Goal: Task Accomplishment & Management: Manage account settings

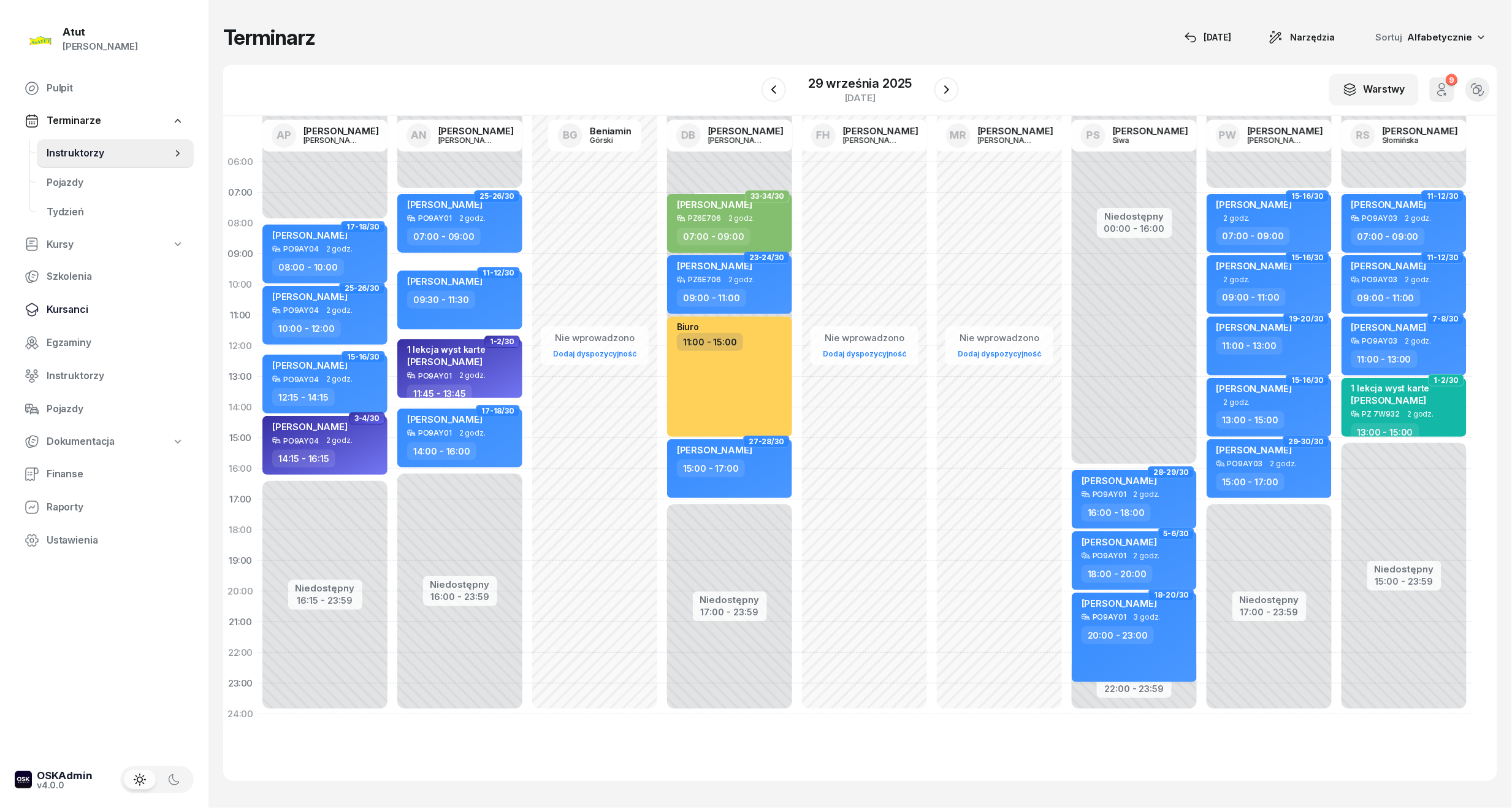
click at [64, 314] on span "Kursanci" at bounding box center [115, 309] width 138 height 16
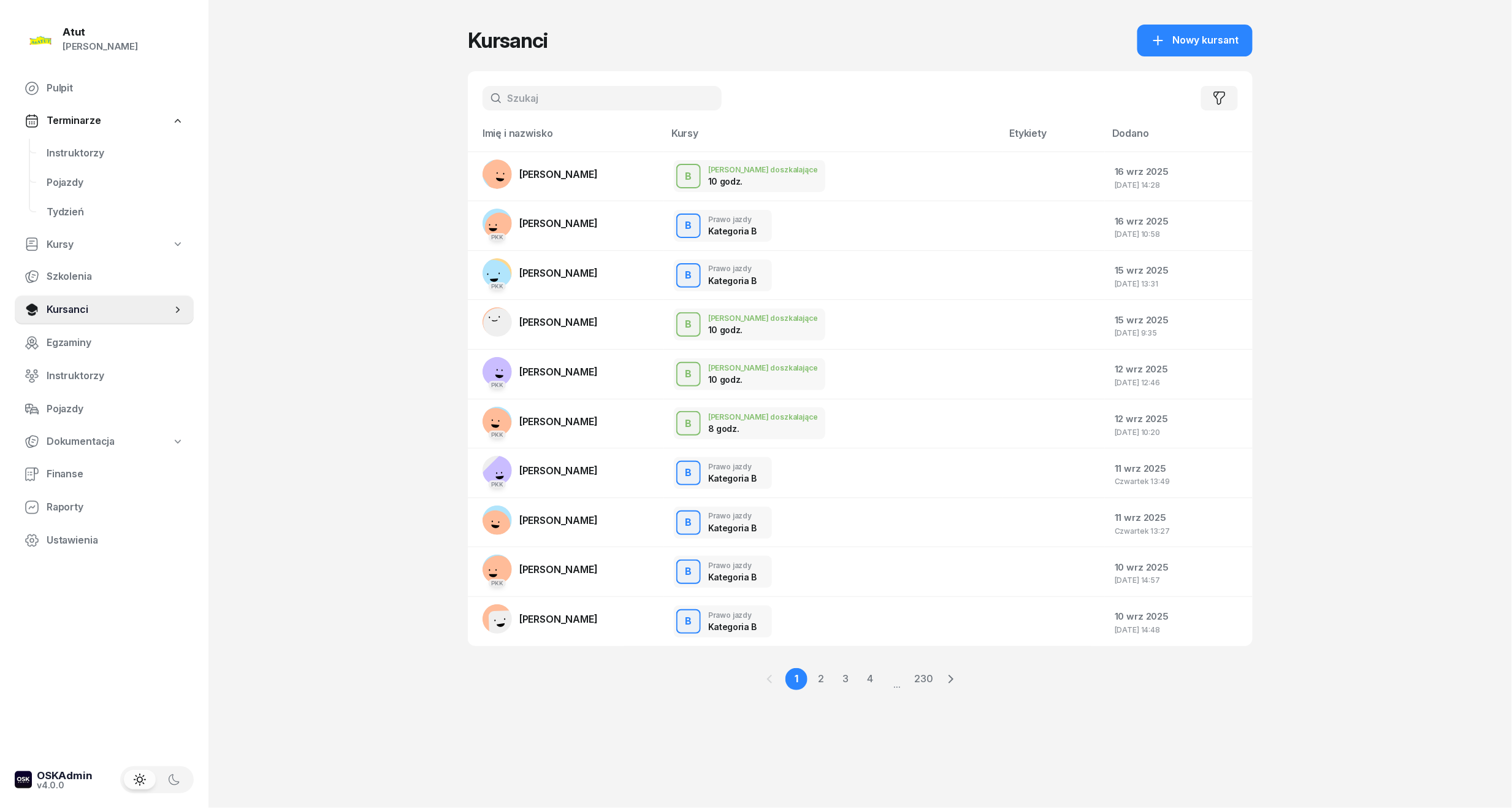
click at [517, 99] on input "text" at bounding box center [602, 98] width 239 height 25
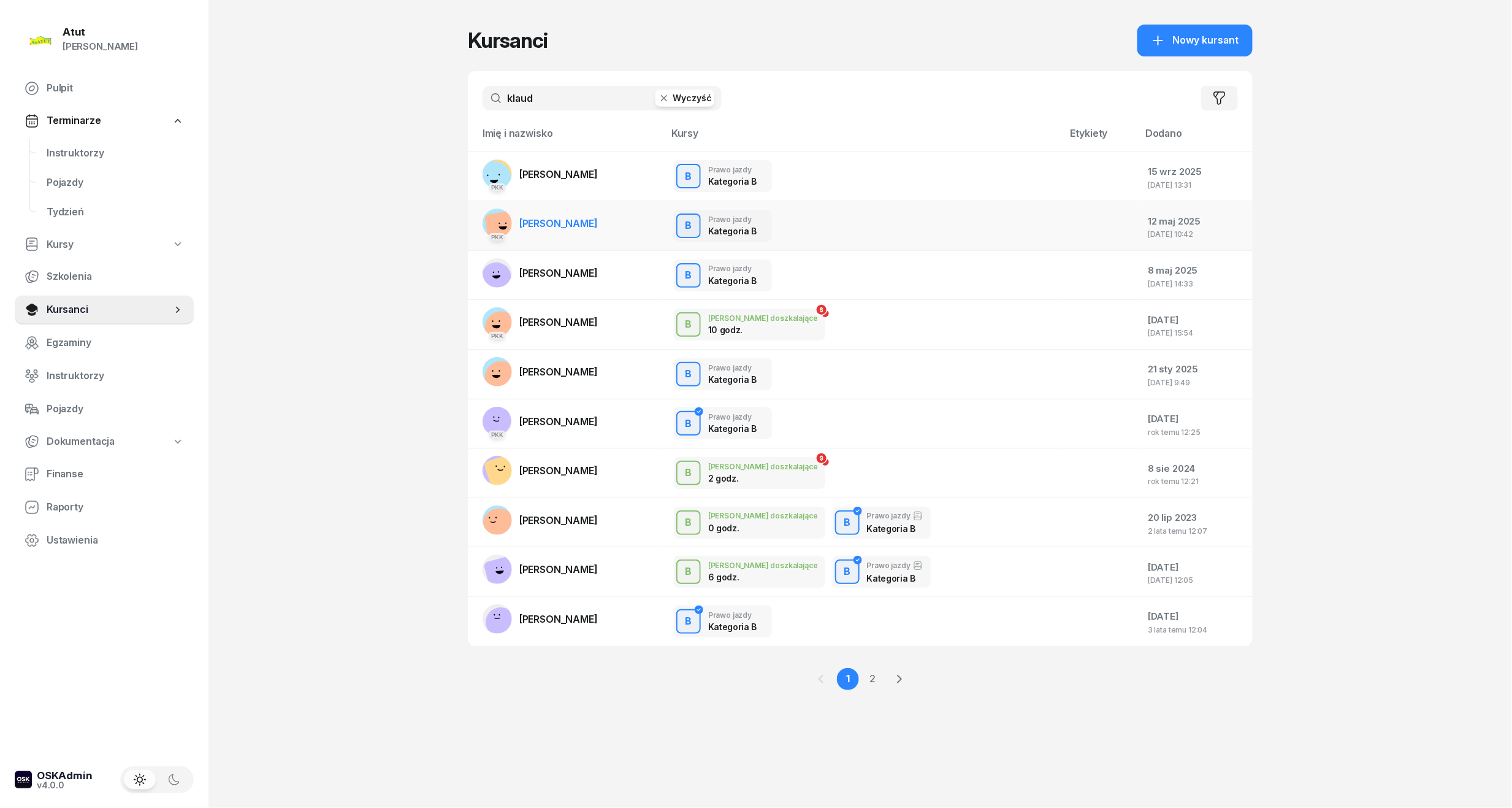
type input "klaud"
click at [603, 228] on td "PKK Klaudiusz Jarecki" at bounding box center [566, 226] width 196 height 50
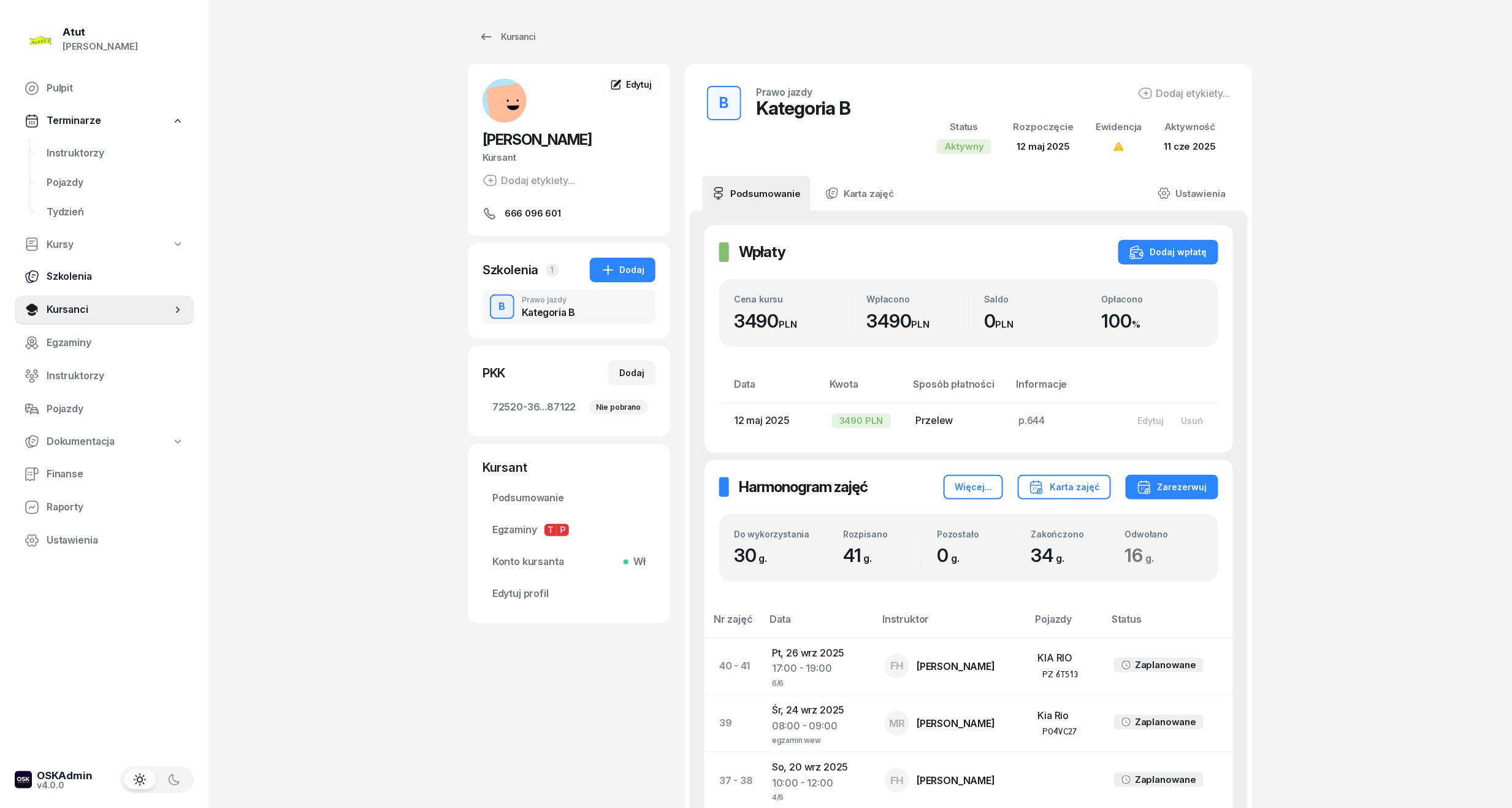
drag, startPoint x: 69, startPoint y: 309, endPoint x: 106, endPoint y: 278, distance: 48.3
click at [69, 309] on span "Kursanci" at bounding box center [109, 309] width 125 height 16
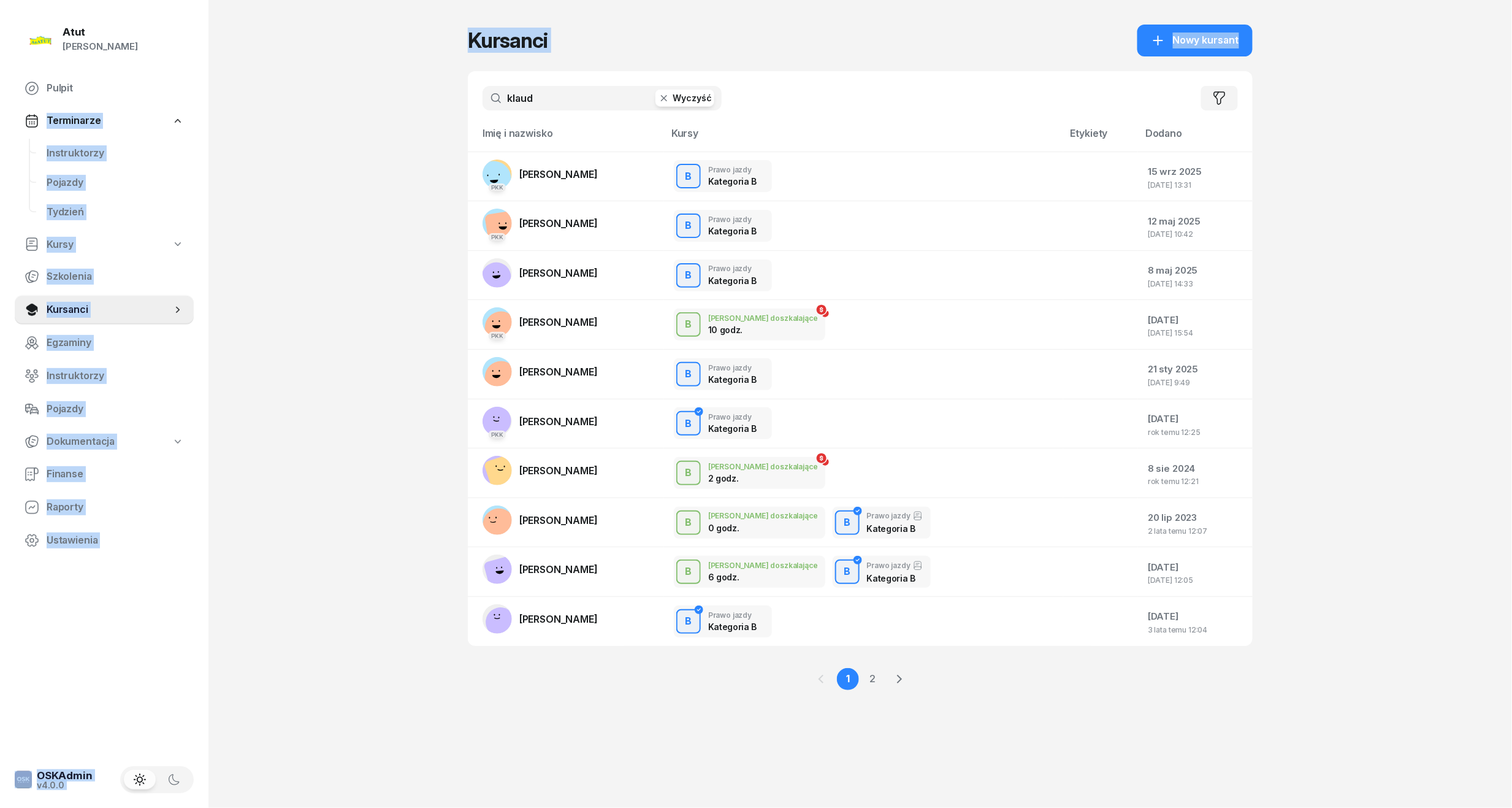
drag, startPoint x: 575, startPoint y: 114, endPoint x: -42, endPoint y: 113, distance: 617.0
click at [0, 113] on html "Paulina Atut Paulina Lis Pulpit Terminarze Instruktorzy Pojazdy Tydzień Kursy S…" at bounding box center [756, 404] width 1512 height 808
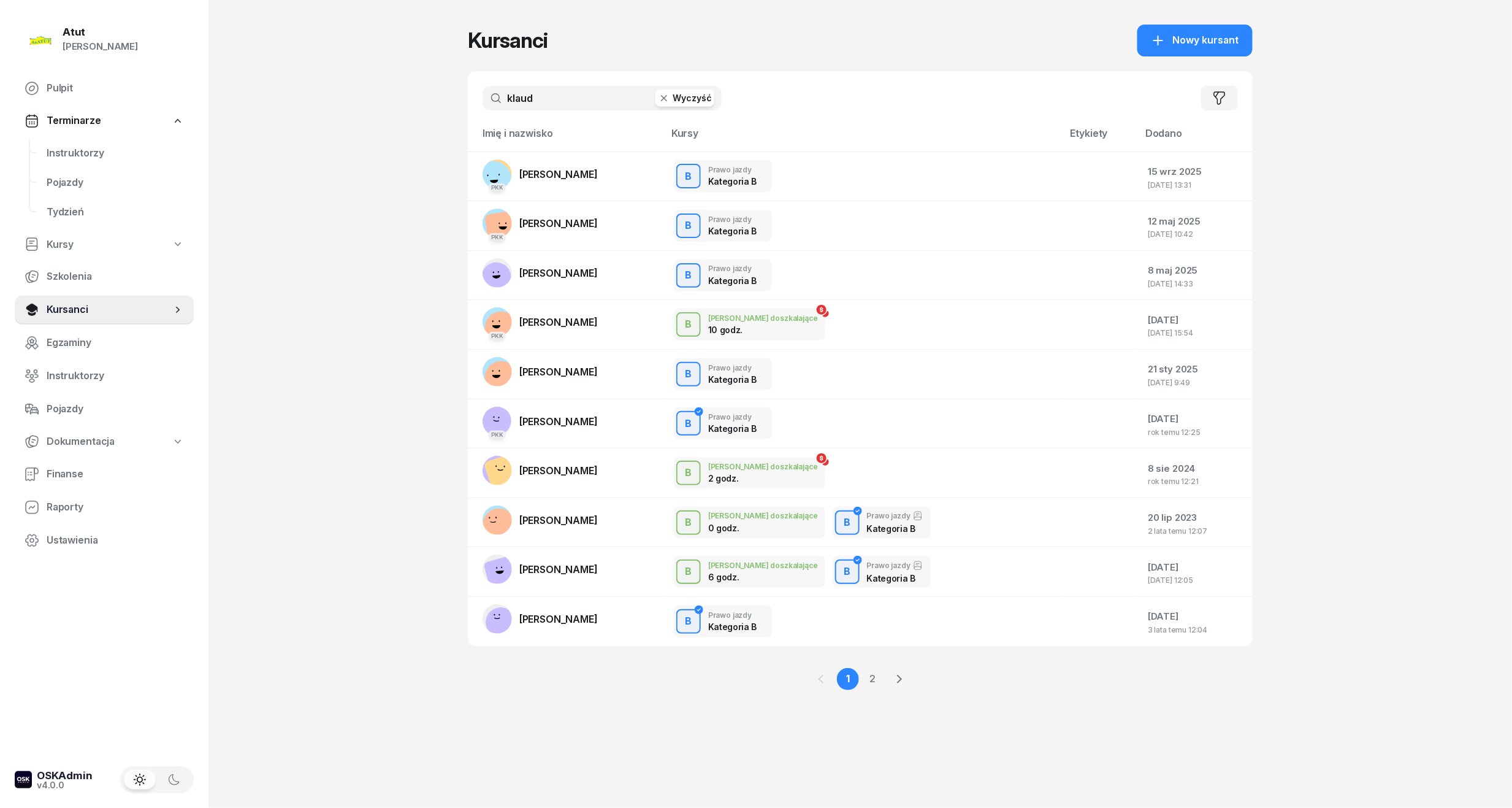
click at [543, 101] on input "klaud" at bounding box center [602, 98] width 239 height 25
drag, startPoint x: 546, startPoint y: 101, endPoint x: 373, endPoint y: 123, distance: 174.4
click at [373, 123] on div "Atut Paulina Lis Pulpit Terminarze Instruktorzy Pojazdy Tydzień Kursy Szkolenia…" at bounding box center [756, 404] width 1512 height 808
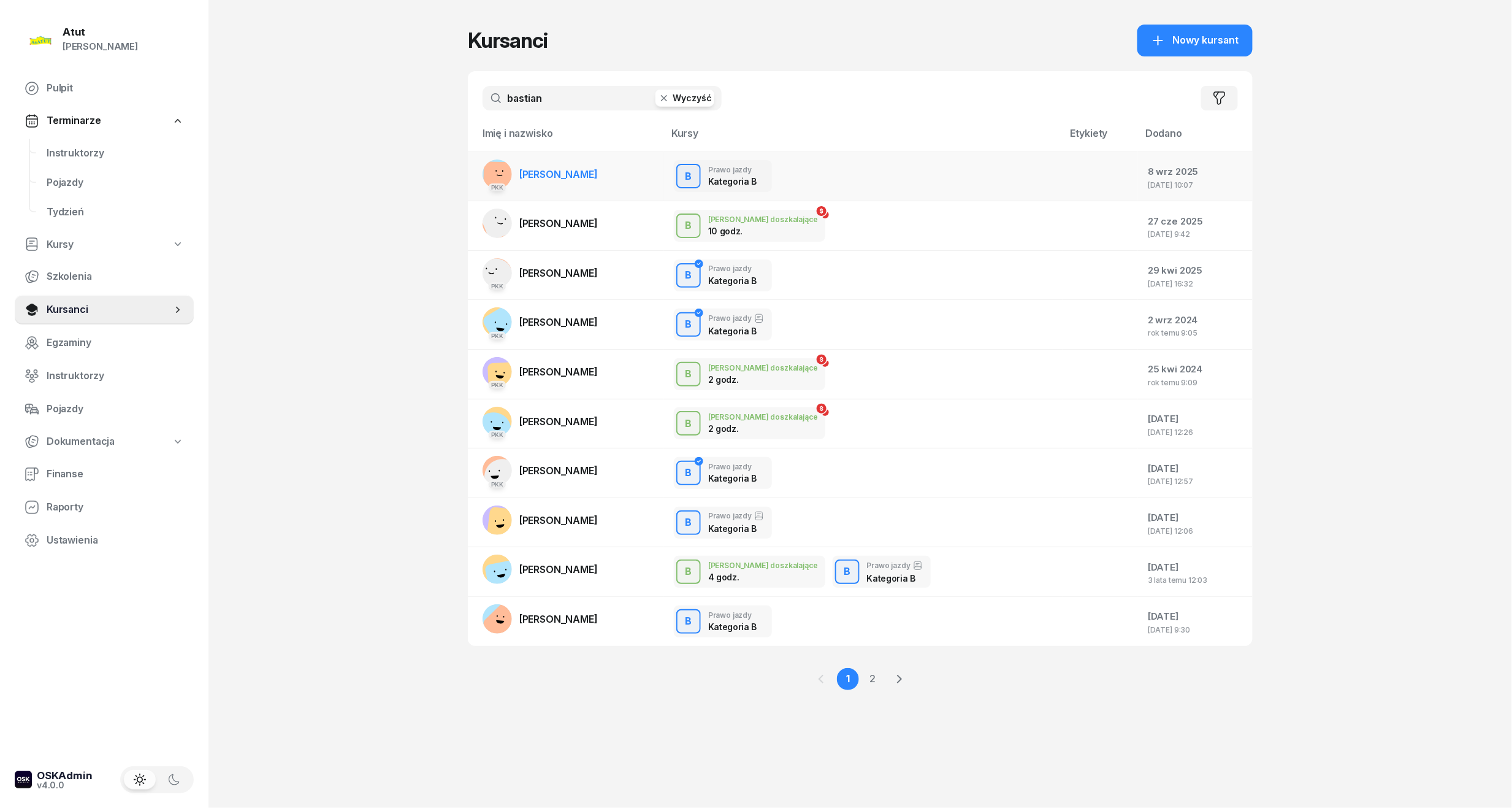
type input "bastian"
click at [532, 179] on span "Bastian Kowalski" at bounding box center [559, 174] width 78 height 12
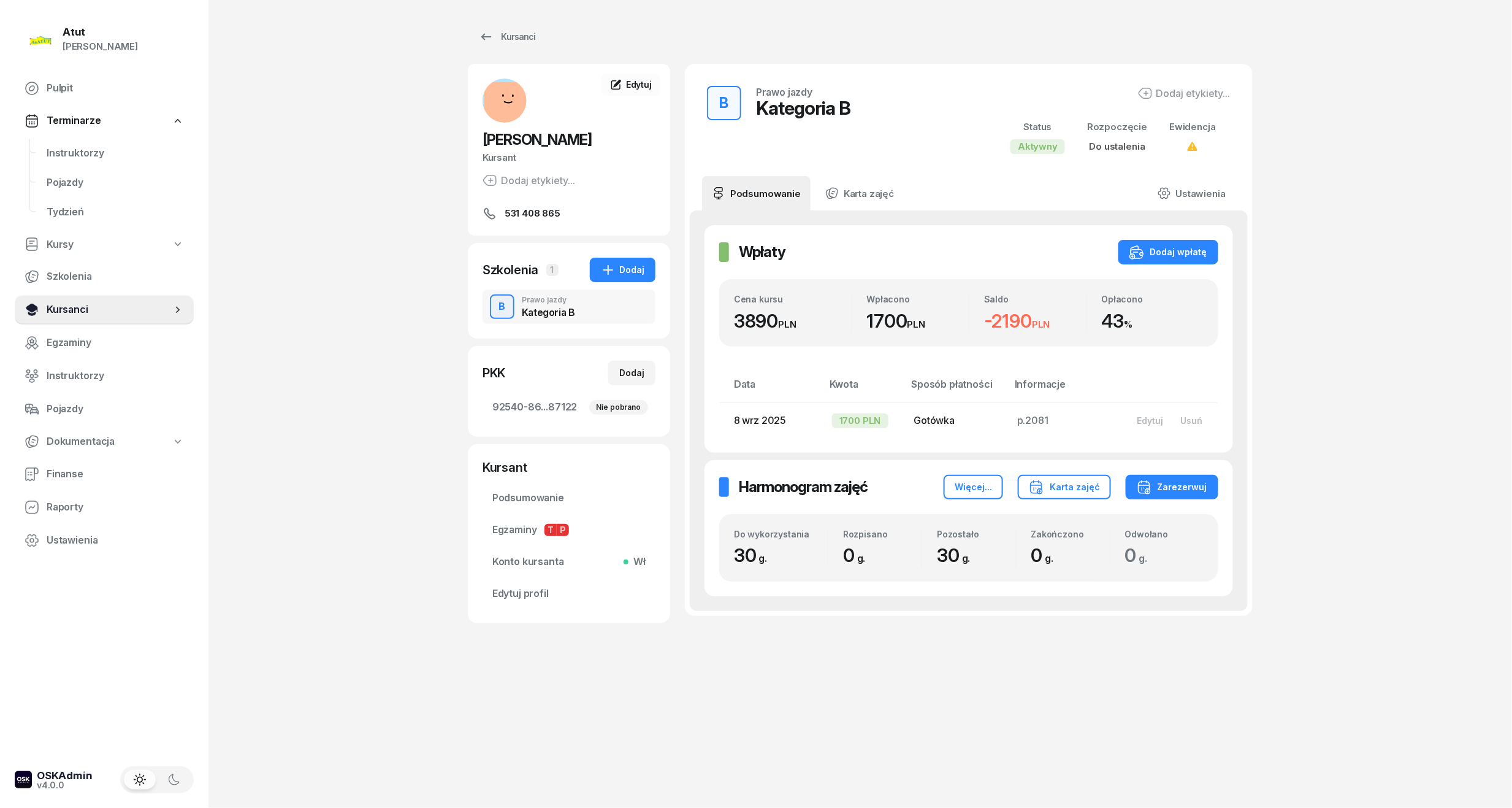
click at [69, 309] on span "Kursanci" at bounding box center [109, 309] width 125 height 16
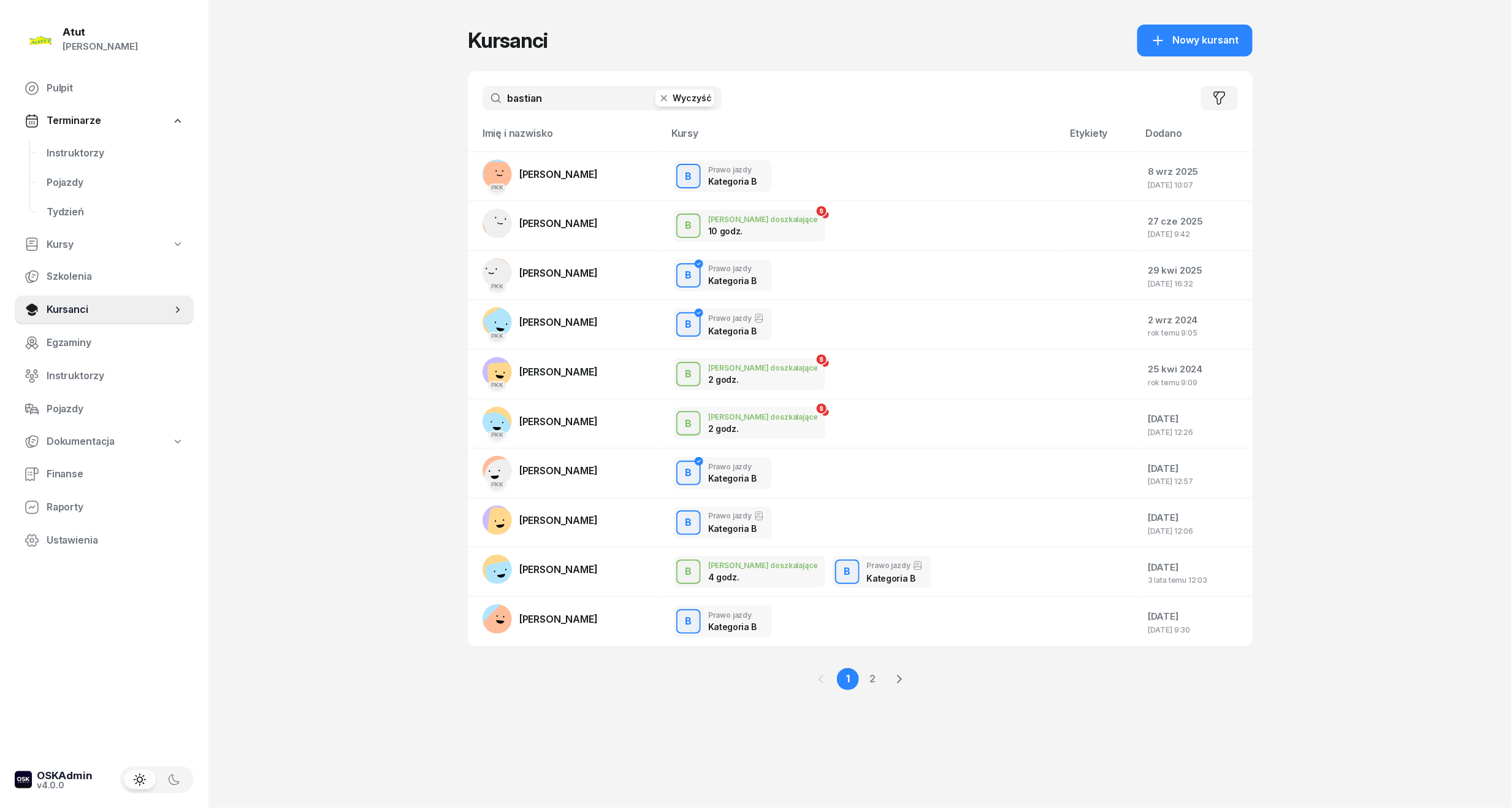
drag, startPoint x: 559, startPoint y: 91, endPoint x: 35, endPoint y: 162, distance: 528.8
click at [35, 162] on div "Atut Paulina Lis Pulpit Terminarze Instruktorzy Pojazdy Tydzień Kursy Szkolenia…" at bounding box center [756, 404] width 1512 height 808
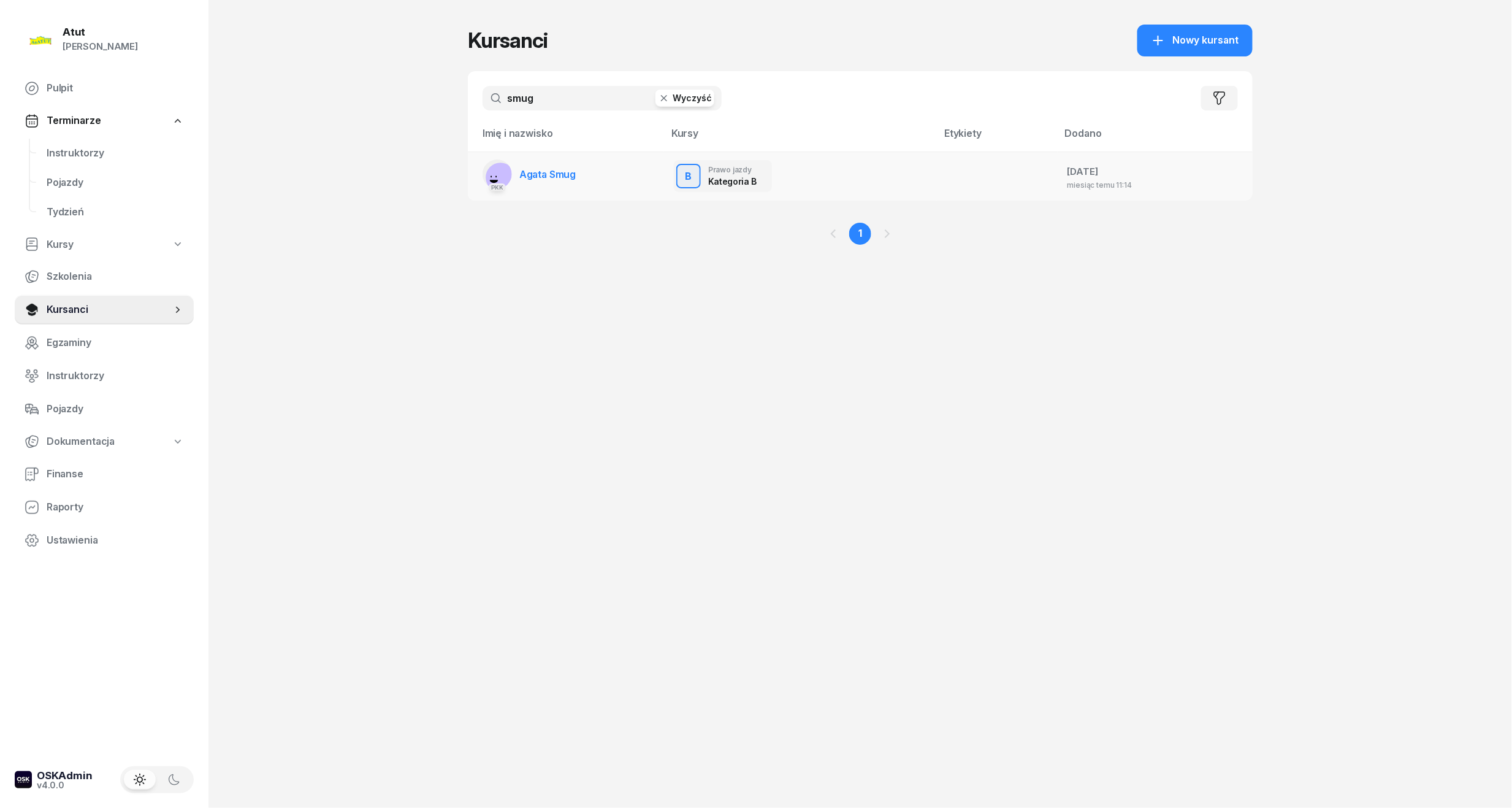
type input "smug"
click at [554, 155] on td "PKK Agata Smug" at bounding box center [566, 176] width 196 height 49
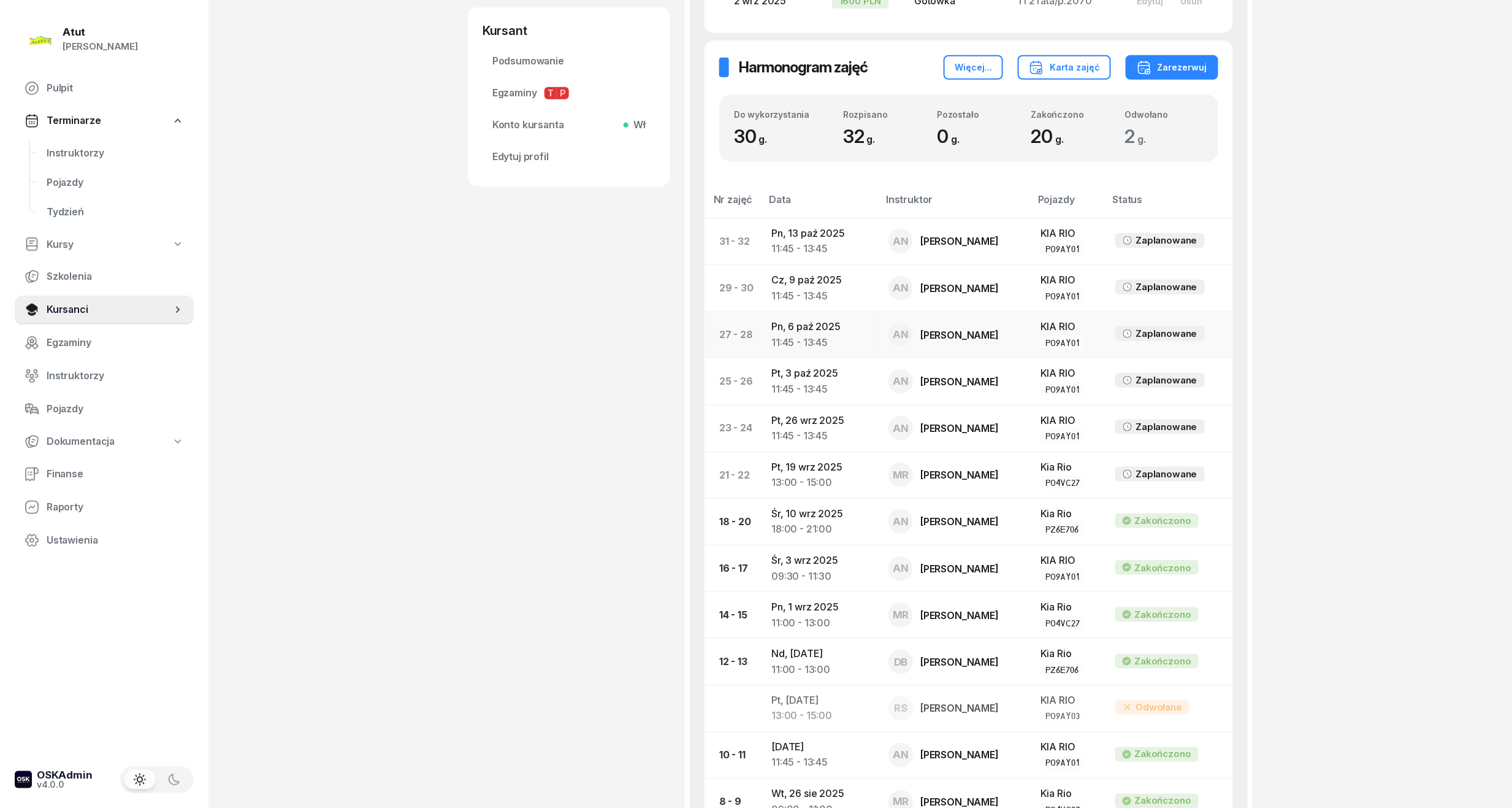
scroll to position [572, 0]
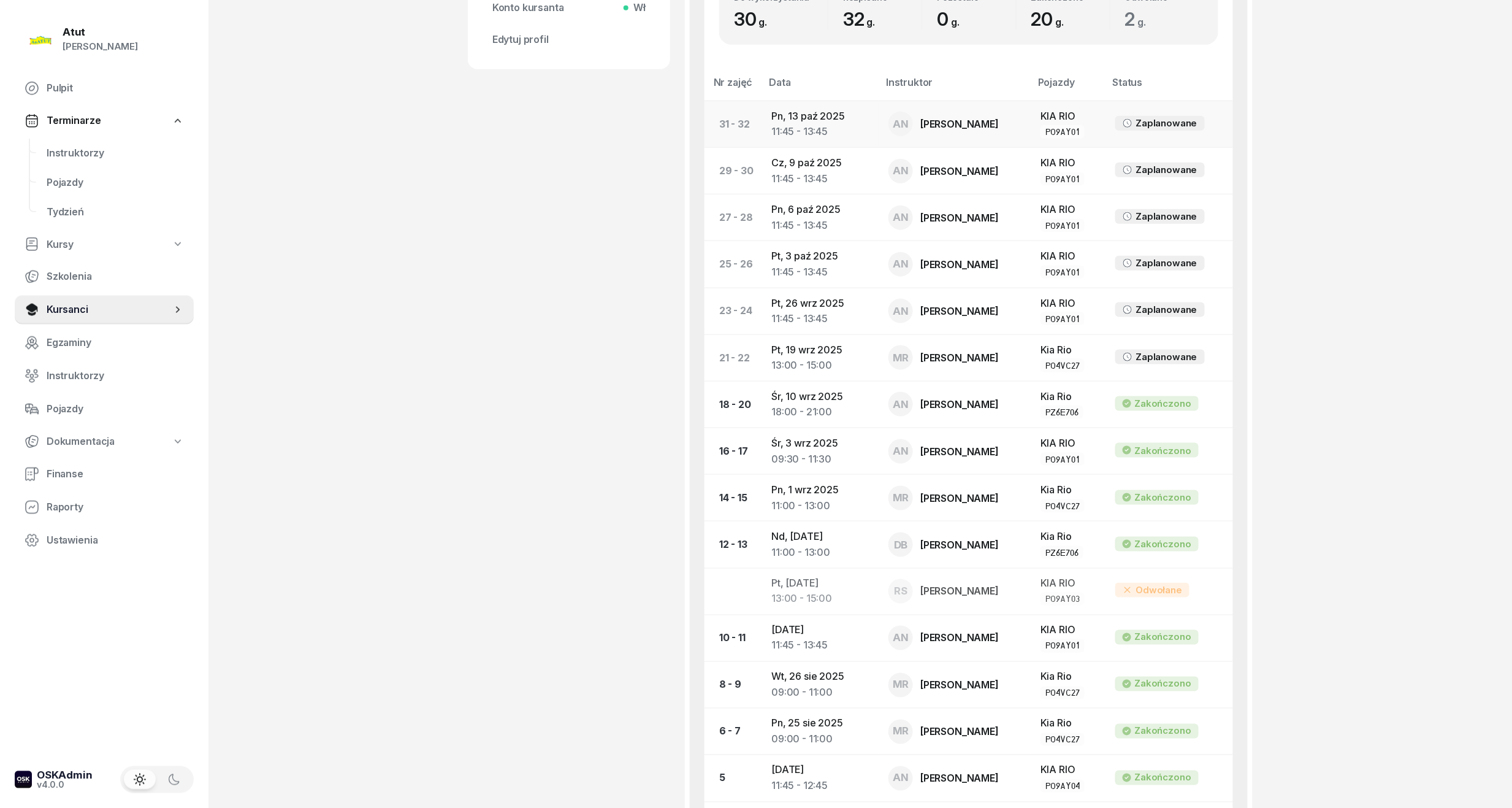
click at [827, 115] on td "Pn, 13 paź 2025 11:45 - 13:45" at bounding box center [820, 124] width 117 height 46
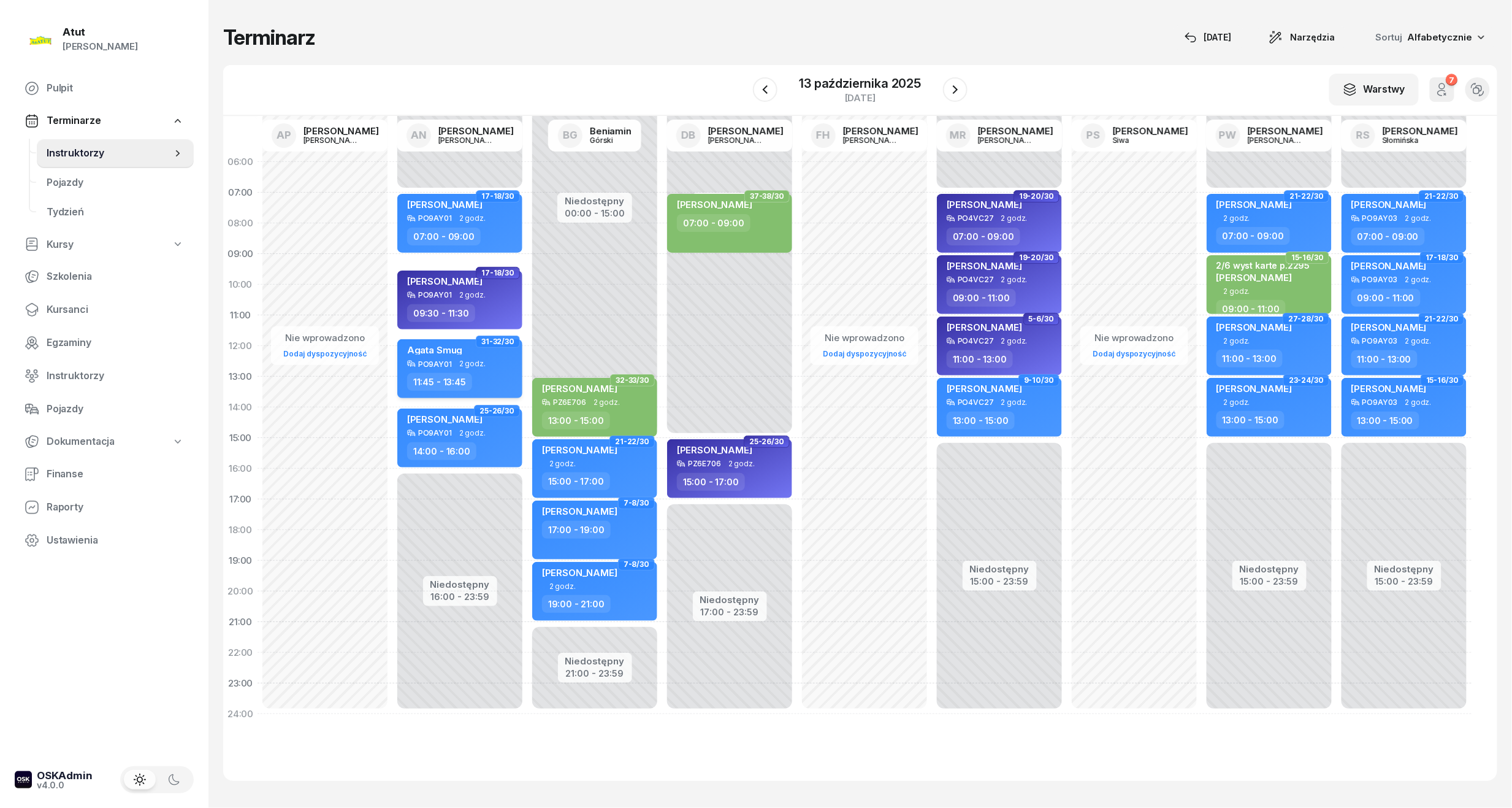
click at [437, 352] on span "Agata Smug" at bounding box center [435, 350] width 55 height 12
select select "11"
select select "45"
select select "13"
select select "45"
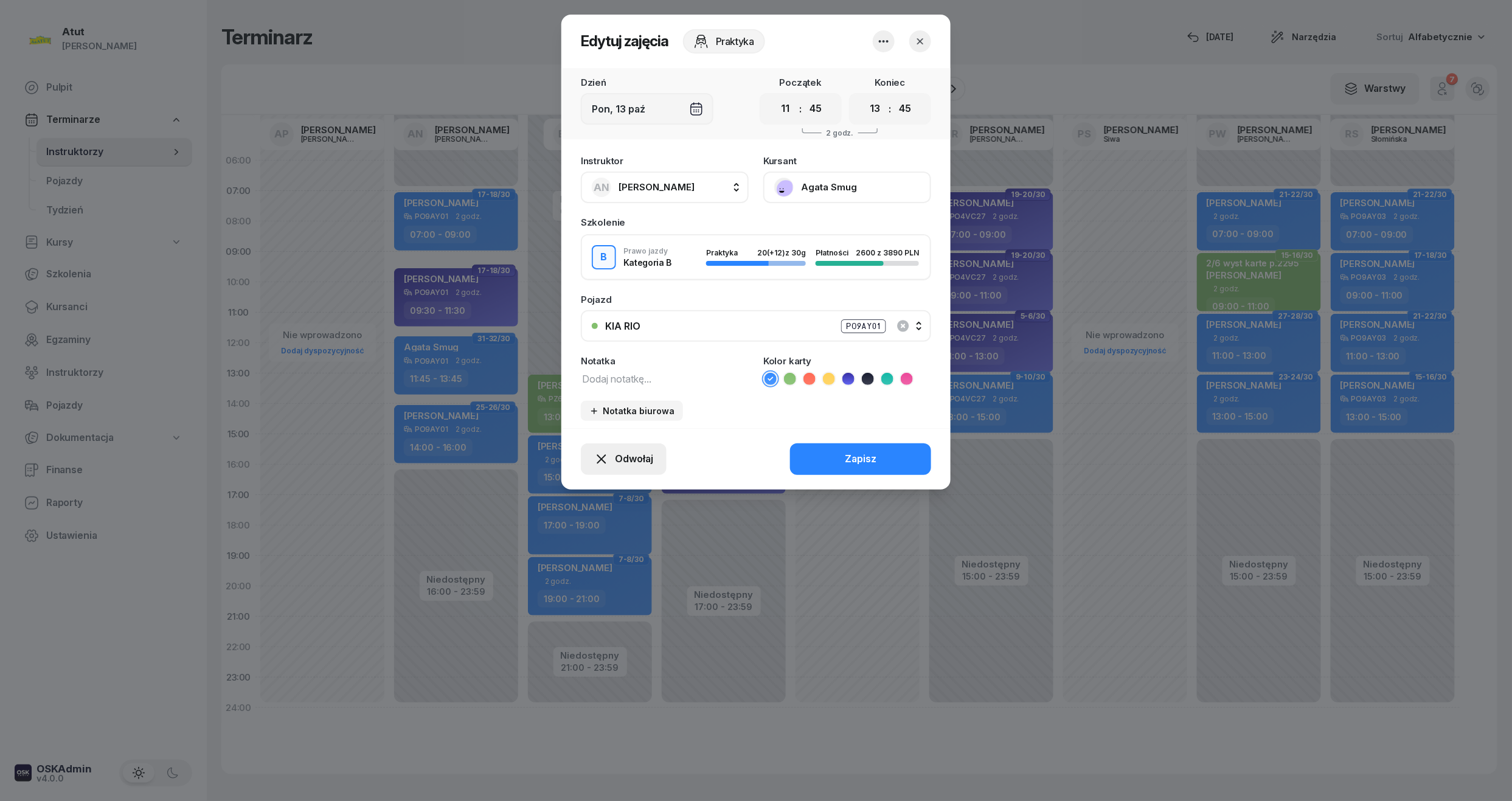
click at [622, 458] on span "Odwołaj" at bounding box center [634, 459] width 38 height 16
click at [600, 358] on div "My odwołaliśmy" at bounding box center [603, 354] width 73 height 16
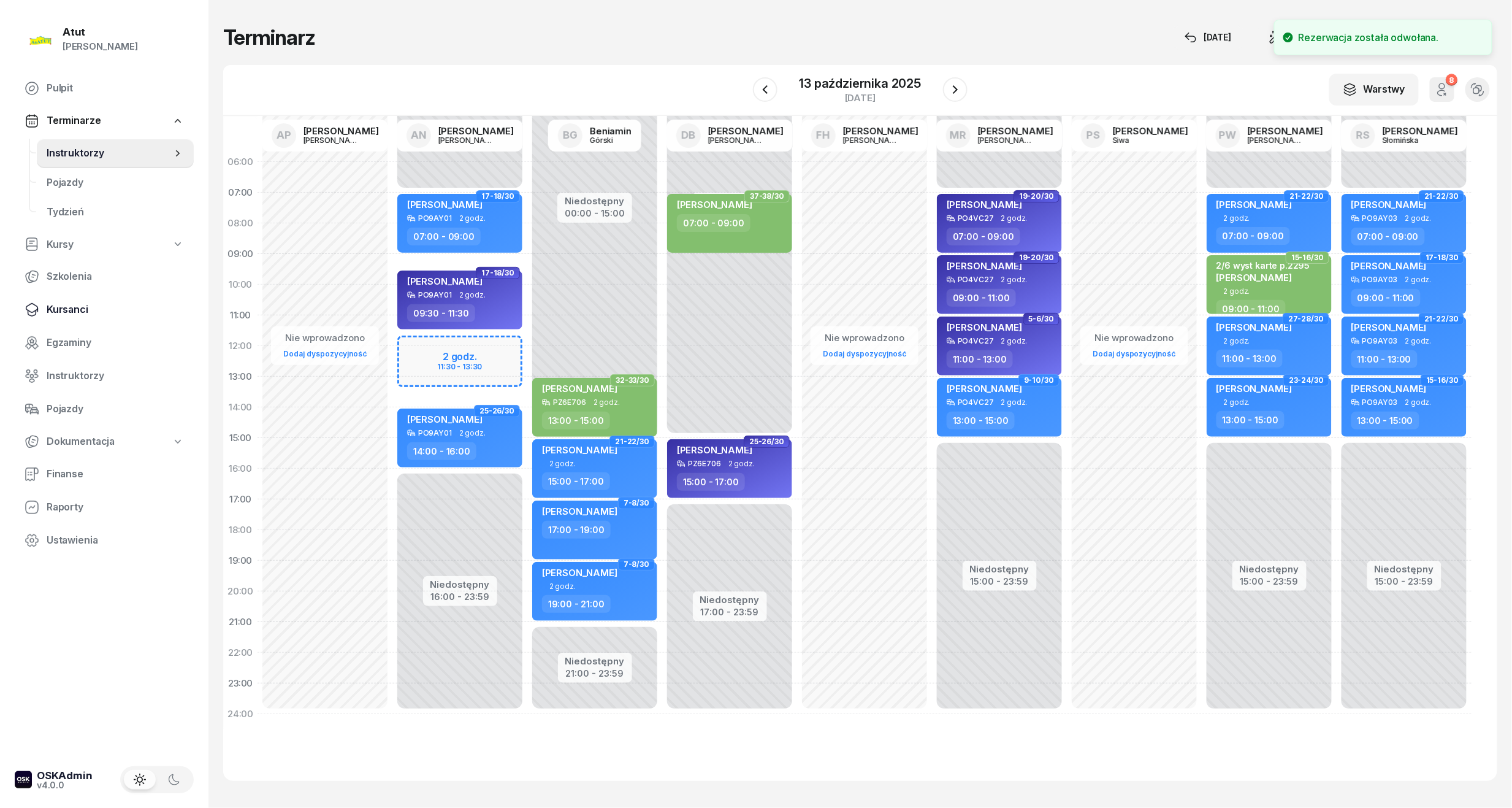
click at [75, 301] on span "Kursanci" at bounding box center [115, 309] width 138 height 16
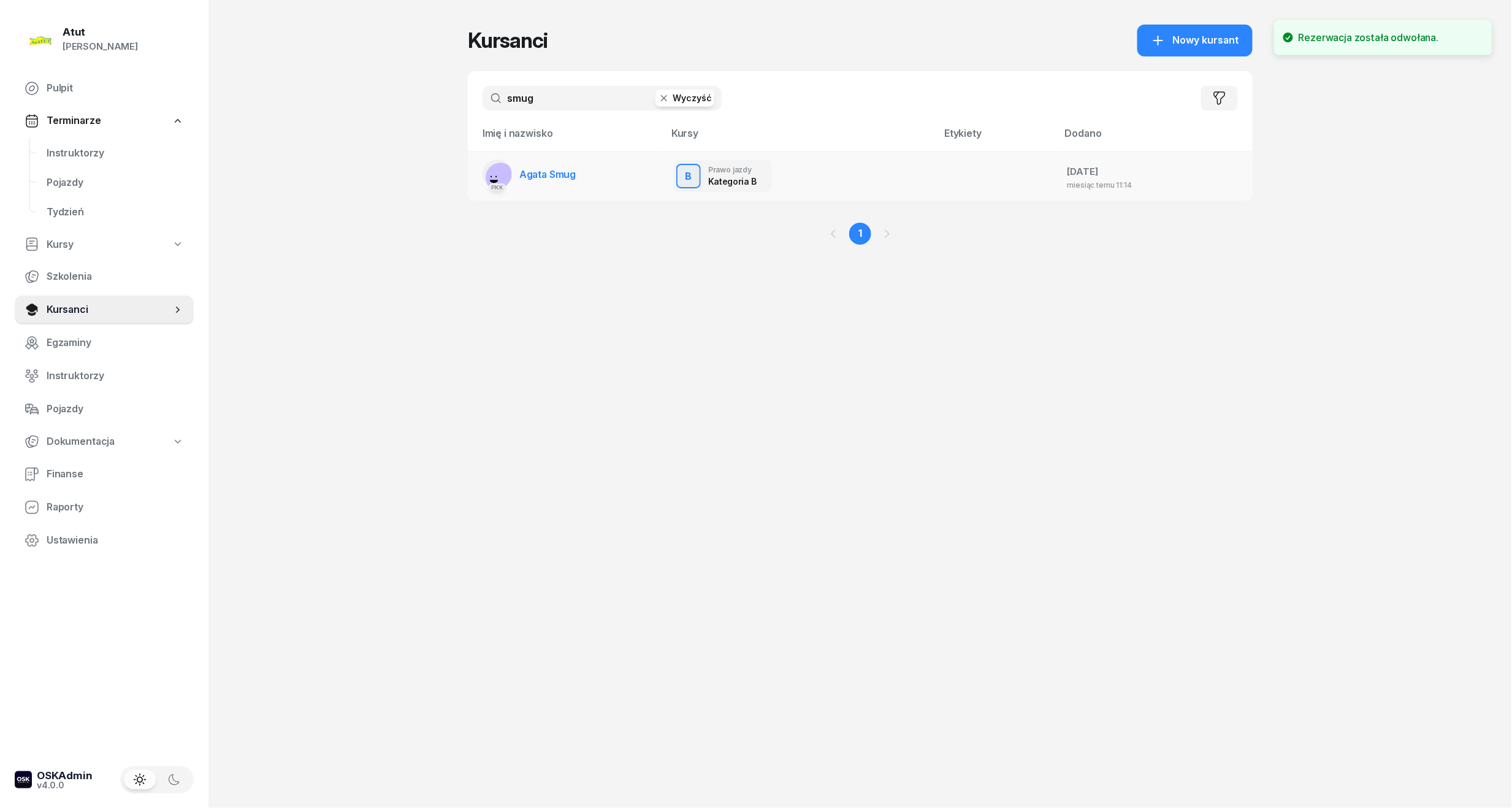
click at [536, 168] on span "Agata Smug" at bounding box center [548, 174] width 57 height 12
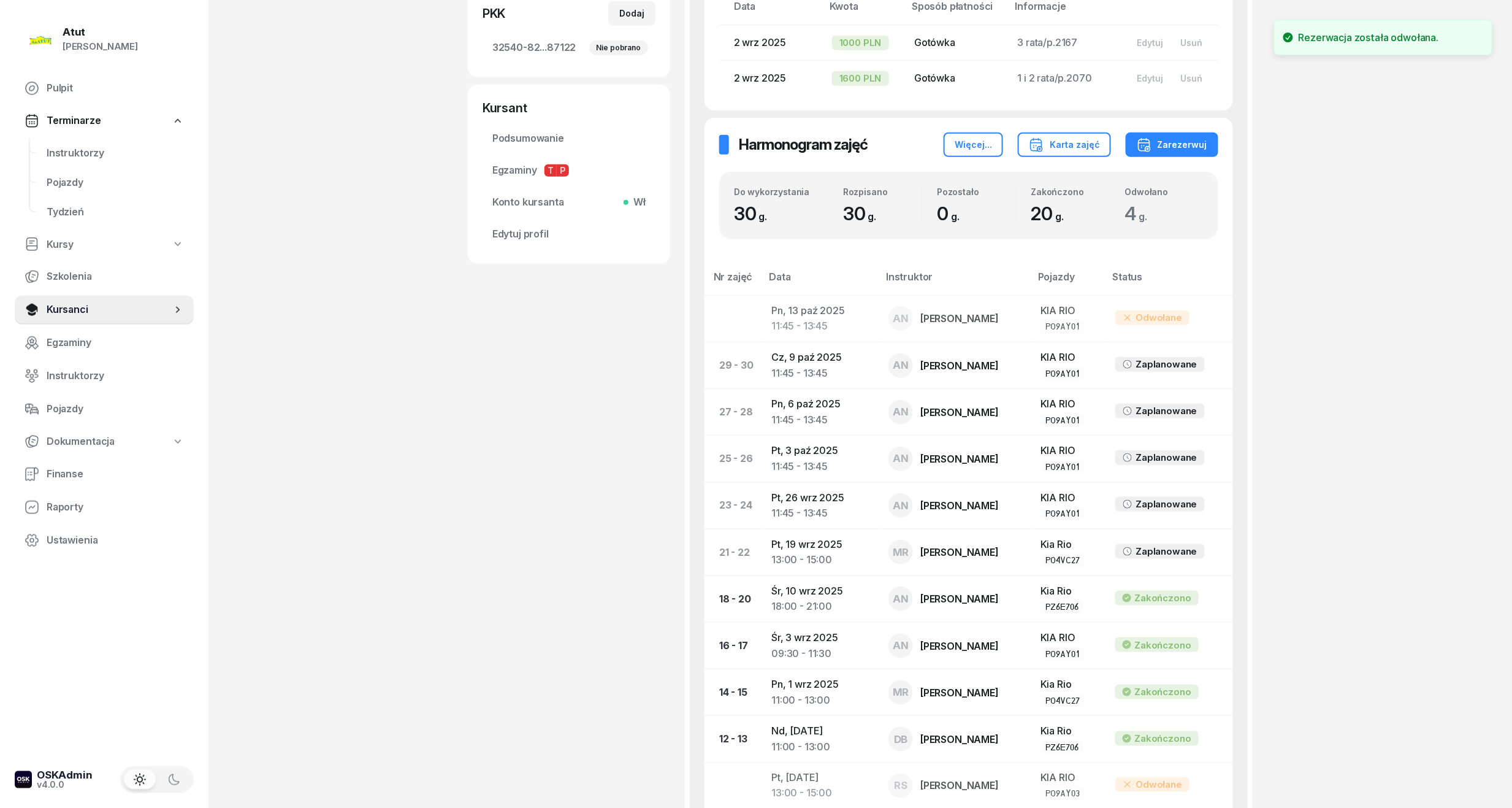
scroll to position [572, 0]
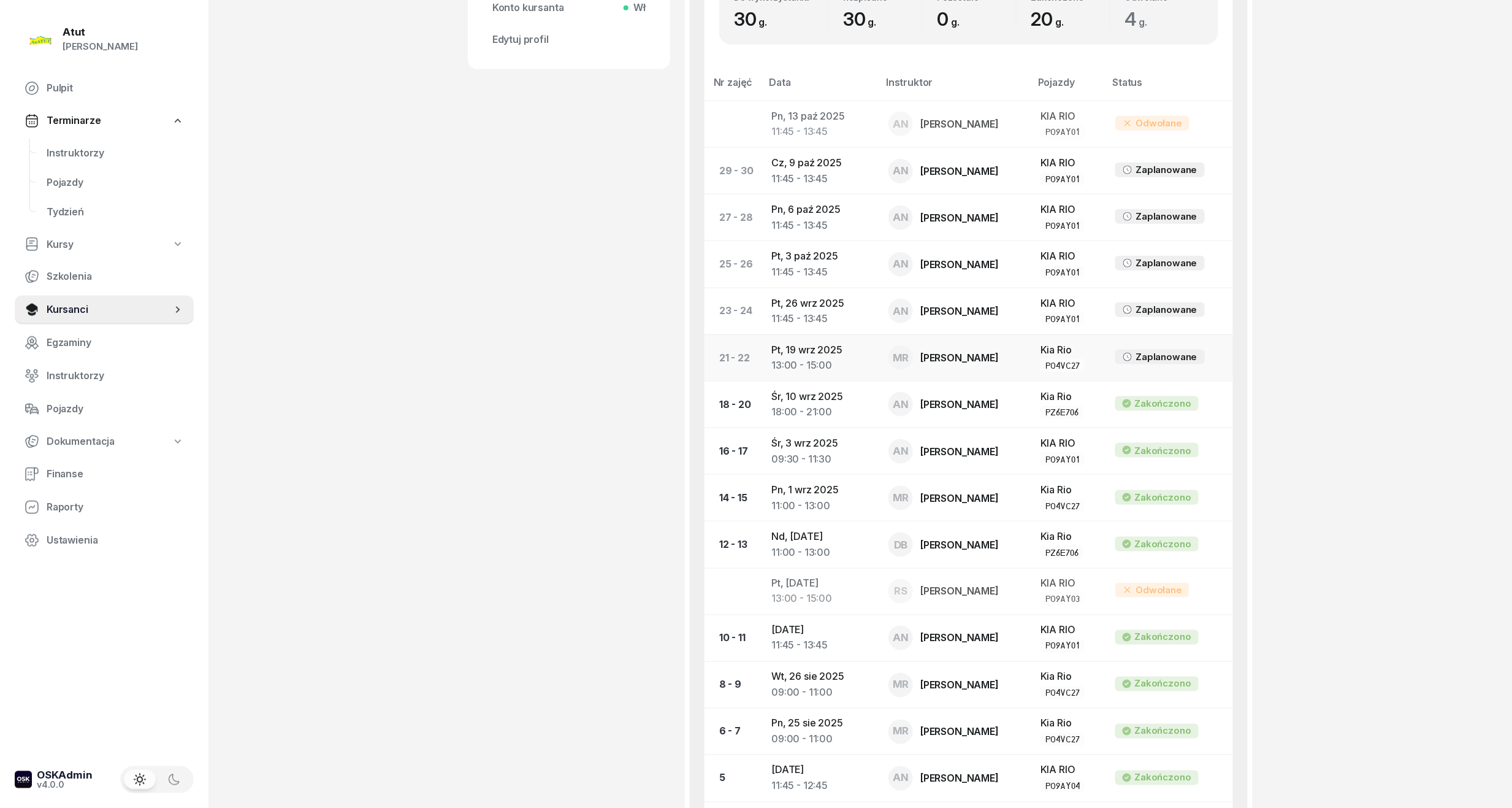
click at [783, 351] on td "Pt, 19 wrz 2025 13:00 - 15:00" at bounding box center [820, 357] width 117 height 46
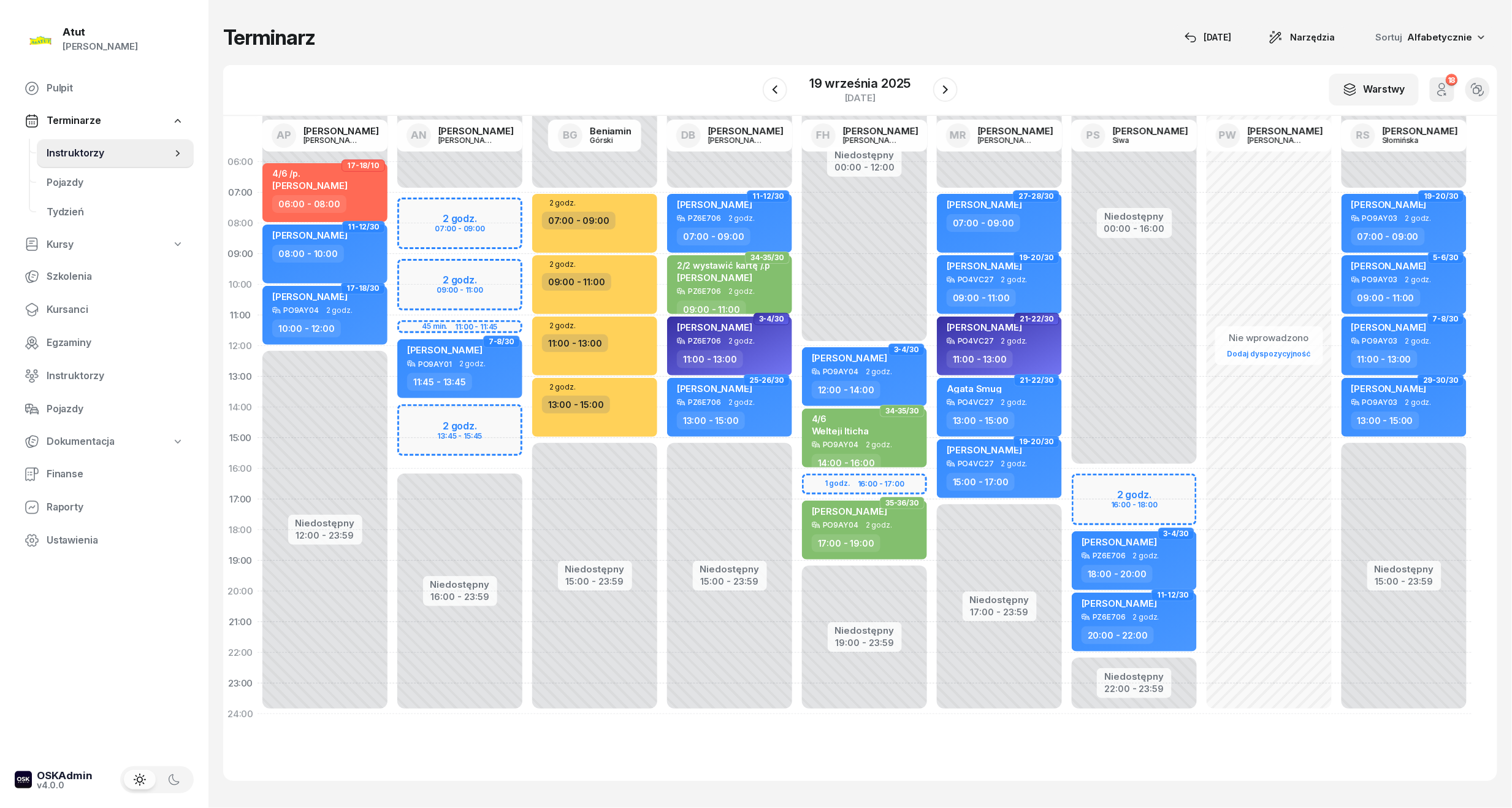
click at [940, 78] on div at bounding box center [945, 90] width 25 height 25
click at [942, 85] on icon "button" at bounding box center [945, 89] width 14 height 14
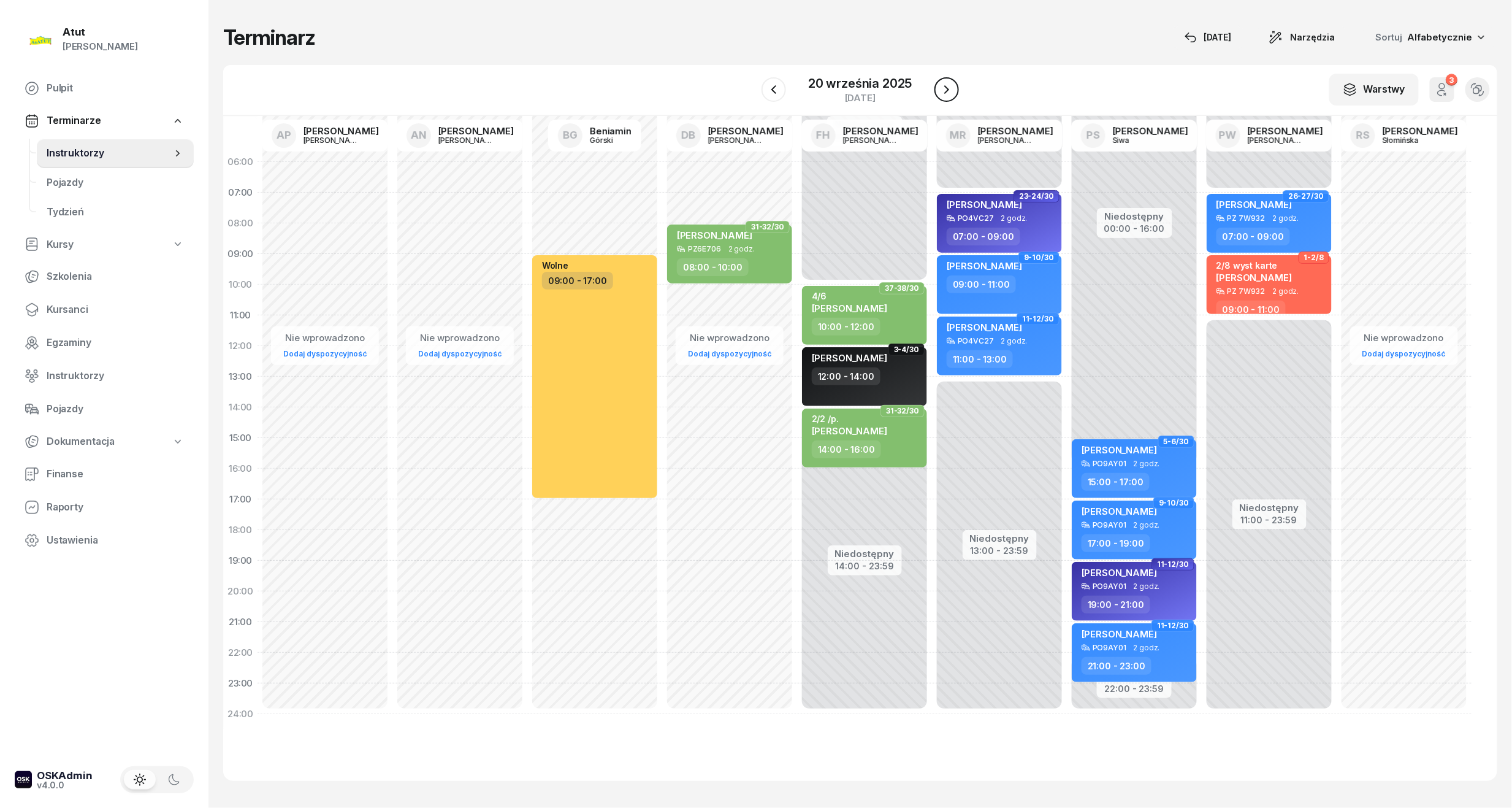
click at [942, 85] on icon "button" at bounding box center [947, 89] width 14 height 14
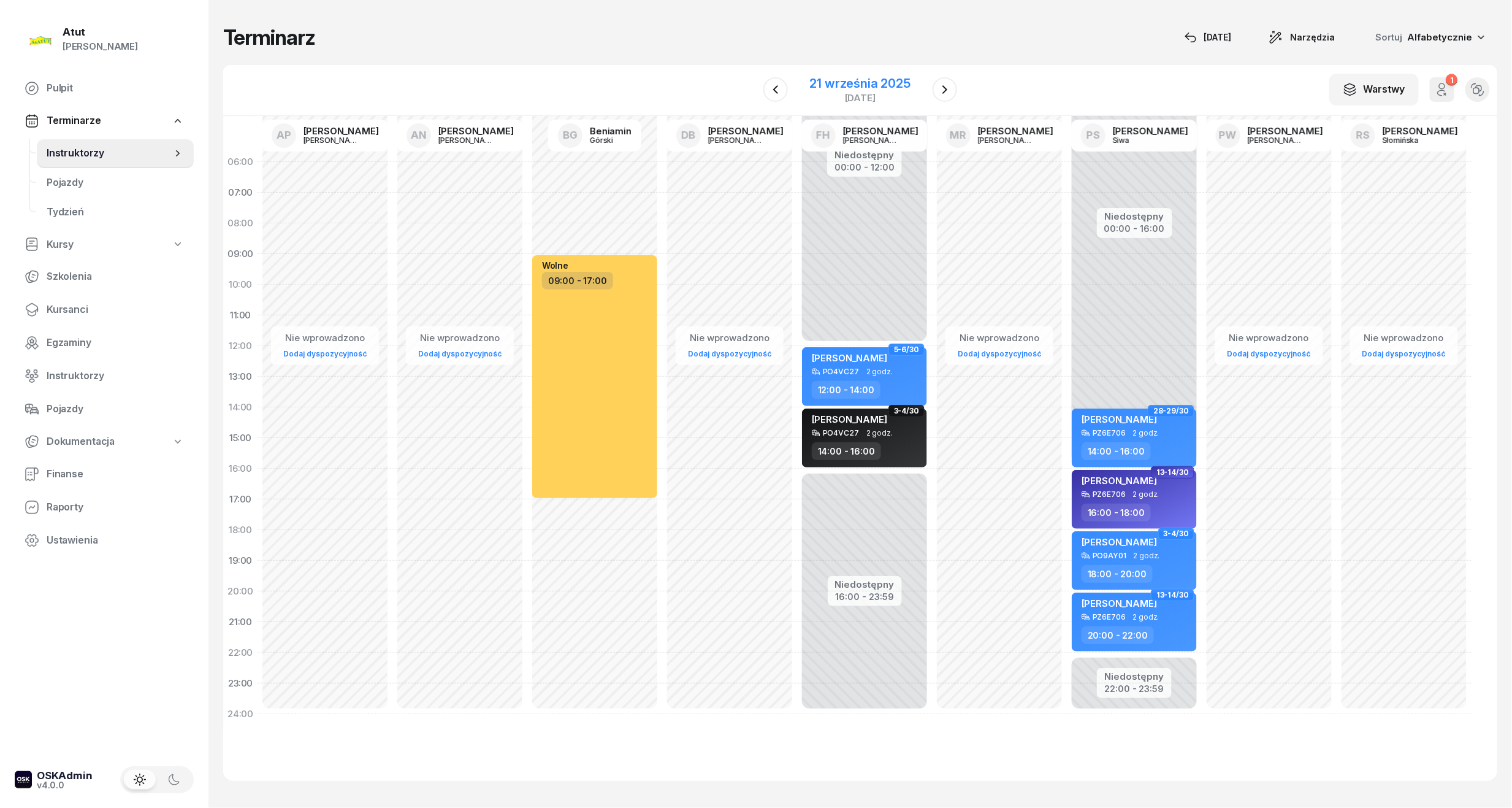
click at [861, 82] on div "21 września 2025" at bounding box center [860, 83] width 101 height 12
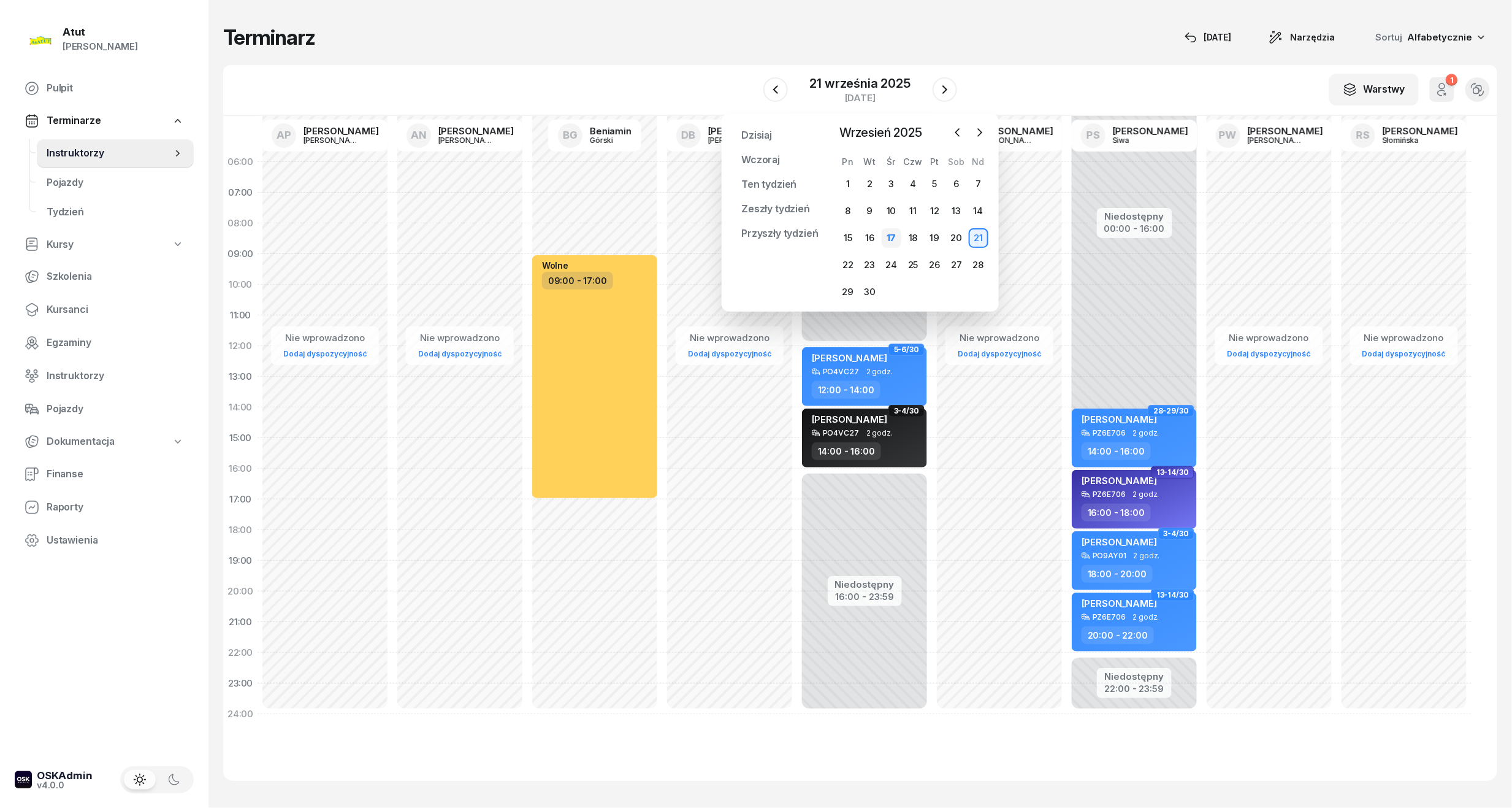
click at [889, 237] on div "17" at bounding box center [891, 238] width 20 height 20
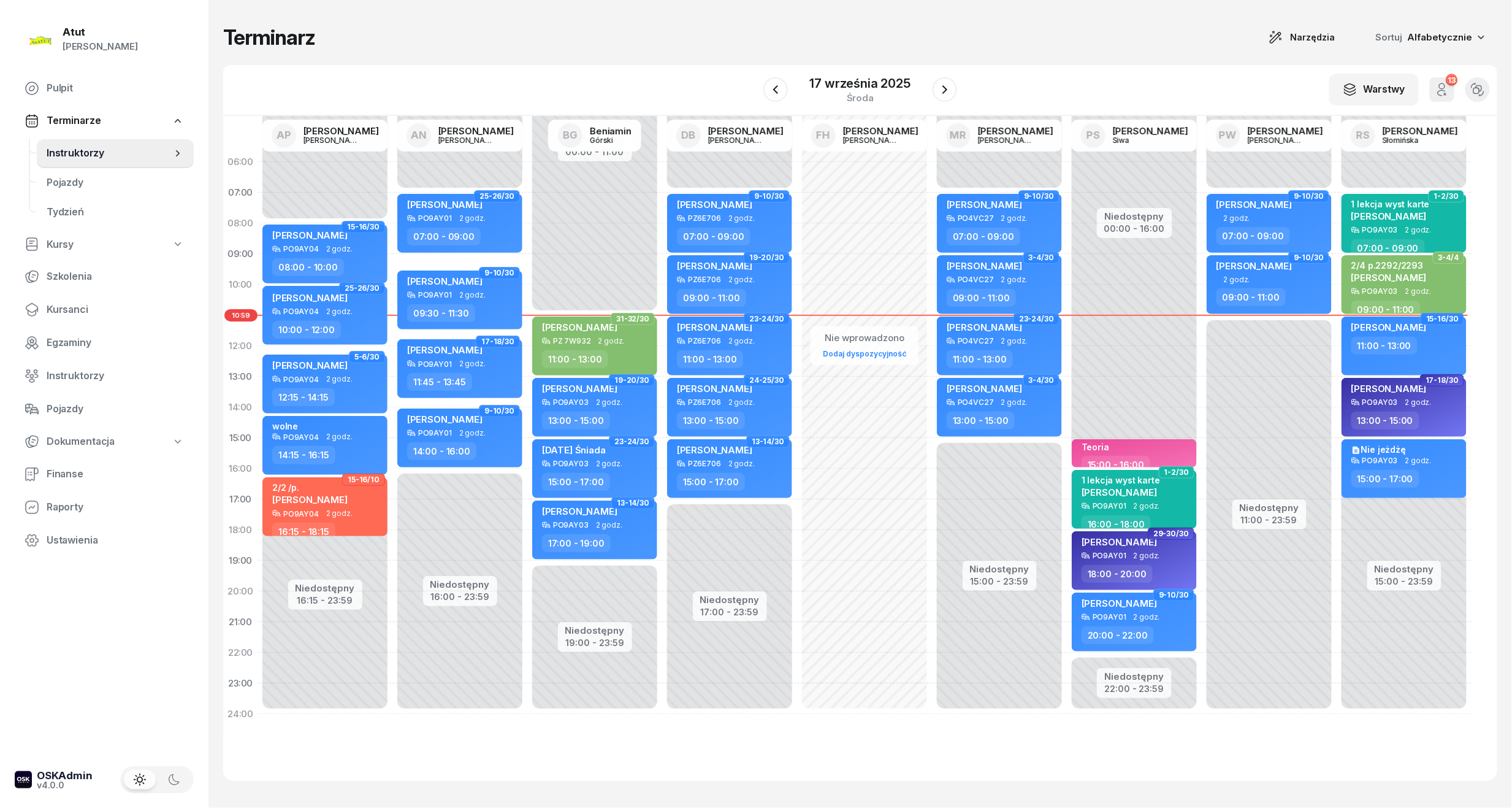
click at [958, 93] on div "W Wybierz AP Adam Pytlak AN Artur Nowakowski BG Beniamin Górski DB Dariusz Bańk…" at bounding box center [860, 91] width 1274 height 51
click at [944, 91] on icon "button" at bounding box center [945, 90] width 5 height 9
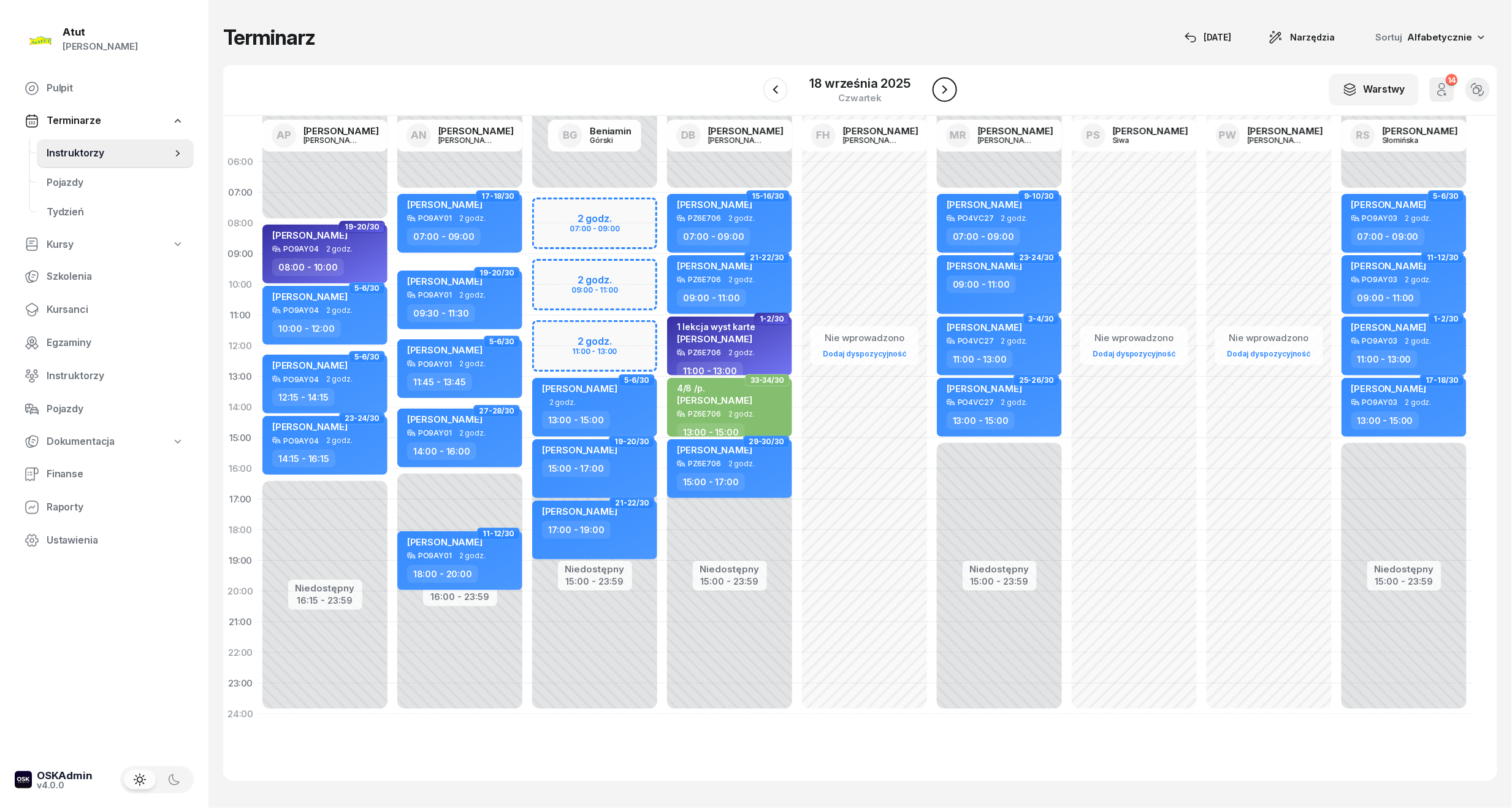
click at [944, 91] on icon "button" at bounding box center [945, 89] width 14 height 14
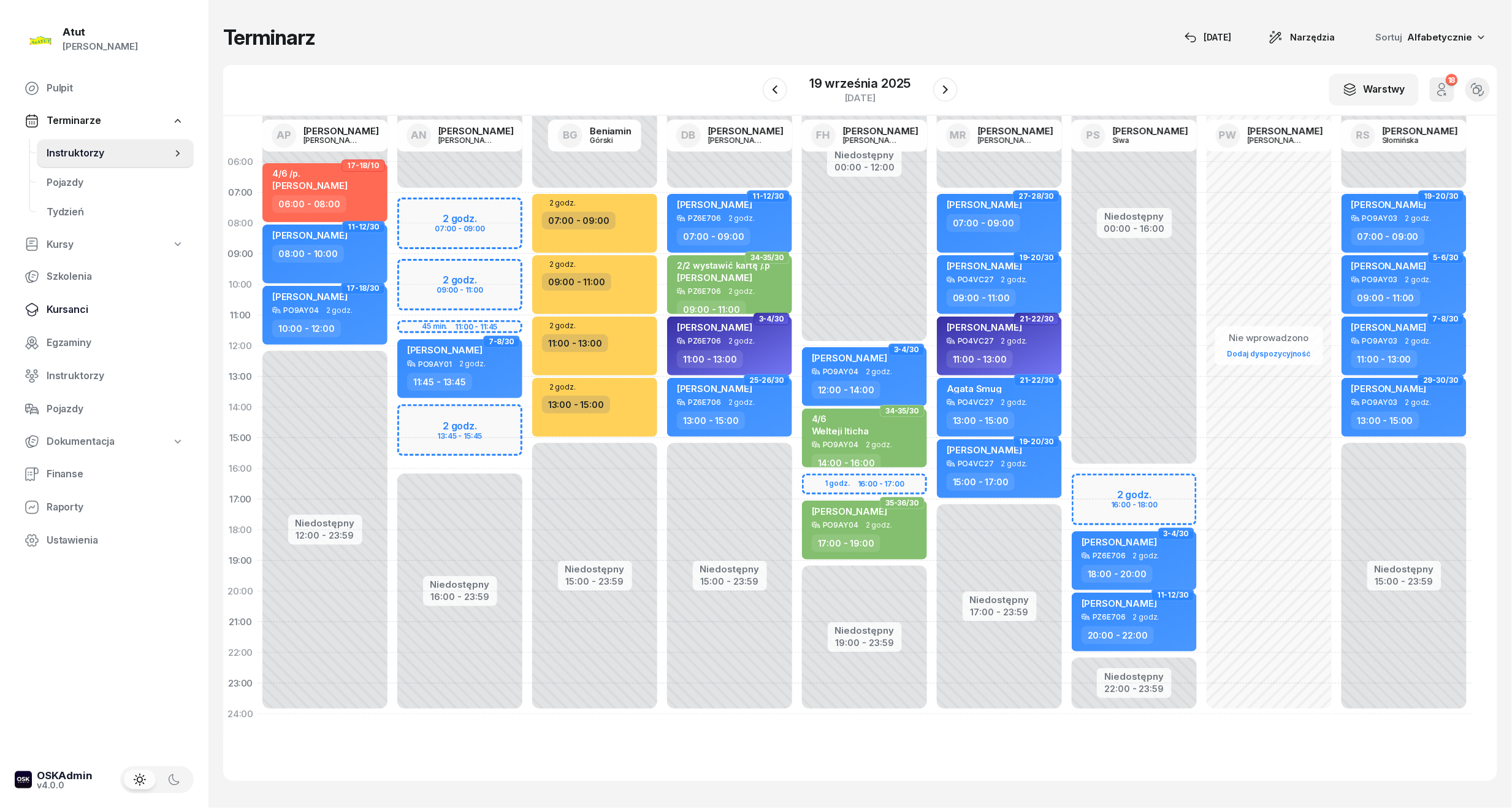
click at [83, 310] on span "Kursanci" at bounding box center [115, 309] width 138 height 16
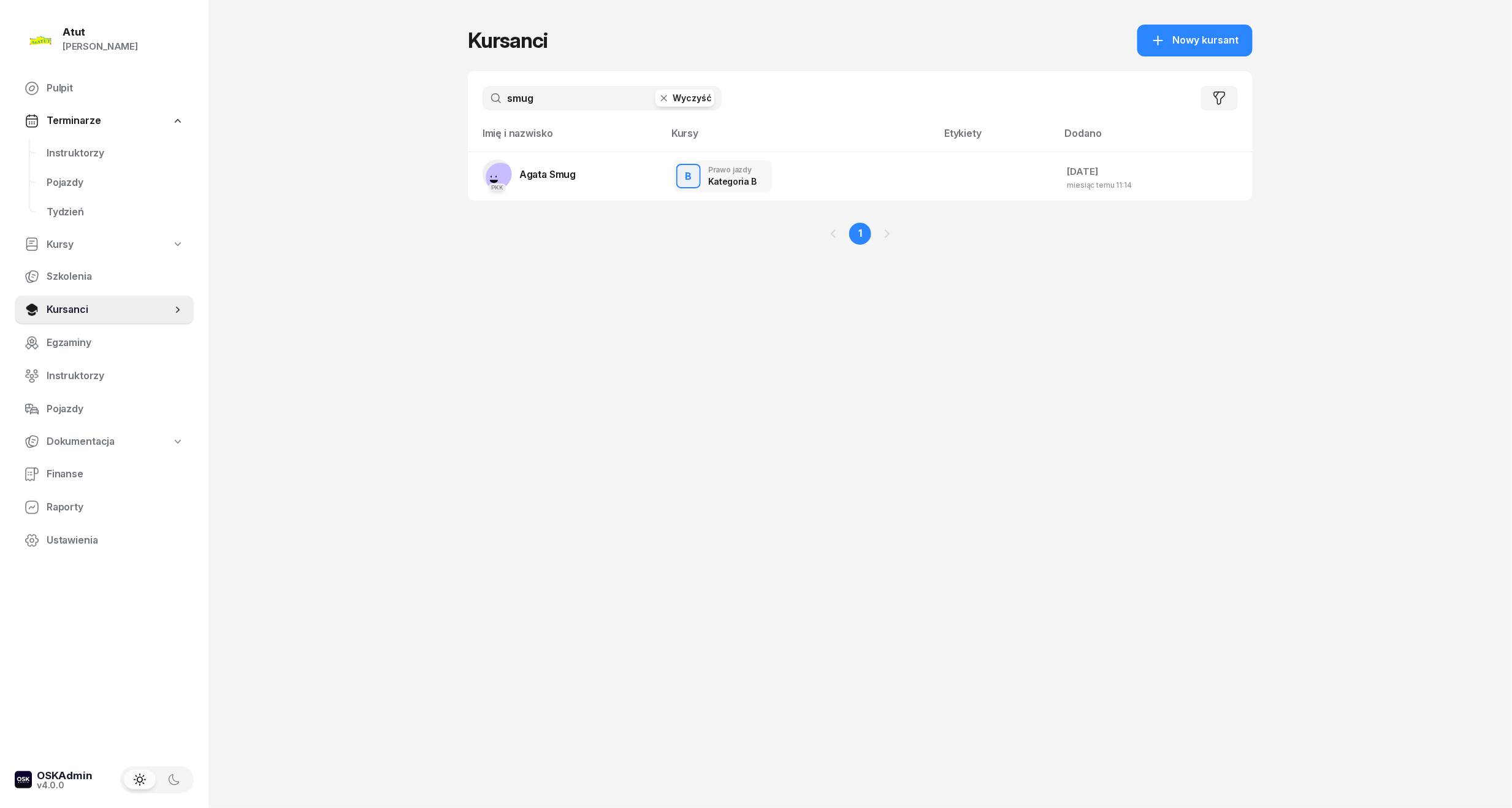
drag, startPoint x: 565, startPoint y: 93, endPoint x: 16, endPoint y: 122, distance: 549.8
click at [16, 122] on div "Atut Paulina Lis Pulpit Terminarze Instruktorzy Pojazdy Tydzień Kursy Szkolenia…" at bounding box center [756, 404] width 1512 height 808
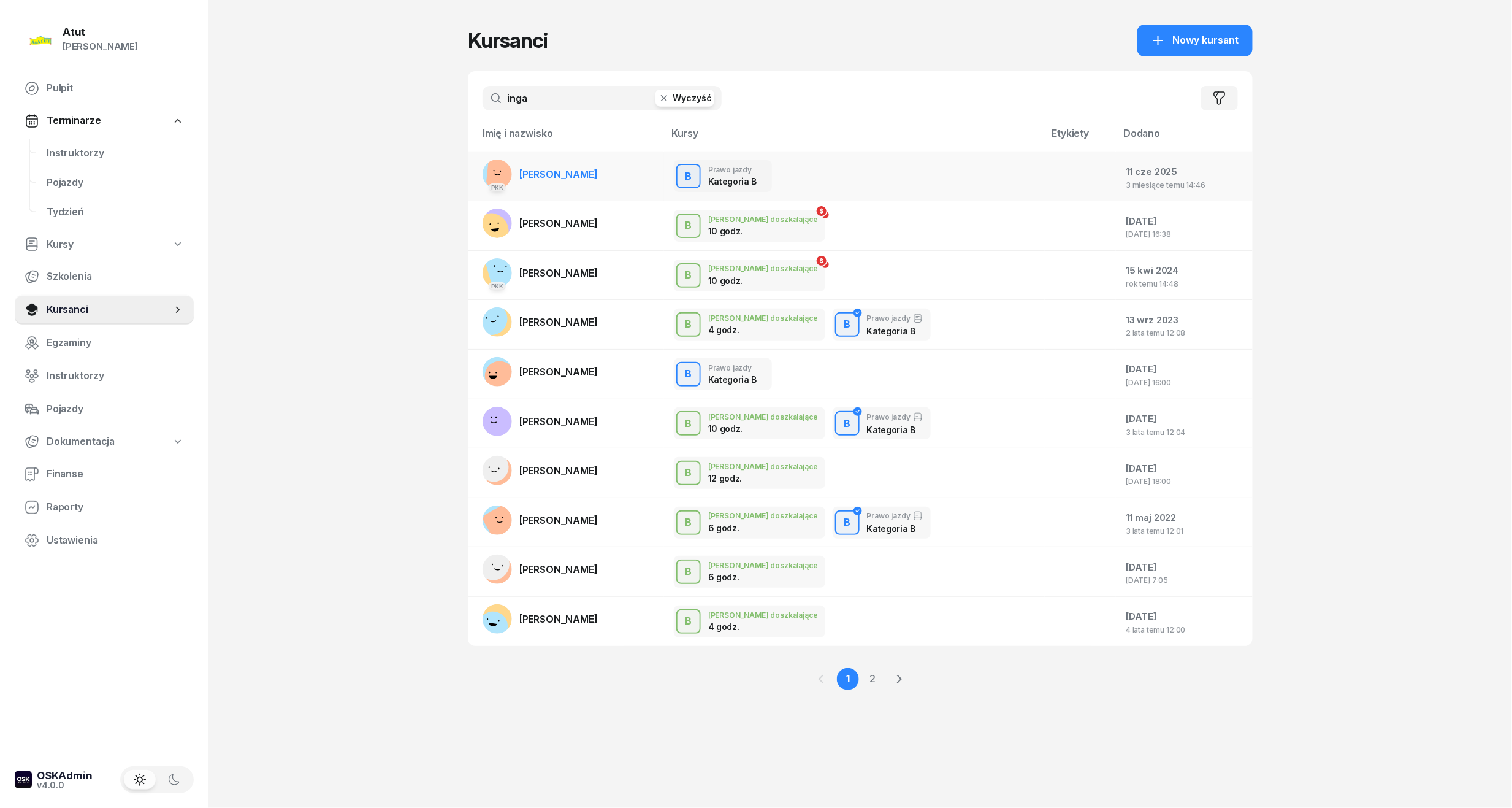
type input "inga"
click at [564, 182] on link "PKK Inga Ograbek" at bounding box center [540, 174] width 115 height 30
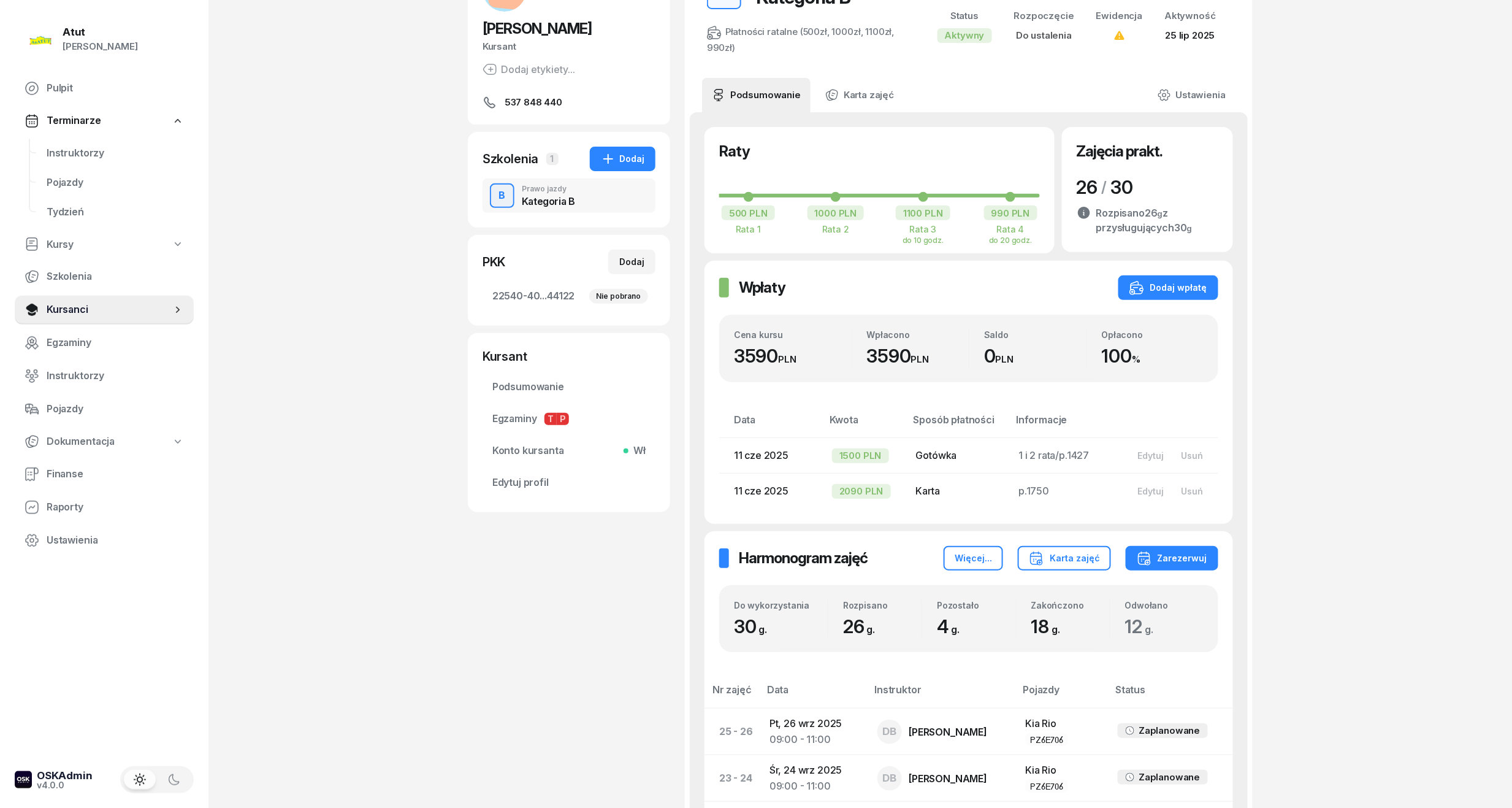
scroll to position [85, 0]
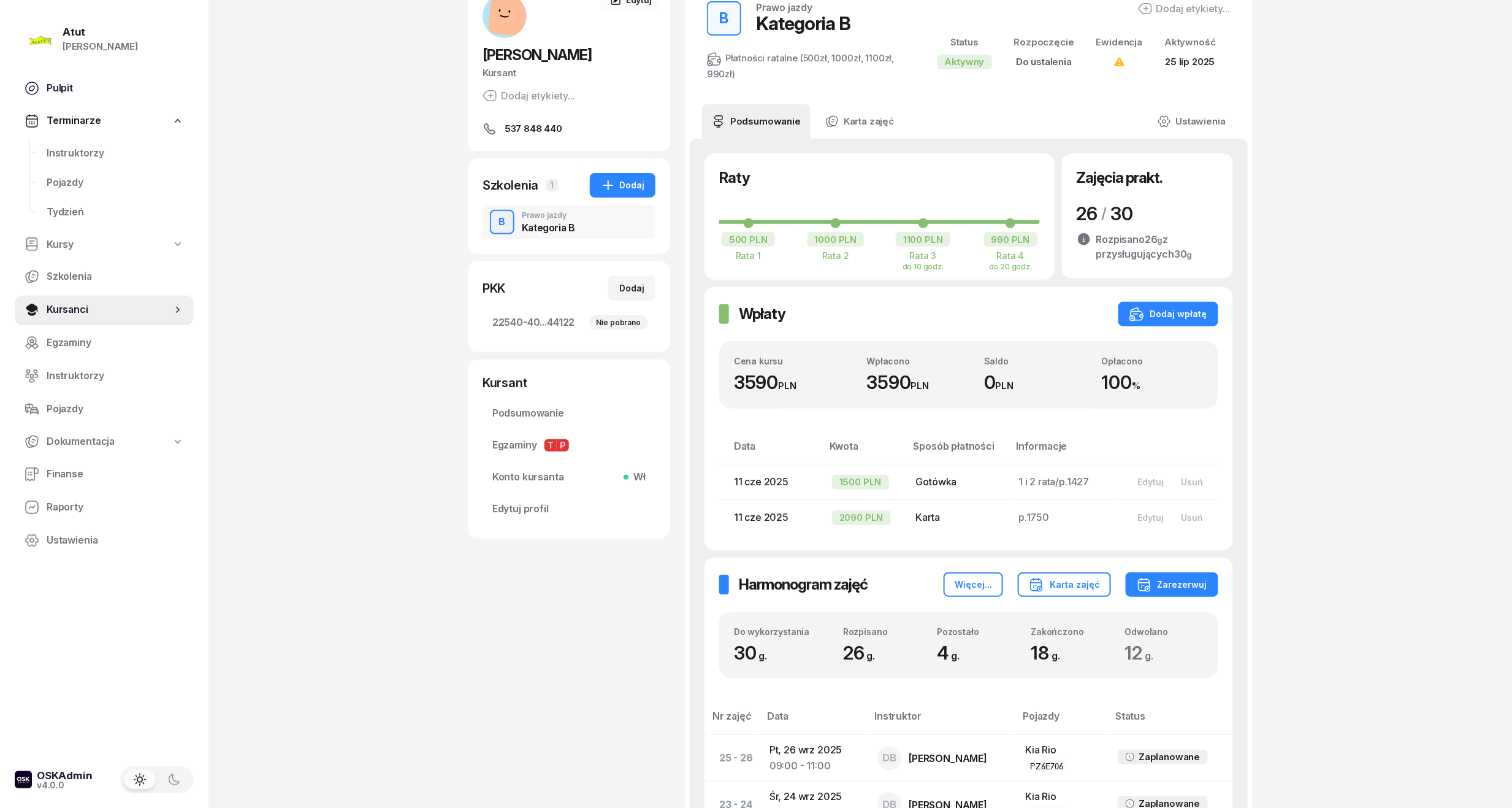
click at [67, 75] on link "Pulpit" at bounding box center [104, 88] width 179 height 30
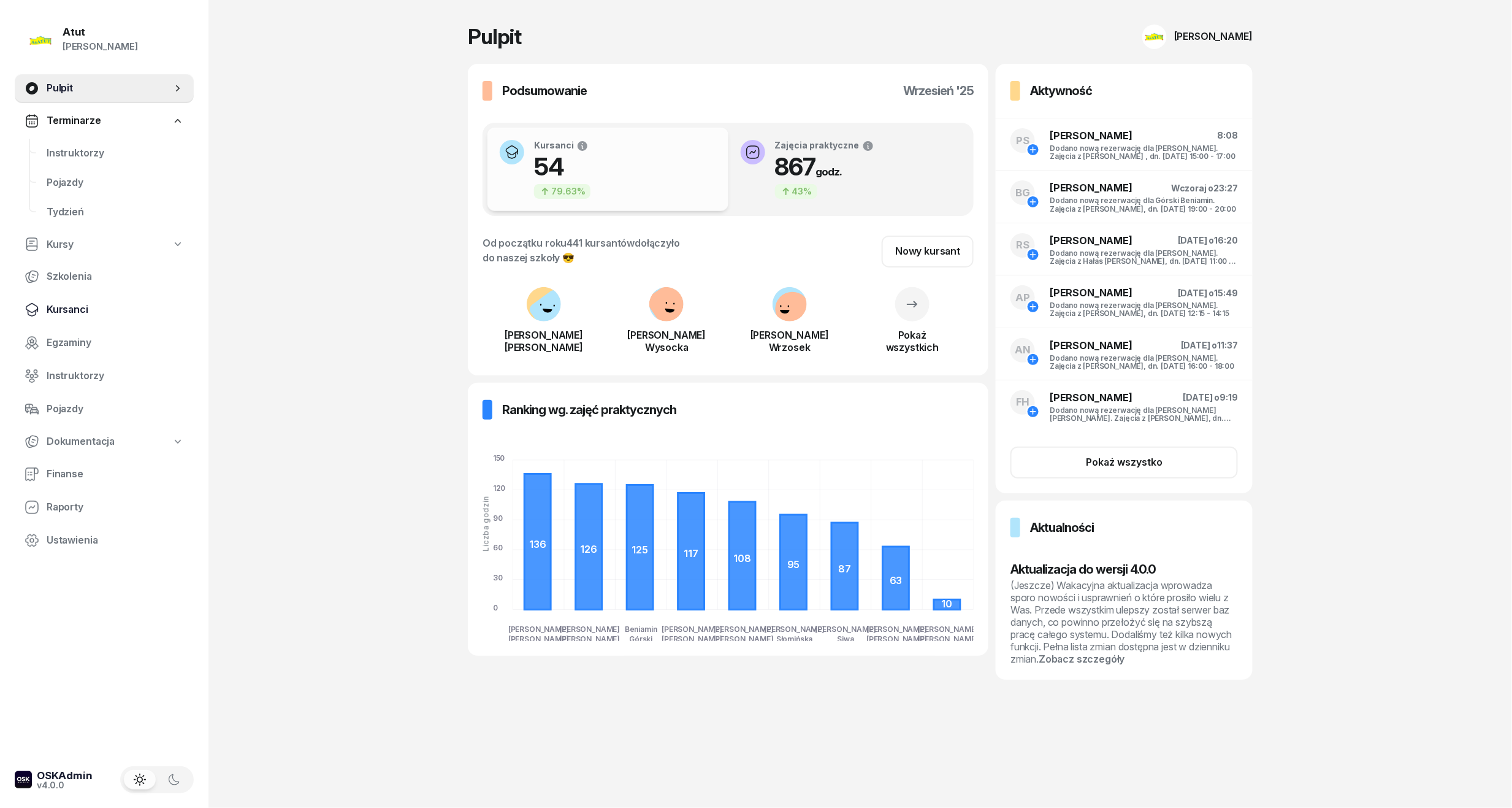
click at [50, 302] on span "Kursanci" at bounding box center [115, 309] width 138 height 16
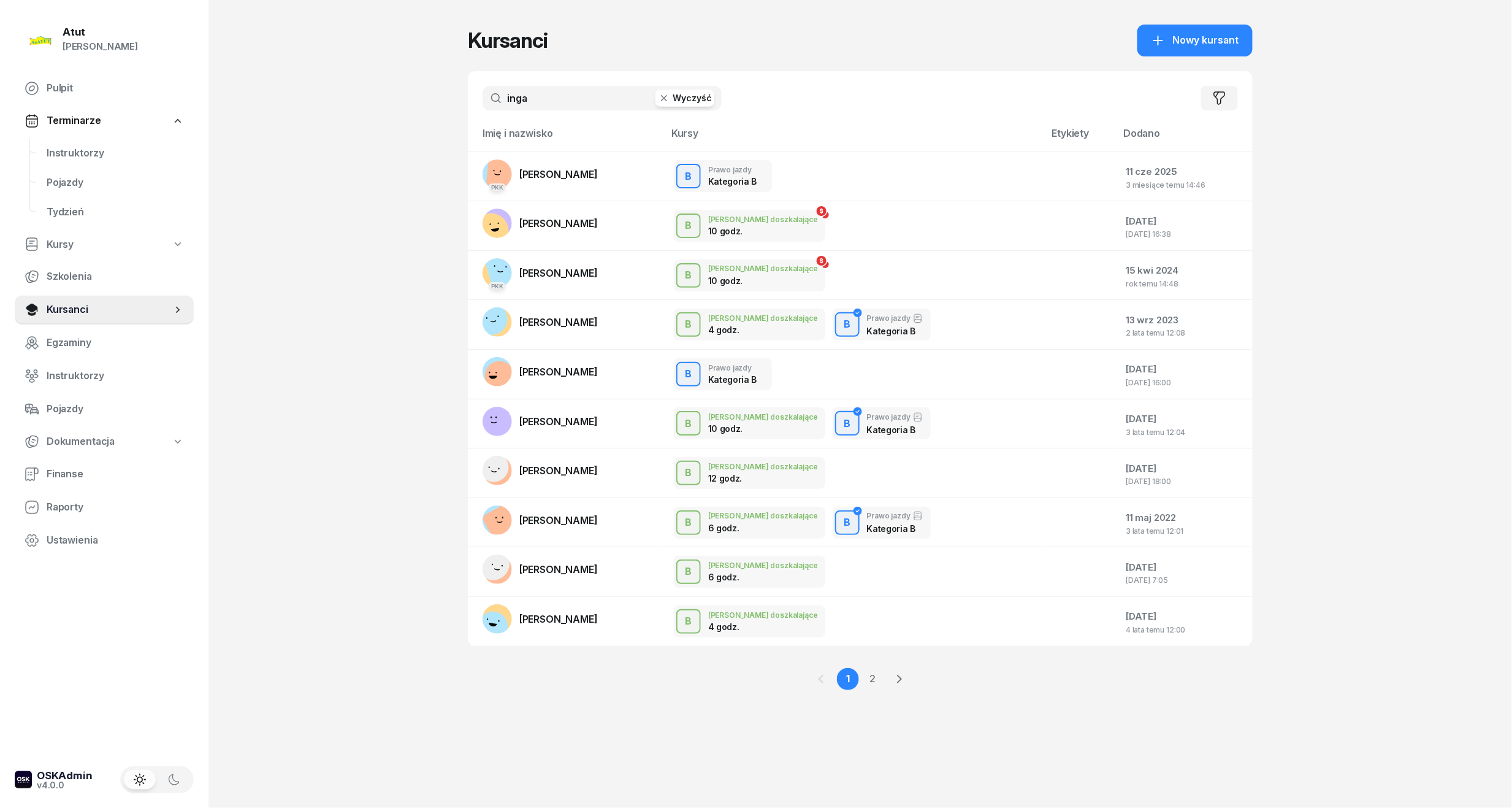
drag, startPoint x: 563, startPoint y: 93, endPoint x: -42, endPoint y: 153, distance: 608.0
click at [0, 153] on html "Paulina Atut Paulina Lis Pulpit Terminarze Instruktorzy Pojazdy Tydzień Kursy S…" at bounding box center [756, 404] width 1512 height 808
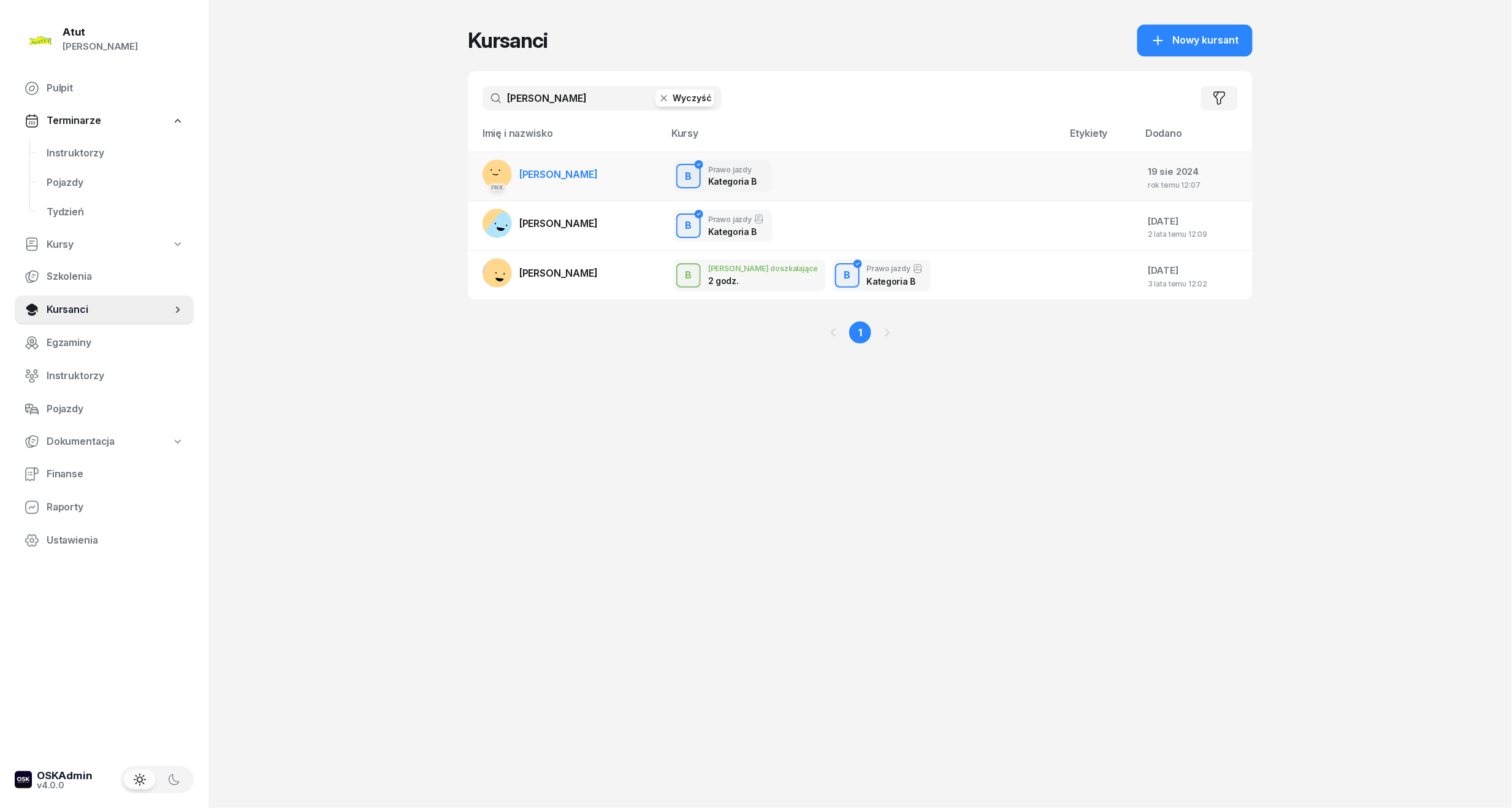
type input "grzesiak"
click at [584, 179] on span "Agata Grzesiak" at bounding box center [559, 174] width 78 height 12
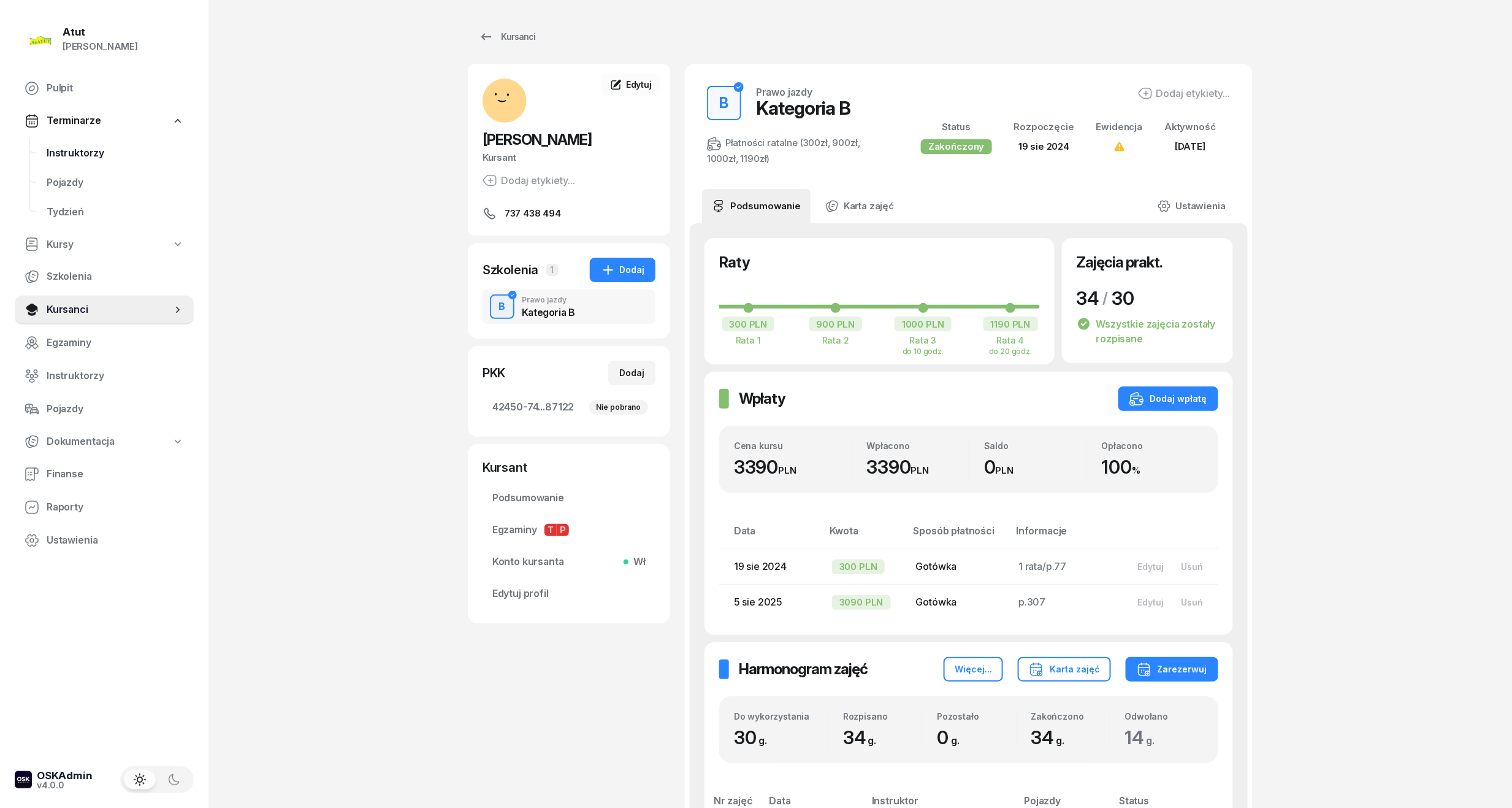
click at [59, 148] on span "Instruktorzy" at bounding box center [115, 154] width 138 height 16
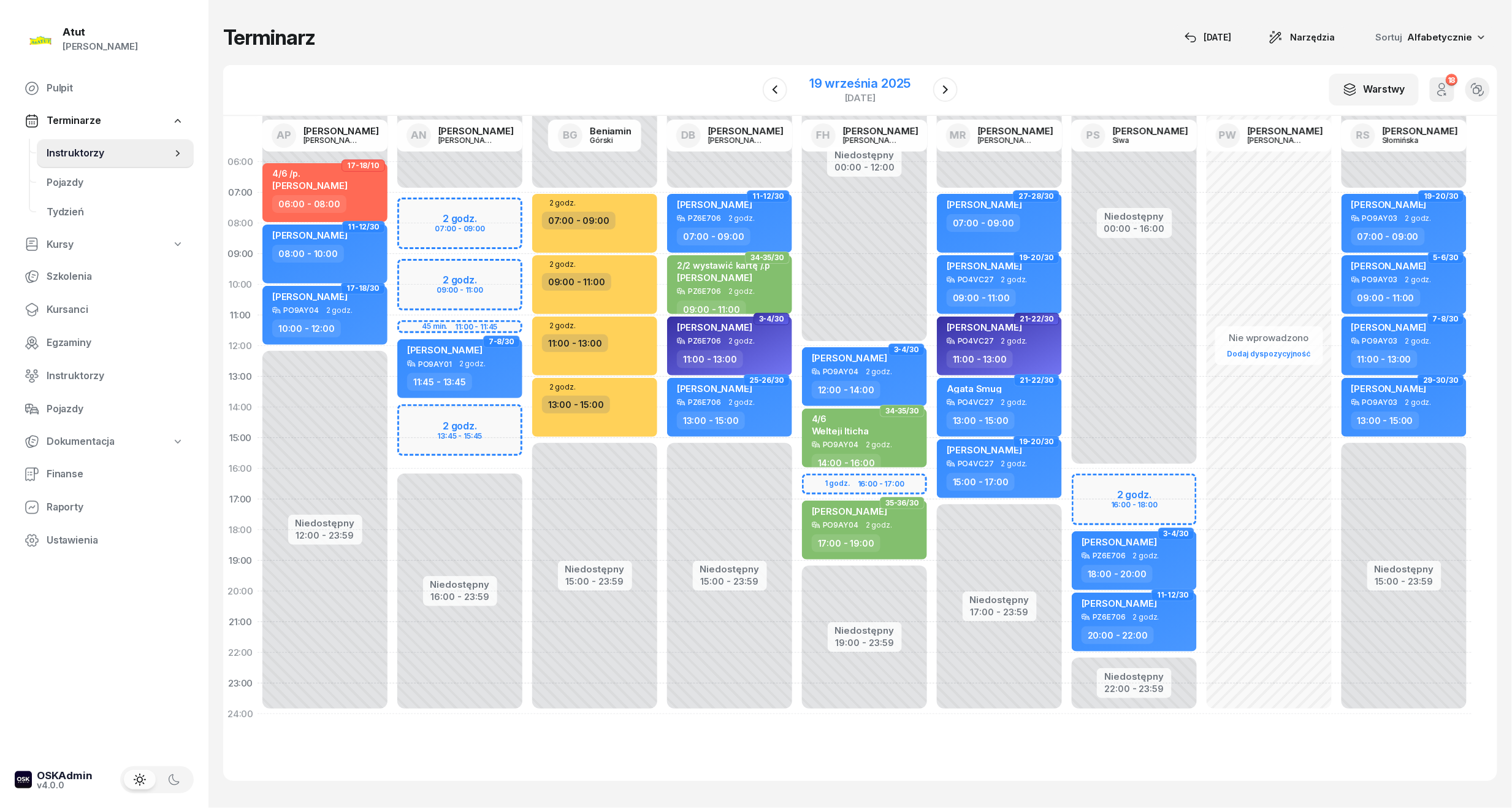
click at [832, 82] on div "19 września 2025" at bounding box center [860, 83] width 101 height 12
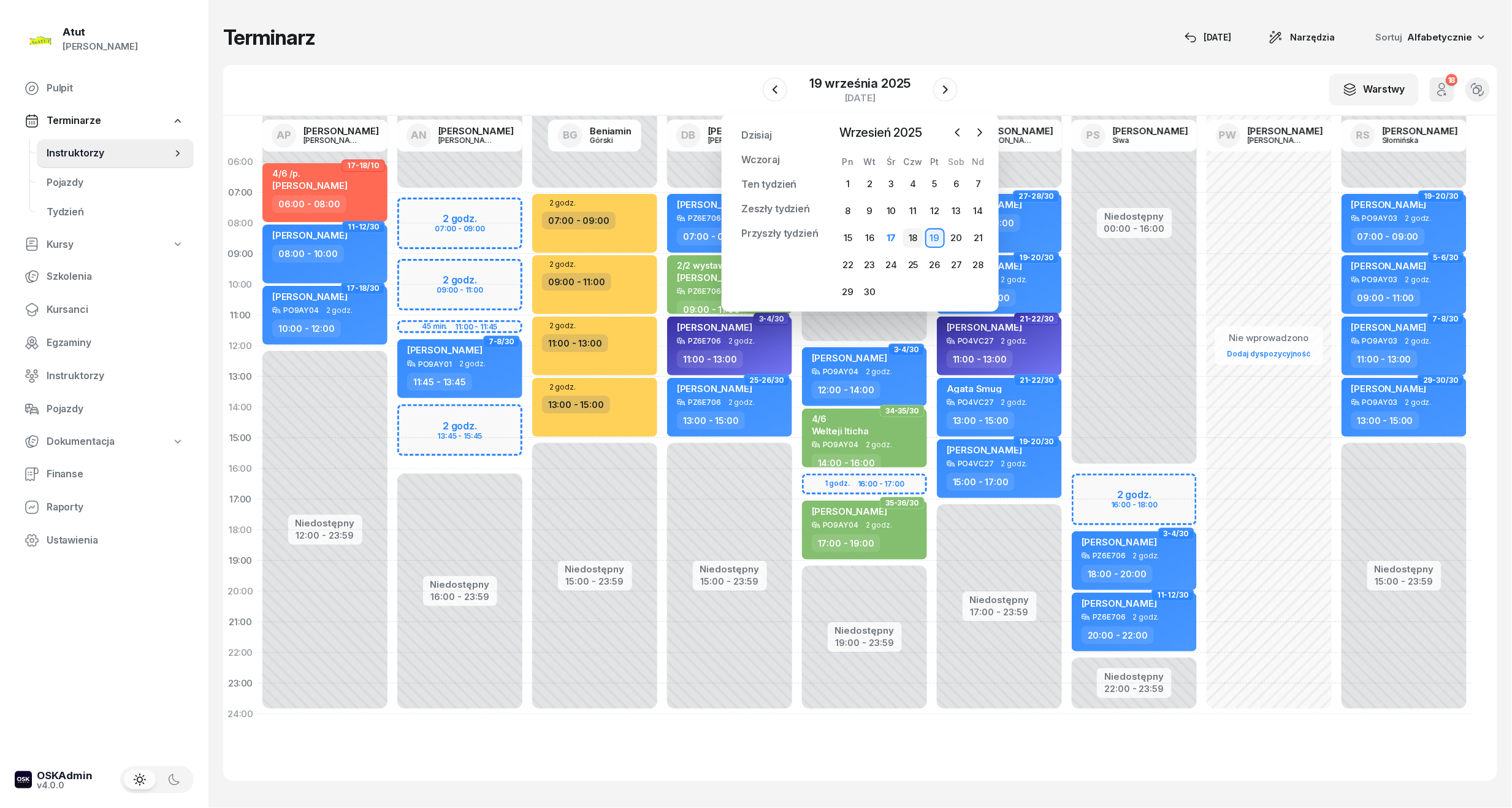
click at [903, 234] on div "18" at bounding box center [913, 238] width 20 height 20
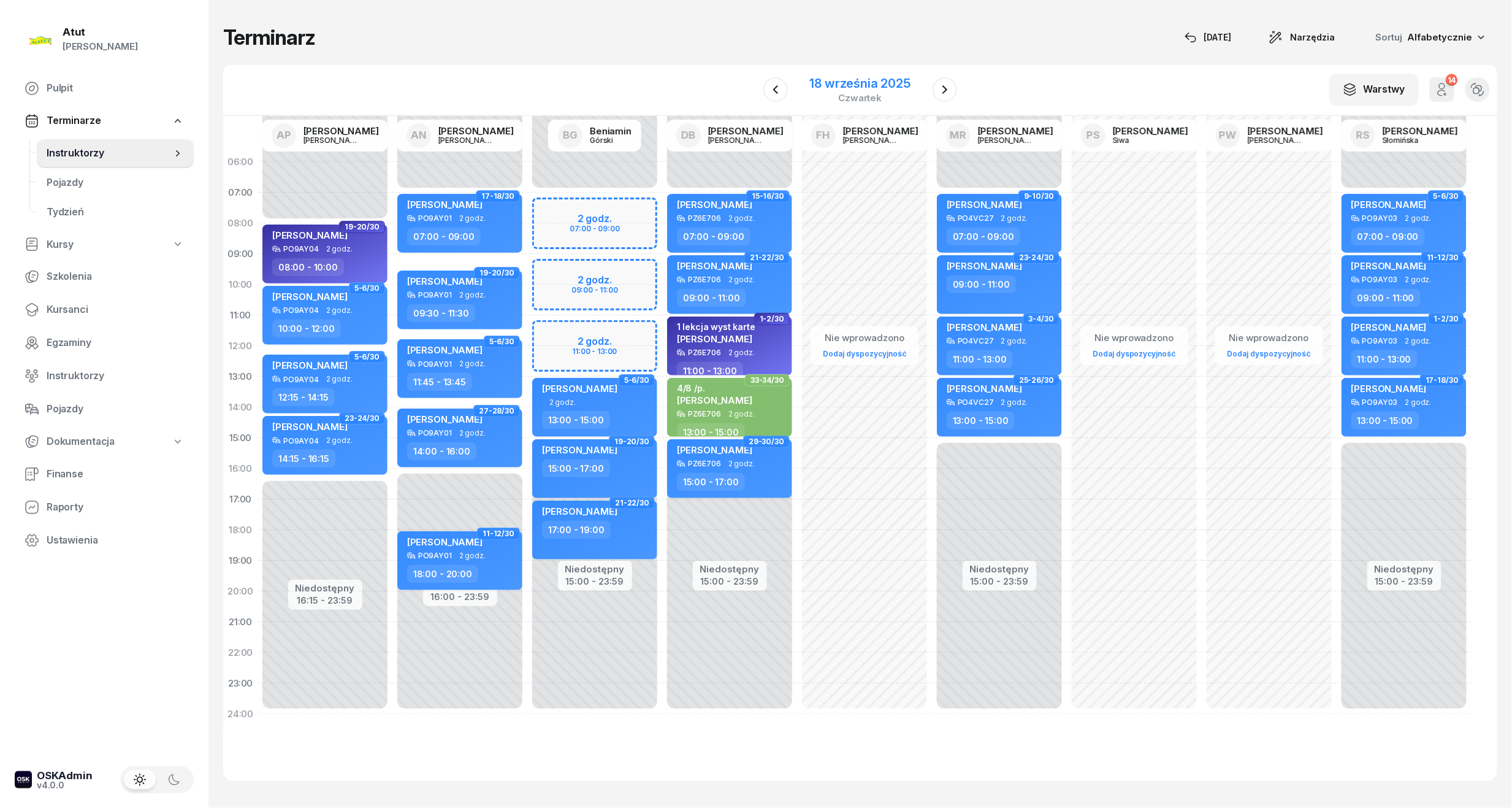
click at [862, 82] on div "18 września 2025" at bounding box center [860, 83] width 101 height 12
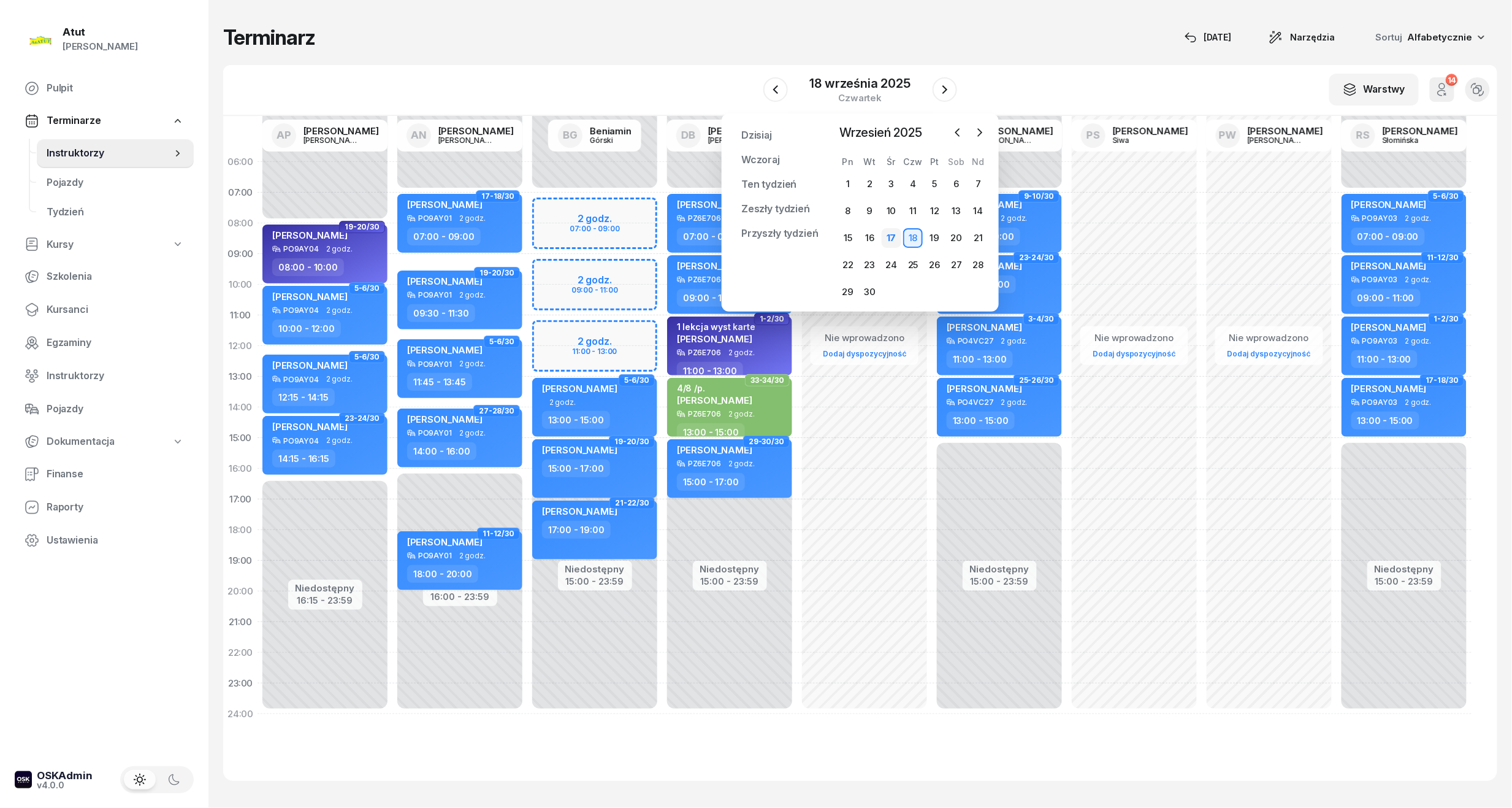
click at [893, 236] on div "17" at bounding box center [891, 238] width 20 height 20
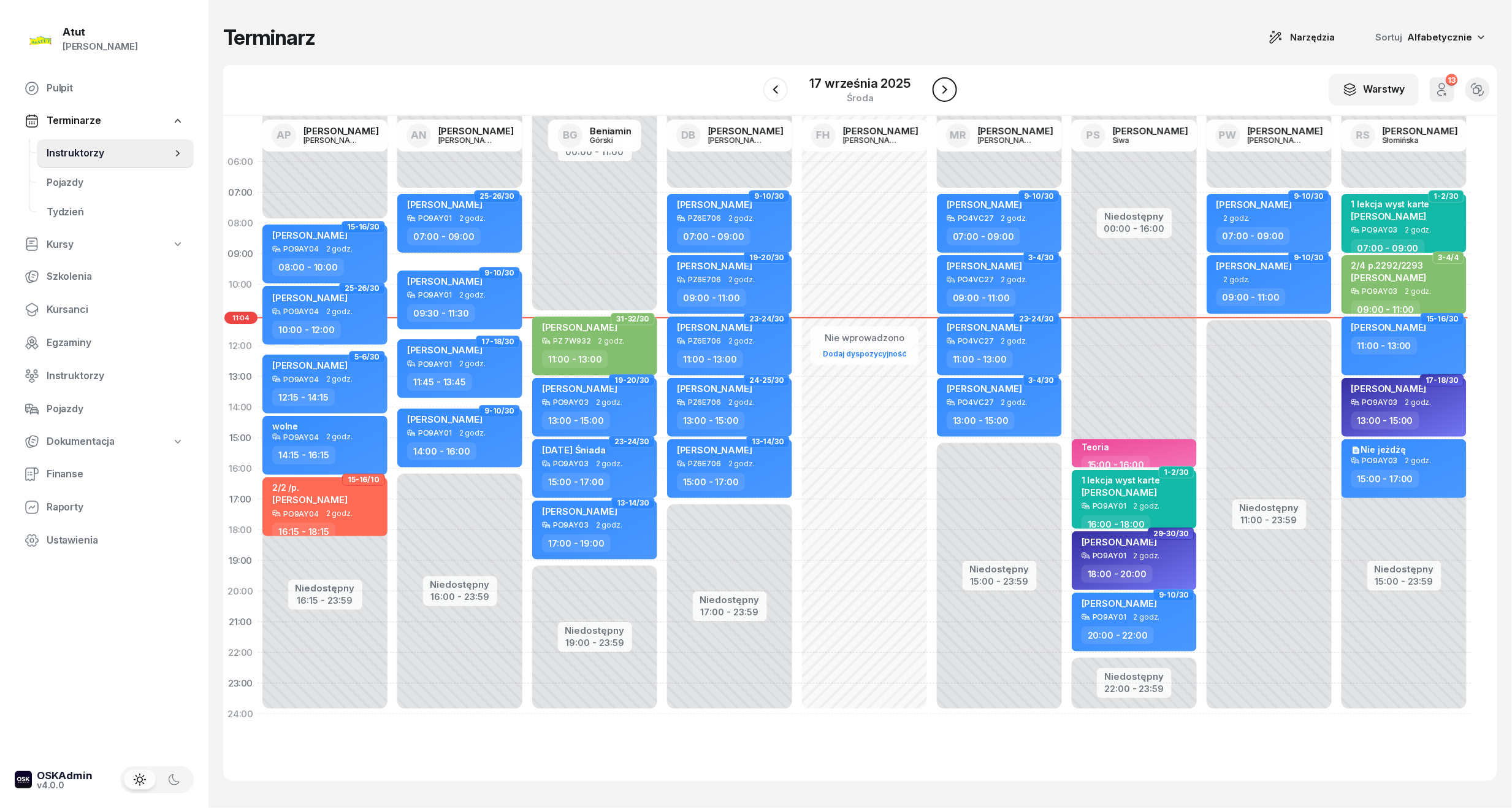
click at [943, 94] on icon "button" at bounding box center [945, 89] width 14 height 14
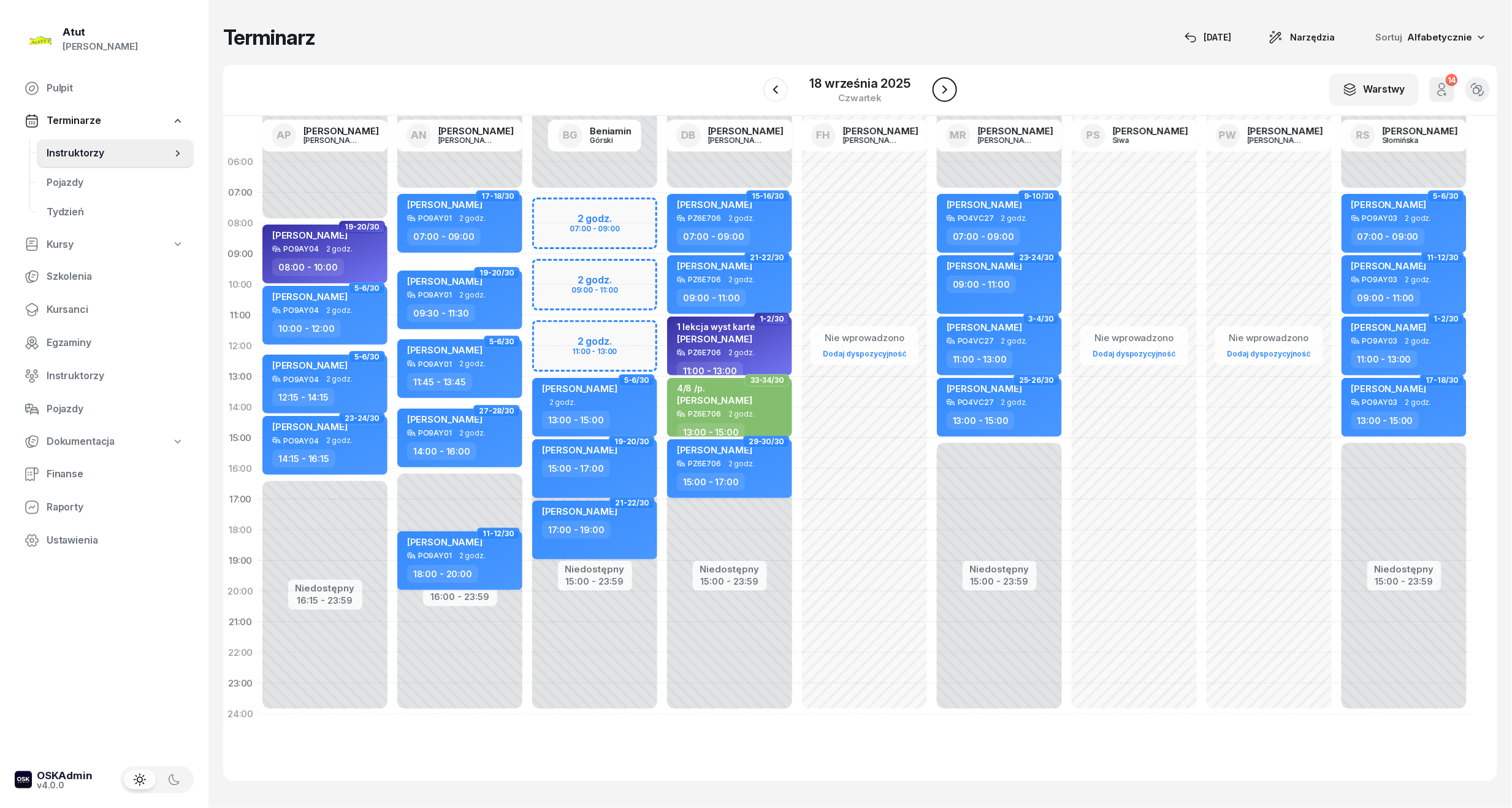
click at [955, 89] on button "button" at bounding box center [945, 90] width 25 height 25
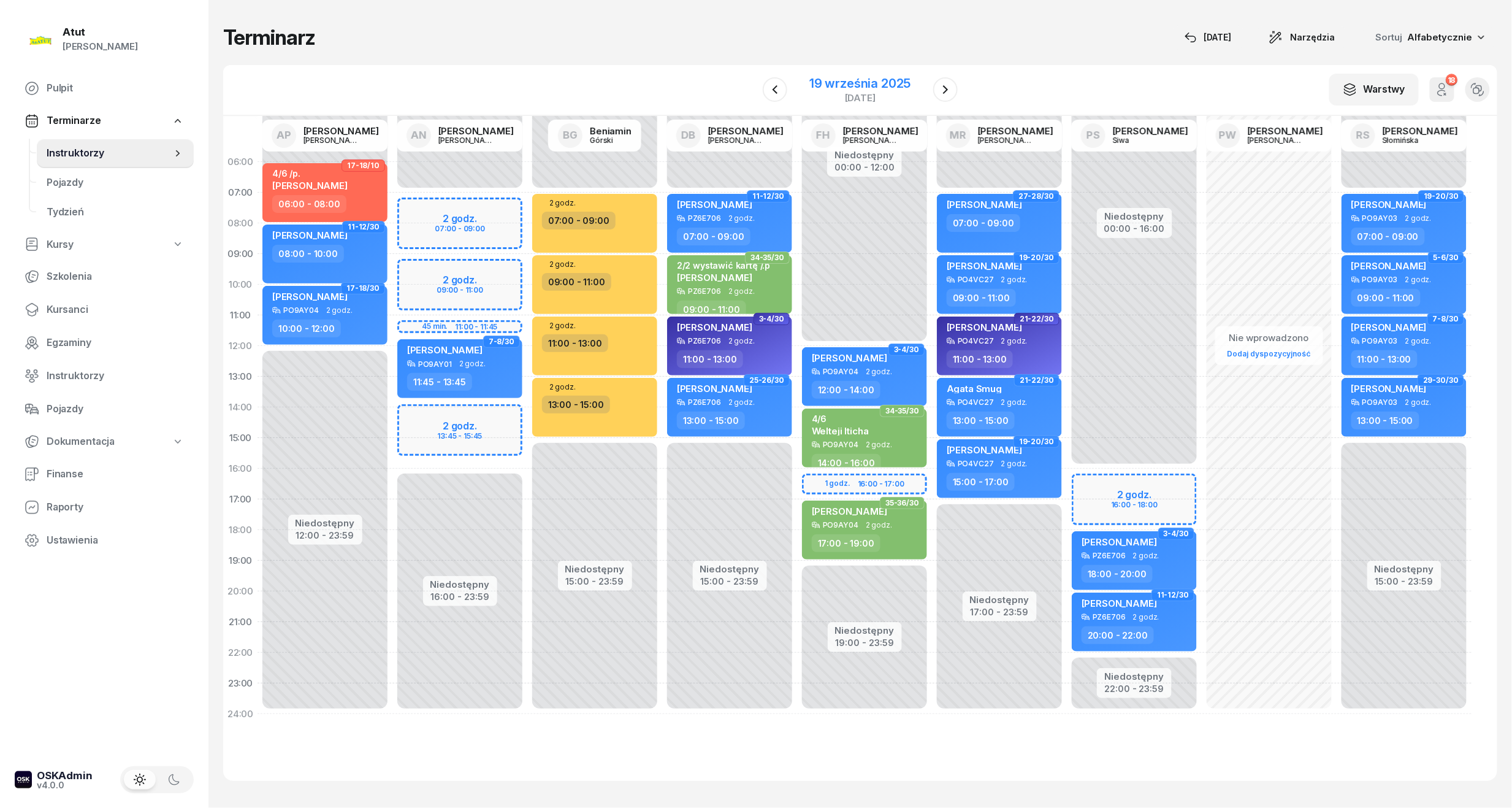
click at [855, 80] on div "19 września 2025" at bounding box center [860, 83] width 101 height 12
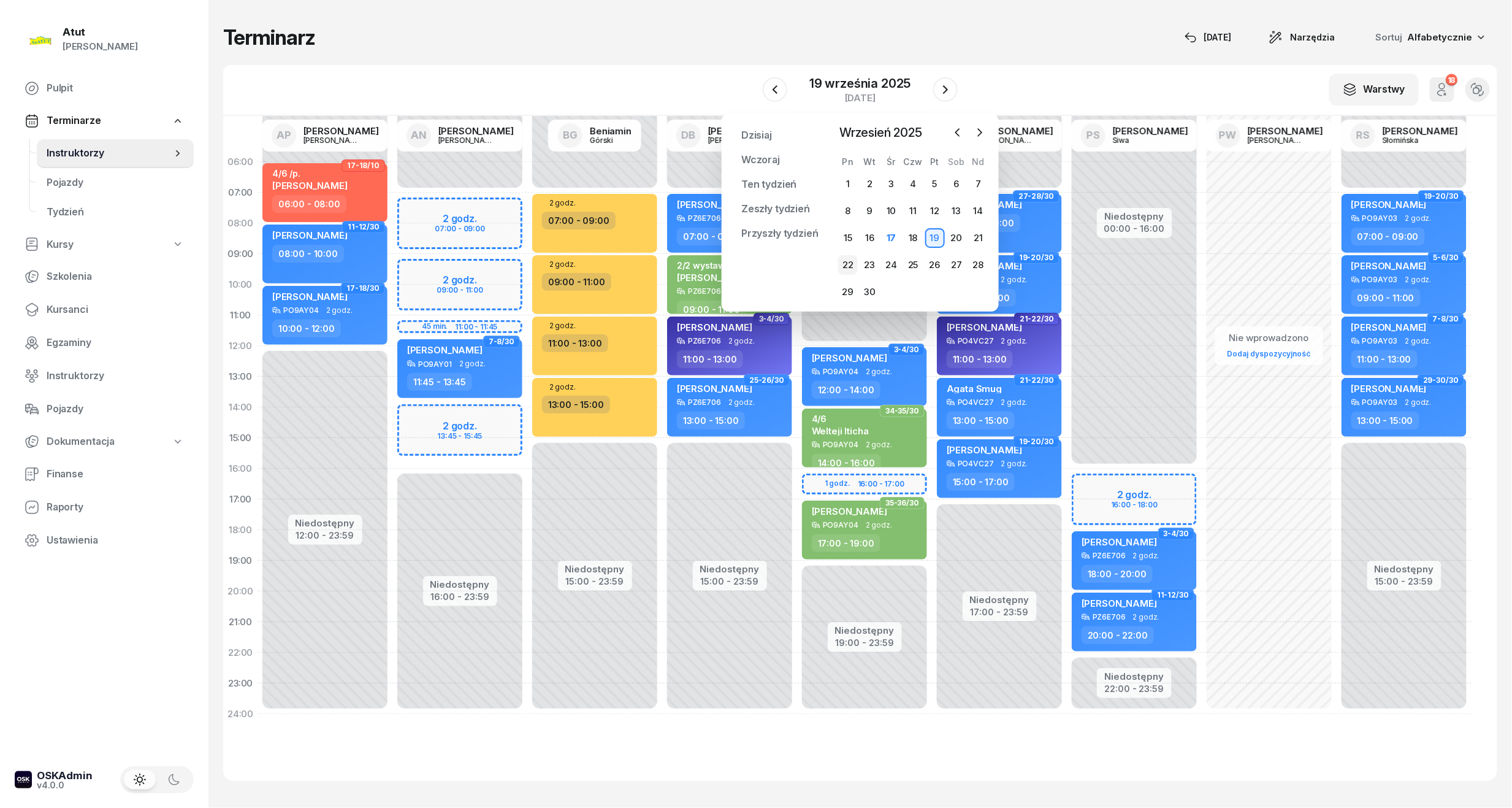
click at [847, 265] on div "22" at bounding box center [848, 265] width 20 height 20
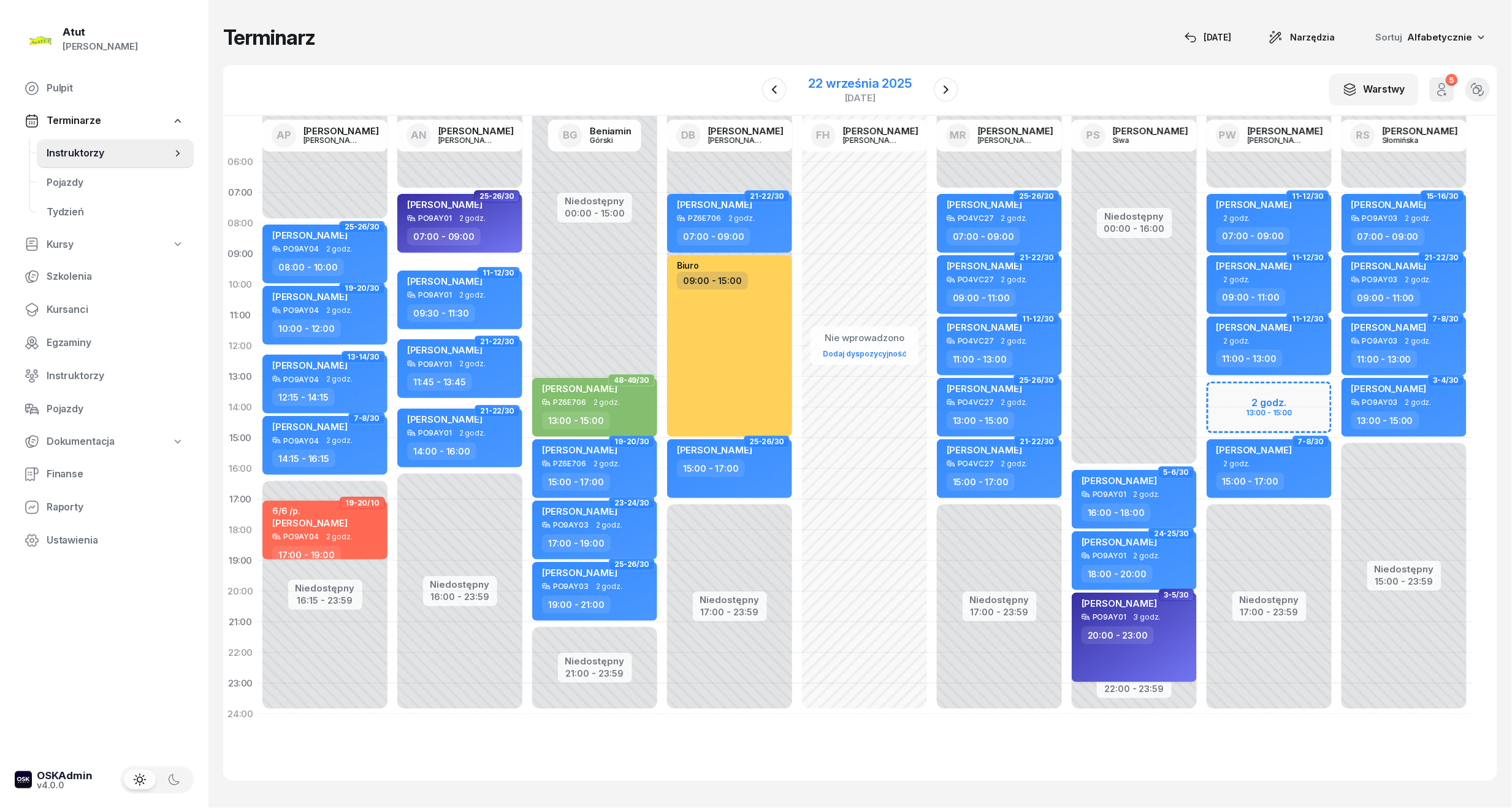
click at [899, 83] on div "22 września 2025" at bounding box center [860, 83] width 103 height 12
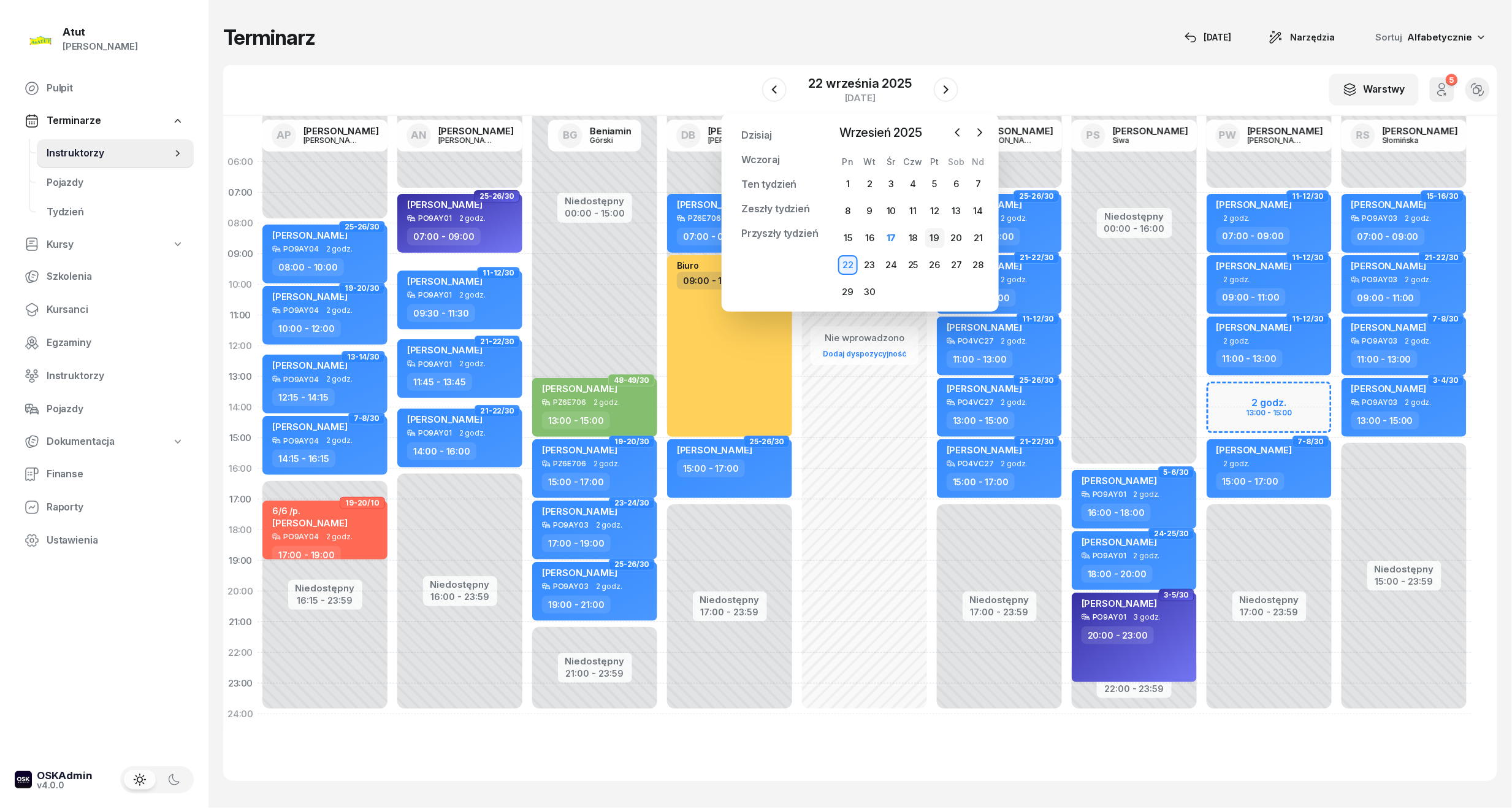
click at [932, 238] on div "19" at bounding box center [935, 238] width 20 height 20
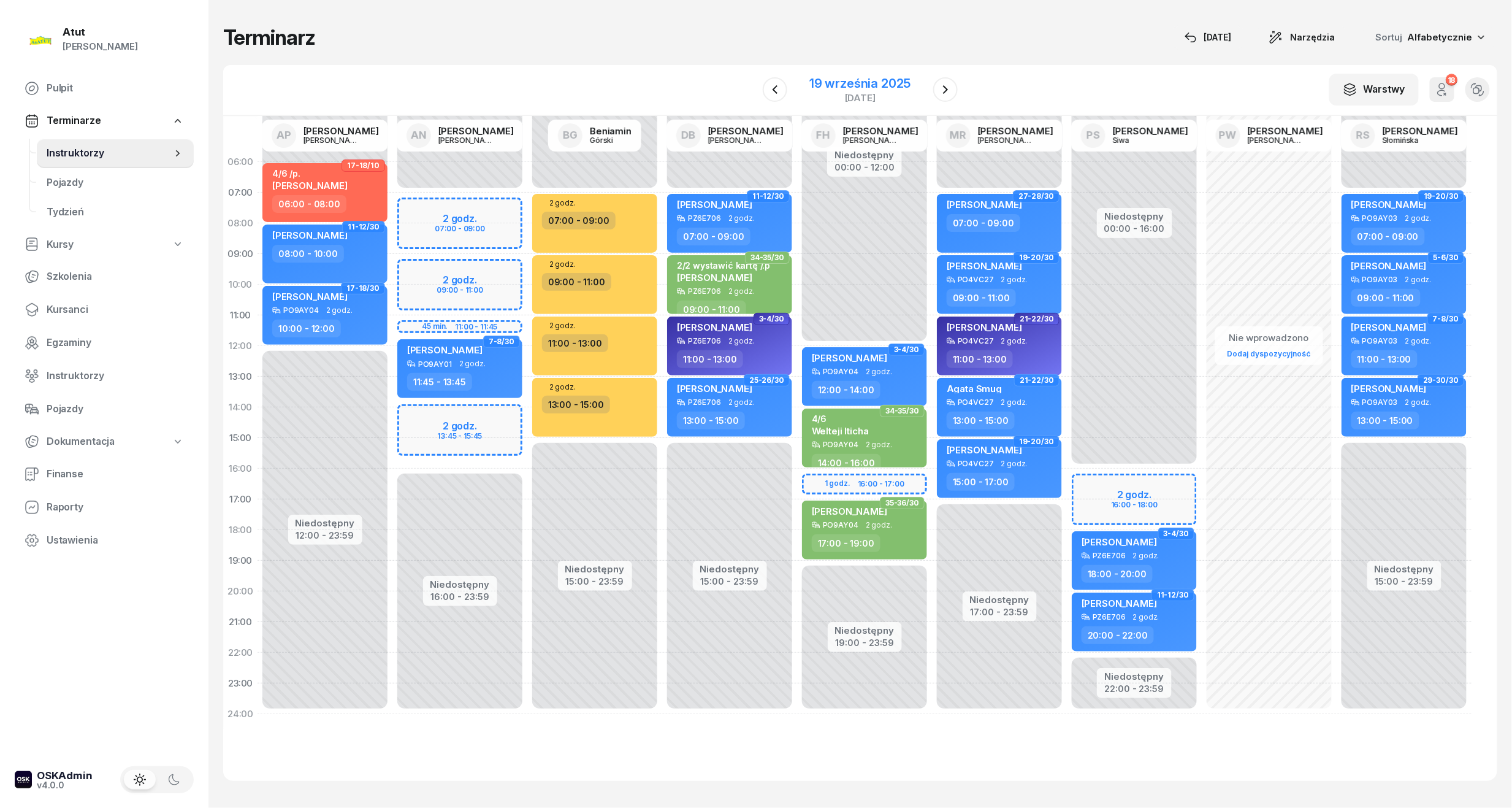
click at [884, 84] on div "19 września 2025" at bounding box center [860, 83] width 101 height 12
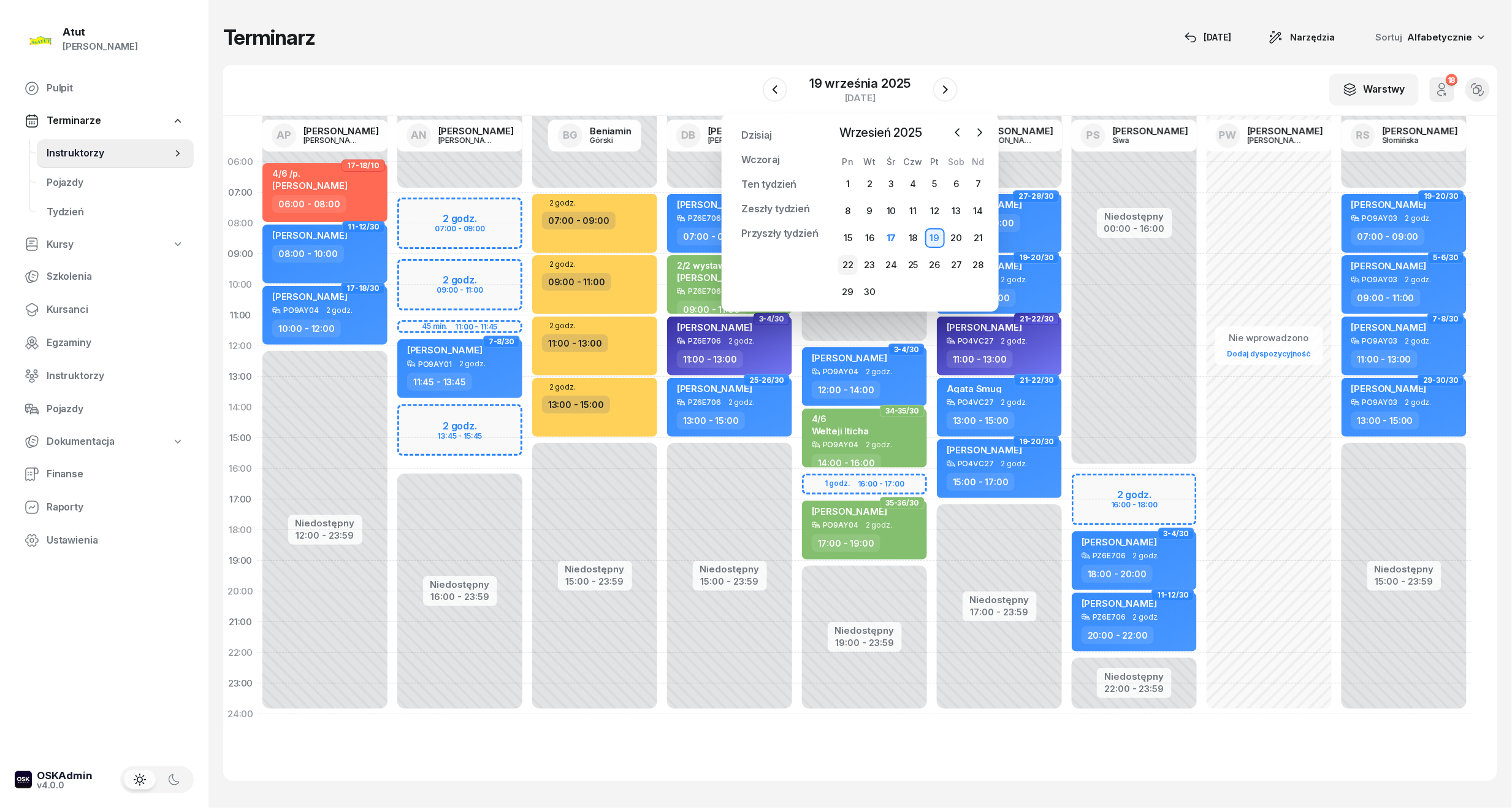
click at [848, 262] on div "22" at bounding box center [848, 265] width 20 height 20
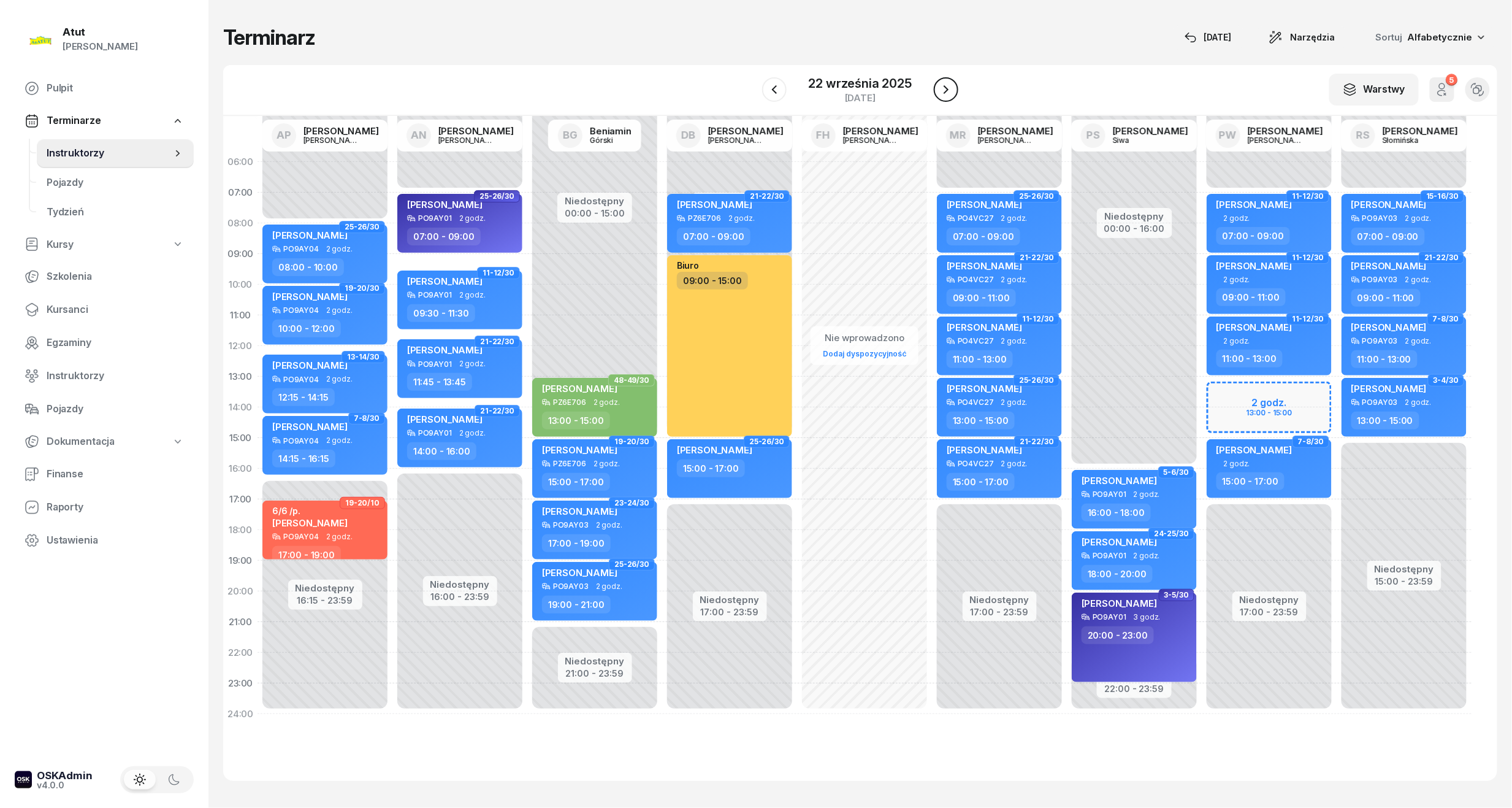
click at [937, 90] on button "button" at bounding box center [946, 90] width 25 height 25
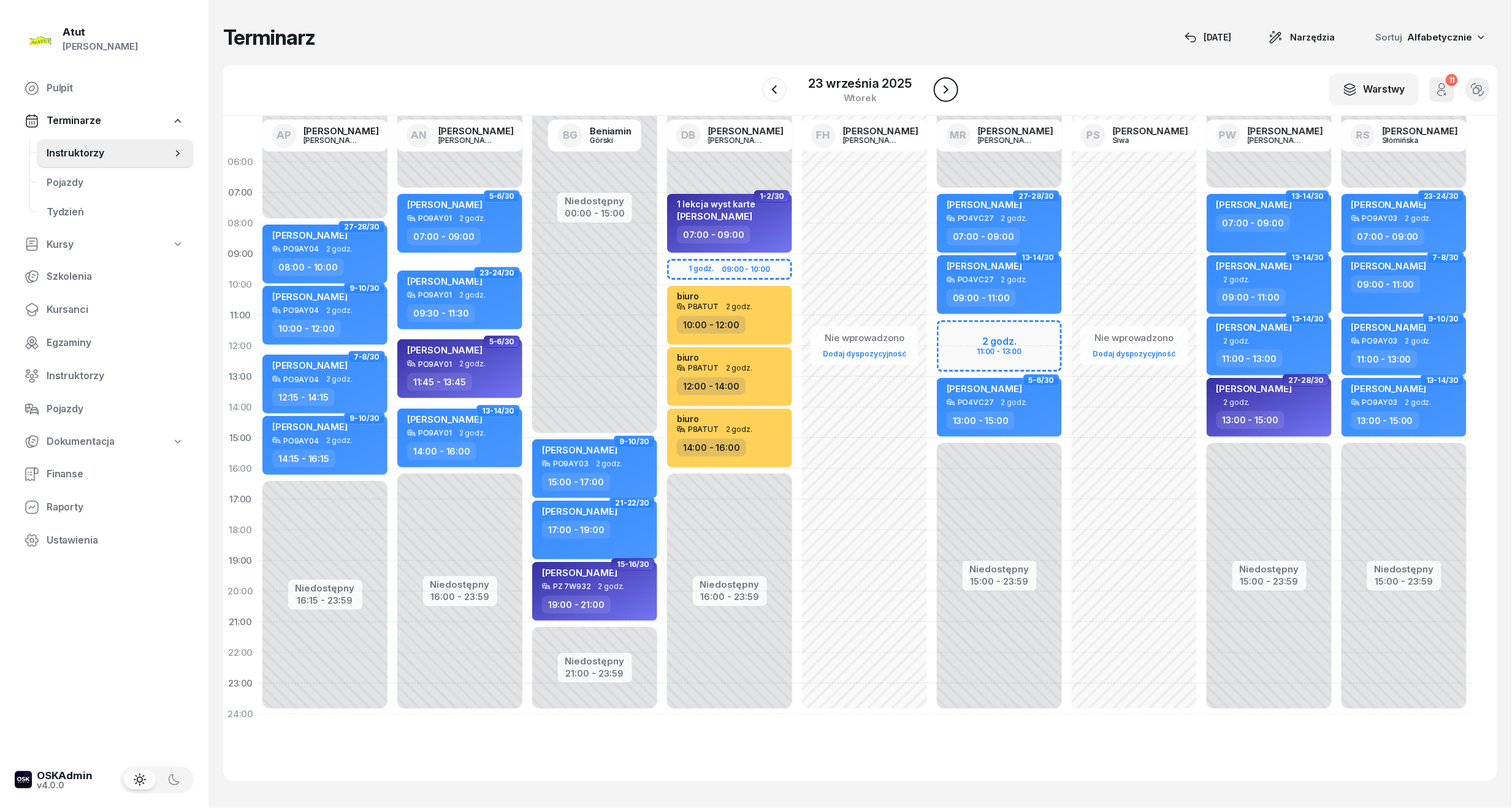
click at [937, 90] on button "button" at bounding box center [946, 90] width 25 height 25
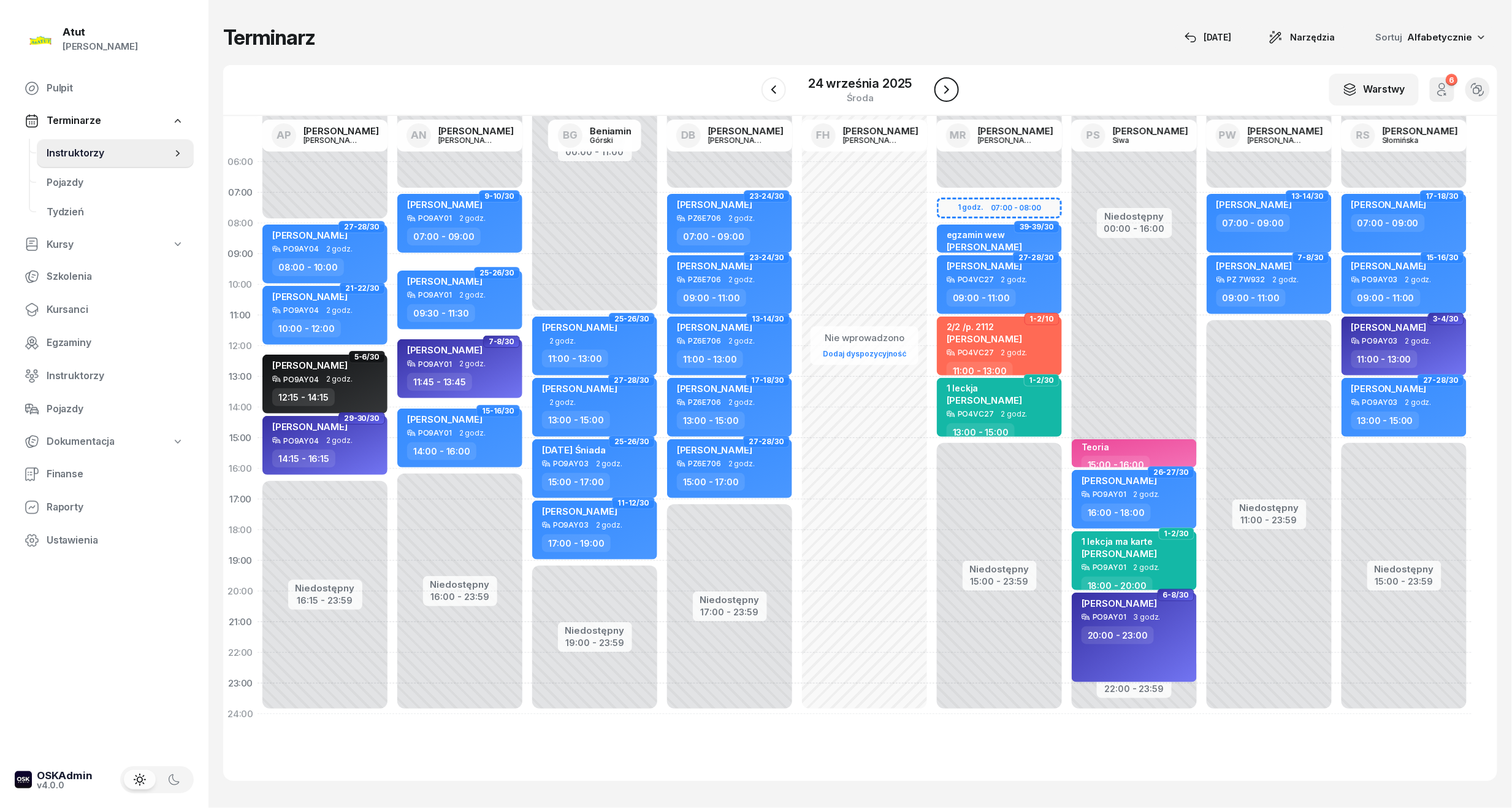
click at [937, 90] on button "button" at bounding box center [947, 90] width 25 height 25
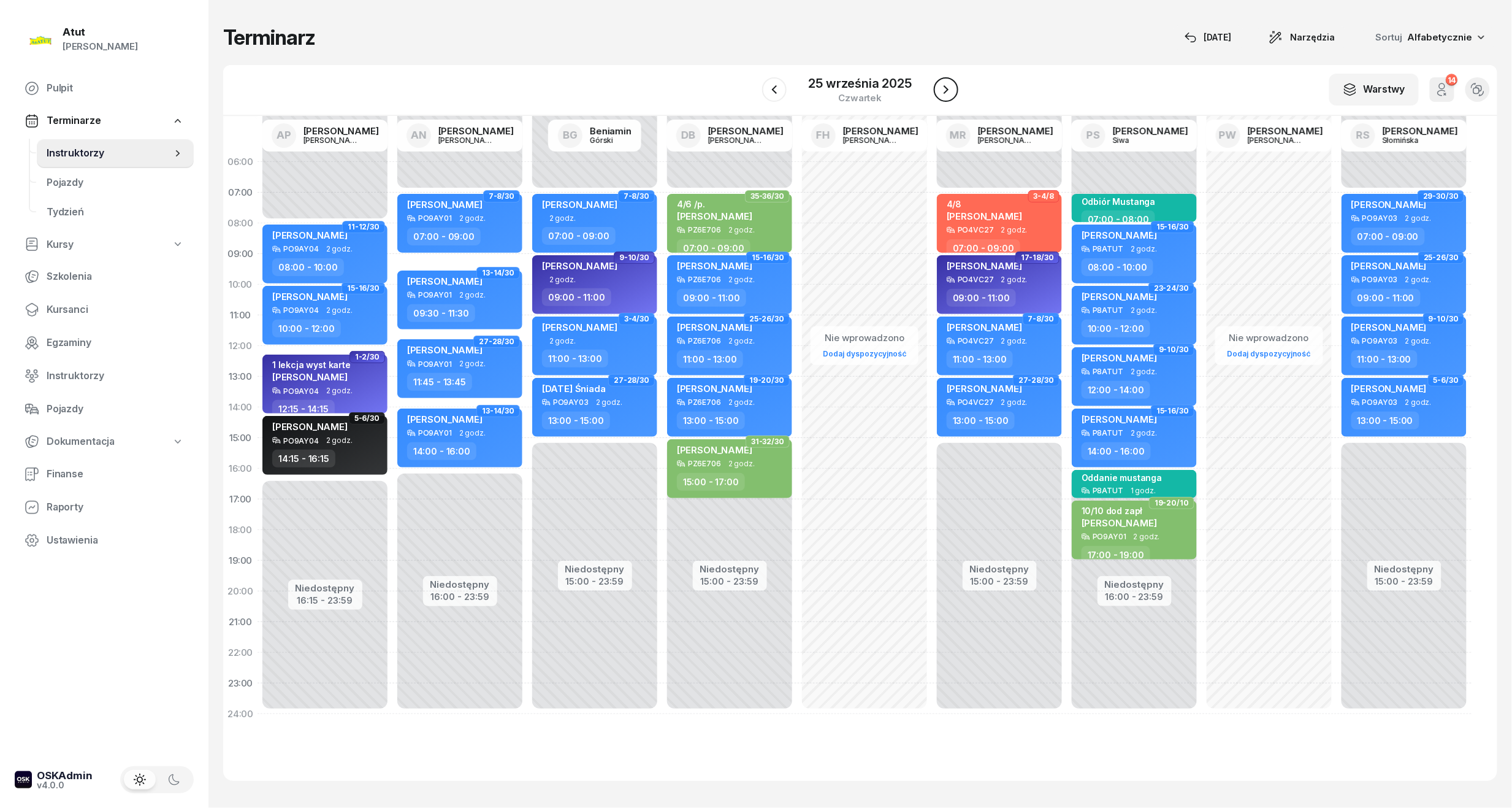
click at [937, 90] on button "button" at bounding box center [946, 90] width 25 height 25
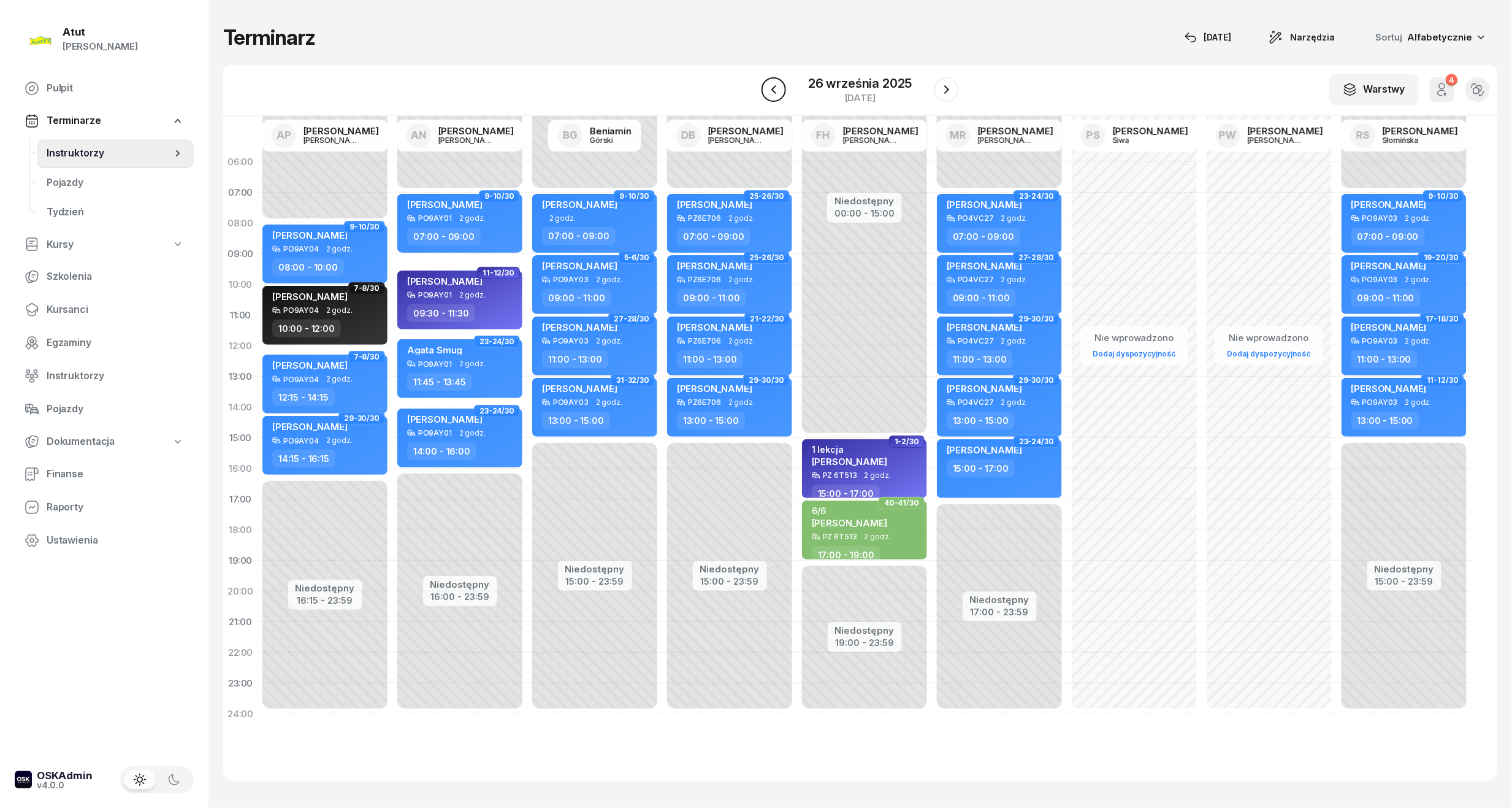
click at [777, 93] on icon "button" at bounding box center [774, 89] width 14 height 14
click at [777, 93] on icon "button" at bounding box center [774, 89] width 14 height 14
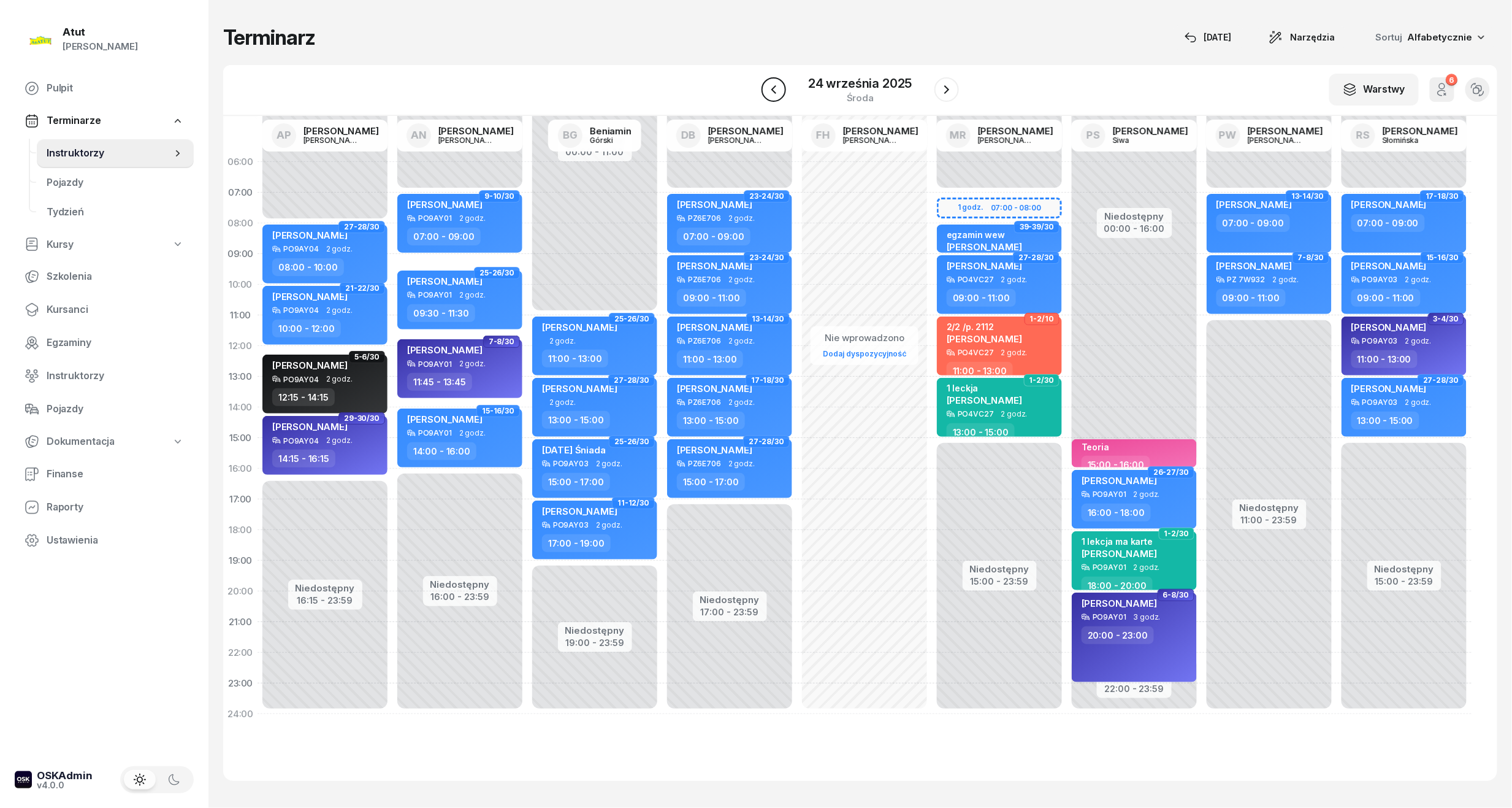
click at [777, 89] on icon "button" at bounding box center [774, 89] width 14 height 14
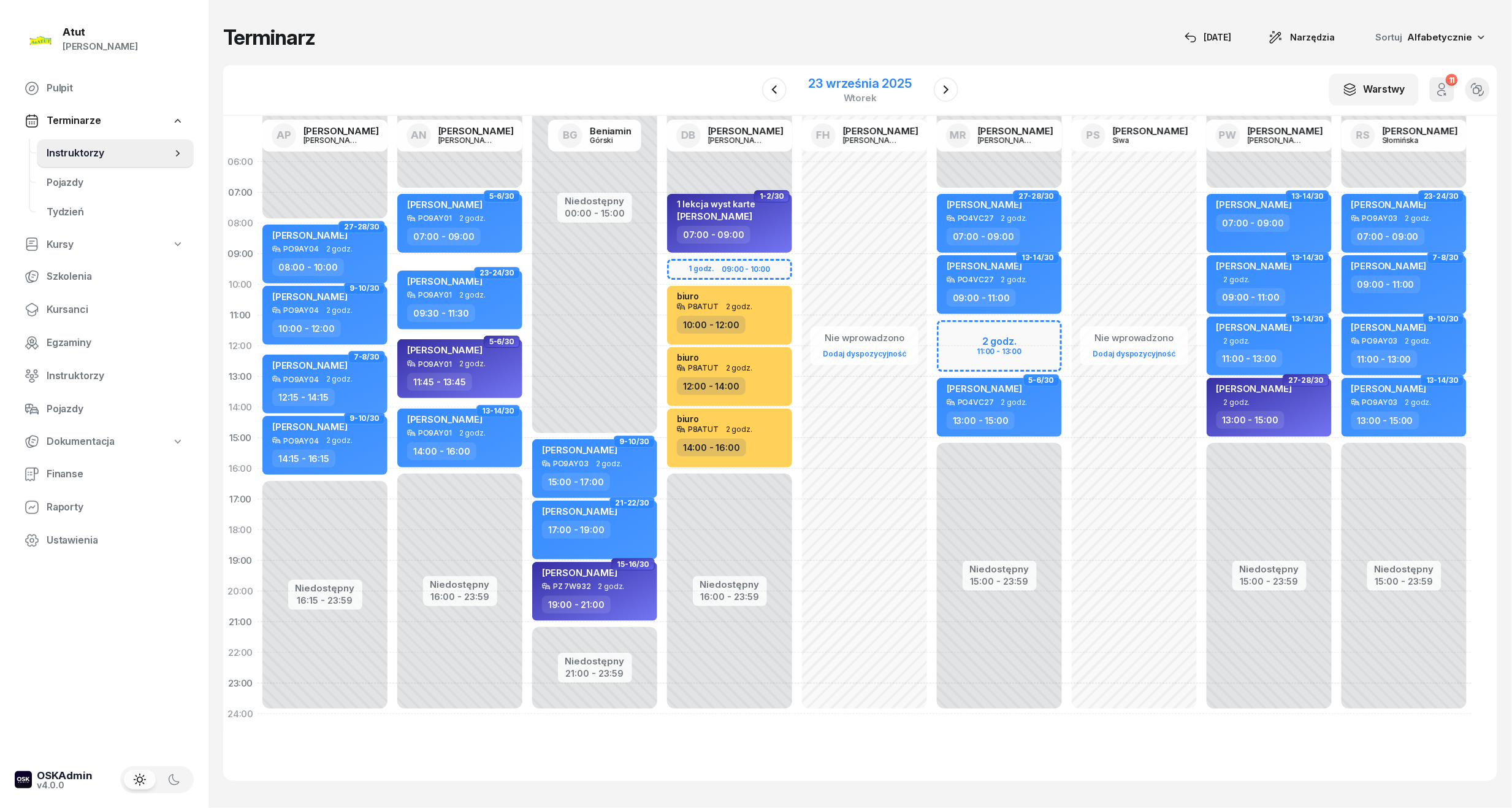
click at [869, 89] on div "23 września 2025" at bounding box center [860, 83] width 103 height 12
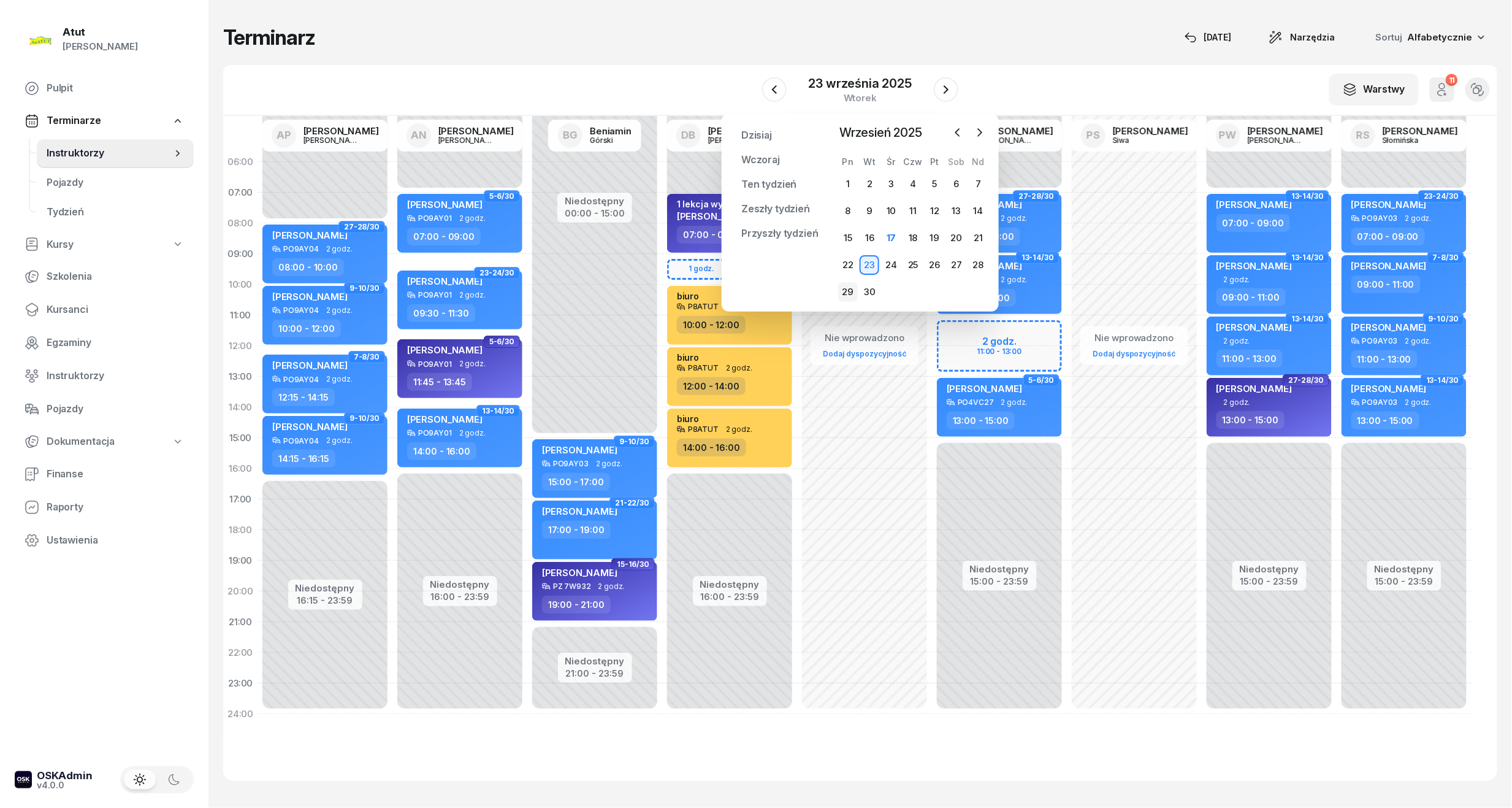
click at [845, 291] on div "29" at bounding box center [848, 291] width 20 height 20
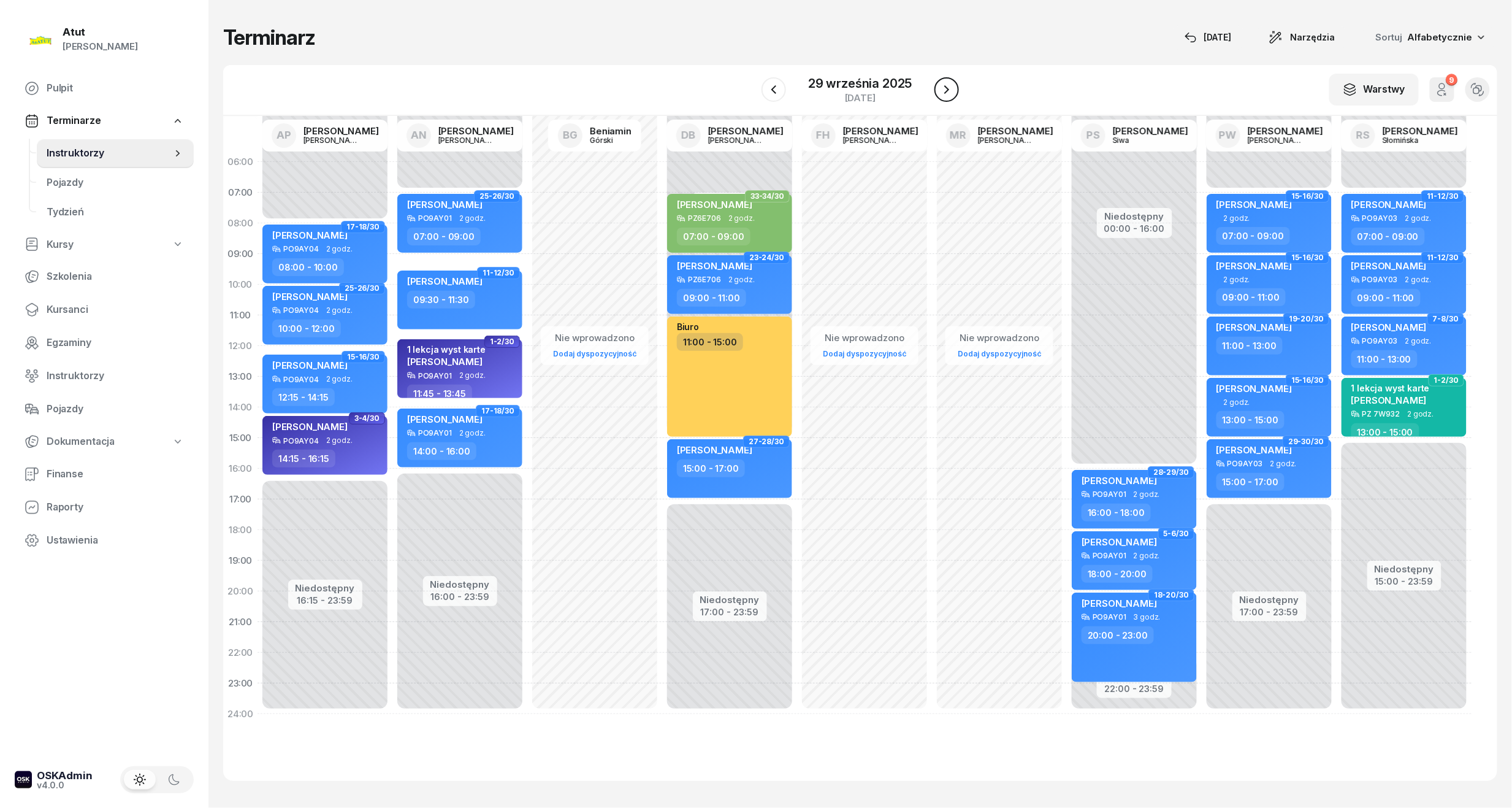
click at [937, 96] on button "button" at bounding box center [947, 90] width 25 height 25
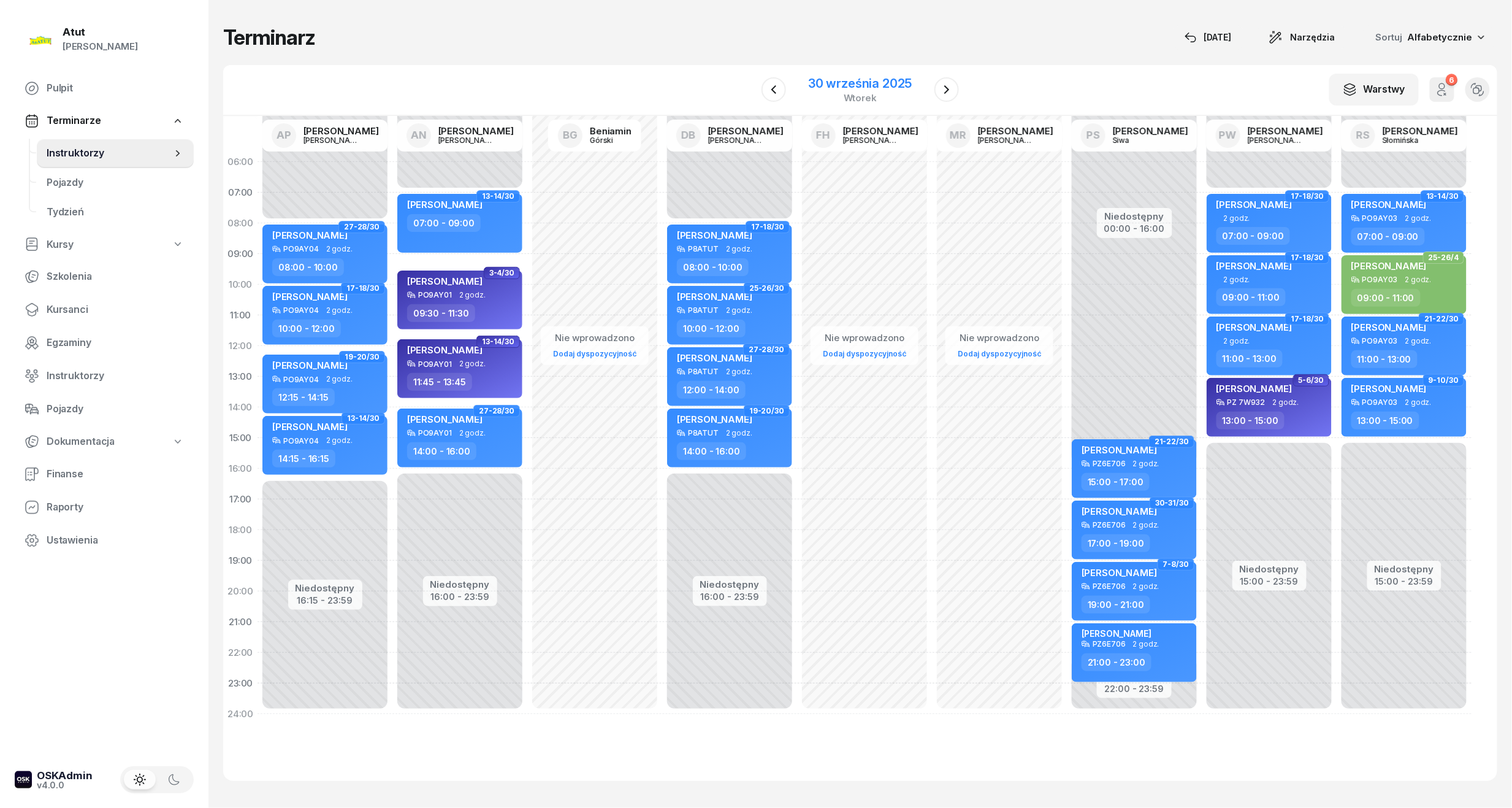
click at [844, 79] on div "30 września 2025" at bounding box center [860, 83] width 104 height 12
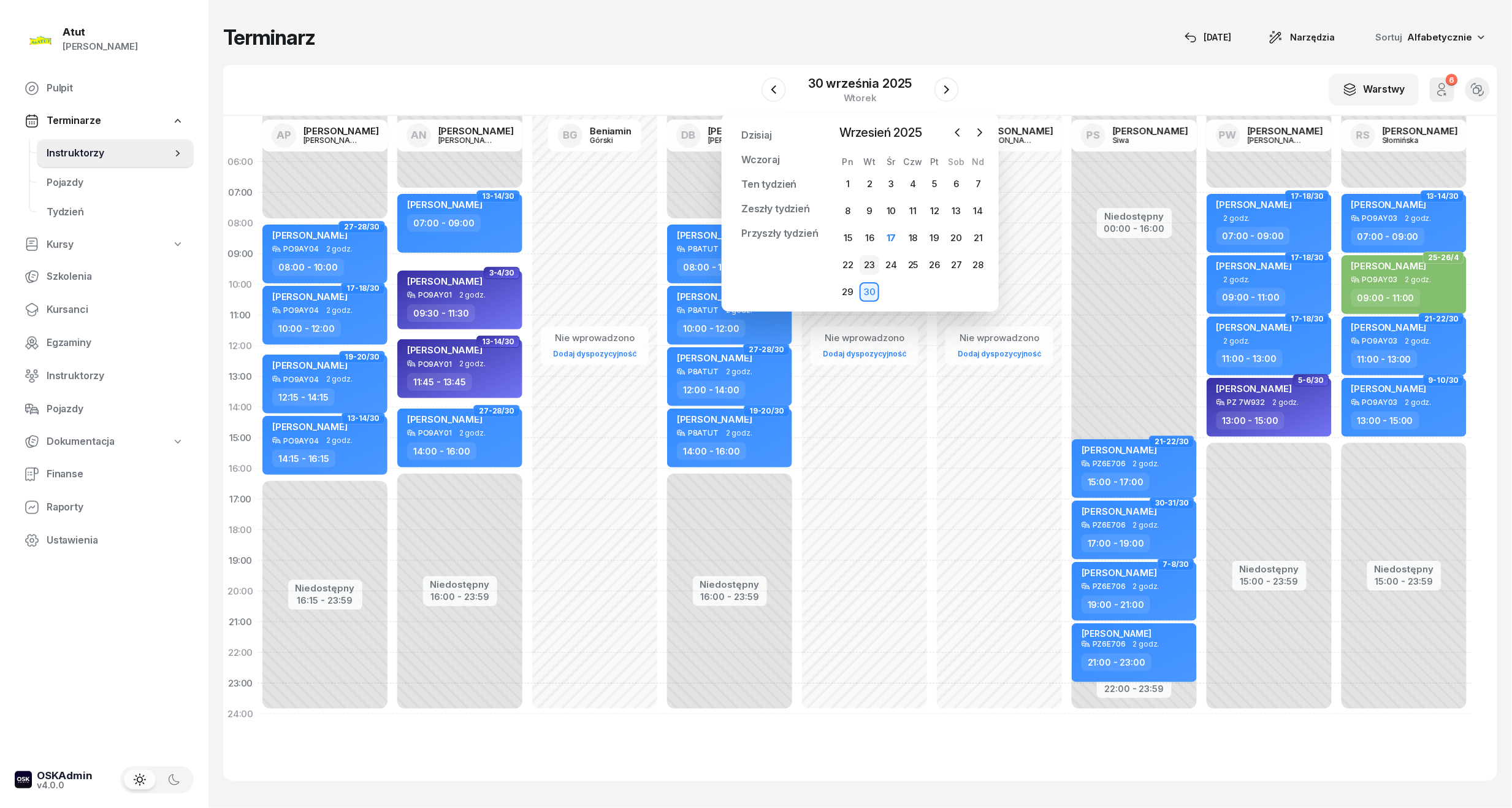
click at [864, 265] on div "23" at bounding box center [869, 265] width 20 height 20
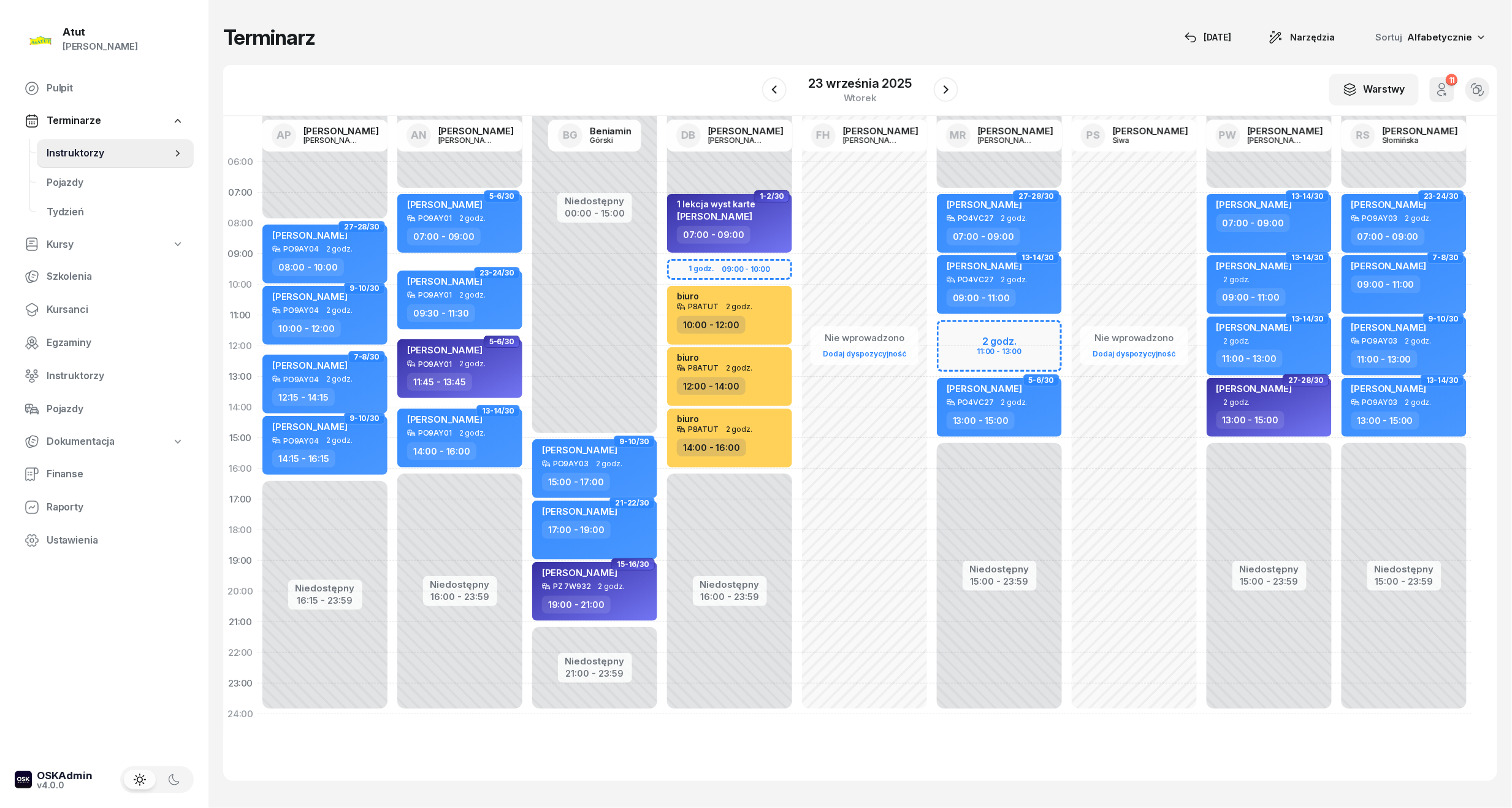
click at [987, 338] on div "Niedostępny 00:00 - 07:00 Niedostępny 15:00 - 23:59 2 godz. 11:00 - 13:00 27-28…" at bounding box center [1000, 438] width 135 height 583
select select "11"
select select "13"
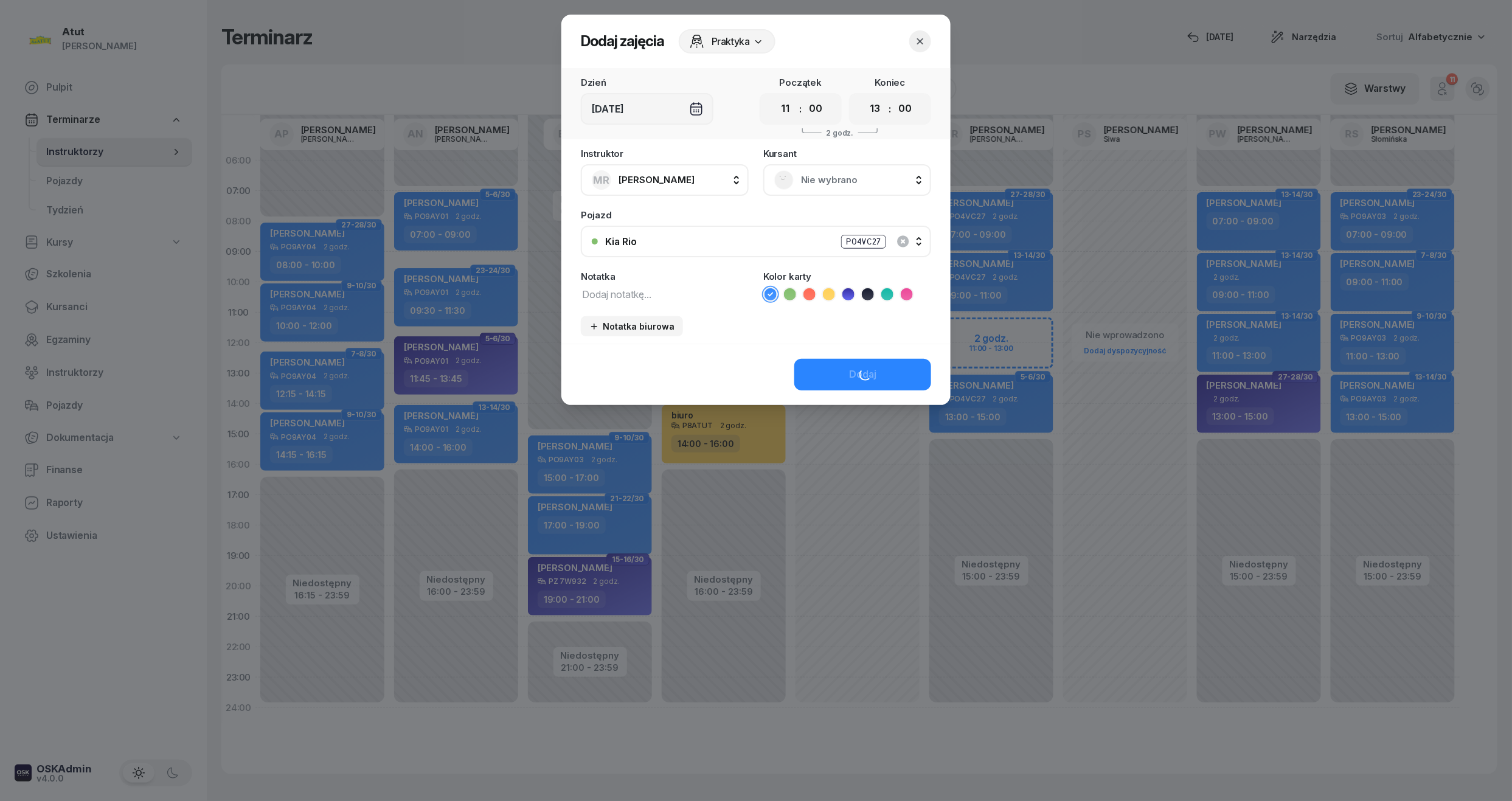
click at [822, 173] on span "Nie wybrano" at bounding box center [861, 180] width 119 height 16
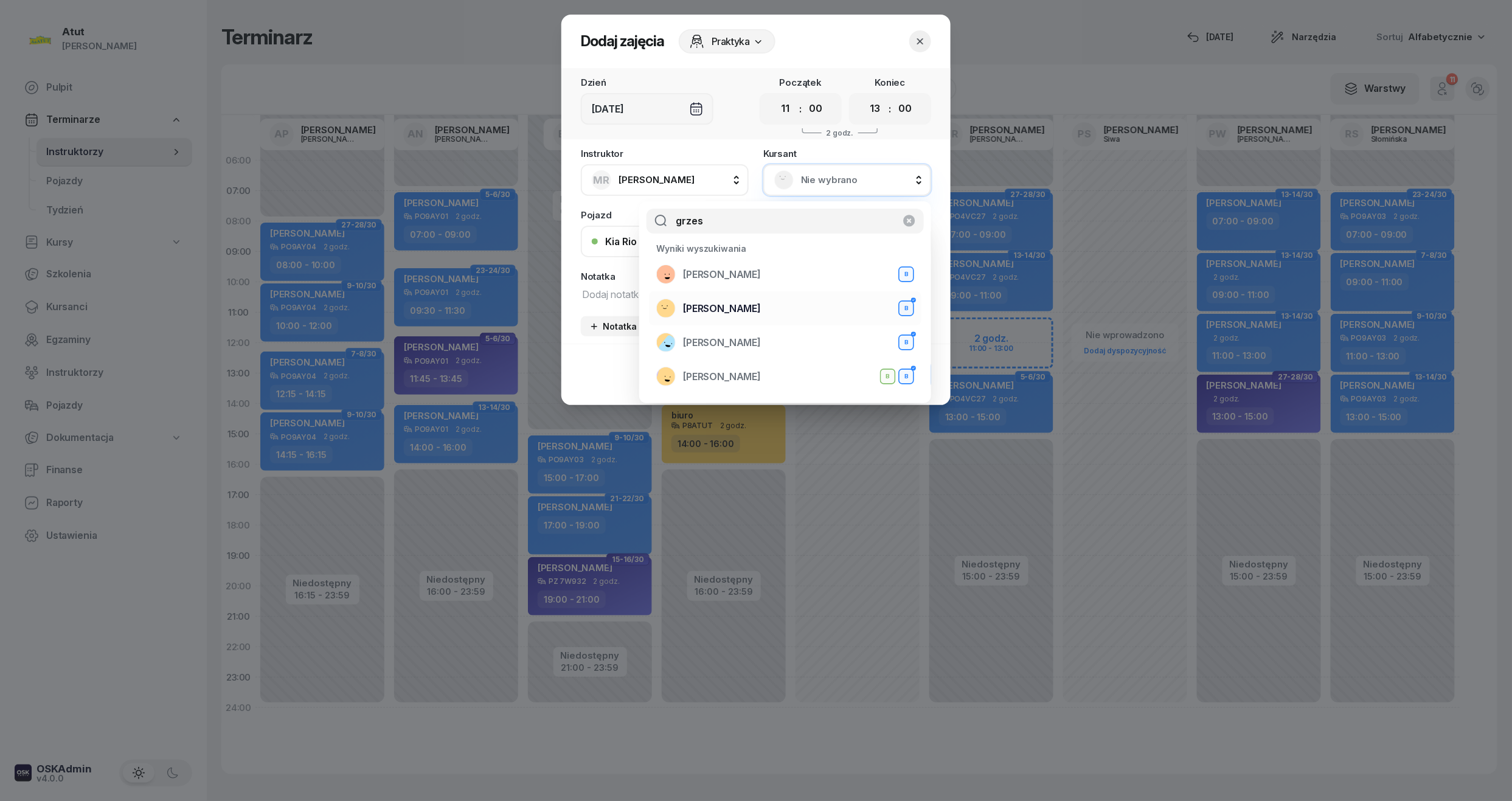
type input "grzes"
click at [724, 312] on span "Agata Grzesiak" at bounding box center [722, 309] width 78 height 16
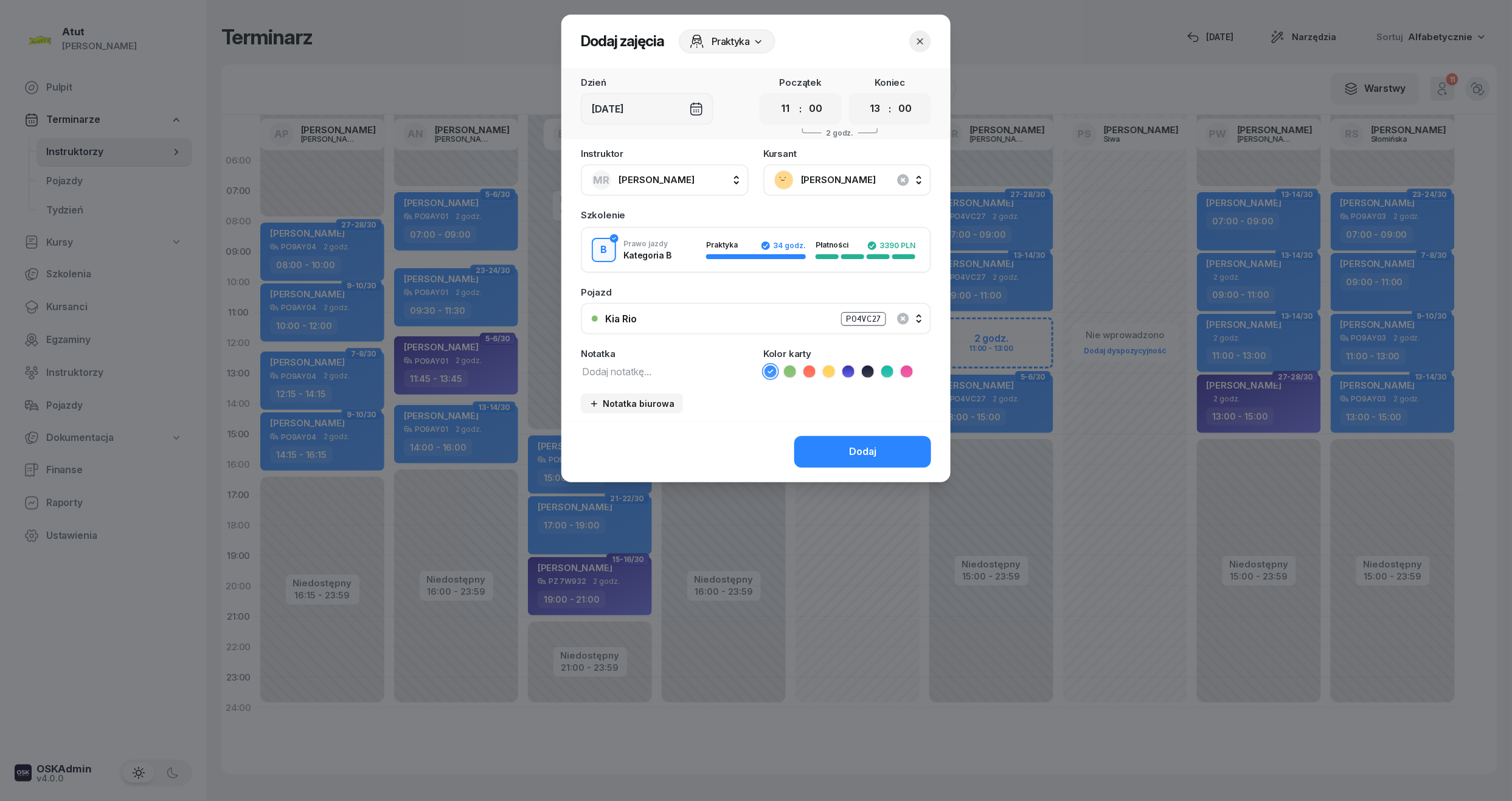
click at [631, 369] on textarea at bounding box center [665, 371] width 168 height 16
type textarea "2/2 wyst karte"
click at [790, 375] on icon at bounding box center [790, 371] width 12 height 12
click at [878, 448] on button "Dodaj" at bounding box center [862, 452] width 137 height 32
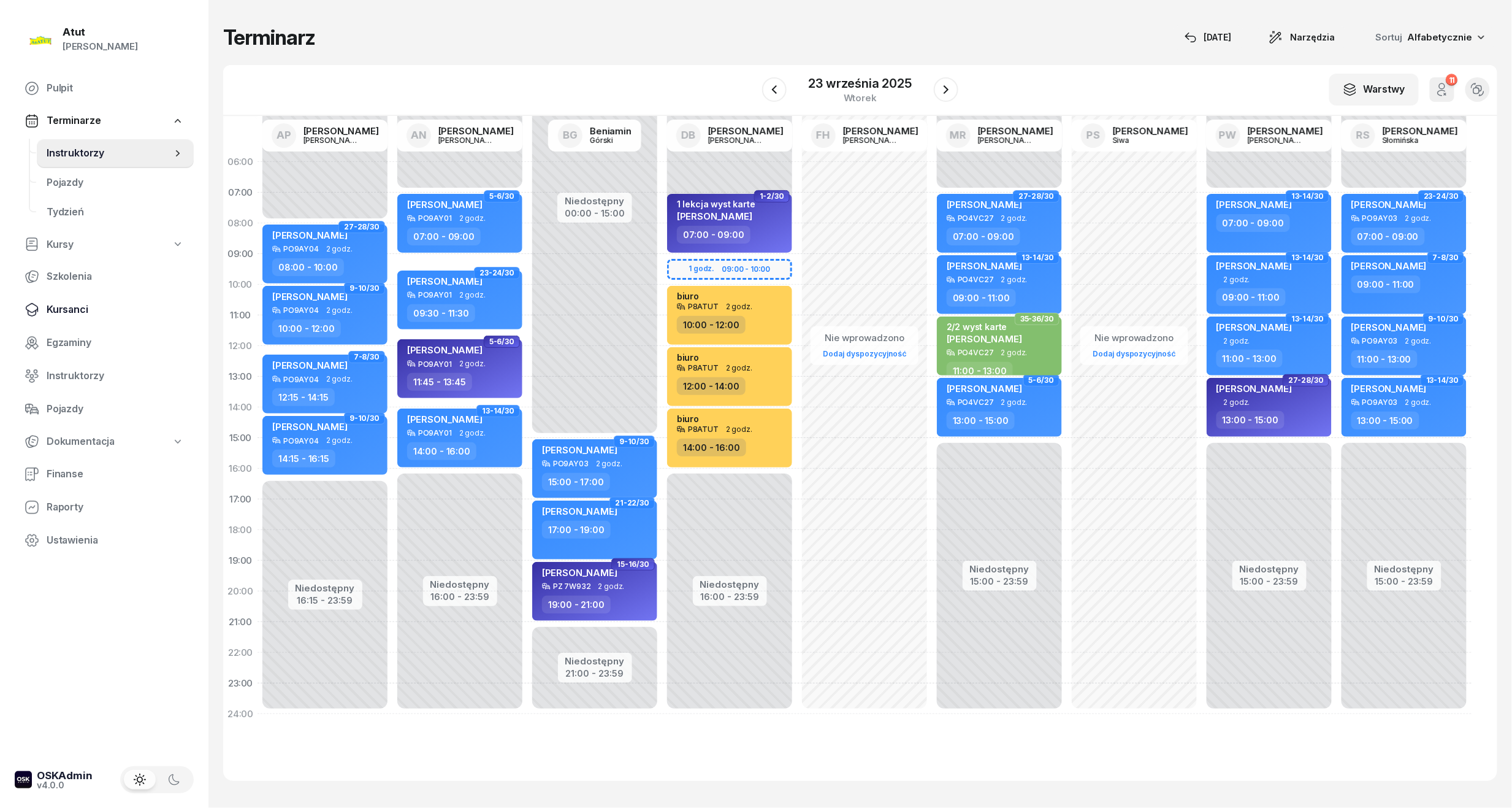
click at [65, 307] on span "Kursanci" at bounding box center [115, 309] width 138 height 16
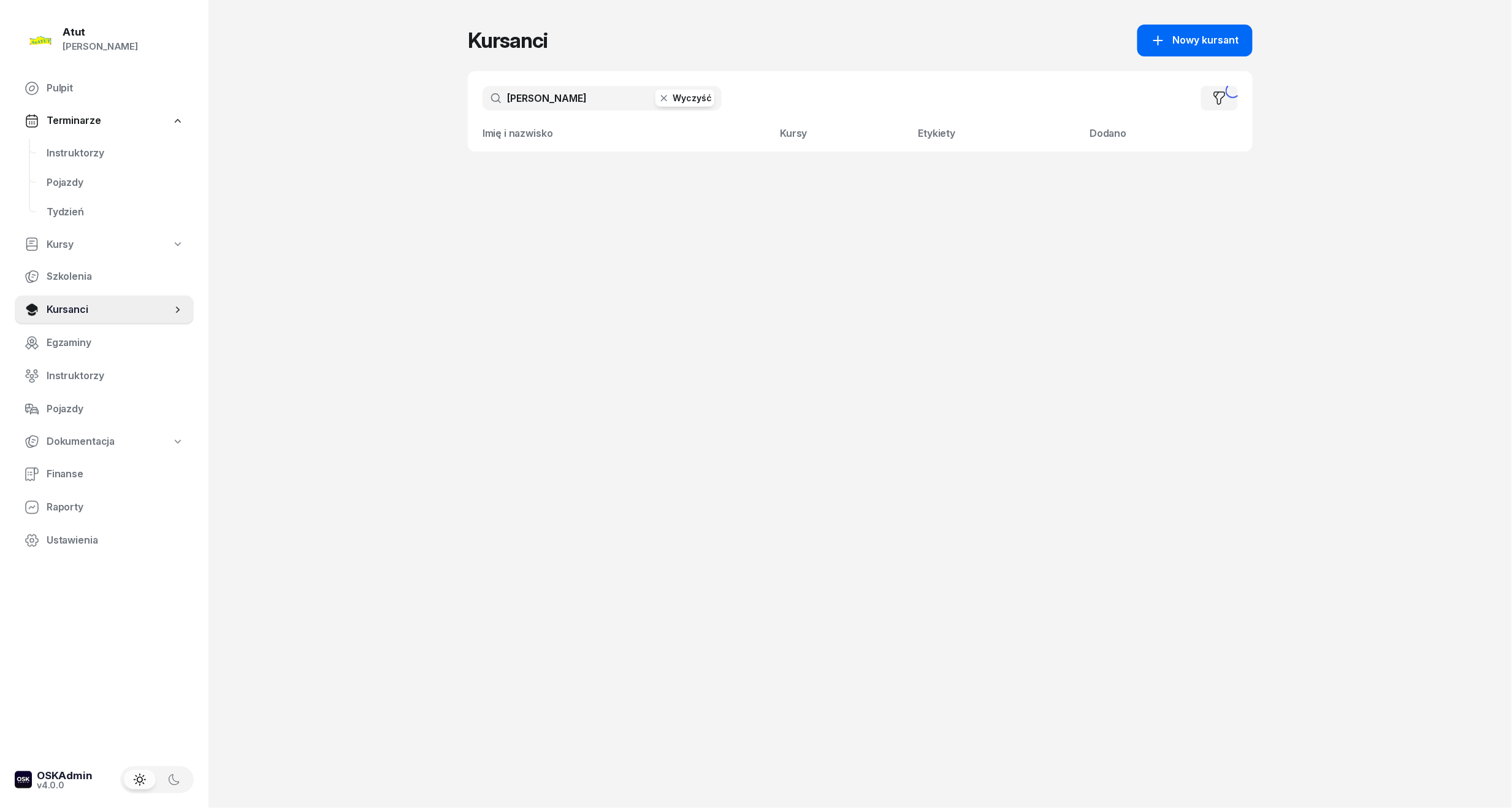
click at [1224, 44] on span "Nowy kursant" at bounding box center [1206, 41] width 66 height 16
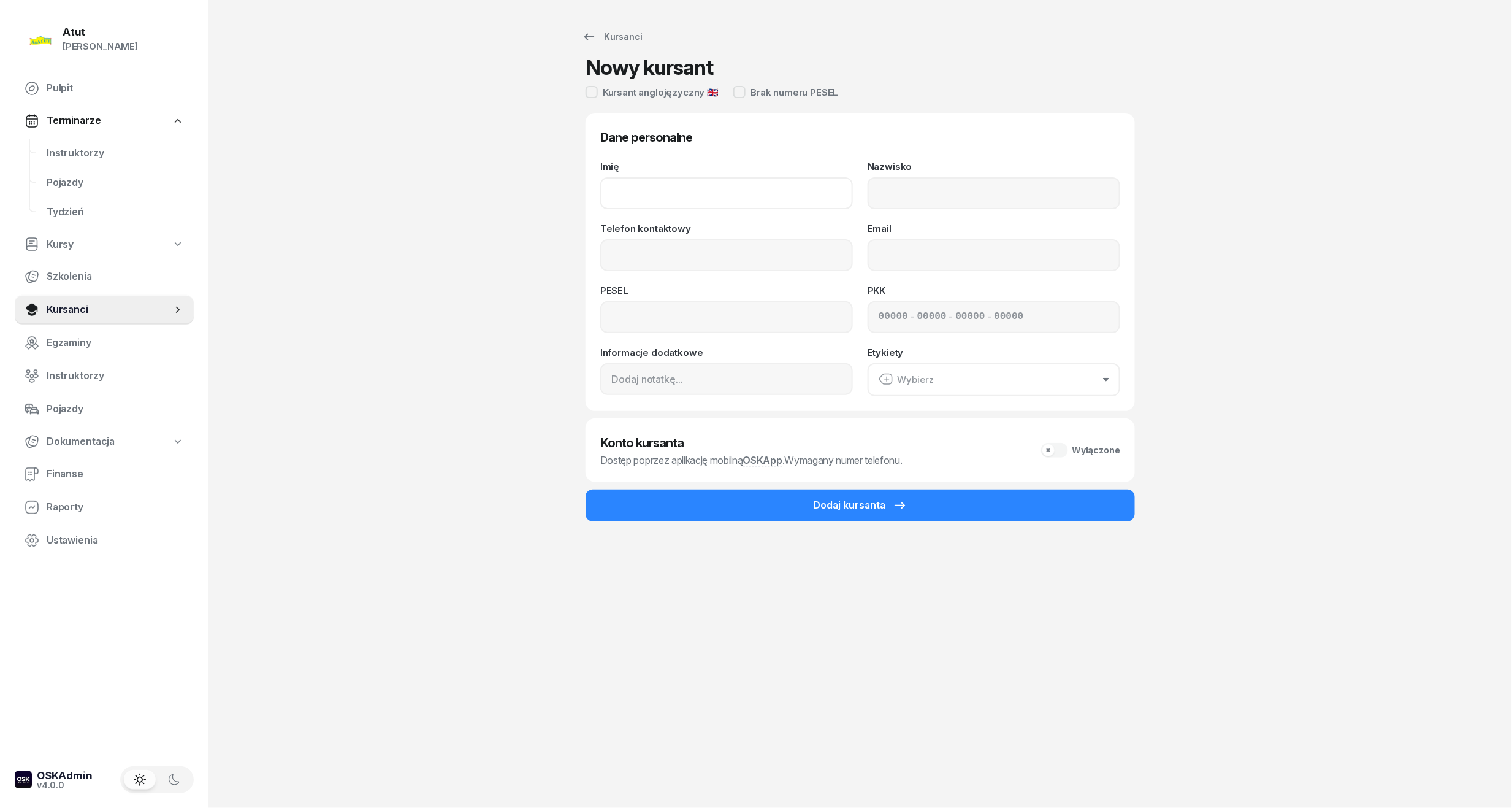
click at [758, 191] on input "Imię" at bounding box center [727, 193] width 253 height 32
type input "Bartosz"
click at [1003, 183] on input "Nazwisko" at bounding box center [994, 193] width 253 height 32
type input "Budkiewicz"
click at [727, 255] on input "Telefon kontaktowy" at bounding box center [727, 255] width 253 height 32
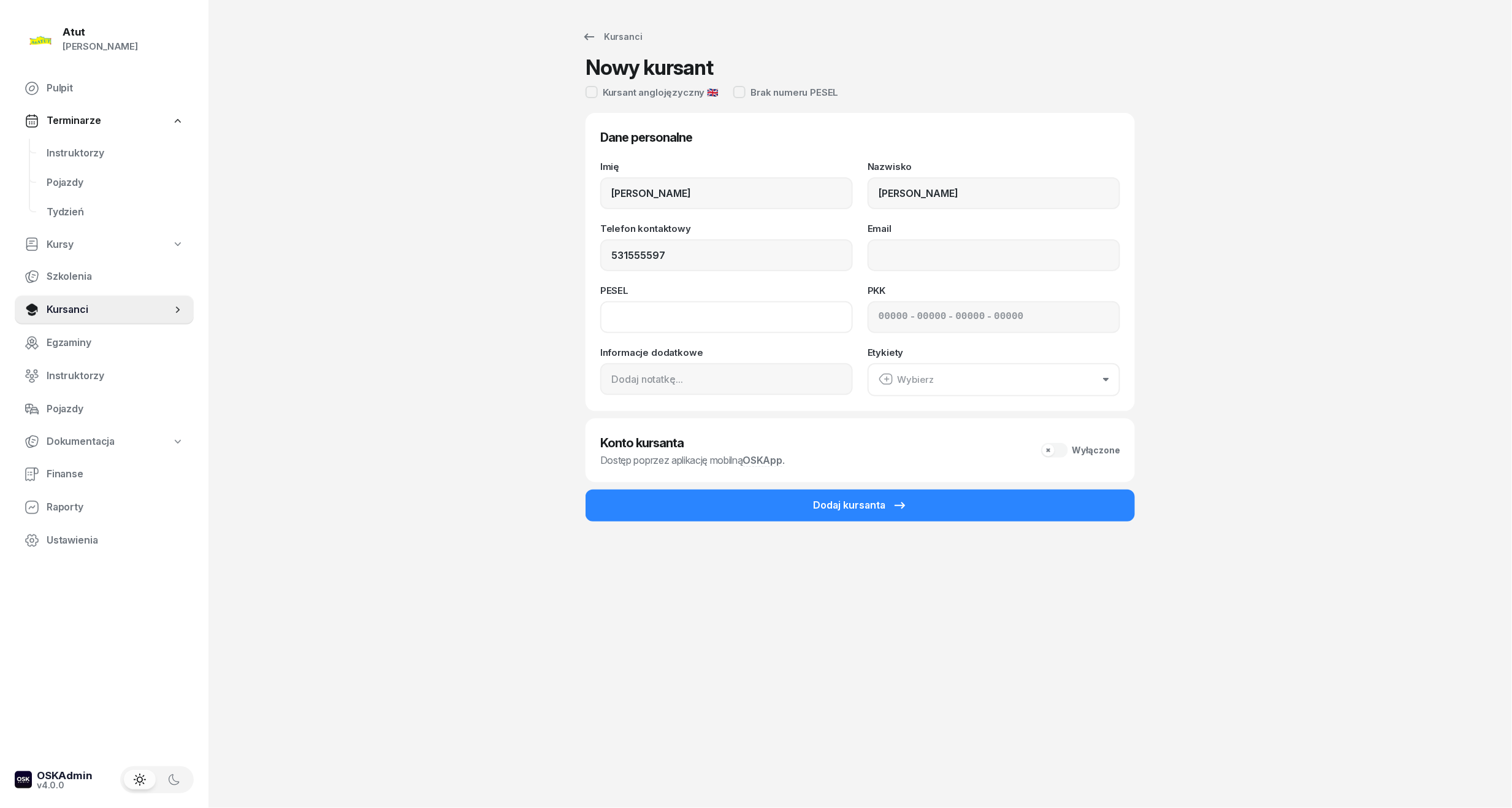
type input "531 555 597"
click at [710, 314] on input at bounding box center [727, 317] width 253 height 32
type input "07252100050"
click at [877, 313] on div "- - -" at bounding box center [994, 317] width 253 height 32
click at [880, 319] on input at bounding box center [893, 317] width 30 height 16
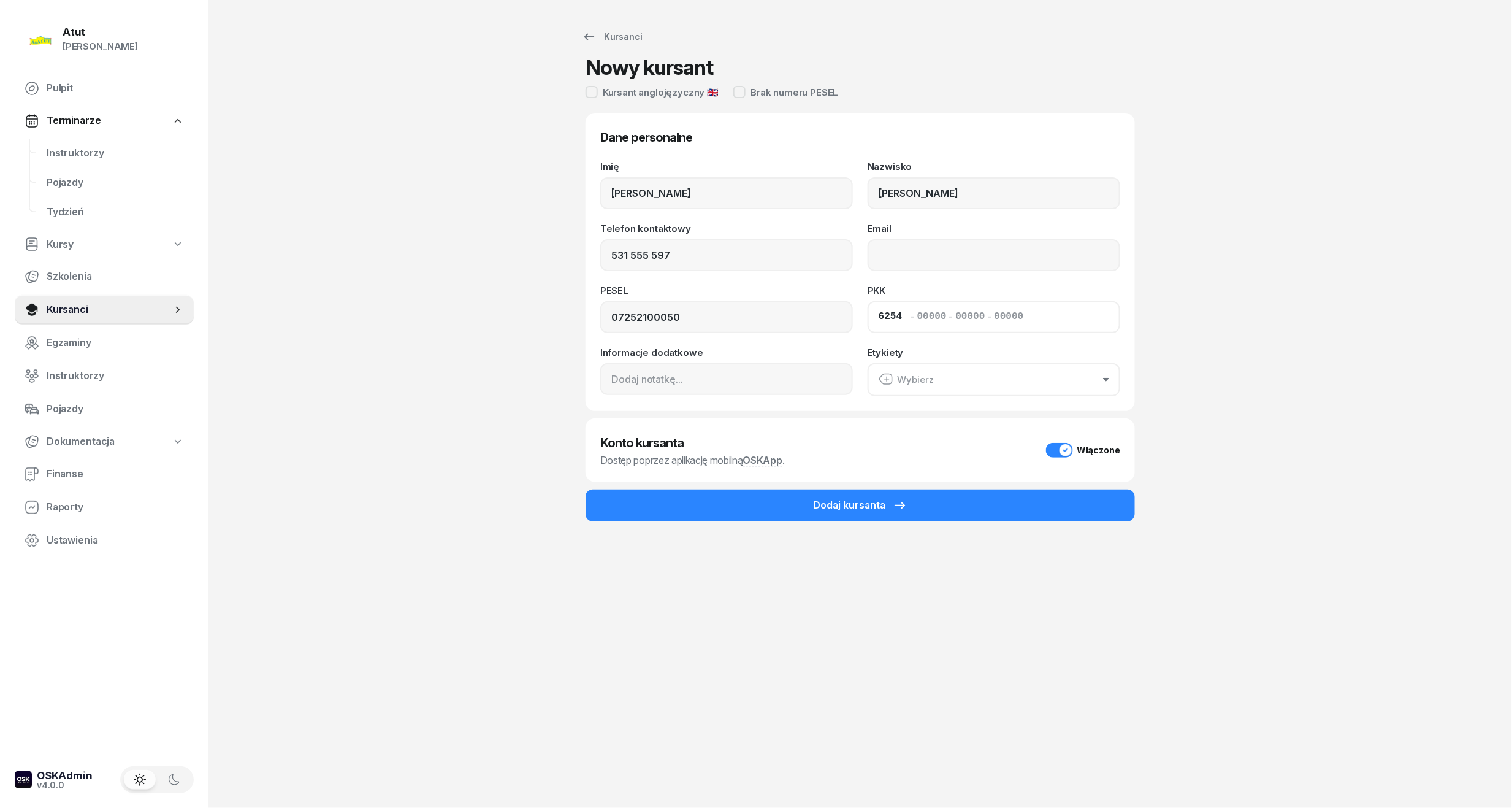
type input "62540"
type input "51242"
type input "89553"
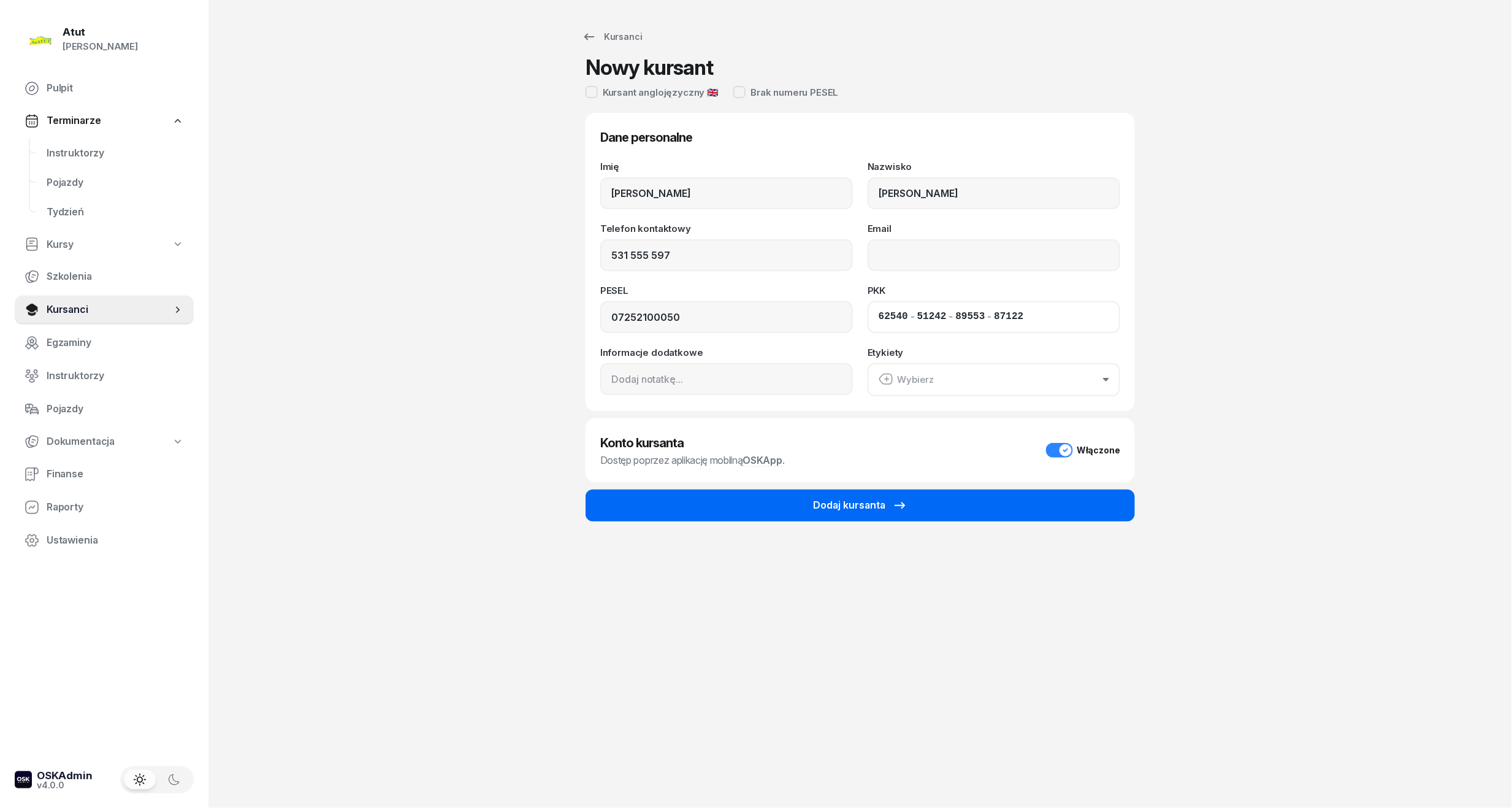
type input "87122"
click at [854, 510] on div "Dodaj kursanta" at bounding box center [860, 505] width 94 height 16
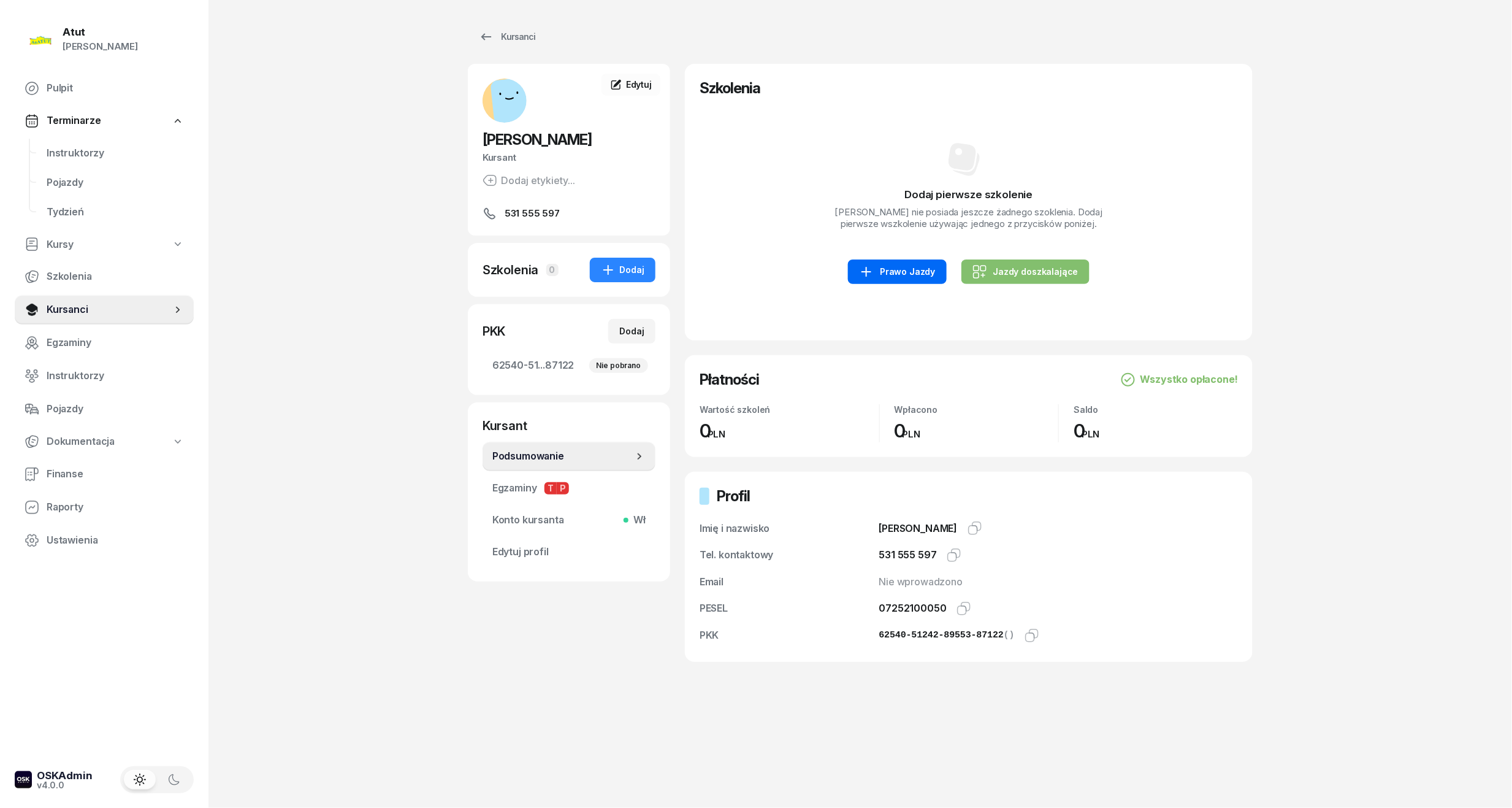
click at [930, 279] on div "Prawo Jazdy" at bounding box center [897, 272] width 76 height 14
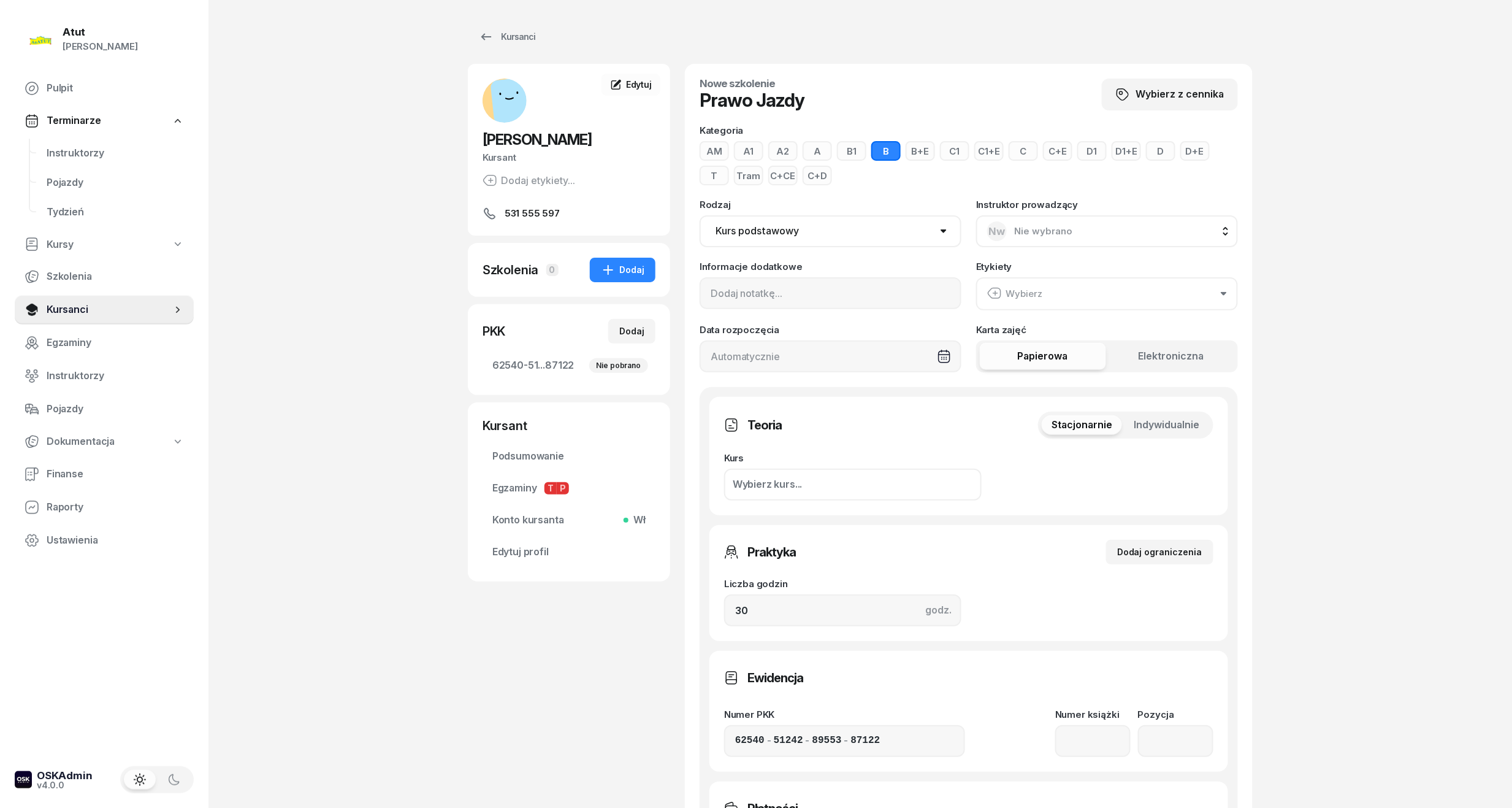
scroll to position [409, 0]
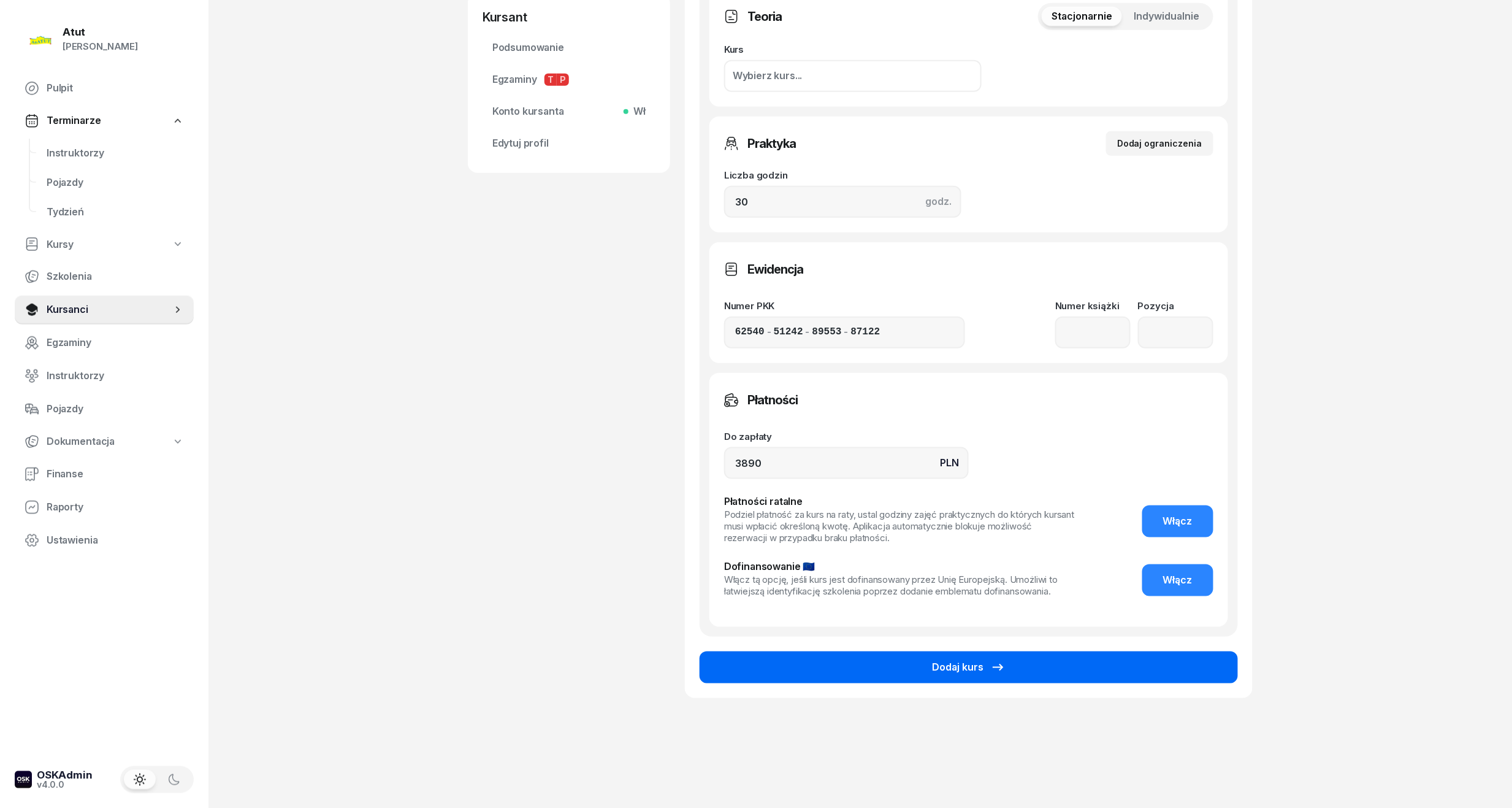
click at [1000, 664] on icon "button" at bounding box center [998, 667] width 10 height 7
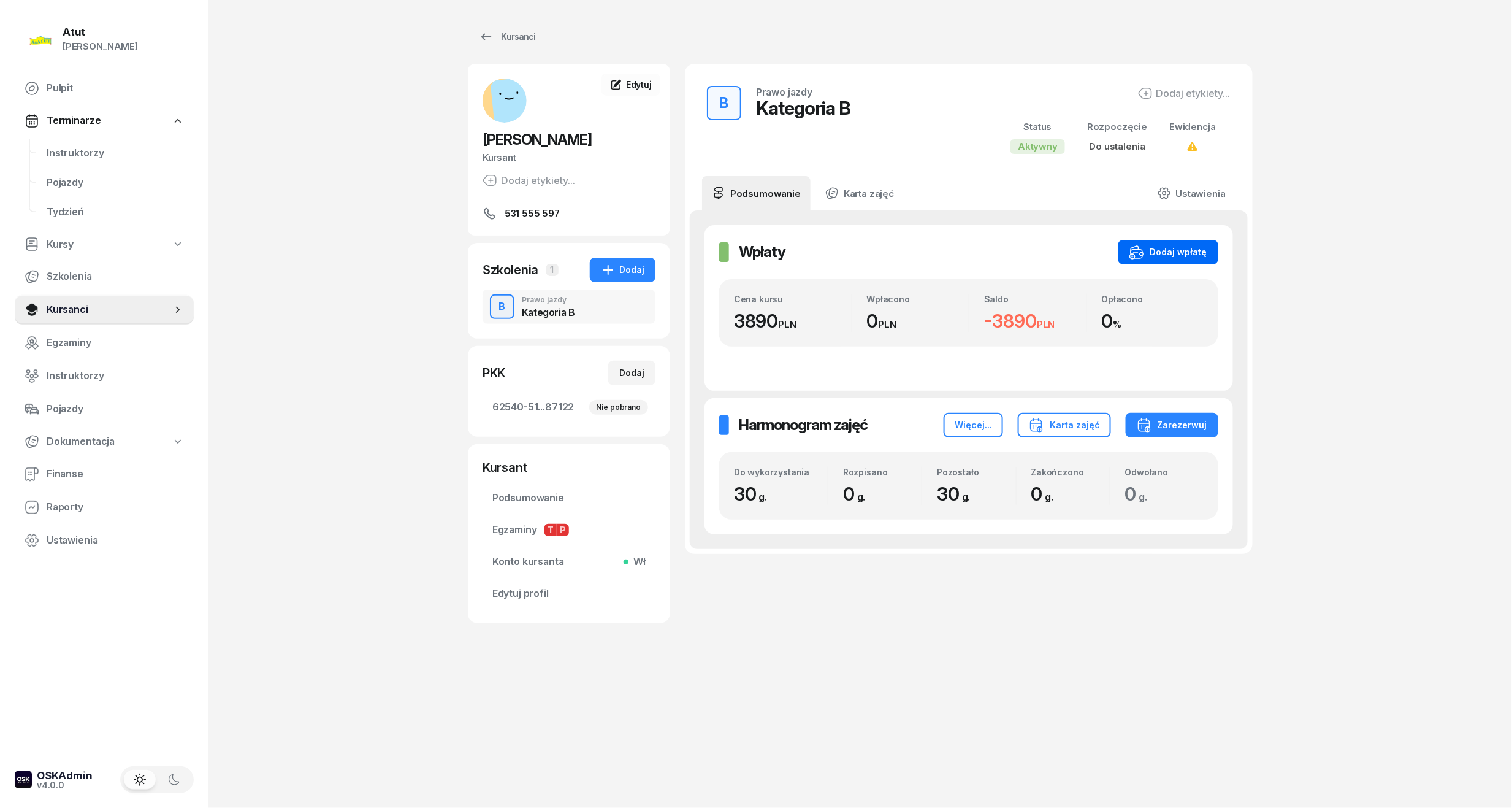
click at [1173, 254] on div "Dodaj wpłatę" at bounding box center [1168, 252] width 78 height 14
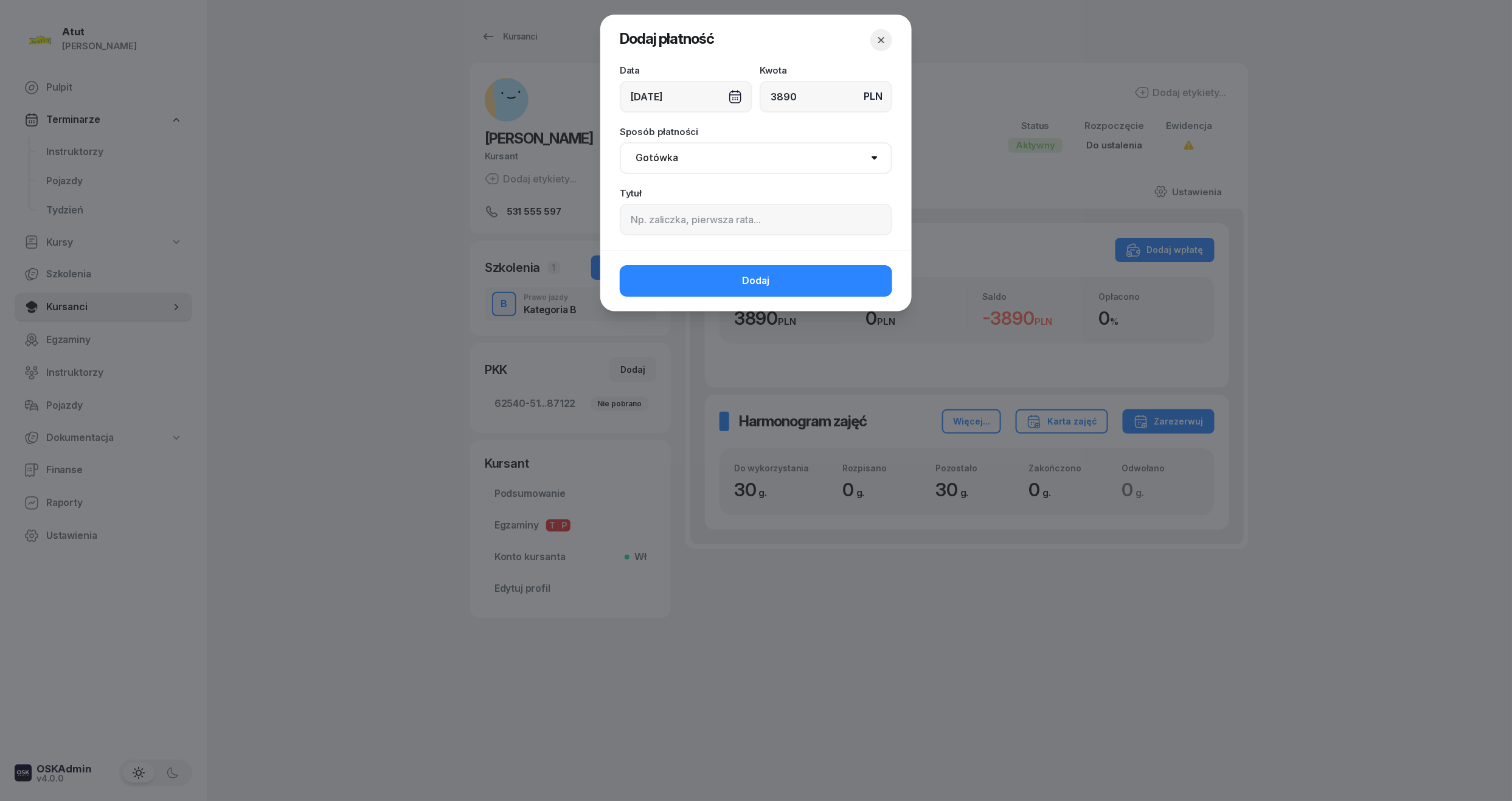
type input "3890"
click at [770, 216] on input at bounding box center [755, 220] width 272 height 32
paste input "1743"
type input "p.1743"
drag, startPoint x: 650, startPoint y: 153, endPoint x: 655, endPoint y: 158, distance: 7.1
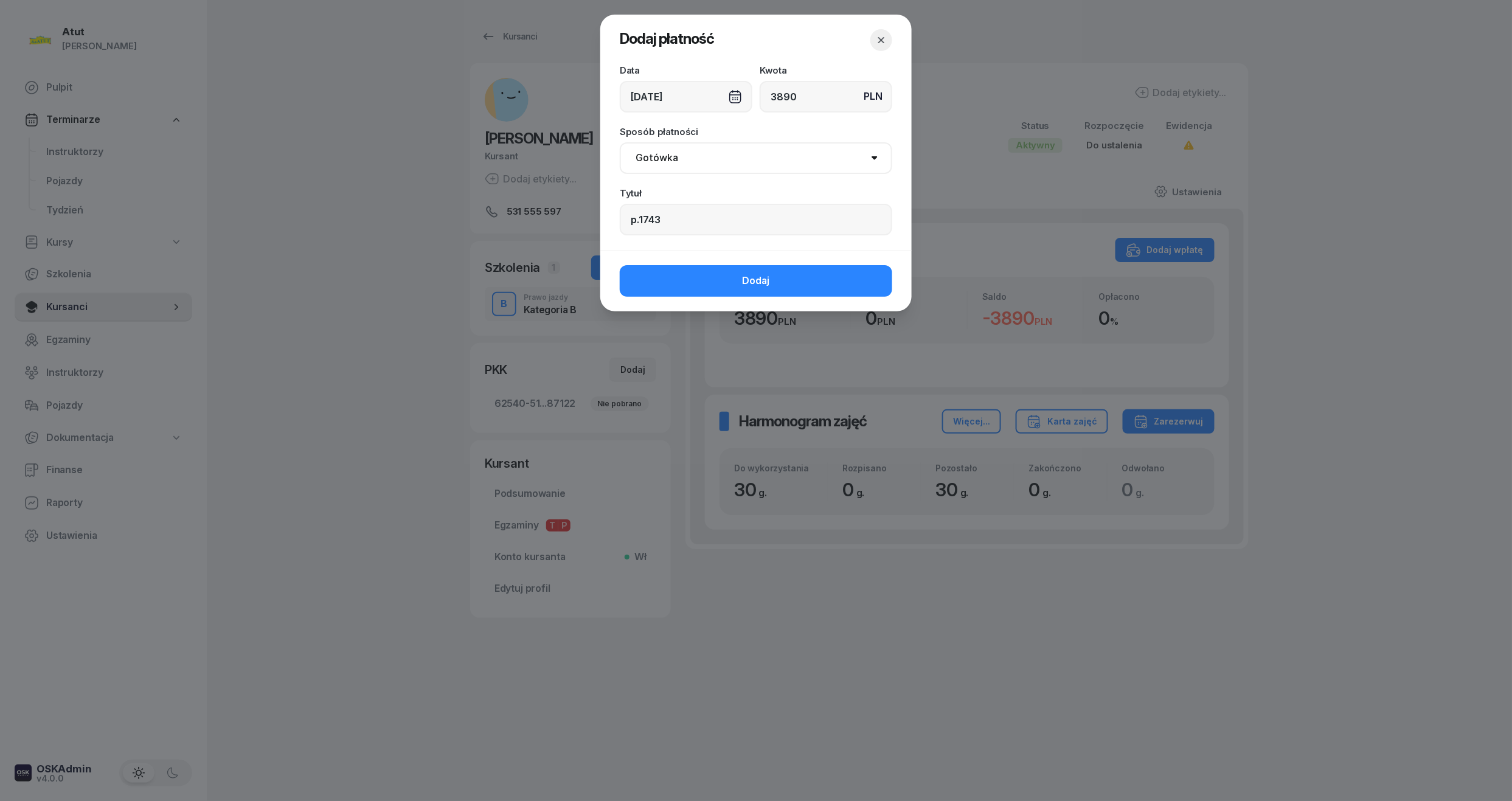
click at [650, 153] on select "Gotówka Karta Przelew Płatności online BLIK" at bounding box center [755, 158] width 272 height 32
select select "transfer"
click at [619, 142] on select "Gotówka Karta Przelew Płatności online BLIK" at bounding box center [755, 158] width 272 height 32
click at [699, 287] on button "Dodaj" at bounding box center [755, 281] width 272 height 32
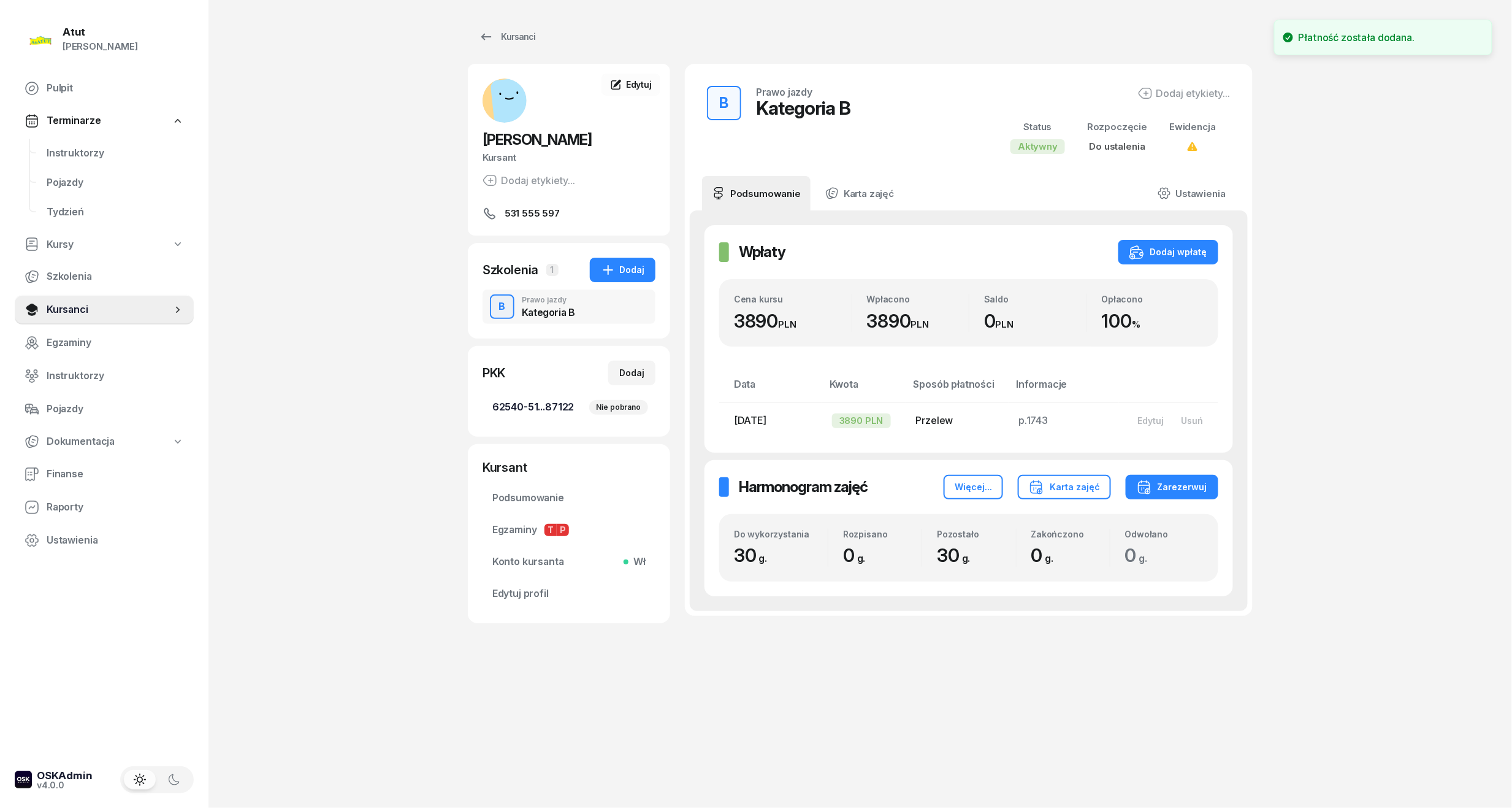
click at [540, 407] on span "62540-51...87122 Nie pobrano" at bounding box center [569, 407] width 154 height 16
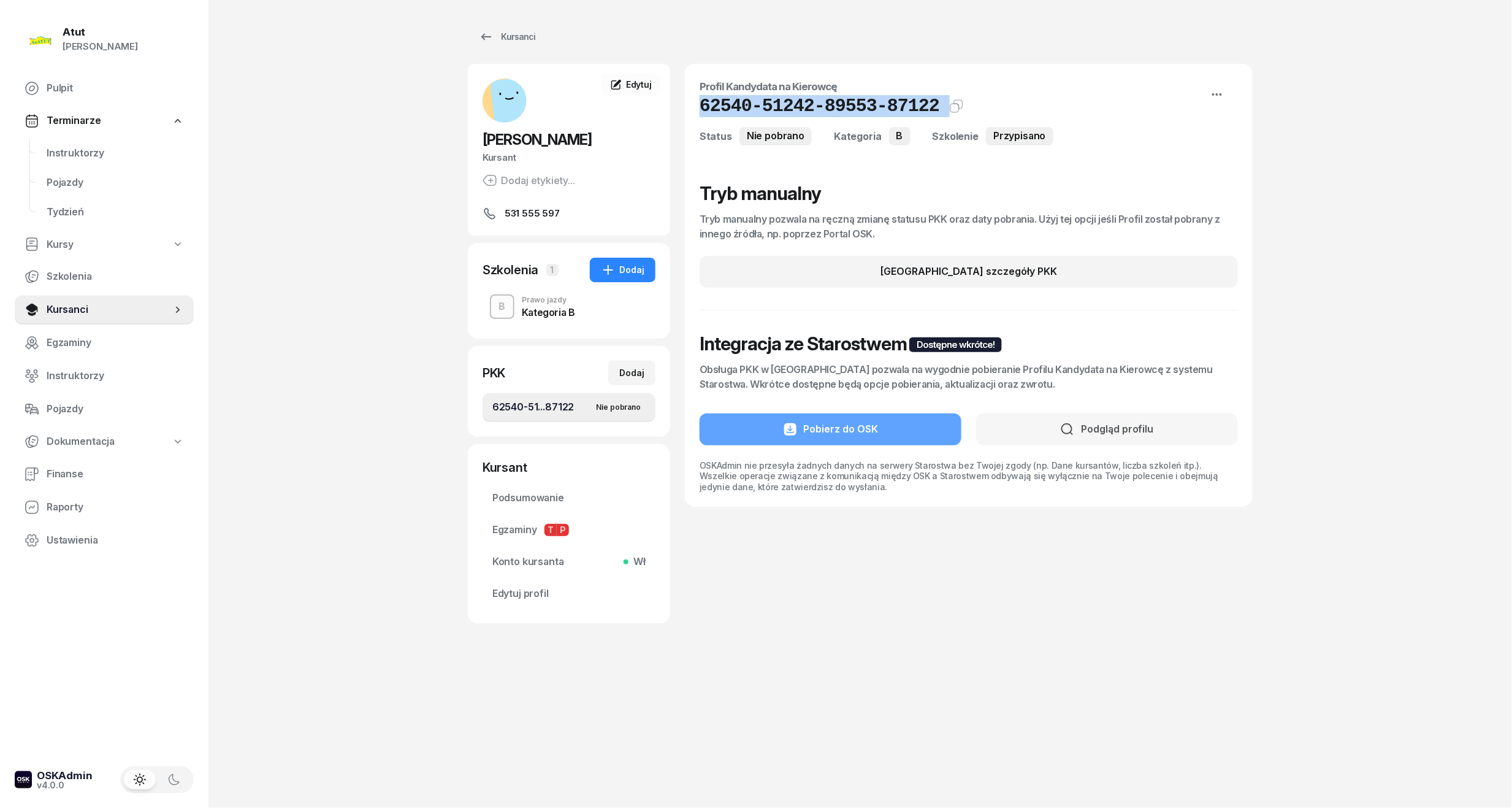
drag, startPoint x: 925, startPoint y: 104, endPoint x: 702, endPoint y: 104, distance: 223.0
click at [702, 104] on div "62540-51242-89553-87122 Kat.B" at bounding box center [969, 106] width 538 height 22
copy div "62540-51242-89553-87122 Kat.B"
click at [532, 597] on span "Edytuj profil" at bounding box center [569, 593] width 154 height 16
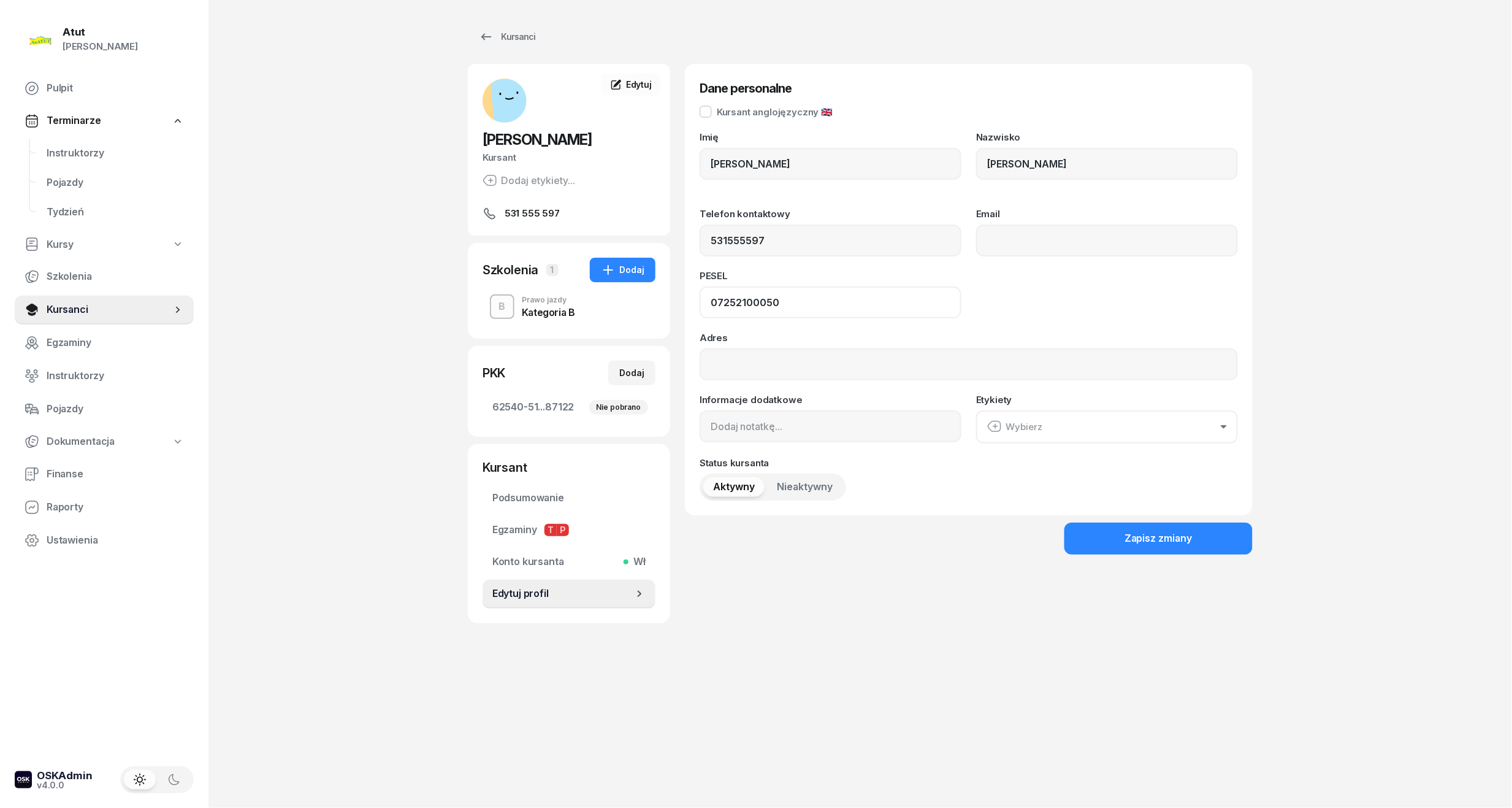
drag, startPoint x: 793, startPoint y: 308, endPoint x: 478, endPoint y: 319, distance: 315.2
click at [478, 319] on div "Bartosz Budkiewicz Kursant Dodaj etykiety... 531 555 597 BB Bartosz Budkiewicz …" at bounding box center [860, 343] width 785 height 559
click at [72, 310] on span "Kursanci" at bounding box center [109, 309] width 125 height 16
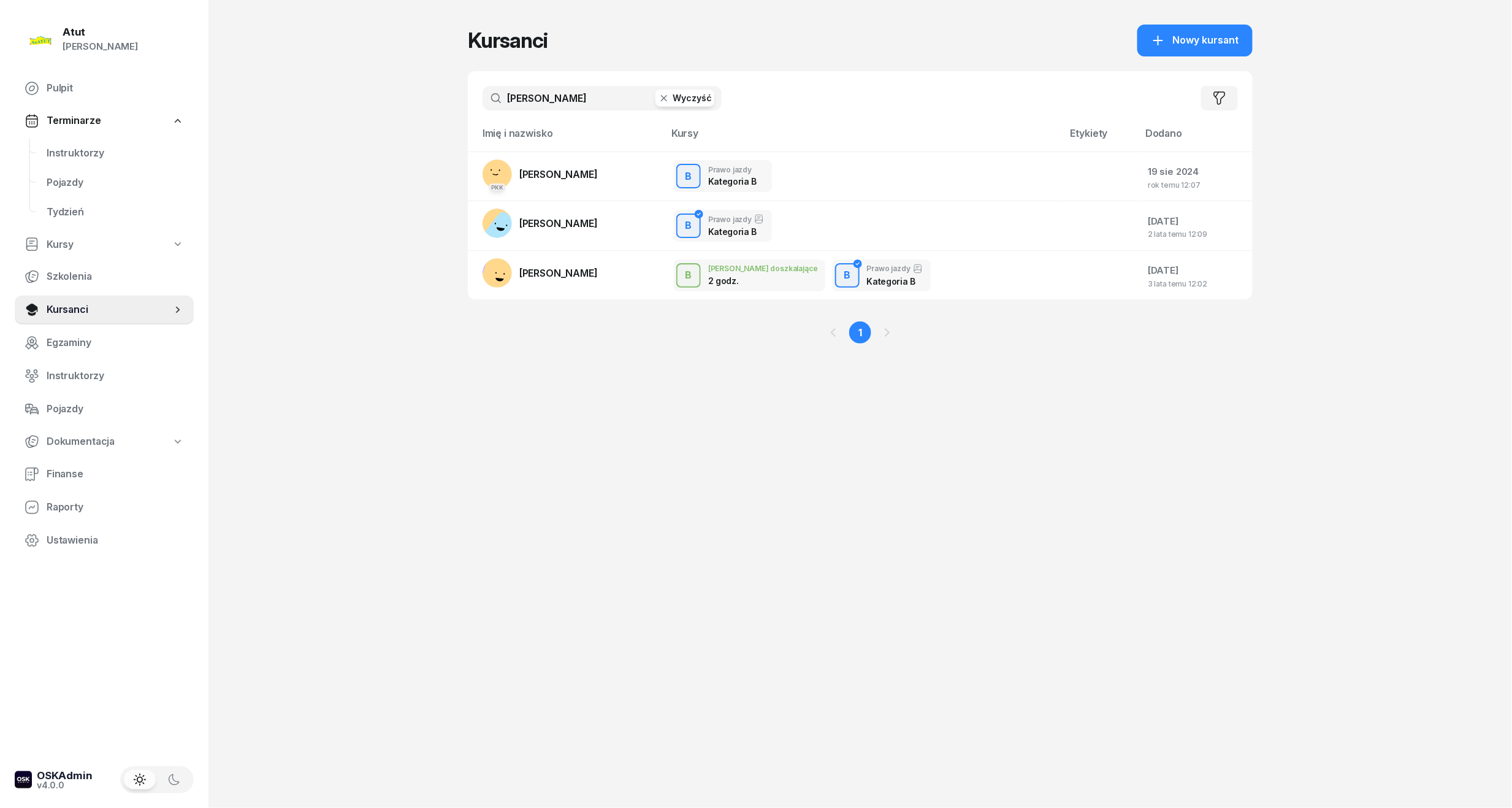
drag, startPoint x: 573, startPoint y: 96, endPoint x: 414, endPoint y: 104, distance: 159.2
click at [414, 104] on div "Atut Paulina Lis Pulpit Terminarze Instruktorzy Pojazdy Tydzień Kursy Szkolenia…" at bounding box center [756, 404] width 1512 height 808
click at [1185, 34] on span "Nowy kursant" at bounding box center [1206, 41] width 66 height 16
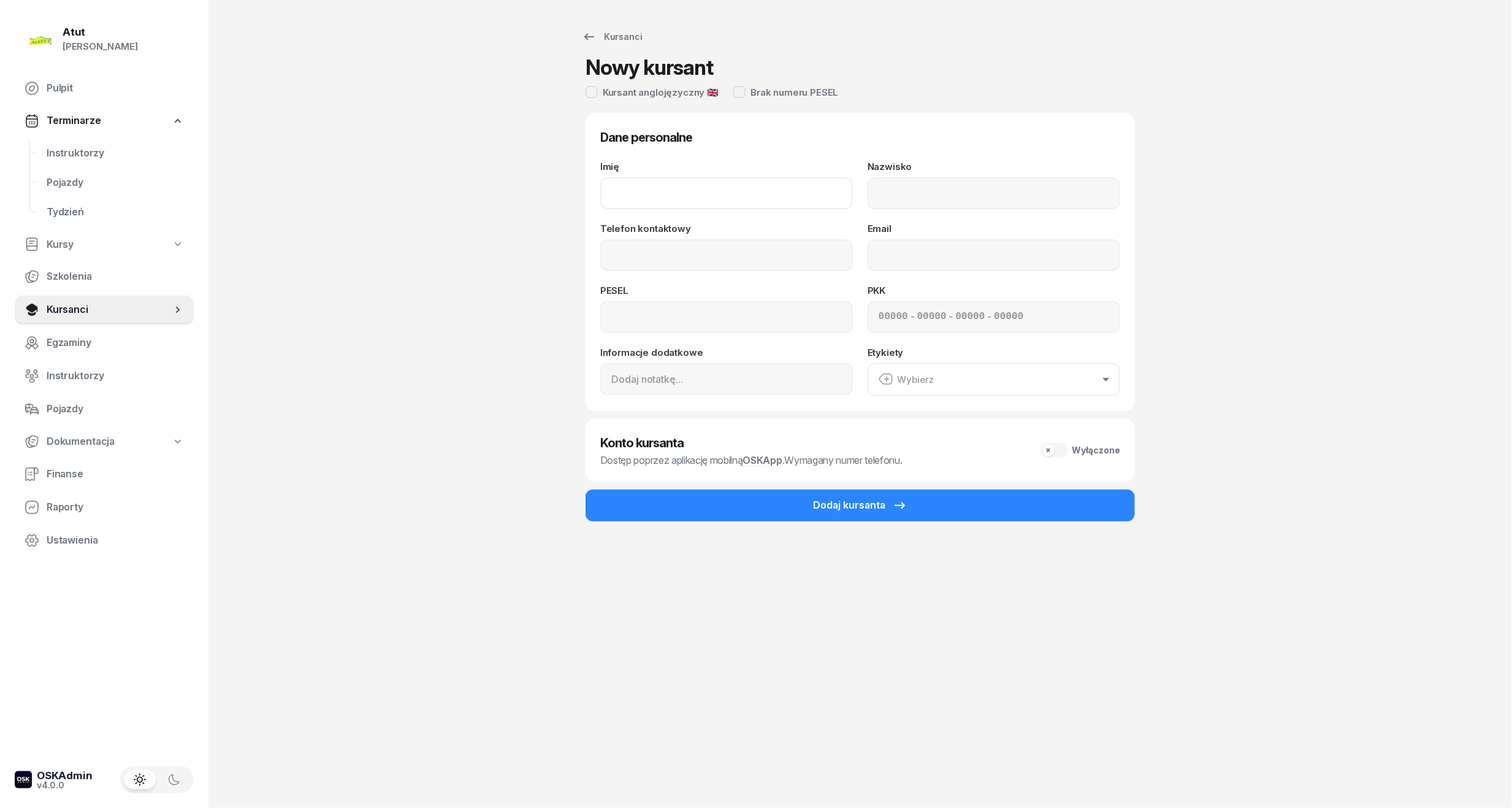
click at [675, 194] on input "Imię" at bounding box center [727, 193] width 253 height 32
type input "Edyta"
click at [940, 196] on input "Nazwisko" at bounding box center [994, 193] width 253 height 32
type input "Walicka"
click at [720, 249] on input "Telefon kontaktowy" at bounding box center [727, 255] width 253 height 32
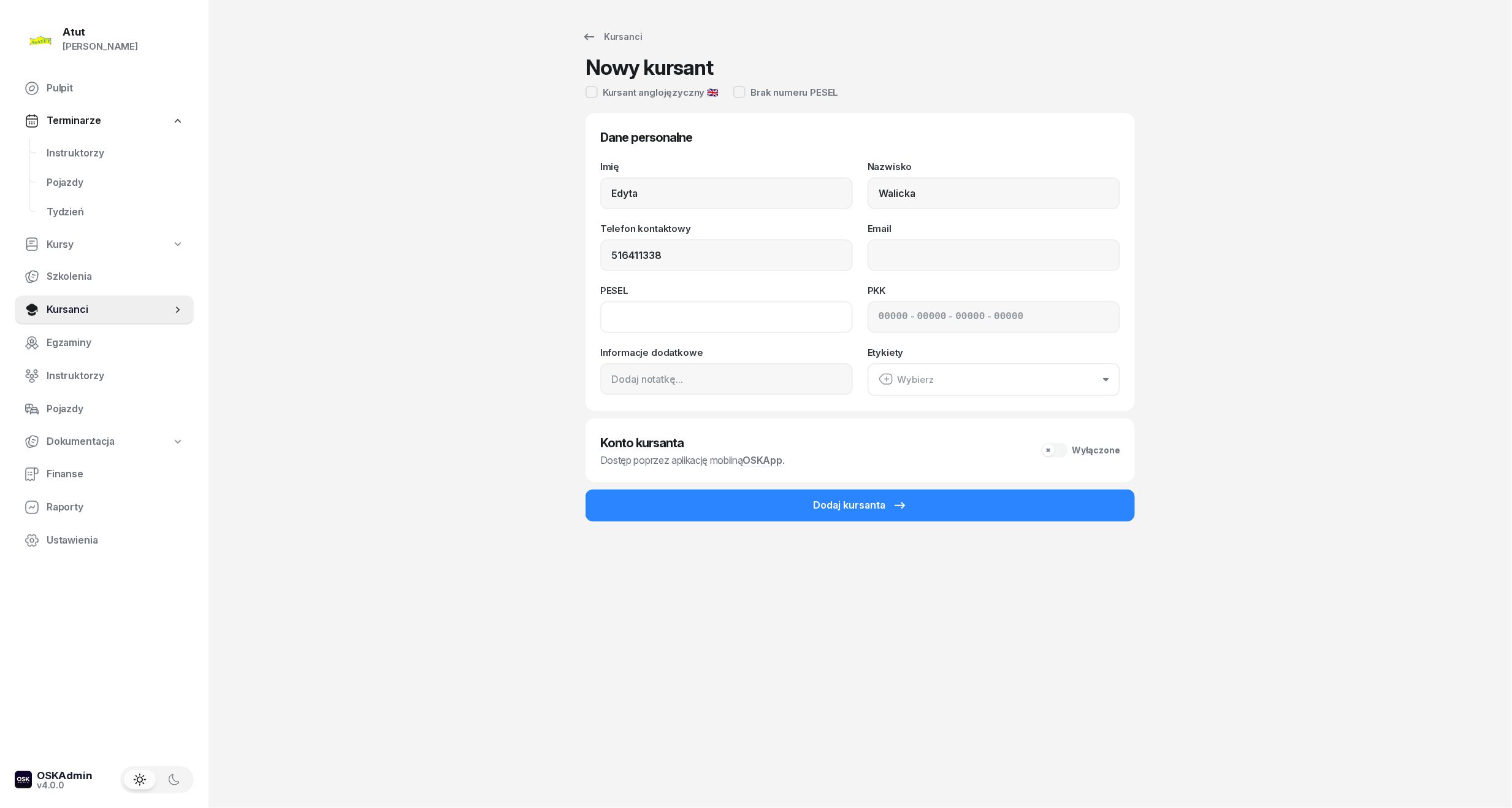
type input "516 411 338"
click at [678, 310] on input at bounding box center [727, 317] width 253 height 32
type input "74072209702"
click at [880, 319] on input at bounding box center [893, 317] width 30 height 16
type input "62350"
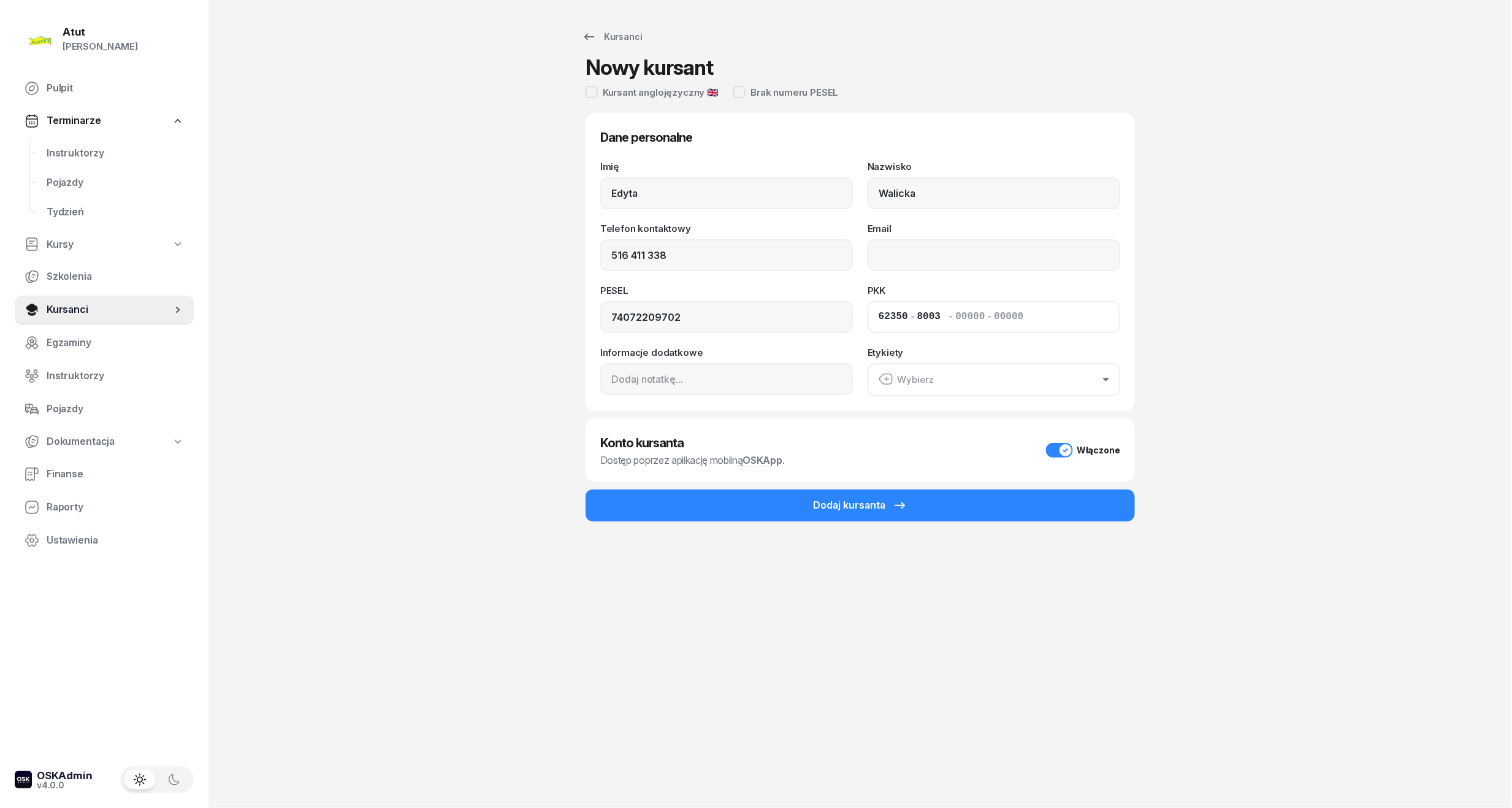
type input "80033"
type input "64253"
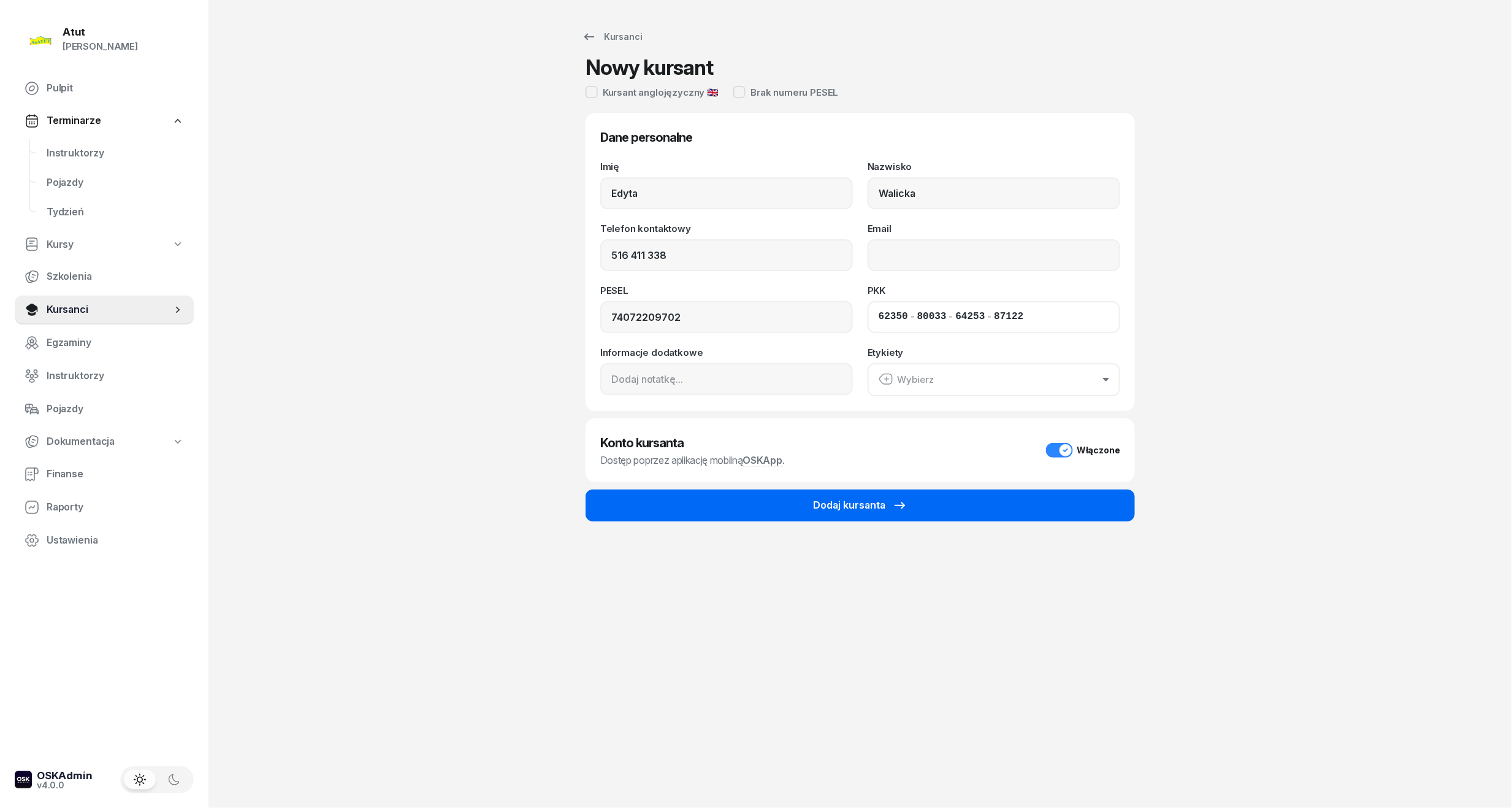
type input "87122"
click at [815, 501] on div "Dodaj kursanta" at bounding box center [860, 505] width 94 height 16
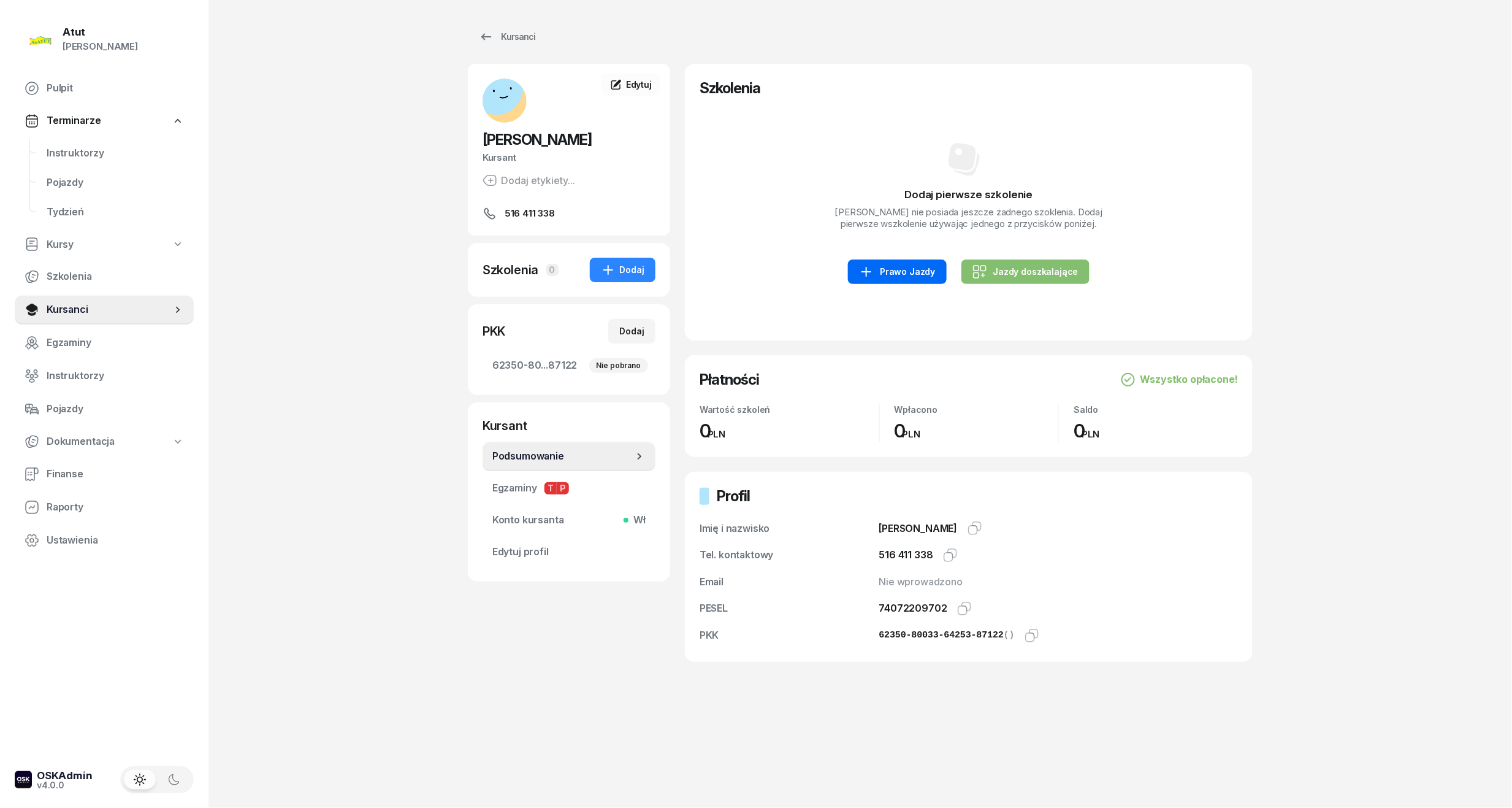
click at [905, 259] on link "Prawo Jazdy" at bounding box center [897, 272] width 98 height 25
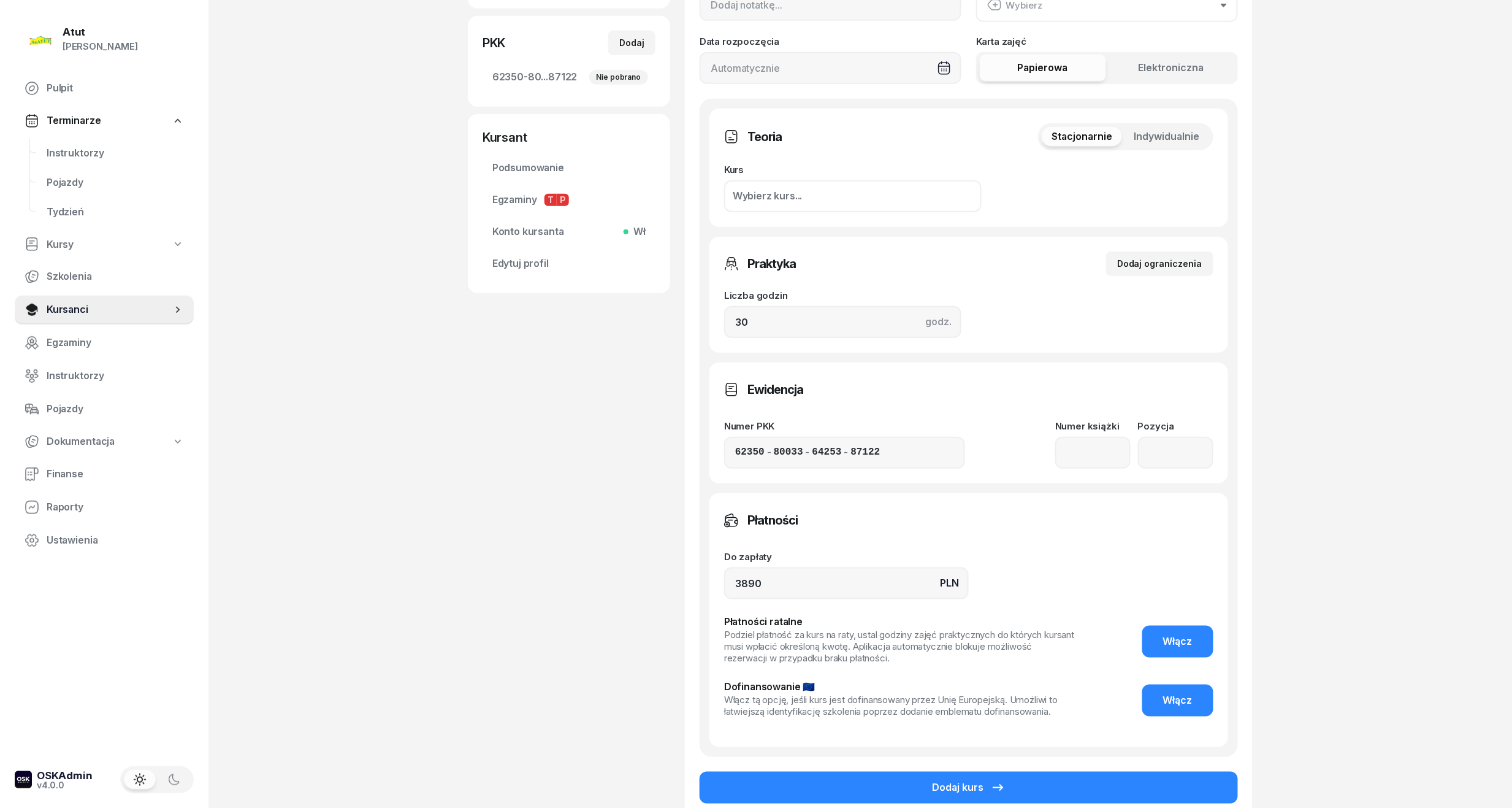
scroll to position [327, 0]
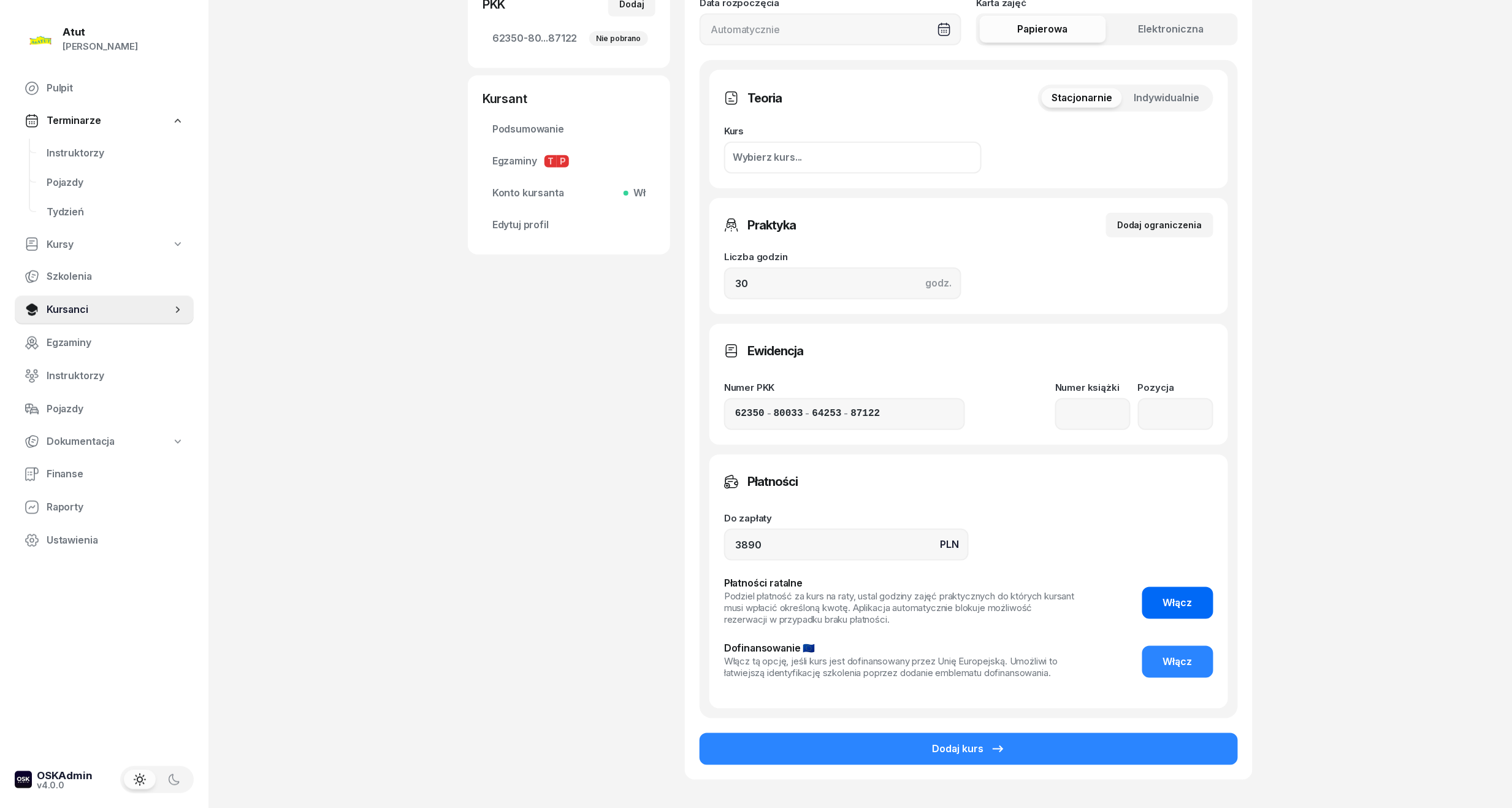
click at [1185, 604] on span "Włącz" at bounding box center [1178, 603] width 30 height 16
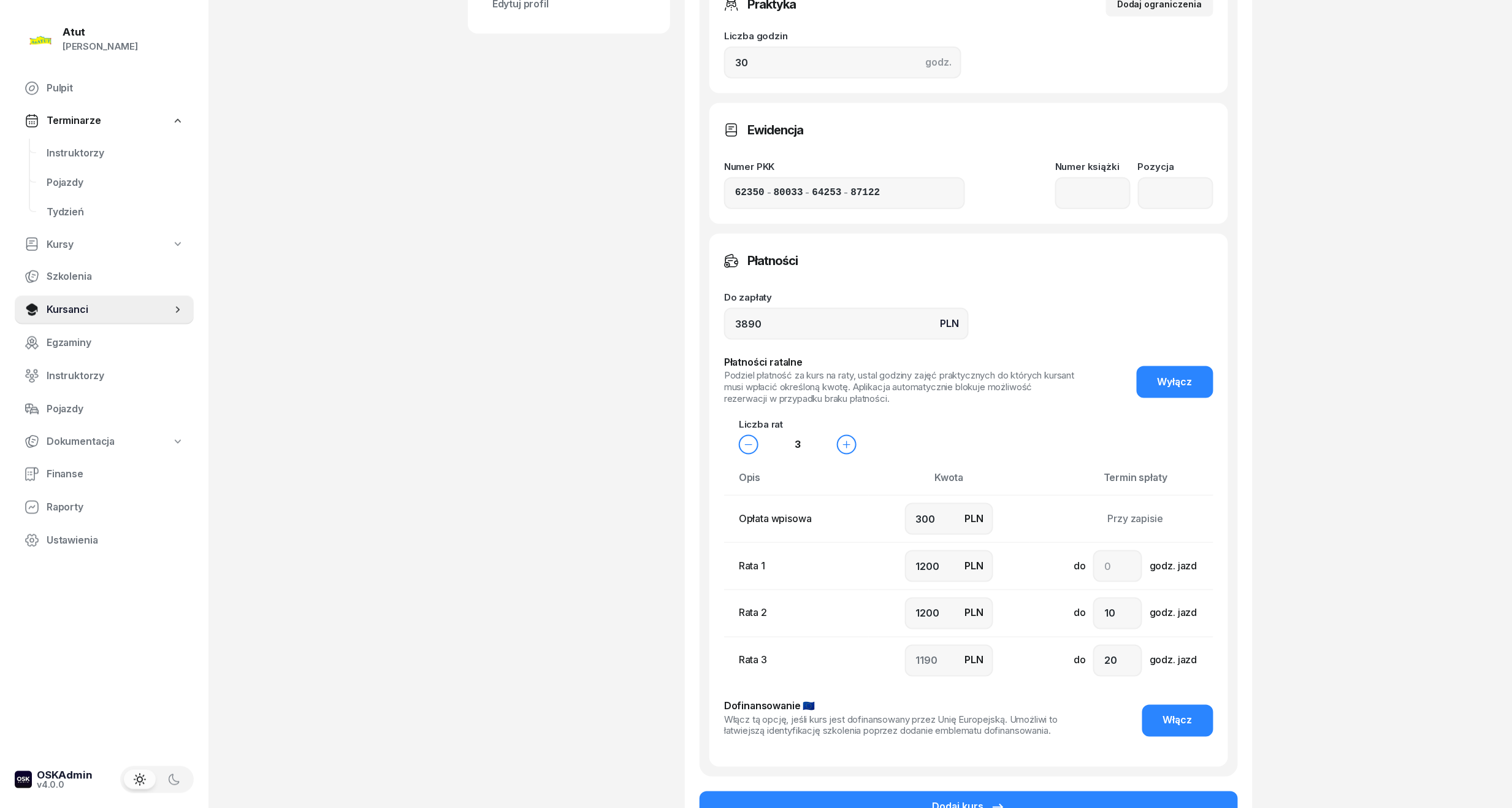
scroll to position [654, 0]
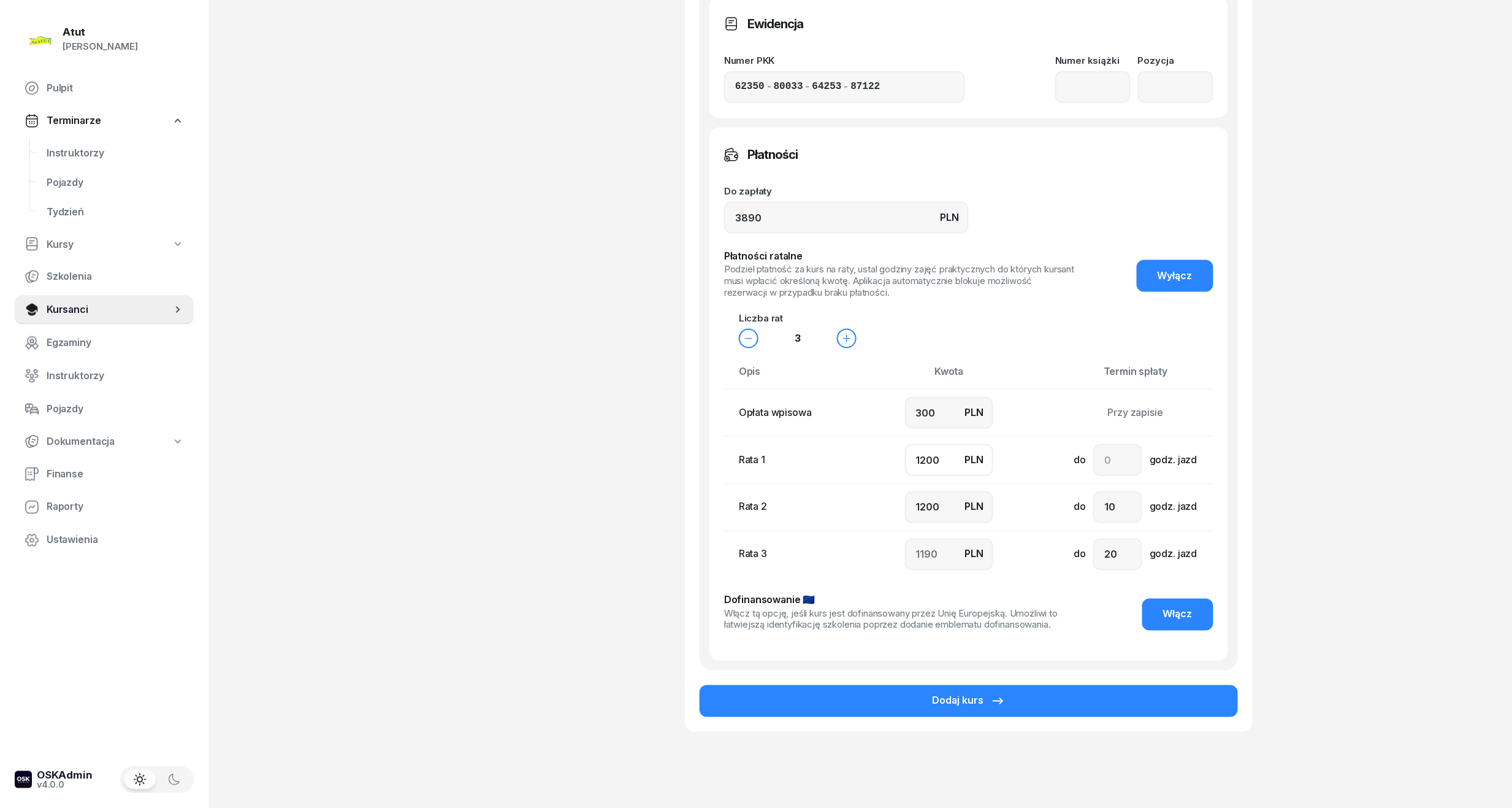
drag, startPoint x: 955, startPoint y: 461, endPoint x: 459, endPoint y: 472, distance: 496.1
click at [459, 472] on div "Atut Paulina Lis Pulpit Terminarze Instruktorzy Pojazdy Tydzień Kursy Szkolenia…" at bounding box center [756, 96] width 1512 height 1499
type input "9"
type input "2381"
type input "90"
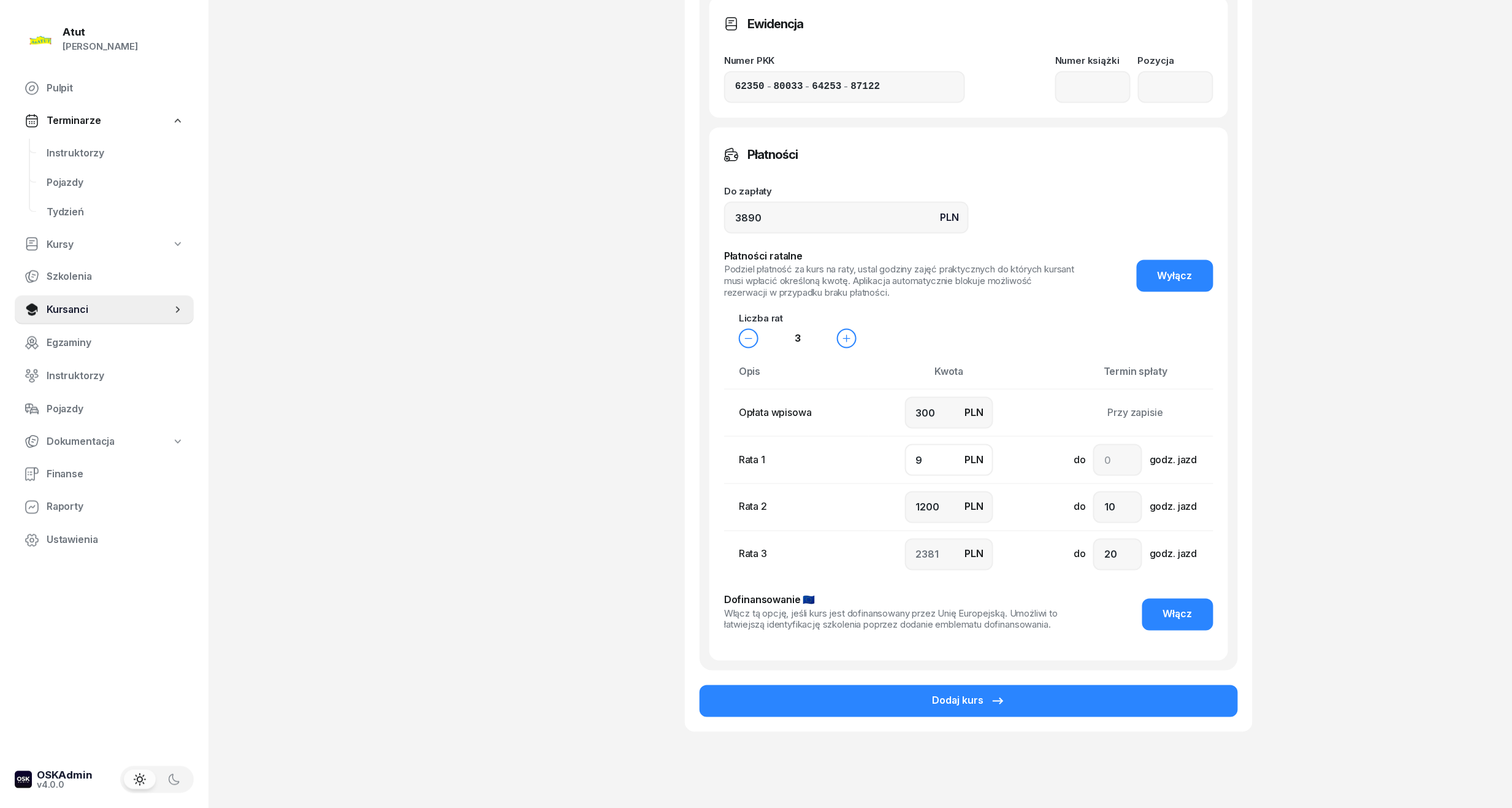
type input "2300"
type input "900"
type input "1490"
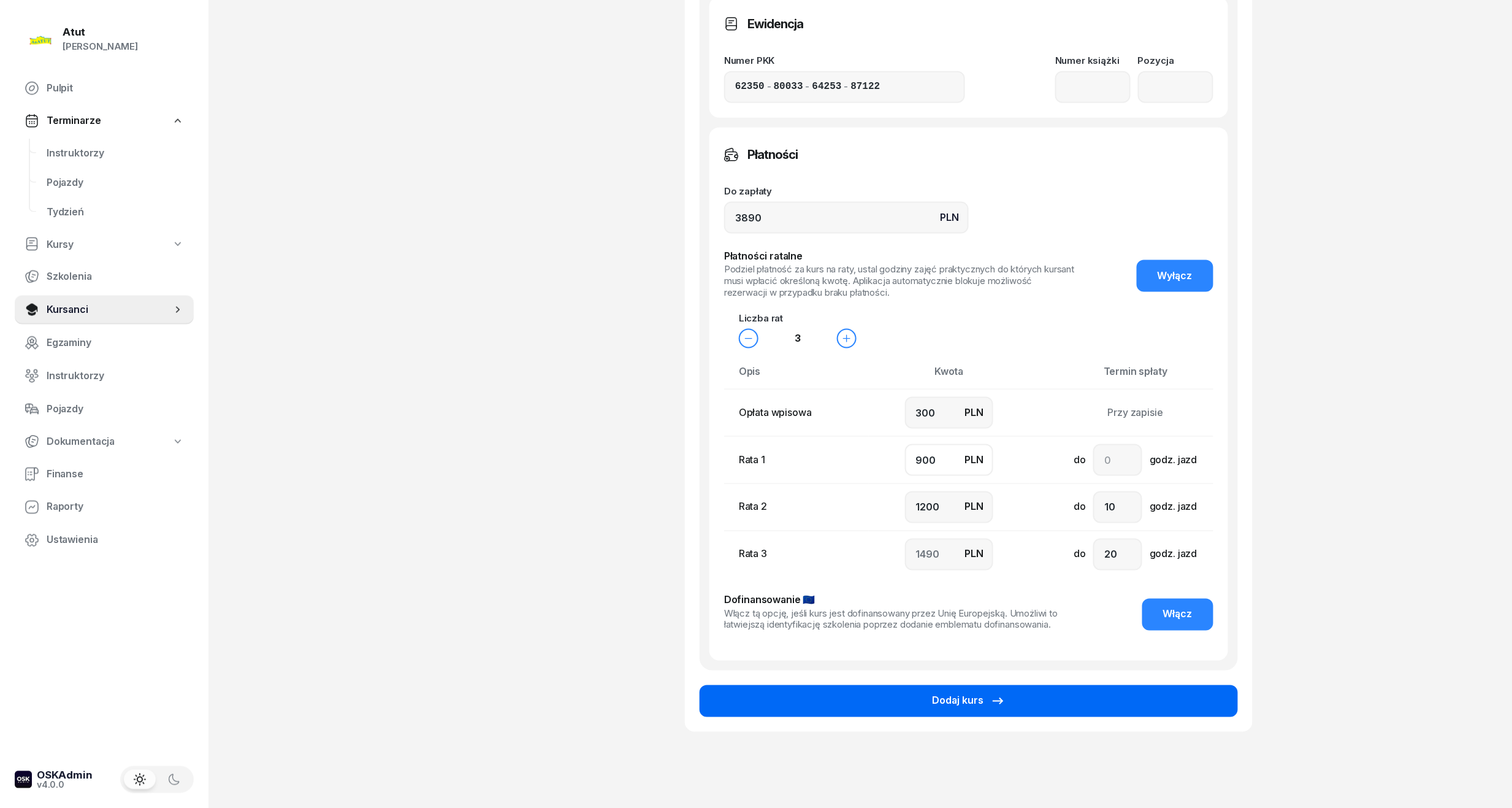
type input "900"
click at [962, 707] on div "Dodaj kurs" at bounding box center [969, 701] width 74 height 16
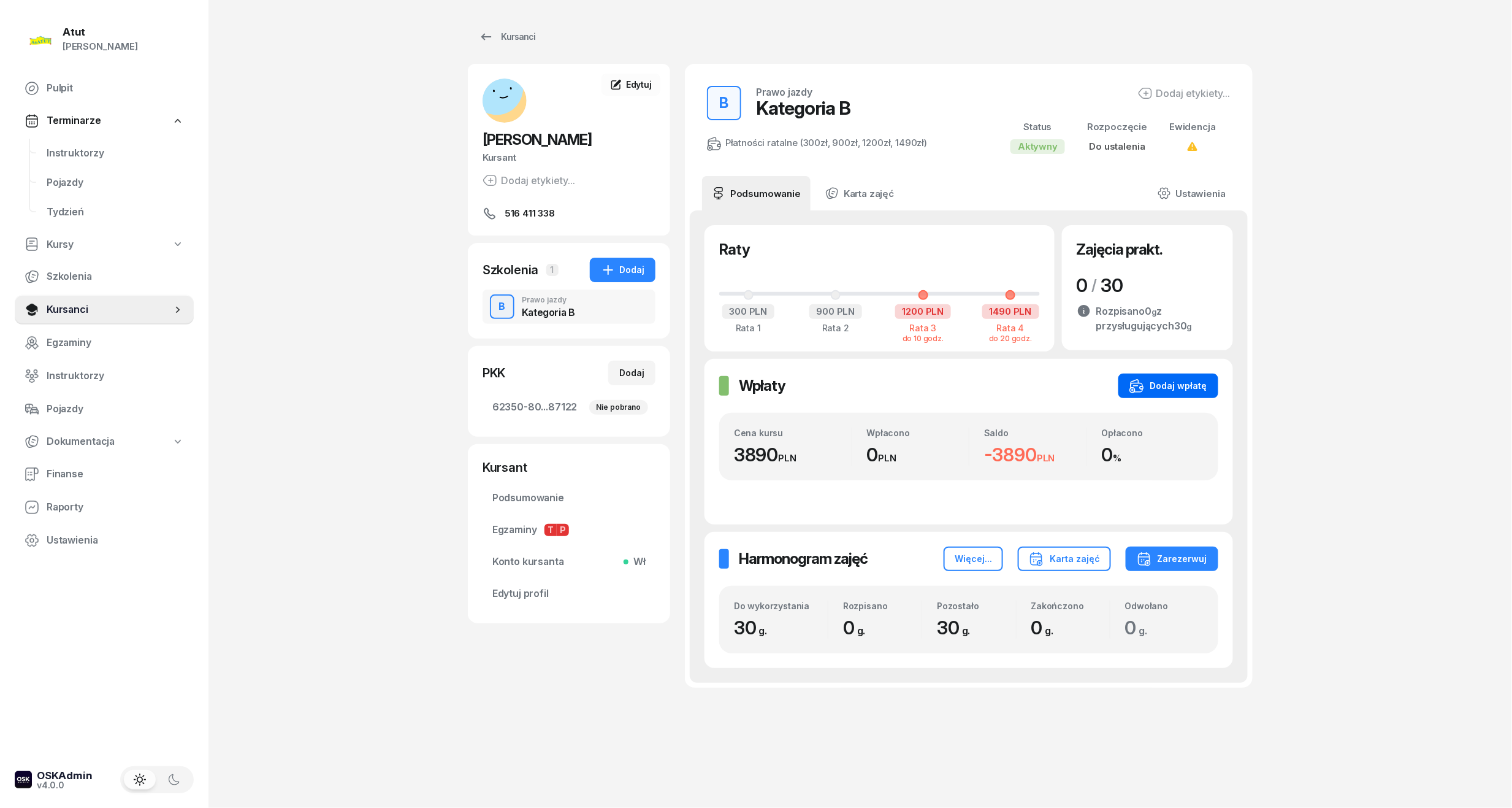
click at [1169, 386] on div "Dodaj wpłatę" at bounding box center [1168, 386] width 78 height 14
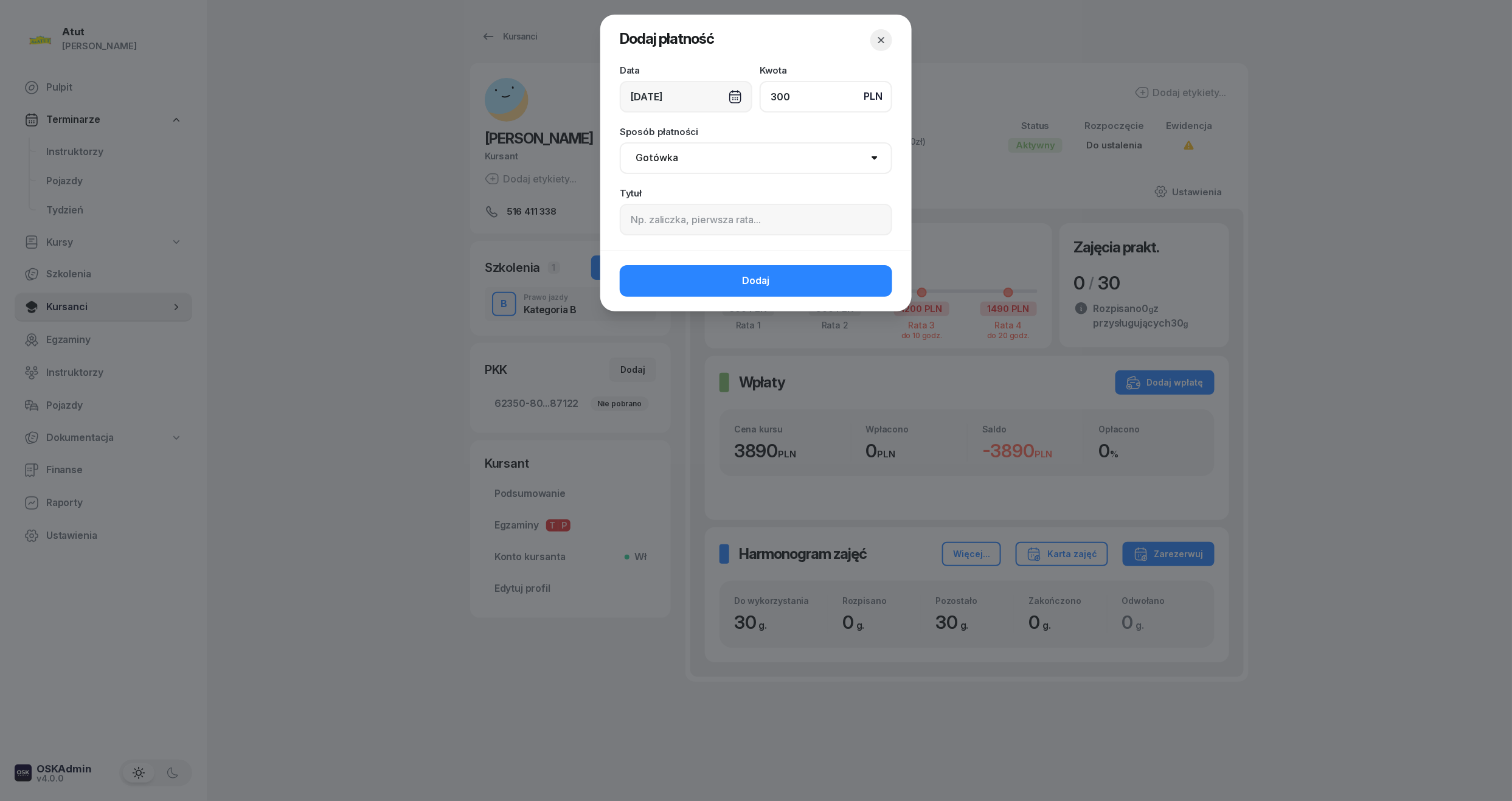
type input "300"
click at [721, 227] on input at bounding box center [755, 220] width 272 height 32
paste input "4309"
type input "p.4309"
click at [752, 284] on span "Dodaj" at bounding box center [756, 281] width 27 height 16
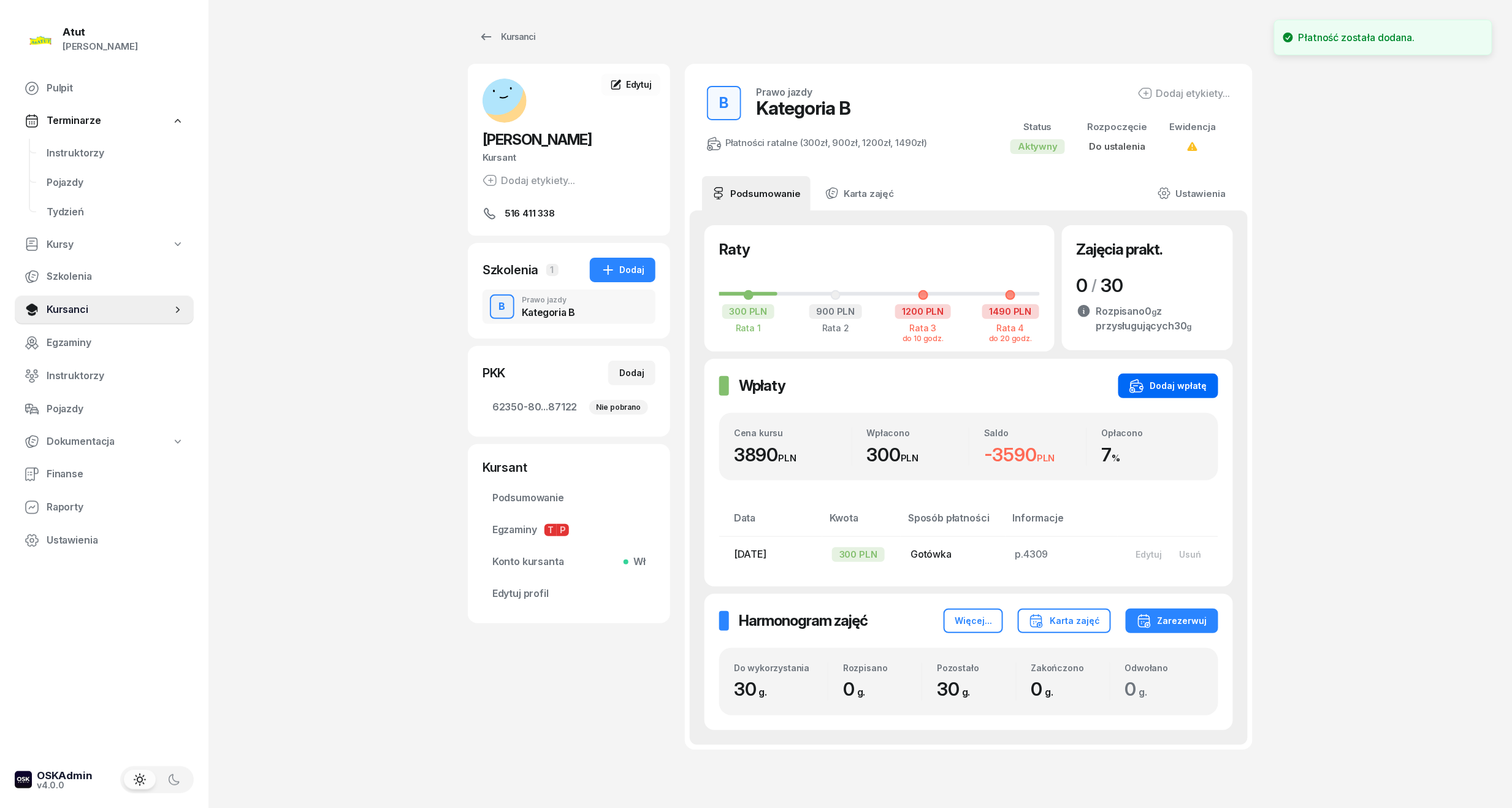
click at [1158, 384] on div "Dodaj wpłatę" at bounding box center [1168, 386] width 78 height 14
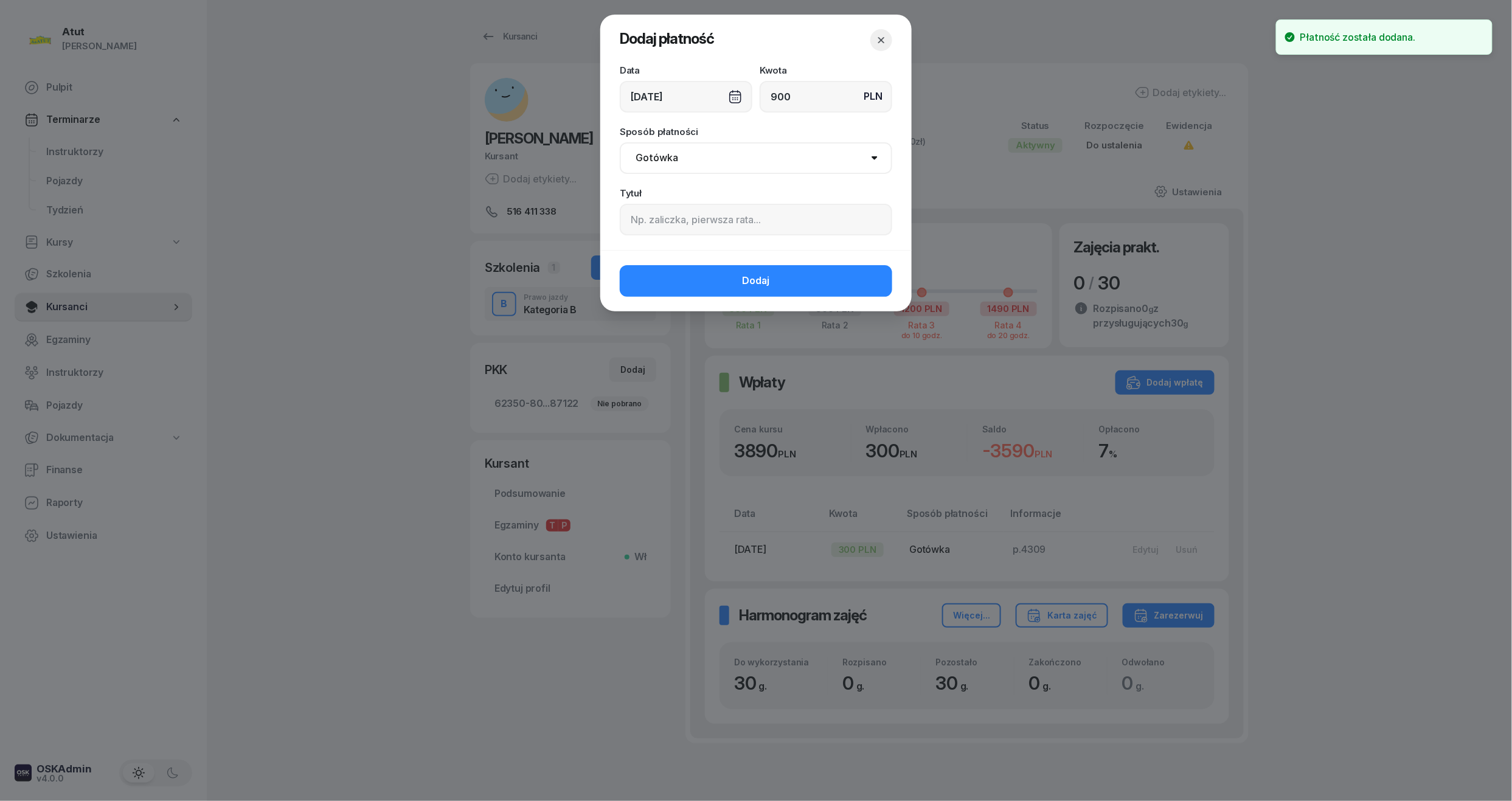
type input "900"
click at [757, 224] on input at bounding box center [755, 220] width 272 height 32
paste input "4475"
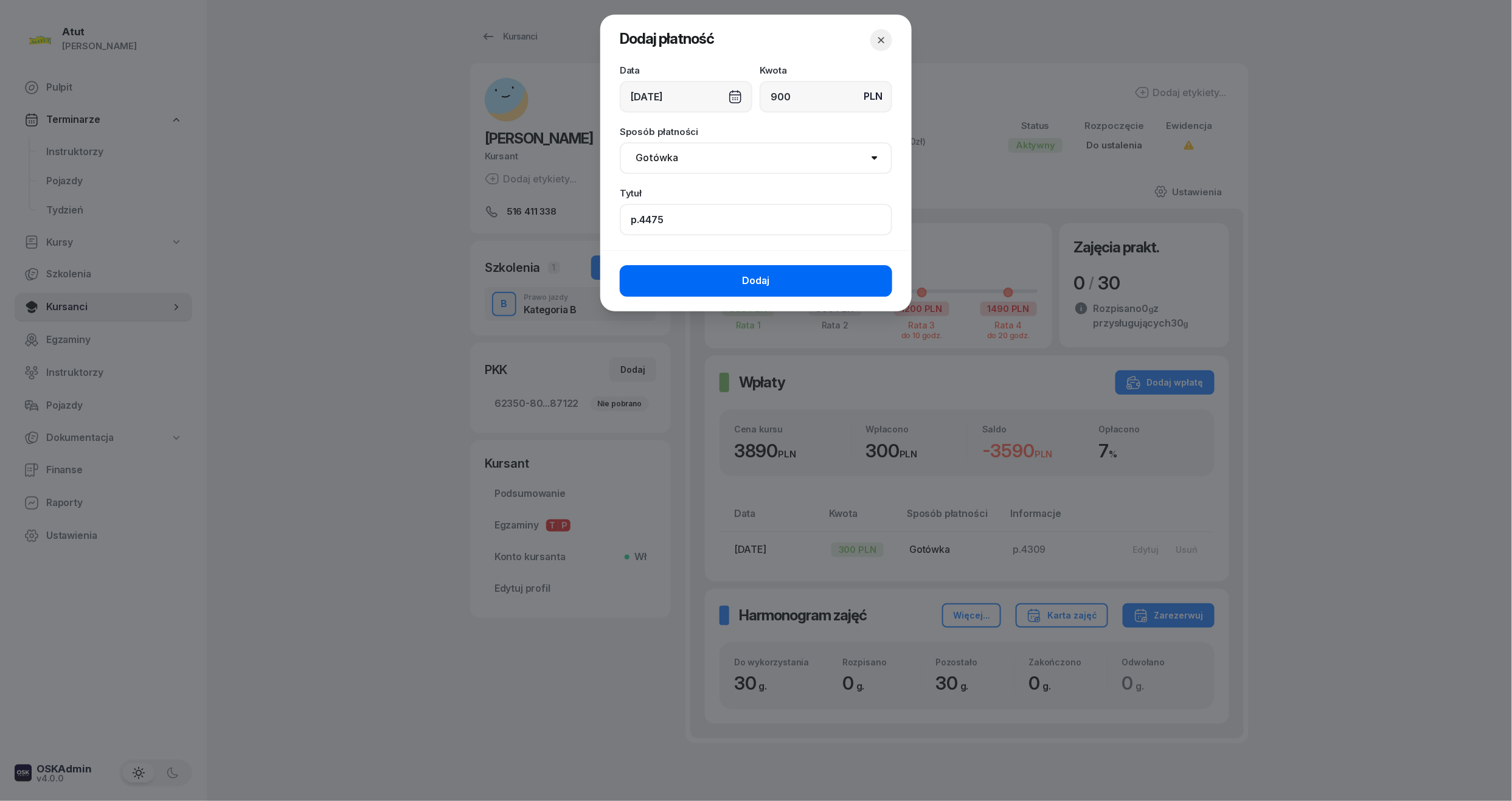
type input "p.4475"
click at [736, 275] on button "Dodaj" at bounding box center [755, 281] width 272 height 32
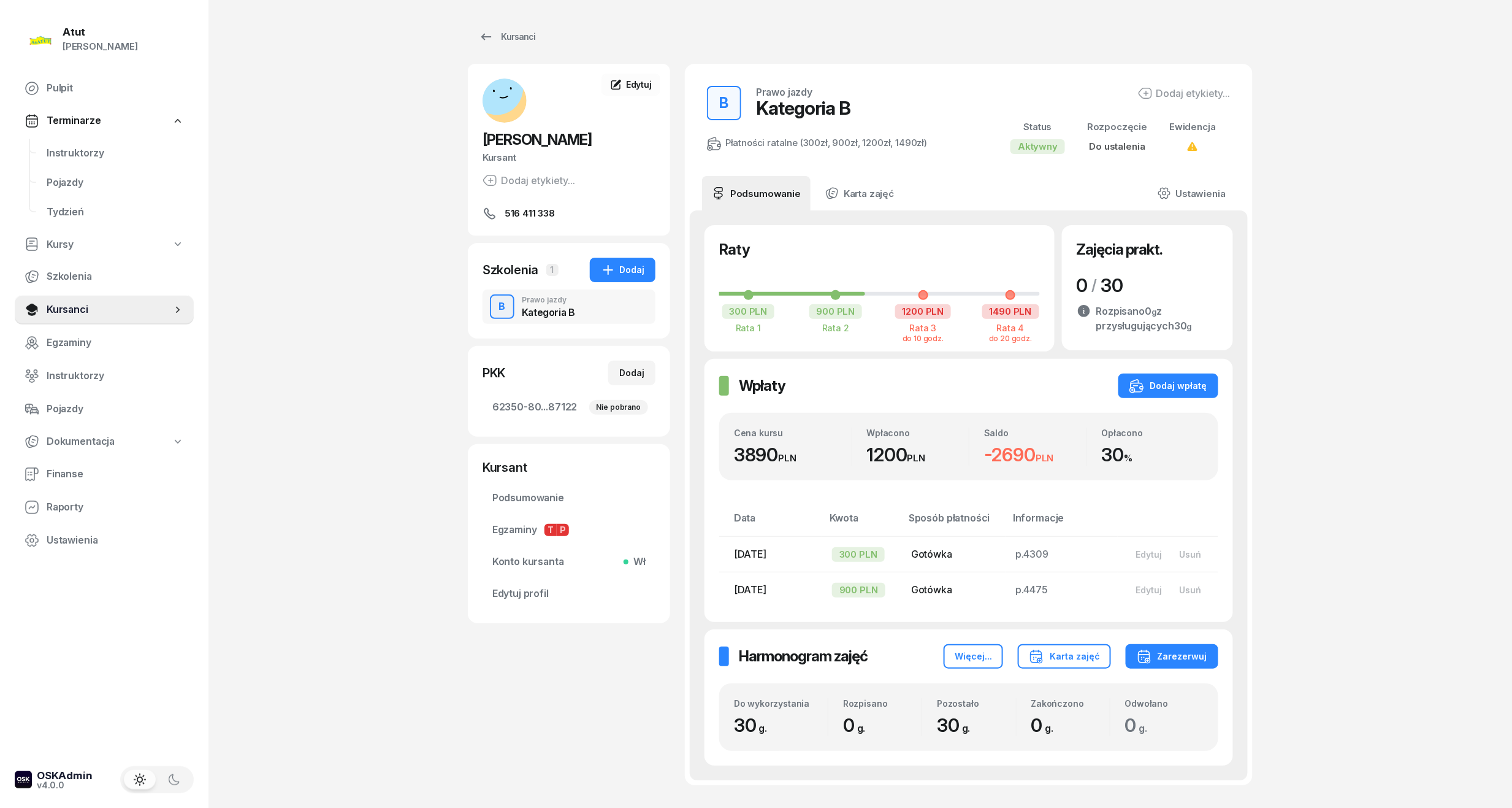
drag, startPoint x: 501, startPoint y: 403, endPoint x: 529, endPoint y: 375, distance: 39.6
click at [501, 403] on span "62350-80...87122 Nie pobrano" at bounding box center [569, 407] width 154 height 16
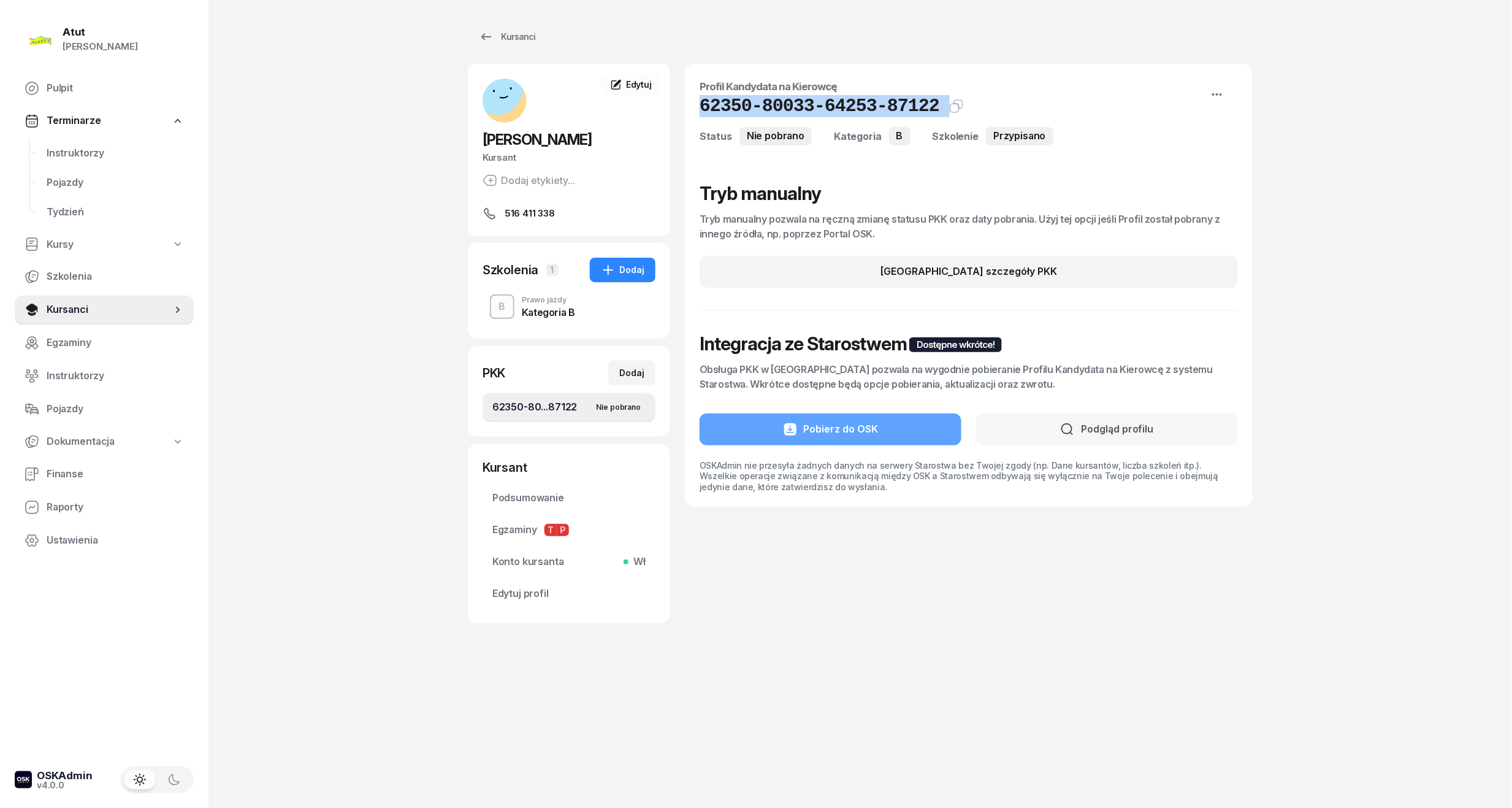
drag, startPoint x: 923, startPoint y: 104, endPoint x: 693, endPoint y: 106, distance: 230.0
click at [693, 106] on div "Profil Kandydata na Kierowcę 62350-80033-64253-87122 Kat.B Status Nie pobrano K…" at bounding box center [969, 285] width 568 height 443
copy div "62350-80033-64253-87122 Kat.B"
drag, startPoint x: 533, startPoint y: 591, endPoint x: 575, endPoint y: 501, distance: 99.3
click at [533, 591] on span "Edytuj profil" at bounding box center [569, 593] width 154 height 16
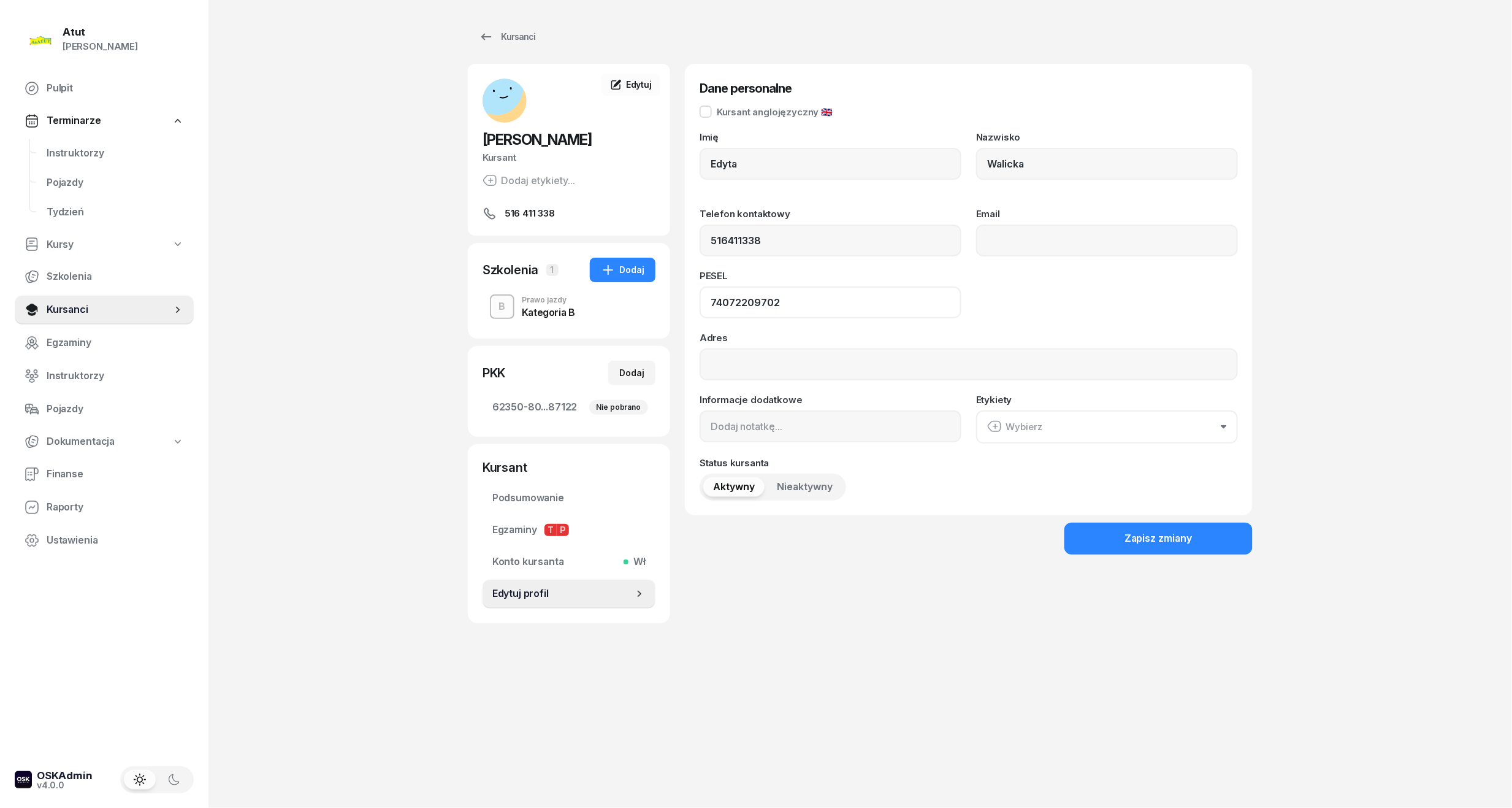
drag, startPoint x: 784, startPoint y: 309, endPoint x: 359, endPoint y: 322, distance: 425.2
click at [359, 322] on div "Atut Paulina Lis Pulpit Terminarze Instruktorzy Pojazdy Tydzień Kursy Szkolenia…" at bounding box center [756, 404] width 1512 height 808
click at [72, 160] on link "Instruktorzy" at bounding box center [115, 153] width 157 height 30
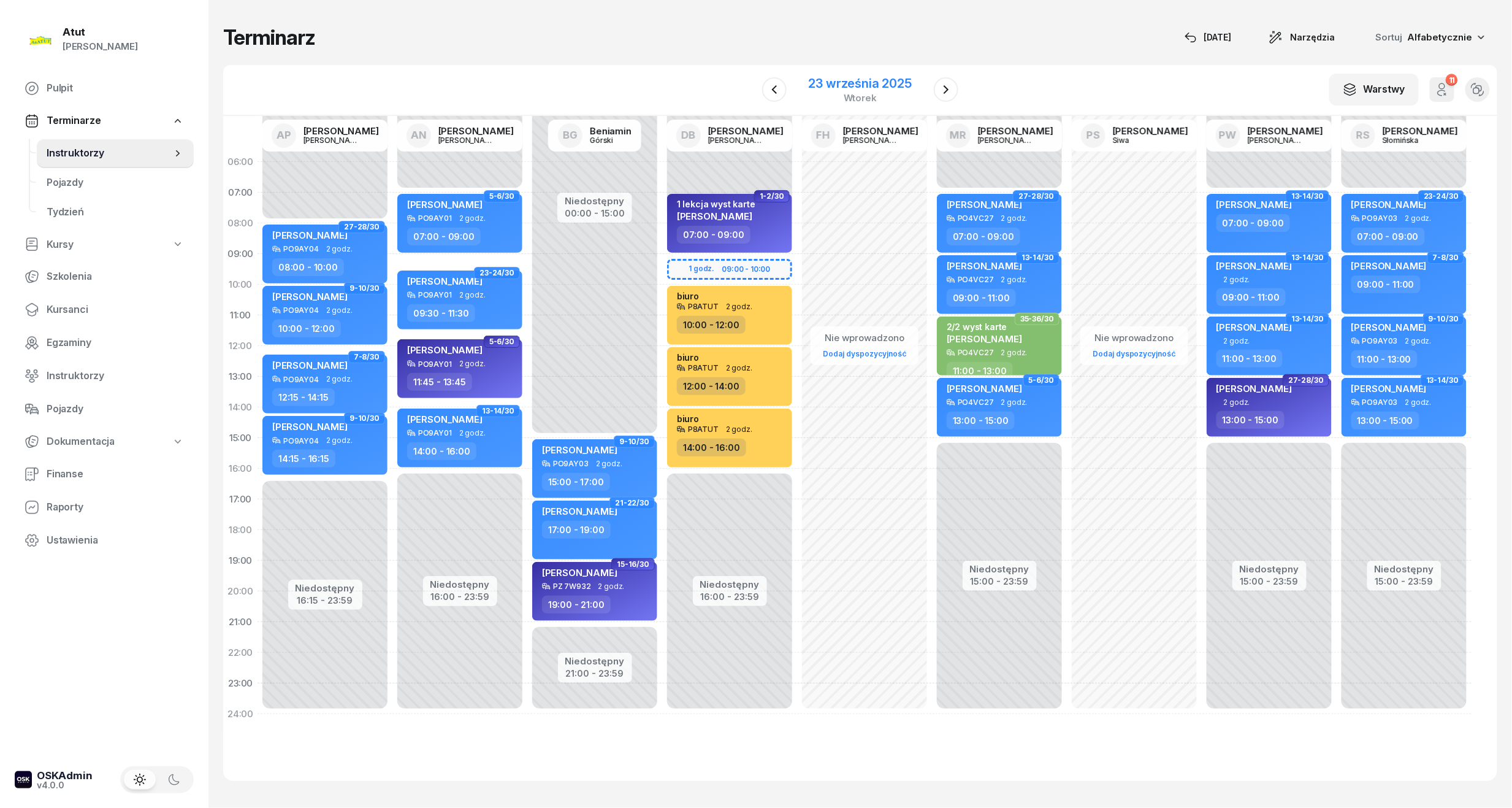
click at [873, 74] on div "23 września 2025 wtorek" at bounding box center [860, 90] width 133 height 35
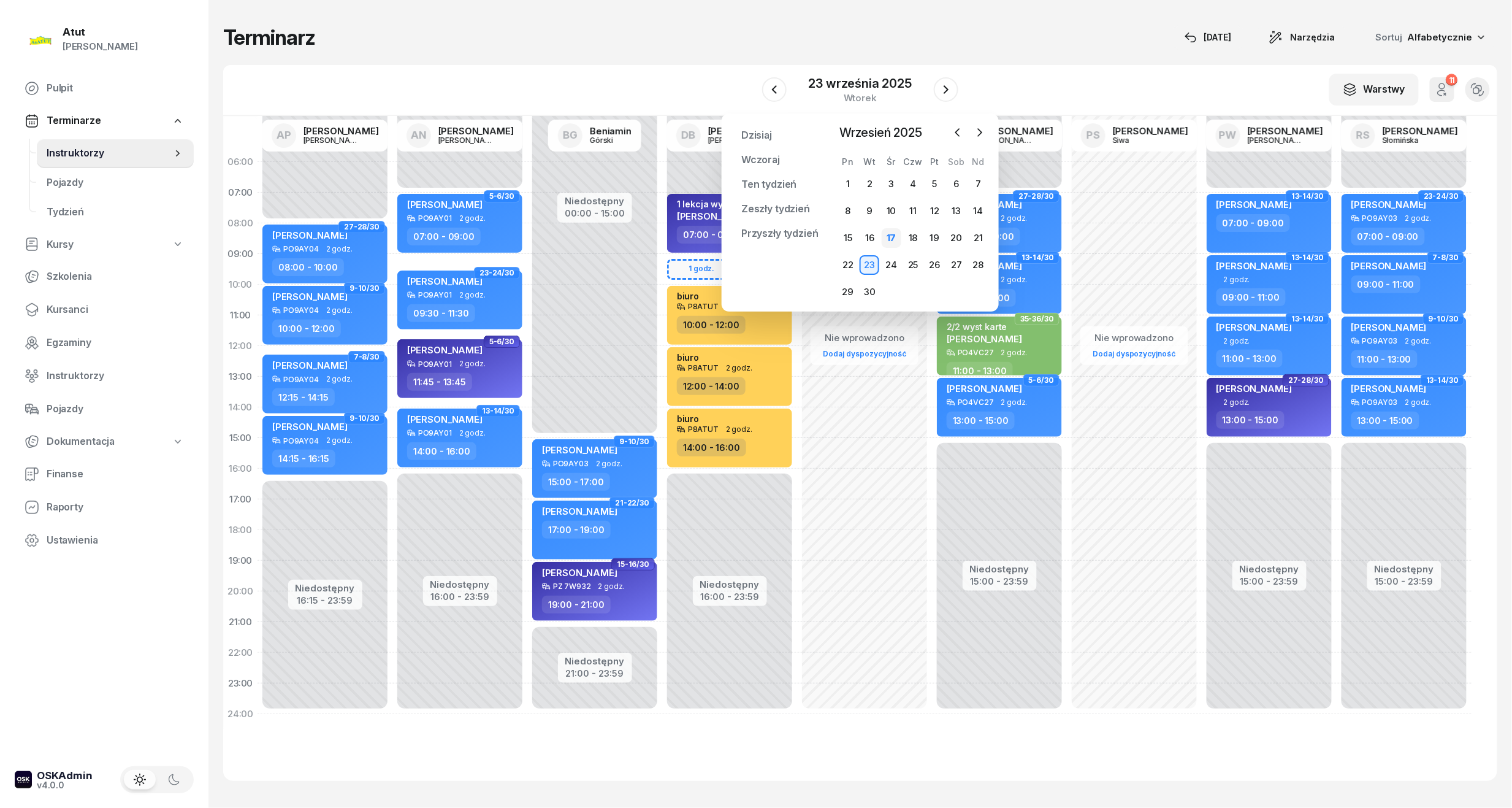
click at [891, 232] on div "17" at bounding box center [891, 238] width 20 height 20
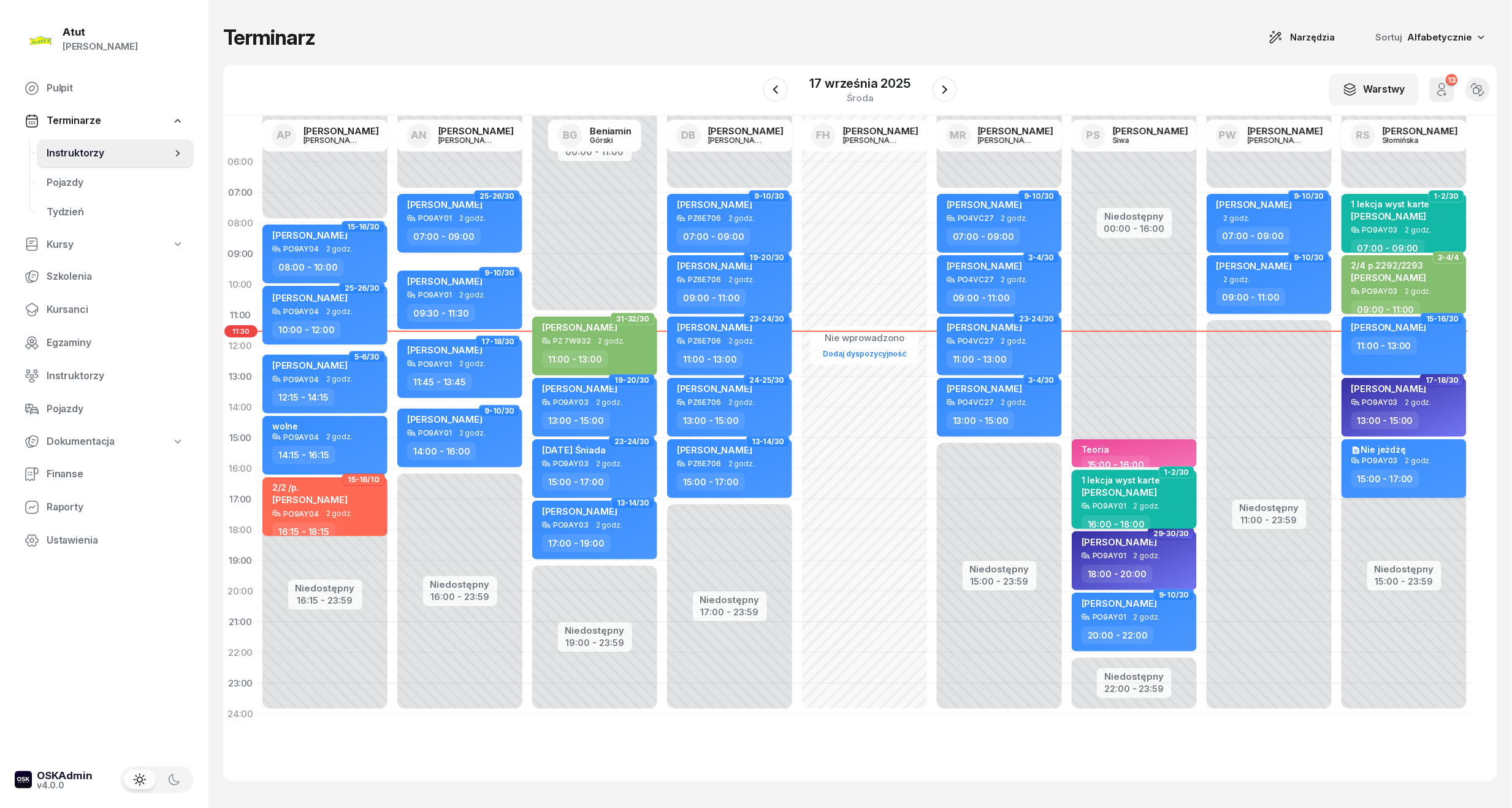
click at [1143, 501] on span "2 godz." at bounding box center [1147, 506] width 26 height 9
select select "16"
select select "18"
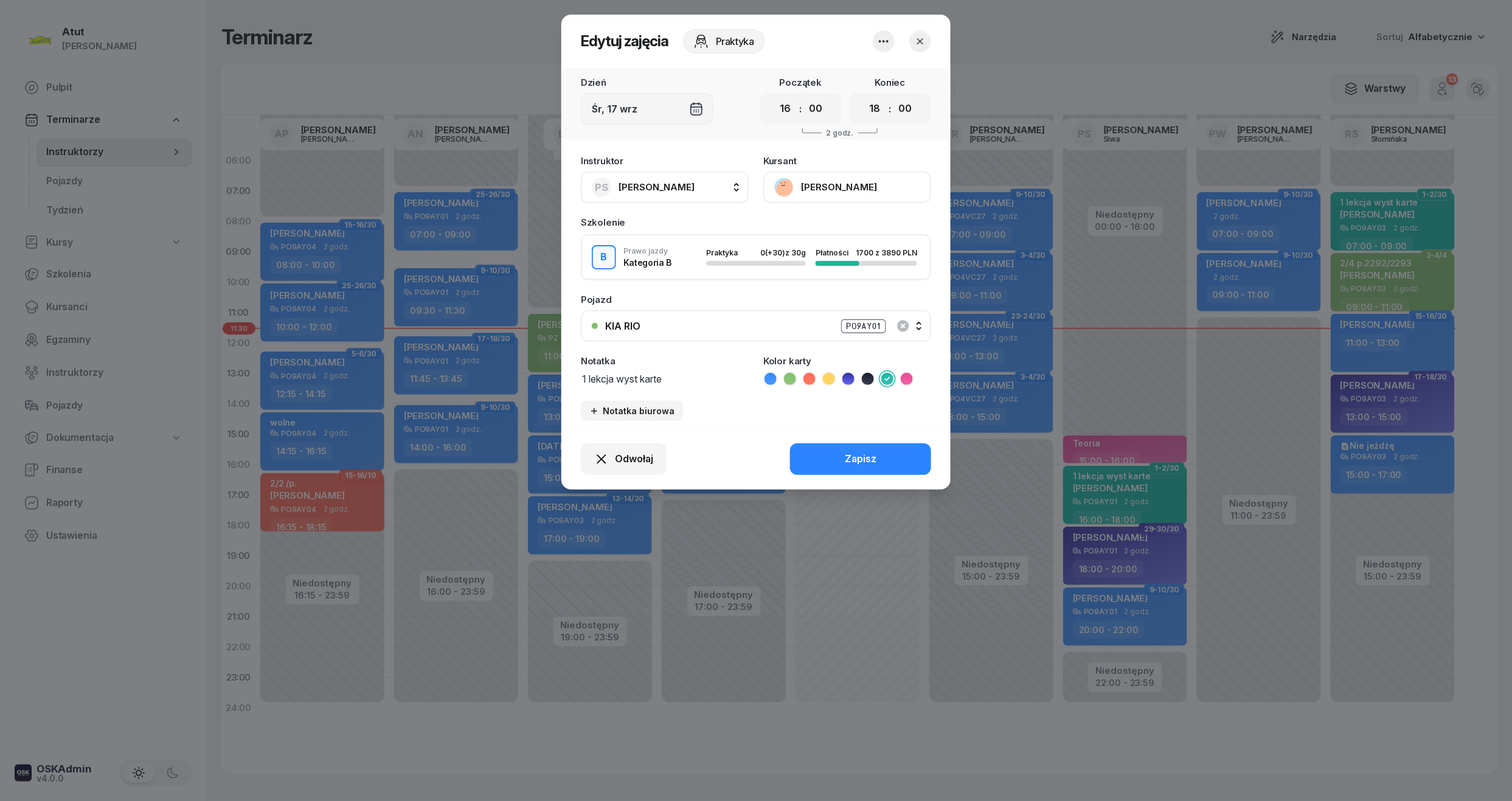
drag, startPoint x: 702, startPoint y: 378, endPoint x: 619, endPoint y: 390, distance: 83.9
click at [619, 390] on div "Instruktor PS Paweł Siwa AP Adam Pytlak AN Artur Nowakowski BG Beniamin Górski …" at bounding box center [756, 288] width 389 height 279
type textarea "1 lekcja"
click at [878, 449] on button "Zapisz" at bounding box center [860, 459] width 141 height 32
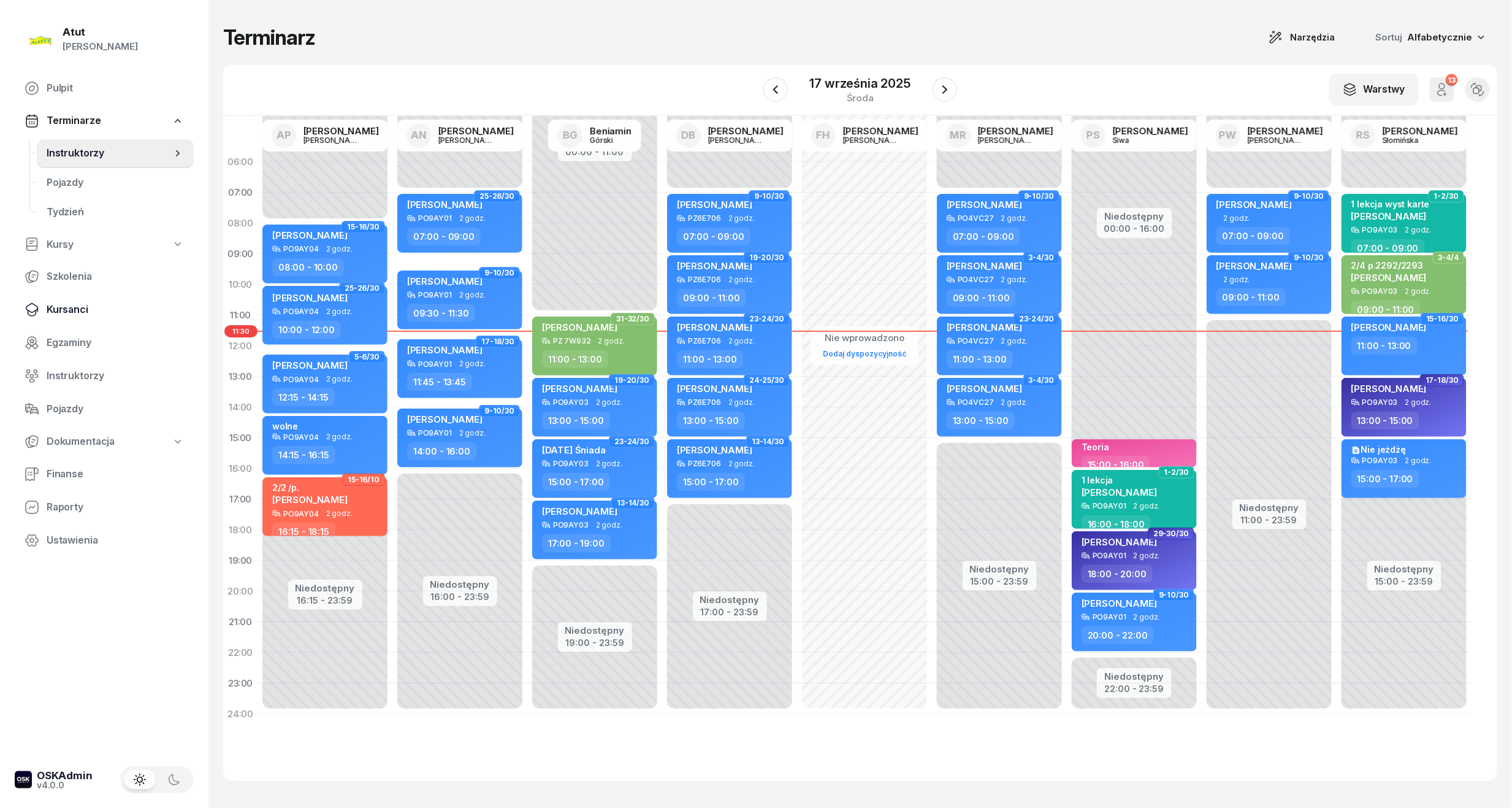
click at [75, 313] on span "Kursanci" at bounding box center [115, 309] width 138 height 16
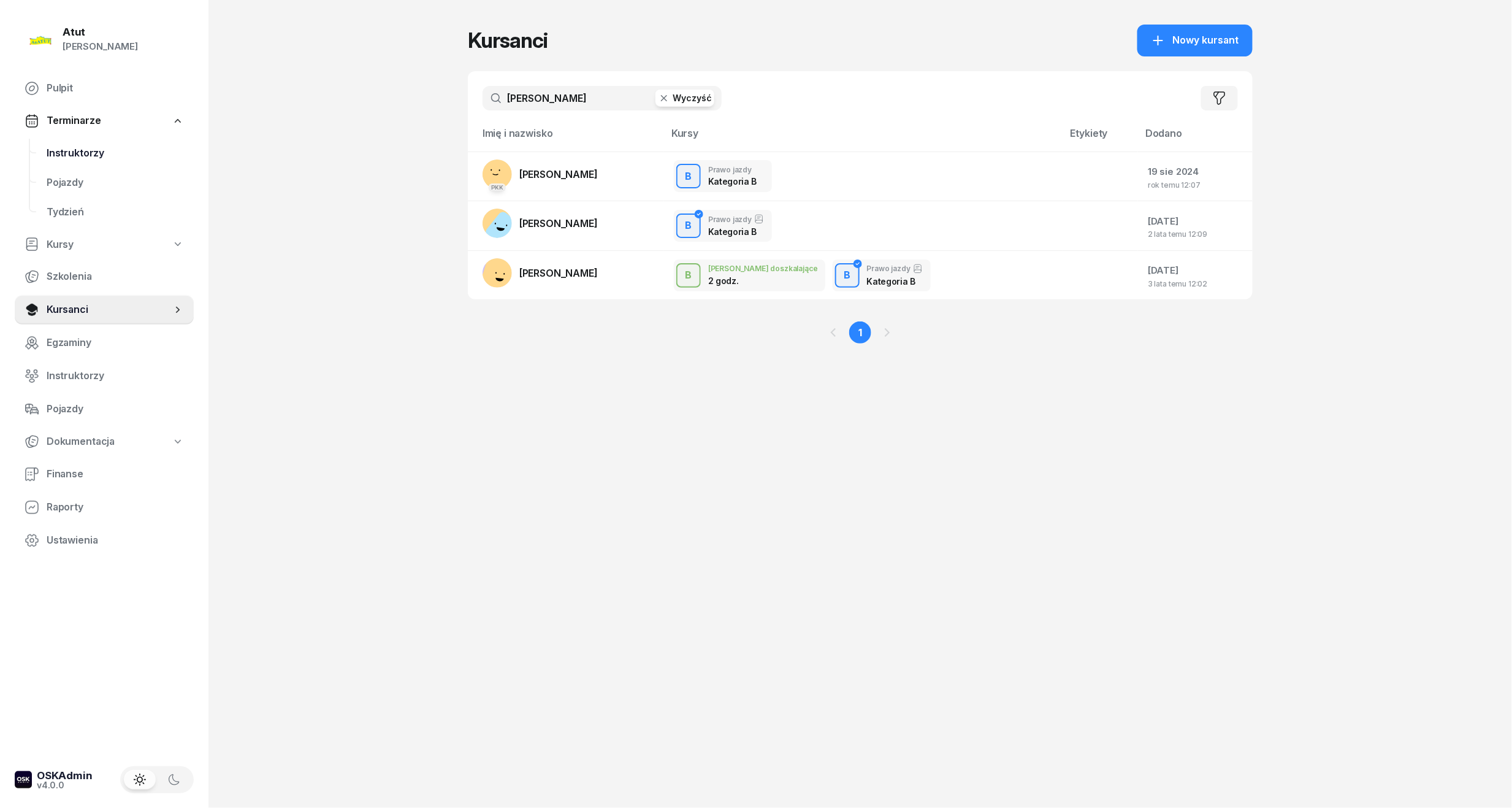
drag, startPoint x: 577, startPoint y: 109, endPoint x: 130, endPoint y: 162, distance: 450.1
click at [130, 162] on div "Atut Paulina Lis Pulpit Terminarze Instruktorzy Pojazdy Tydzień Kursy Szkolenia…" at bounding box center [756, 404] width 1512 height 808
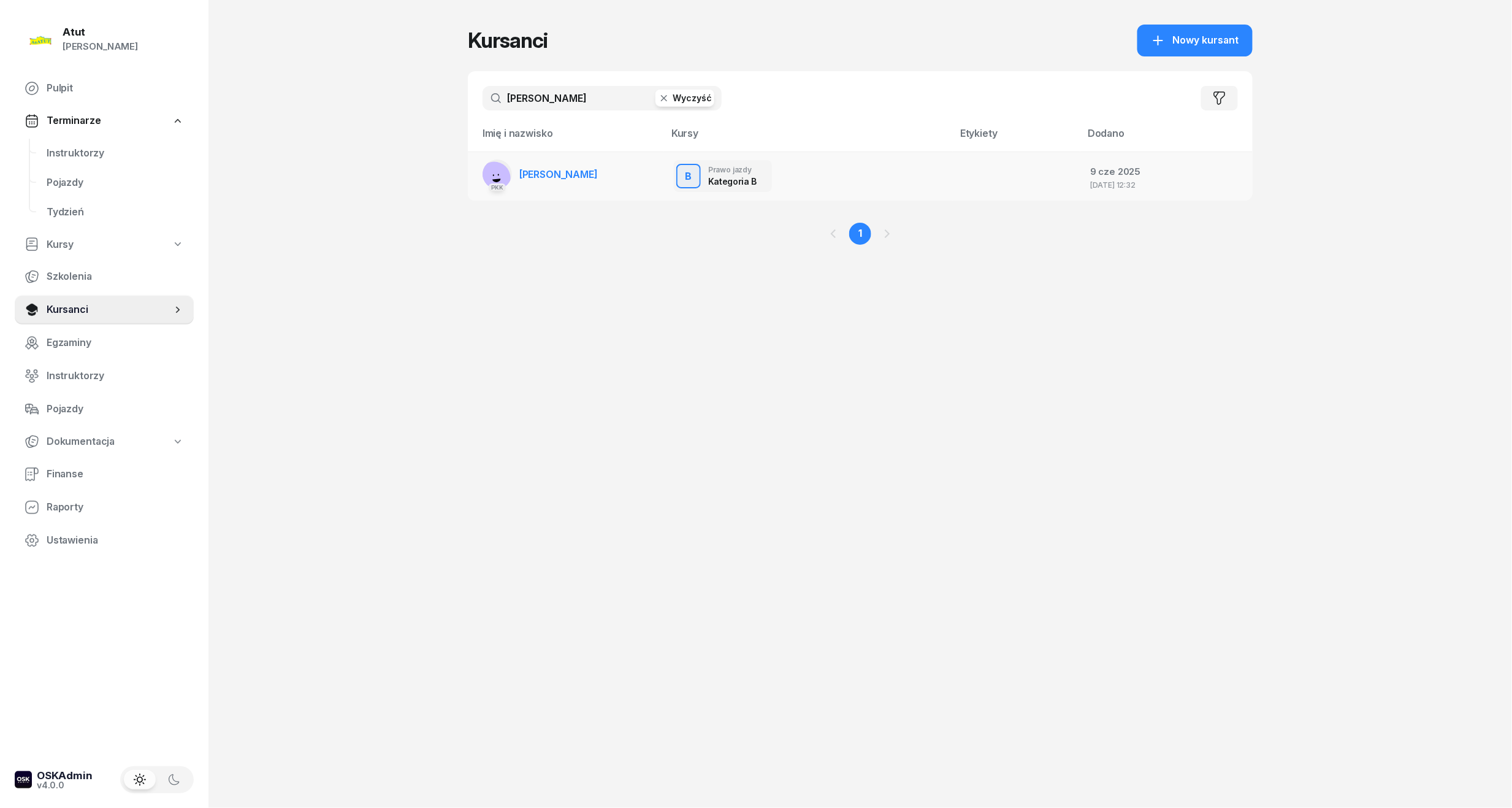
type input "myślińśka"
click at [562, 174] on span "[PERSON_NAME]" at bounding box center [559, 174] width 78 height 12
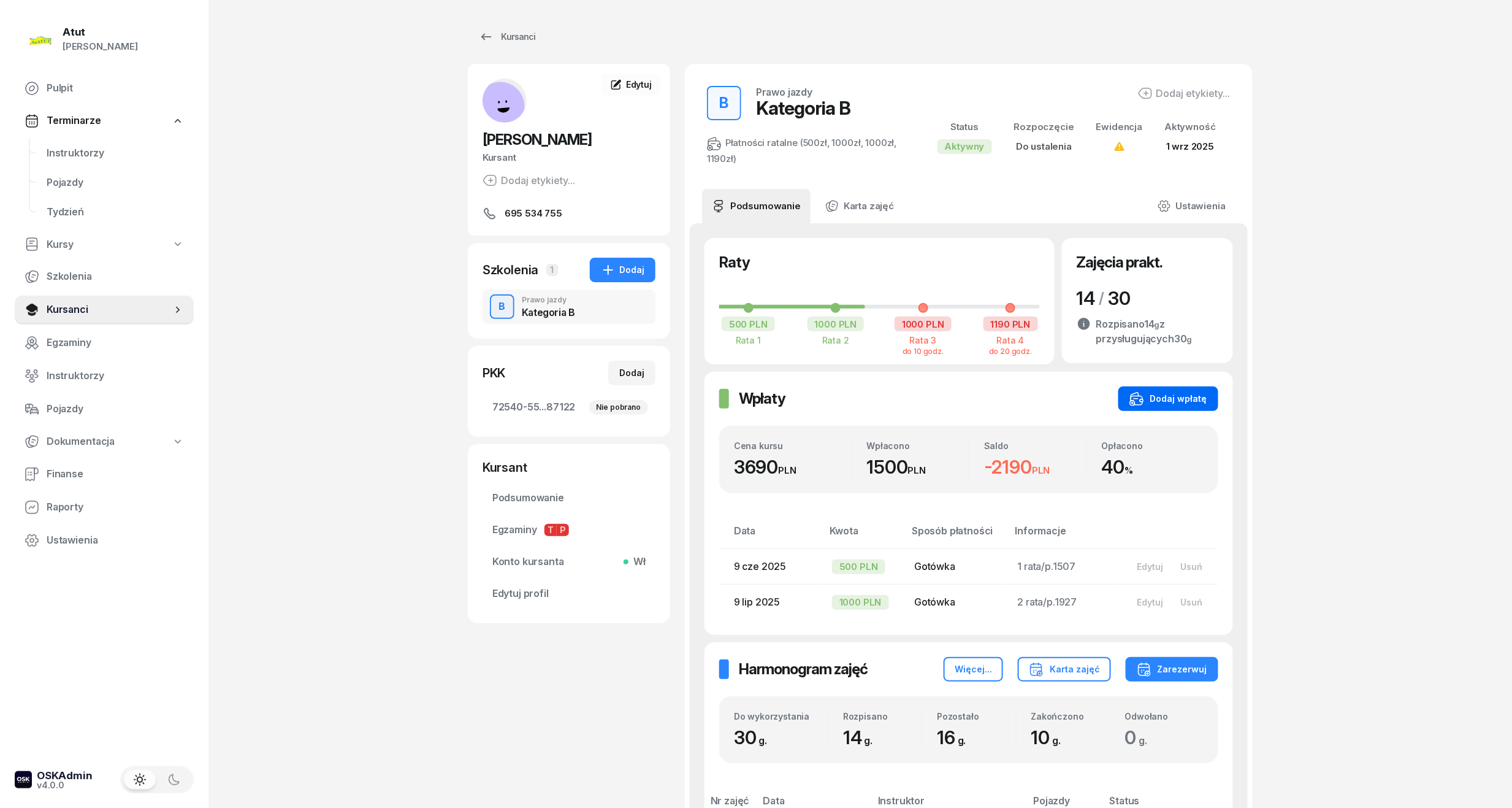
click at [1154, 395] on div "Dodaj wpłatę" at bounding box center [1168, 399] width 78 height 14
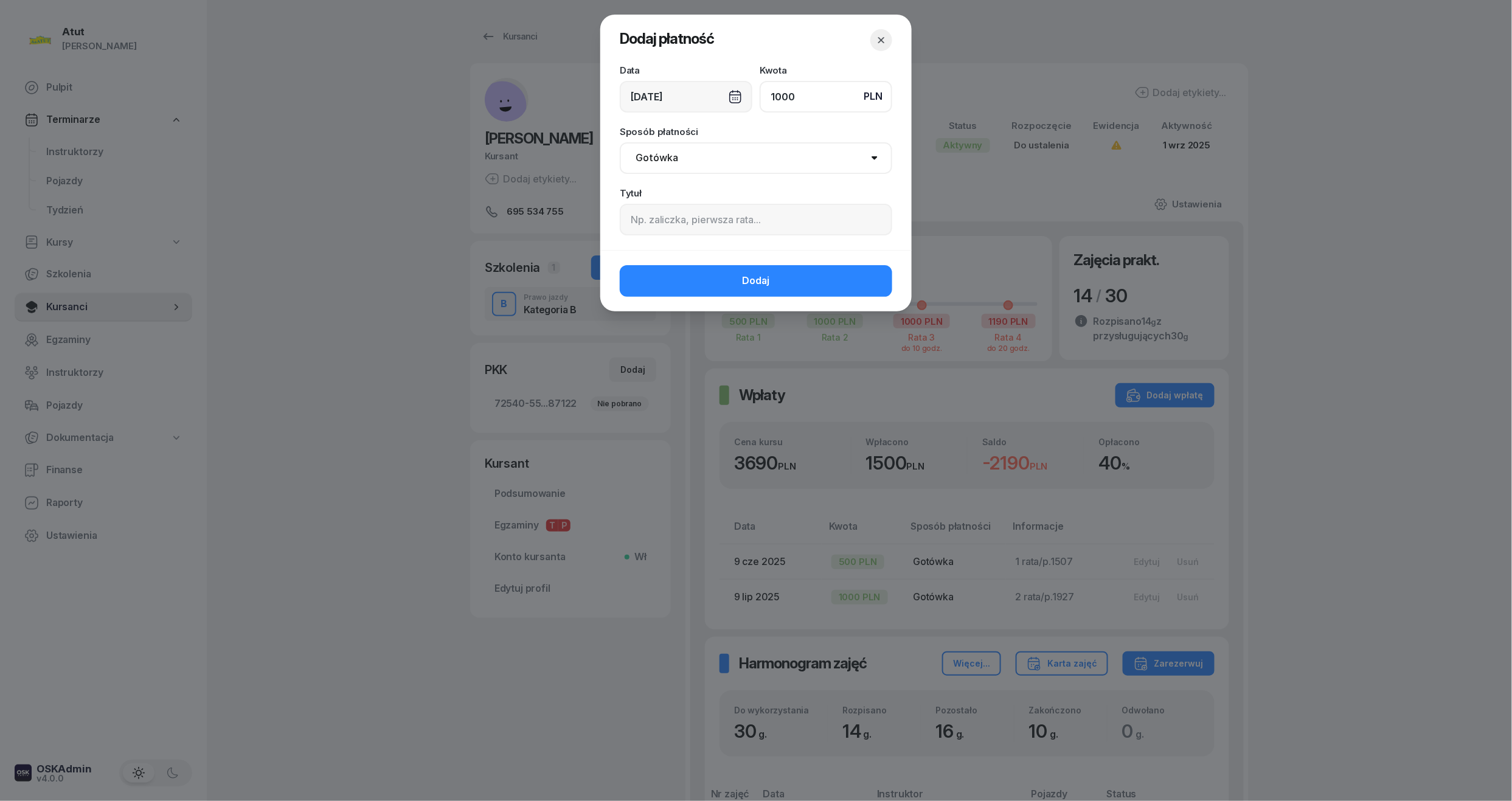
type input "1000"
click at [721, 229] on input at bounding box center [755, 220] width 272 height 32
type input "3 rata/p.2299"
click at [722, 281] on button "Dodaj" at bounding box center [755, 281] width 272 height 32
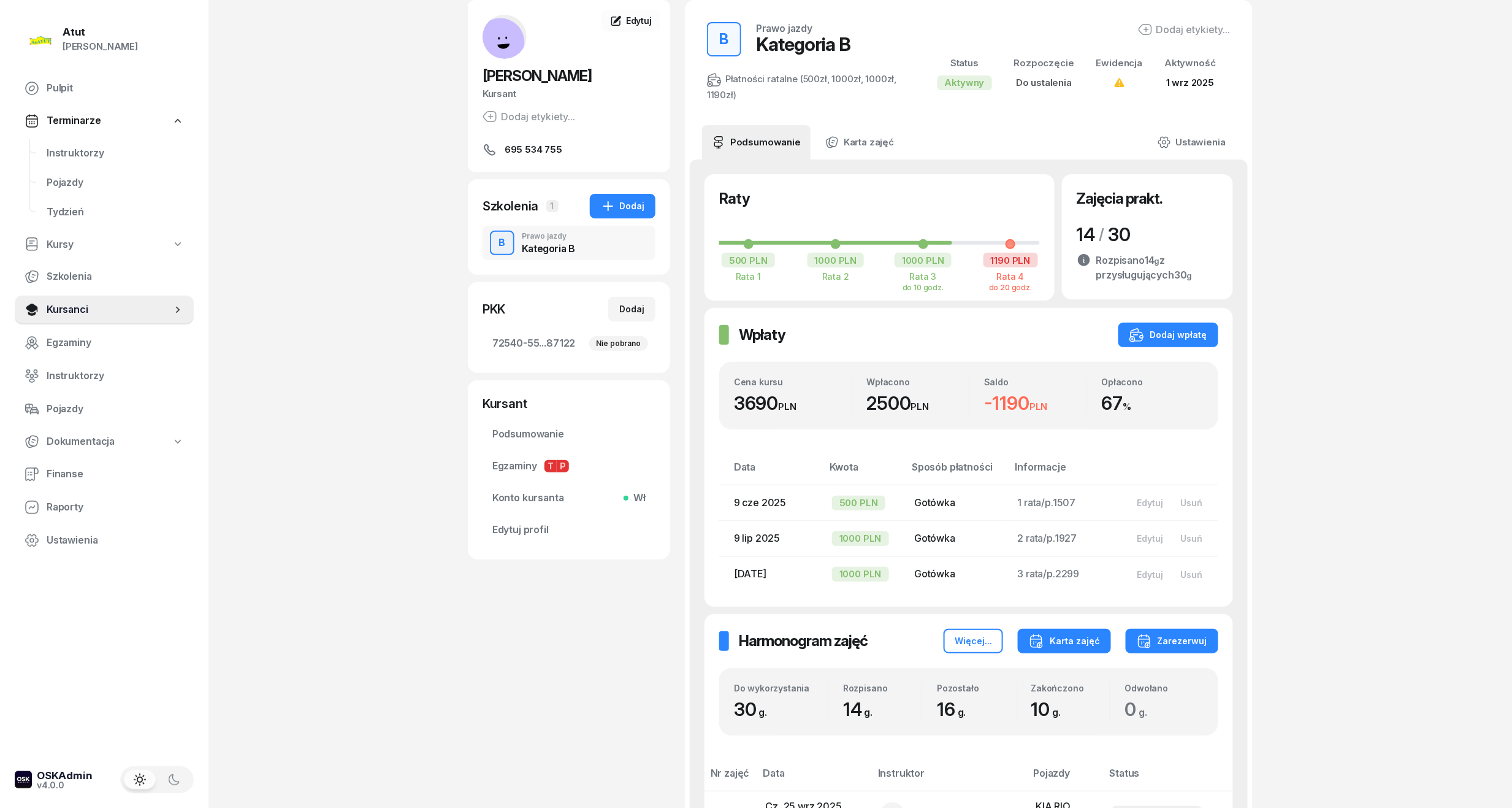
scroll to position [246, 0]
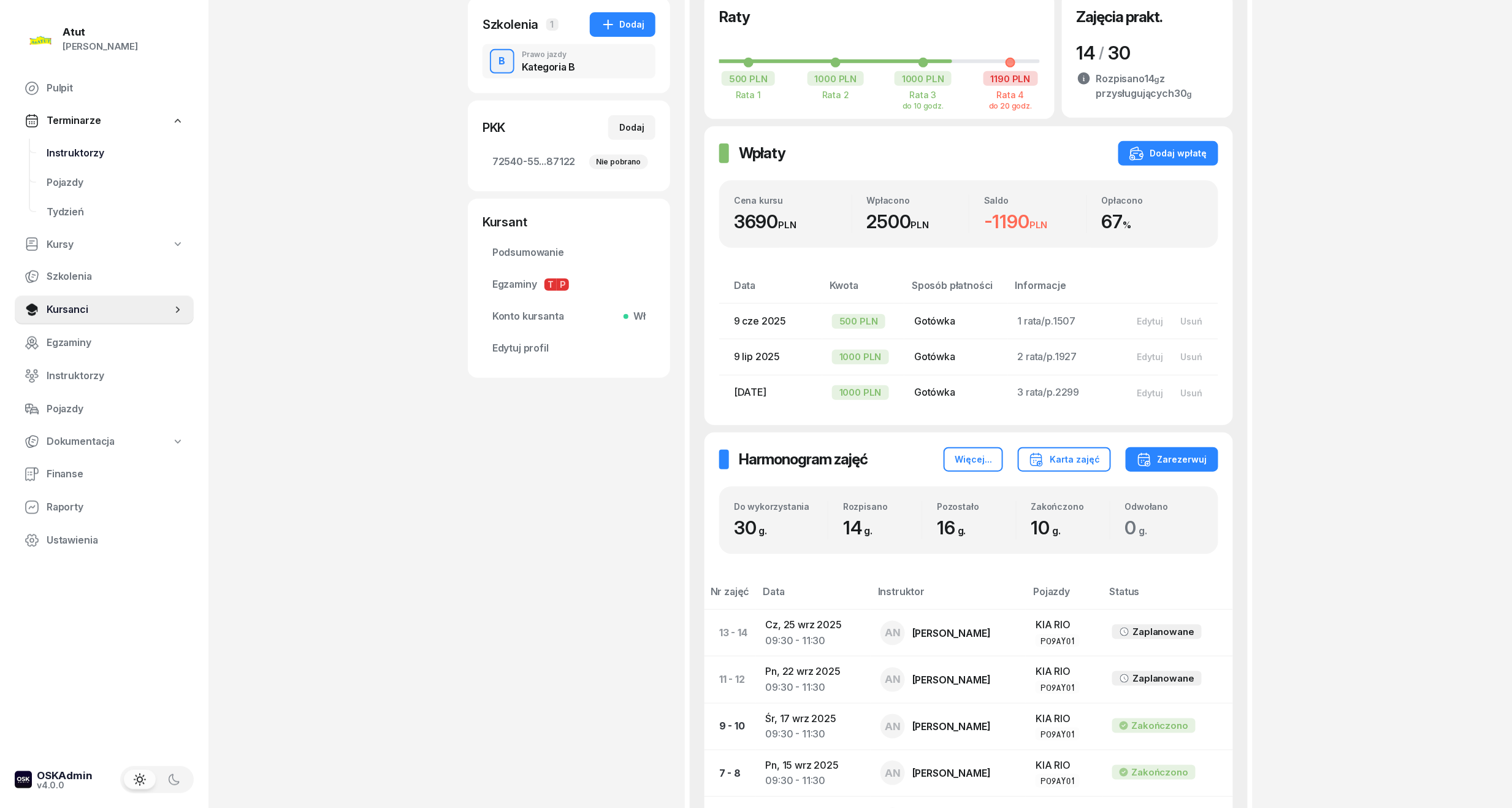
click at [101, 154] on span "Instruktorzy" at bounding box center [115, 154] width 138 height 16
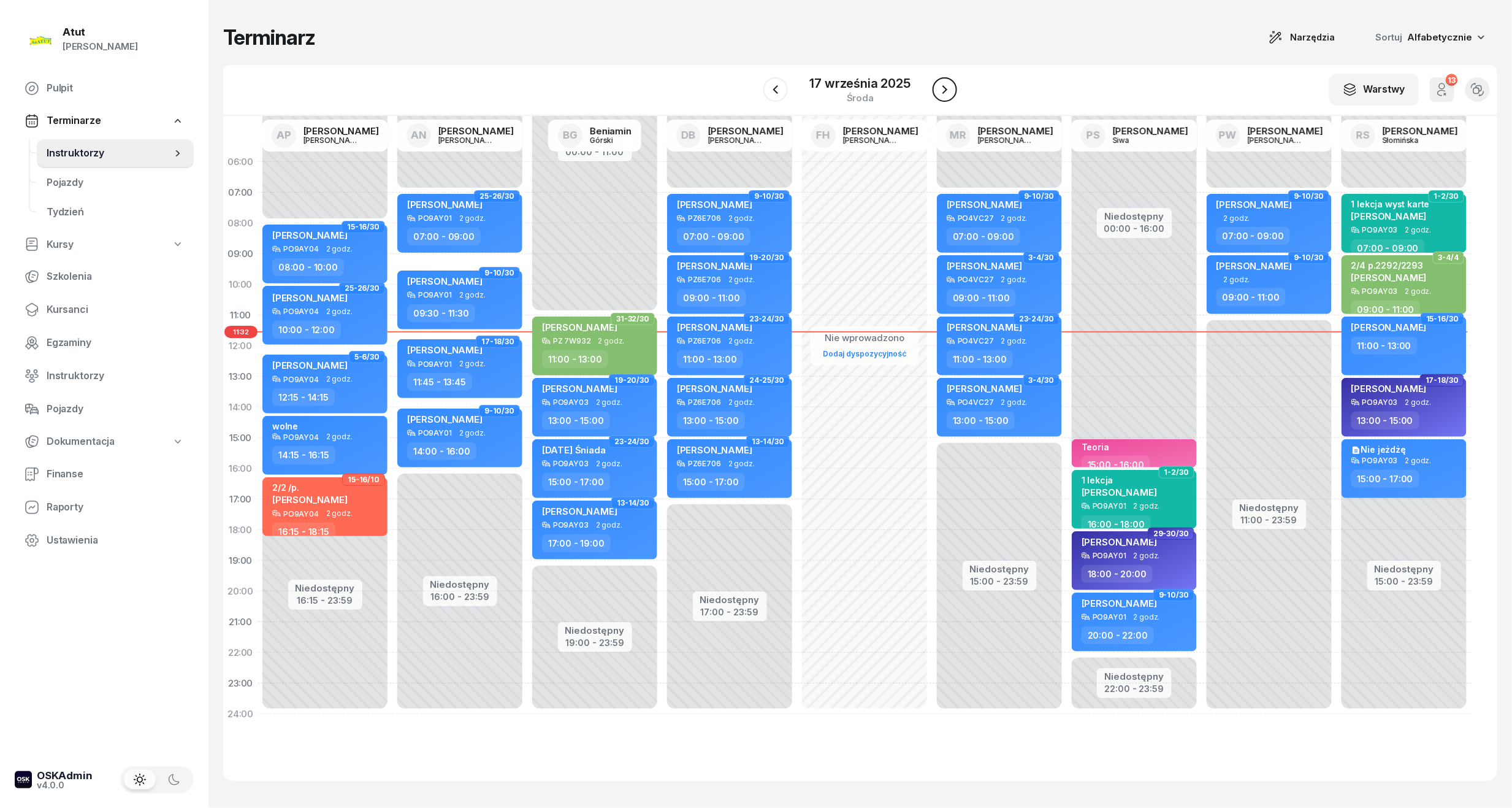
click at [945, 90] on icon "button" at bounding box center [945, 90] width 5 height 9
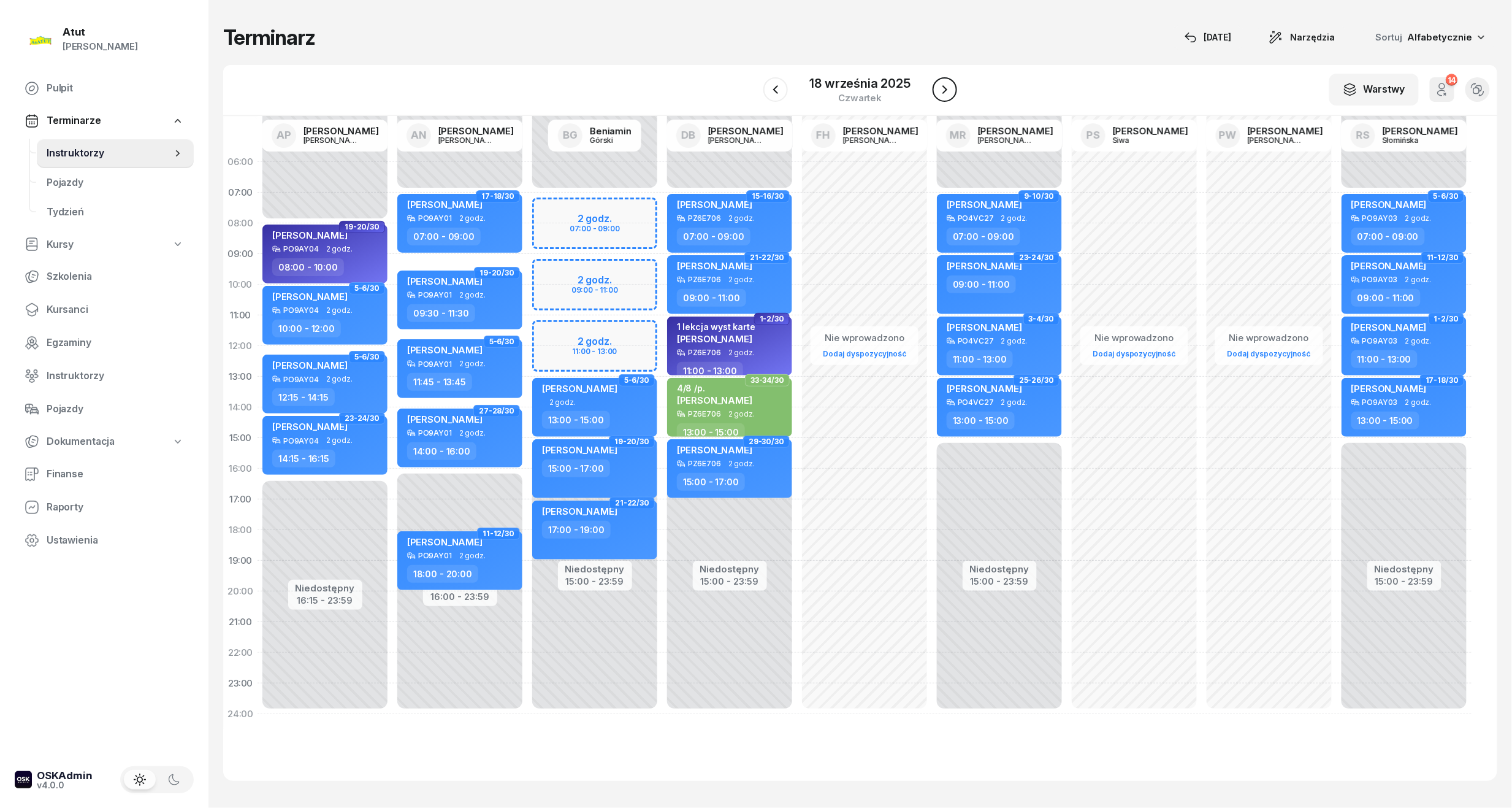
click at [945, 90] on icon "button" at bounding box center [945, 89] width 14 height 14
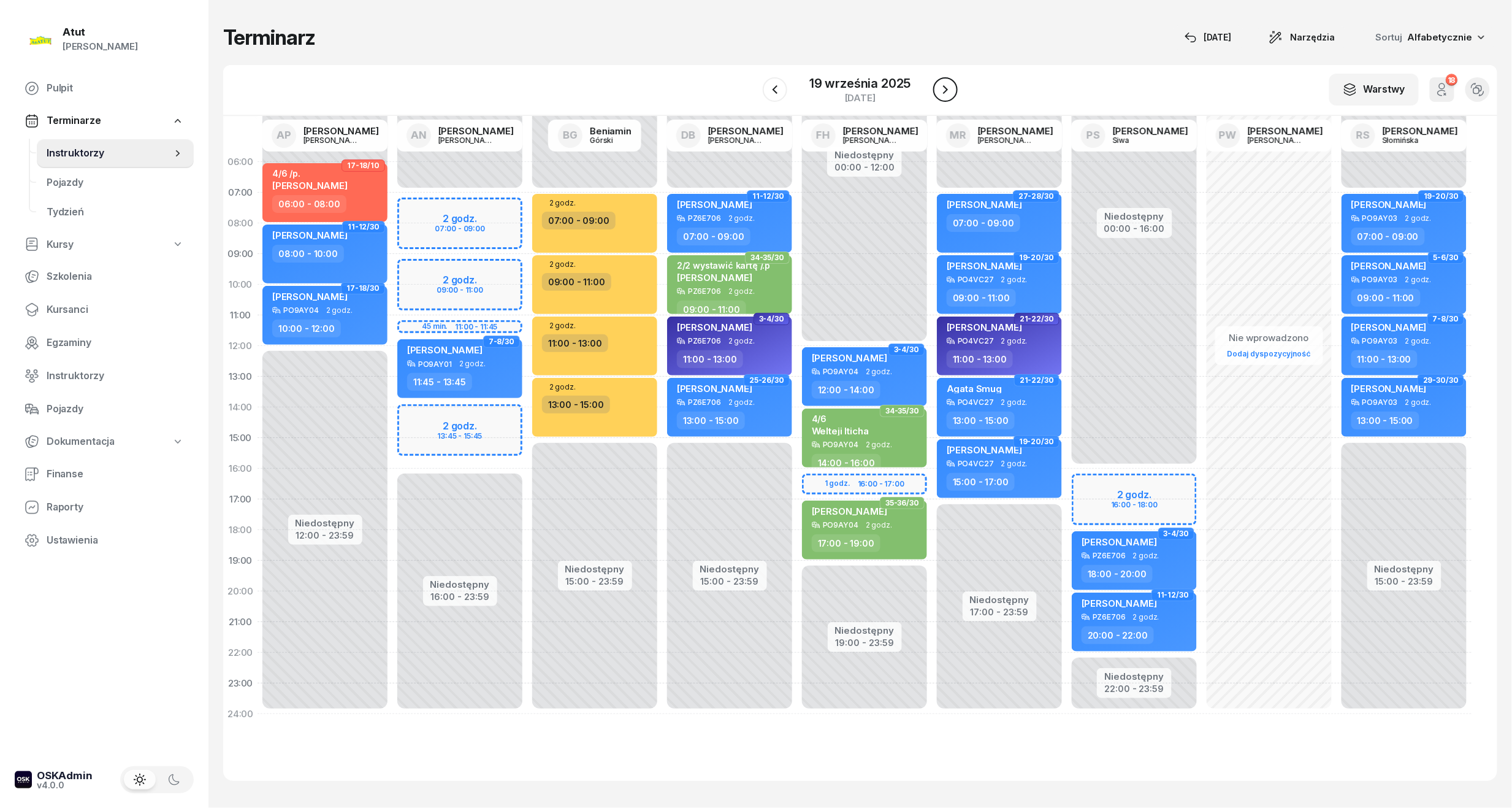
click at [945, 90] on icon "button" at bounding box center [945, 89] width 14 height 14
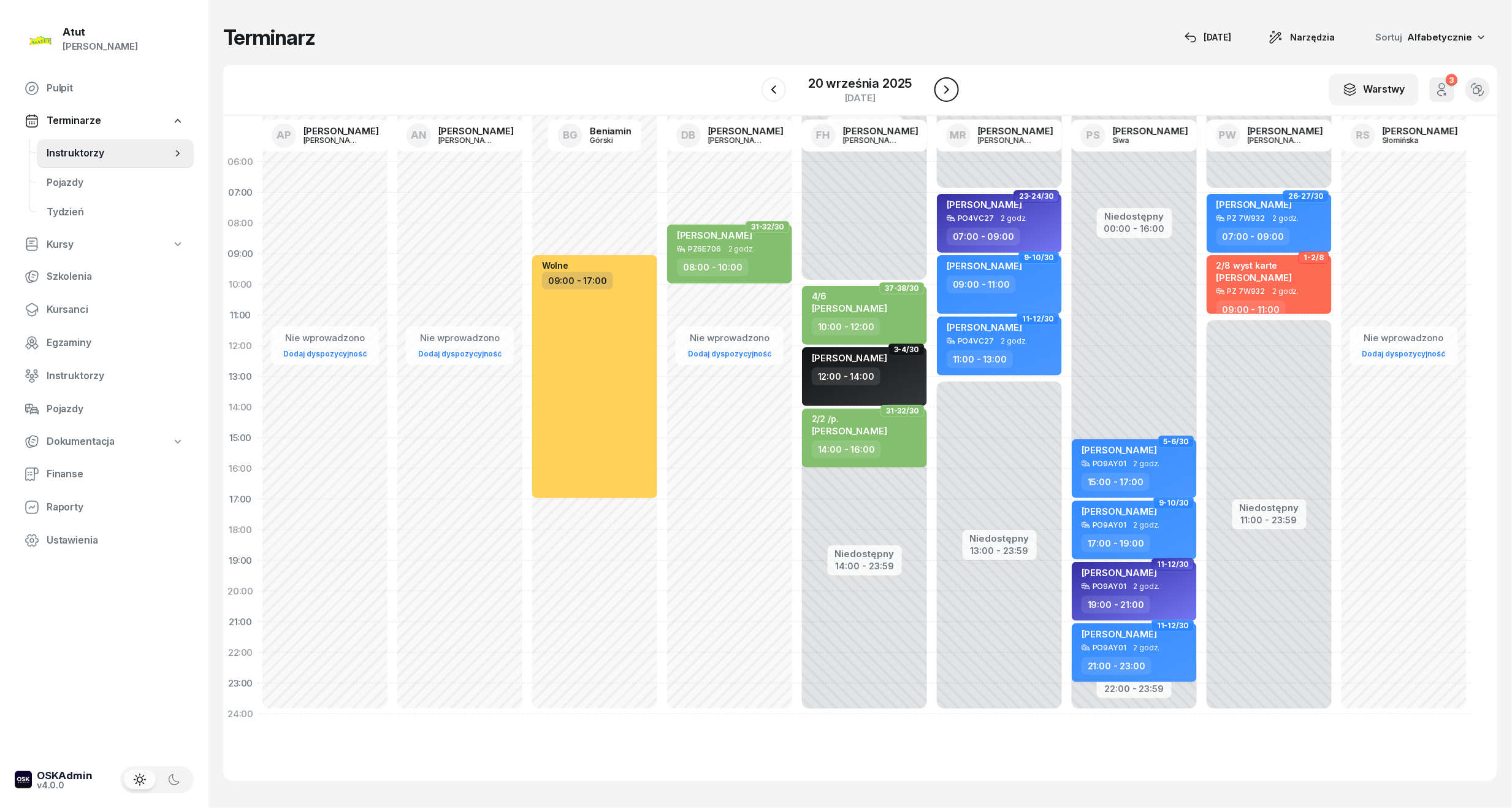
click at [945, 90] on icon "button" at bounding box center [947, 89] width 14 height 14
click at [945, 90] on icon "button" at bounding box center [945, 89] width 14 height 14
click at [945, 90] on icon "button" at bounding box center [946, 89] width 14 height 14
click at [945, 90] on icon "button" at bounding box center [947, 89] width 14 height 14
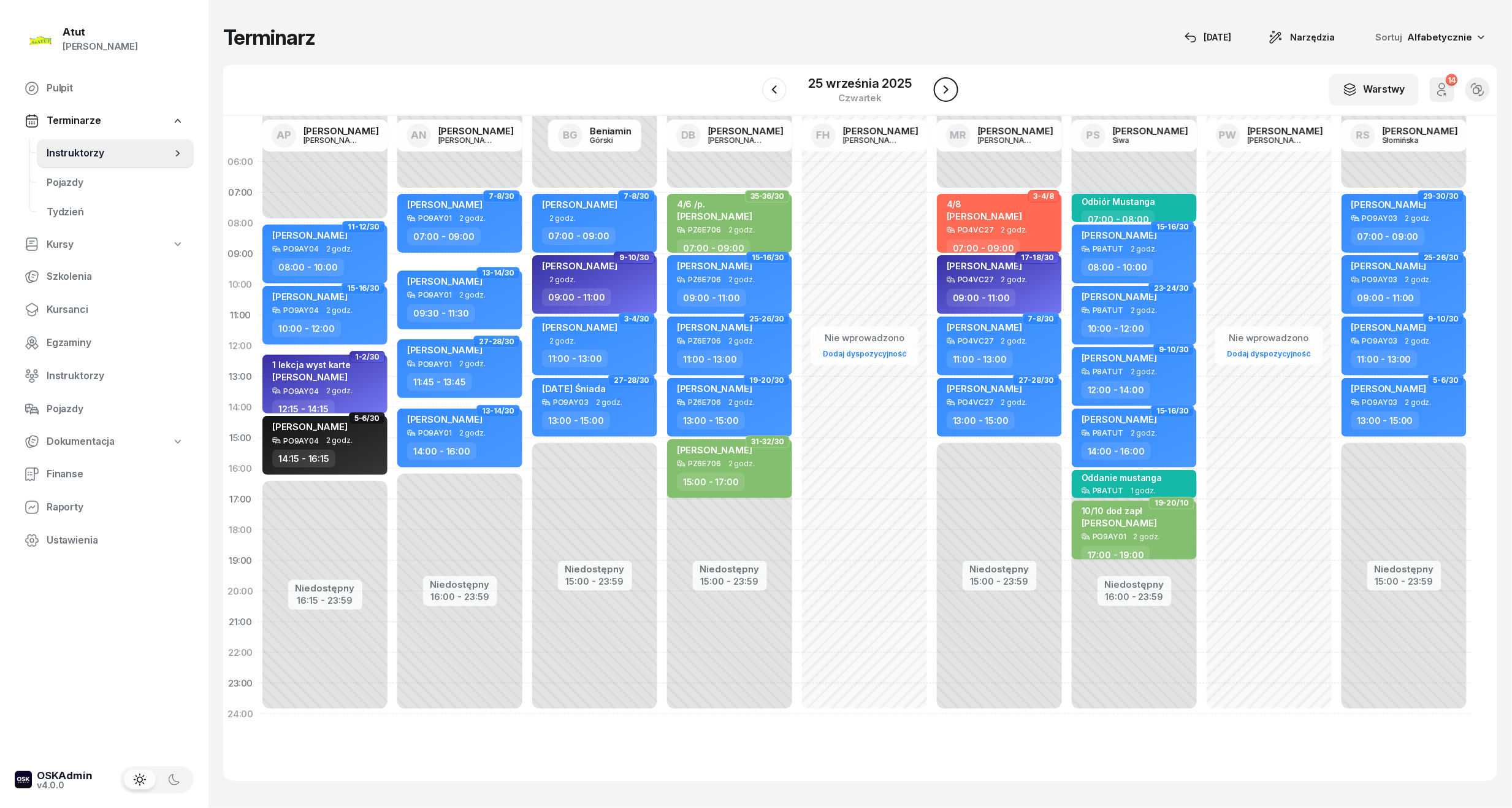
click at [945, 90] on icon "button" at bounding box center [946, 89] width 14 height 14
click at [945, 90] on icon "button" at bounding box center [947, 89] width 14 height 14
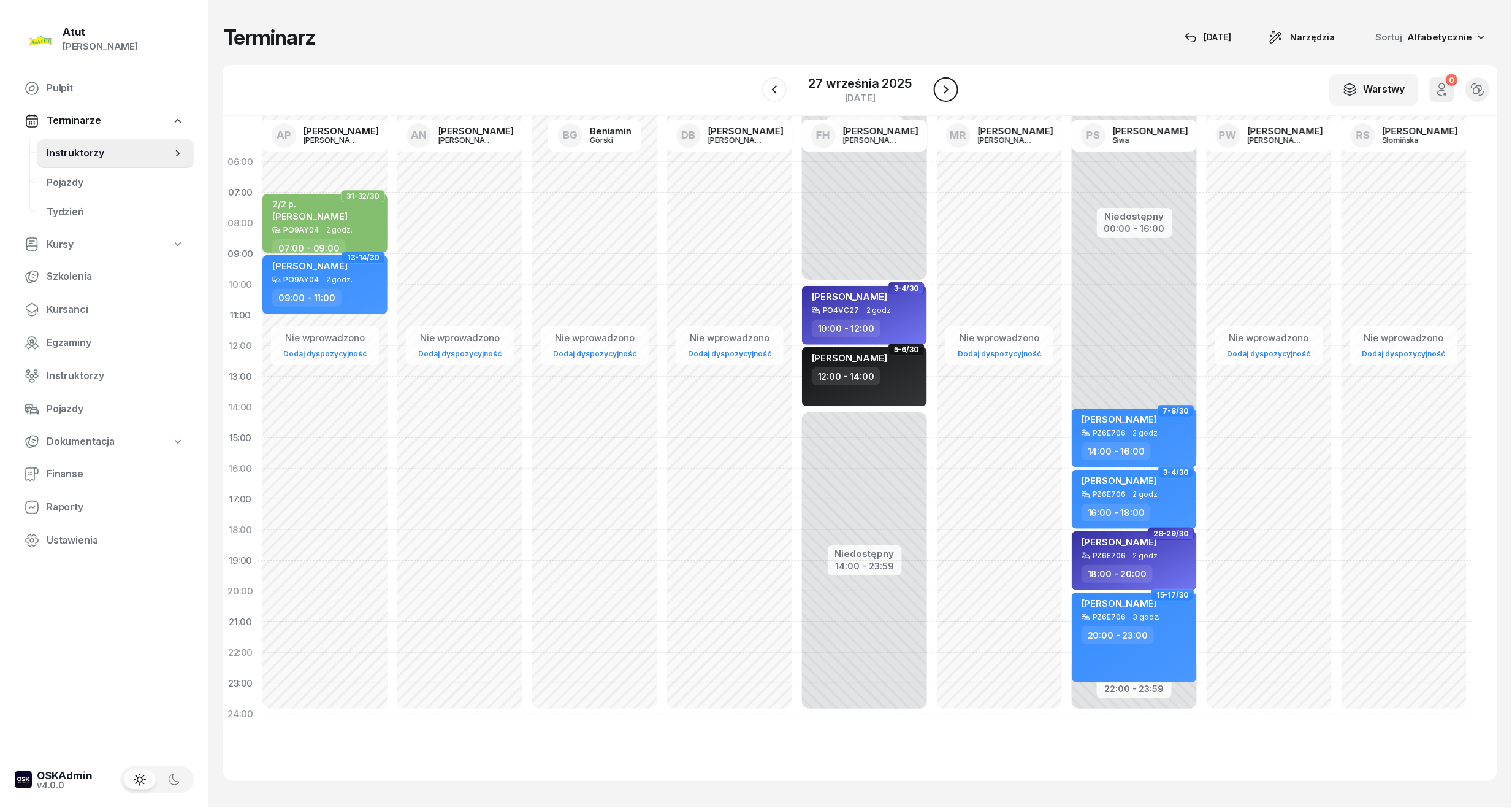
click at [945, 90] on icon "button" at bounding box center [946, 89] width 14 height 14
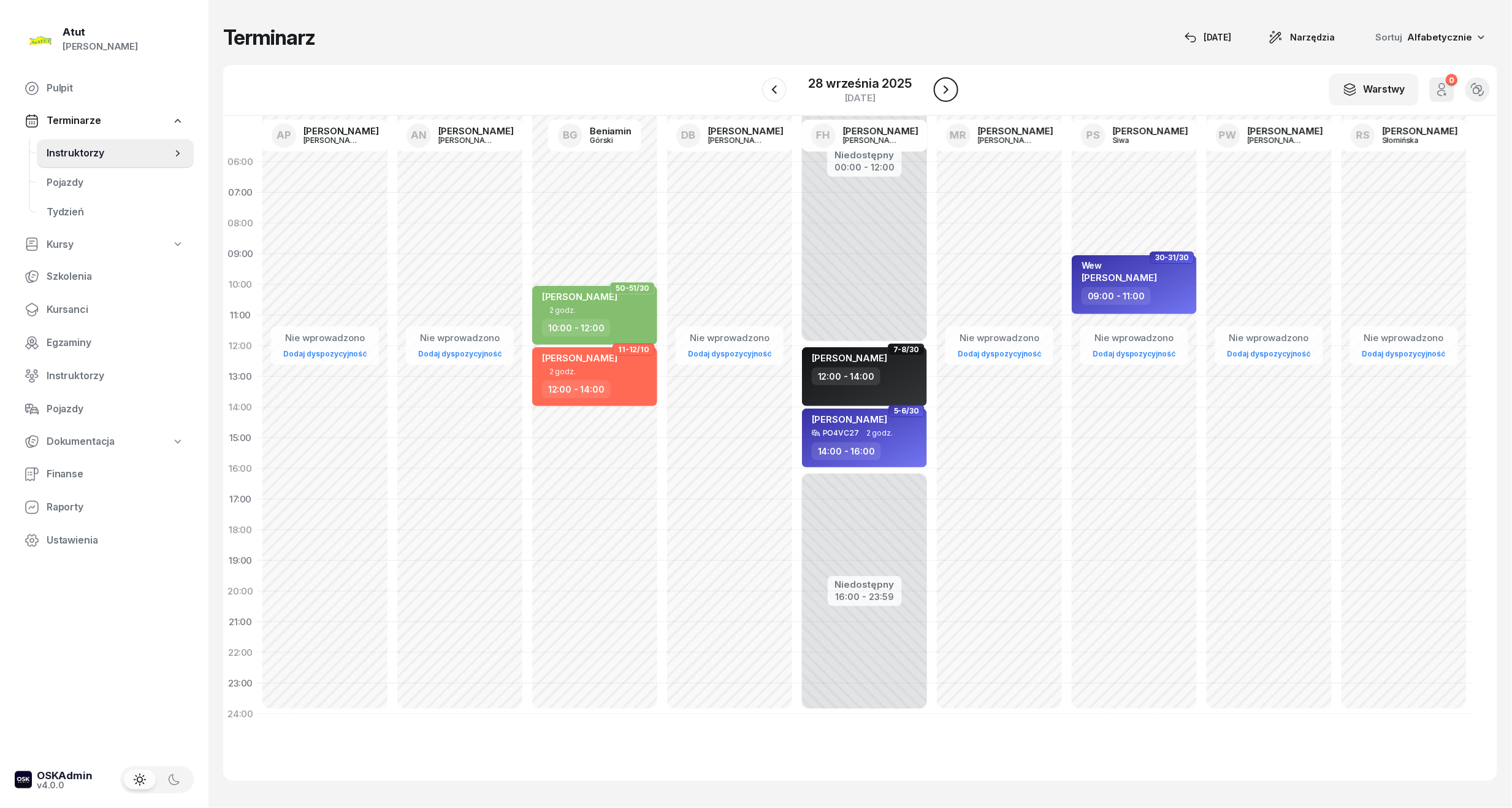
click at [945, 90] on icon "button" at bounding box center [946, 89] width 14 height 14
click at [945, 90] on icon "button" at bounding box center [947, 89] width 14 height 14
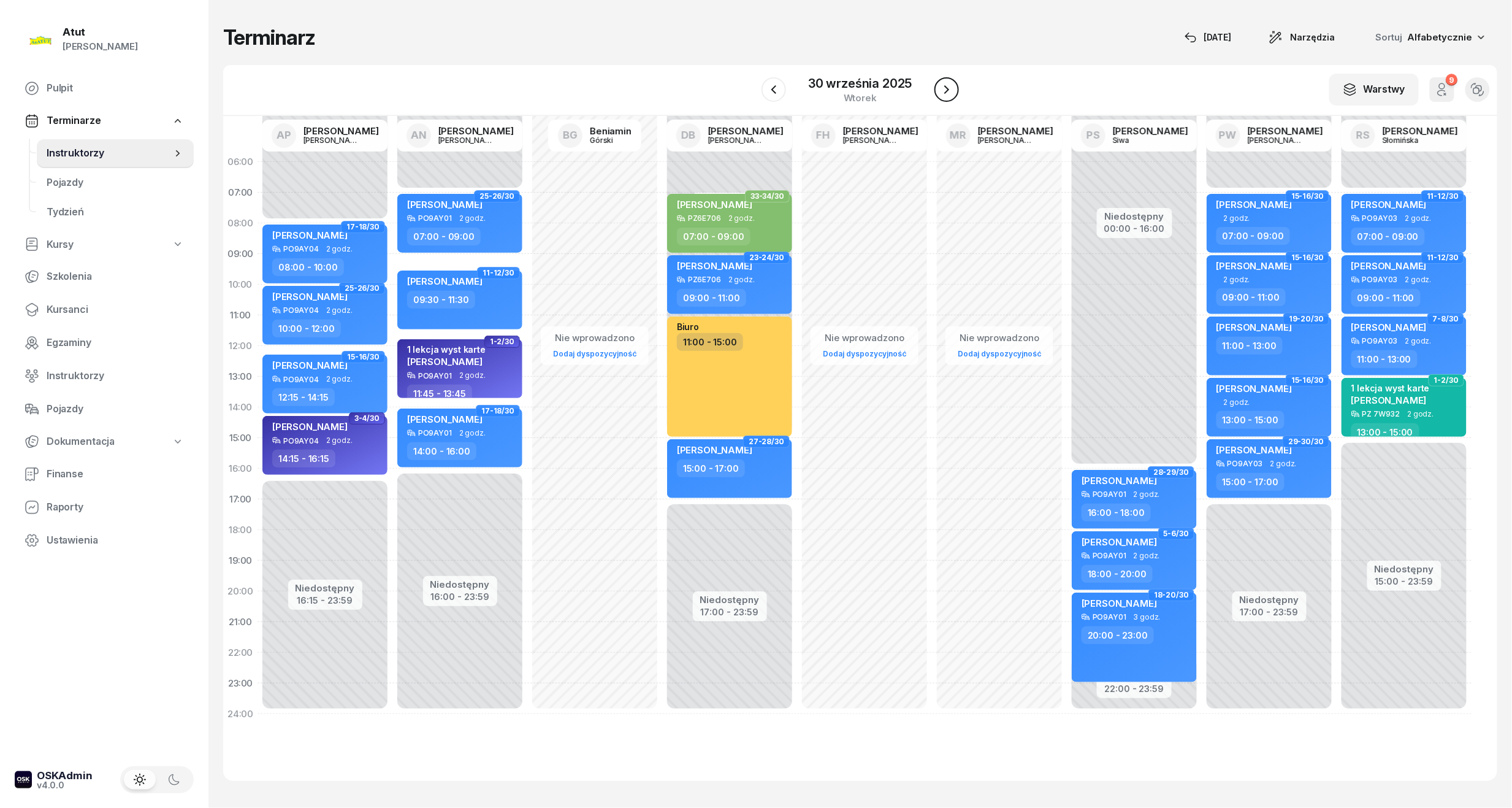
click at [945, 90] on icon "button" at bounding box center [947, 89] width 14 height 14
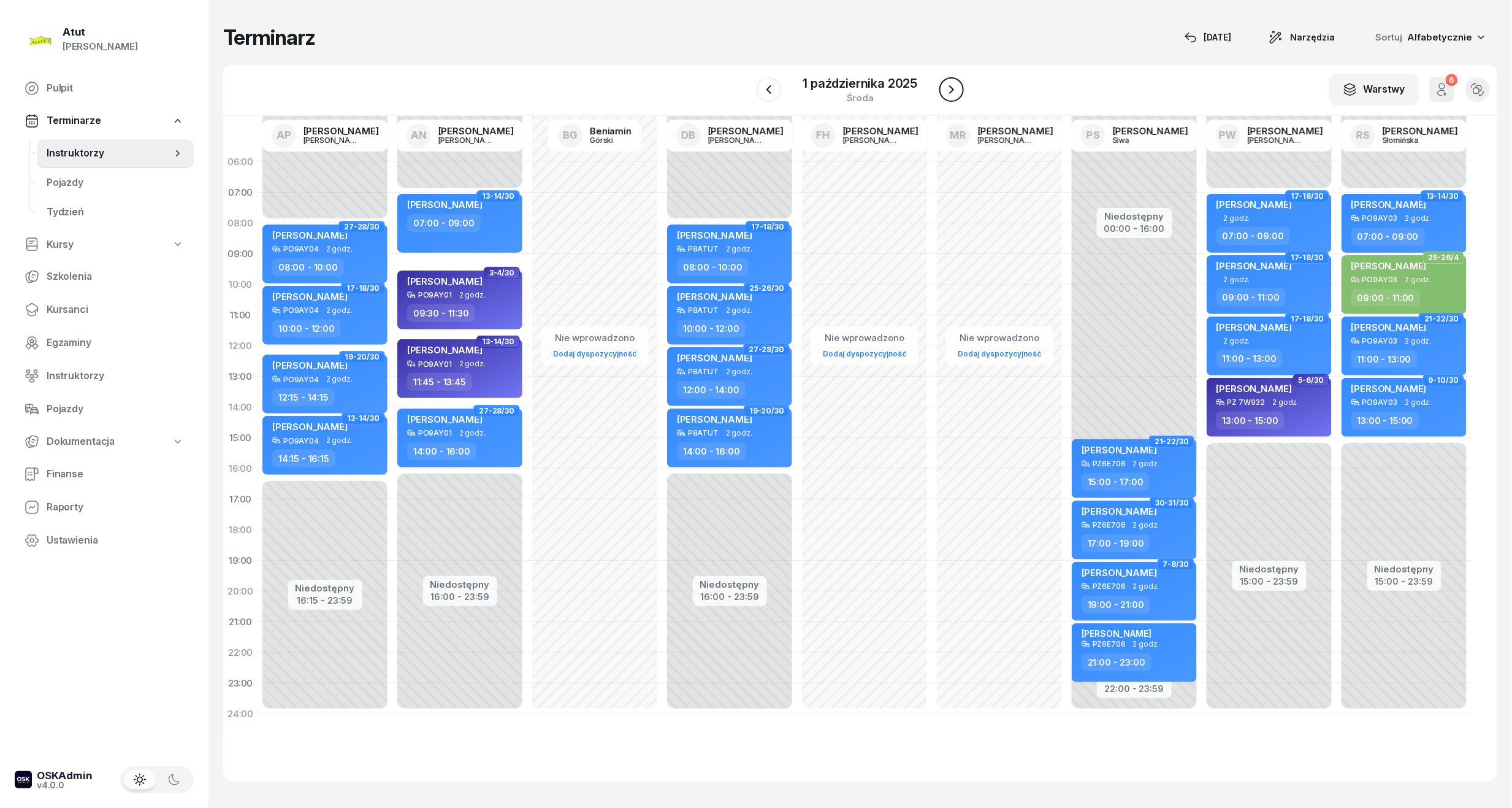
click at [945, 90] on icon "button" at bounding box center [951, 89] width 14 height 14
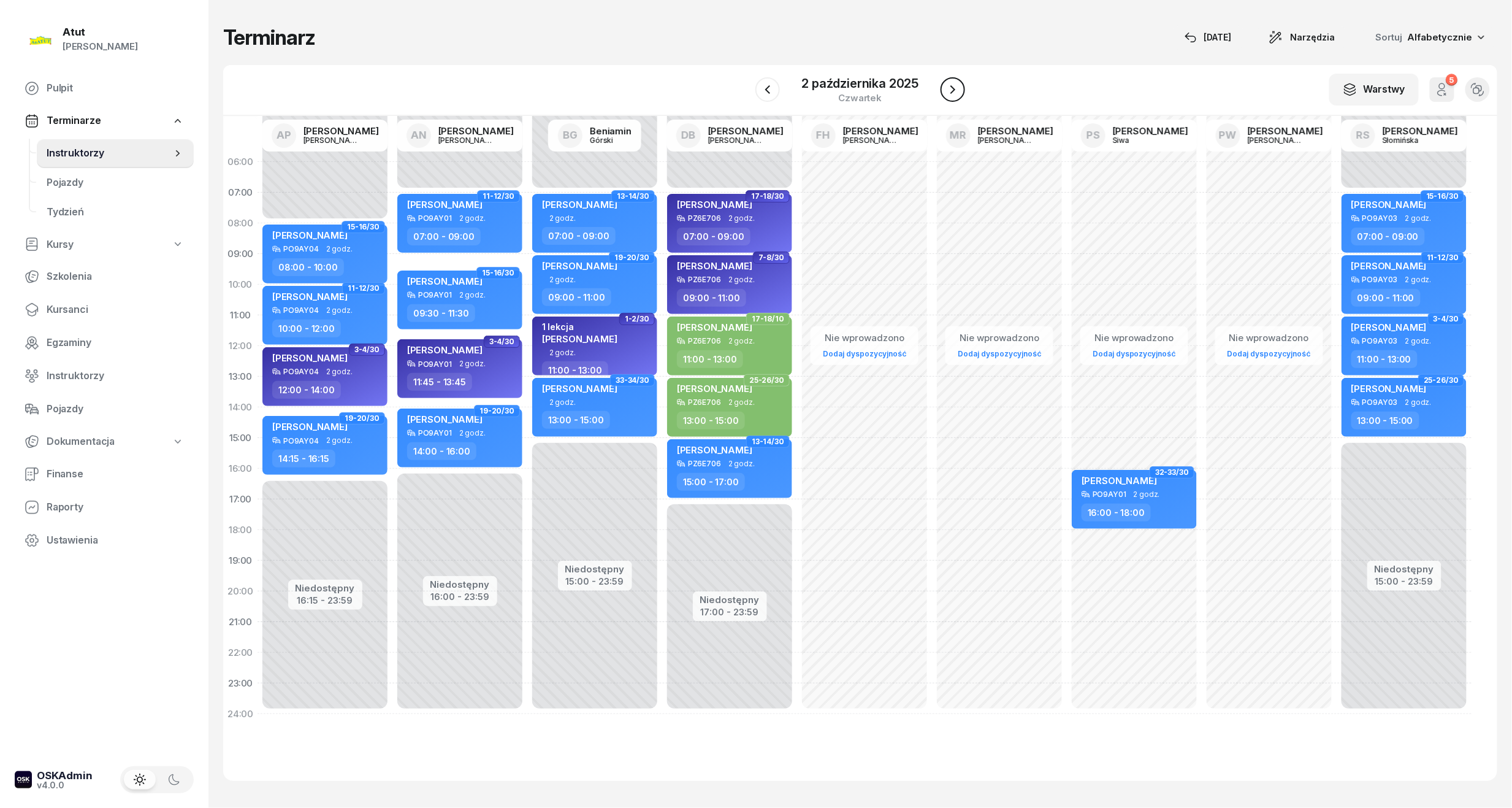
click at [945, 90] on icon "button" at bounding box center [953, 89] width 14 height 14
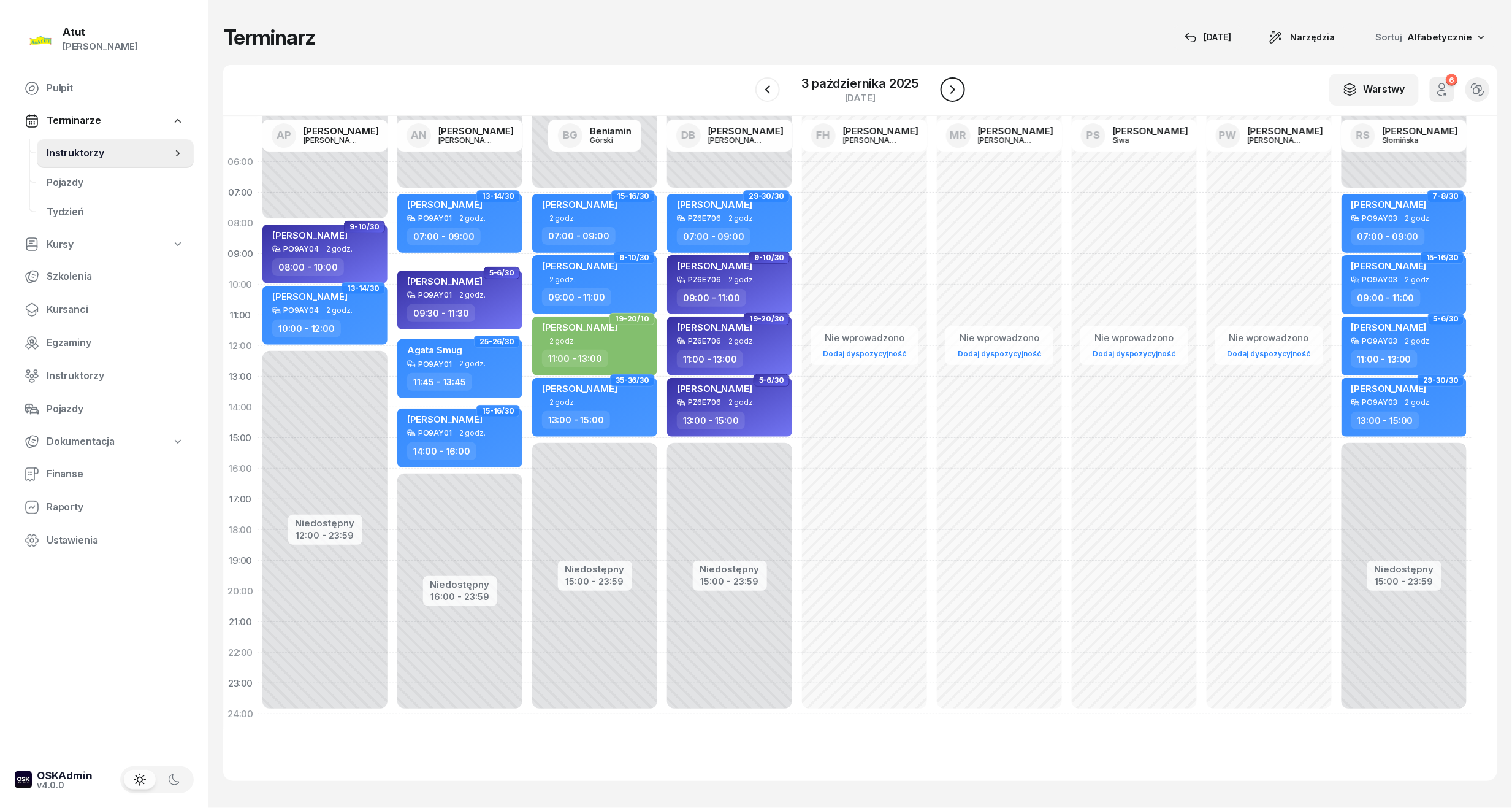
click at [945, 90] on icon "button" at bounding box center [953, 89] width 14 height 14
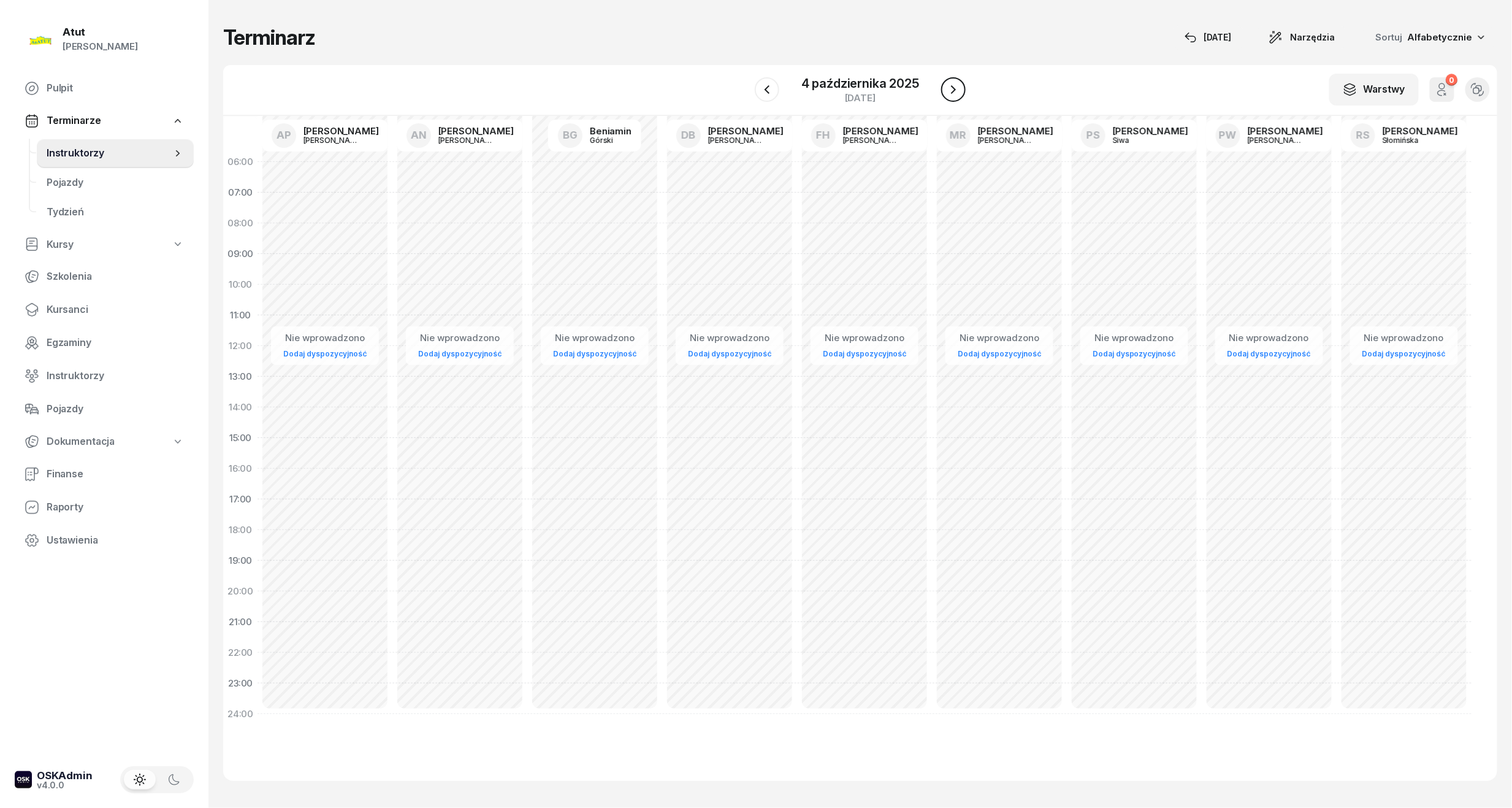
click at [945, 90] on button "button" at bounding box center [953, 90] width 25 height 25
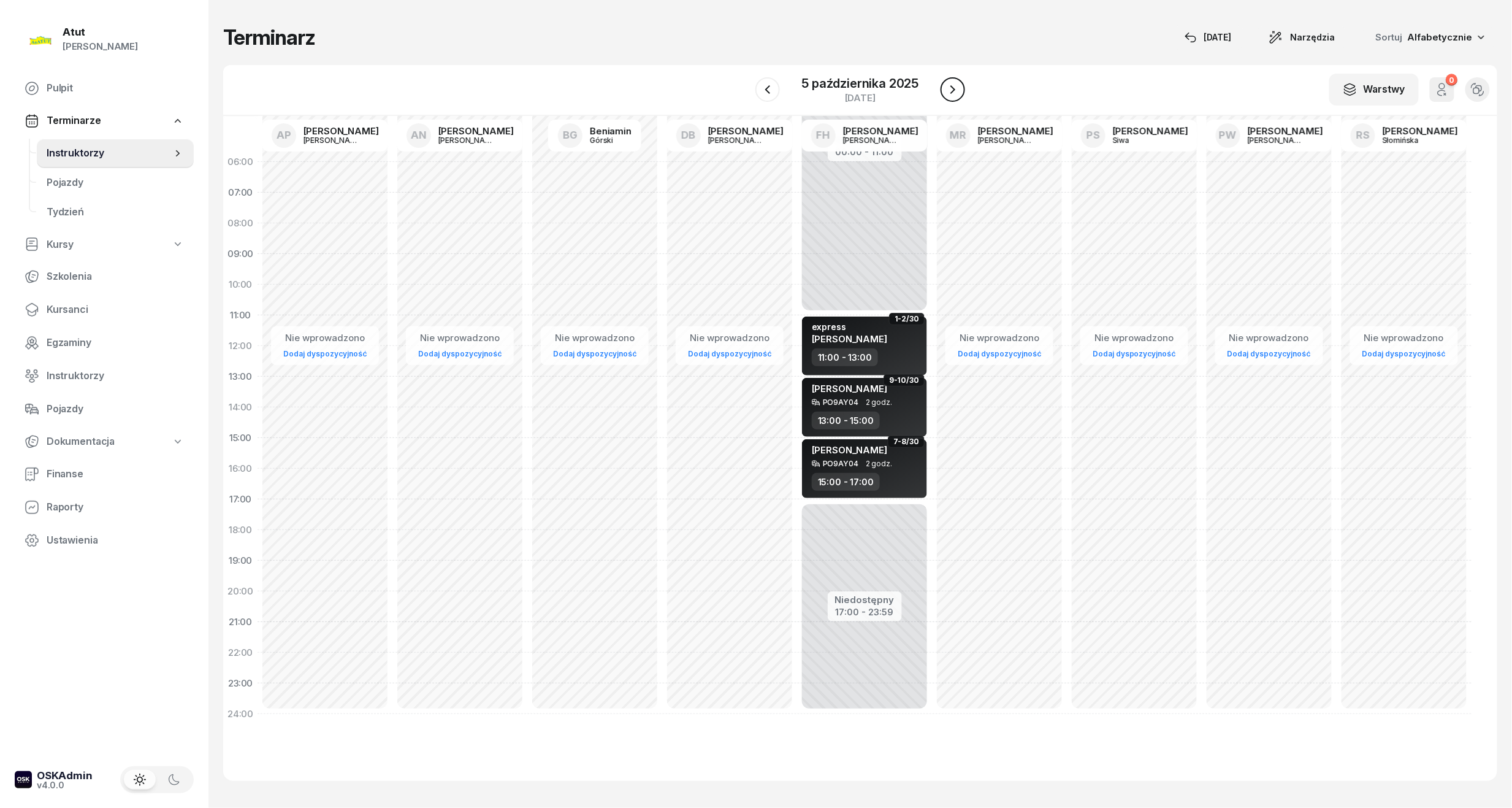
click at [945, 90] on icon "button" at bounding box center [953, 89] width 14 height 14
click at [946, 90] on icon "button" at bounding box center [953, 89] width 14 height 14
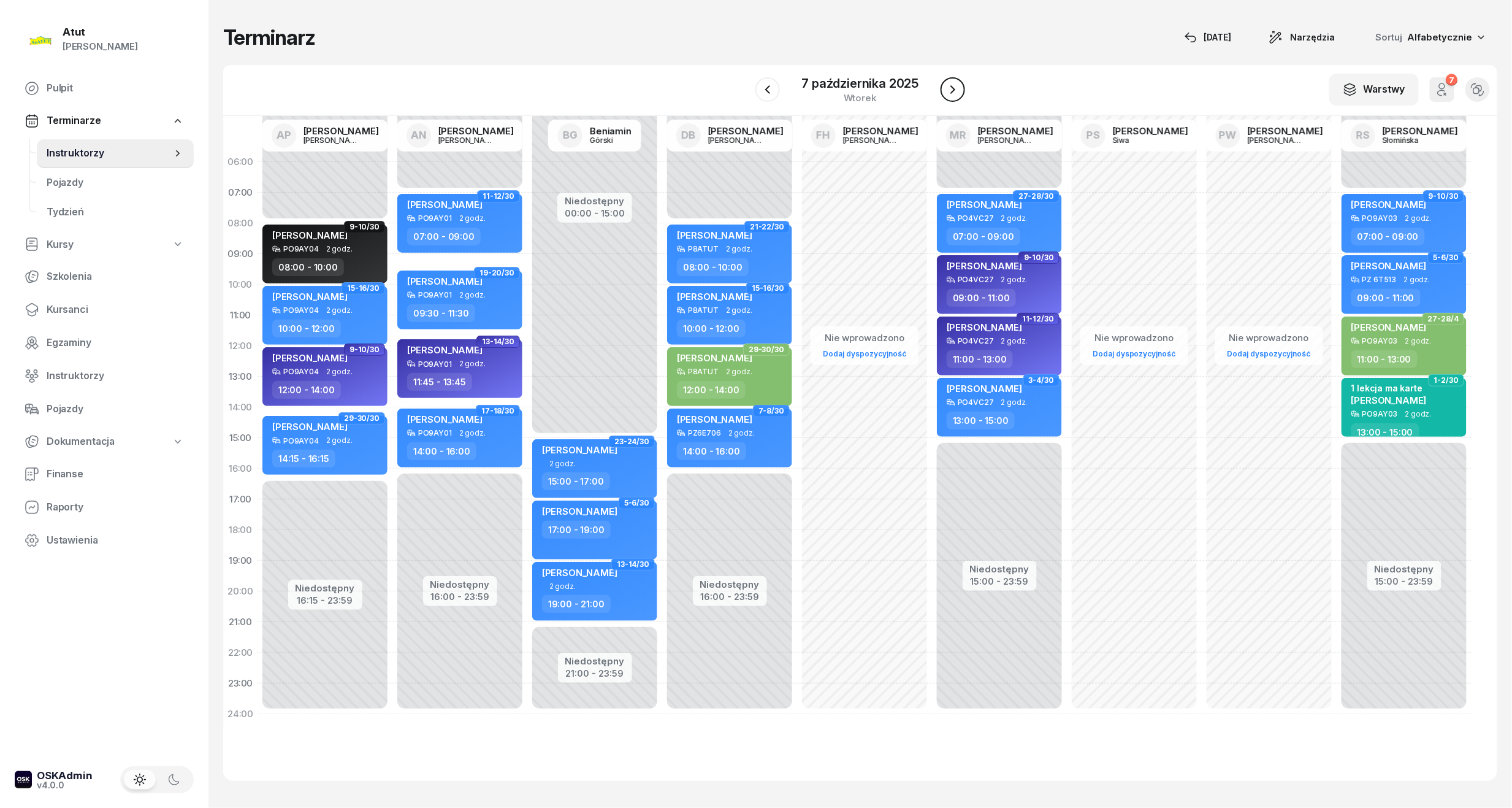
click at [945, 90] on icon "button" at bounding box center [953, 89] width 14 height 14
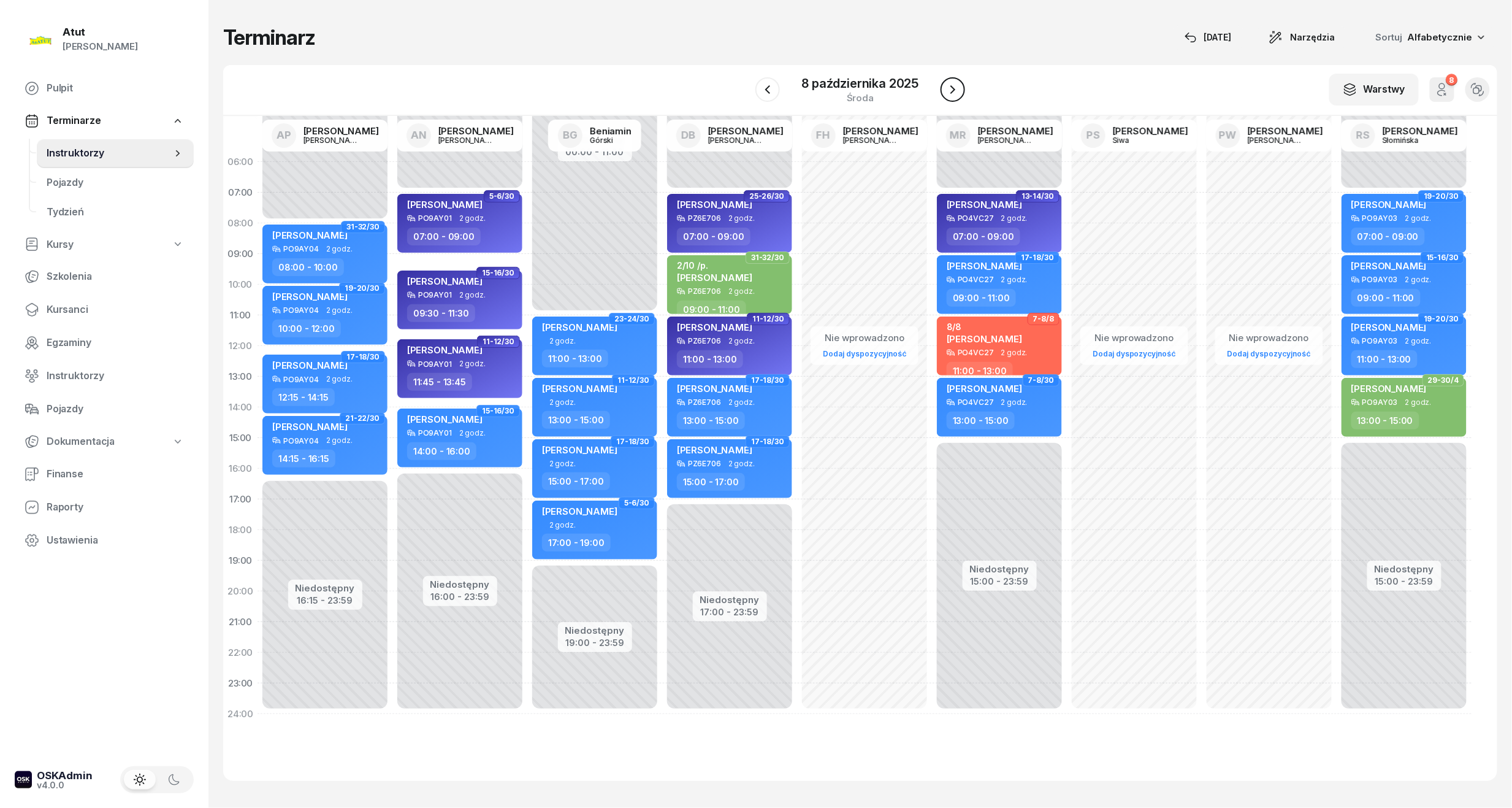
click at [945, 90] on icon "button" at bounding box center [953, 89] width 14 height 14
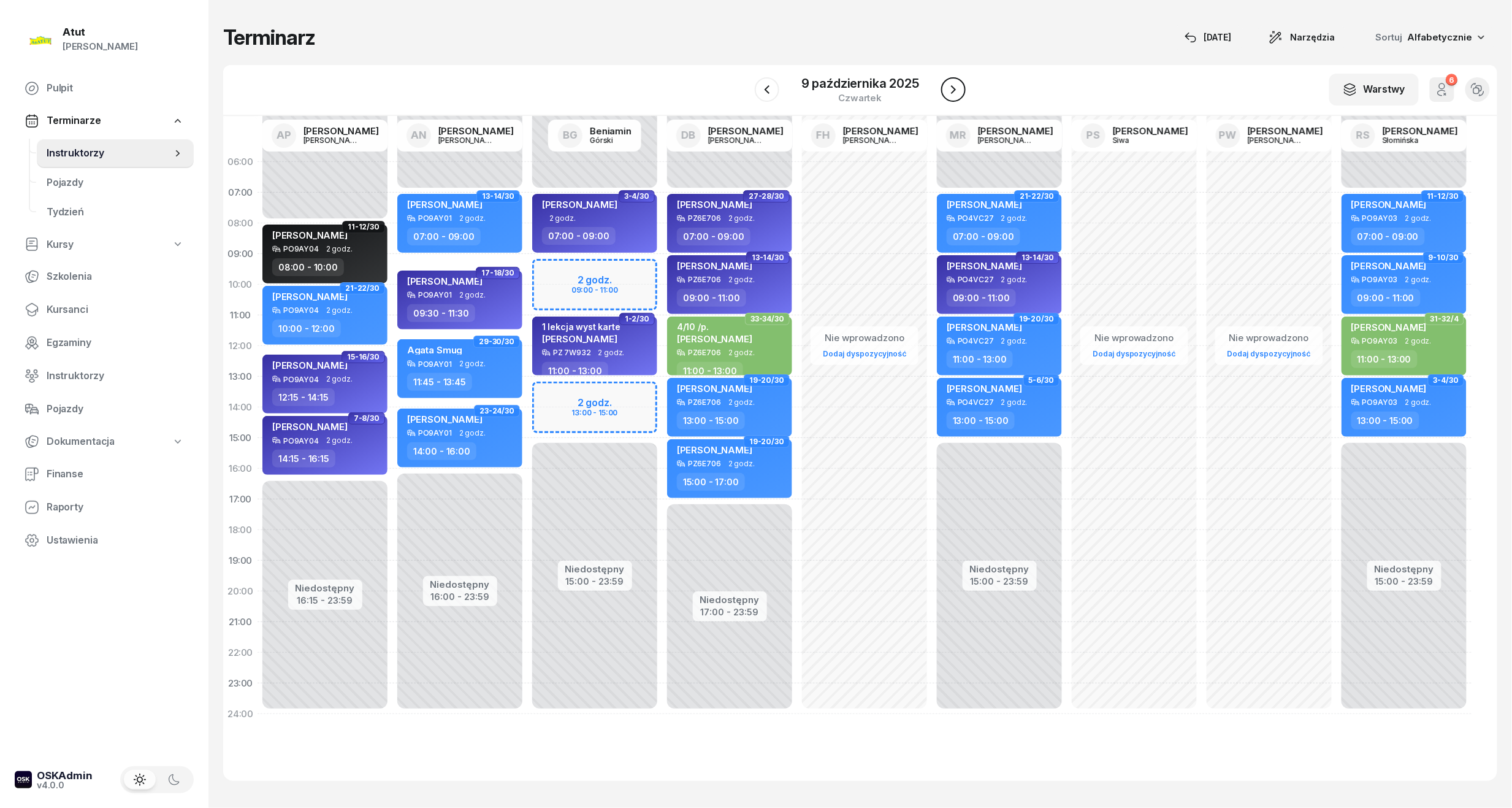
click at [946, 90] on icon "button" at bounding box center [953, 89] width 14 height 14
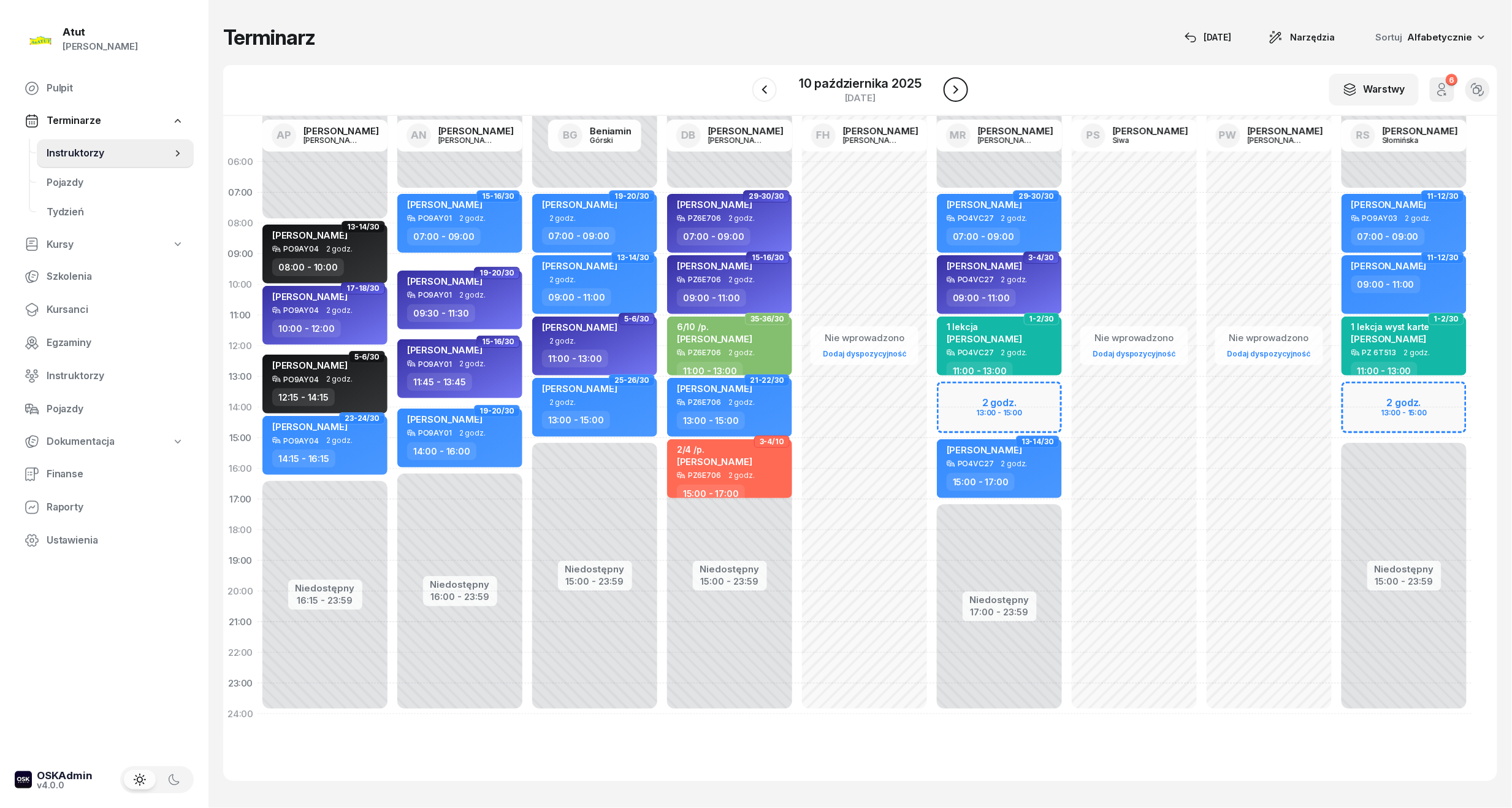
click at [945, 90] on button "button" at bounding box center [956, 90] width 25 height 25
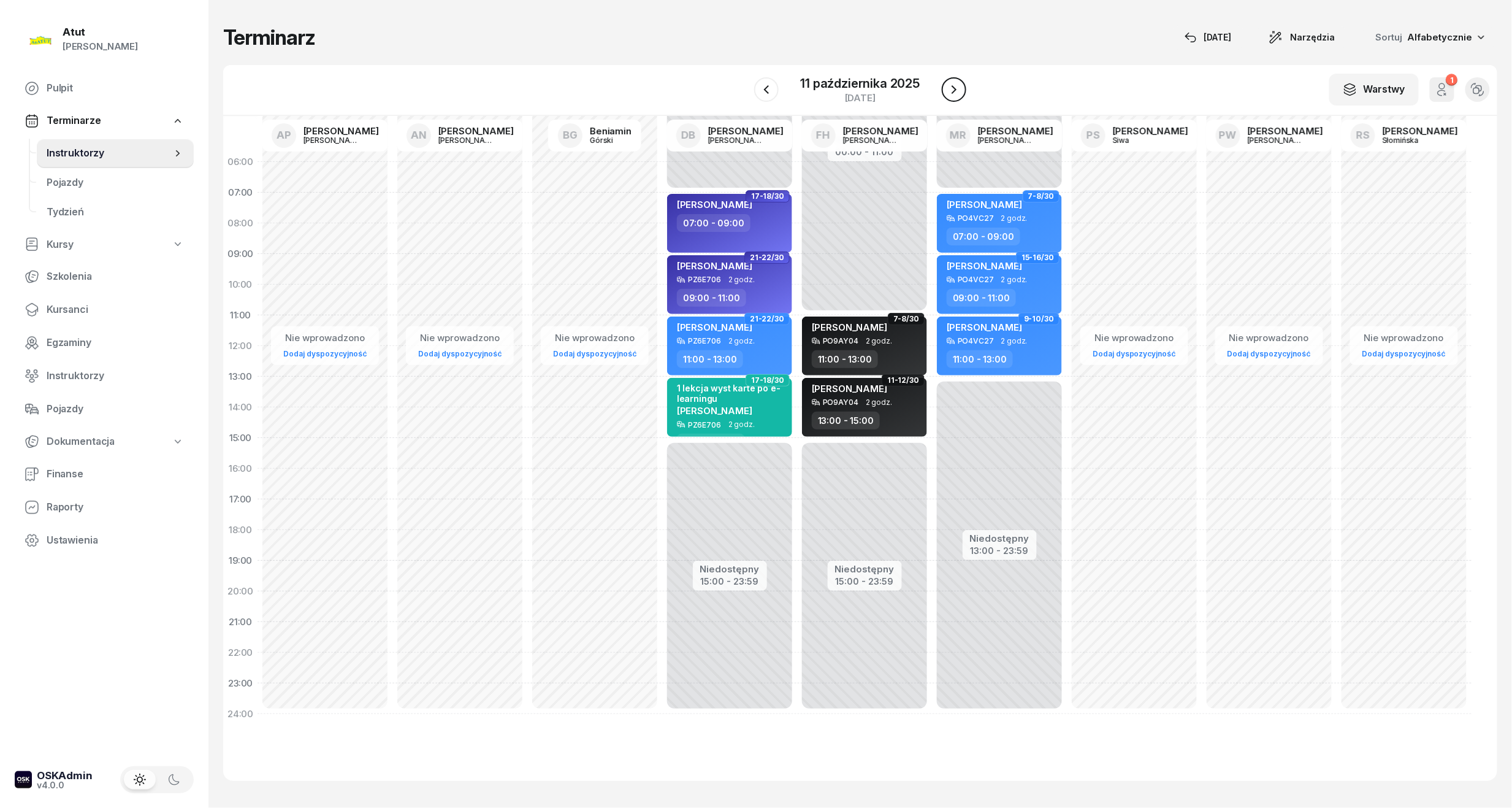
click at [945, 90] on button "button" at bounding box center [954, 90] width 25 height 25
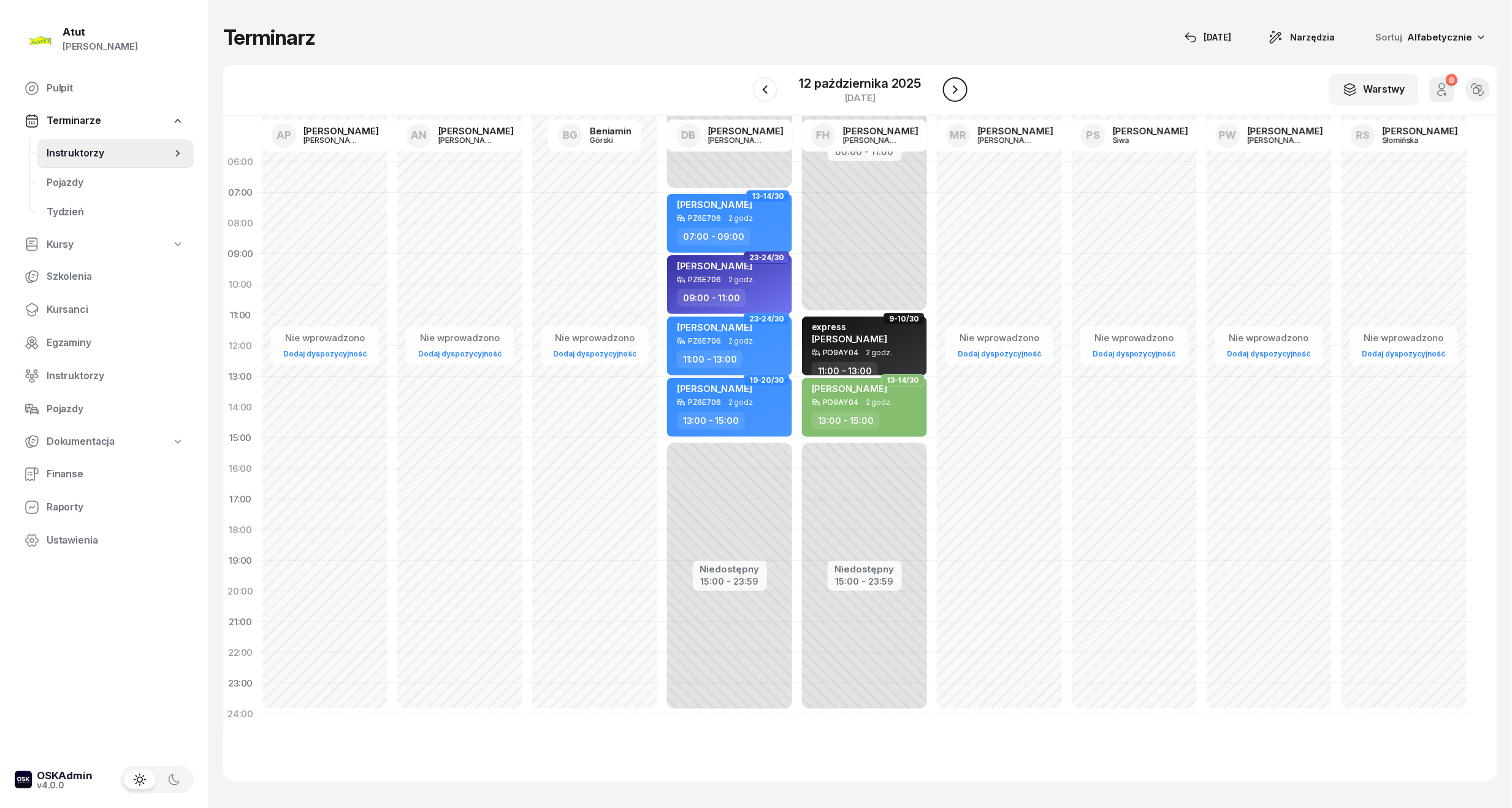
click at [945, 90] on button "button" at bounding box center [956, 90] width 25 height 25
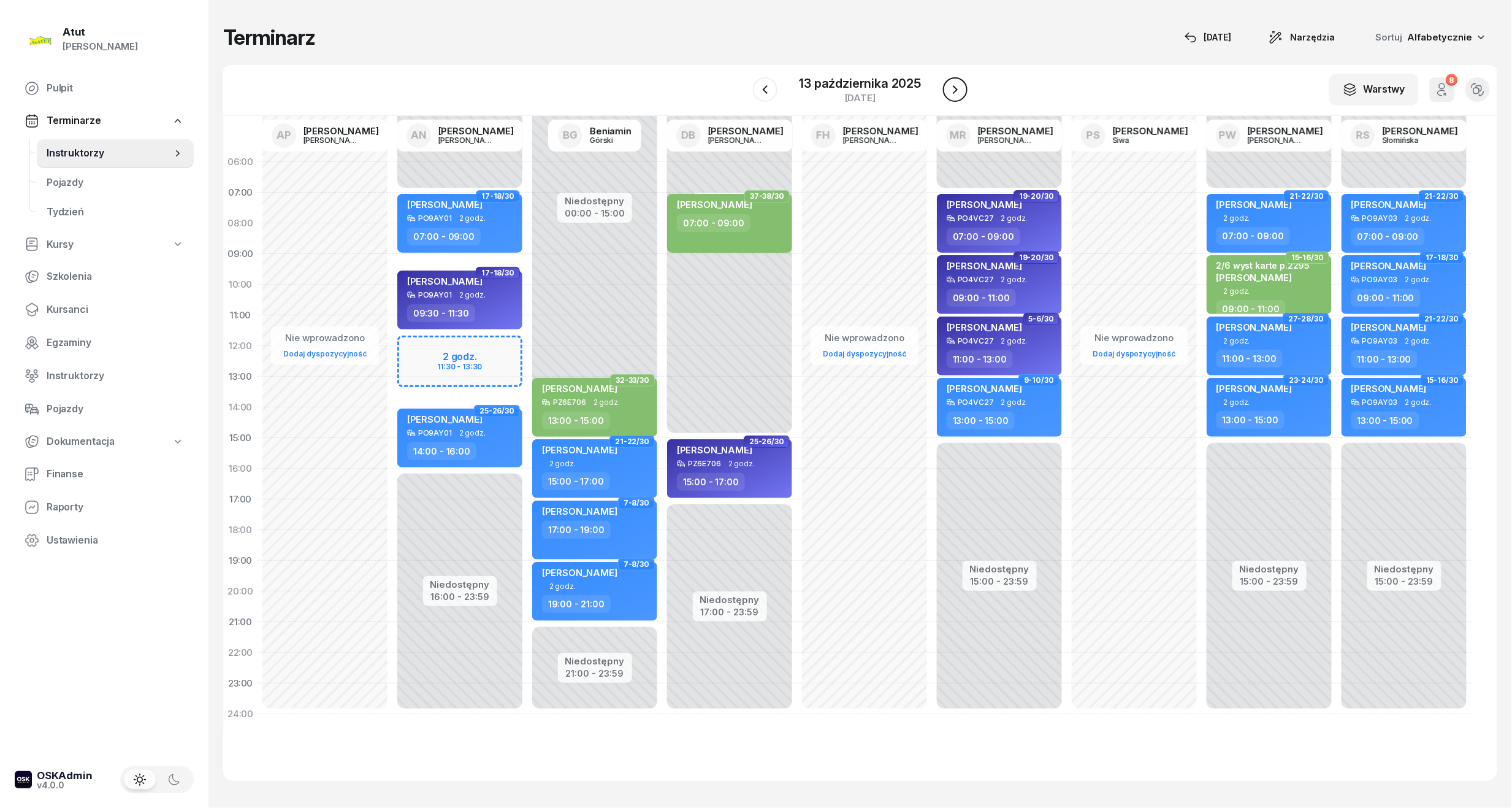
click at [945, 90] on button "button" at bounding box center [956, 90] width 25 height 25
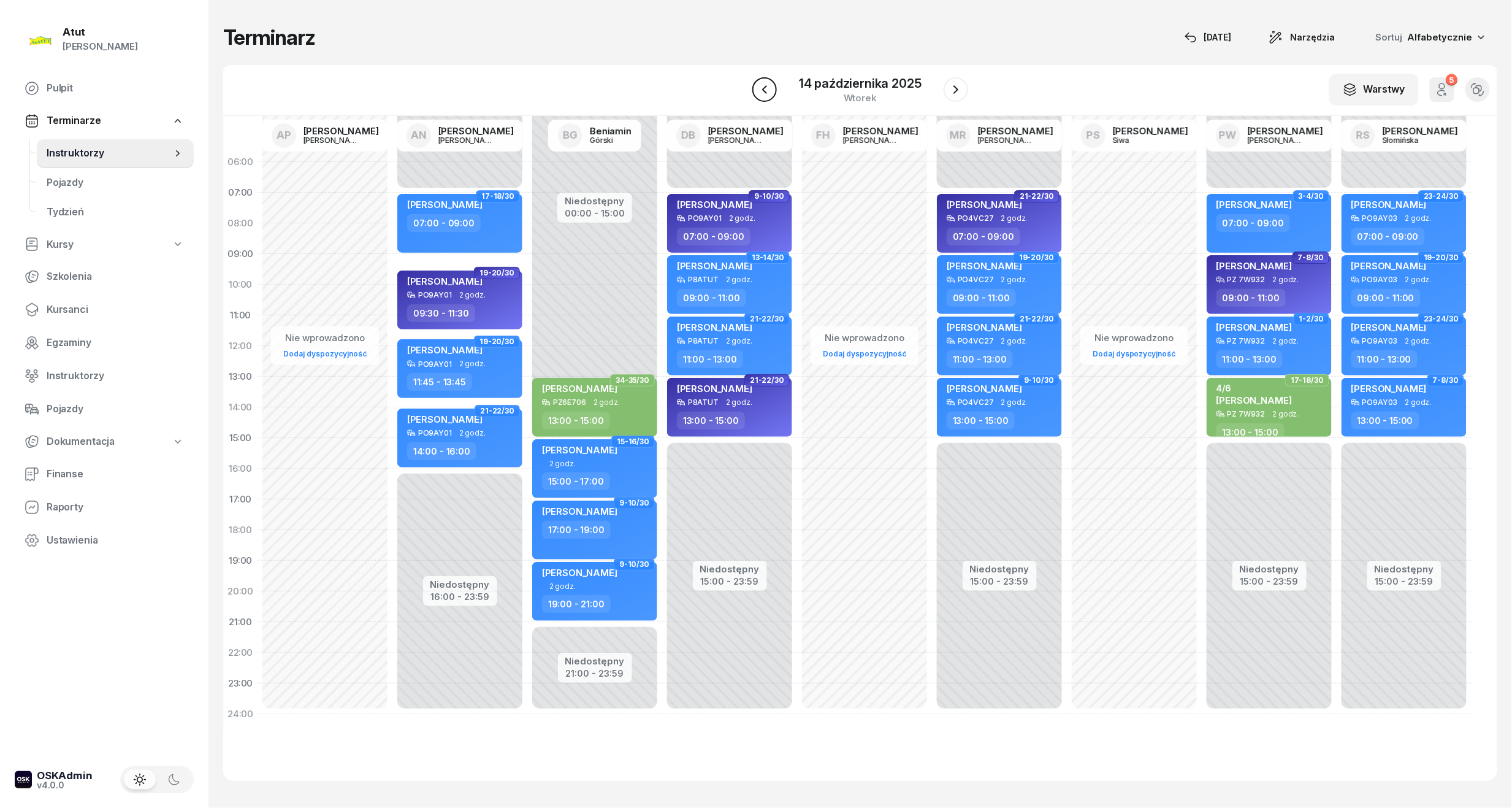
click at [761, 86] on icon "button" at bounding box center [764, 89] width 14 height 14
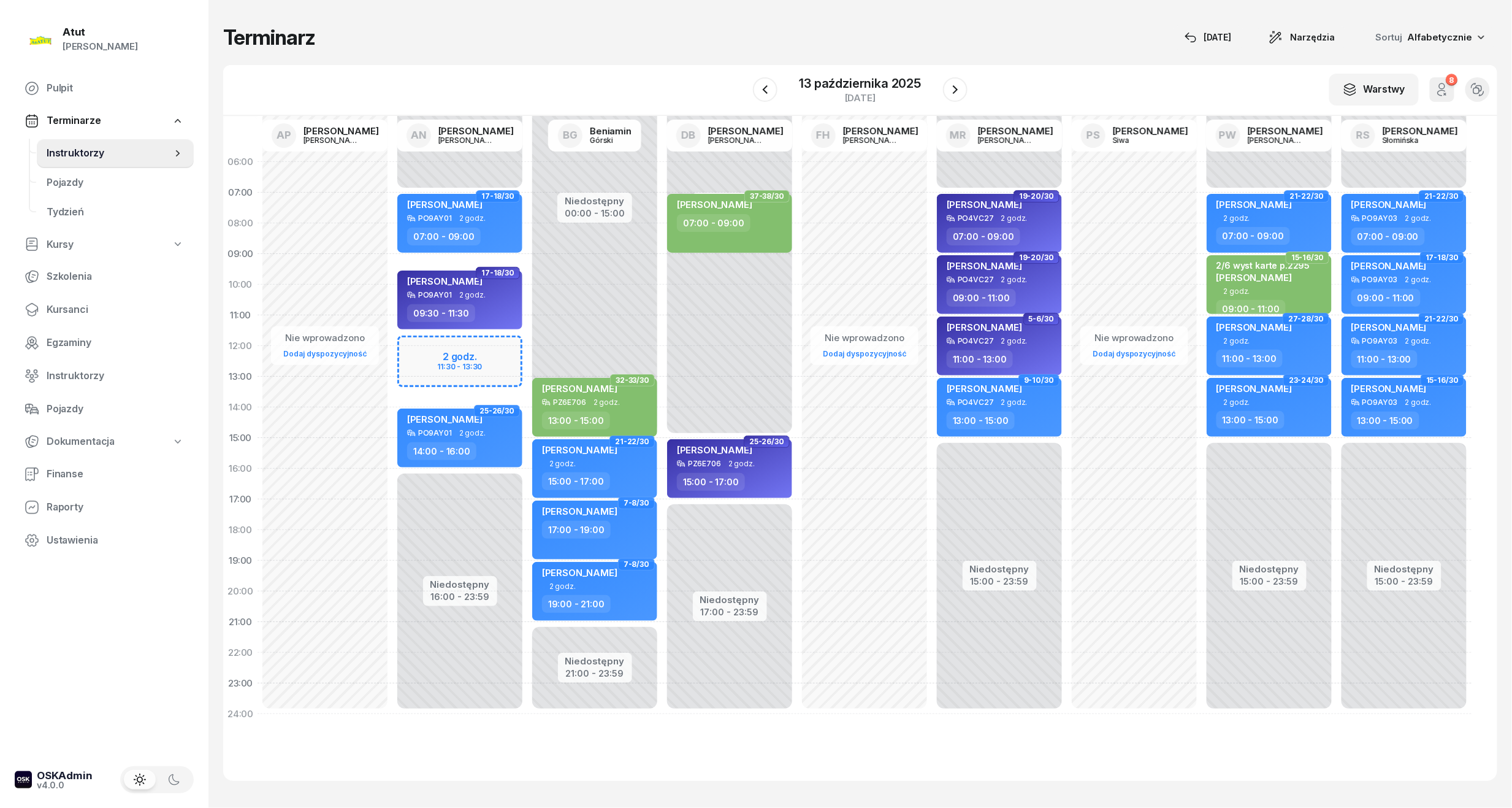
click at [453, 364] on div "Niedostępny 00:00 - 07:00 Niedostępny 16:00 - 23:59 2 godz. 11:30 - 13:30 7-8/3…" at bounding box center [460, 438] width 135 height 583
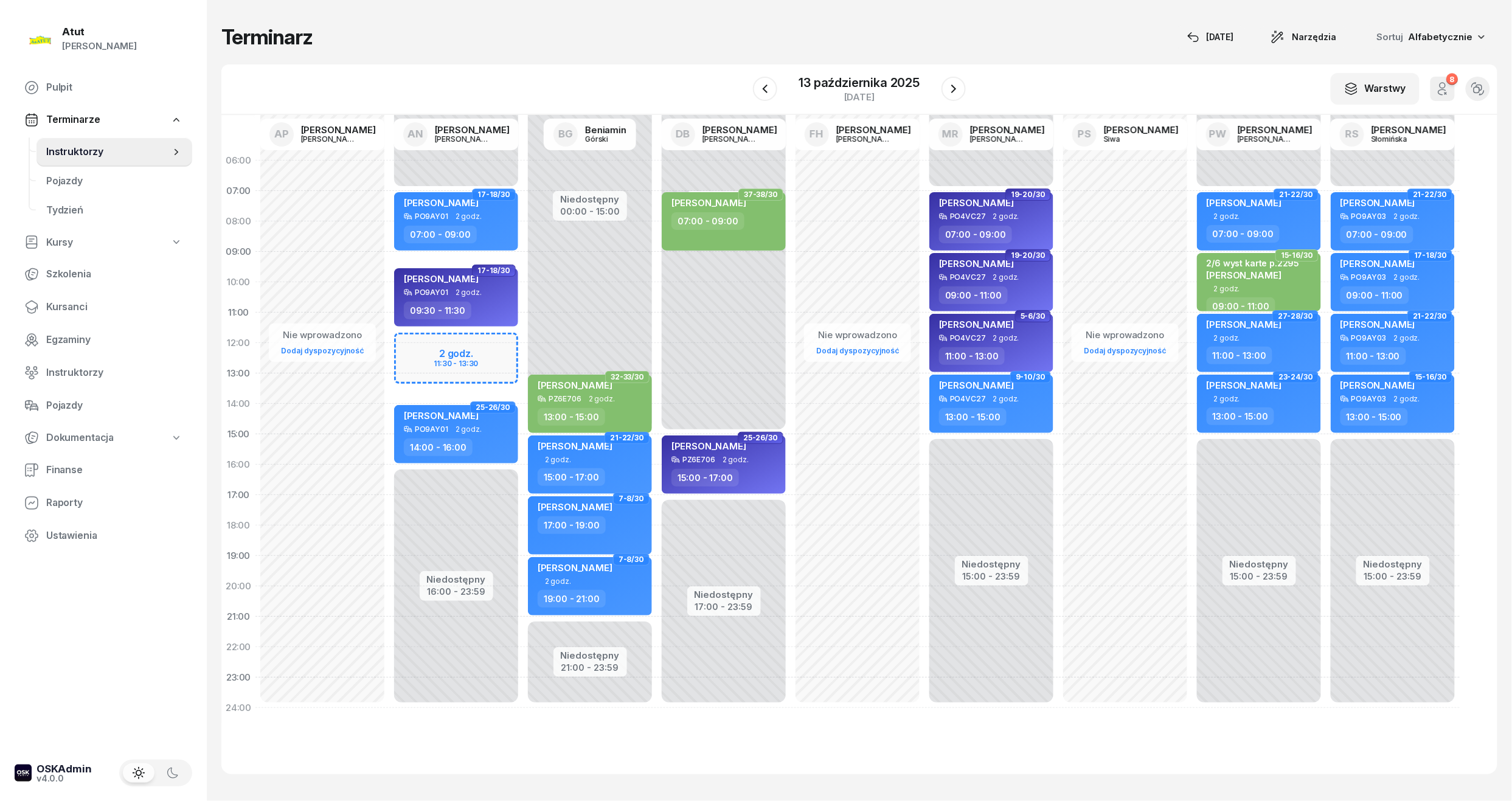
select select "12"
select select "14"
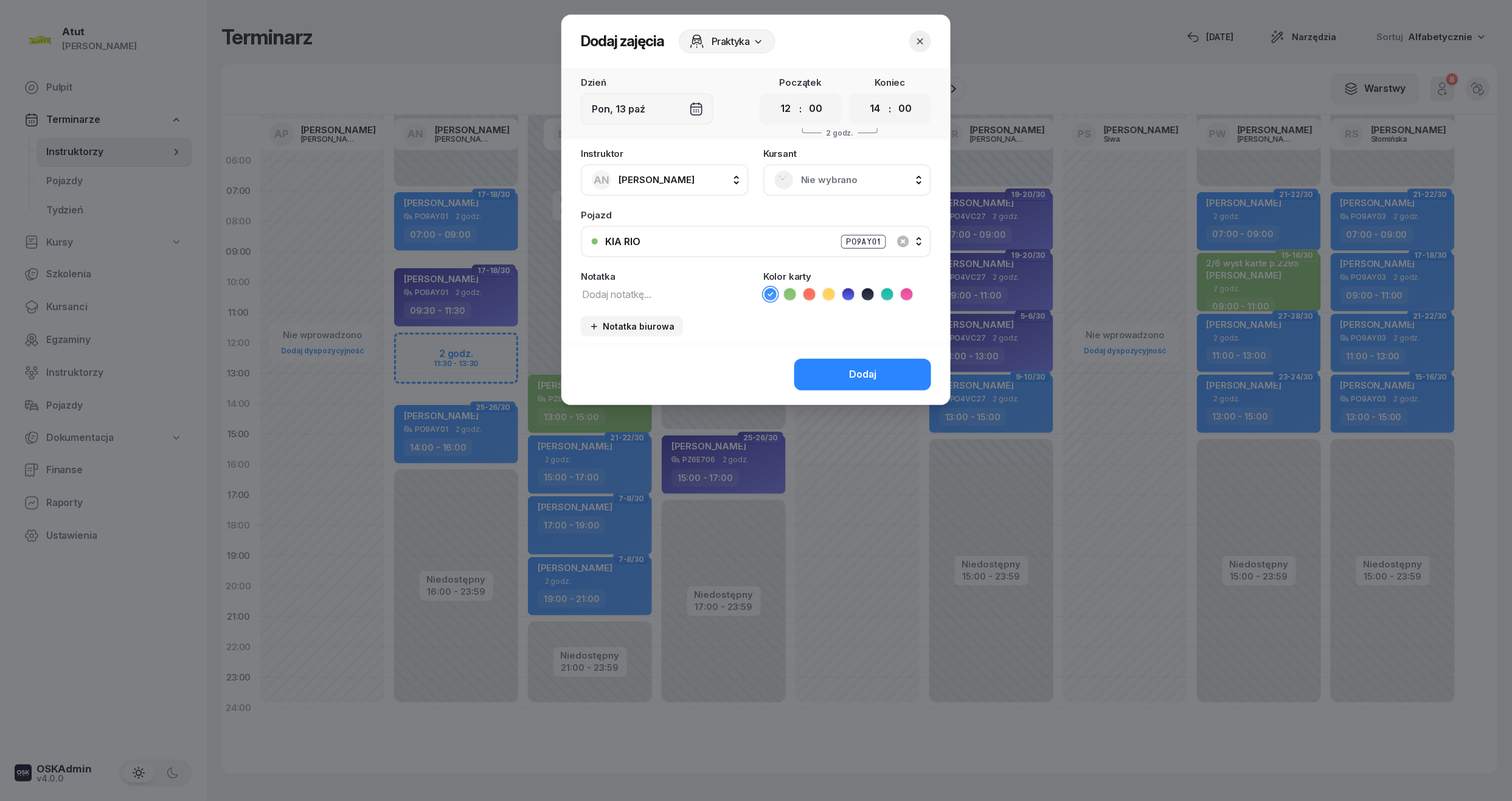
click at [811, 180] on span "Nie wybrano" at bounding box center [861, 180] width 119 height 16
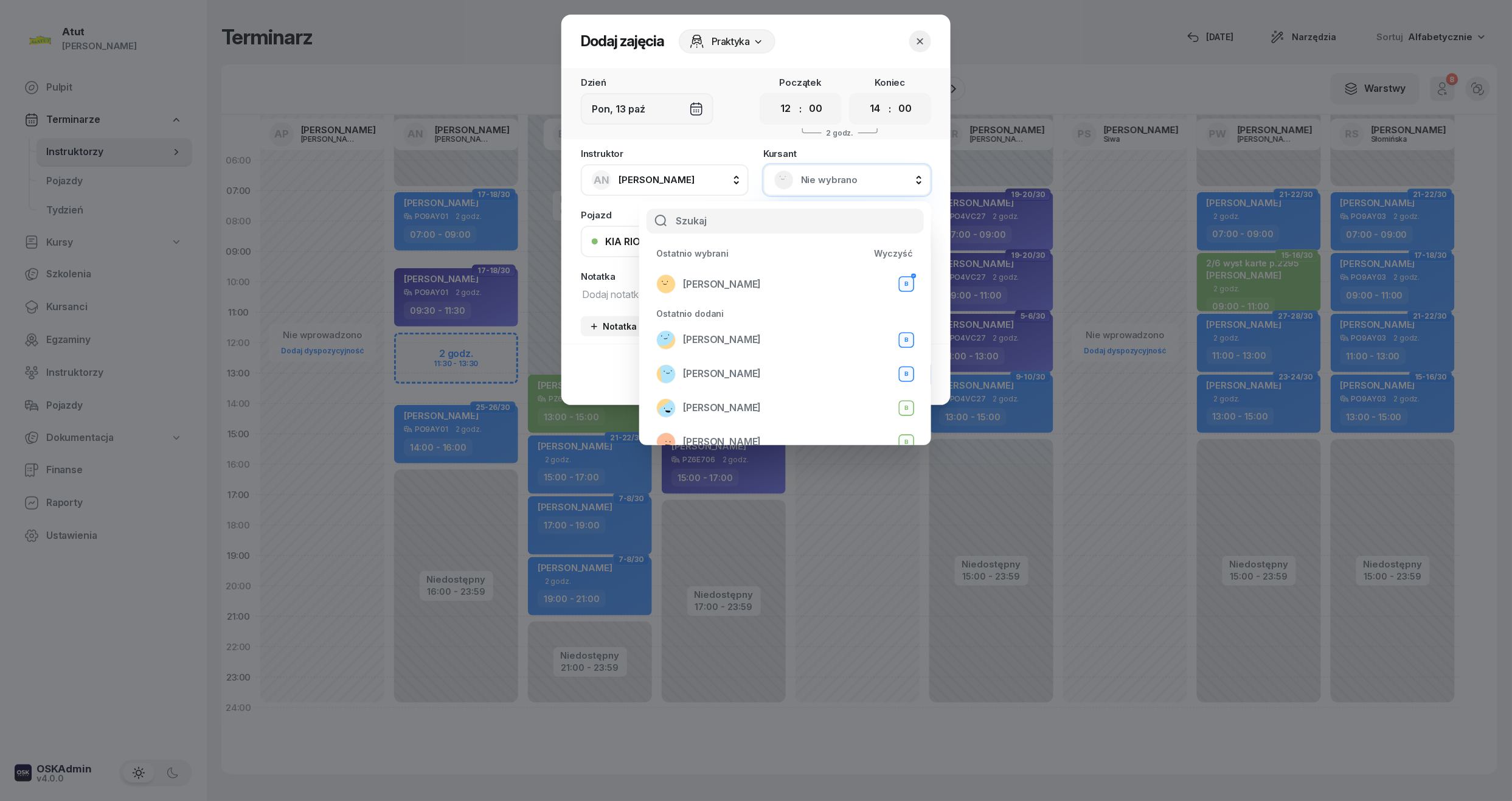
click at [918, 42] on icon "button" at bounding box center [920, 41] width 12 height 12
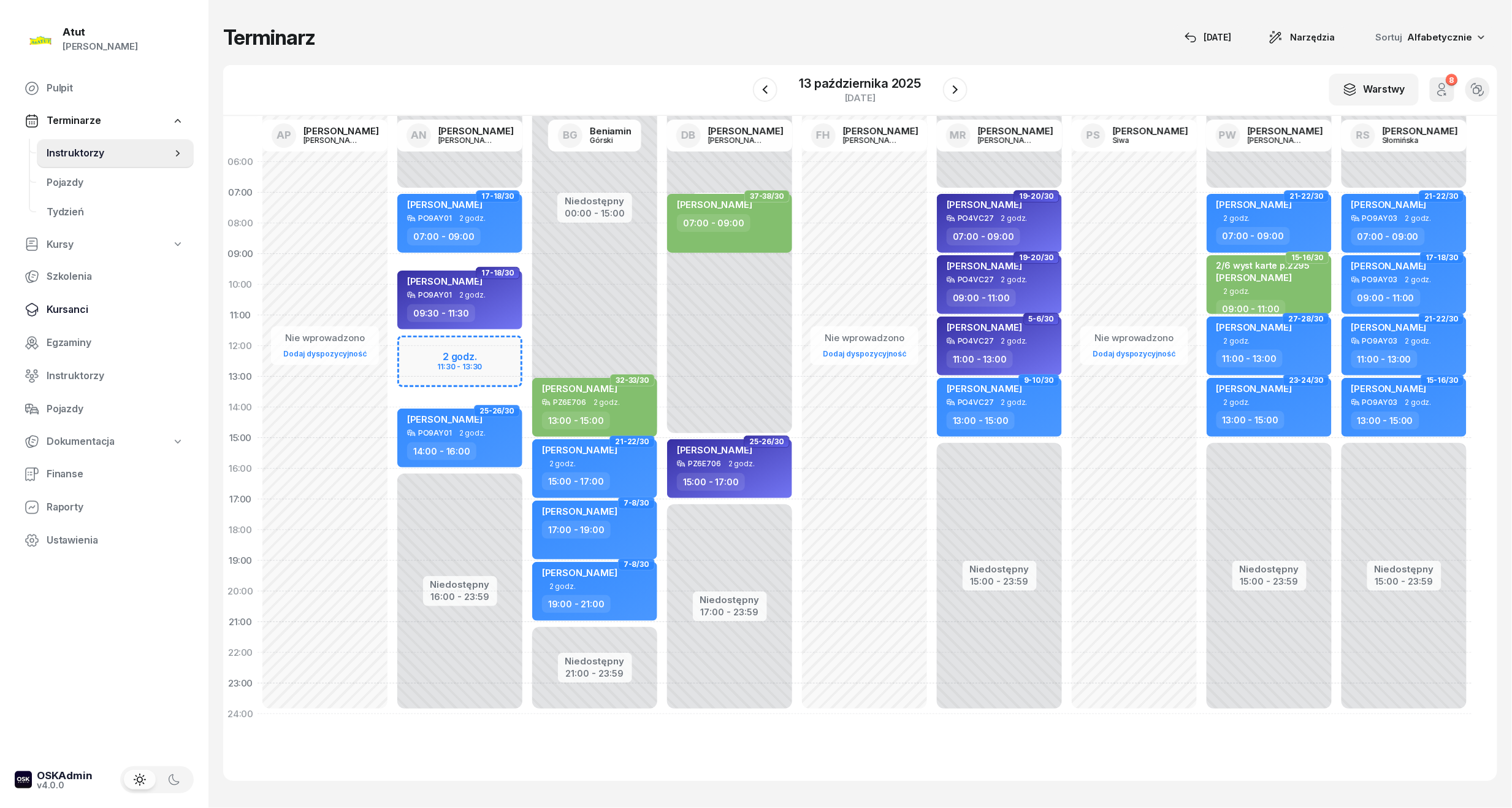
click at [50, 305] on span "Kursanci" at bounding box center [115, 309] width 138 height 16
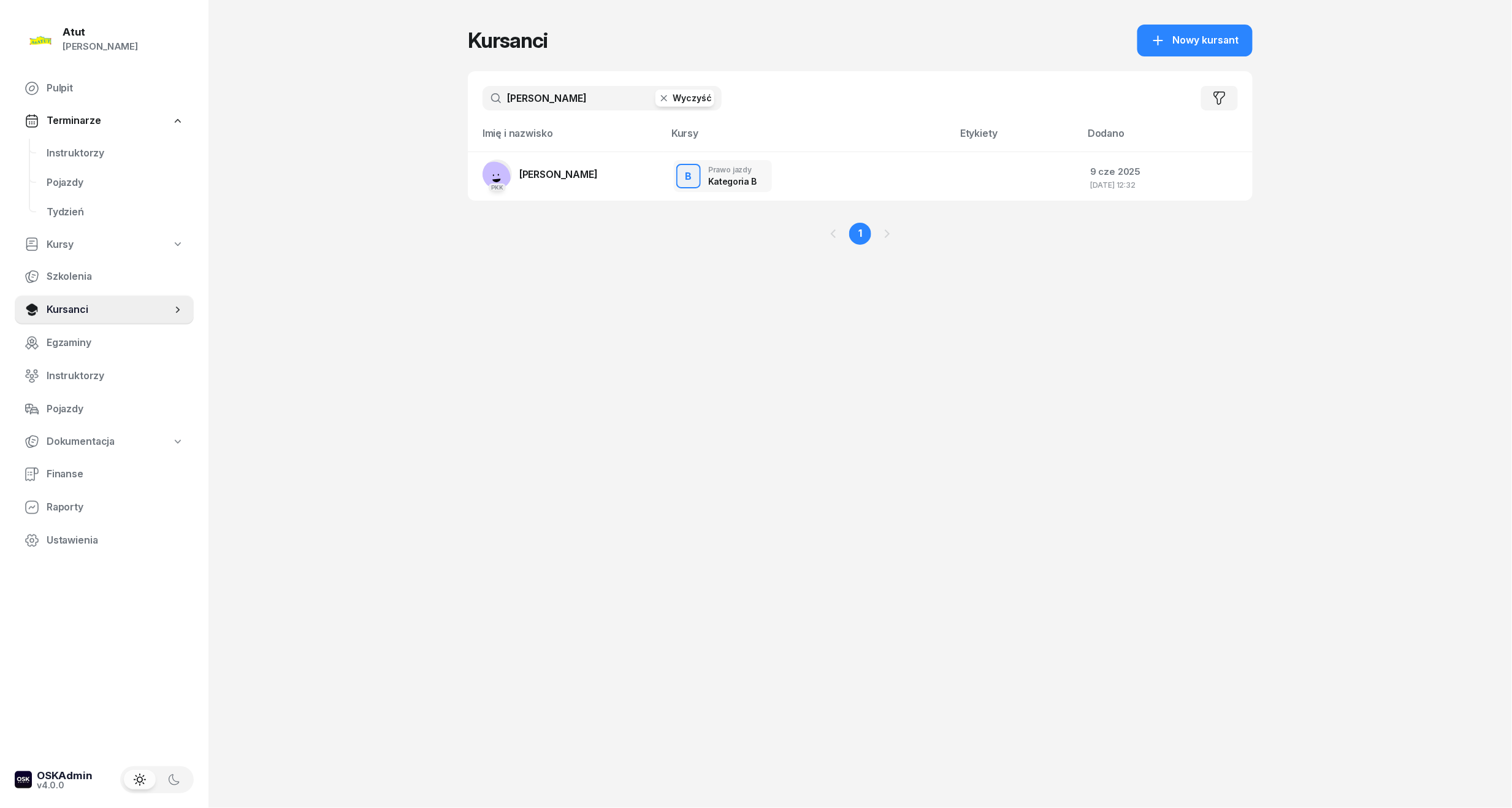
drag, startPoint x: 569, startPoint y: 89, endPoint x: -42, endPoint y: 102, distance: 611.1
click at [0, 102] on html "Paulina Atut Paulina Lis Pulpit Terminarze Instruktorzy Pojazdy Tydzień Kursy S…" at bounding box center [756, 404] width 1512 height 808
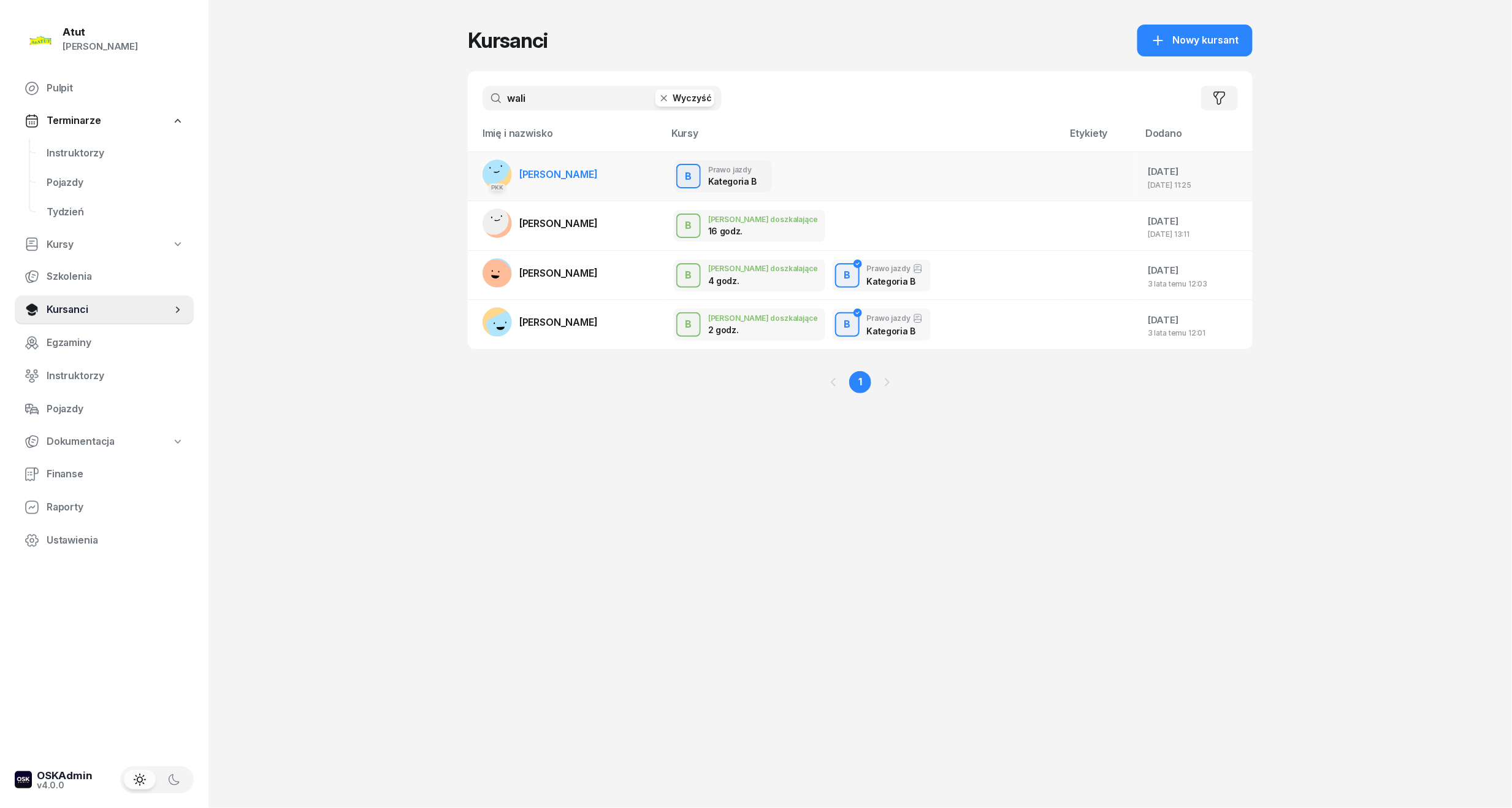
type input "wali"
click at [561, 180] on link "PKK Edyta Walicka" at bounding box center [540, 174] width 115 height 30
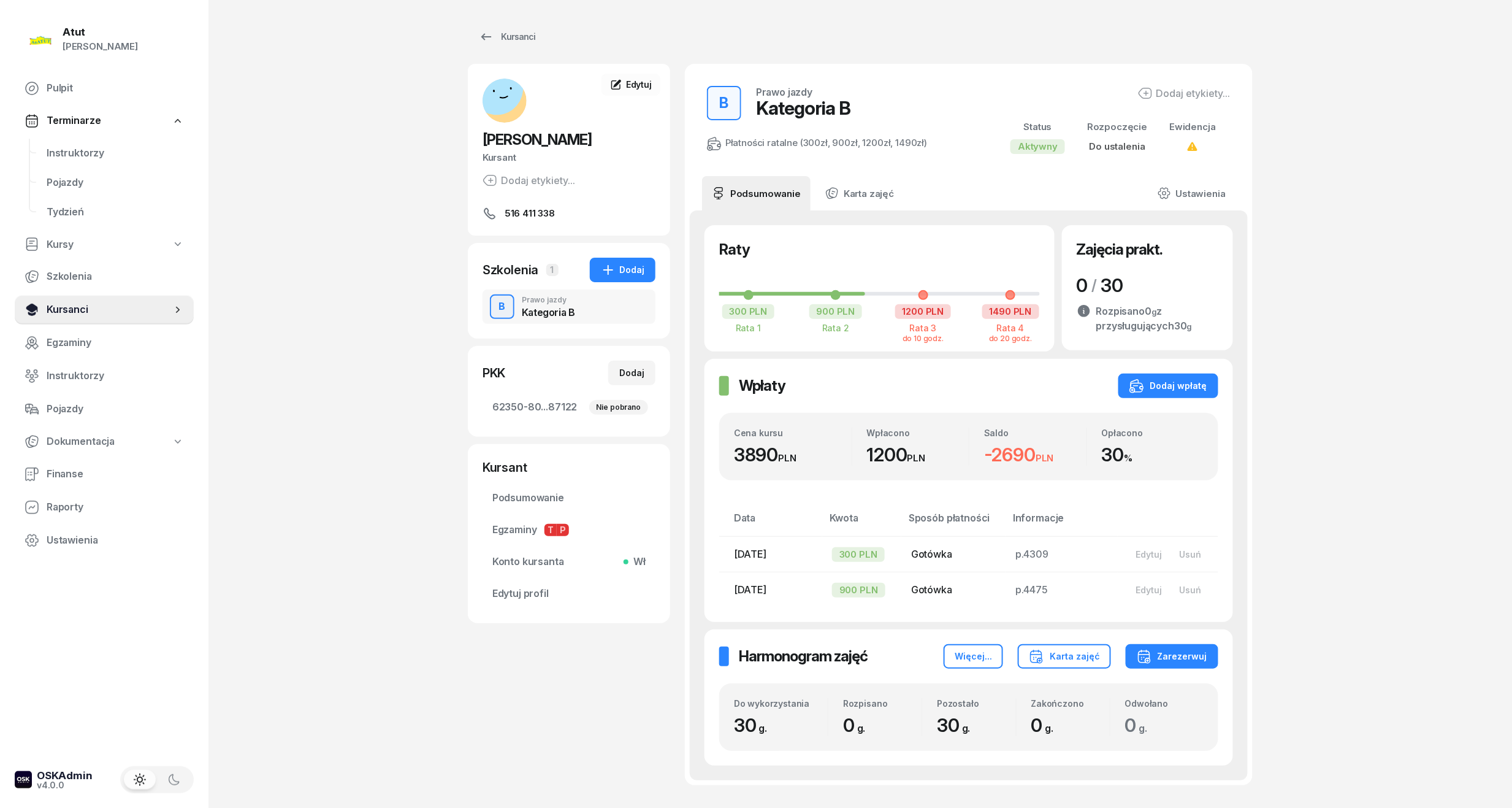
click at [70, 301] on span "Kursanci" at bounding box center [109, 309] width 125 height 16
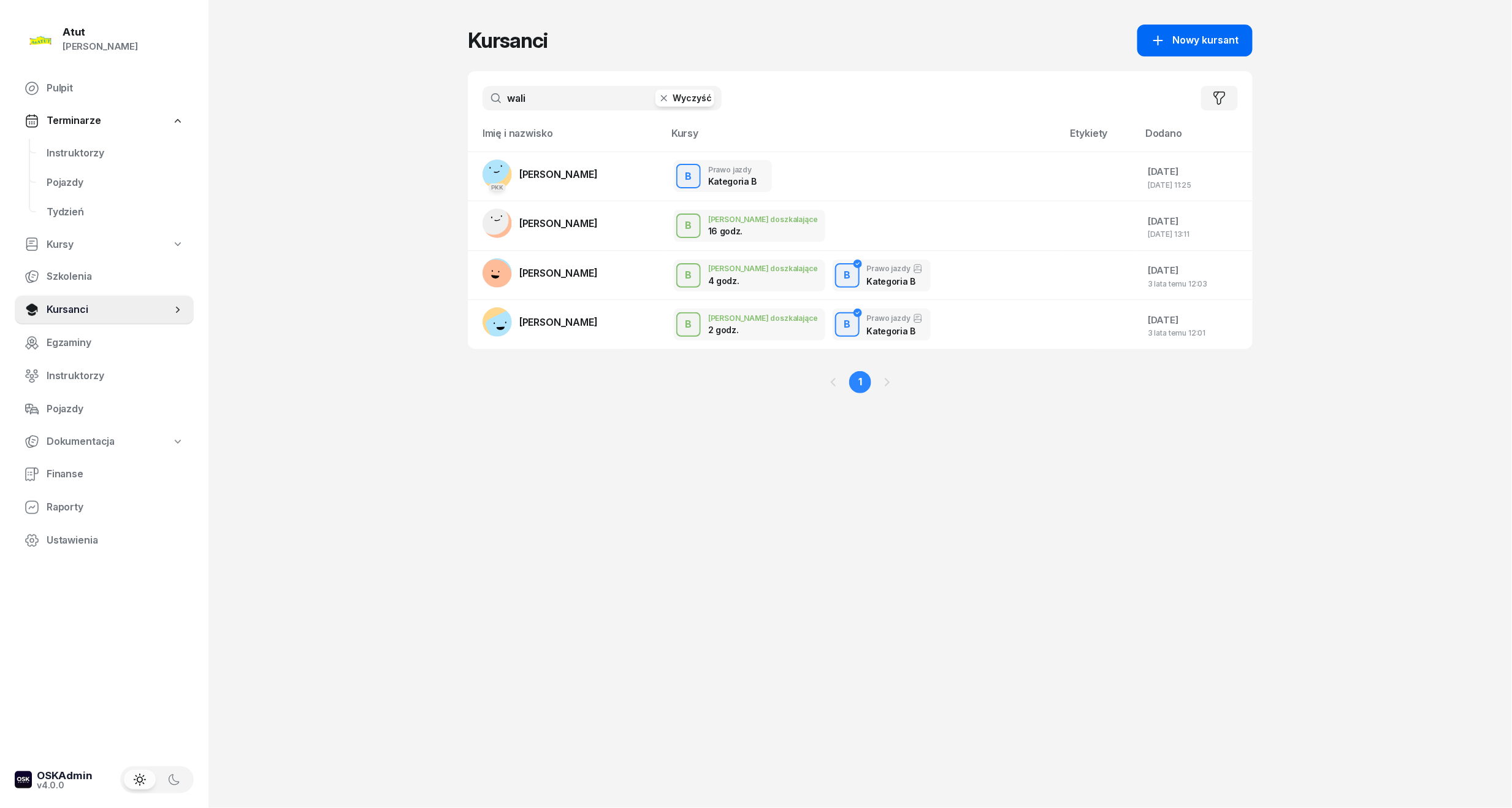
click at [1216, 33] on span "Nowy kursant" at bounding box center [1206, 41] width 66 height 16
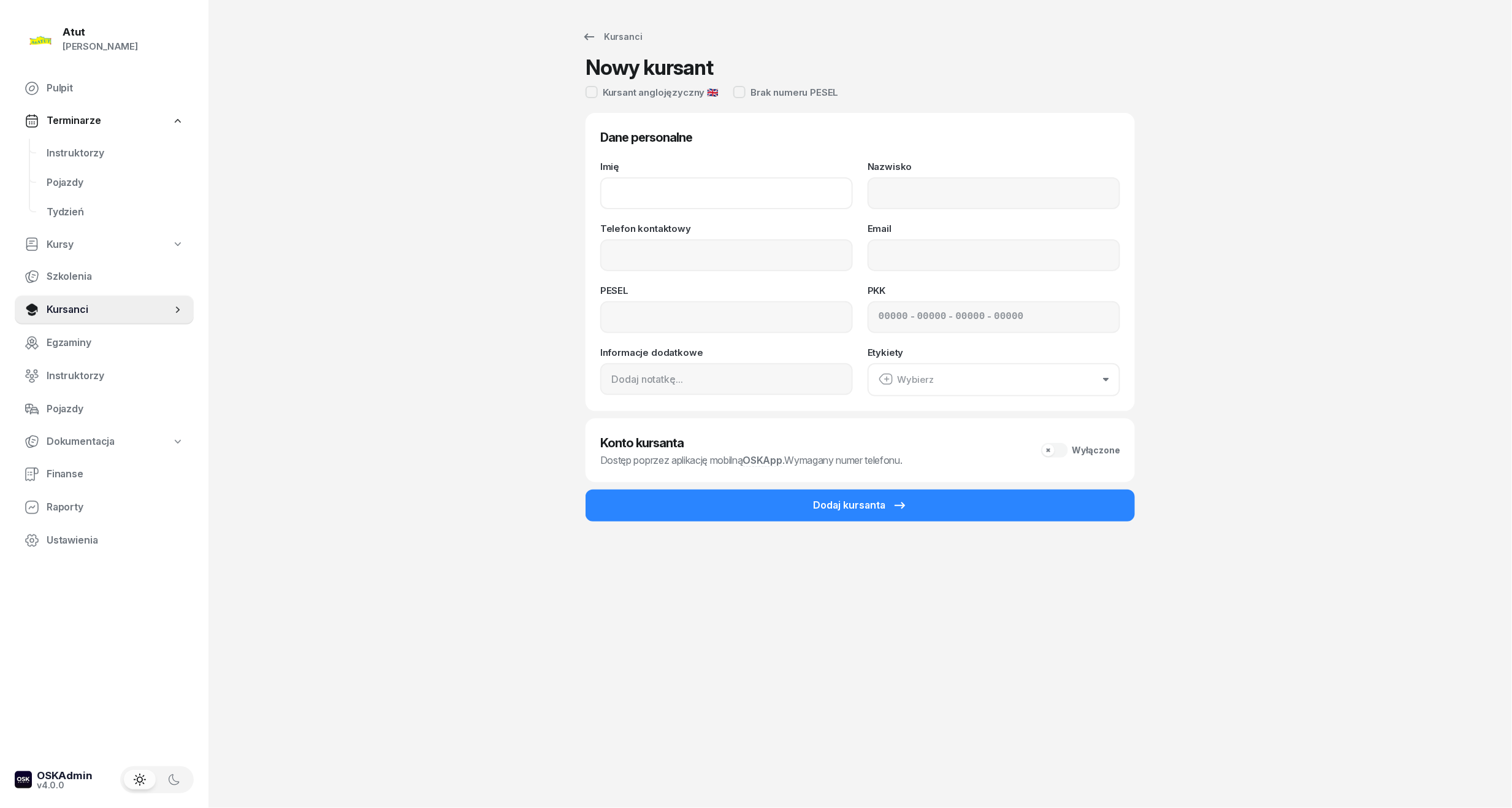
click at [729, 186] on input "Imię" at bounding box center [727, 193] width 253 height 32
type input "Andrii"
click at [936, 185] on input "Nazwisko" at bounding box center [994, 193] width 253 height 32
type input "Andrii"
click at [812, 251] on input "Telefon kontaktowy" at bounding box center [727, 255] width 253 height 32
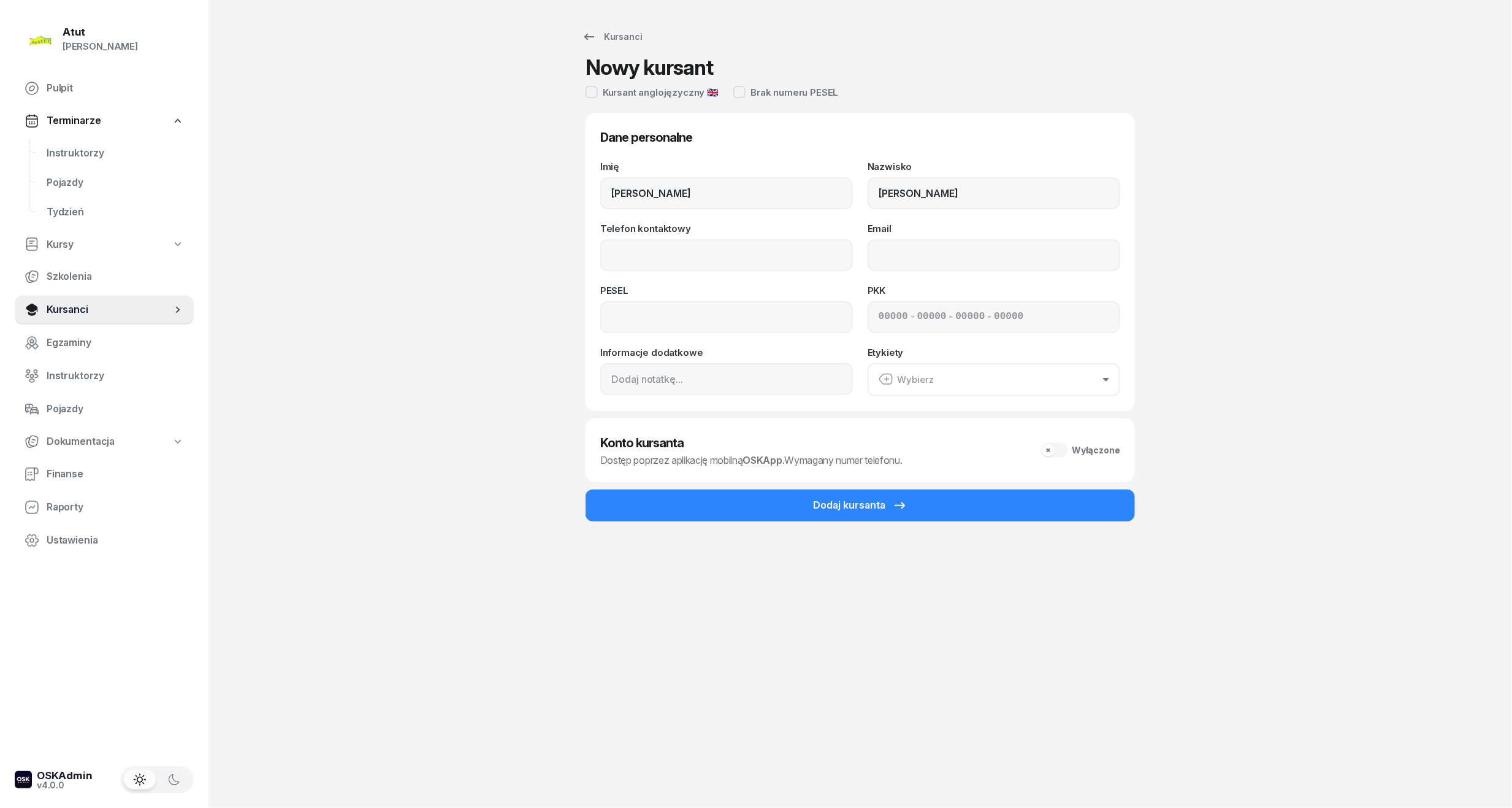
click at [617, 293] on div "PESEL" at bounding box center [727, 290] width 253 height 9
click at [616, 317] on input at bounding box center [727, 317] width 253 height 32
type input "79031222956"
click at [877, 322] on div "- - -" at bounding box center [994, 317] width 253 height 32
click at [883, 320] on input at bounding box center [893, 317] width 30 height 16
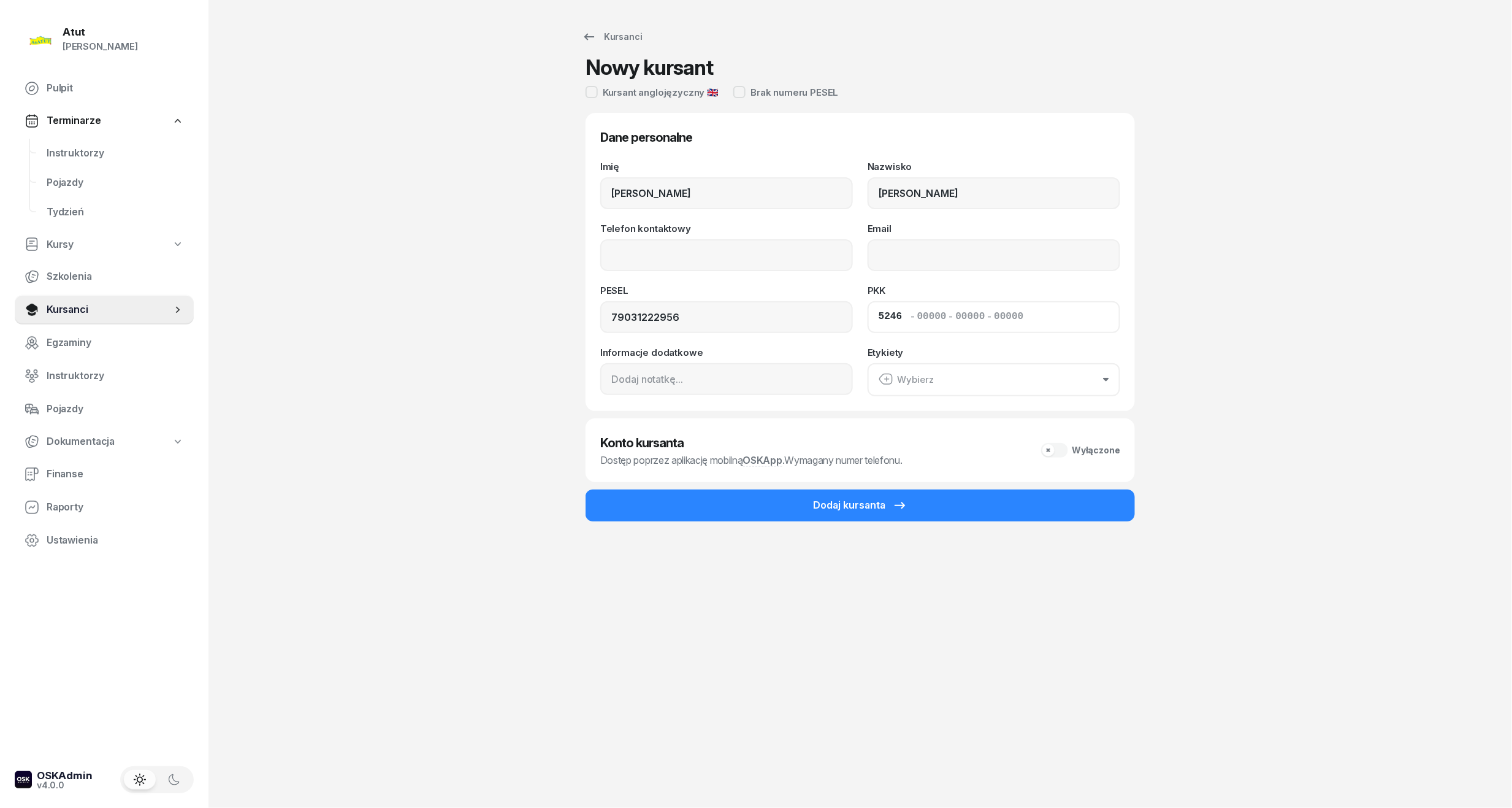
type input "52460"
type input "58148"
type input "86263"
type input "87122"
click at [727, 260] on input "Telefon kontaktowy" at bounding box center [727, 255] width 253 height 32
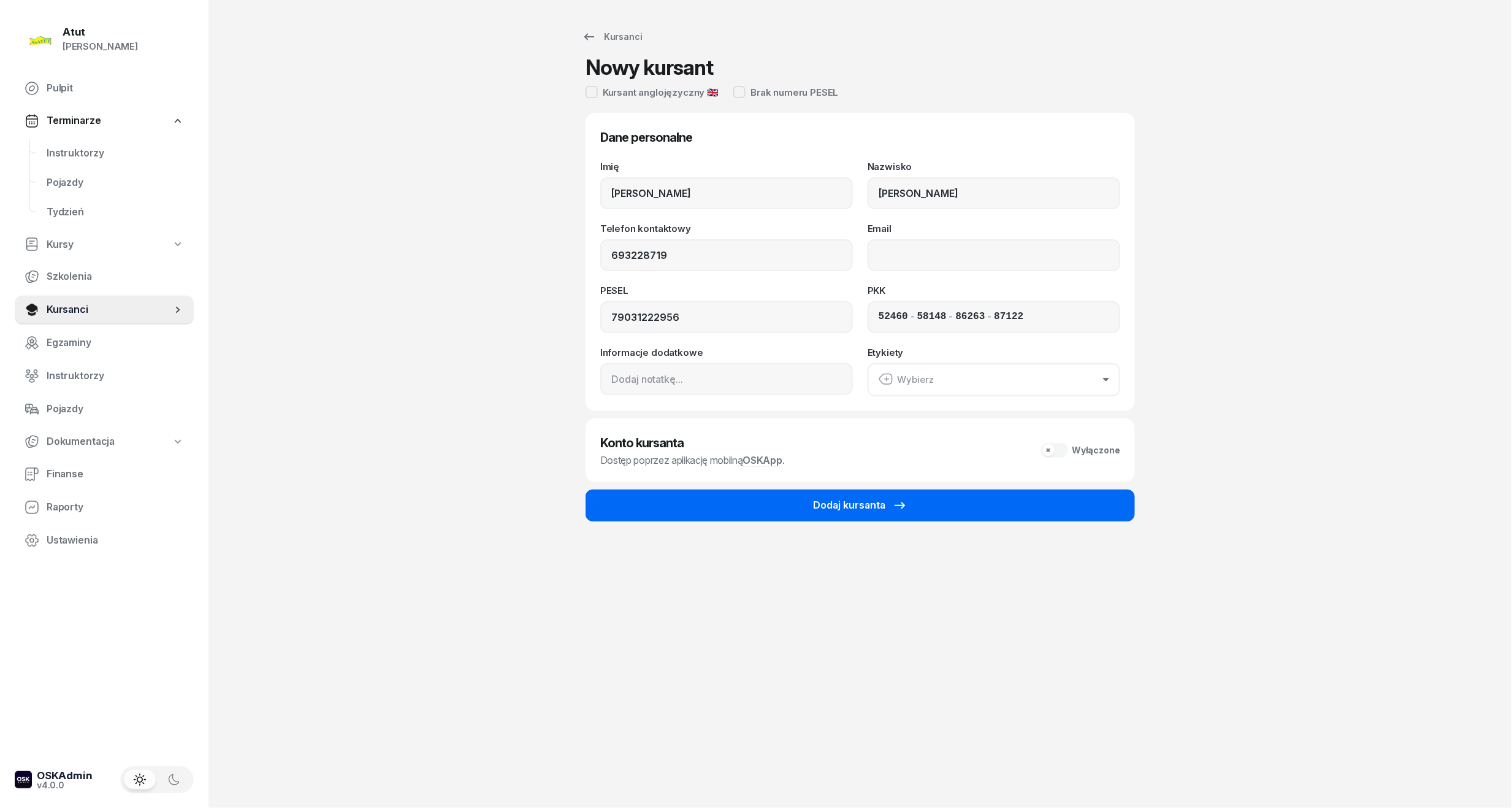
type input "693 228 719"
click at [740, 496] on button "Dodaj kursanta" at bounding box center [860, 505] width 549 height 32
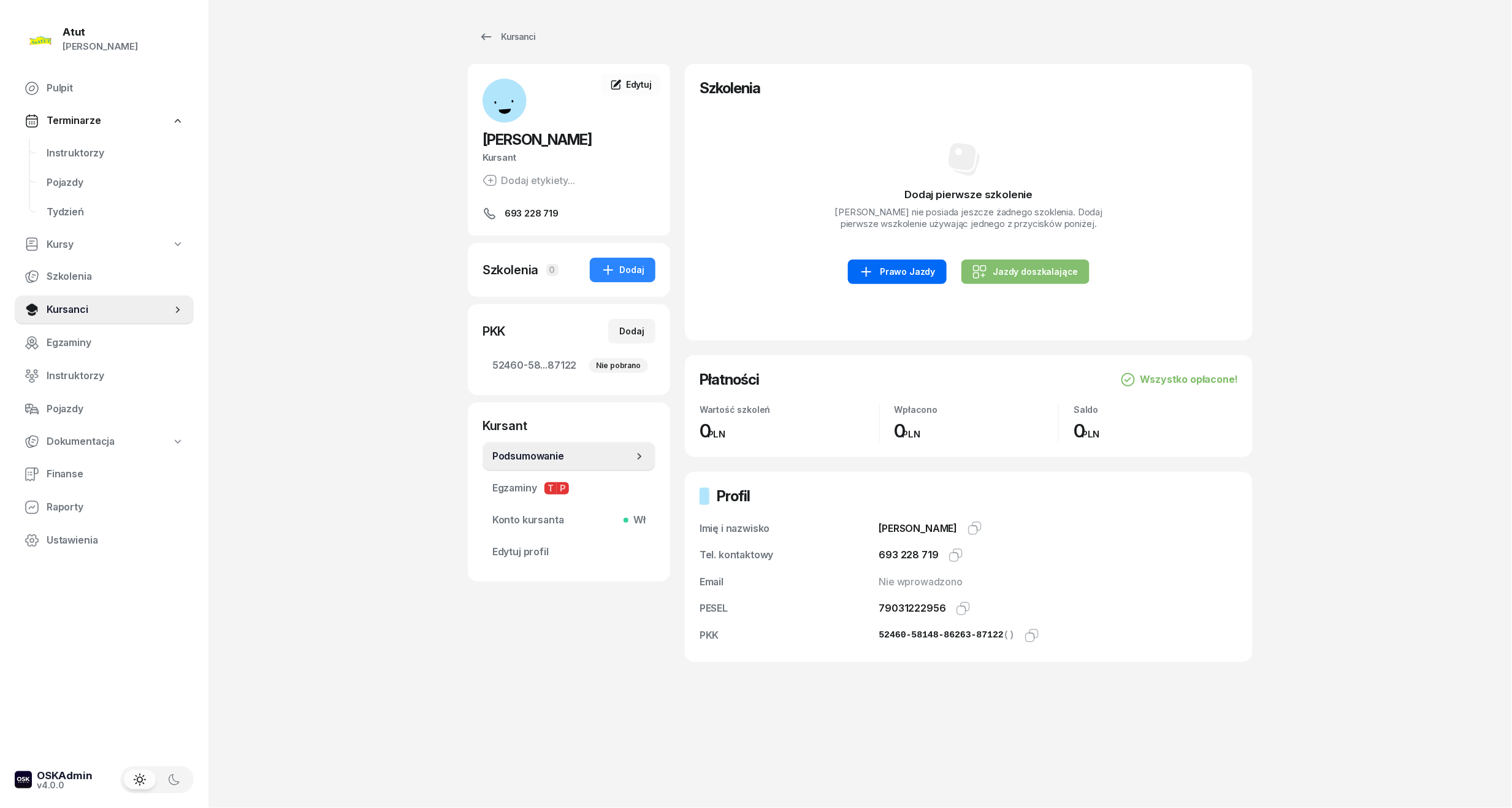
click at [924, 278] on div "Prawo Jazdy" at bounding box center [897, 272] width 76 height 14
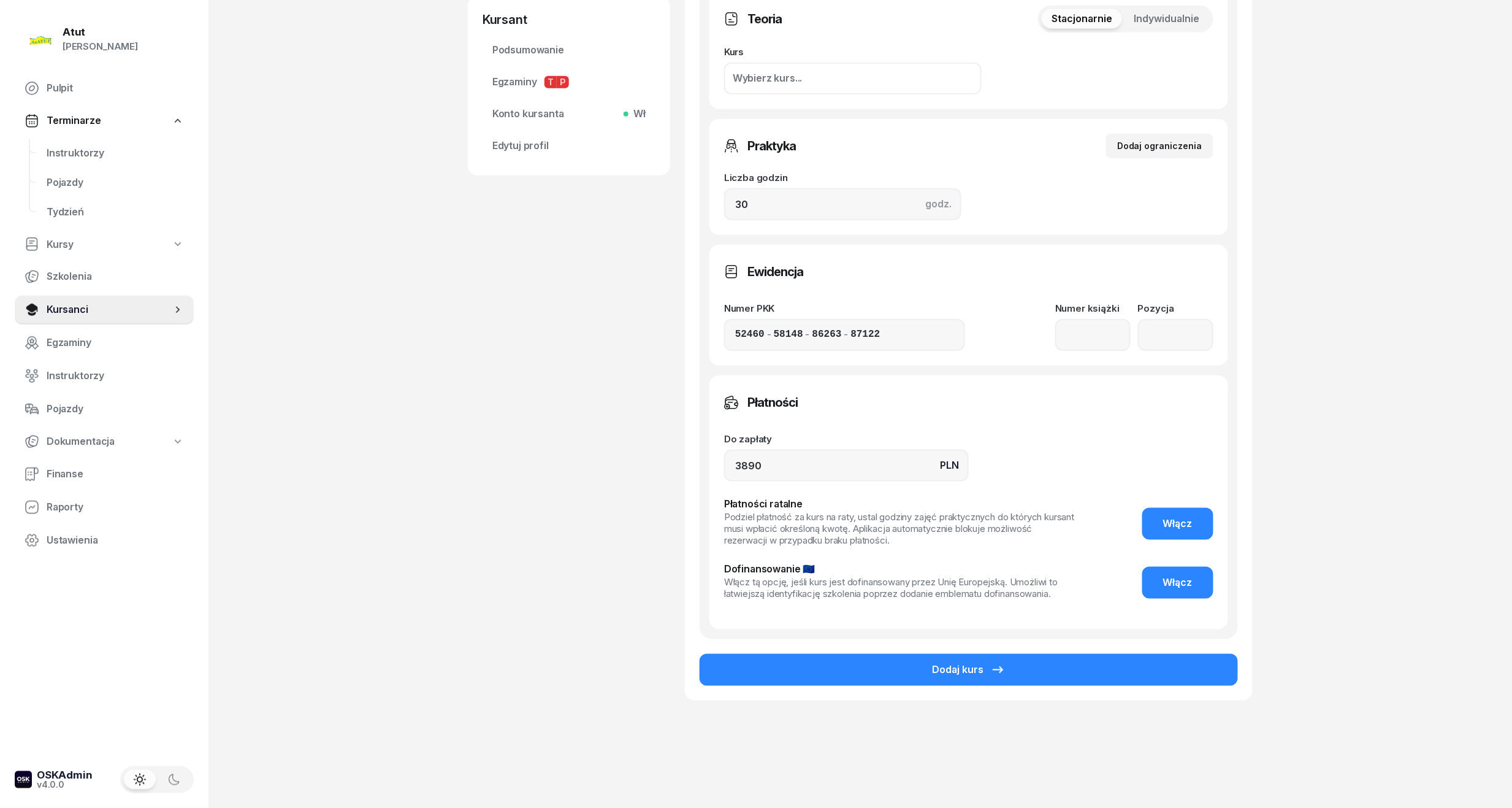
scroll to position [410, 0]
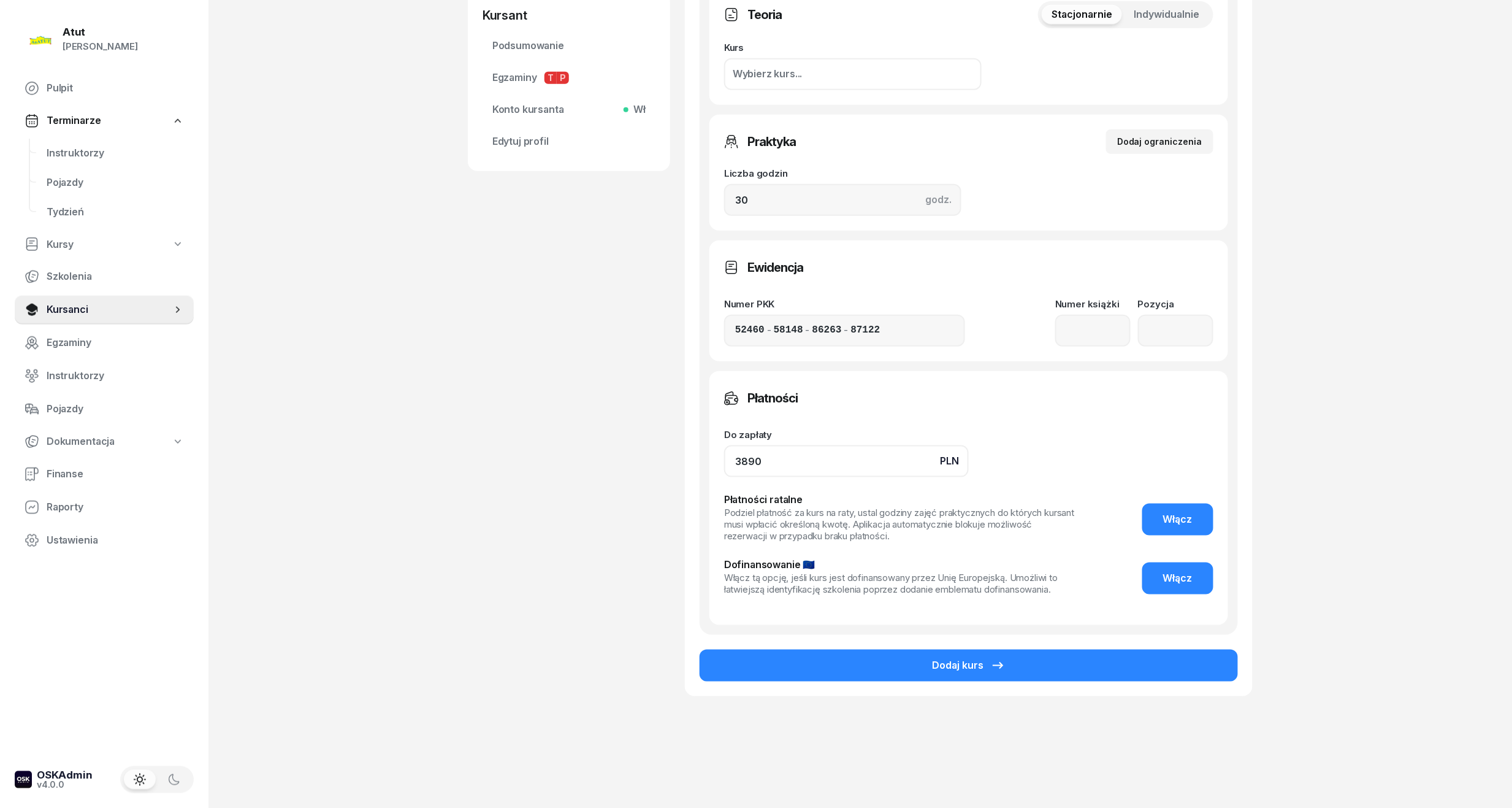
drag, startPoint x: 807, startPoint y: 446, endPoint x: 141, endPoint y: 560, distance: 675.7
click at [141, 560] on div "Atut Paulina Lis Pulpit Terminarze Instruktorzy Pojazdy Tydzień Kursy Szkolenia…" at bounding box center [756, 199] width 1512 height 1220
type input "3690"
click at [1180, 521] on span "Włącz" at bounding box center [1178, 520] width 30 height 16
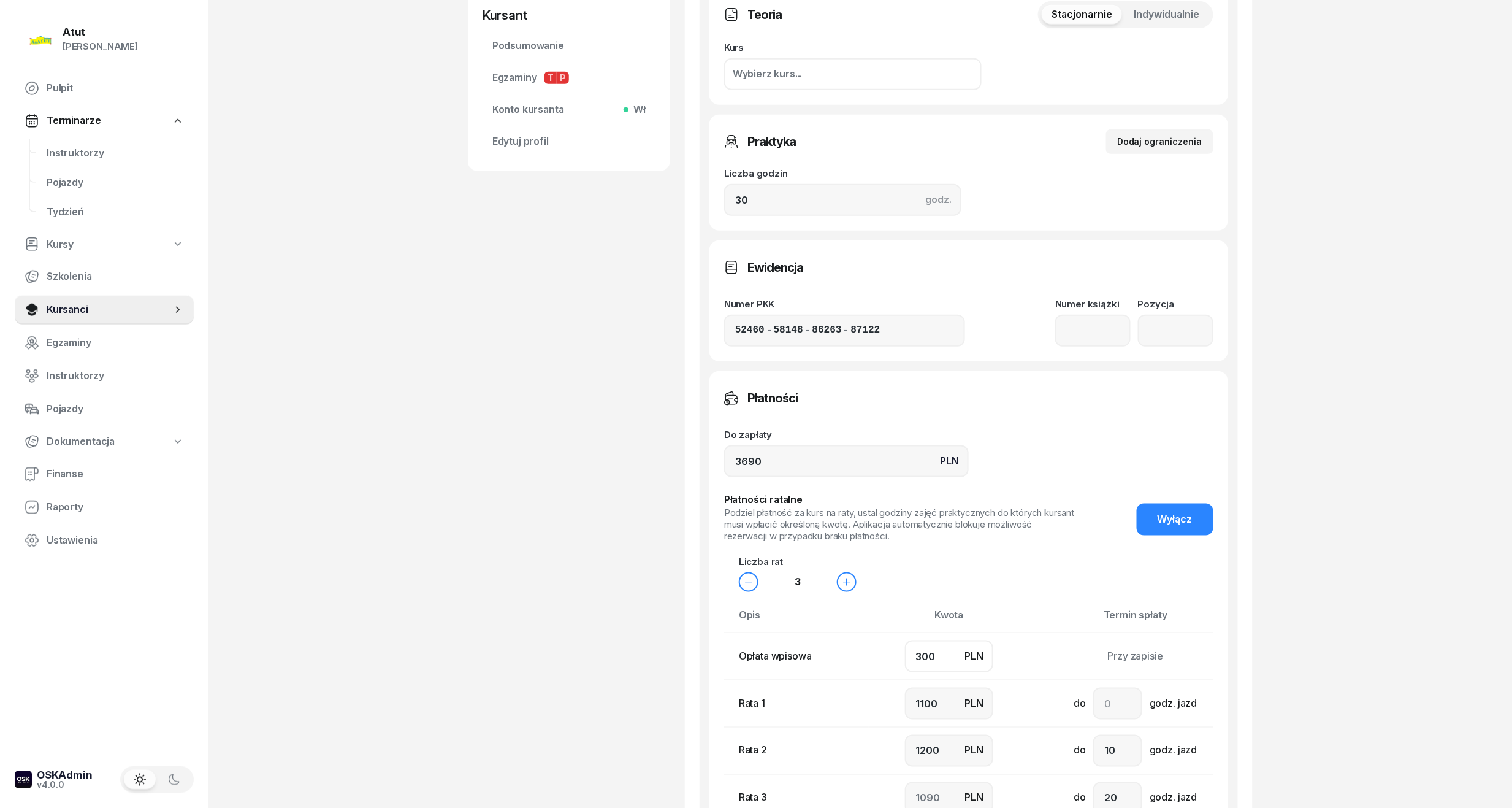
drag, startPoint x: 948, startPoint y: 660, endPoint x: 304, endPoint y: 680, distance: 644.3
click at [304, 680] on div "Atut Paulina Lis Pulpit Terminarze Instruktorzy Pojazdy Tydzień Kursy Szkolenia…" at bounding box center [756, 339] width 1512 height 1499
type input "5"
type input "1200"
type input "1300"
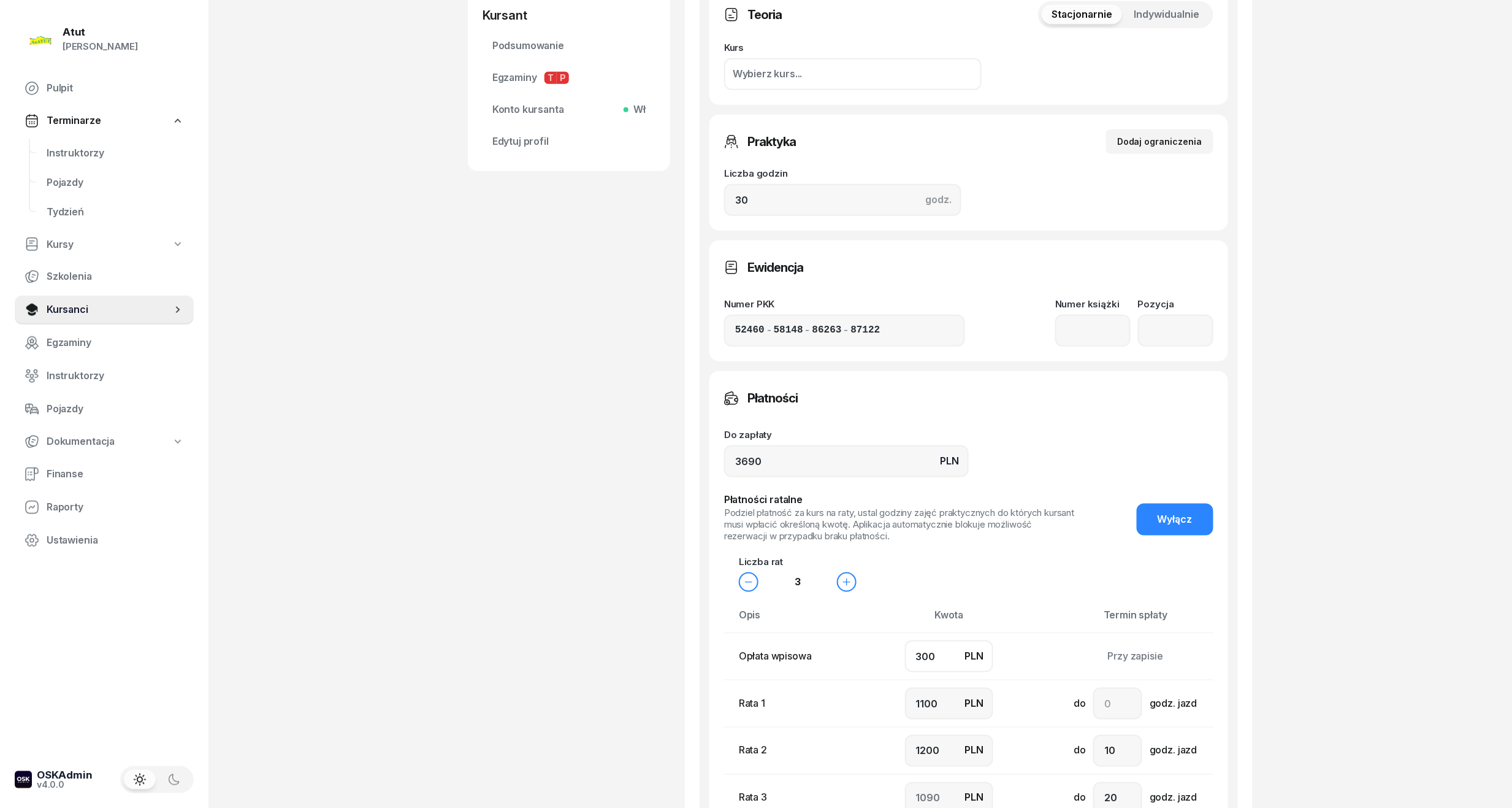
type input "1185"
type input "50"
type input "1200"
type input "1240"
type input "500"
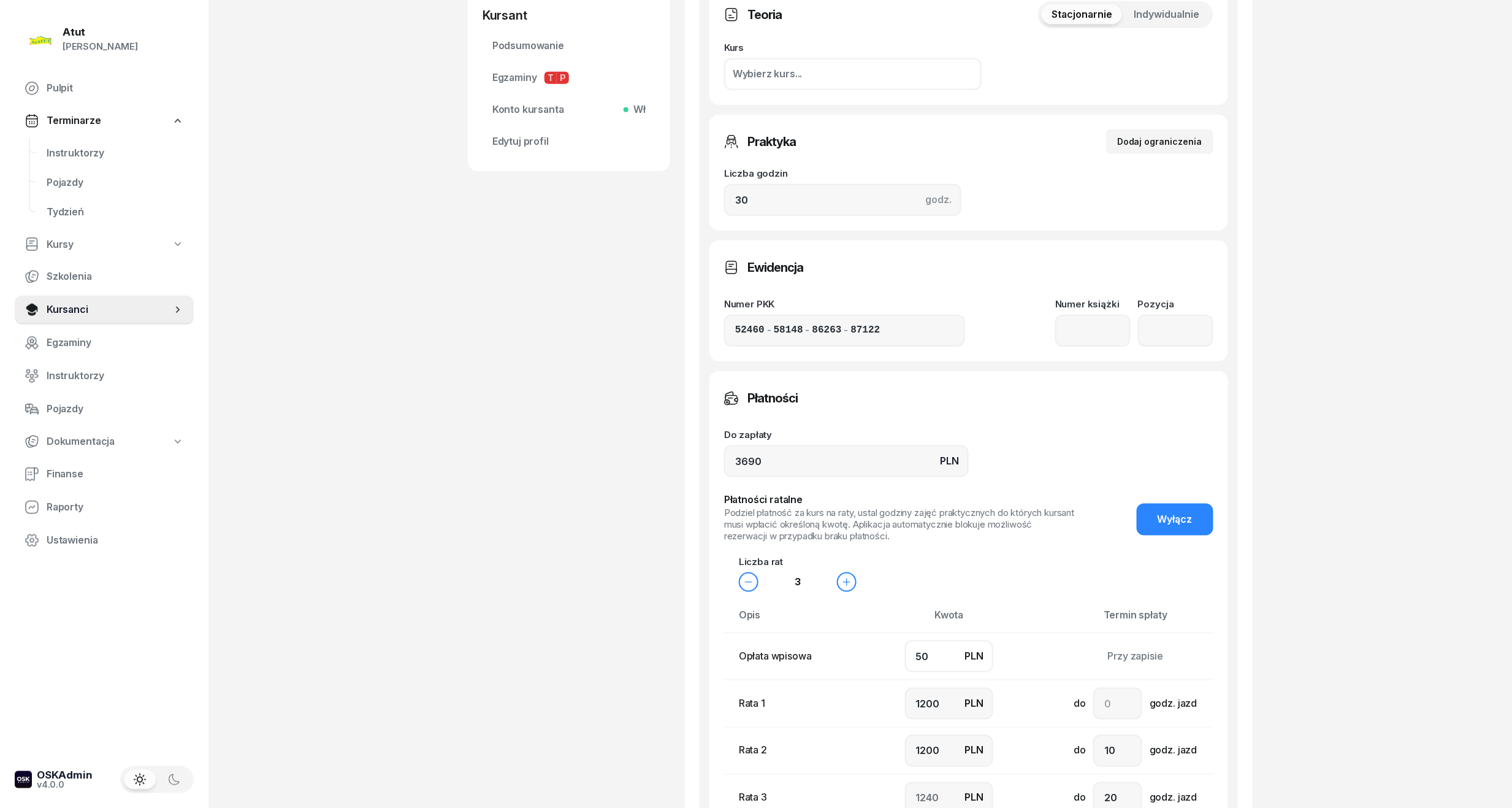
type input "1100"
type input "1000"
type input "1090"
type input "500"
drag, startPoint x: 945, startPoint y: 702, endPoint x: 483, endPoint y: 778, distance: 468.2
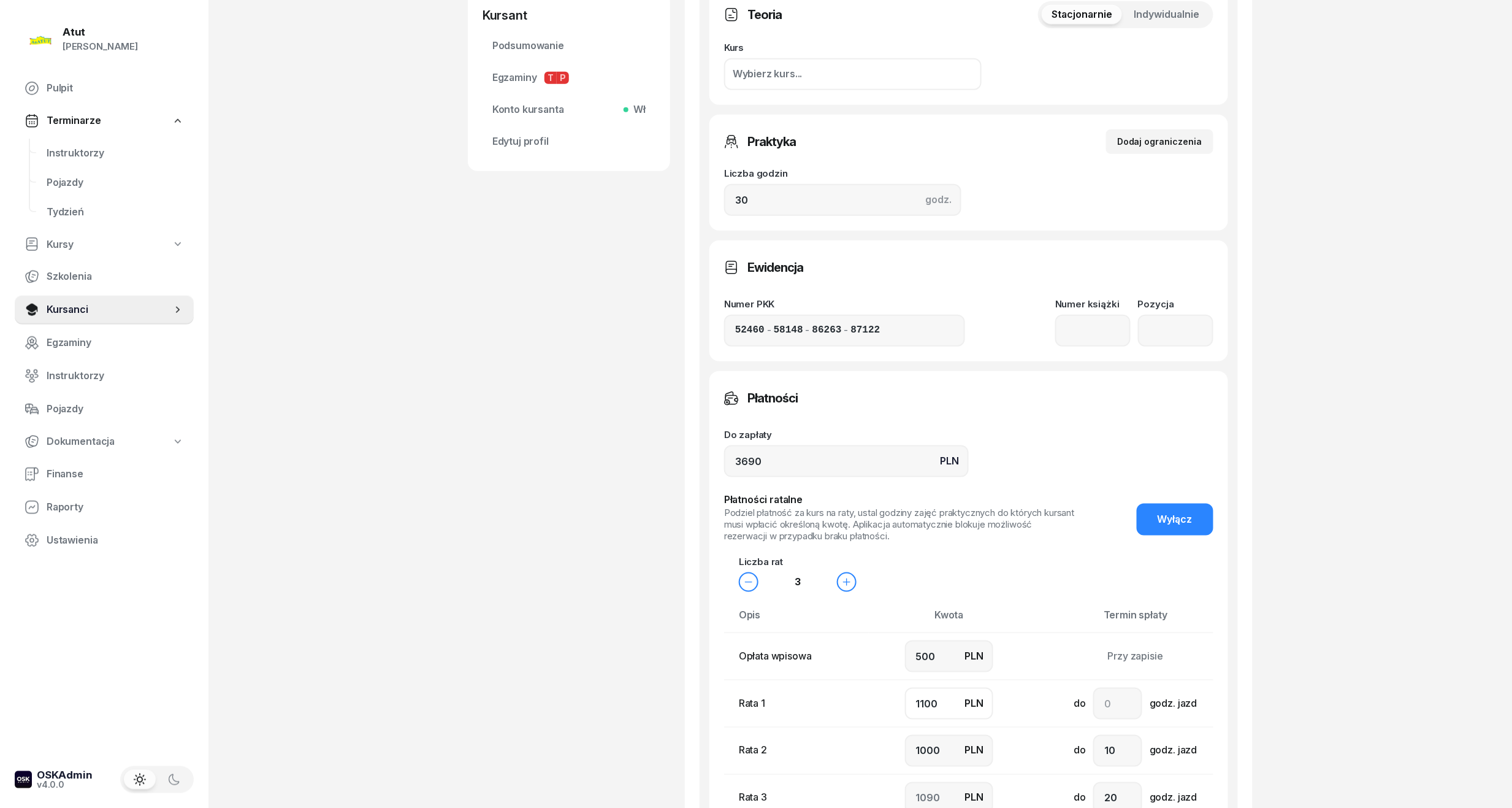
click at [486, 776] on div "Andrii Andrii Kursant Dodaj etykiety... 693 228 719 AA Andrii Andrii Kursant Ed…" at bounding box center [860, 329] width 785 height 1351
type input "1"
type input "2189"
type input "10"
type input "2180"
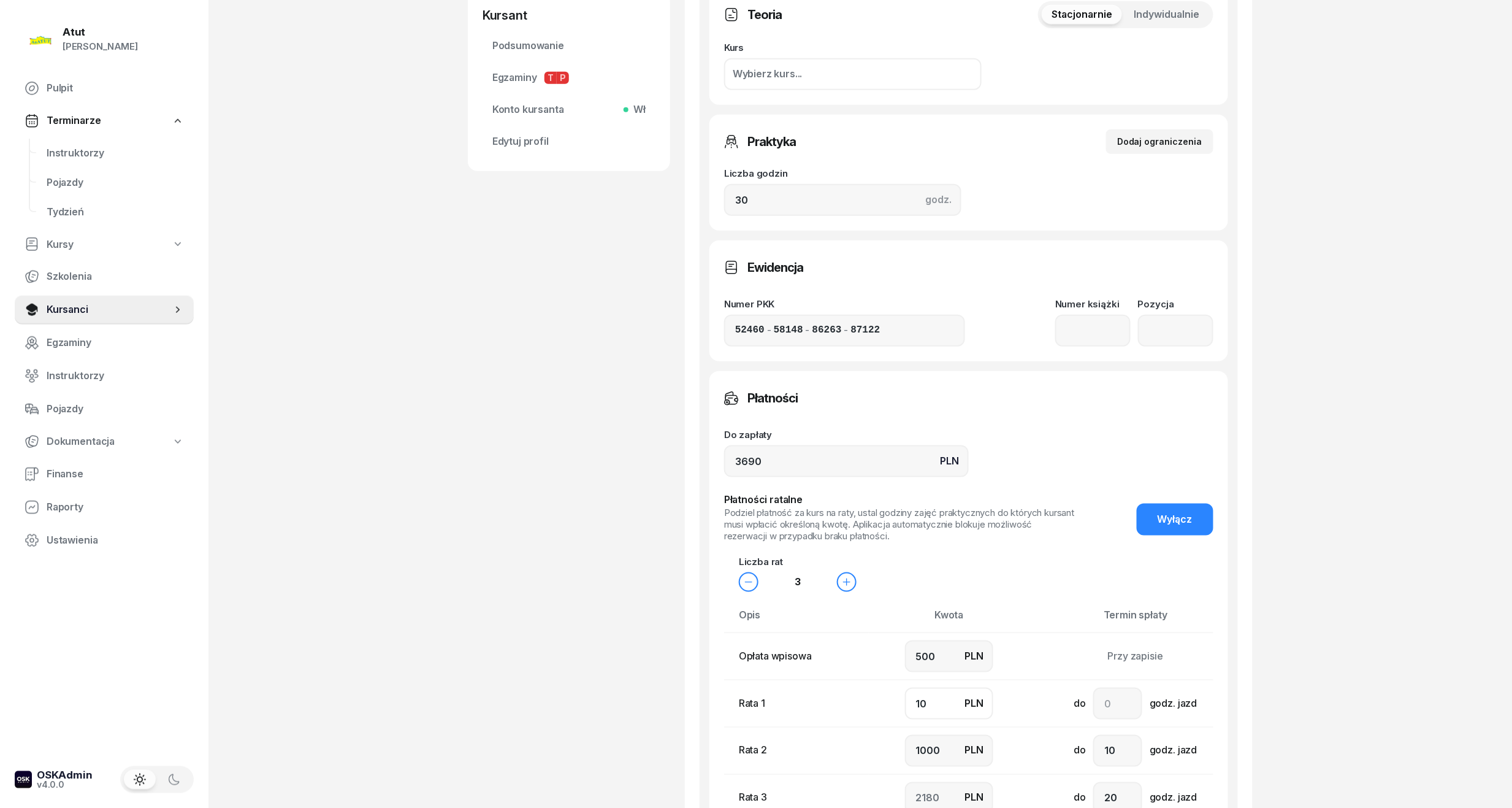
type input "100"
type input "2090"
type input "1000"
type input "1190"
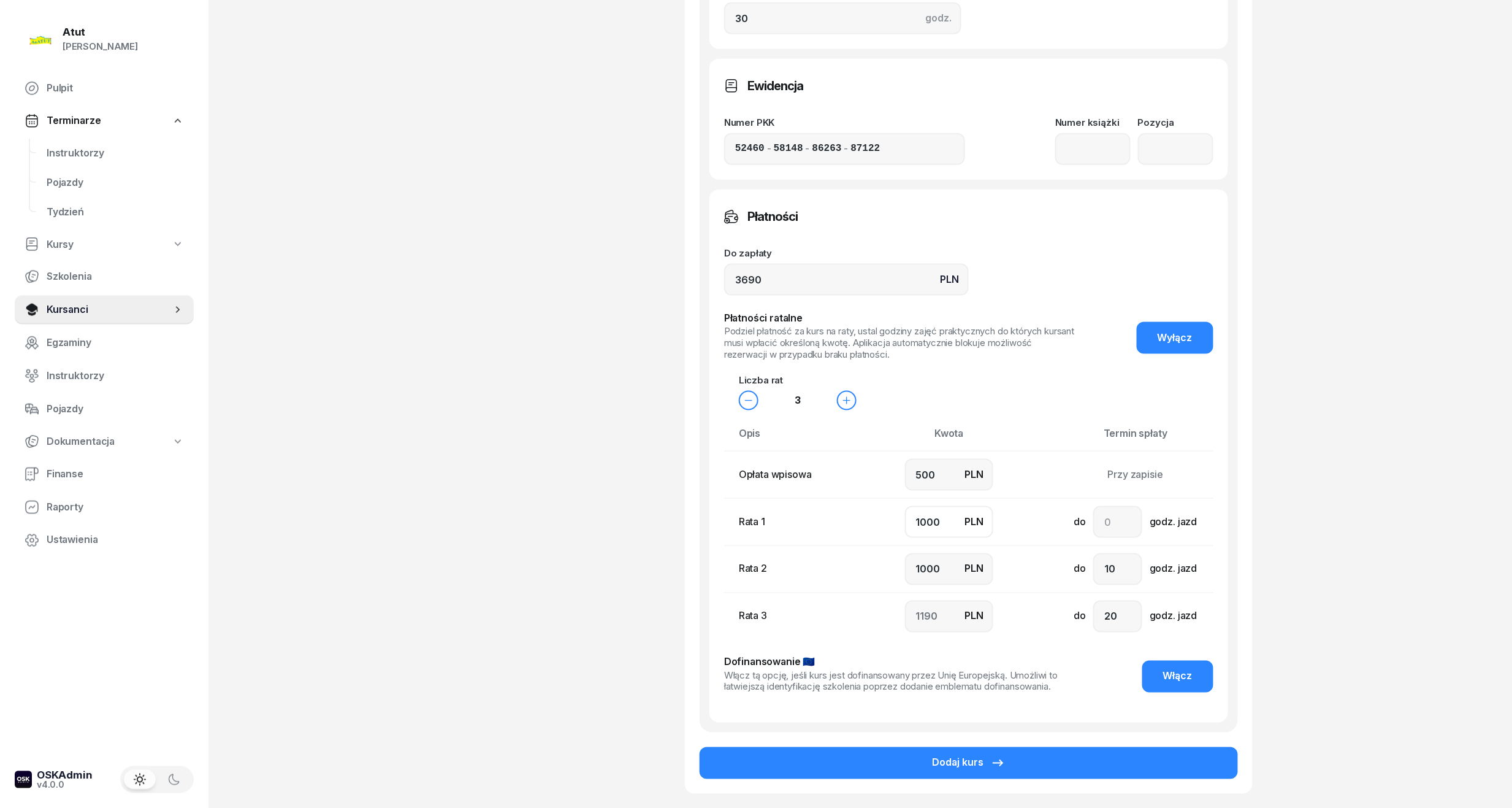
scroll to position [690, 0]
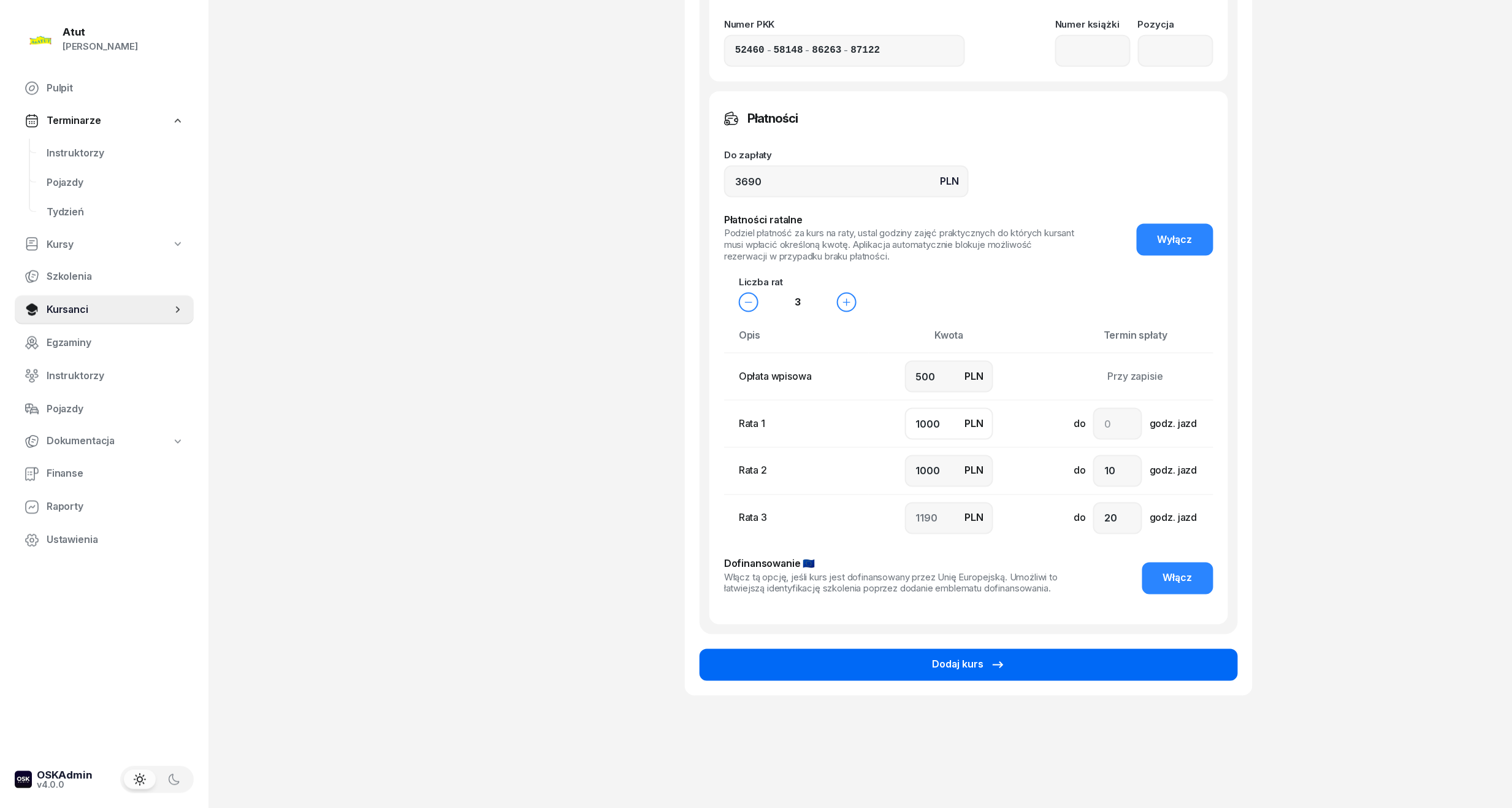
type input "1000"
click at [1024, 657] on button "Dodaj kurs" at bounding box center [969, 665] width 538 height 32
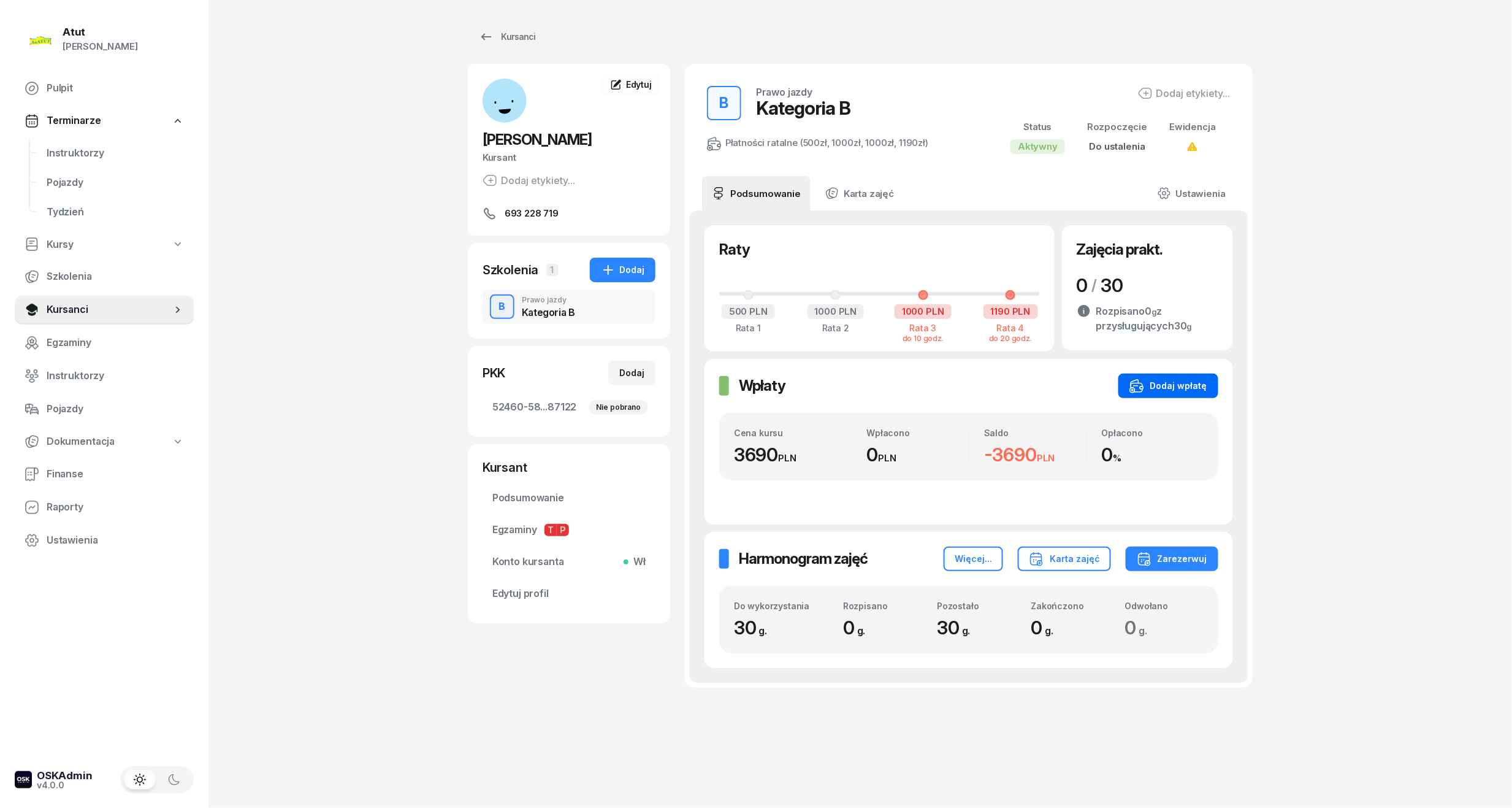
click at [1175, 378] on div "Dodaj wpłatę" at bounding box center [1168, 386] width 78 height 14
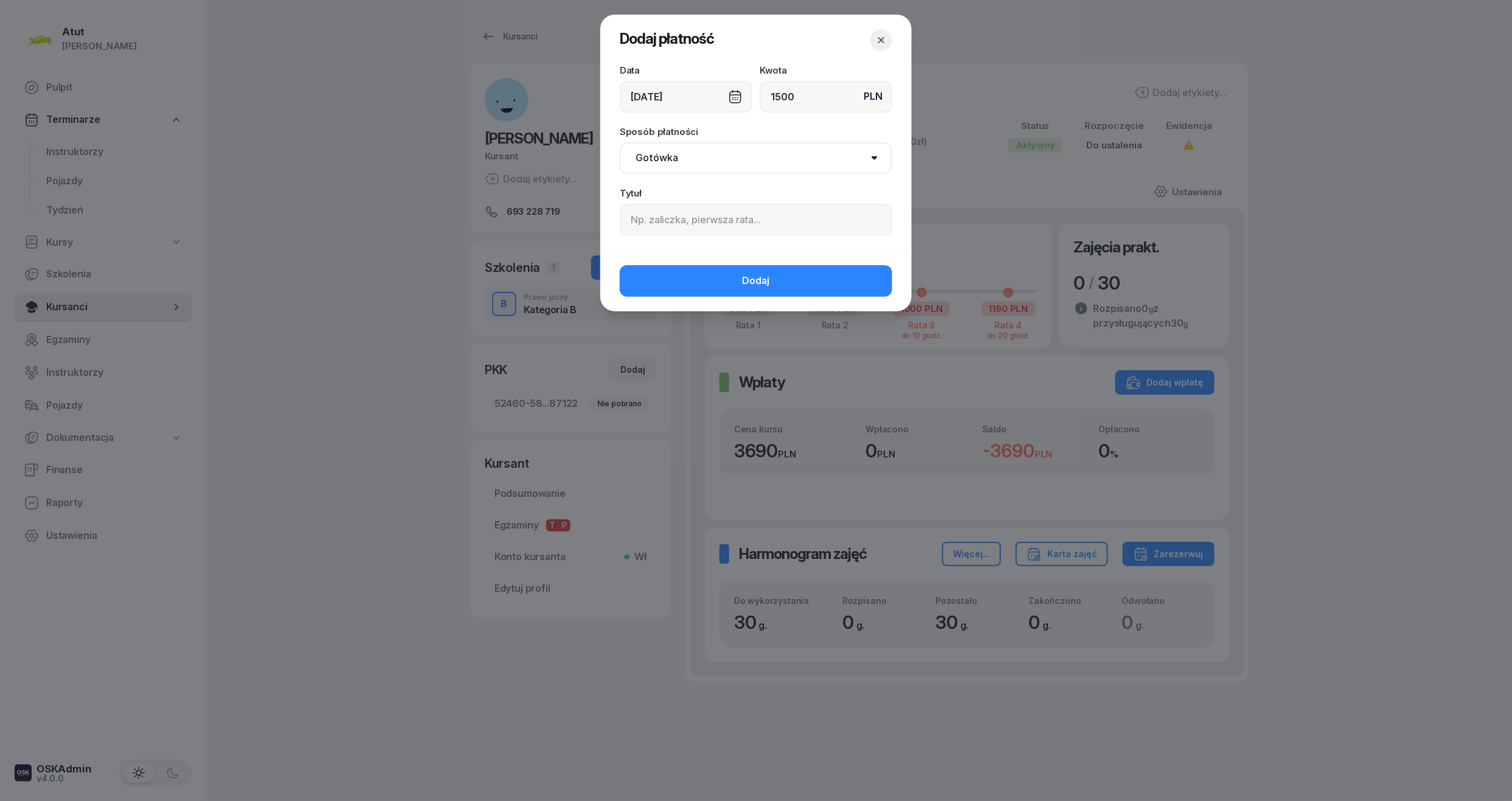
type input "1500"
click at [667, 204] on input at bounding box center [755, 220] width 272 height 32
paste input "1626"
type input "p.1626"
click at [691, 279] on button "Dodaj" at bounding box center [755, 281] width 272 height 32
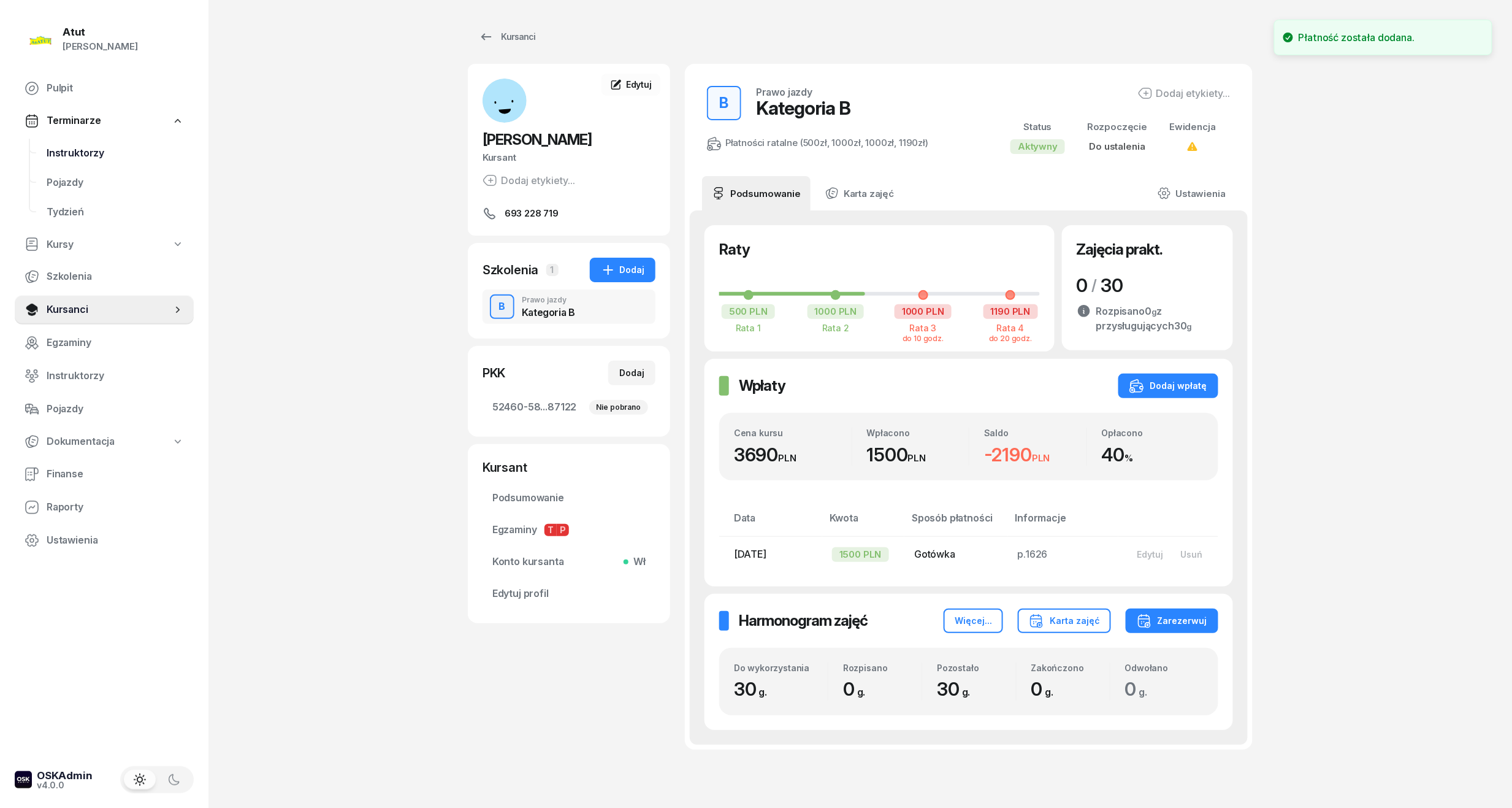
click at [46, 158] on span "Instruktorzy" at bounding box center [115, 154] width 138 height 16
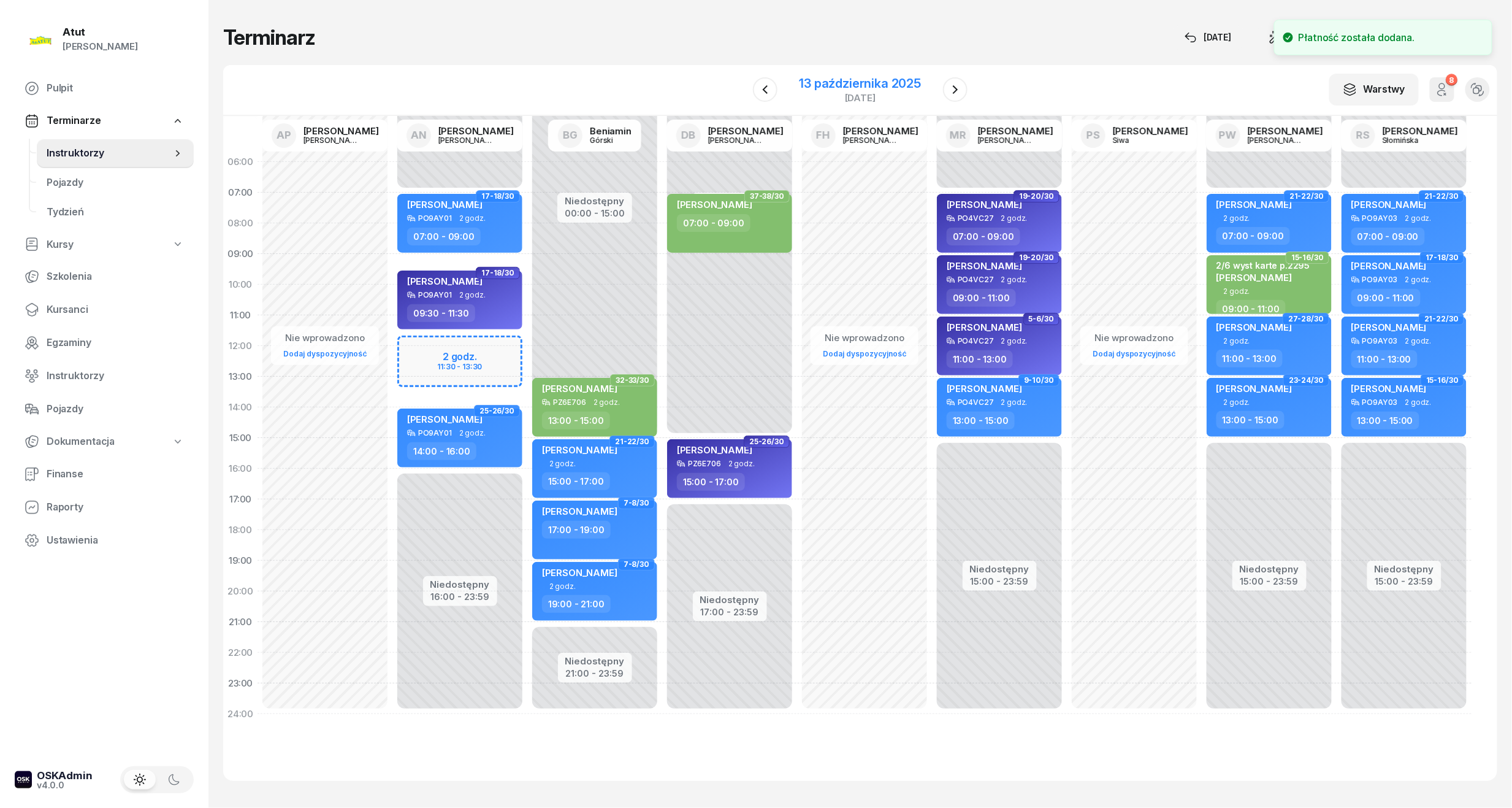
click at [867, 78] on div "13 października 2025" at bounding box center [861, 83] width 122 height 12
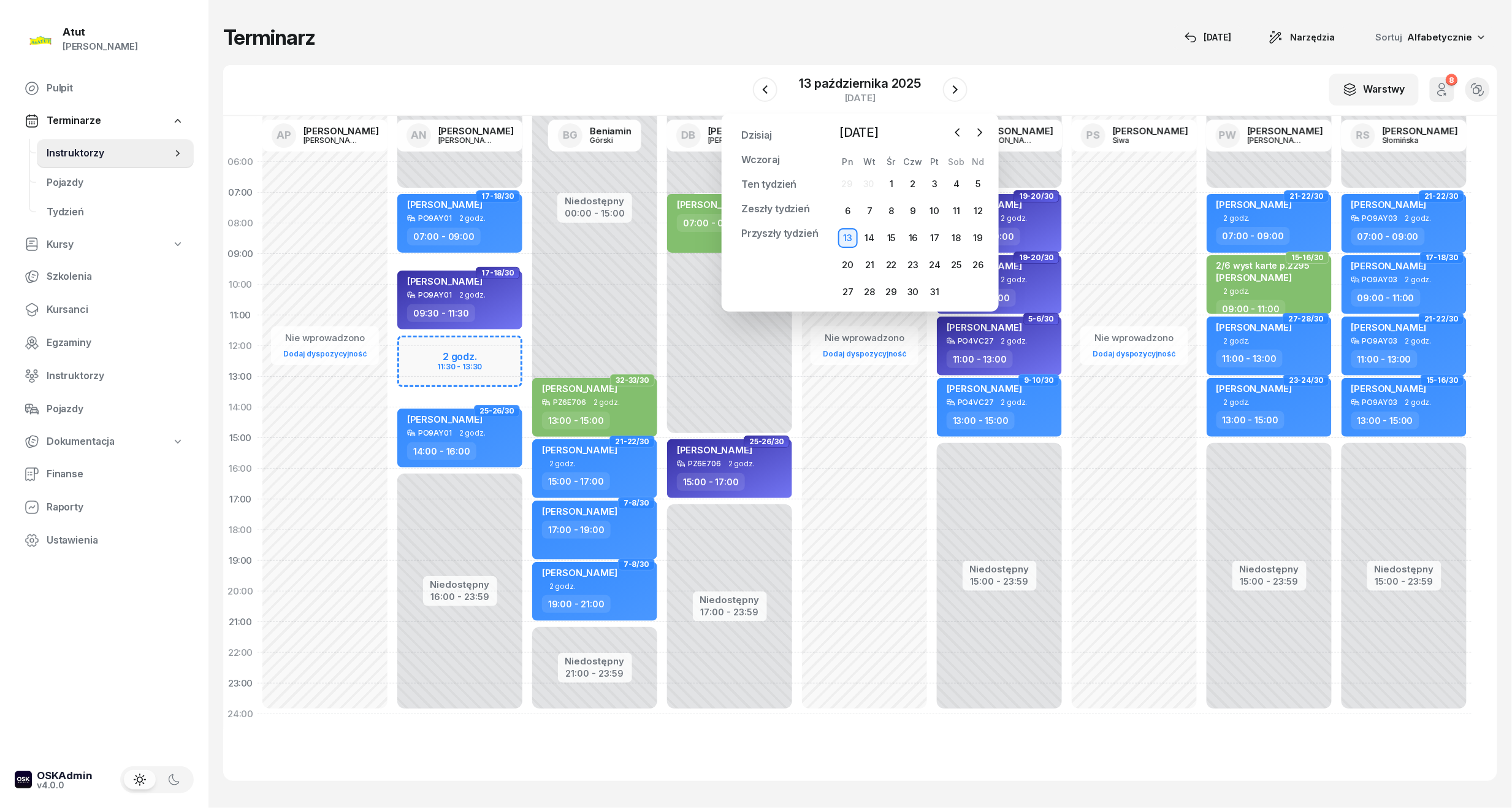
click at [969, 126] on div at bounding box center [969, 132] width 41 height 18
click at [972, 128] on button "button" at bounding box center [980, 132] width 18 height 18
click at [850, 202] on div "3" at bounding box center [848, 211] width 20 height 20
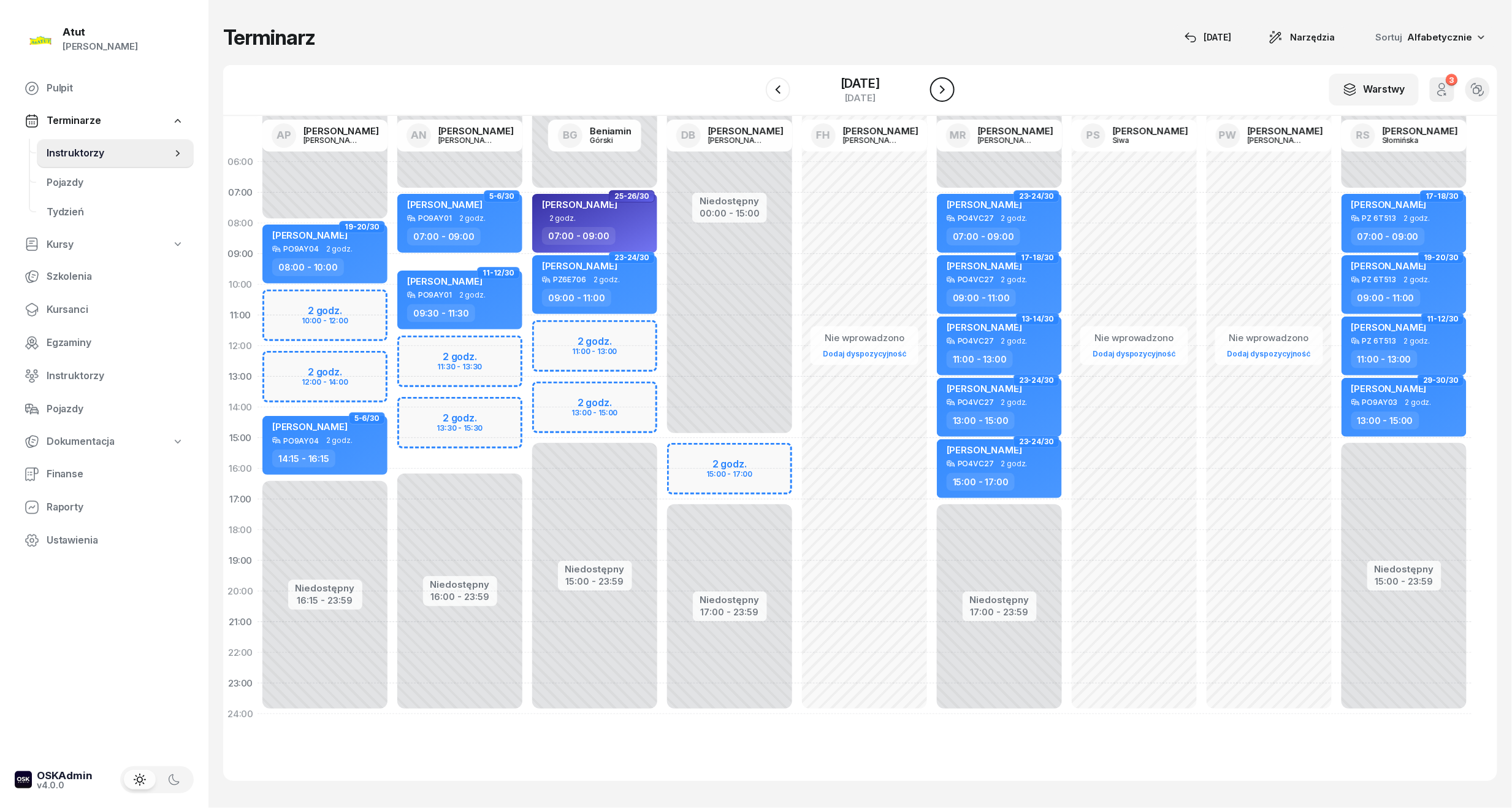
click at [937, 88] on icon "button" at bounding box center [943, 89] width 14 height 14
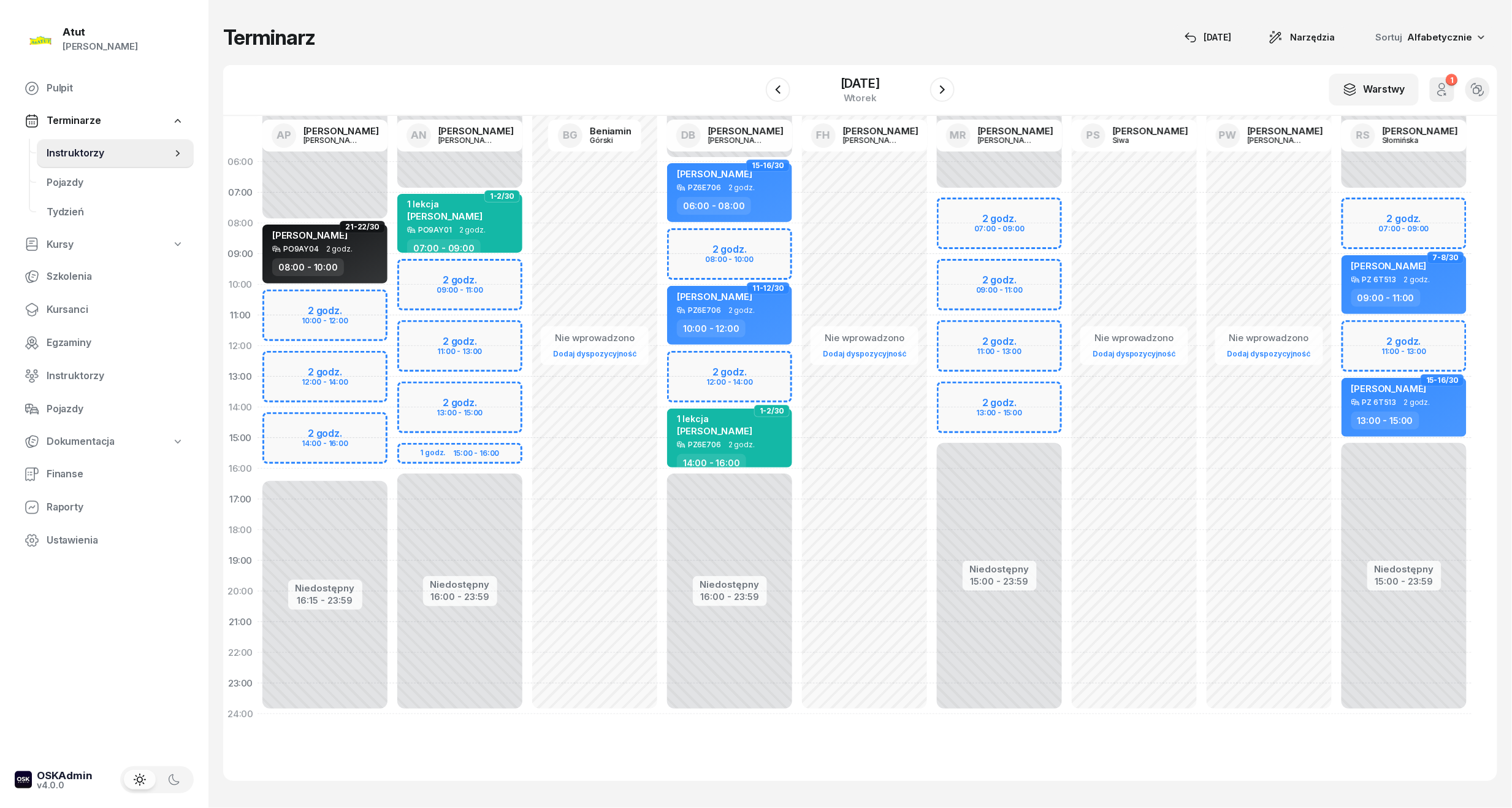
click at [1001, 212] on div "Niedostępny 00:00 - 07:00 Niedostępny 15:00 - 23:59 2 godz. 07:00 - 09:00 2 god…" at bounding box center [1000, 438] width 135 height 583
select select "07"
select select "09"
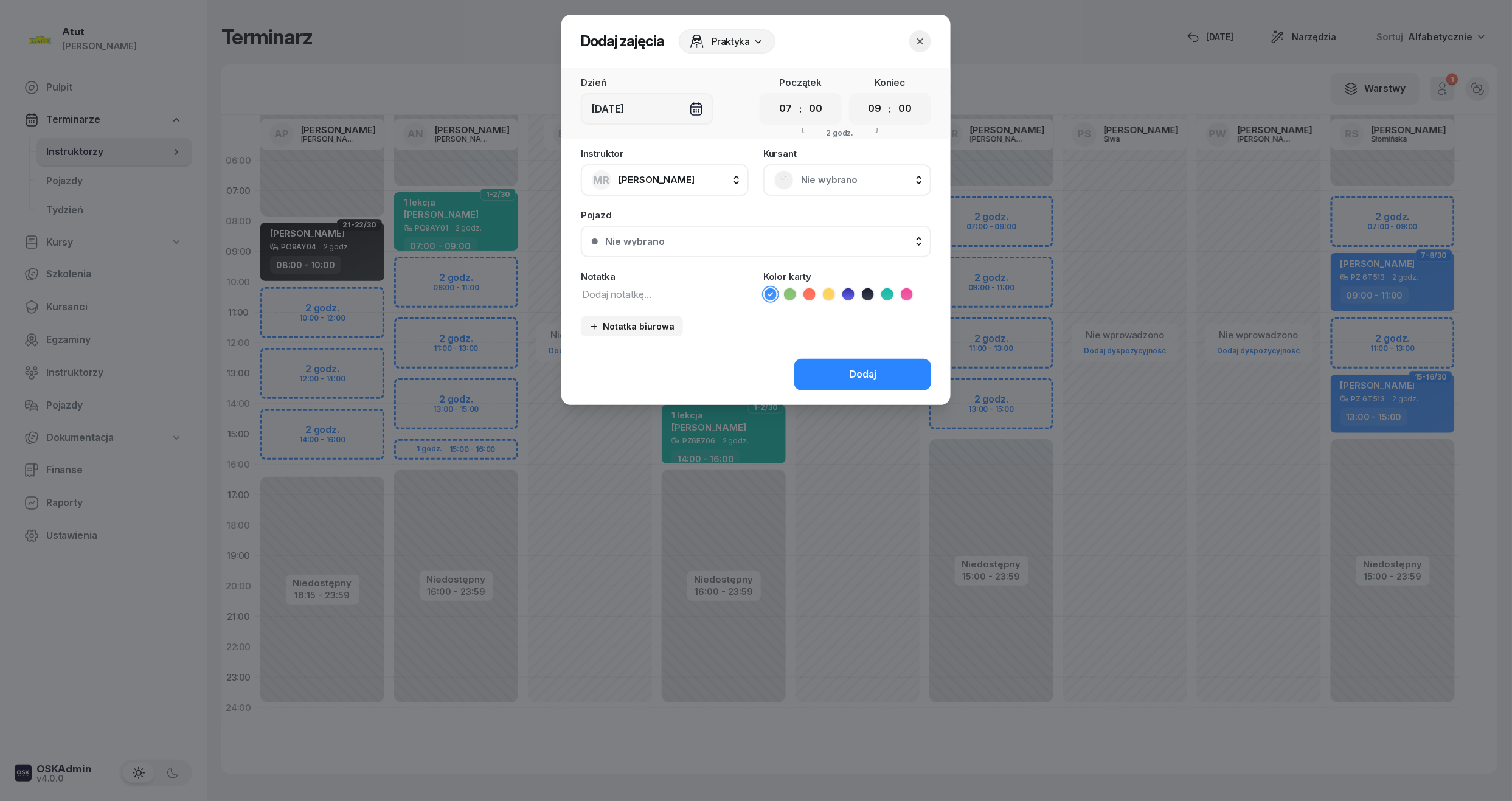
click at [819, 180] on span "Nie wybrano" at bounding box center [861, 180] width 119 height 16
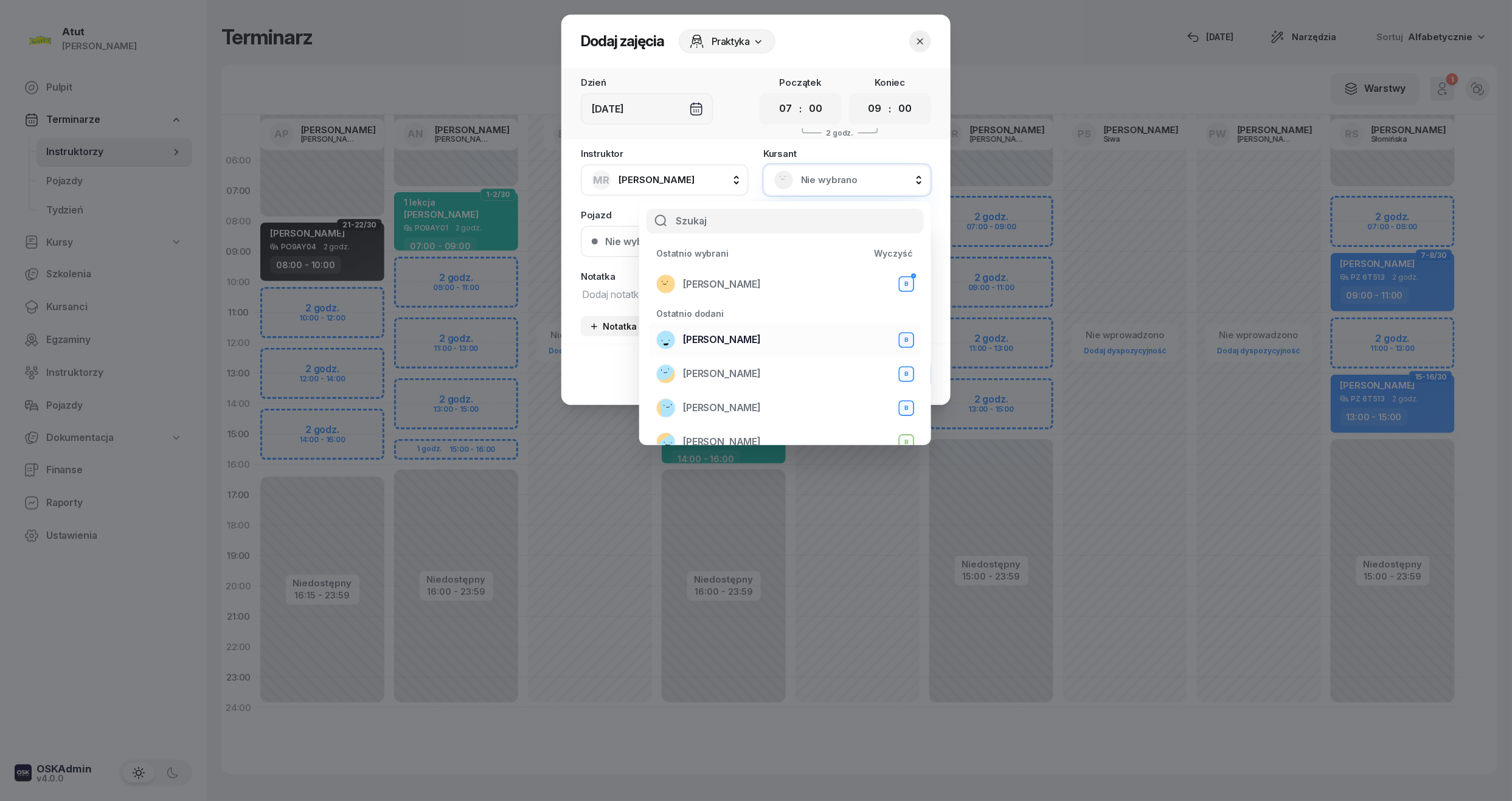
click at [734, 339] on span "Andrii Andrii" at bounding box center [722, 340] width 78 height 16
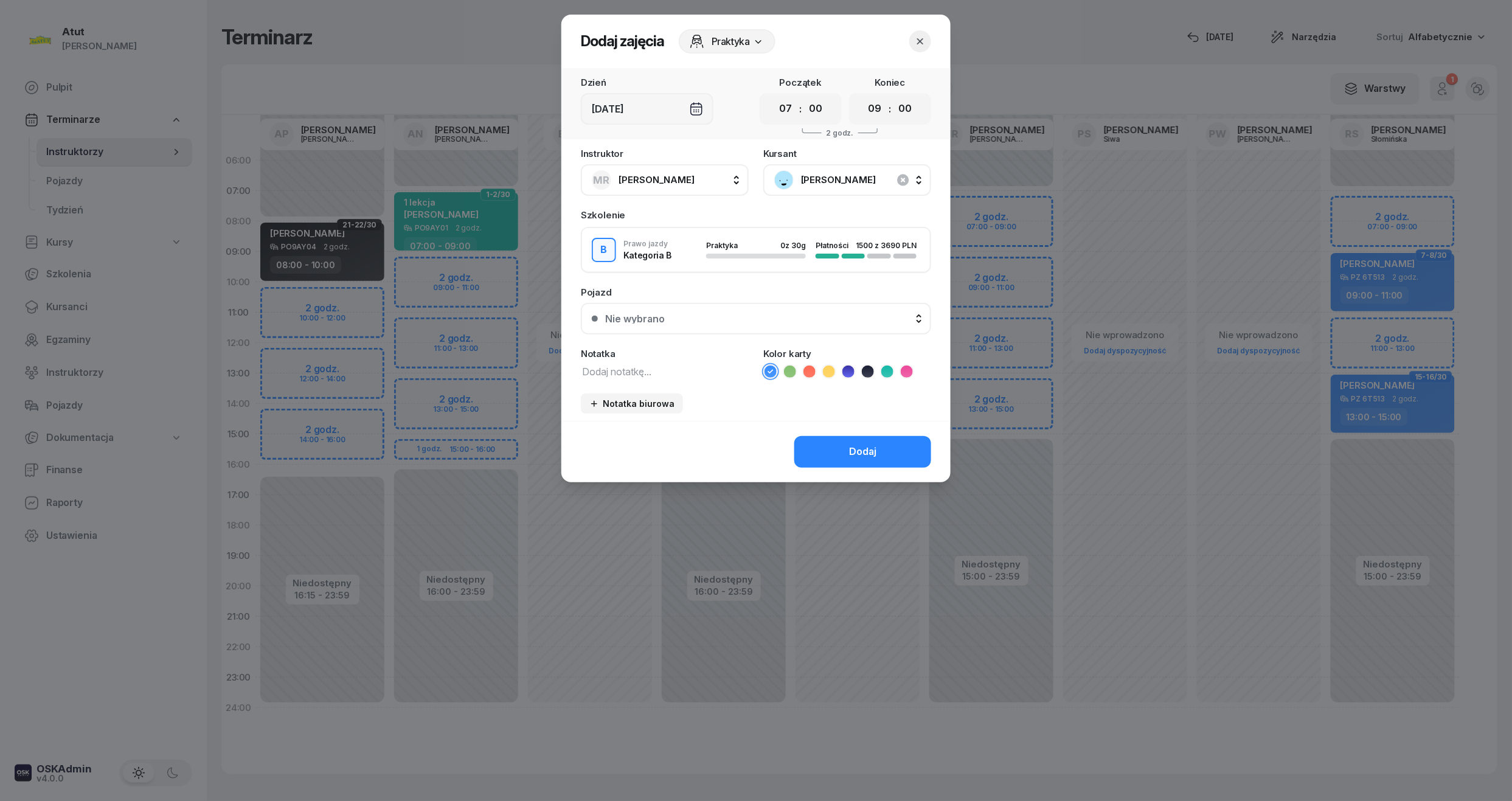
click at [773, 322] on button "Nie wybrano" at bounding box center [756, 319] width 351 height 32
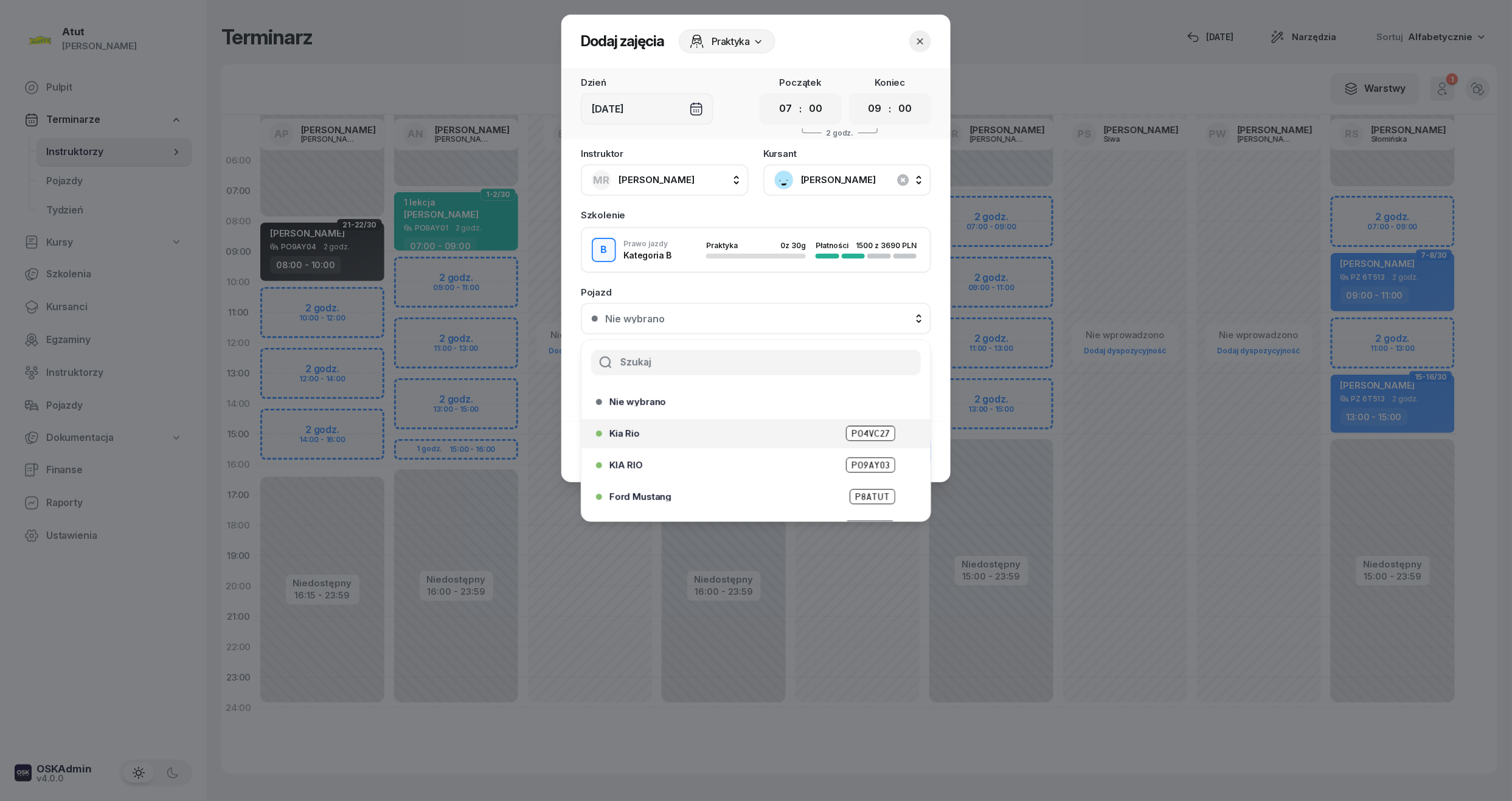
click at [862, 431] on span "PO4VC27" at bounding box center [870, 432] width 50 height 15
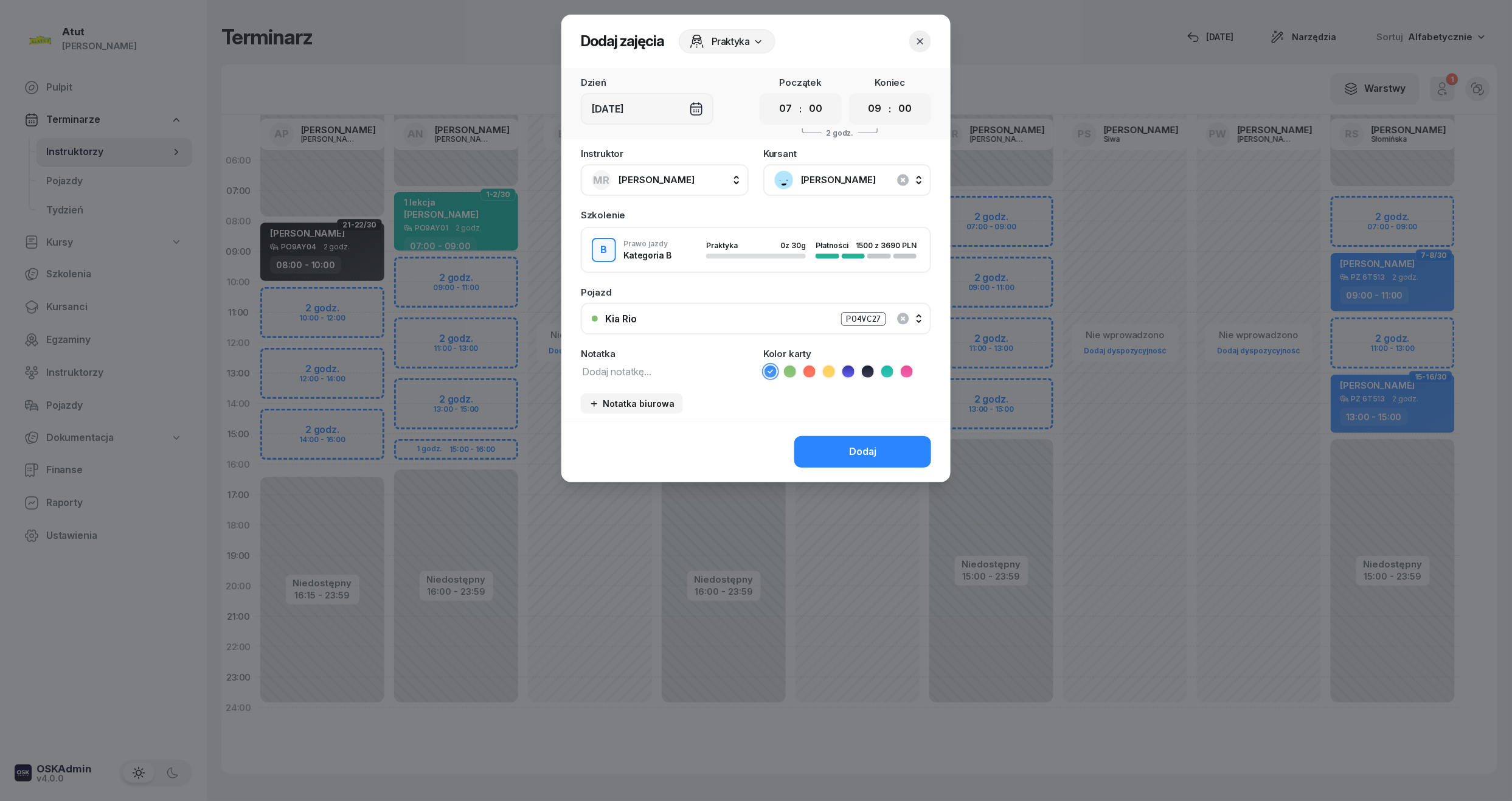
click at [669, 363] on textarea at bounding box center [665, 371] width 168 height 16
click at [893, 368] on icon at bounding box center [887, 371] width 12 height 12
click at [671, 364] on textarea at bounding box center [665, 371] width 168 height 16
type textarea "wyst karte"
click at [865, 440] on button "Dodaj" at bounding box center [862, 452] width 137 height 32
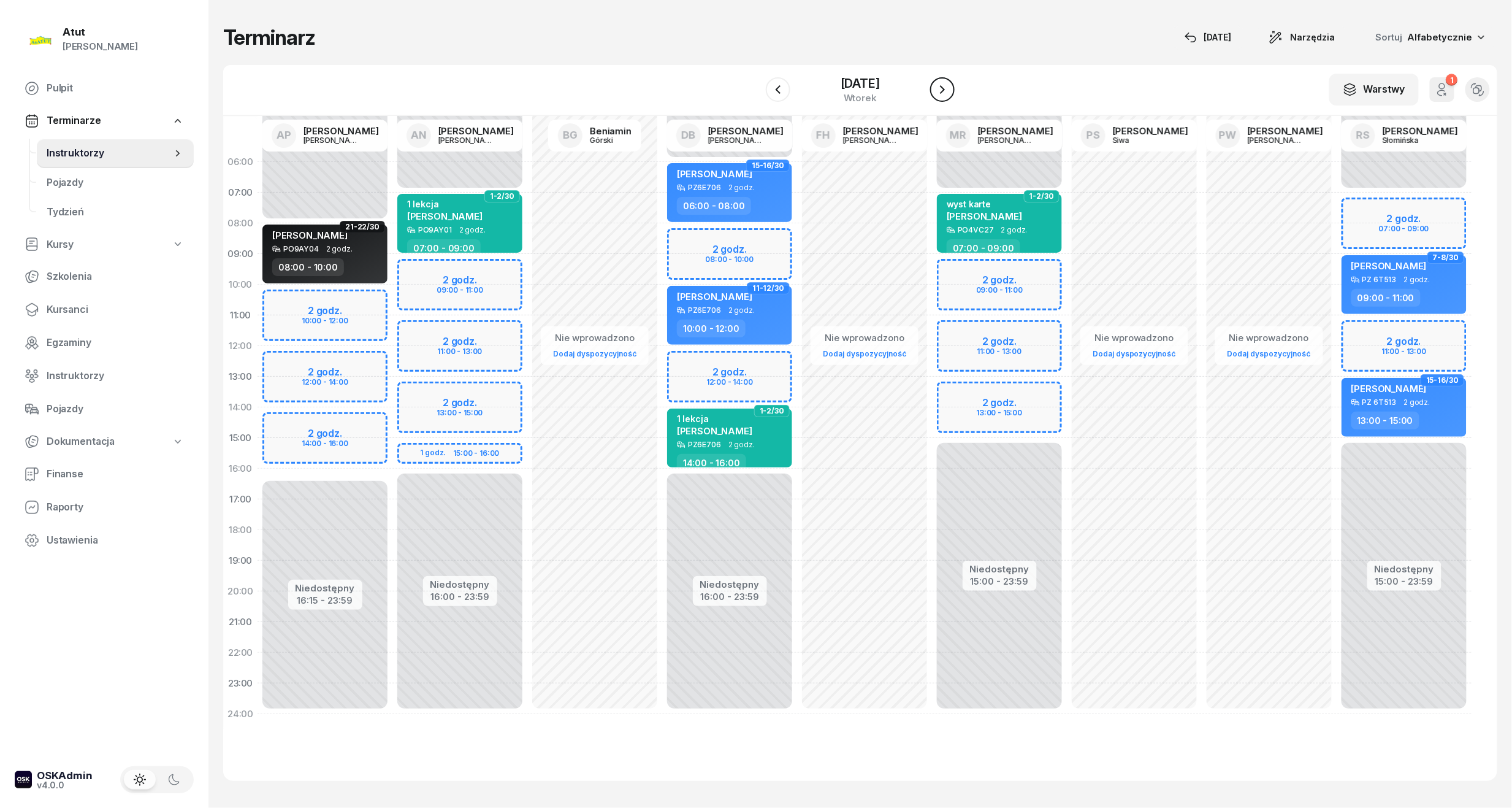
click at [940, 88] on icon "button" at bounding box center [943, 89] width 14 height 14
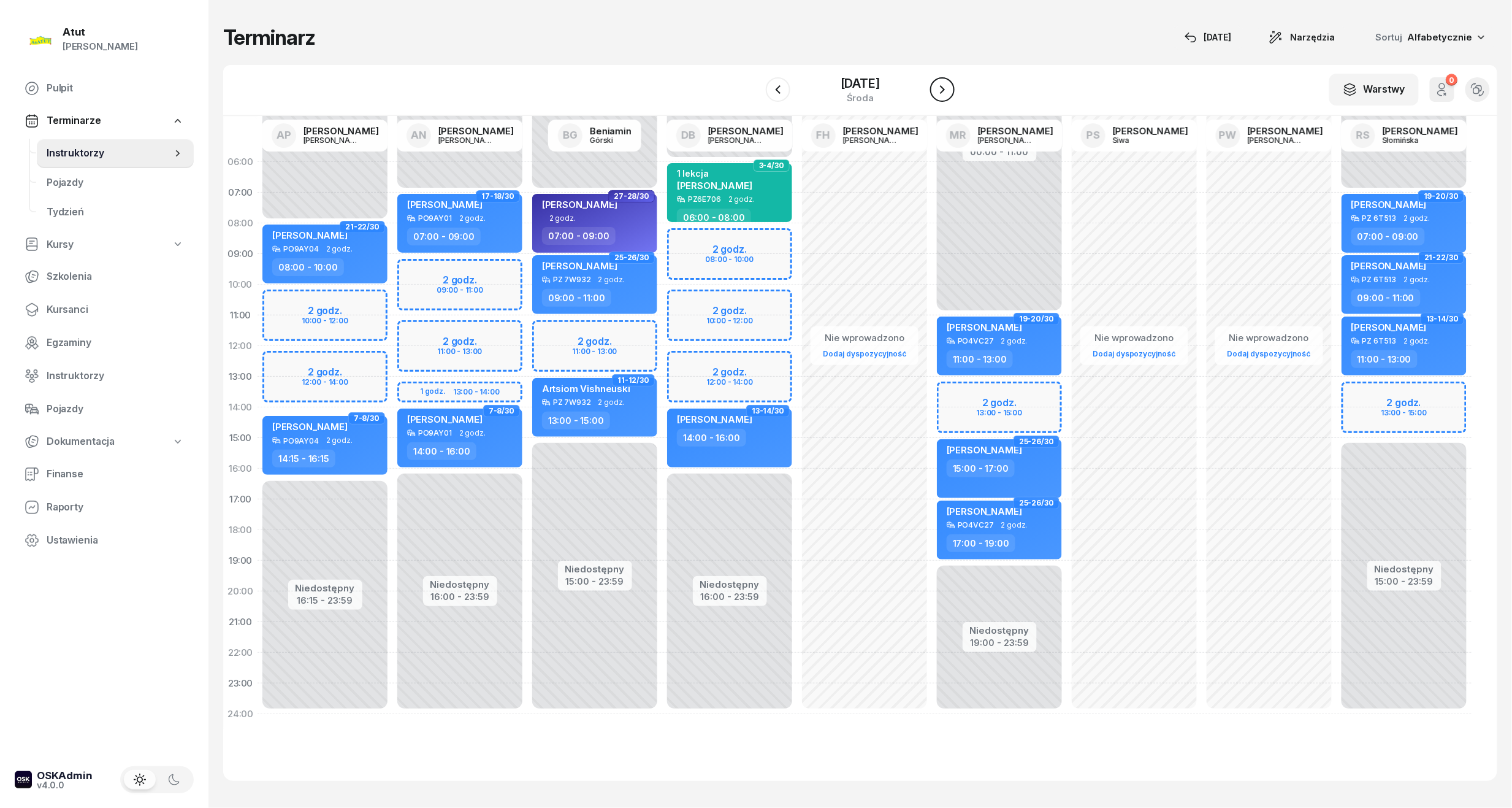
click at [936, 86] on icon "button" at bounding box center [943, 89] width 14 height 14
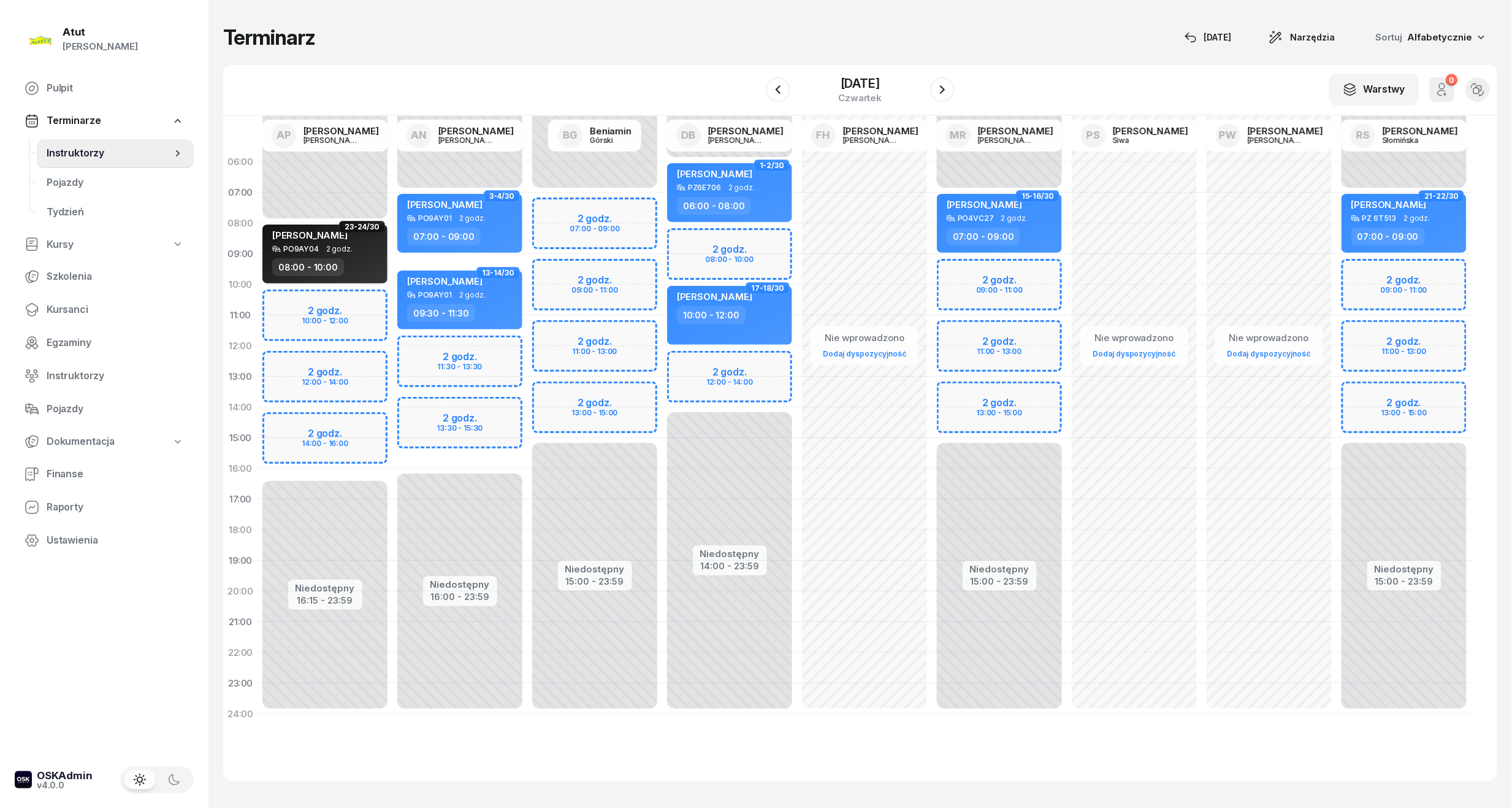
click at [1019, 293] on div "Niedostępny 00:00 - 07:00 Niedostępny 15:00 - 23:59 2 godz. 09:00 - 11:00 2 god…" at bounding box center [1000, 438] width 135 height 583
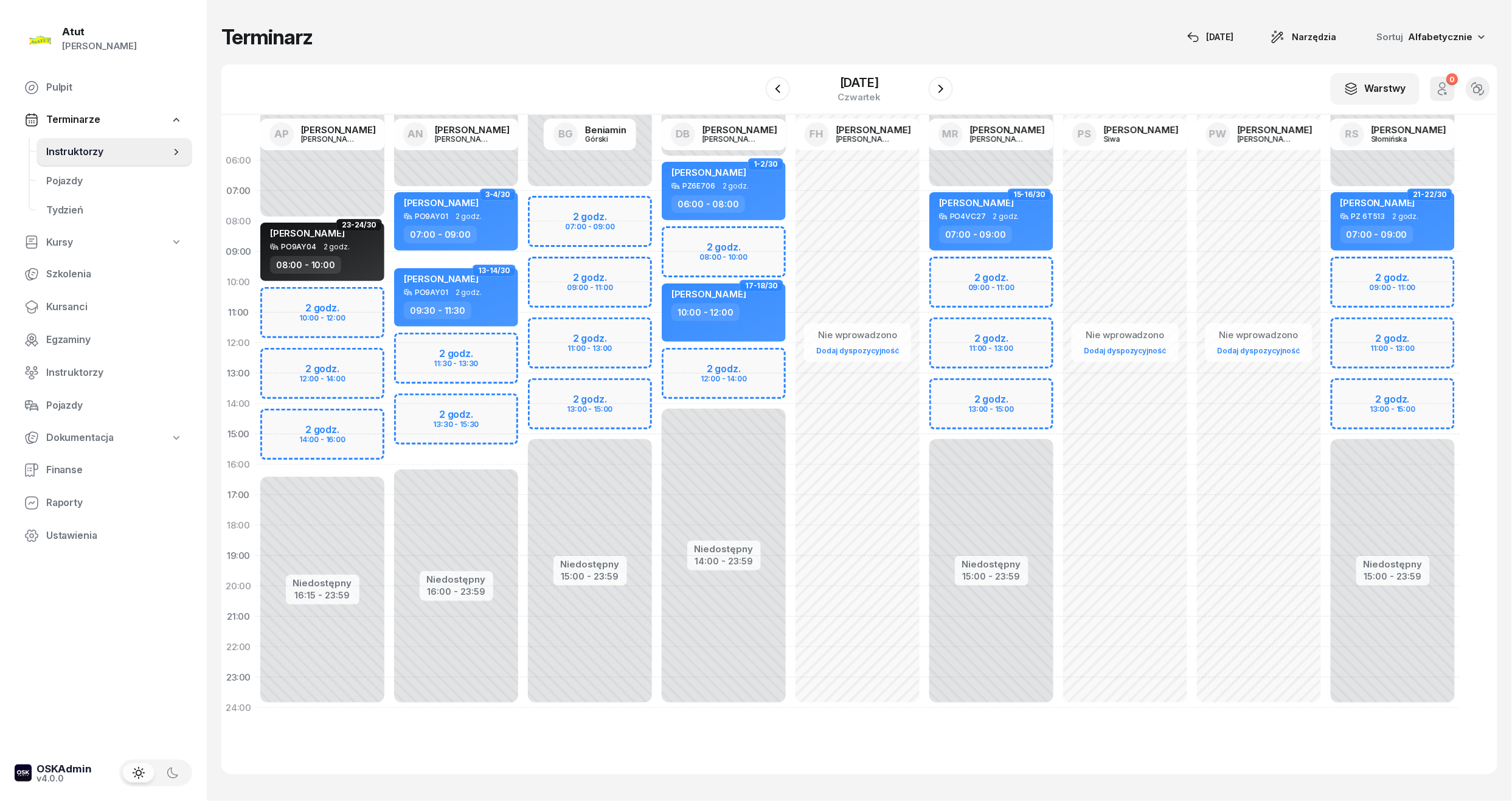
select select "10"
select select "12"
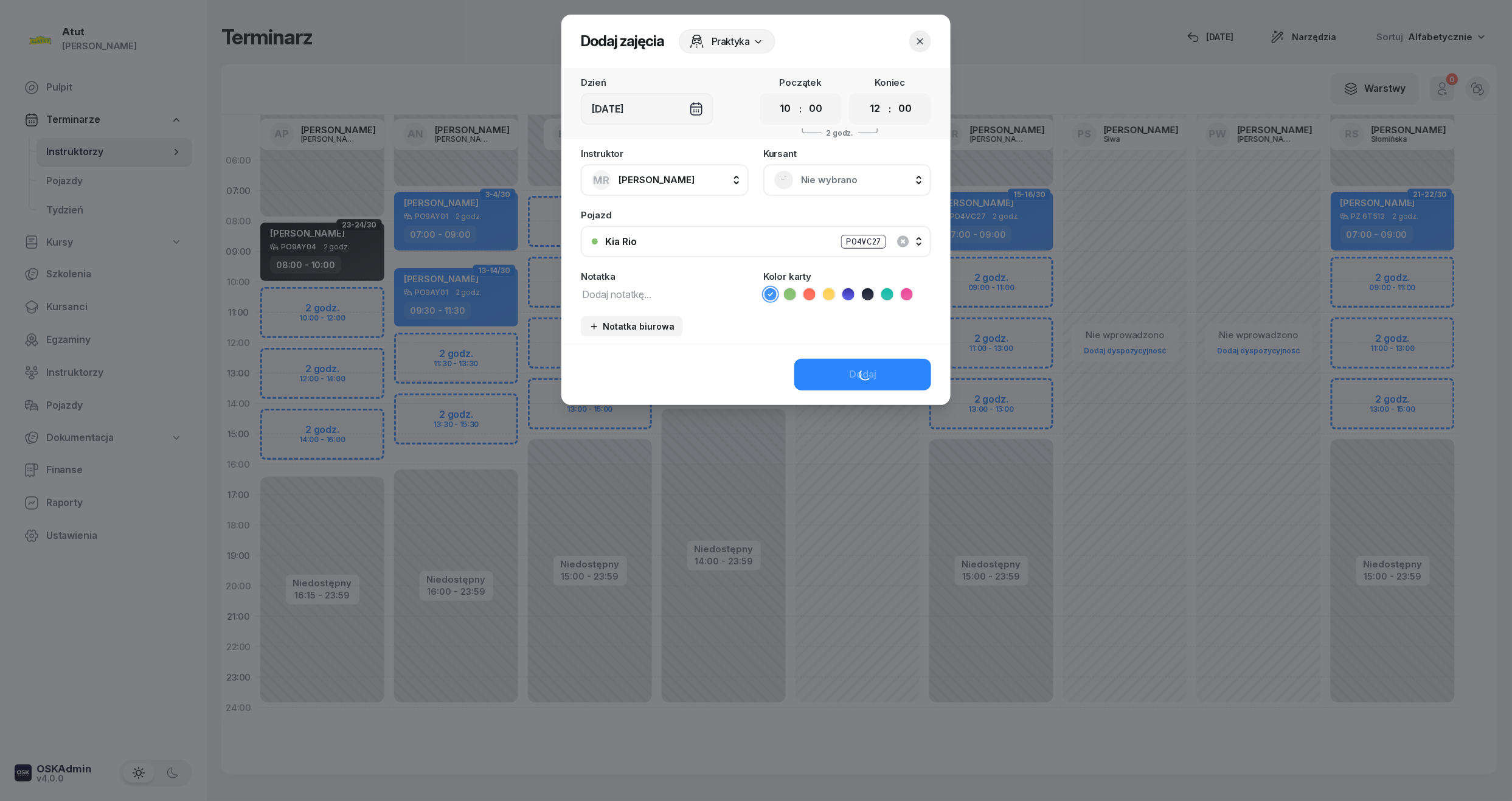
click at [848, 165] on div "Nie wybrano" at bounding box center [847, 180] width 168 height 32
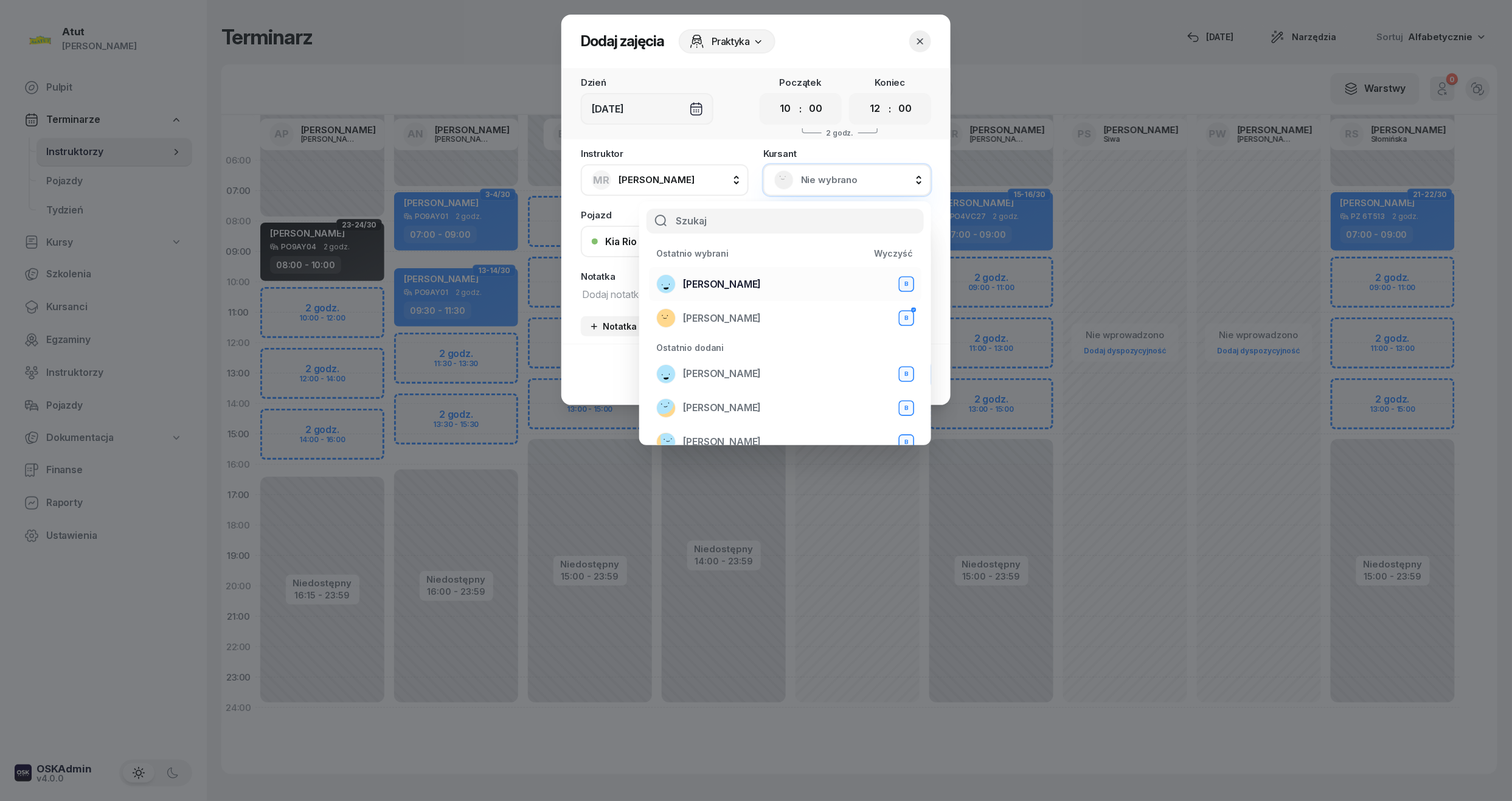
click at [706, 278] on span "Andrii Andrii" at bounding box center [722, 284] width 78 height 16
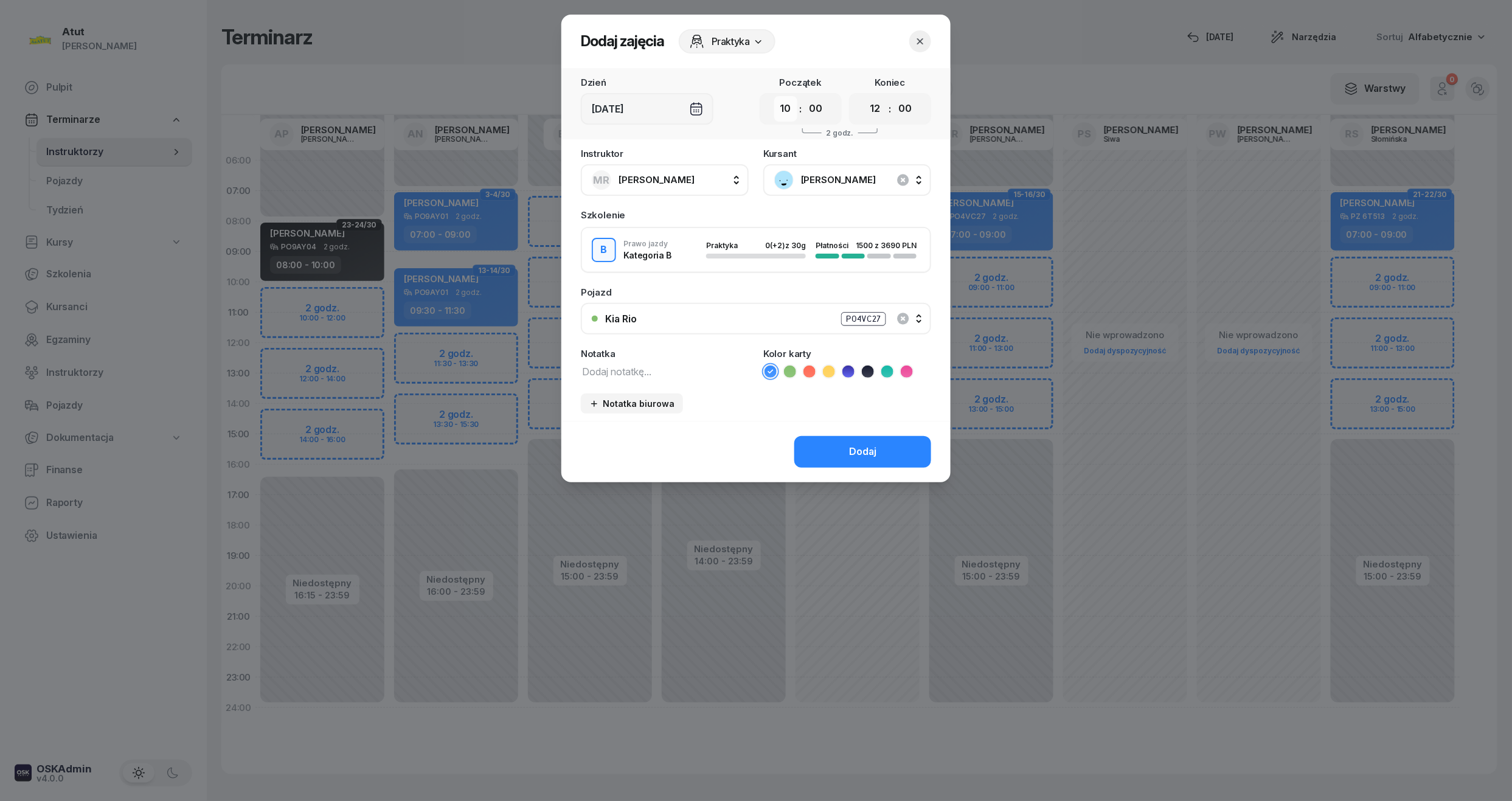
click at [787, 118] on select "00 01 02 03 04 05 06 07 08 09 10 11 12 13 14 15 16 17 18 19 20 21 22 23" at bounding box center [785, 109] width 23 height 26
select select "09"
click at [774, 96] on select "00 01 02 03 04 05 06 07 08 09 10 11 12 13 14 15 16 17 18 19 20 21 22 23" at bounding box center [785, 109] width 23 height 26
click at [873, 109] on select "00 01 02 03 04 05 06 07 08 09 10 11 12 13 14 15 16 17 18 19 20 21 22 23" at bounding box center [875, 109] width 23 height 26
select select "11"
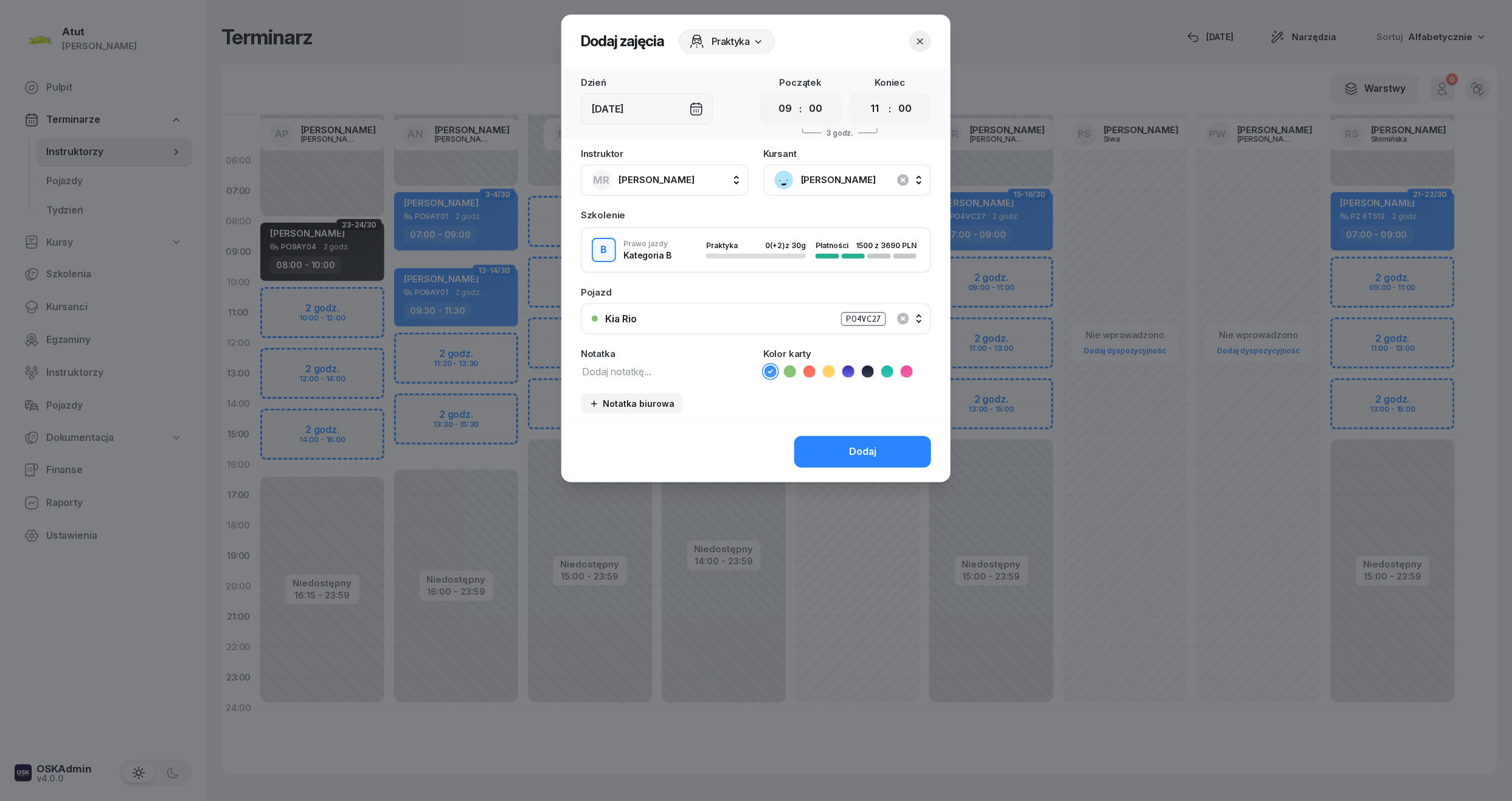
click at [864, 96] on select "00 01 02 03 04 05 06 07 08 09 10 11 12 13 14 15 16 17 18 19 20 21 22 23" at bounding box center [875, 109] width 23 height 26
click at [872, 451] on div "Dodaj" at bounding box center [863, 452] width 27 height 16
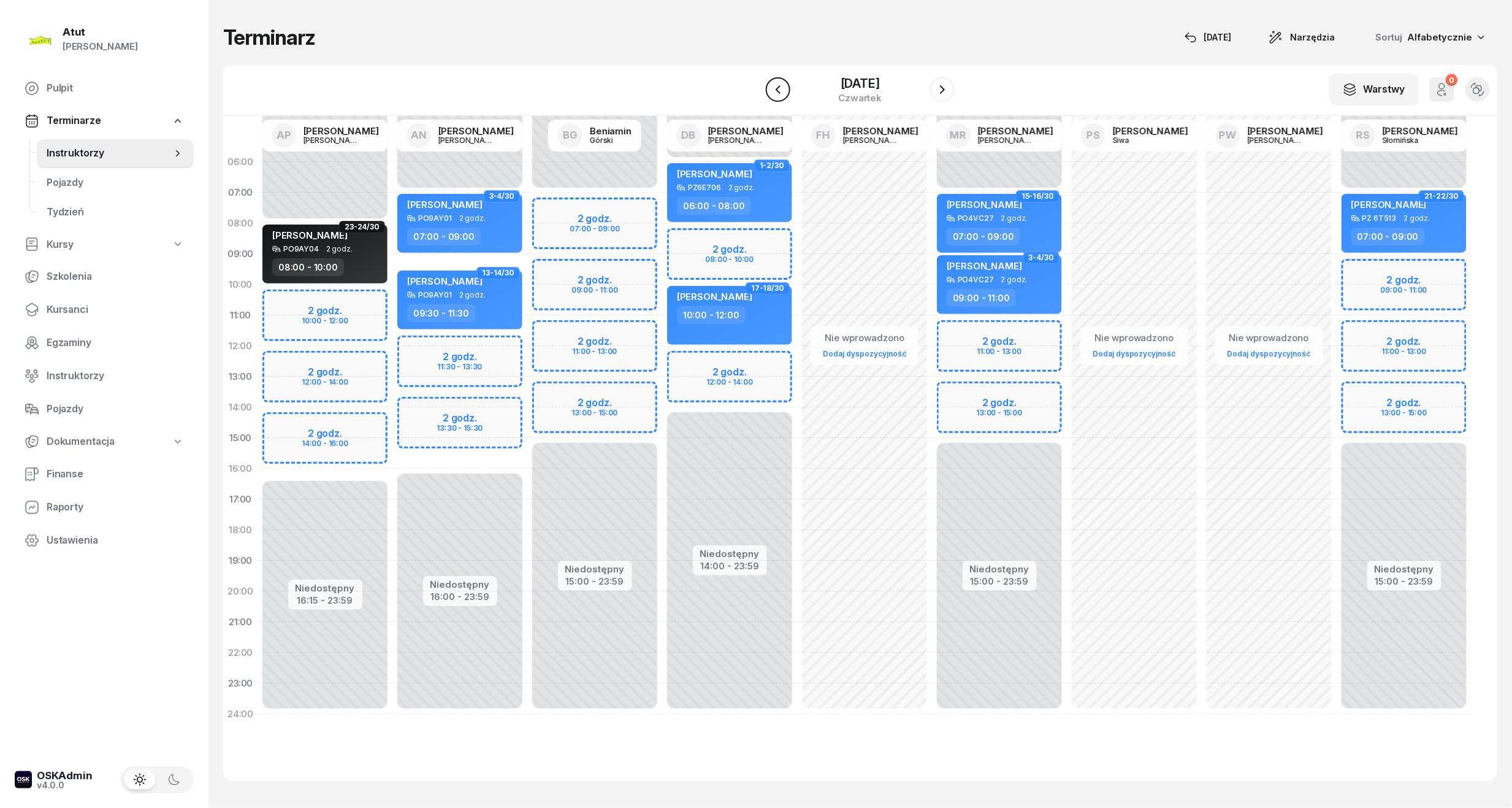
click at [780, 86] on icon "button" at bounding box center [778, 89] width 14 height 14
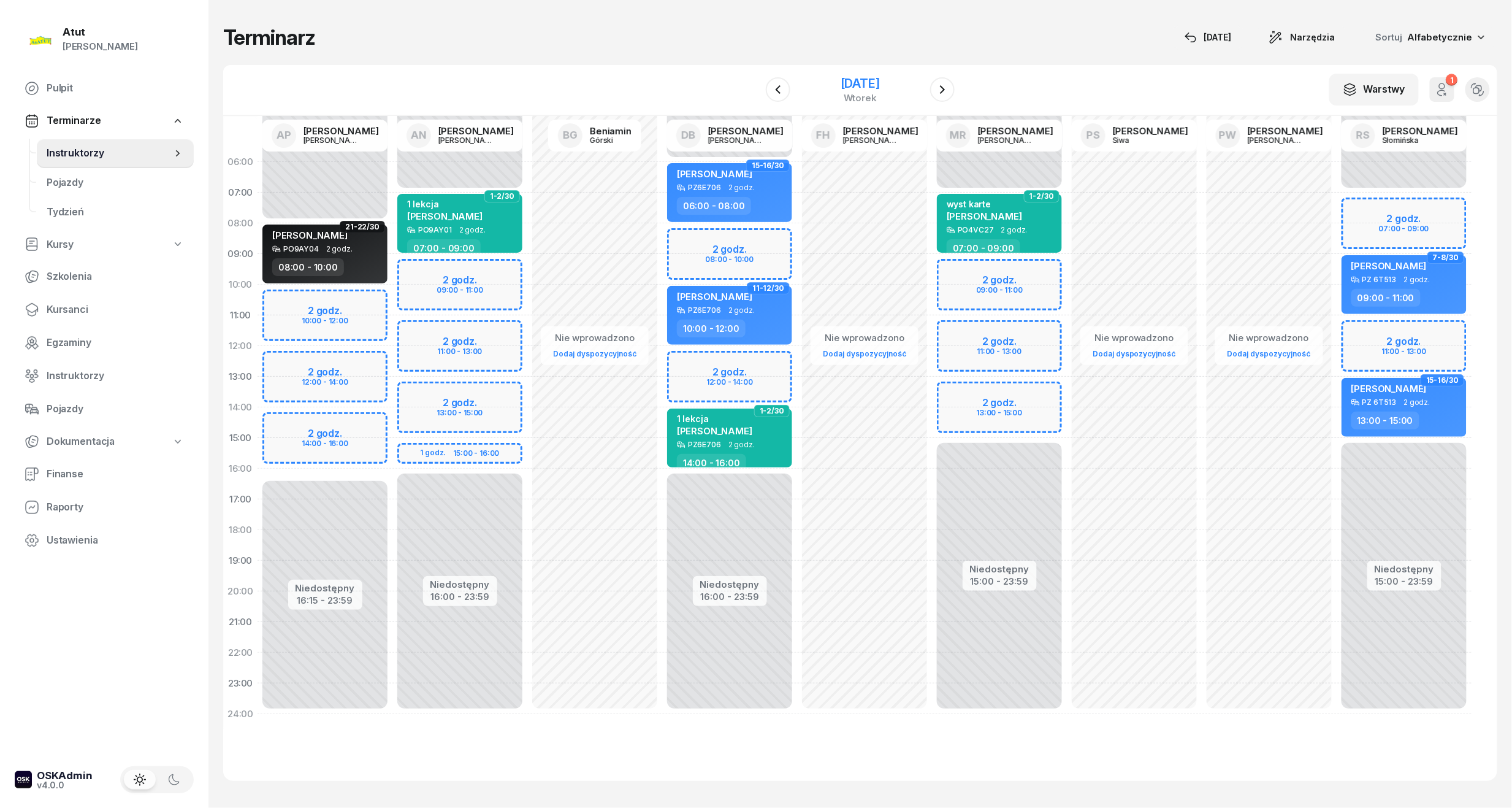
click at [866, 88] on div "4 listopada 2025" at bounding box center [860, 83] width 39 height 12
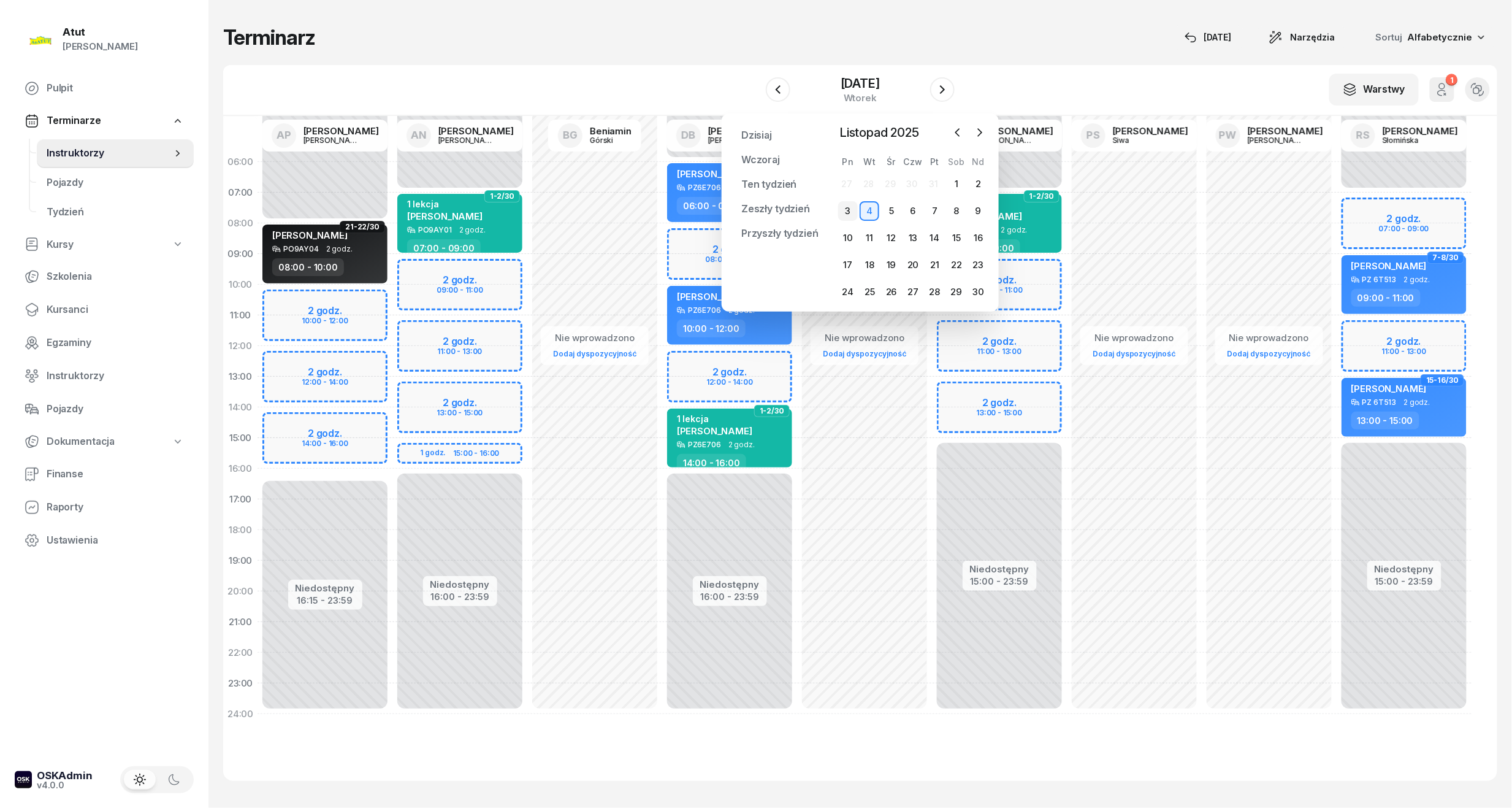
click at [848, 207] on div "3" at bounding box center [848, 211] width 20 height 20
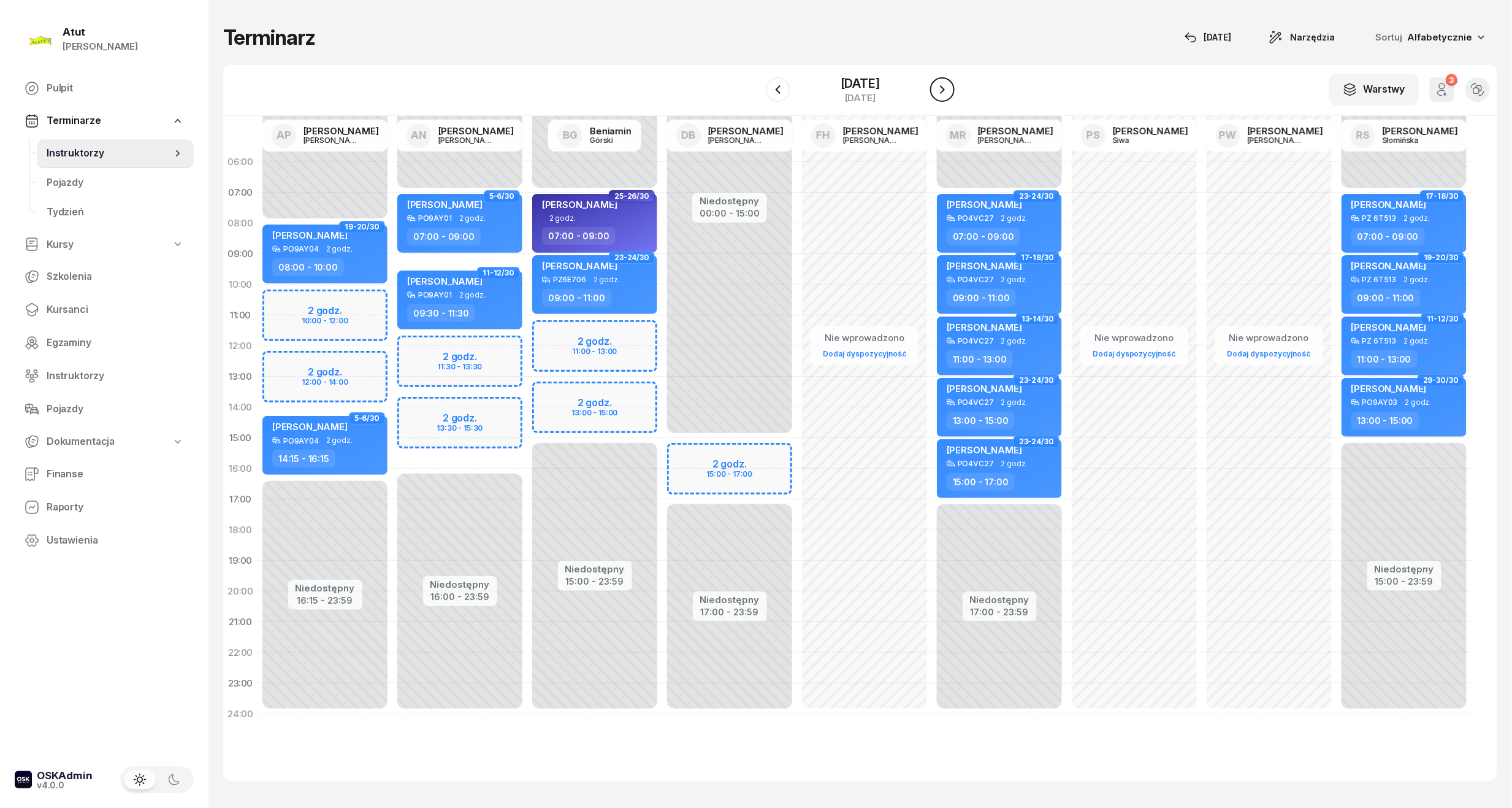
click at [935, 89] on icon "button" at bounding box center [943, 89] width 14 height 14
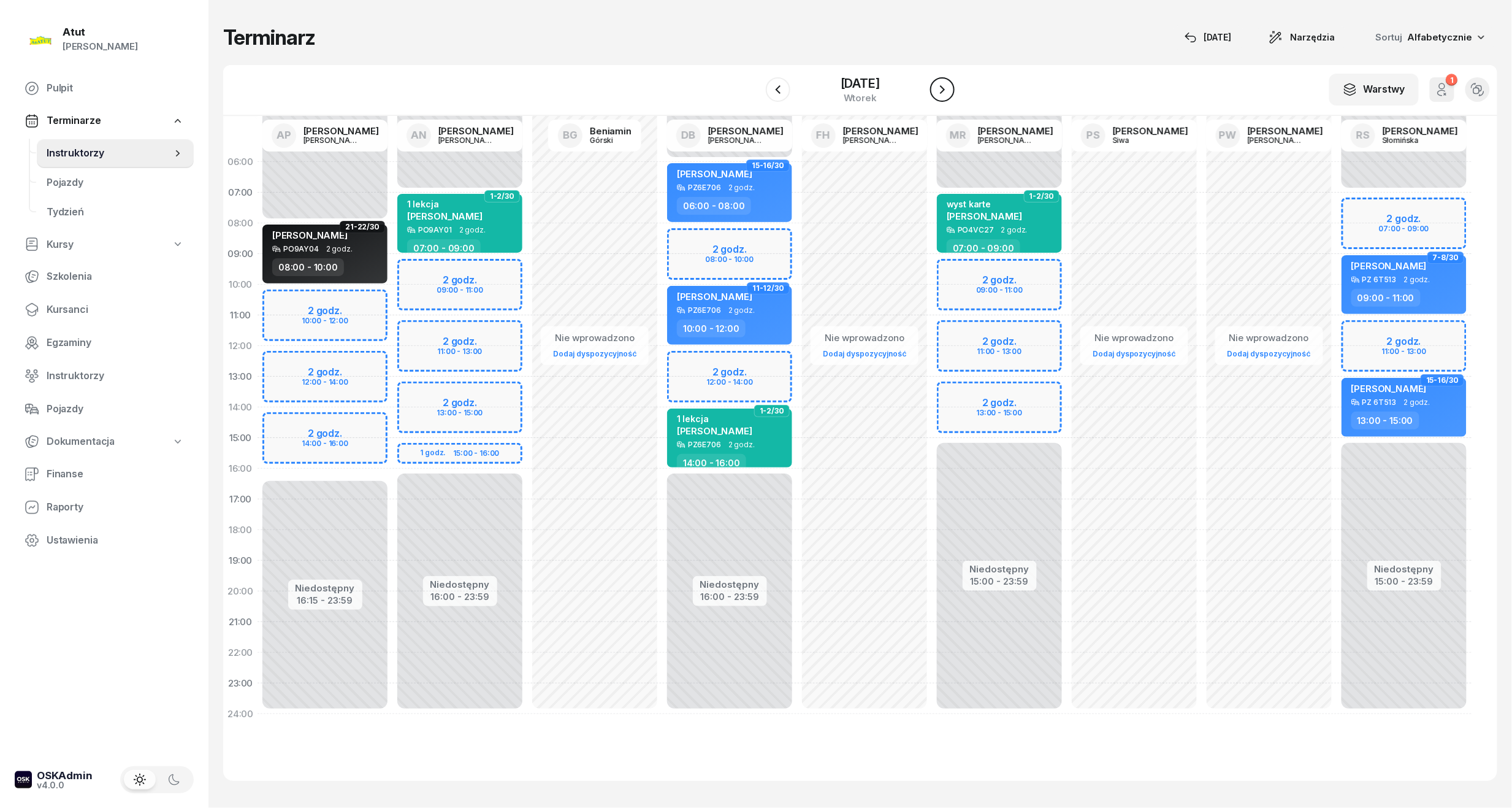
click at [937, 78] on button "button" at bounding box center [943, 90] width 25 height 25
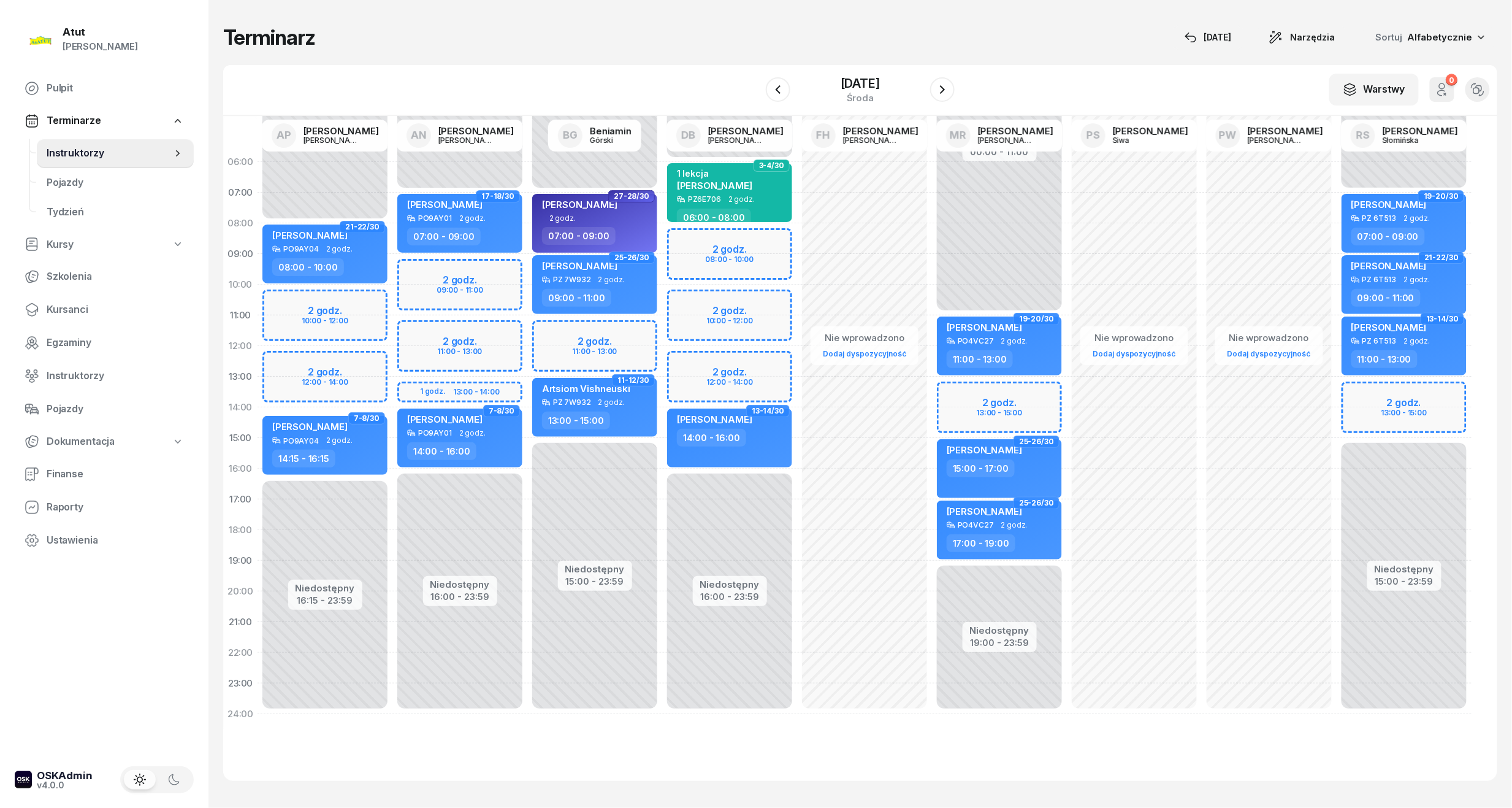
click at [937, 106] on div "5 listopada 2025 środa" at bounding box center [860, 90] width 189 height 35
click at [945, 89] on icon "button" at bounding box center [943, 89] width 14 height 14
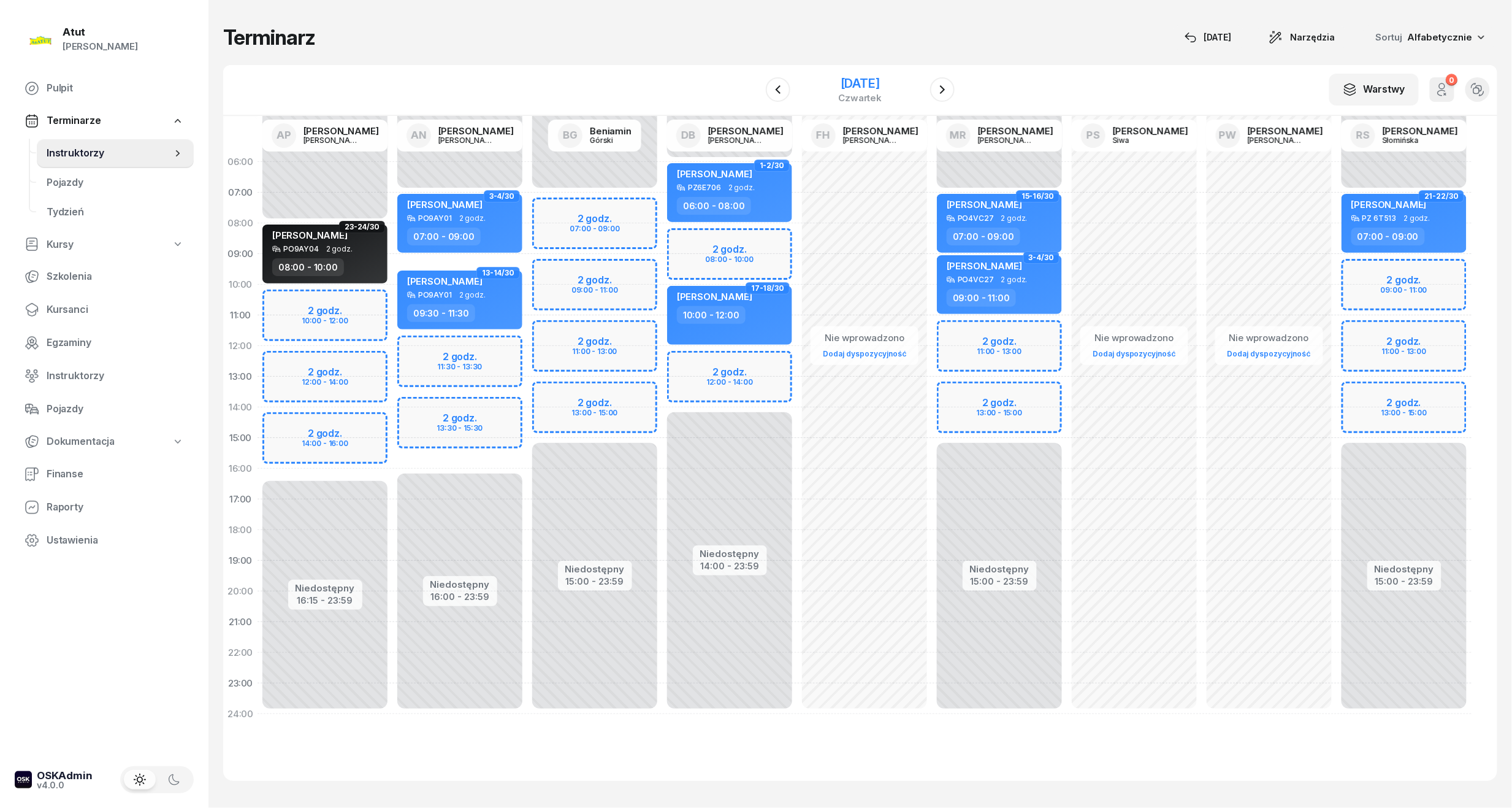
click at [844, 82] on div "6 listopada 2025" at bounding box center [861, 83] width 43 height 12
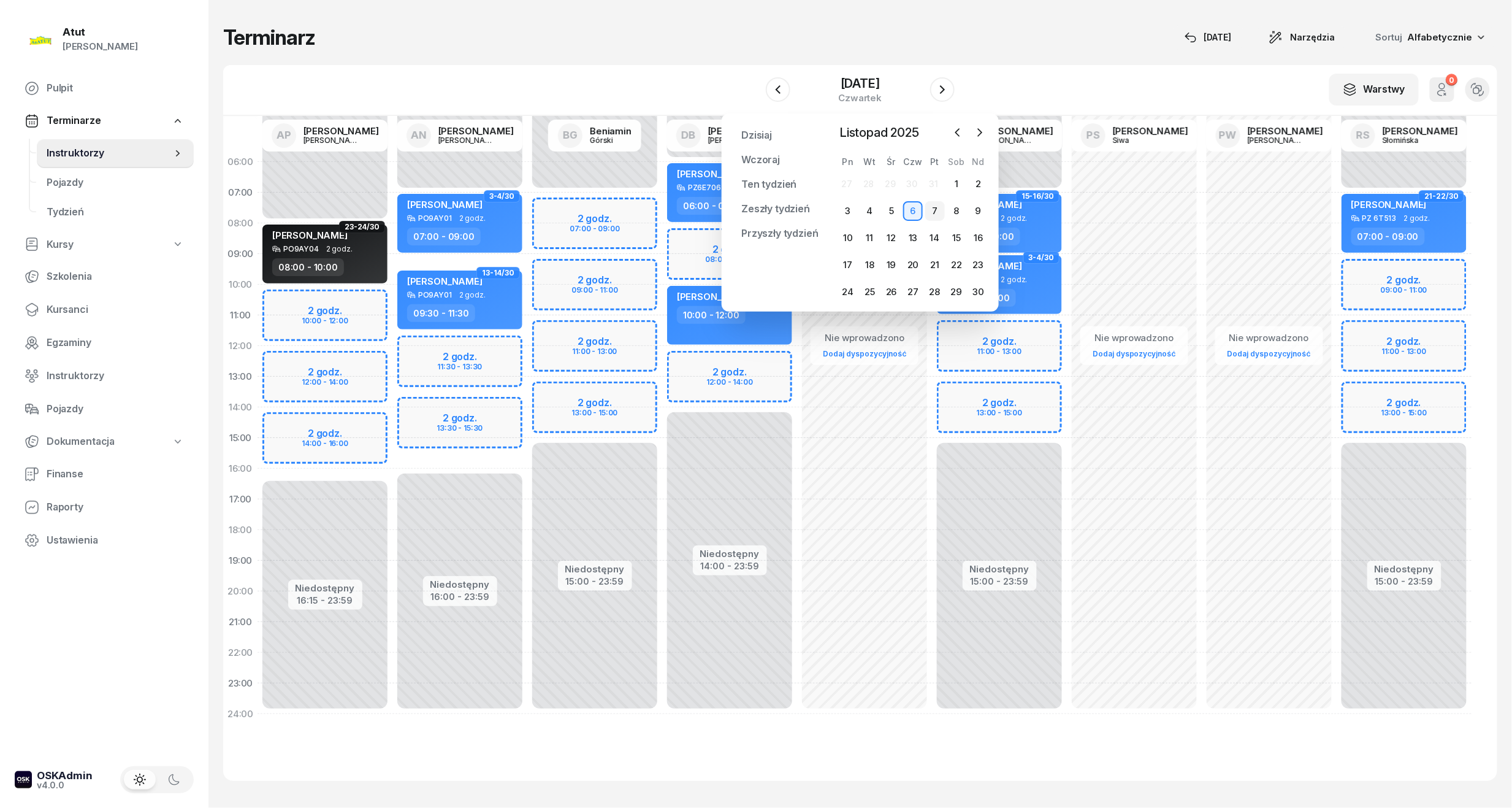
click at [936, 209] on div "7" at bounding box center [935, 211] width 20 height 20
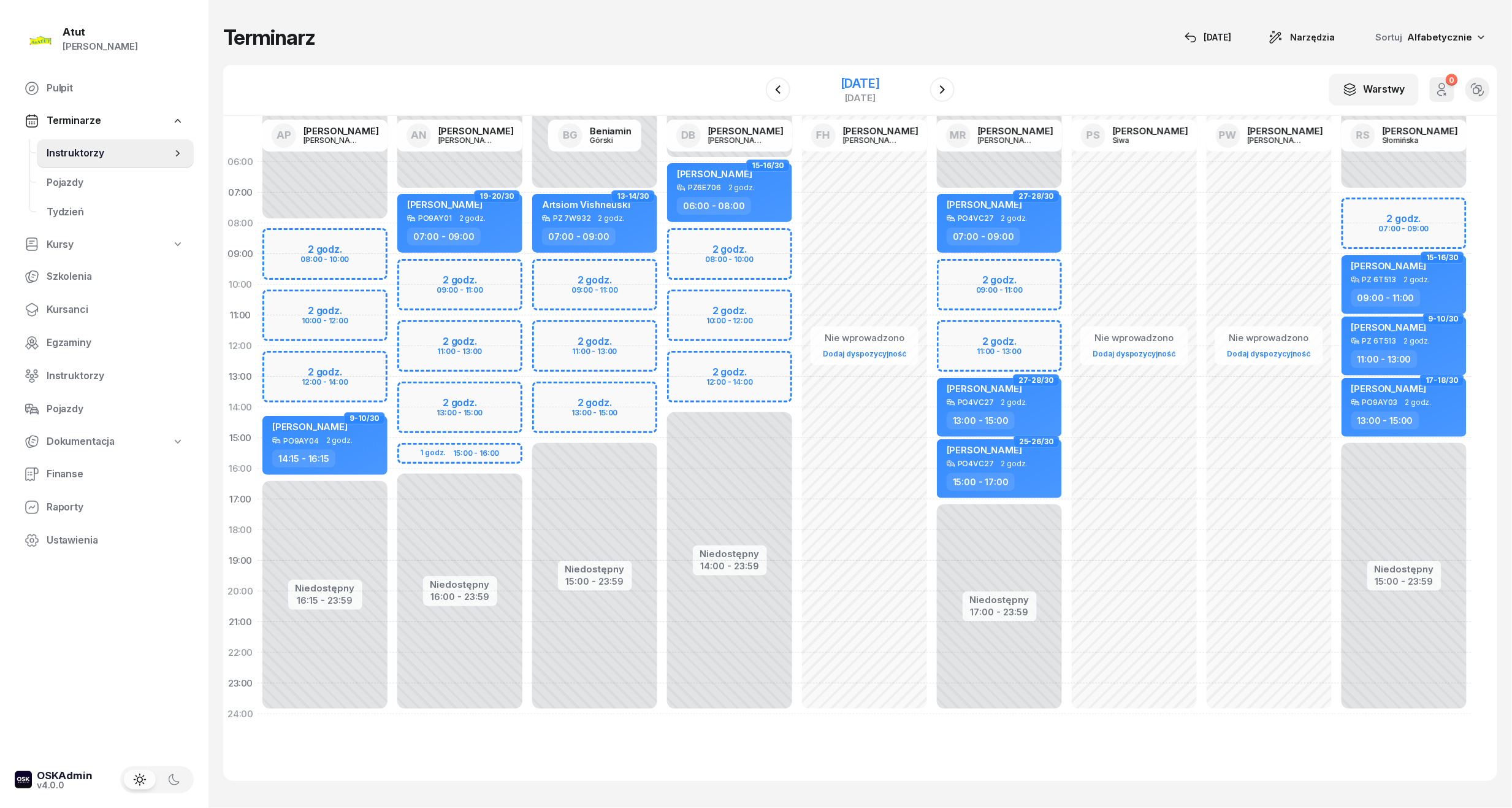
click at [877, 80] on div "7 listopada 2025" at bounding box center [860, 83] width 39 height 12
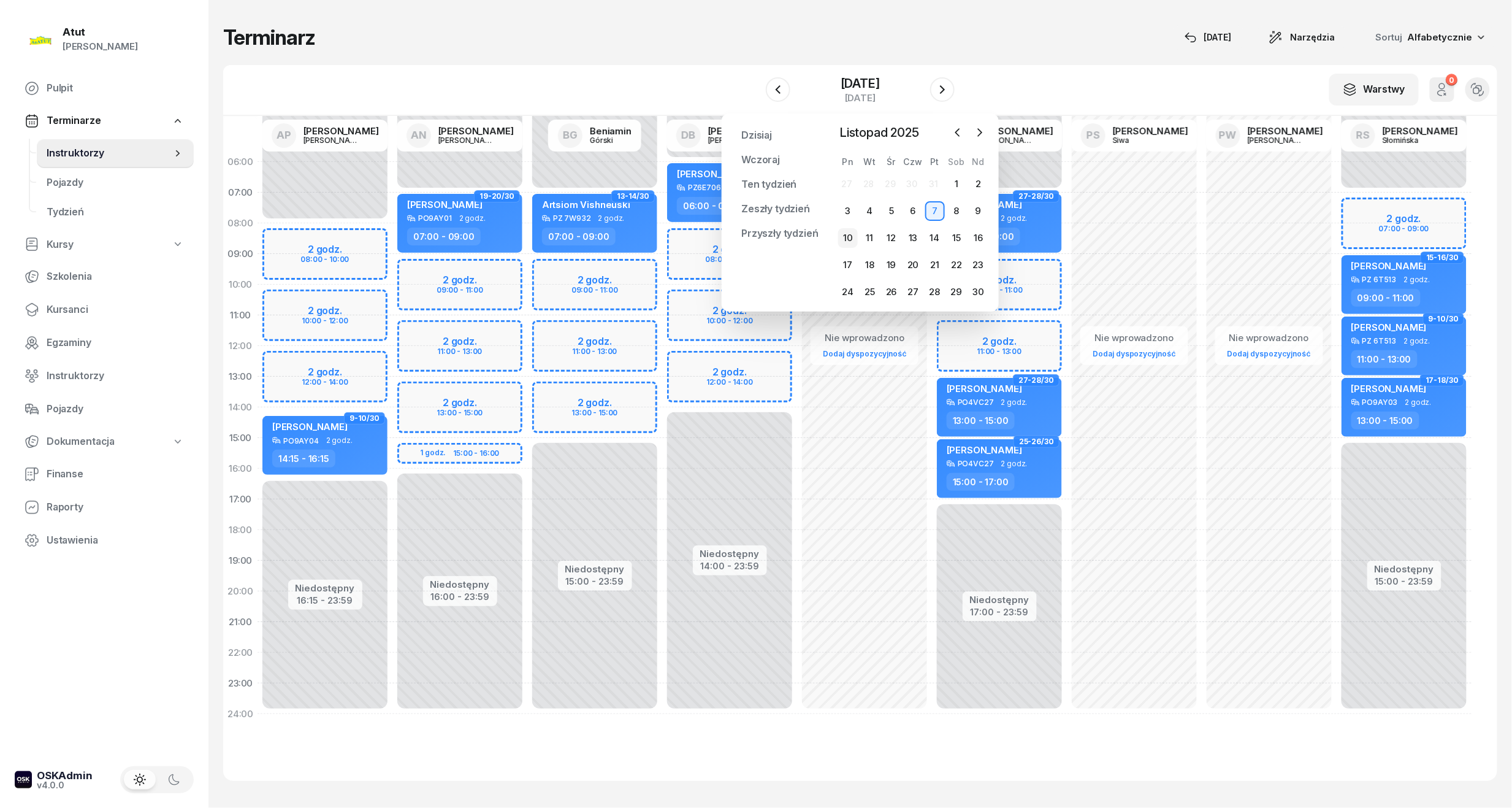
click at [845, 230] on div "10" at bounding box center [848, 238] width 20 height 20
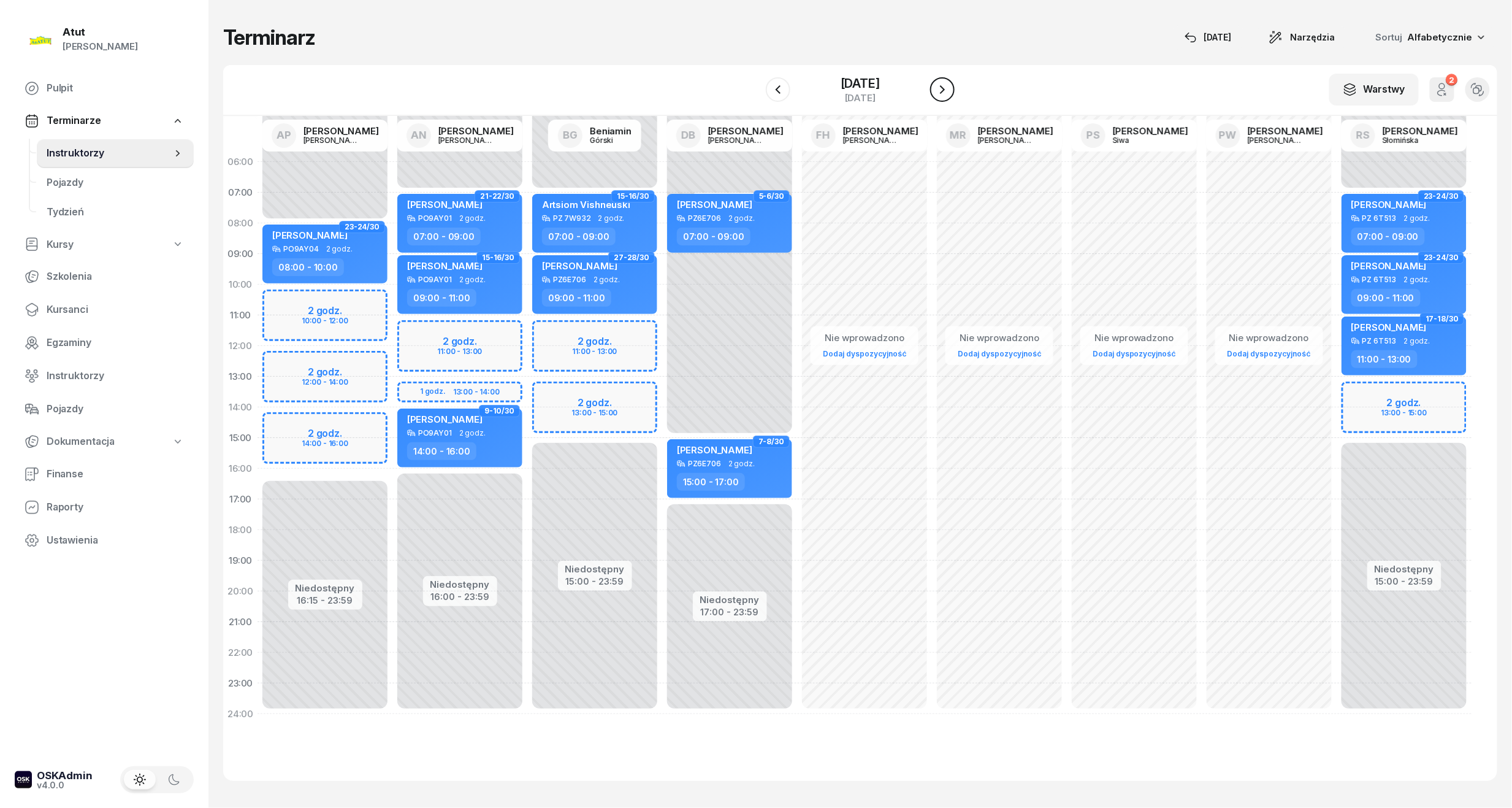
click at [949, 86] on icon "button" at bounding box center [943, 89] width 14 height 14
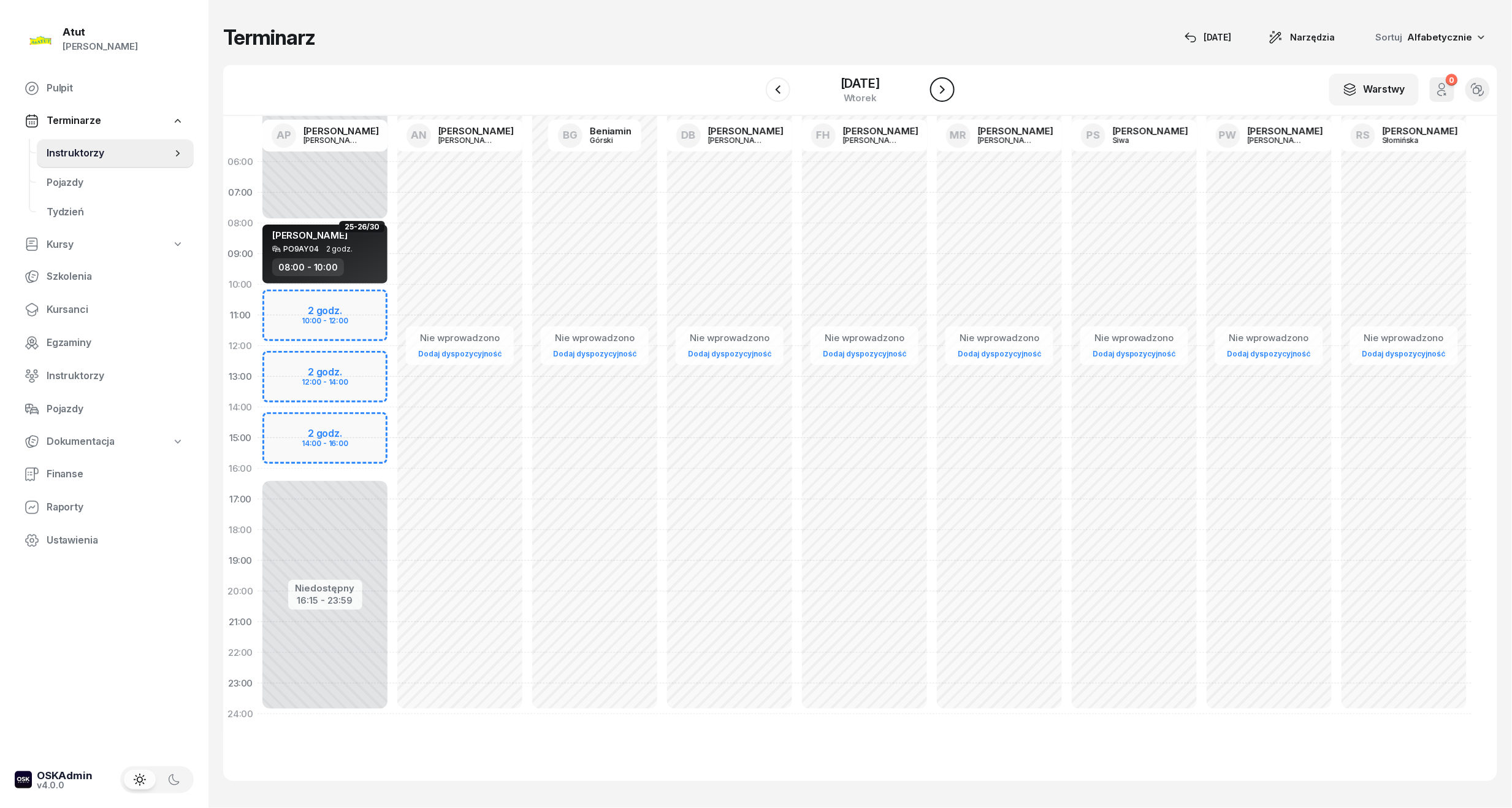
click at [937, 92] on icon "button" at bounding box center [943, 89] width 14 height 14
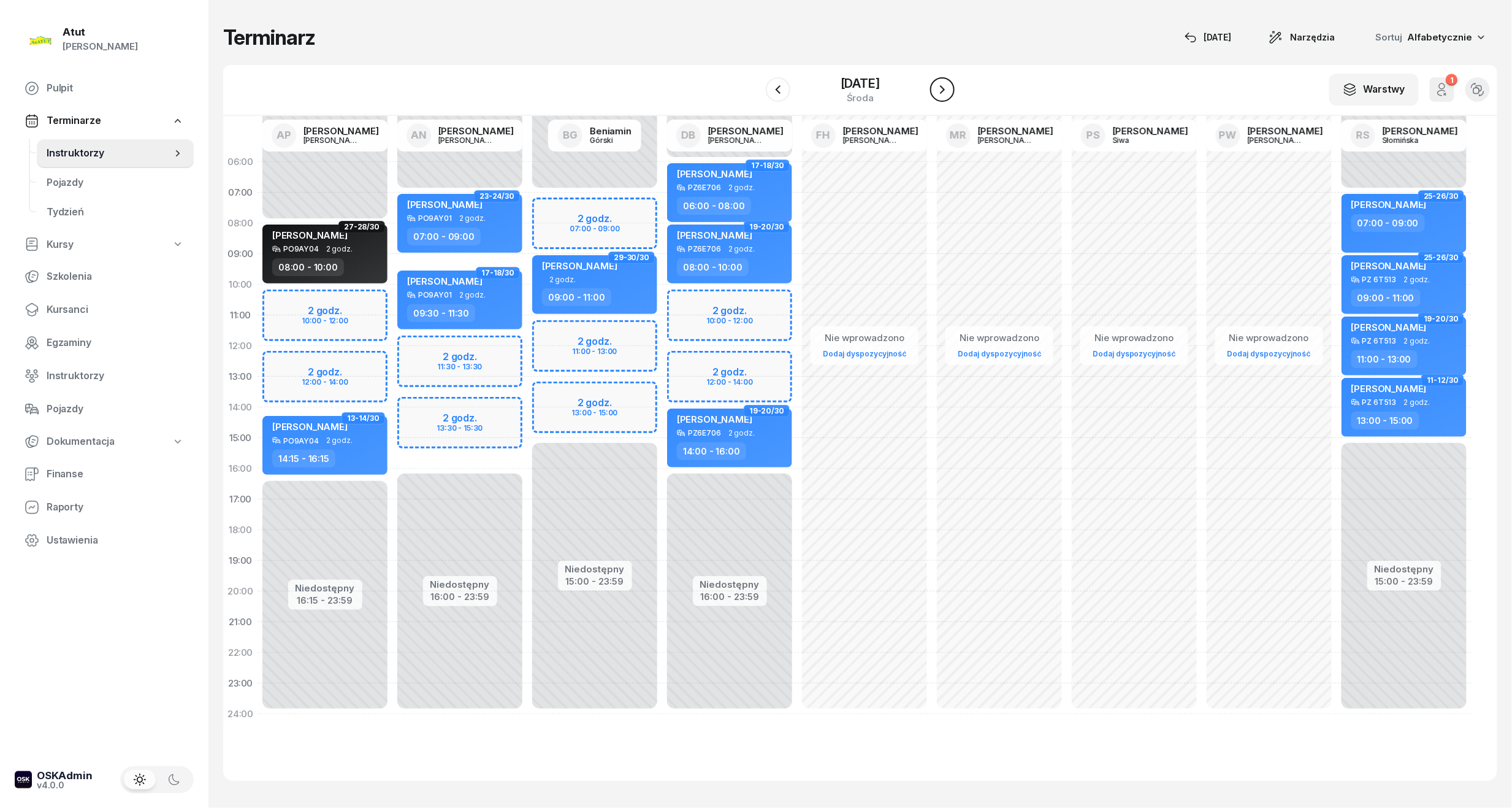
click at [943, 92] on icon "button" at bounding box center [943, 89] width 14 height 14
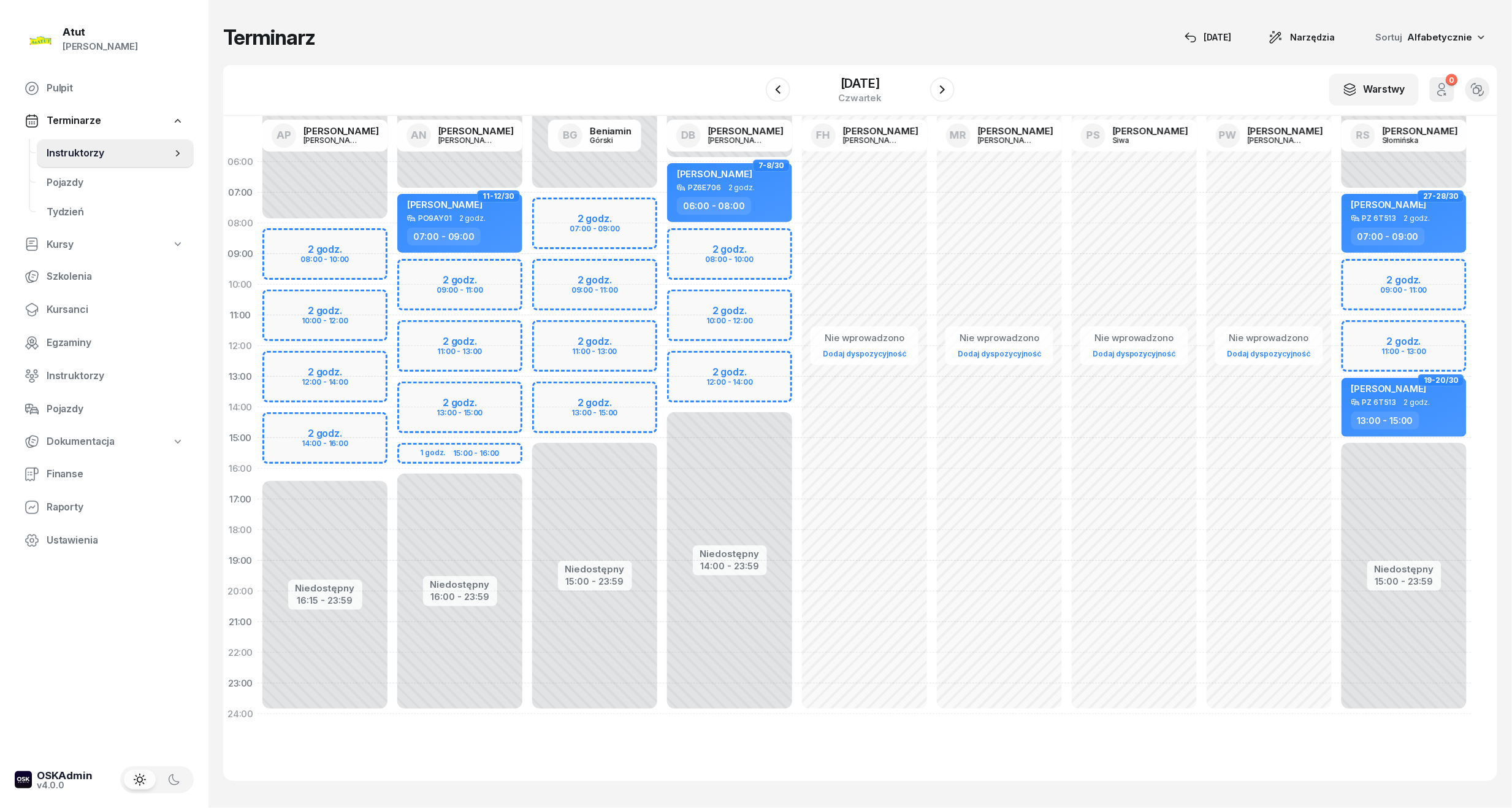
click at [1391, 278] on div "Niedostępny 00:00 - 07:00 Niedostępny 15:00 - 23:59 2 godz. 09:00 - 11:00 2 god…" at bounding box center [1404, 438] width 135 height 583
select select "09"
select select "11"
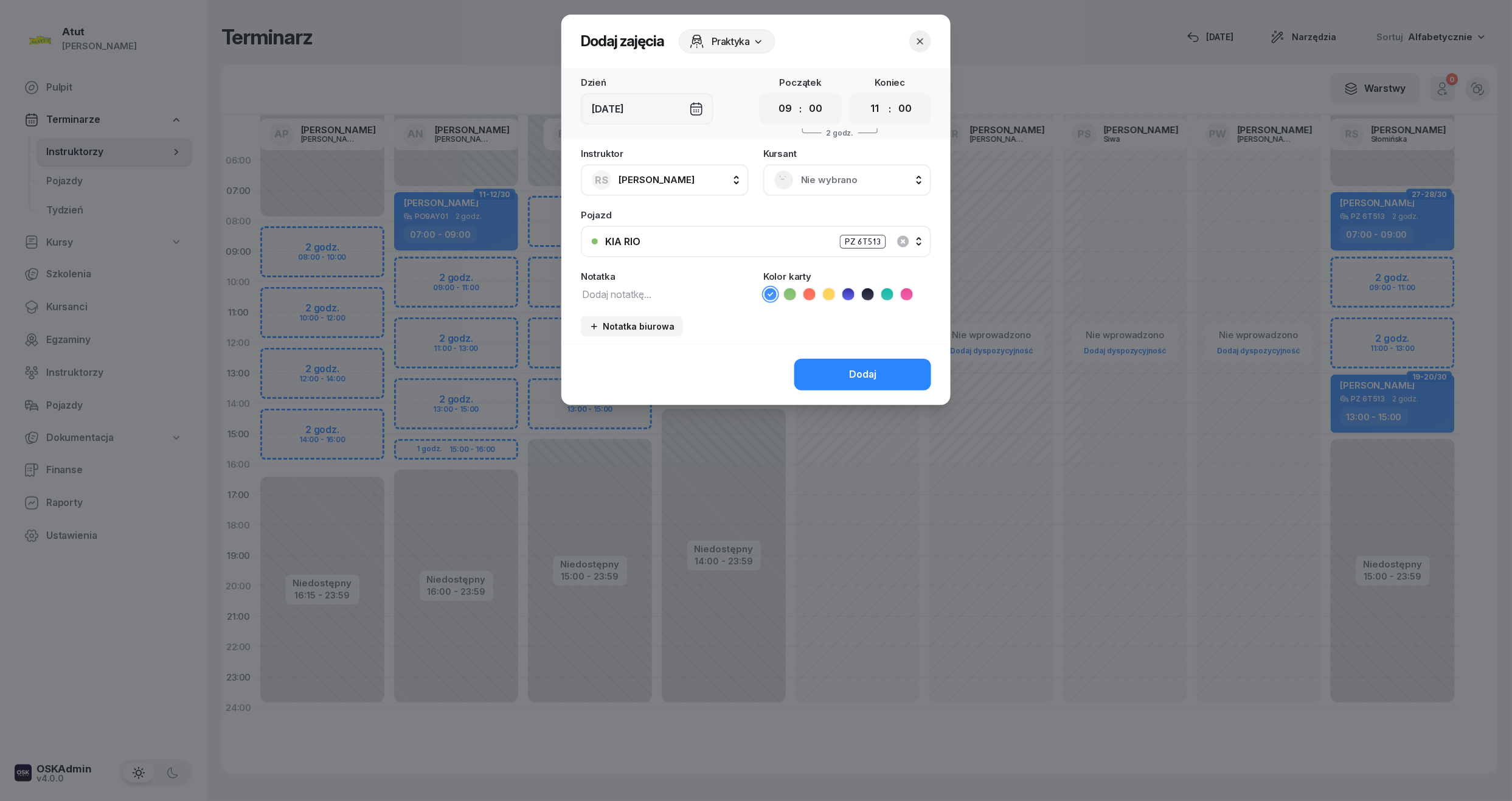
click at [844, 176] on span "Nie wybrano" at bounding box center [861, 180] width 119 height 16
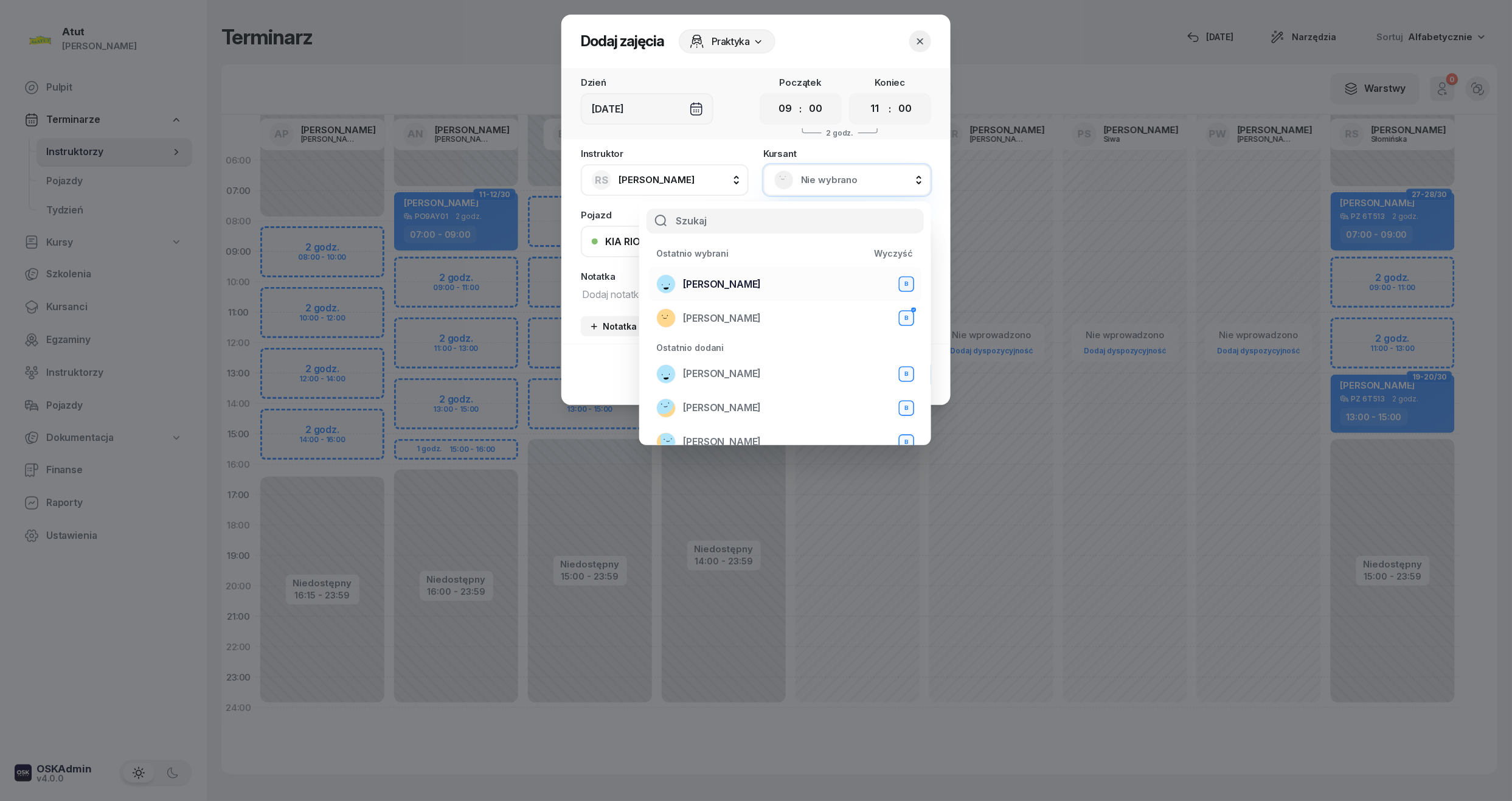
click at [729, 286] on span "Andrii Andrii" at bounding box center [722, 284] width 78 height 16
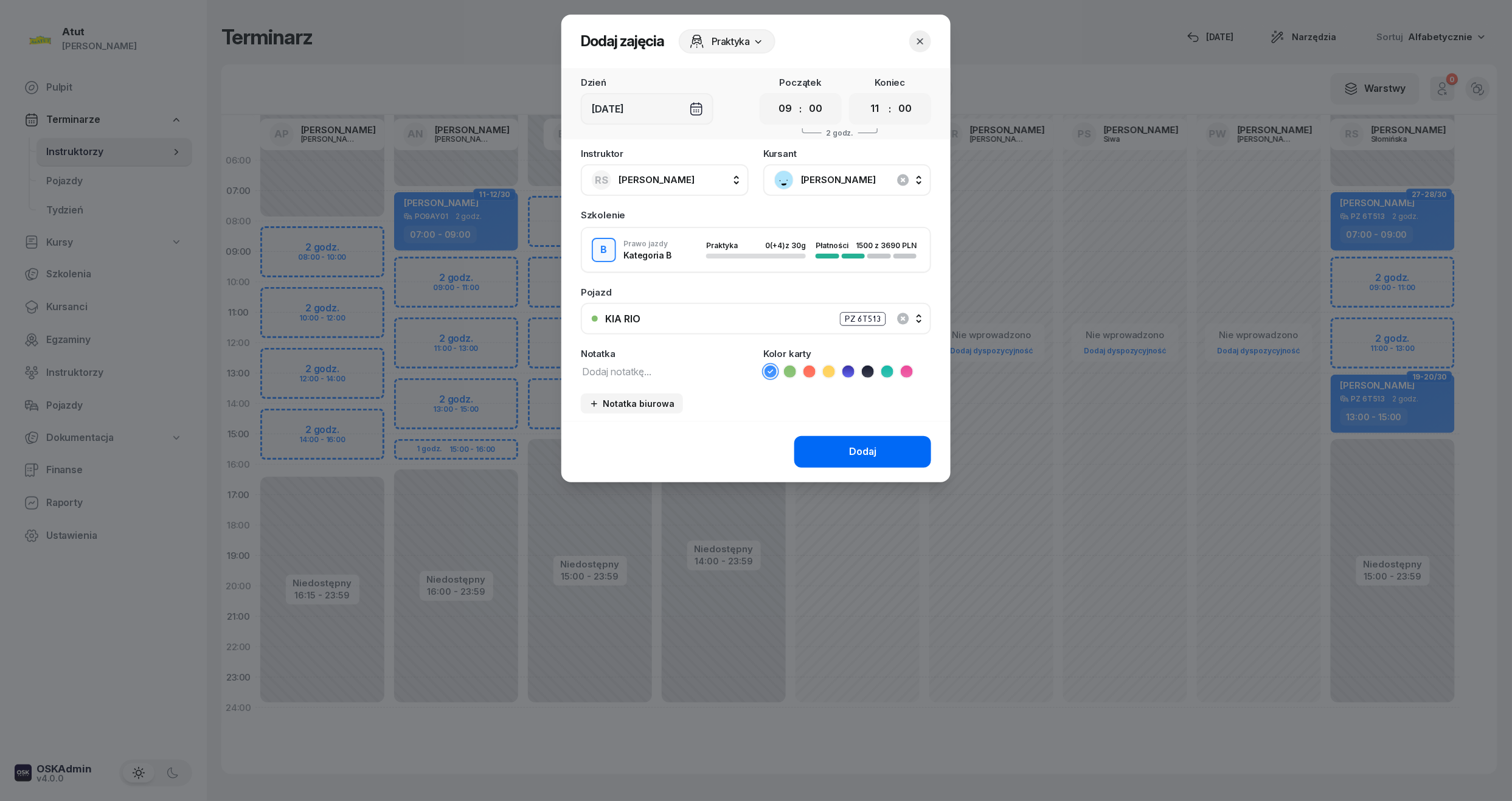
click at [842, 445] on button "Dodaj" at bounding box center [862, 452] width 137 height 32
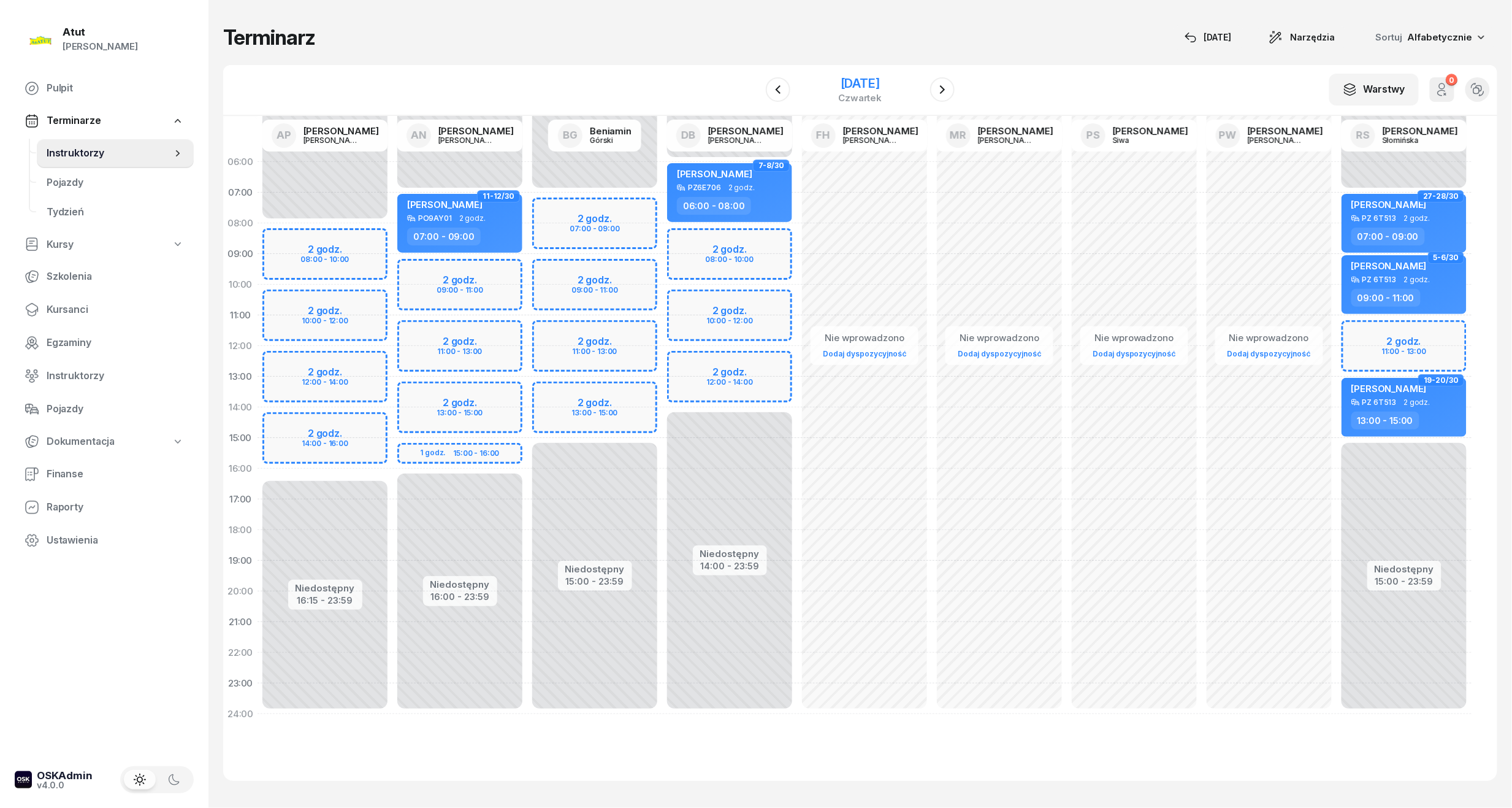
click at [864, 78] on div "13 listopada 2025" at bounding box center [861, 83] width 43 height 12
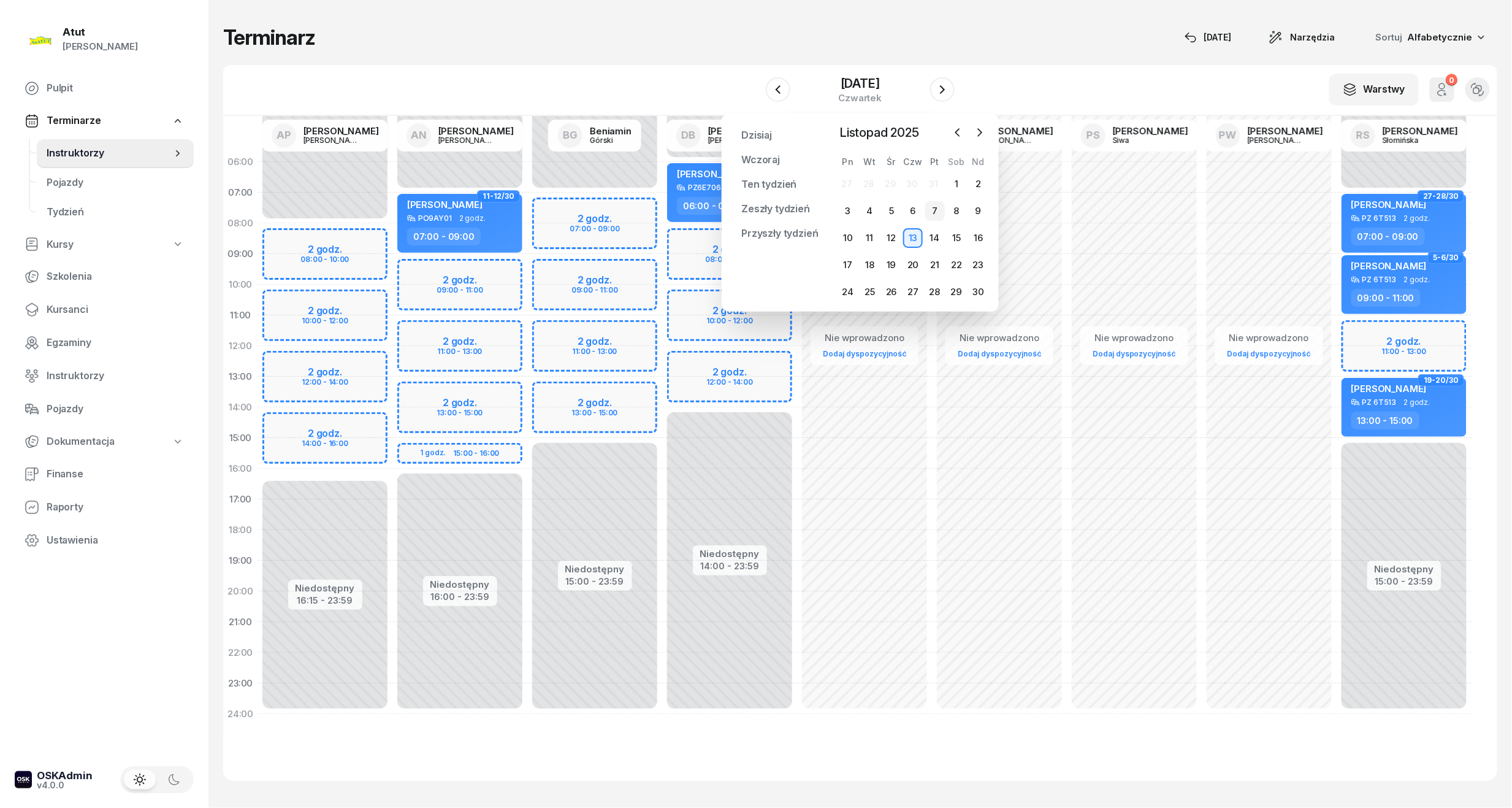
click at [937, 209] on div "7" at bounding box center [935, 211] width 20 height 20
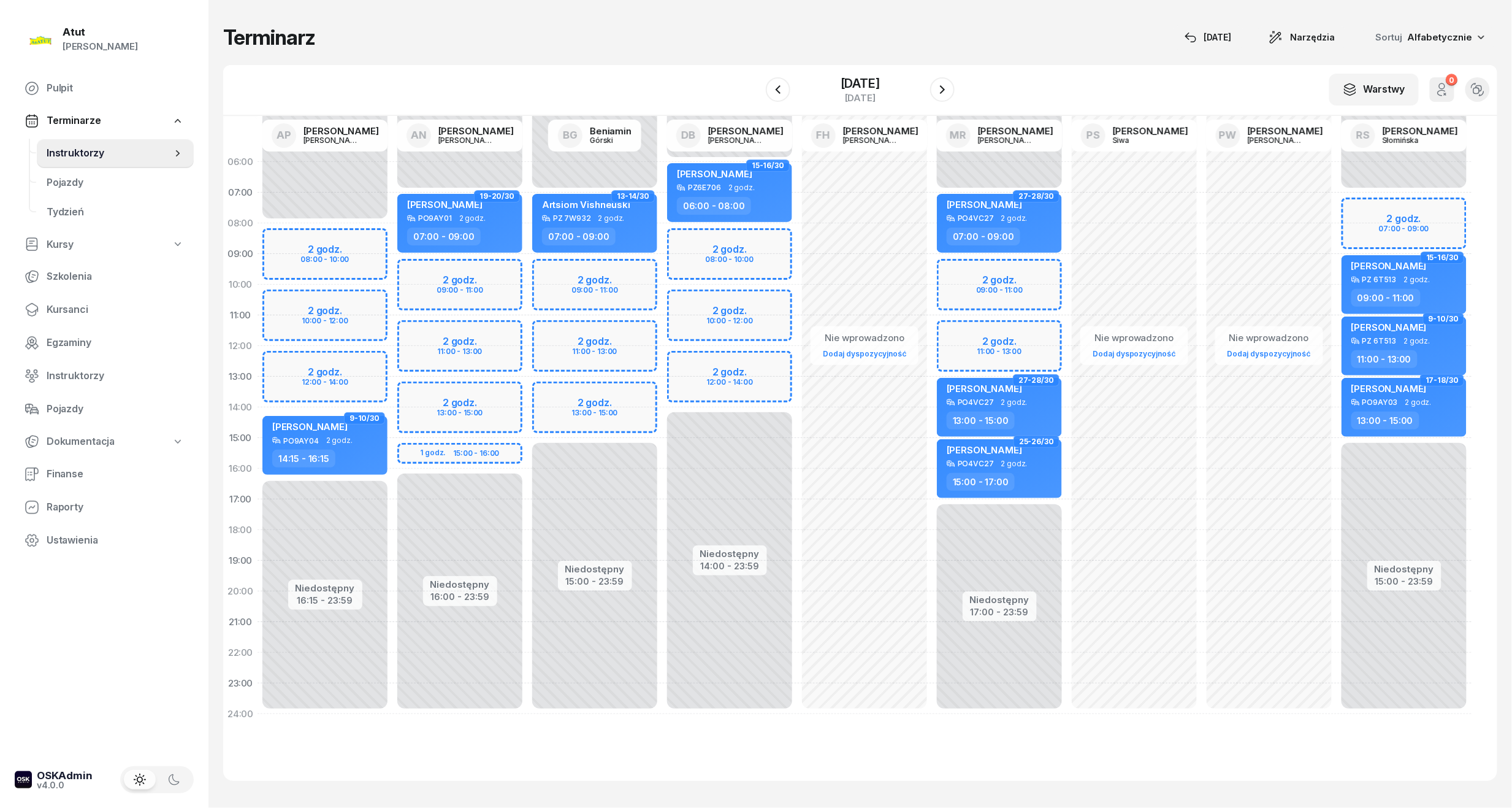
click at [994, 270] on div "Niedostępny 00:00 - 07:00 Niedostępny 17:00 - 23:59 2 godz. 09:00 - 11:00 2 god…" at bounding box center [1000, 438] width 135 height 583
select select "09"
select select "11"
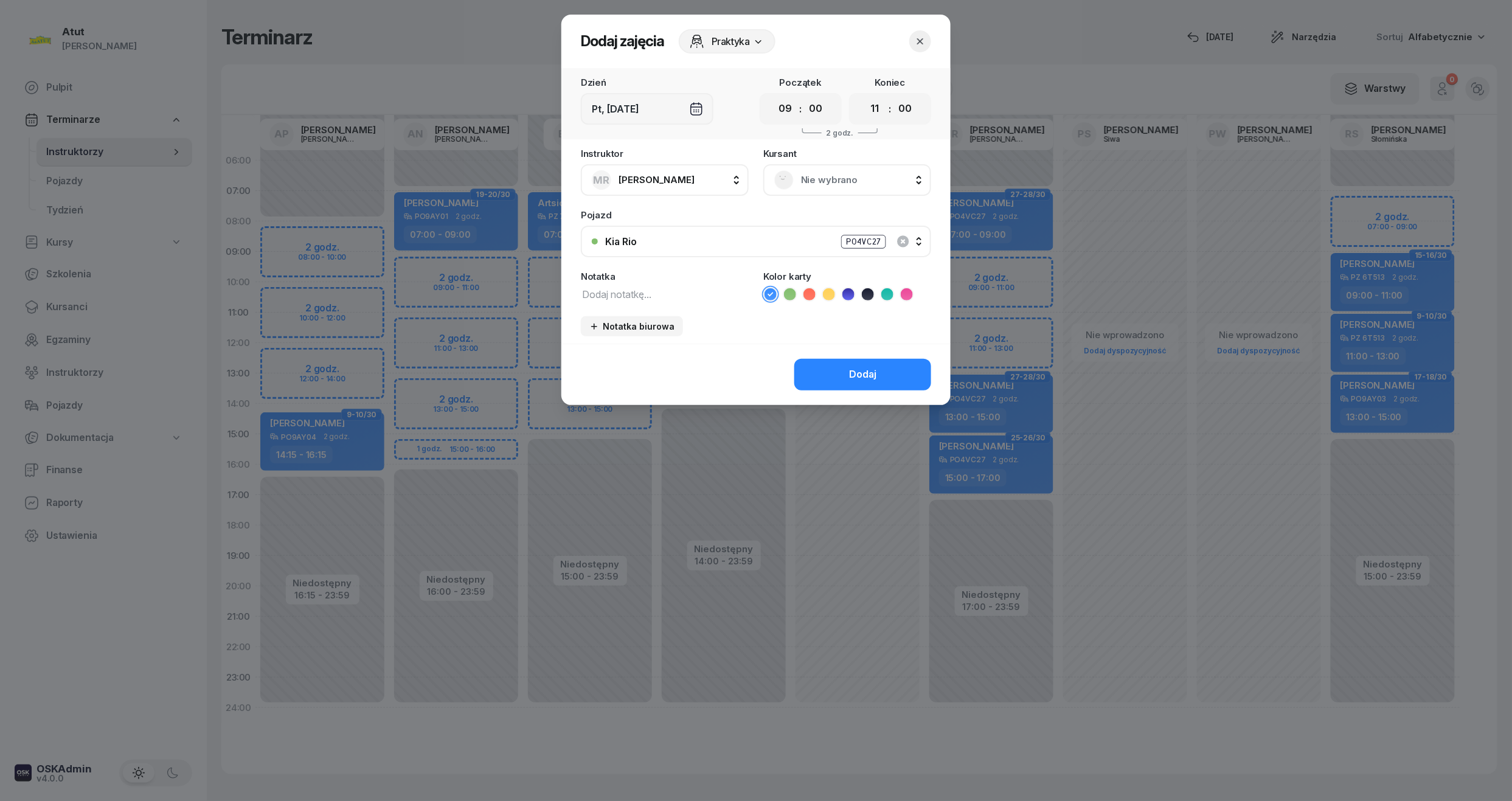
click at [849, 185] on span "Nie wybrano" at bounding box center [861, 180] width 119 height 16
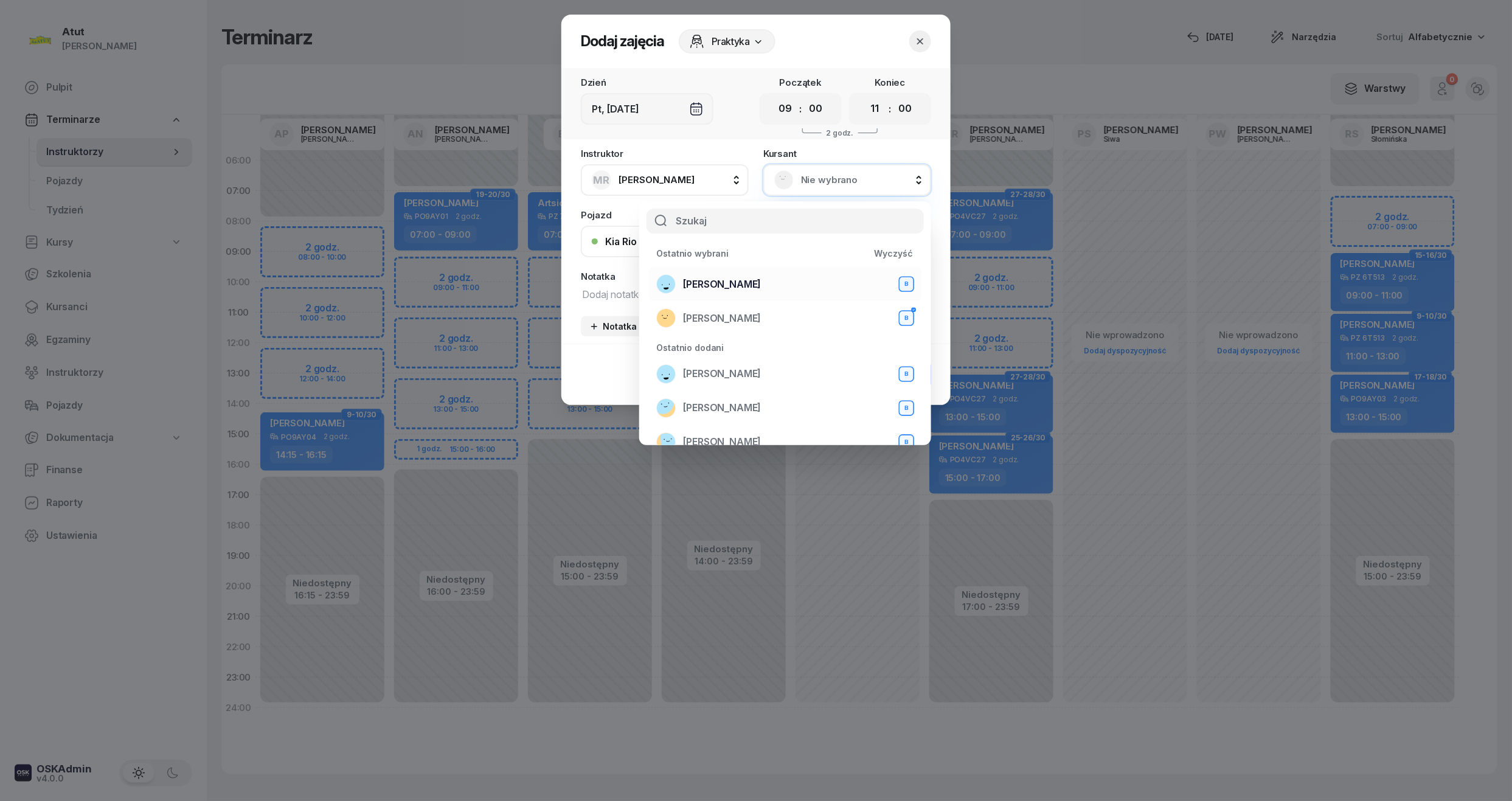
click at [723, 284] on span "Andrii Andrii" at bounding box center [722, 284] width 78 height 16
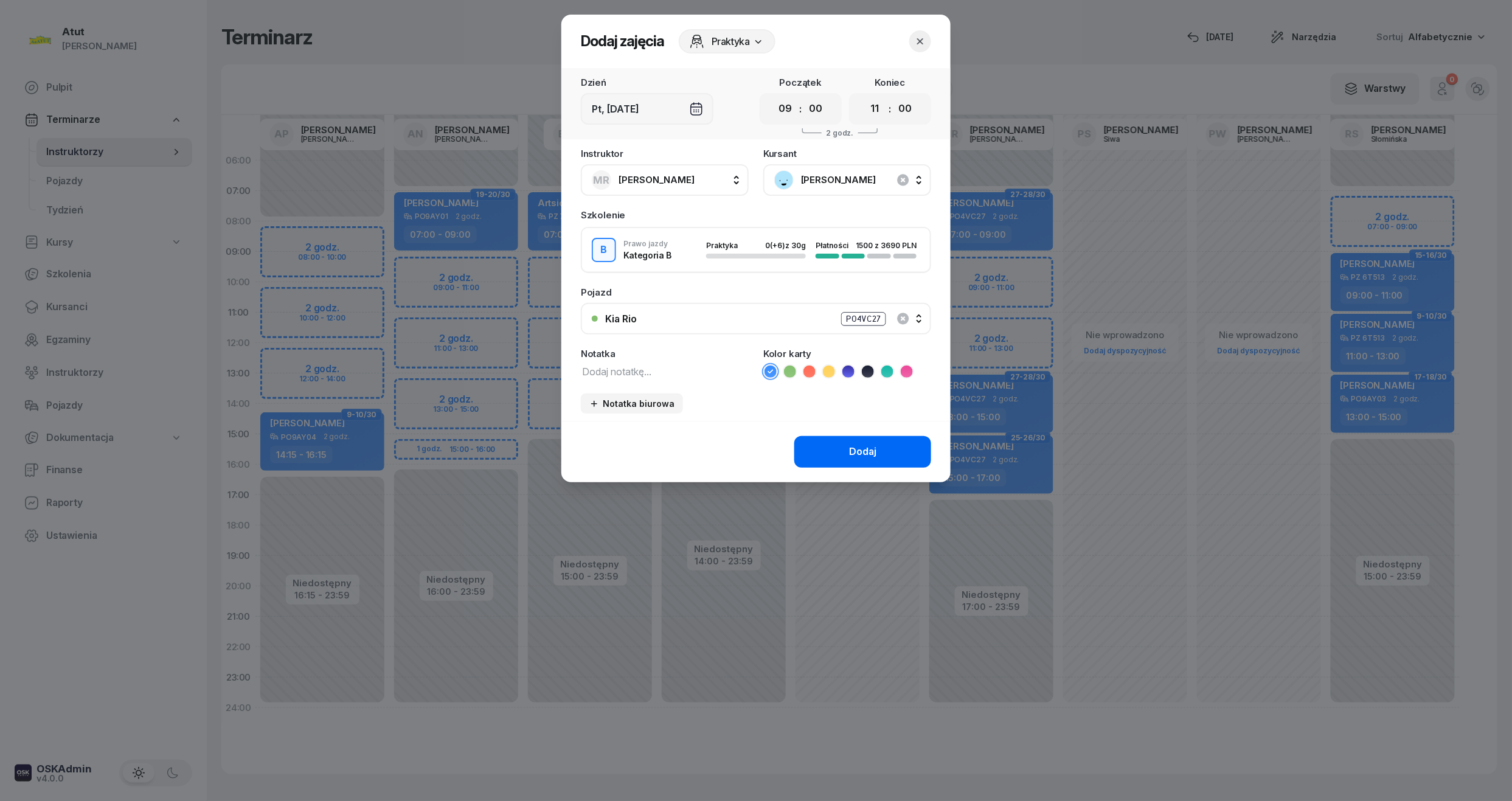
click at [854, 458] on button "Dodaj" at bounding box center [862, 452] width 137 height 32
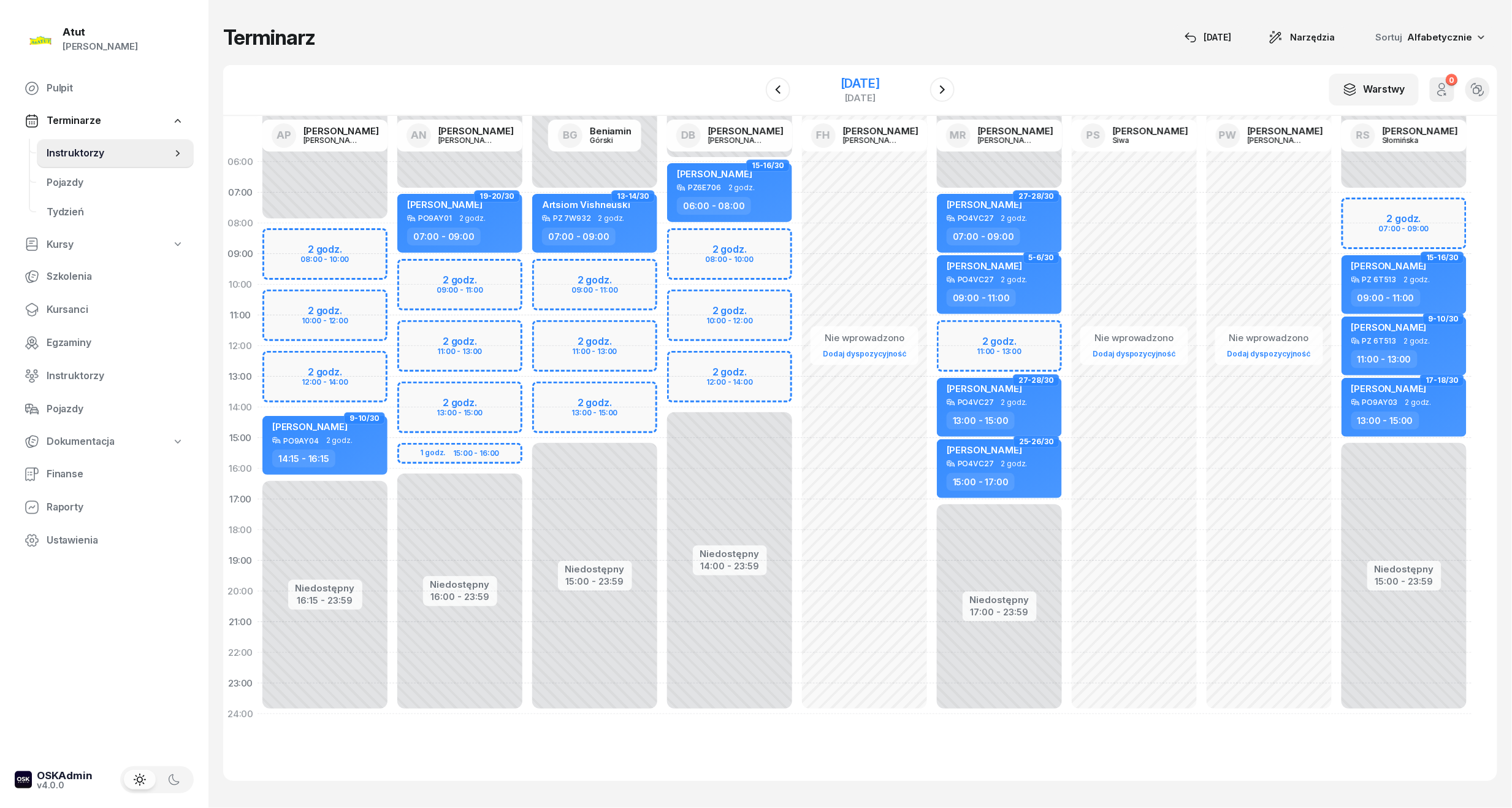
click at [840, 96] on div "piątek" at bounding box center [860, 98] width 39 height 9
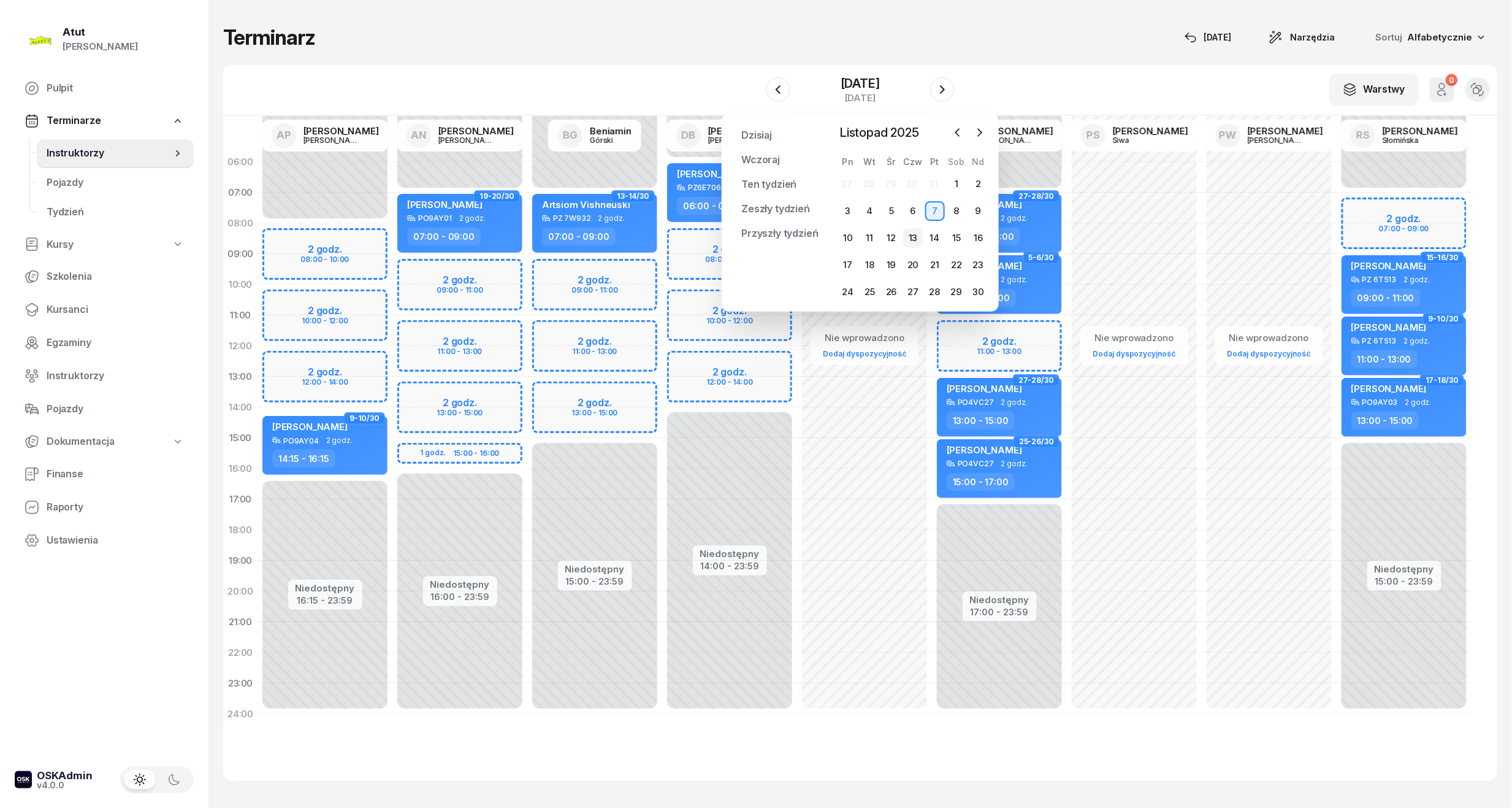
click at [916, 236] on div "13" at bounding box center [913, 238] width 20 height 20
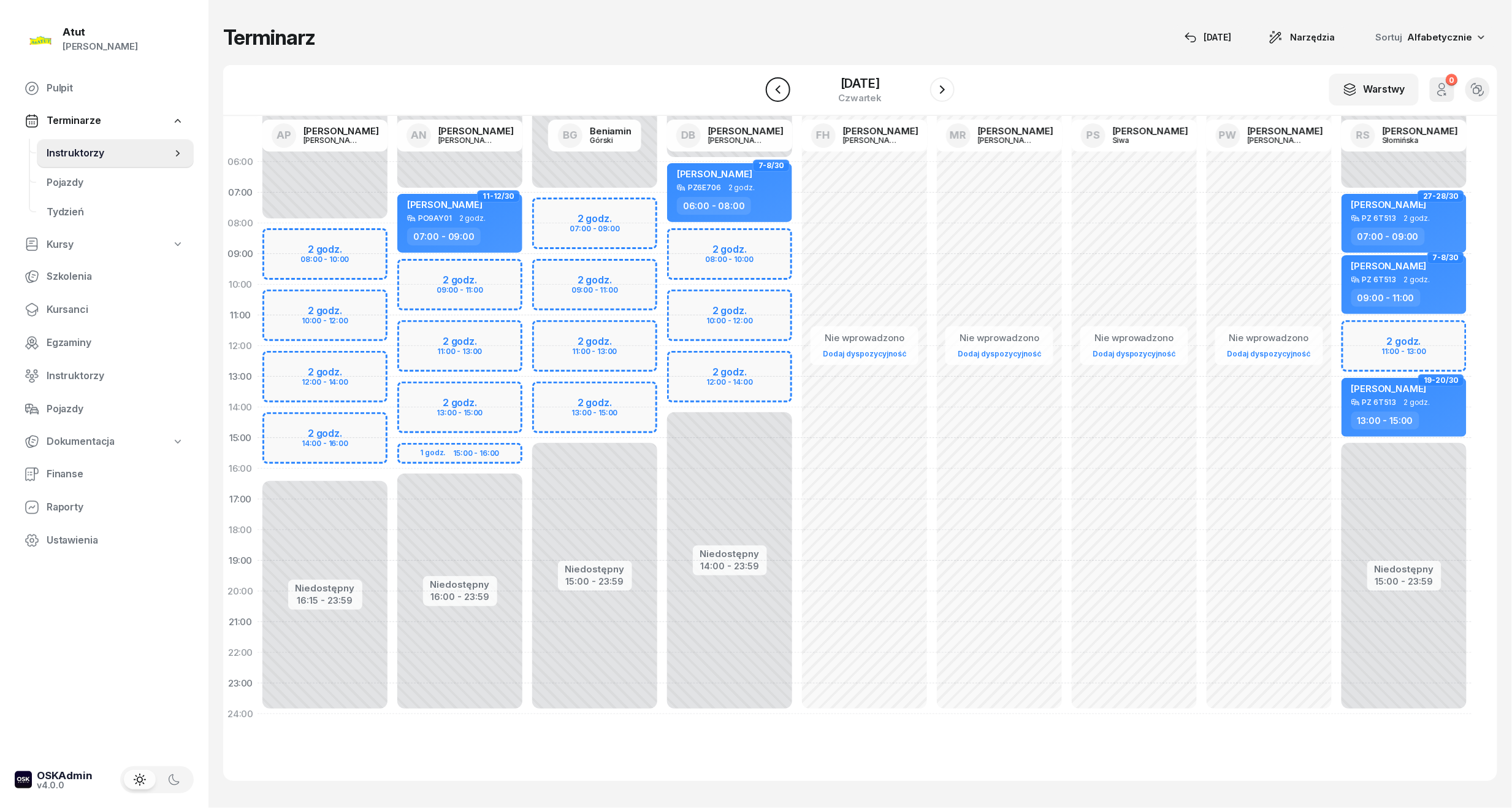
click at [771, 84] on icon "button" at bounding box center [778, 89] width 14 height 14
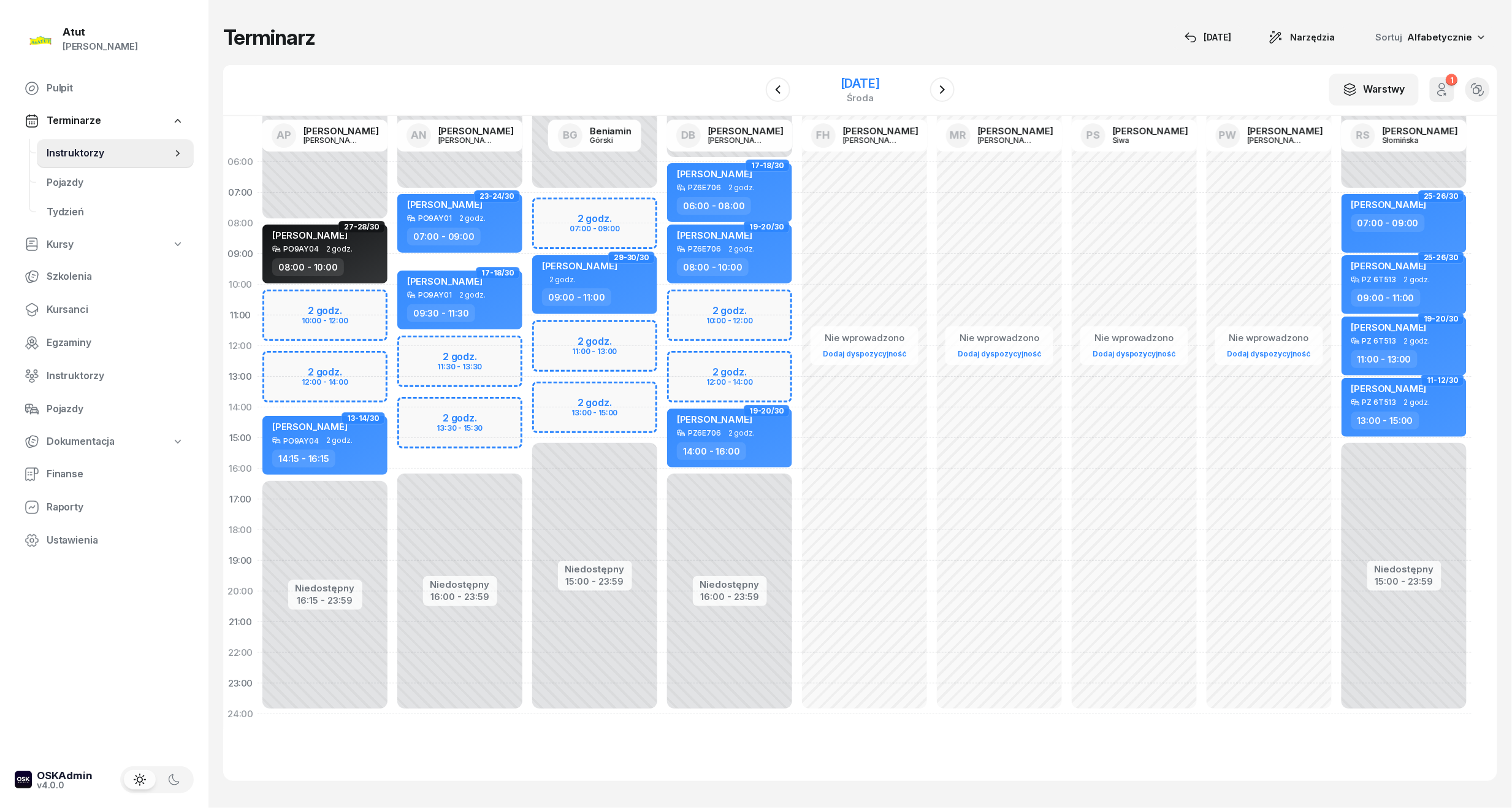
click at [857, 78] on div "12 listopada 2025" at bounding box center [860, 83] width 39 height 12
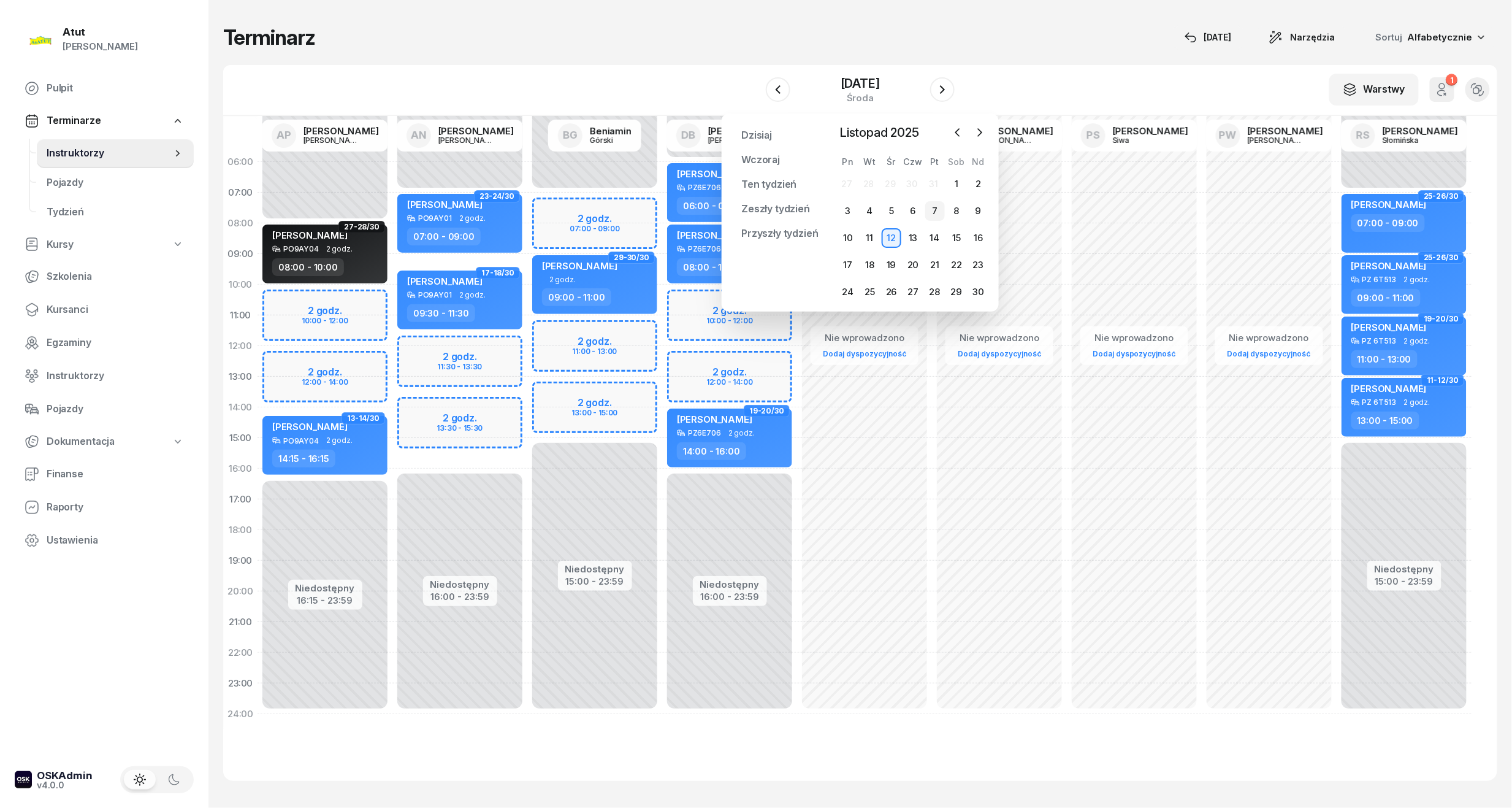
click at [940, 212] on div "7" at bounding box center [935, 211] width 20 height 20
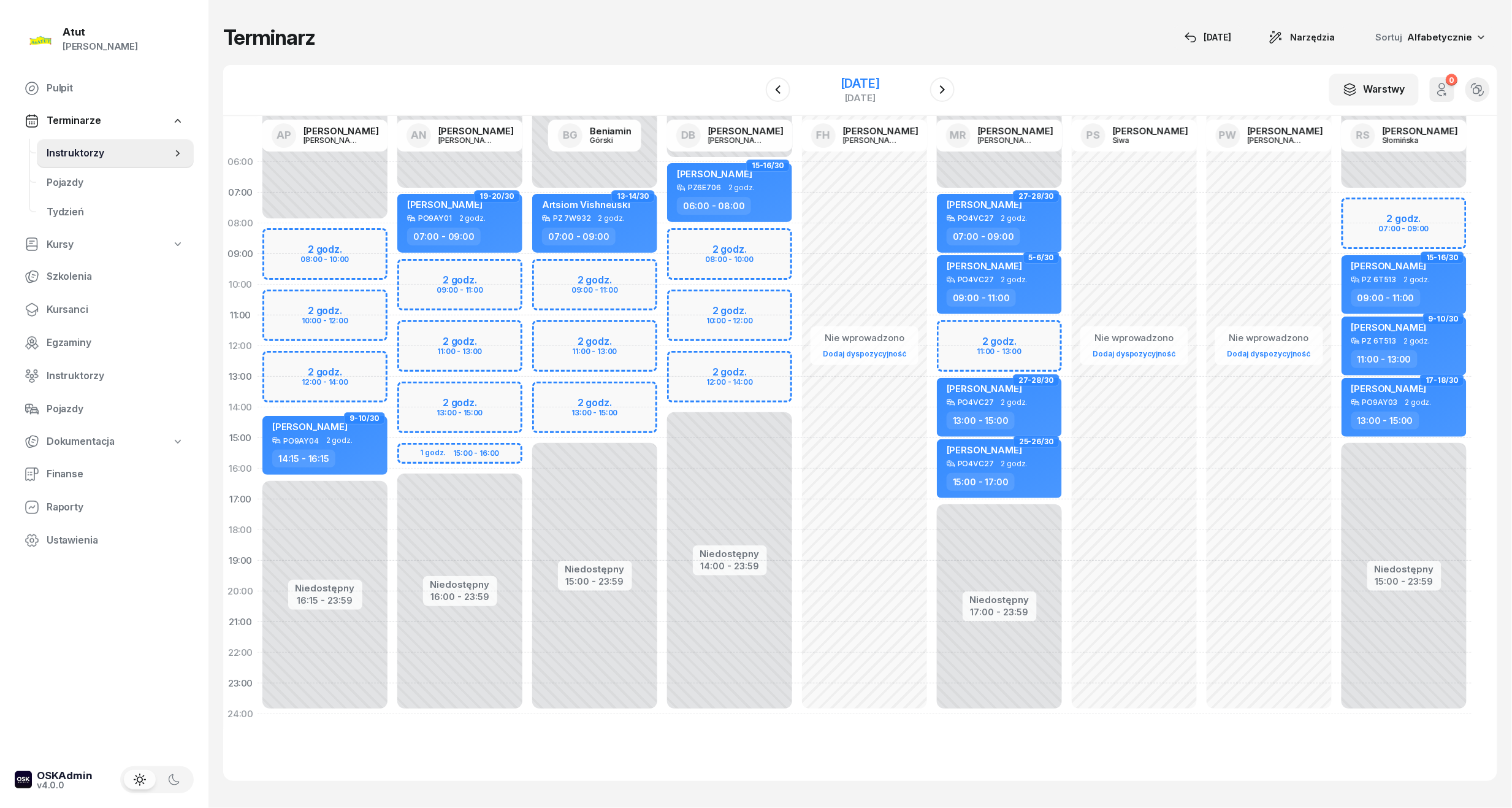
click at [851, 82] on div "7 listopada 2025" at bounding box center [860, 83] width 39 height 12
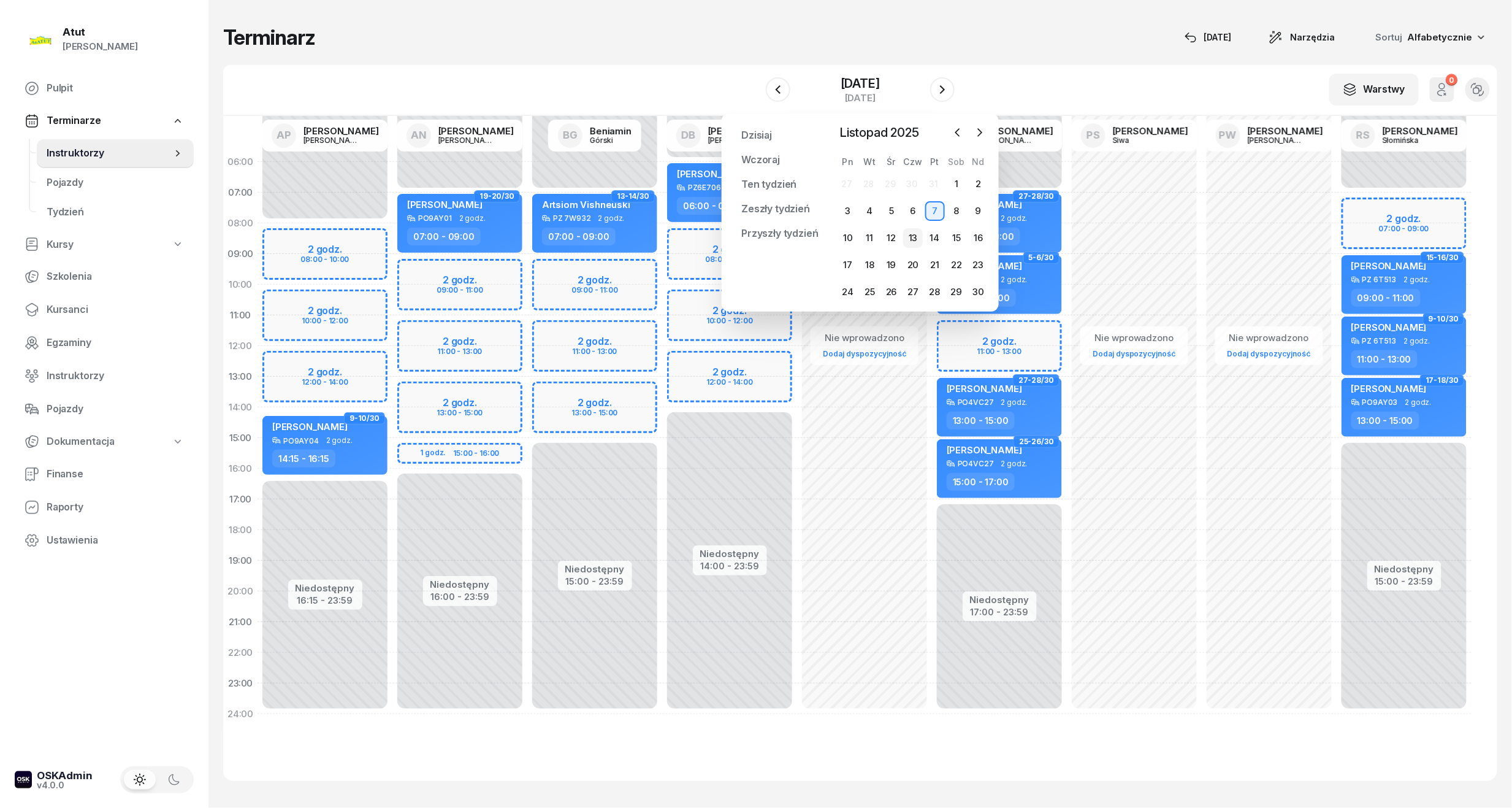
click at [906, 234] on div "13" at bounding box center [913, 238] width 20 height 20
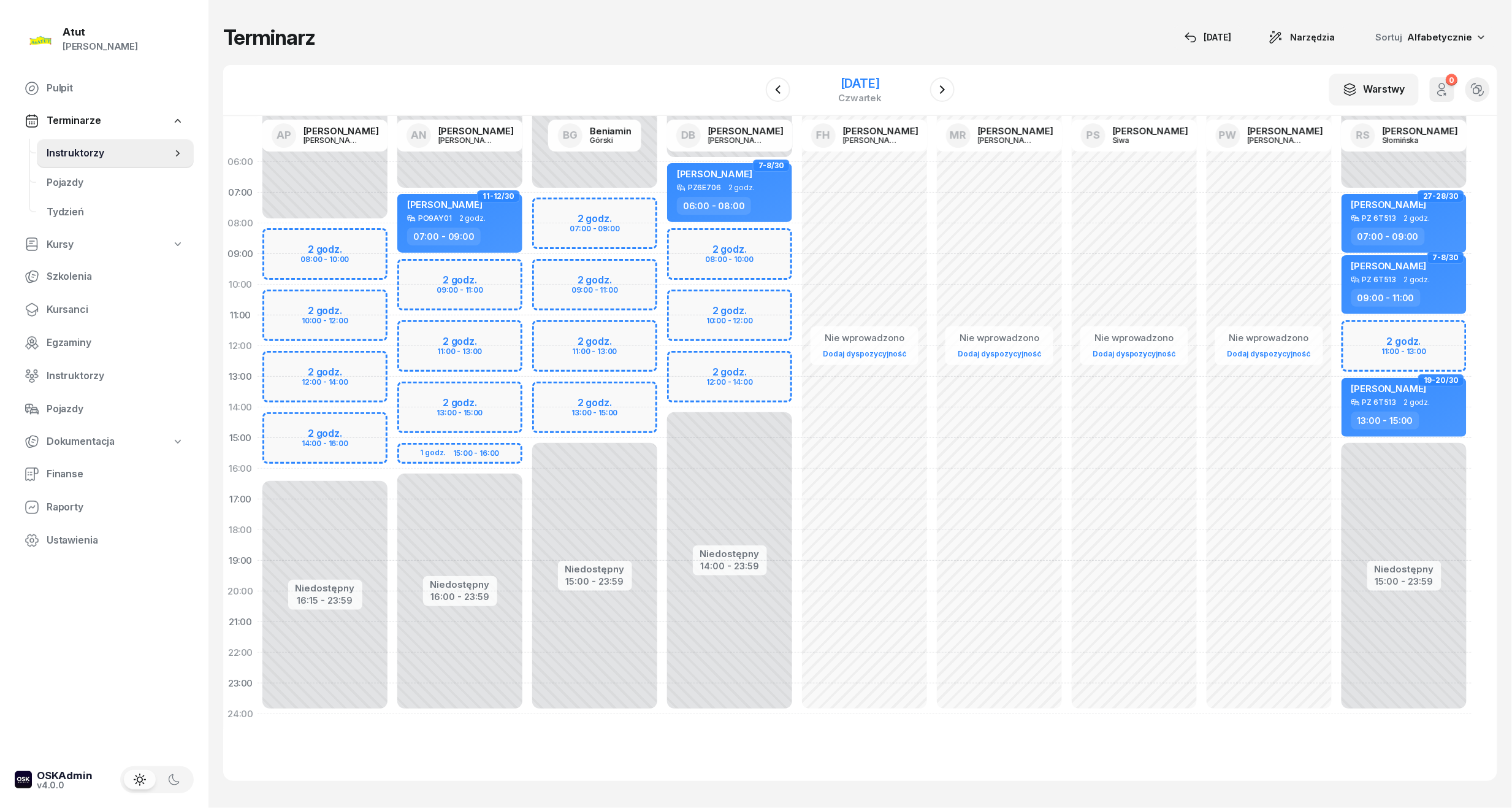
click at [842, 82] on div "13 listopada 2025" at bounding box center [861, 83] width 43 height 12
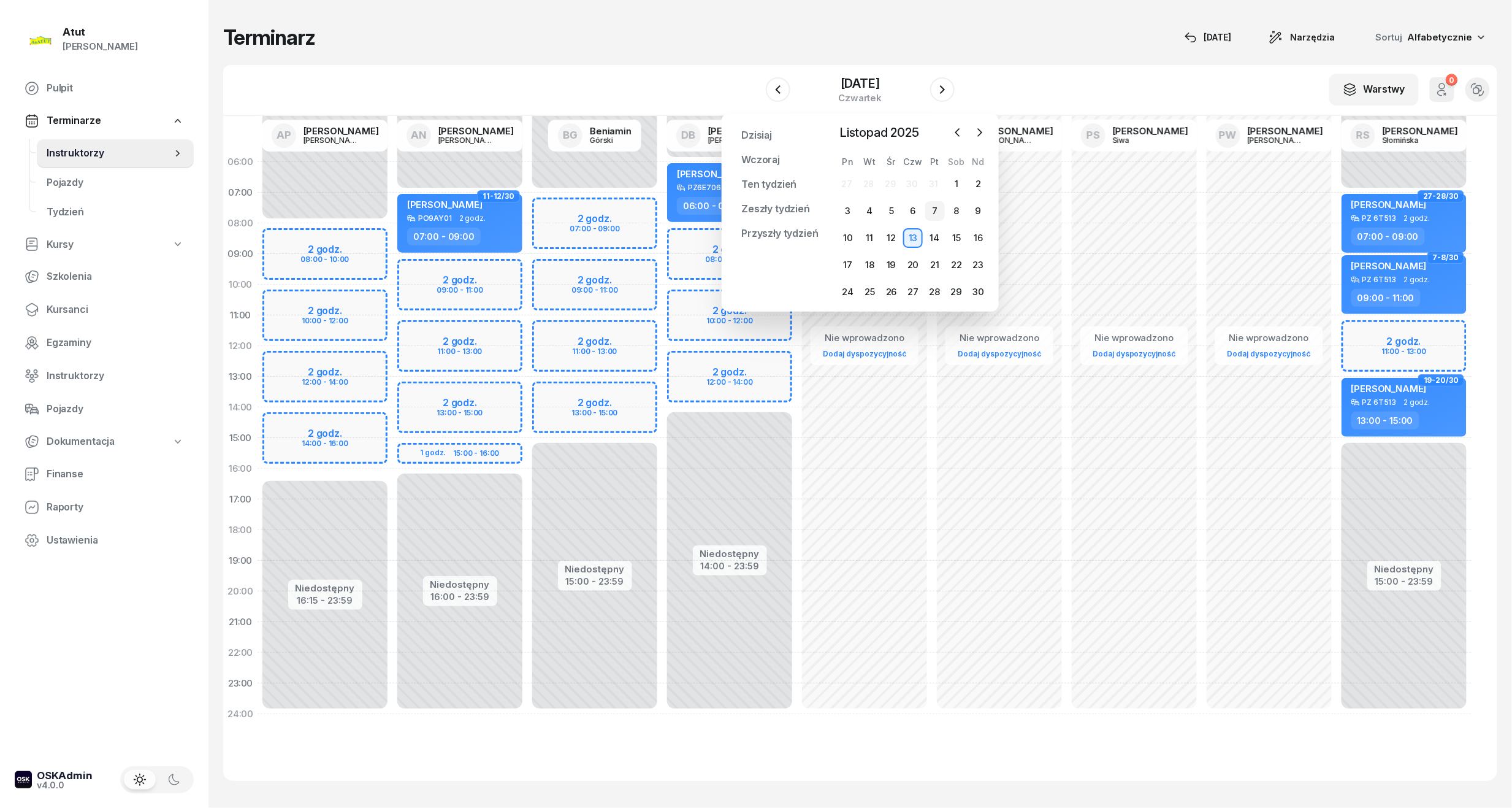
click at [931, 211] on div "7" at bounding box center [935, 211] width 20 height 20
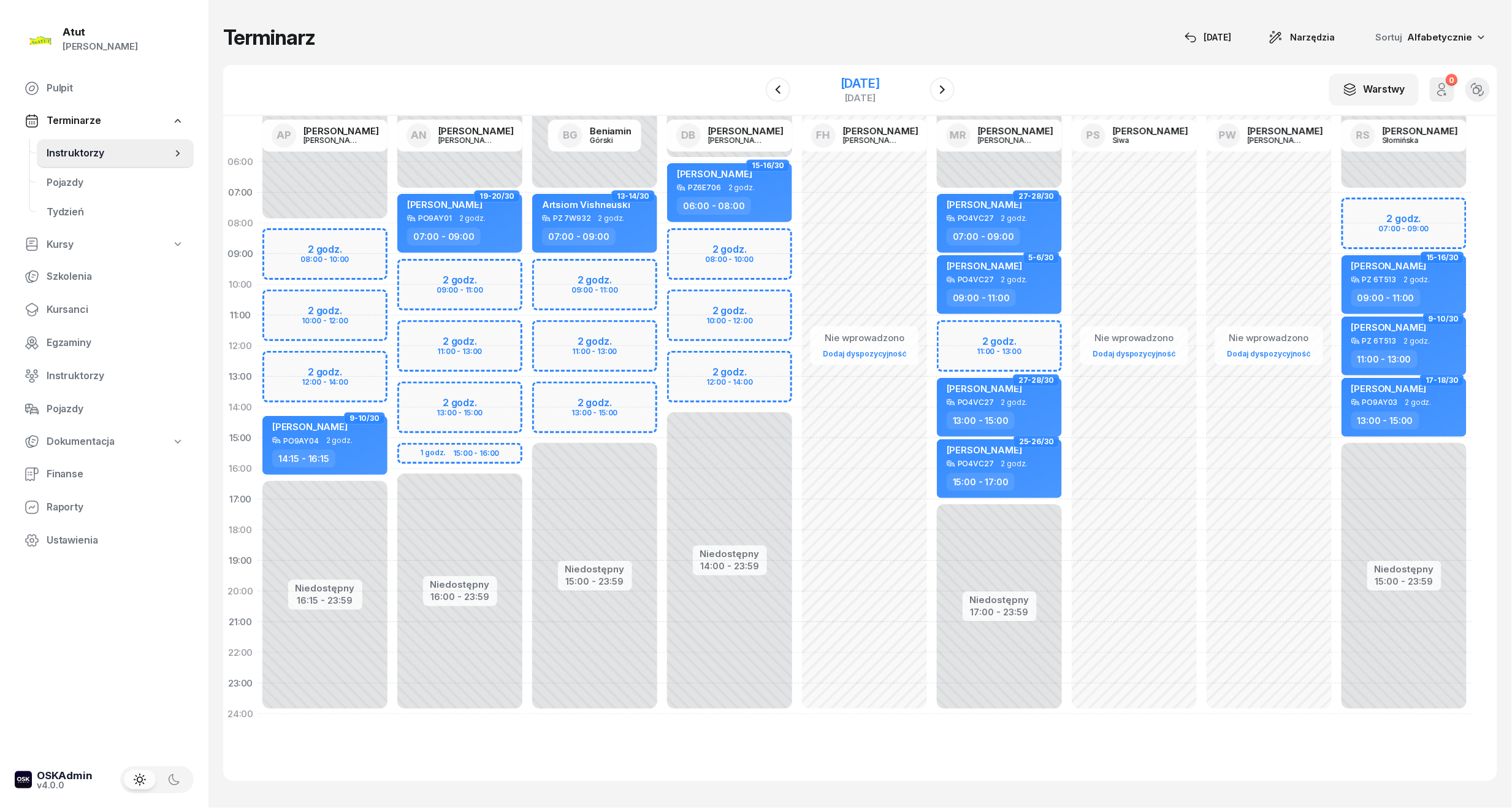
click at [840, 82] on div "7 listopada 2025" at bounding box center [860, 83] width 39 height 12
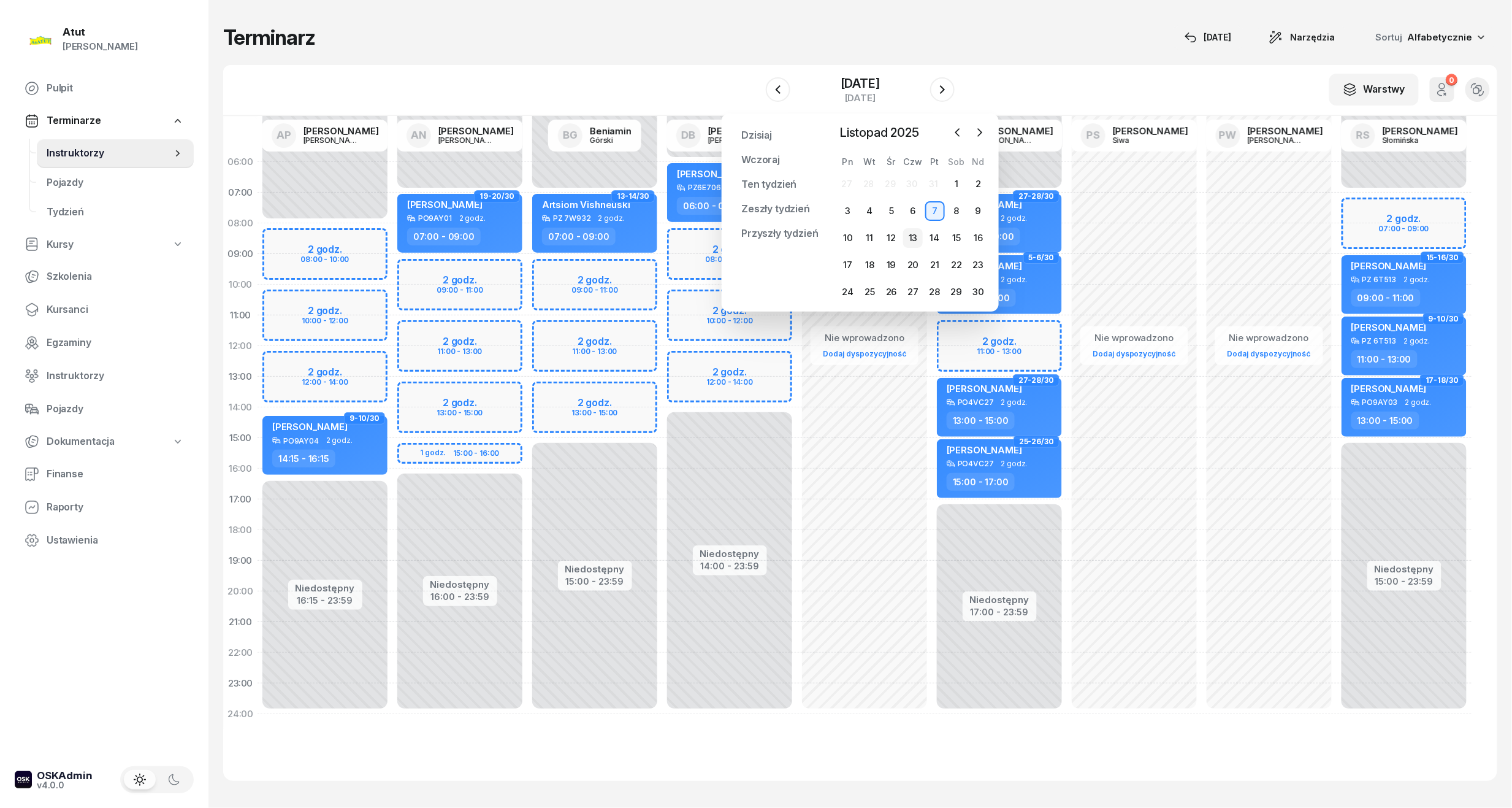
click at [911, 233] on div "13" at bounding box center [913, 238] width 20 height 20
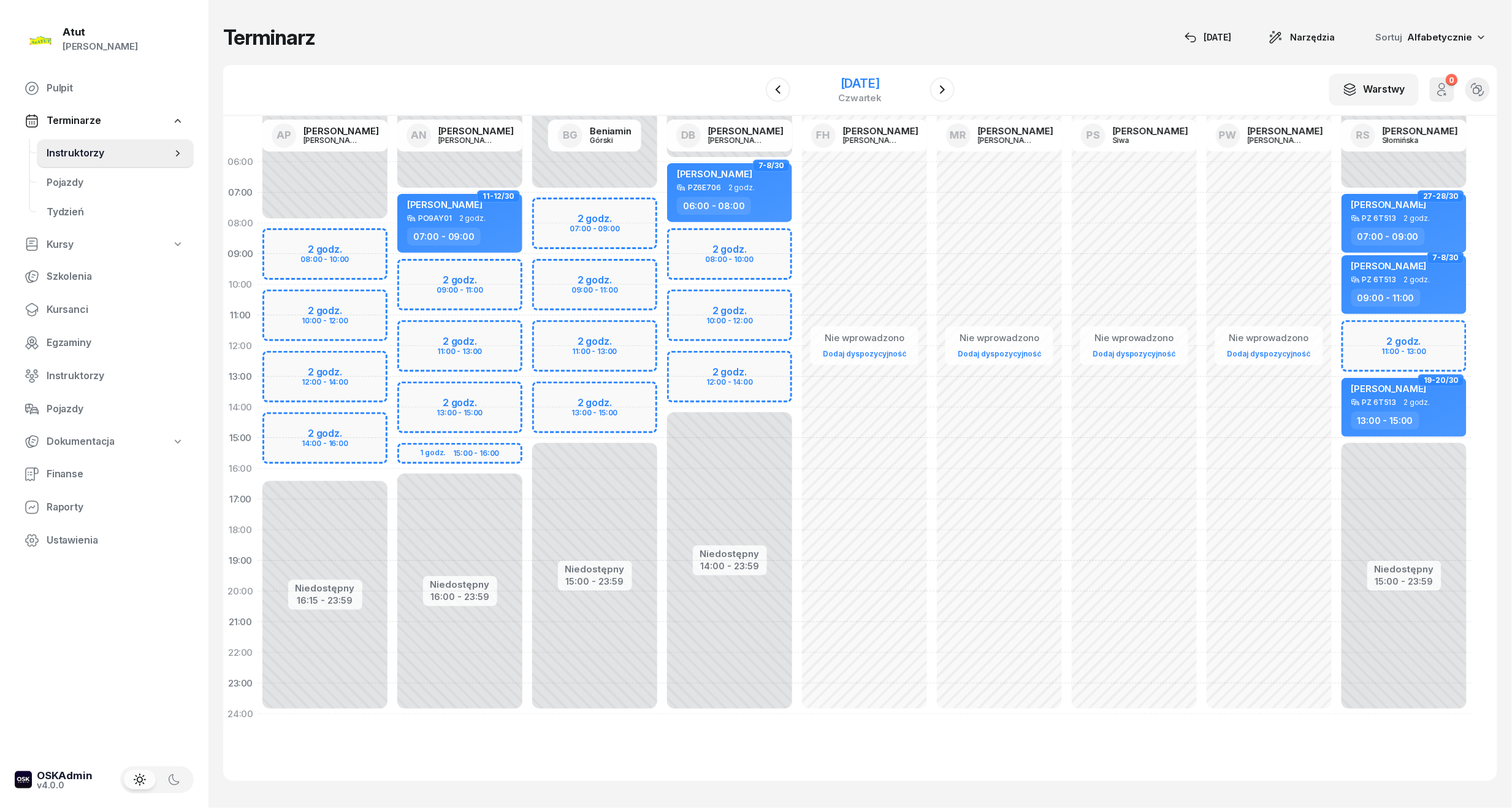
click at [867, 85] on div "13 listopada 2025" at bounding box center [861, 83] width 43 height 12
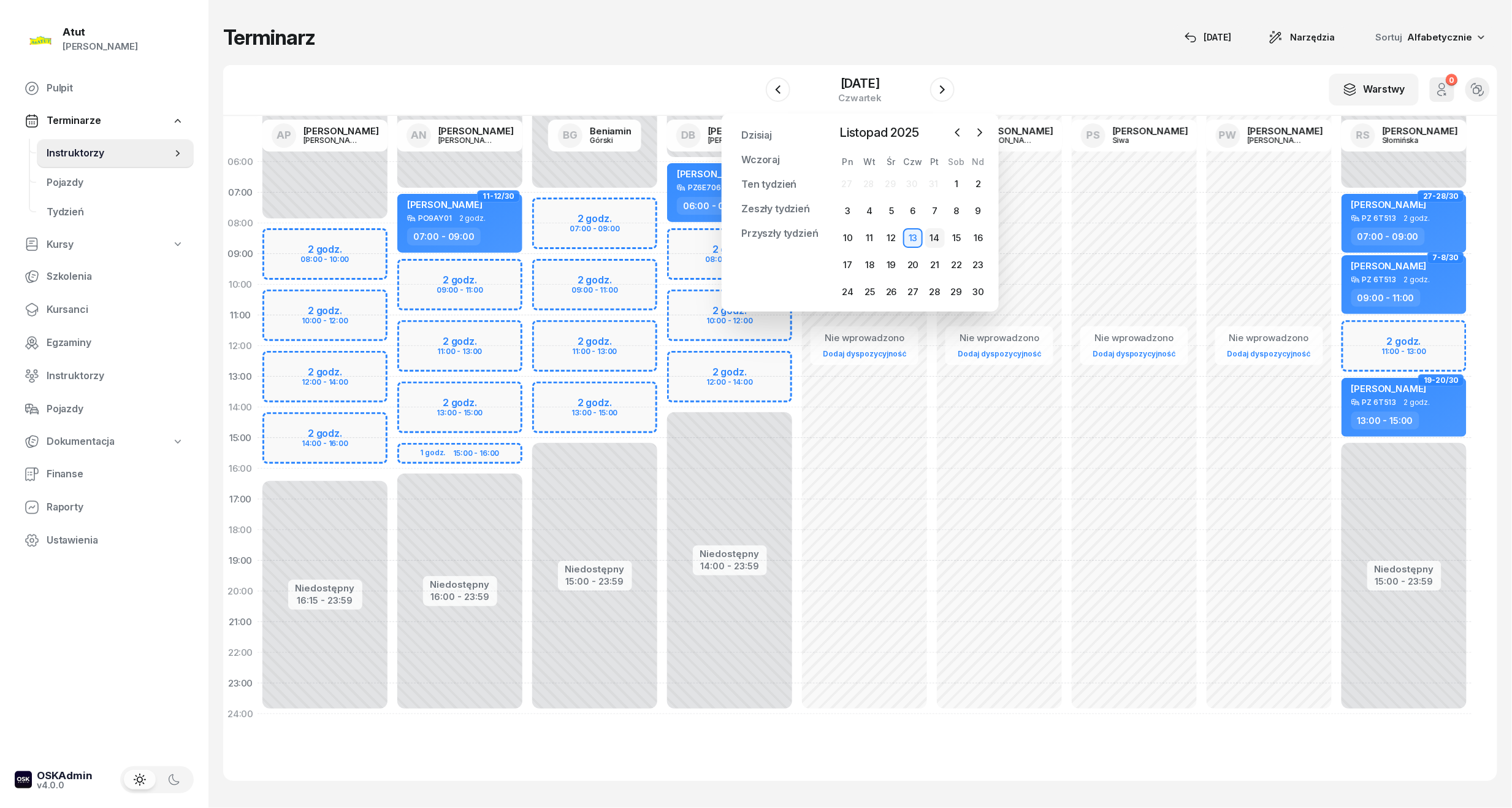
click at [928, 229] on div "14" at bounding box center [935, 238] width 20 height 20
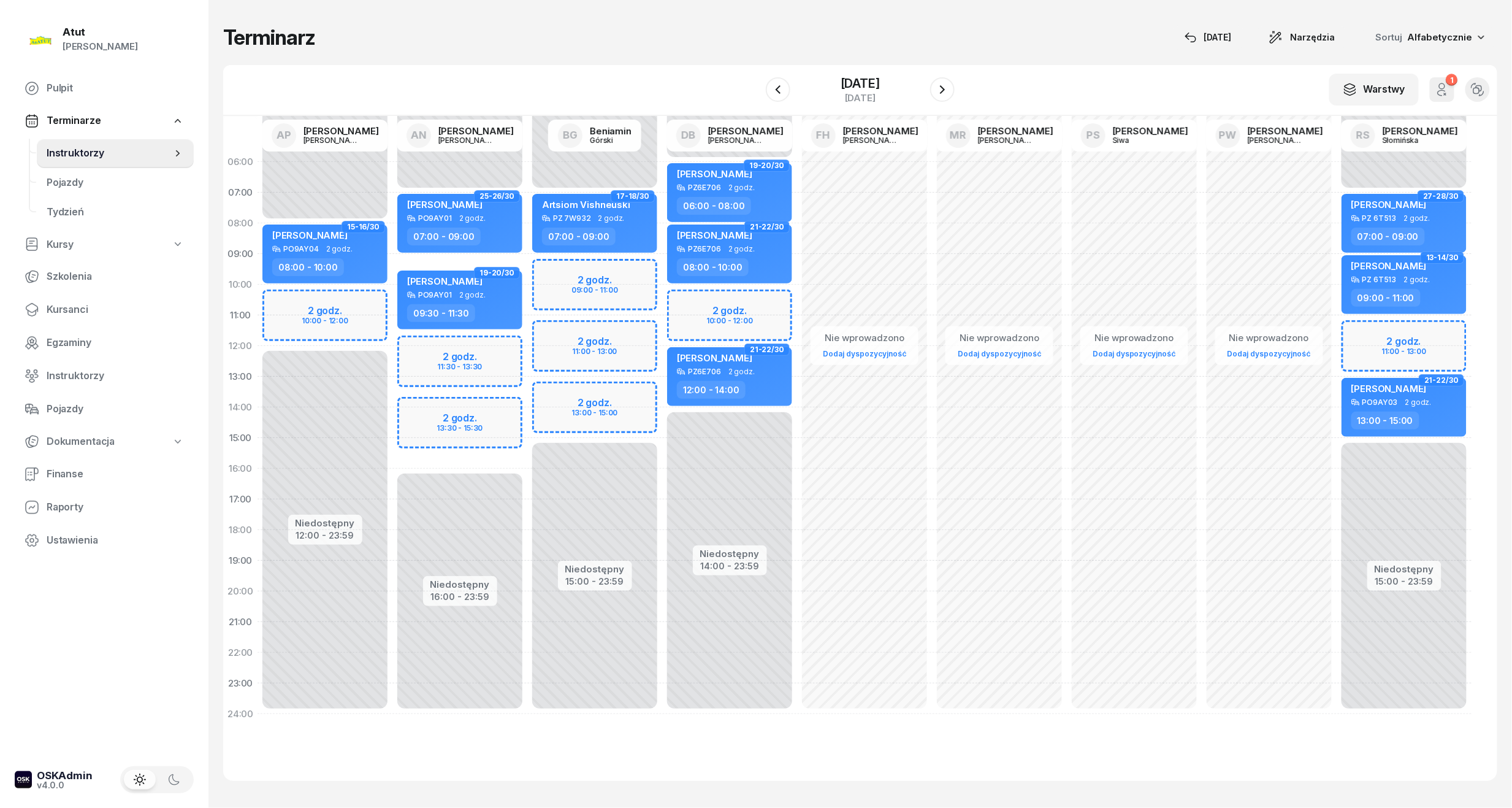
click at [1408, 349] on div "Niedostępny 00:00 - 07:00 Niedostępny 15:00 - 23:59 2 godz. 11:00 - 13:00 27-28…" at bounding box center [1404, 438] width 135 height 583
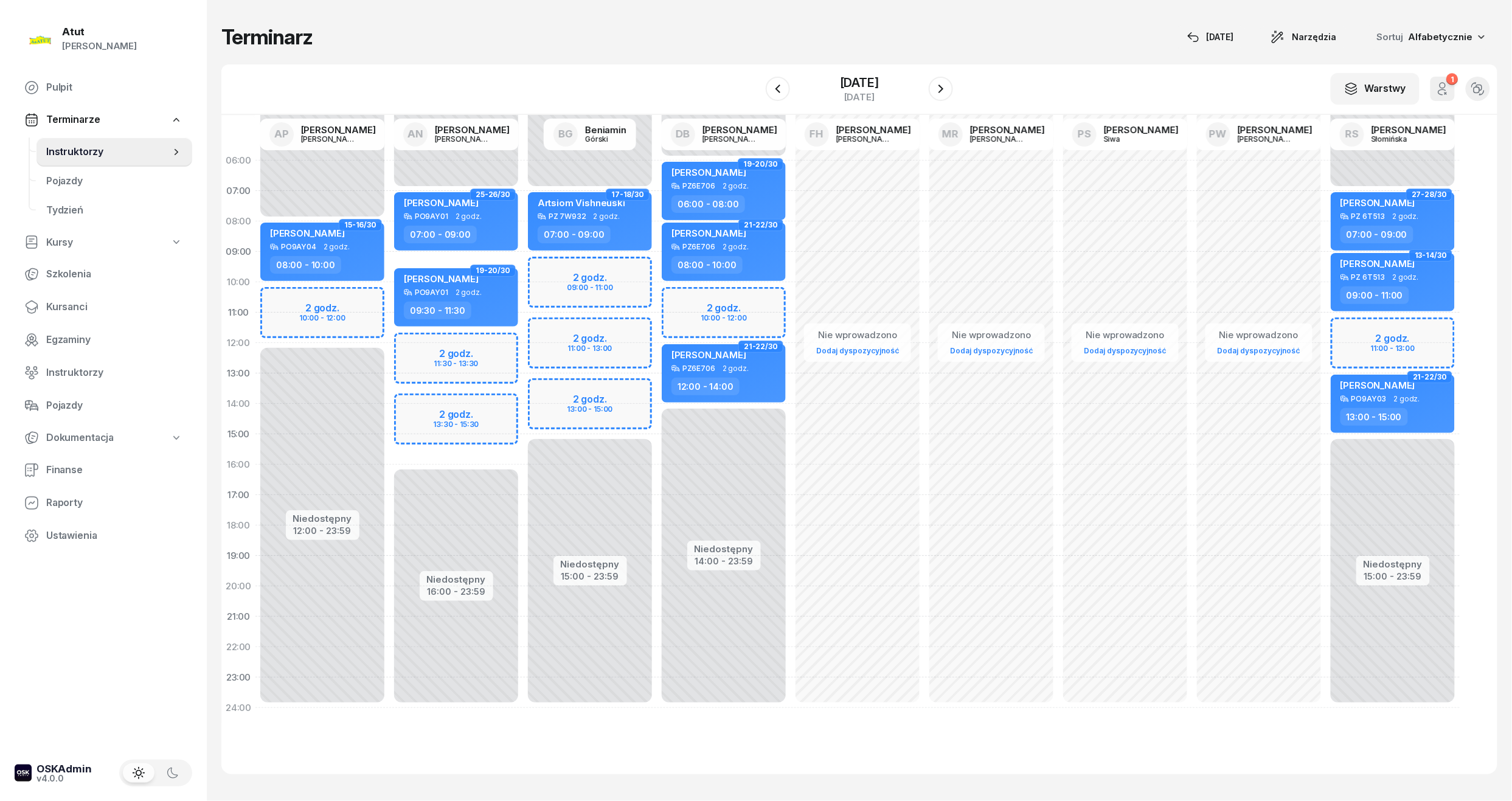
select select "12"
select select "13"
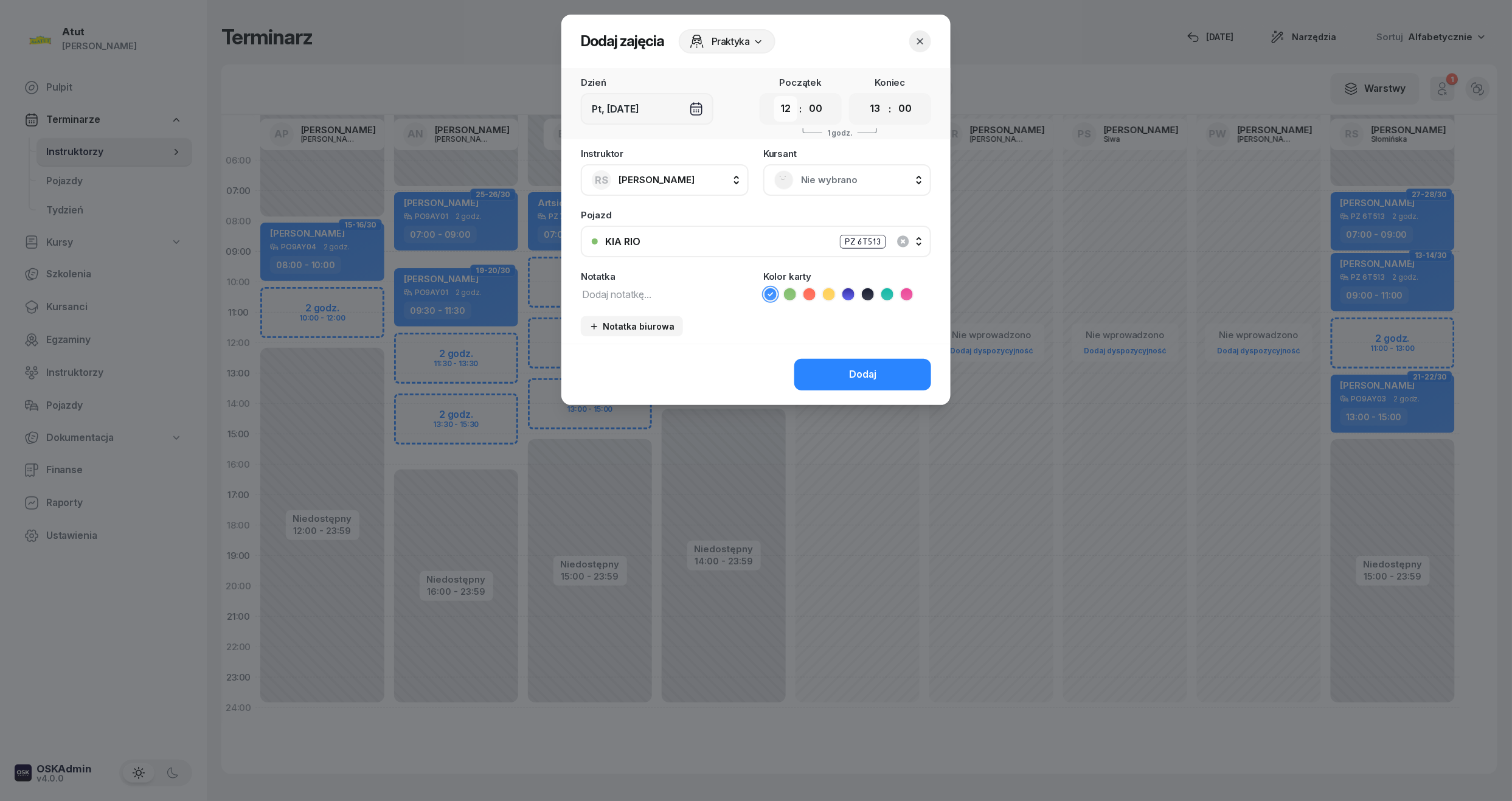
click at [786, 112] on select "00 01 02 03 04 05 06 07 08 09 10 11 12 13 14 15 16 17 18 19 20 21 22 23" at bounding box center [785, 109] width 23 height 26
select select "11"
click at [774, 96] on select "00 01 02 03 04 05 06 07 08 09 10 11 12 13 14 15 16 17 18 19 20 21 22 23" at bounding box center [785, 109] width 23 height 26
click at [881, 361] on button "Dodaj" at bounding box center [862, 374] width 137 height 32
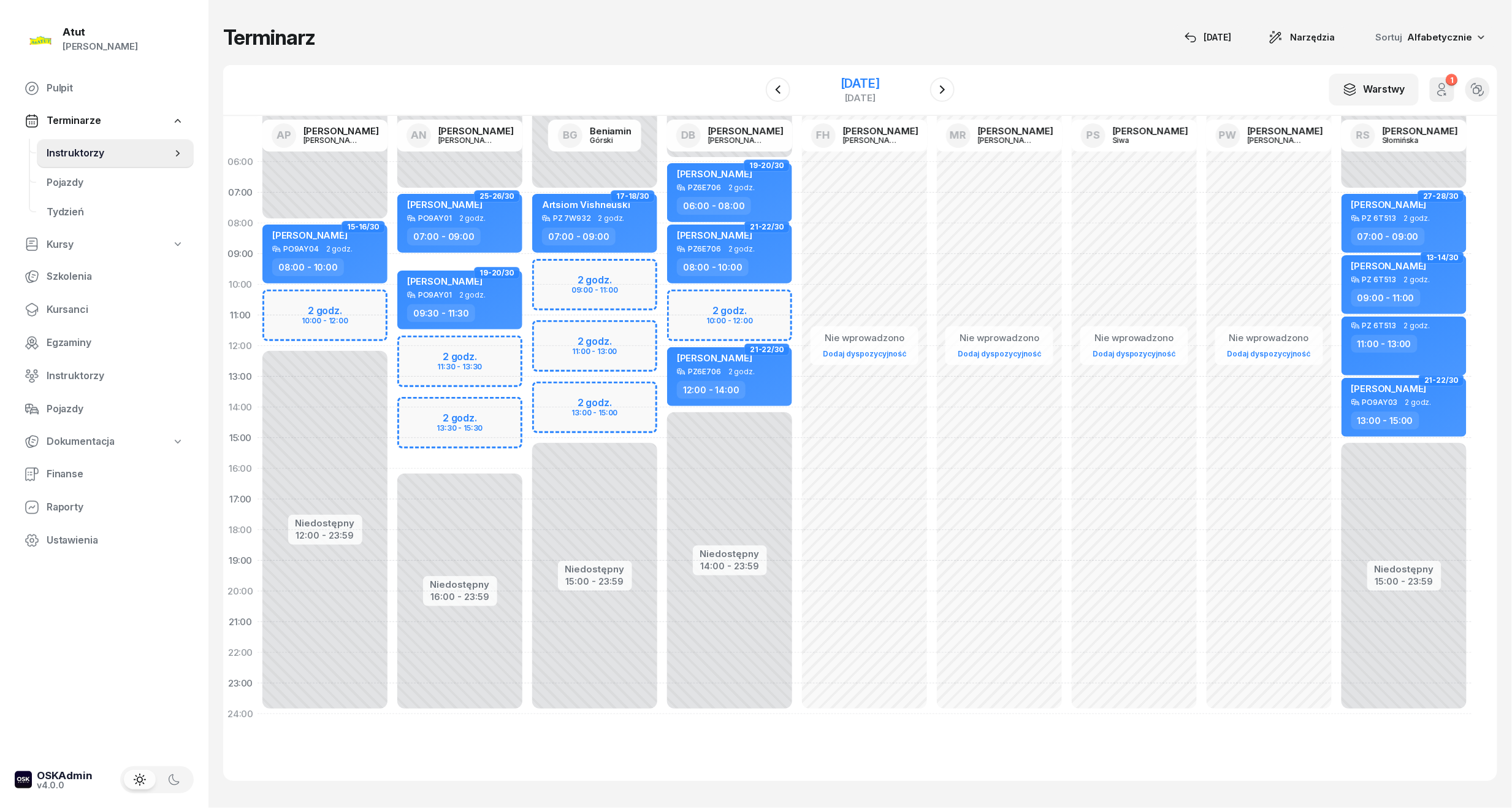
click at [867, 89] on div "14 listopada 2025" at bounding box center [860, 83] width 39 height 12
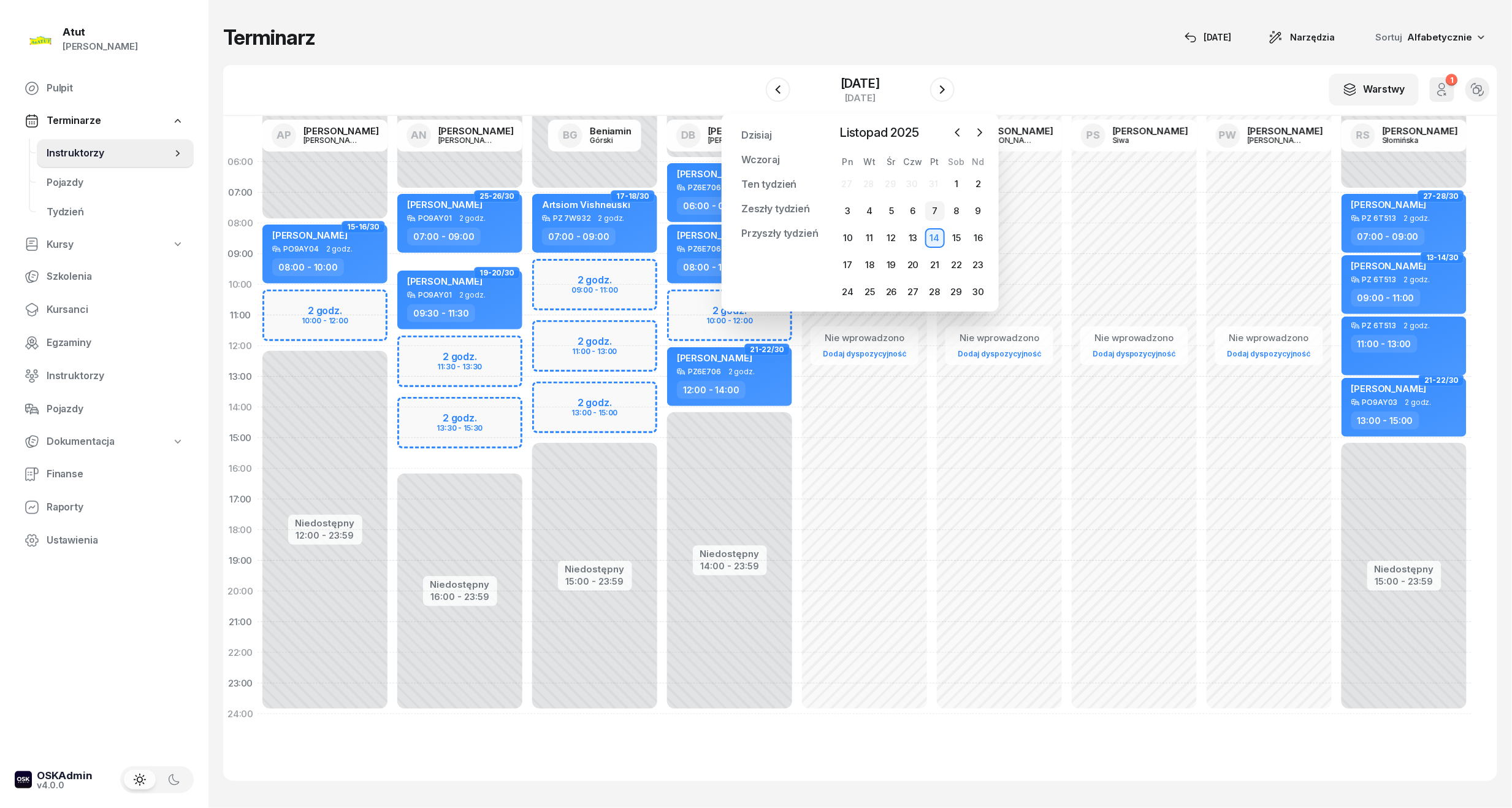
click at [936, 205] on div "7" at bounding box center [935, 211] width 20 height 20
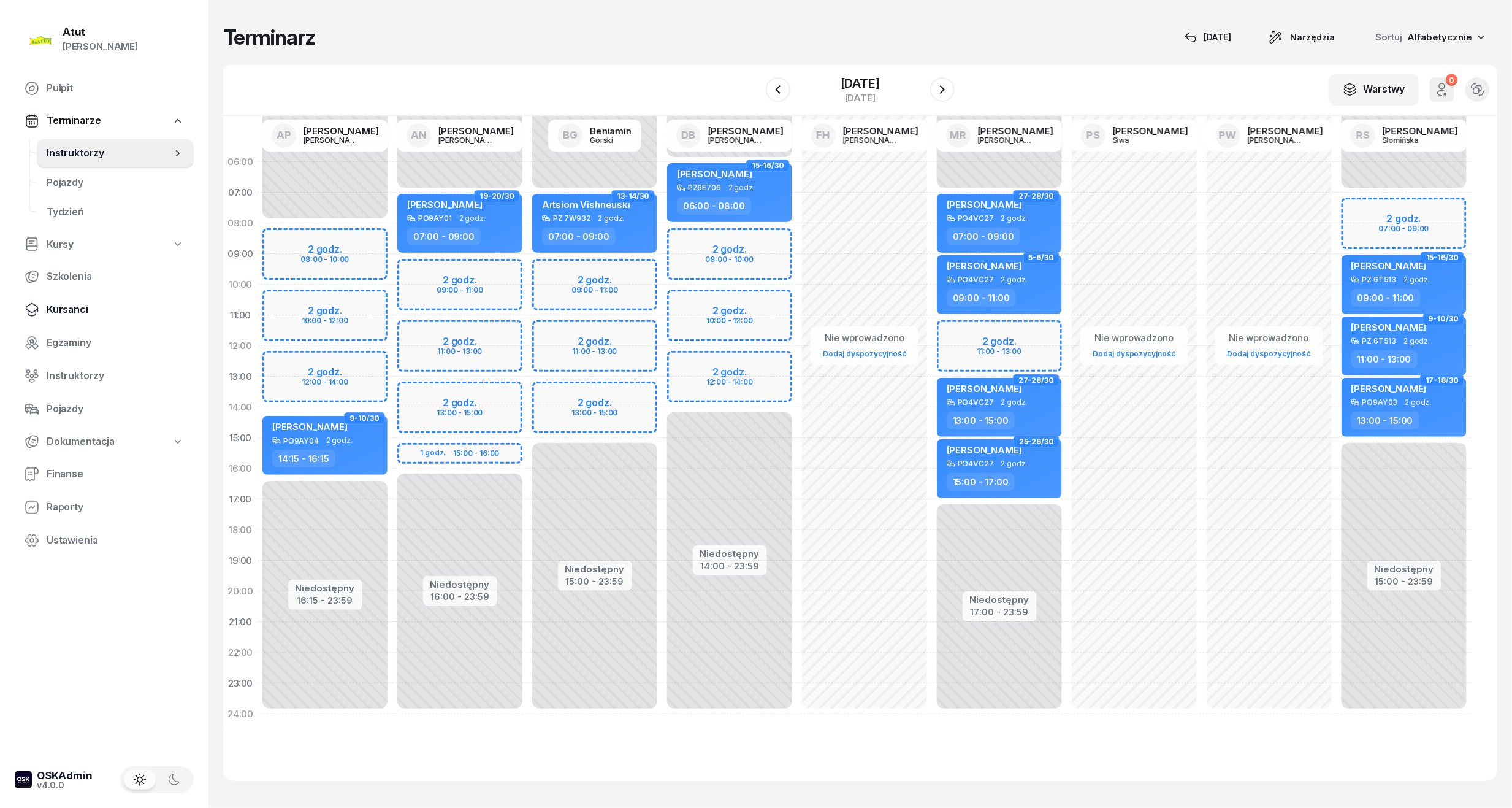
click at [48, 306] on span "Kursanci" at bounding box center [115, 309] width 138 height 16
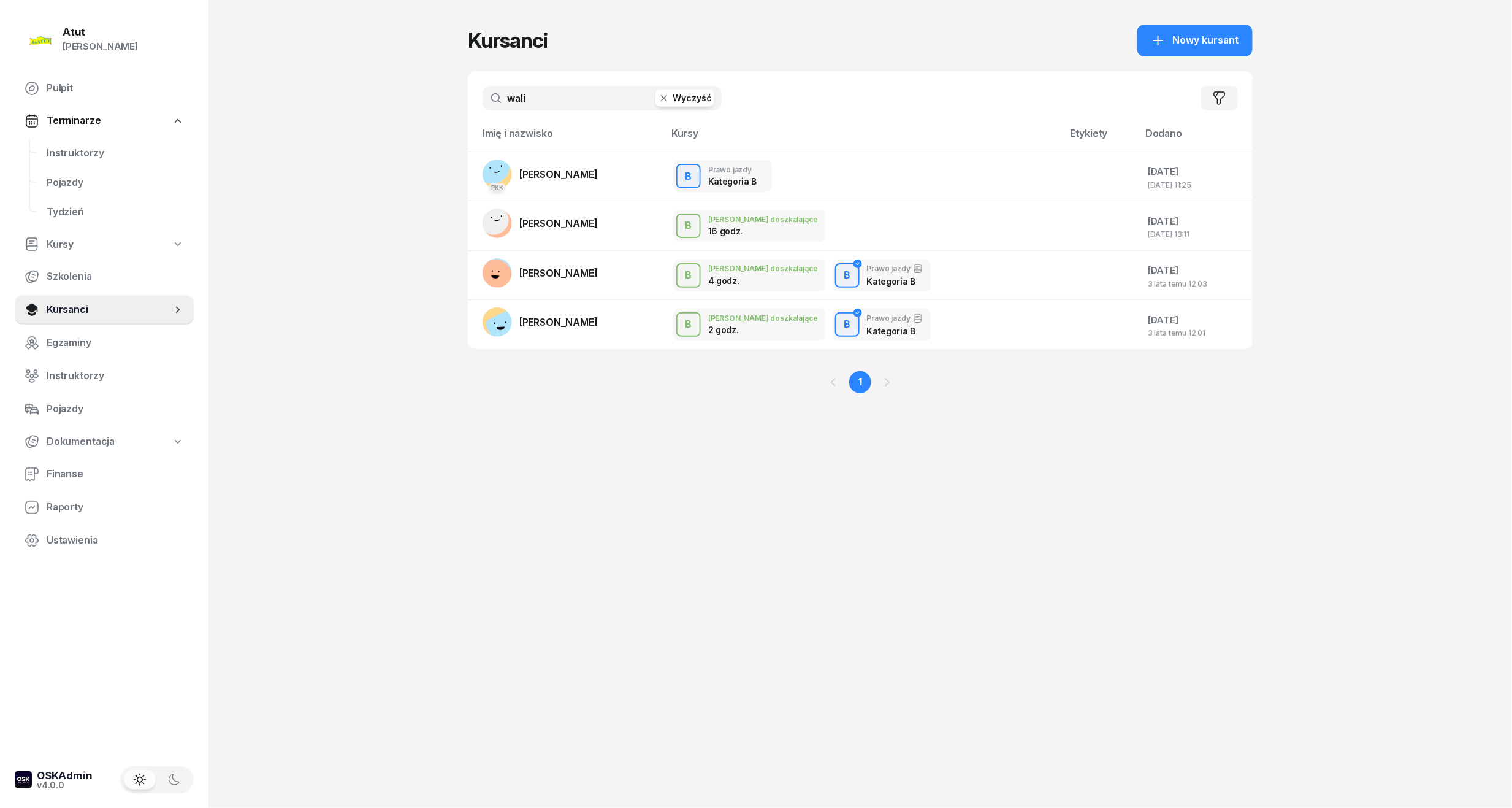
drag, startPoint x: 606, startPoint y: 93, endPoint x: 141, endPoint y: 106, distance: 465.2
click at [141, 106] on div "Atut Paulina Lis Pulpit Terminarze Instruktorzy Pojazdy Tydzień Kursy Szkolenia…" at bounding box center [756, 404] width 1512 height 808
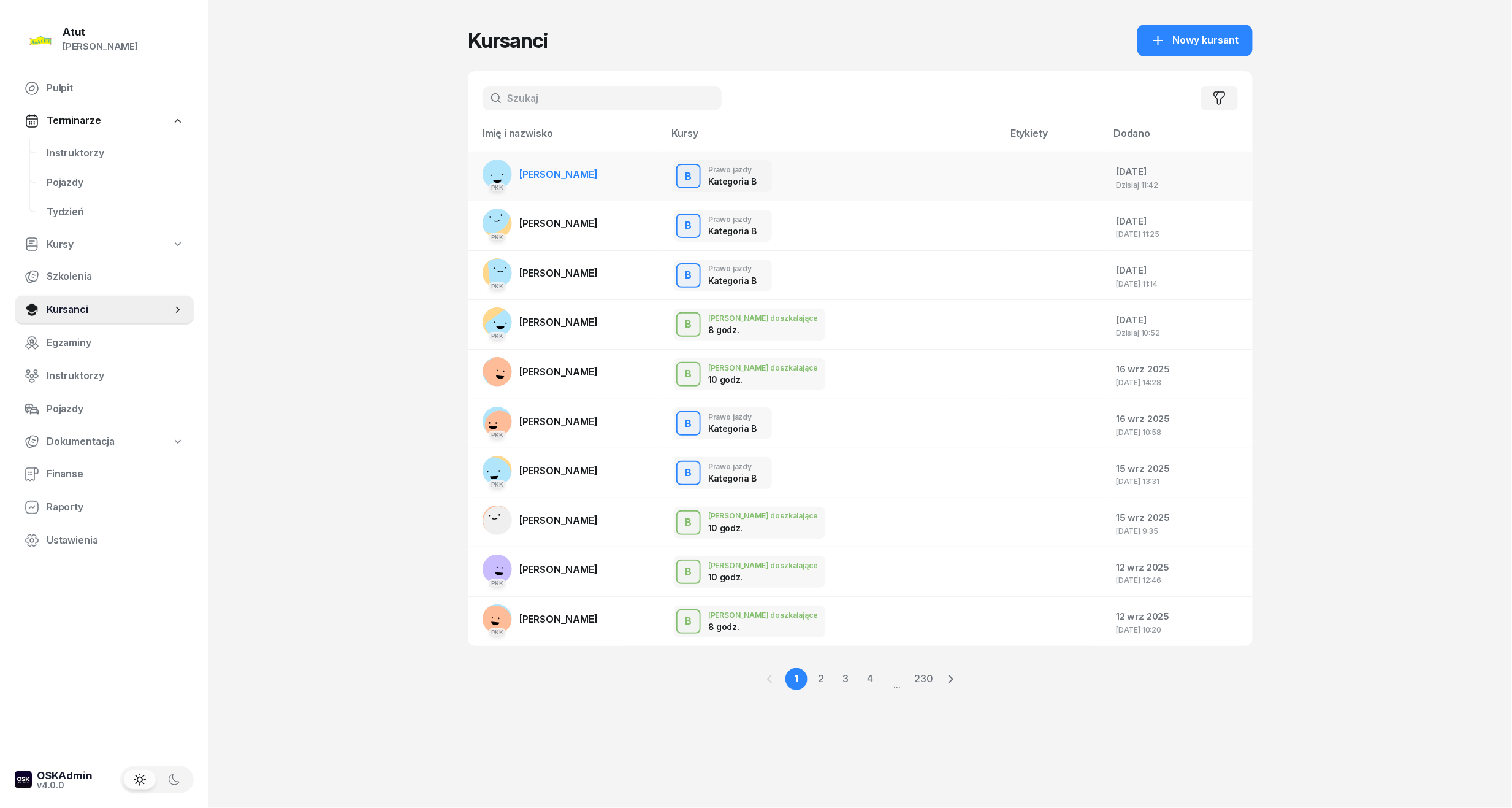
click at [559, 164] on link "PKK Andrii Andrii" at bounding box center [540, 174] width 115 height 30
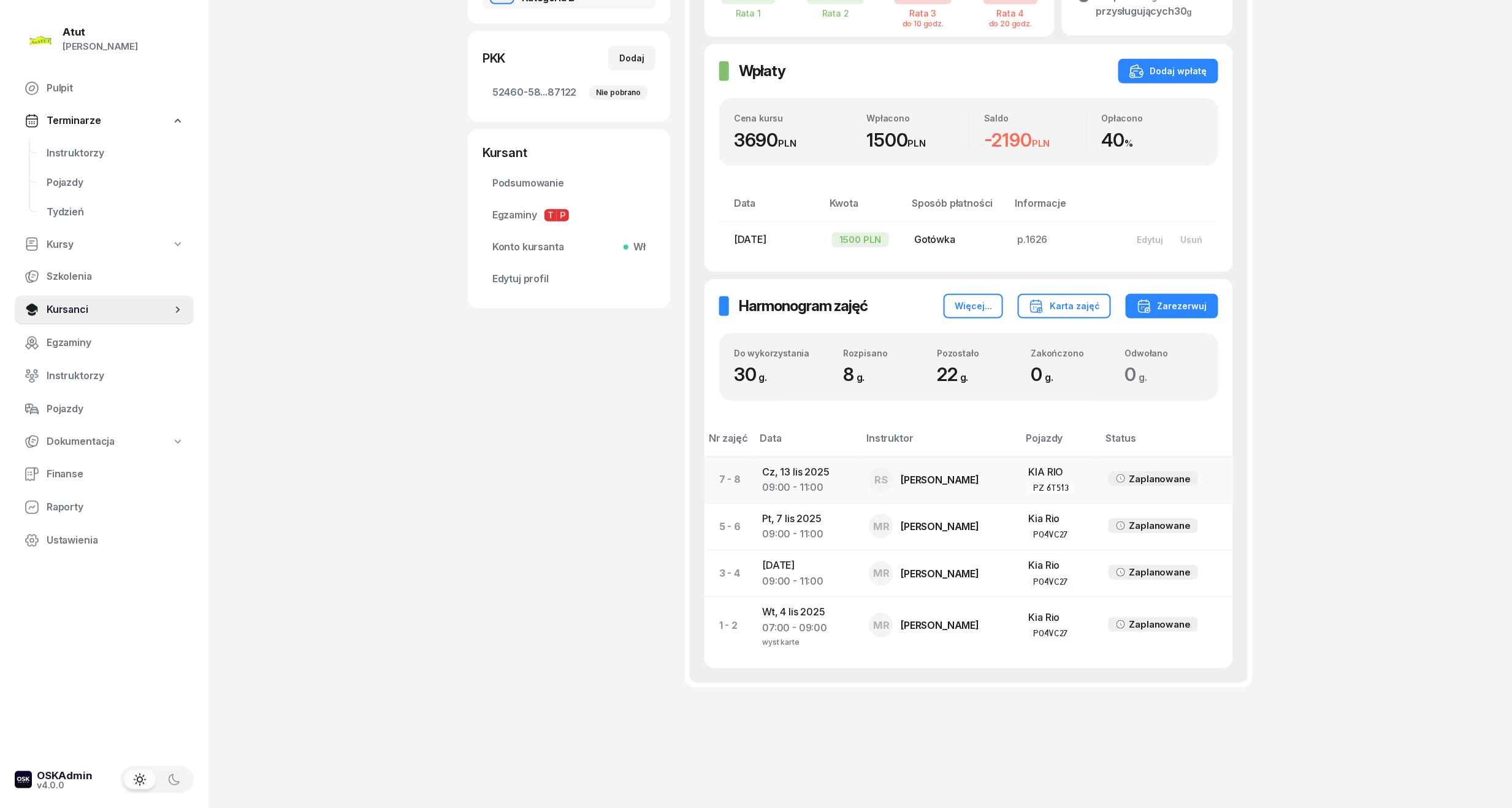
scroll to position [315, 0]
click at [798, 482] on div "09:00 - 11:00" at bounding box center [806, 488] width 87 height 16
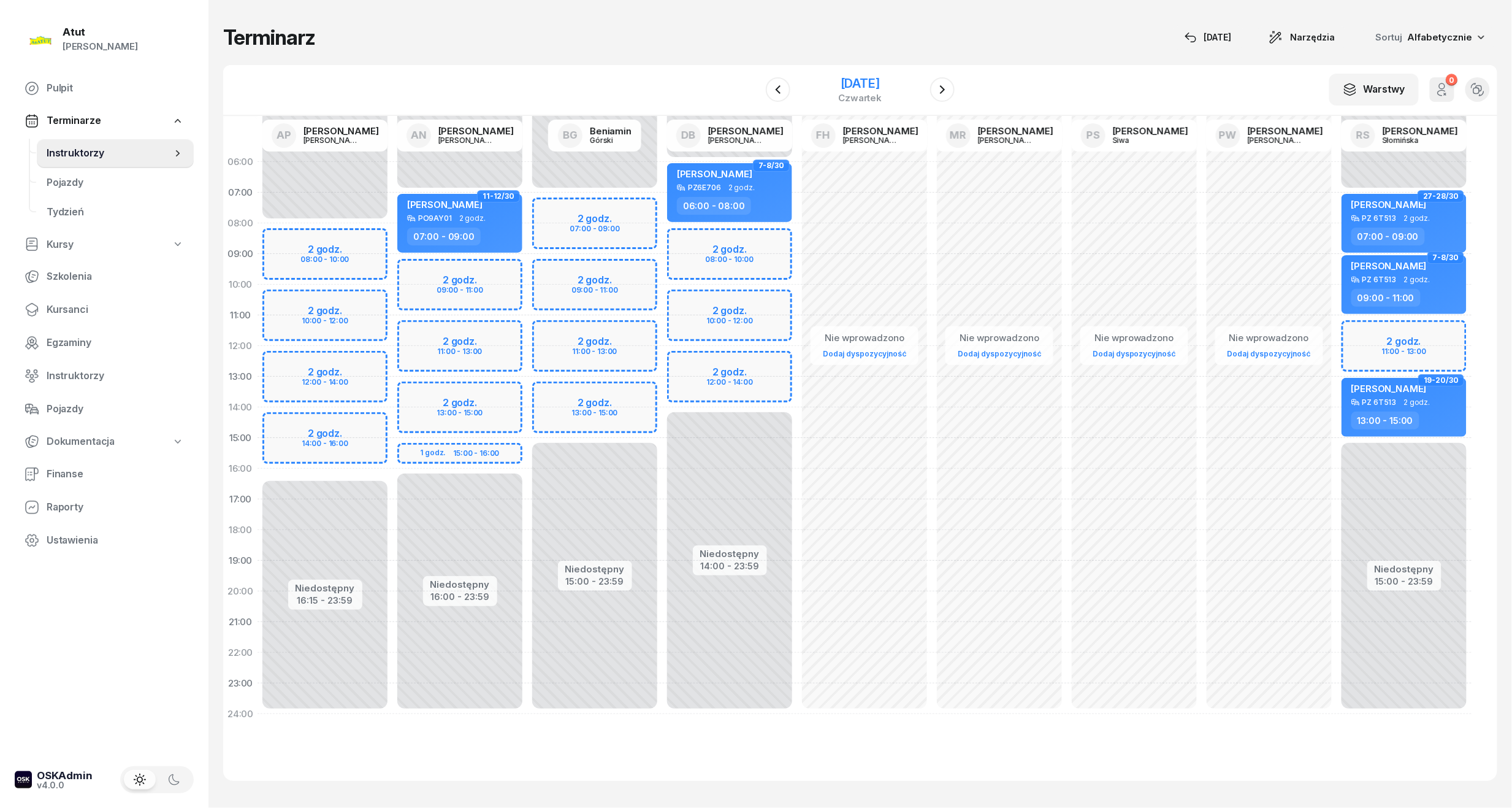
click at [871, 78] on div "13 listopada 2025" at bounding box center [861, 83] width 43 height 12
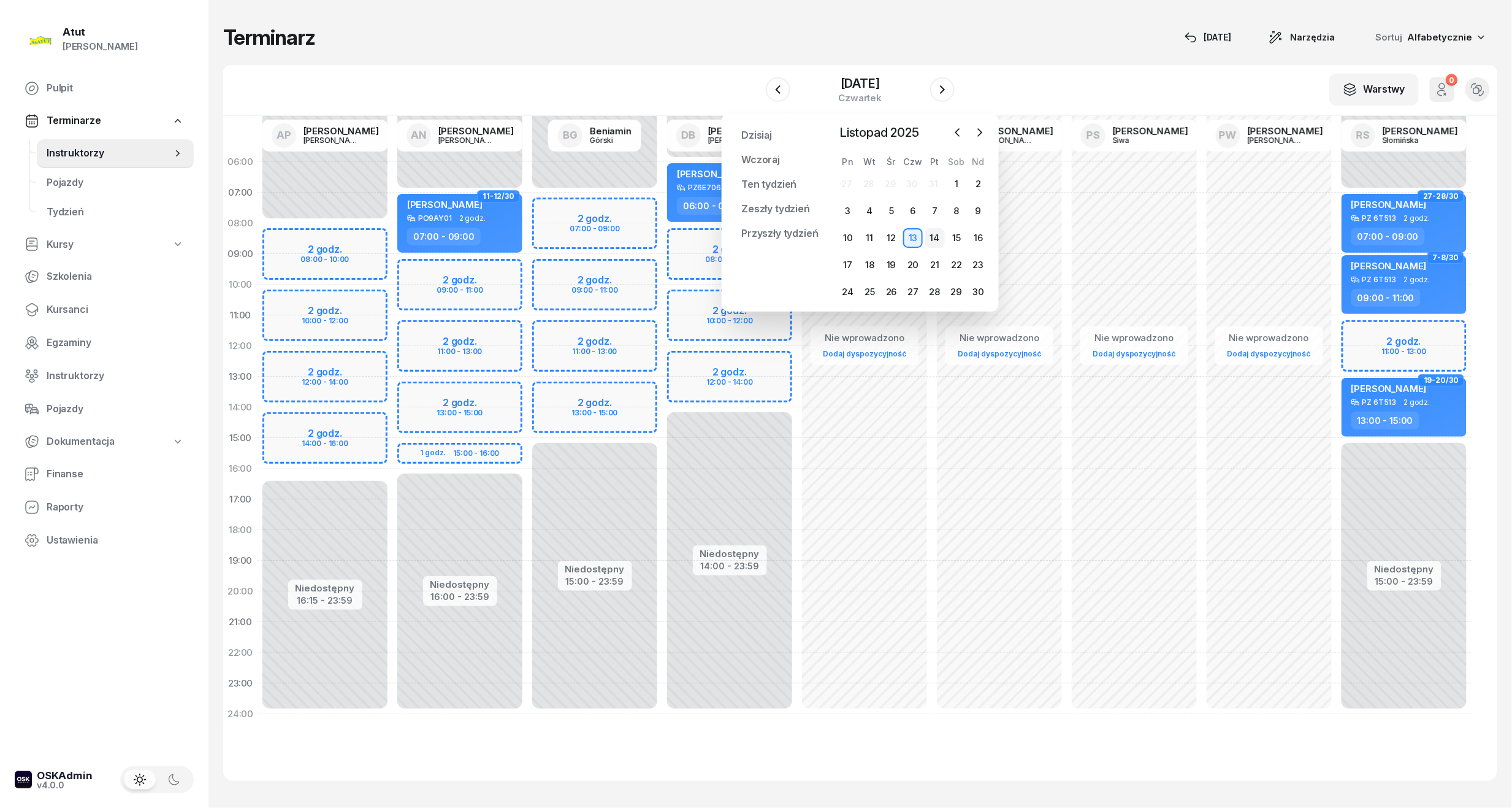
click at [940, 236] on div "14" at bounding box center [935, 238] width 20 height 20
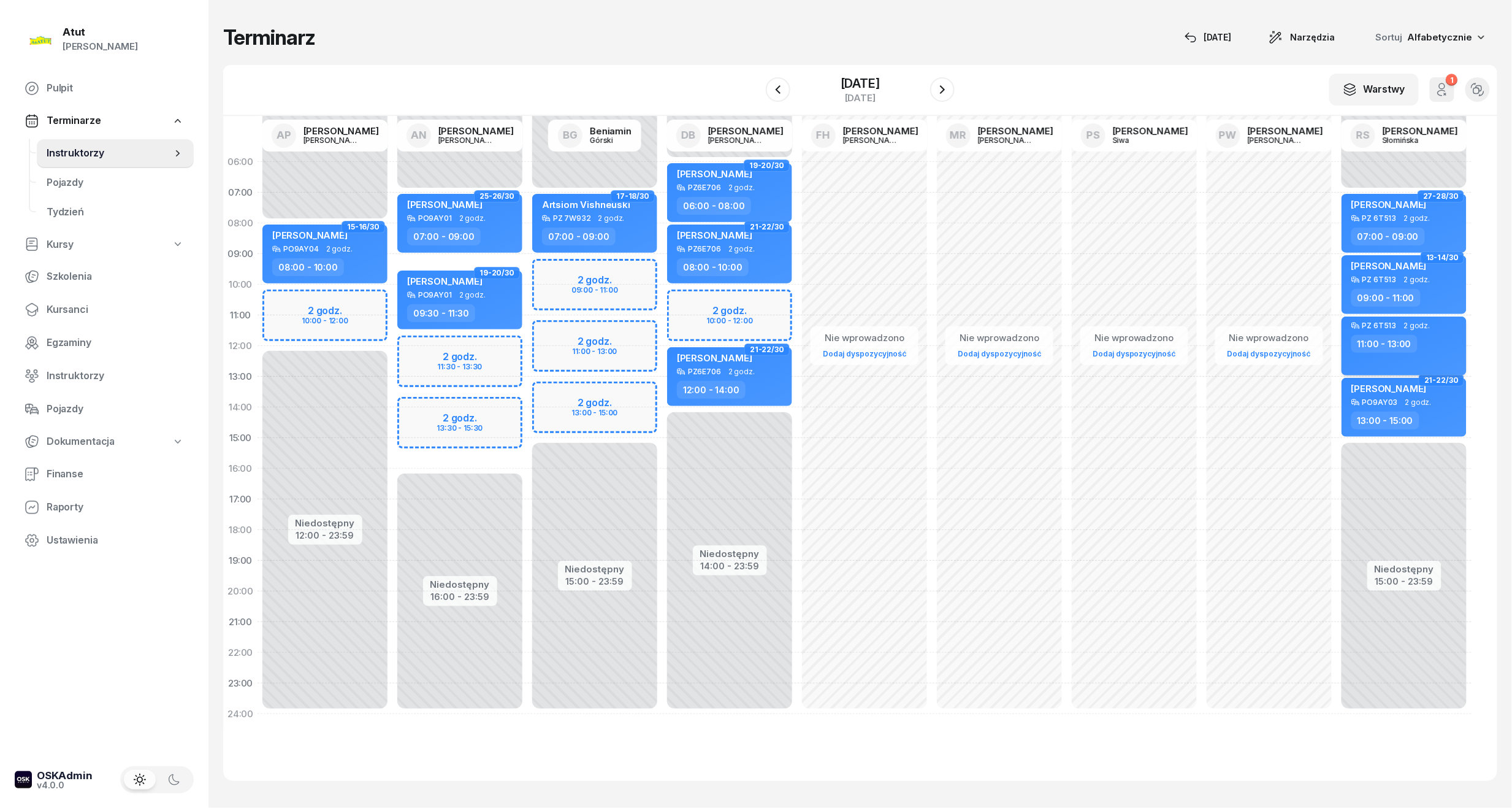
click at [1431, 338] on div "11:00 - 13:00" at bounding box center [1405, 343] width 108 height 18
select select "11"
select select "13"
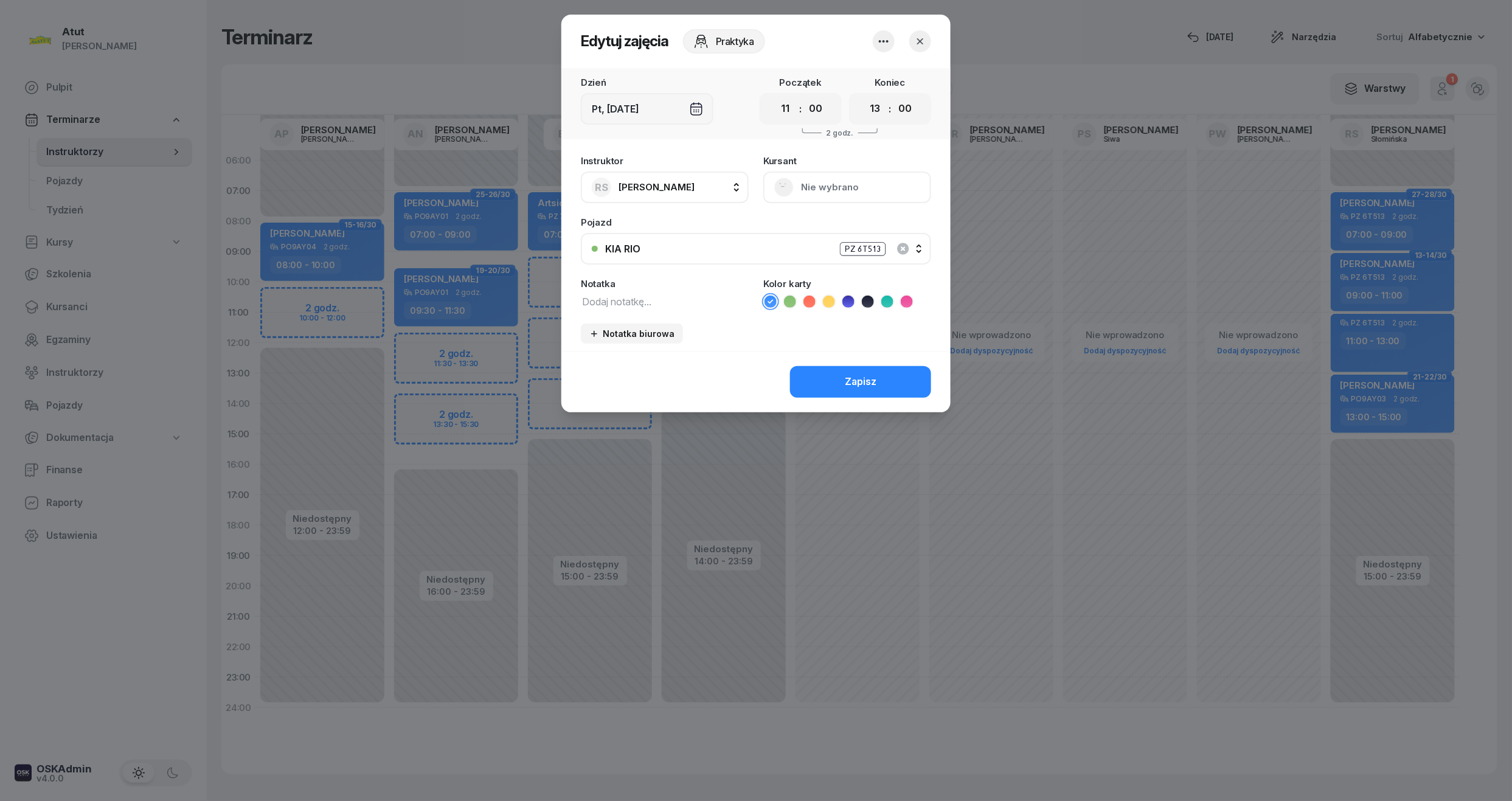
click at [884, 44] on icon "button" at bounding box center [884, 41] width 14 height 14
click at [880, 81] on link "Usuń" at bounding box center [877, 78] width 160 height 30
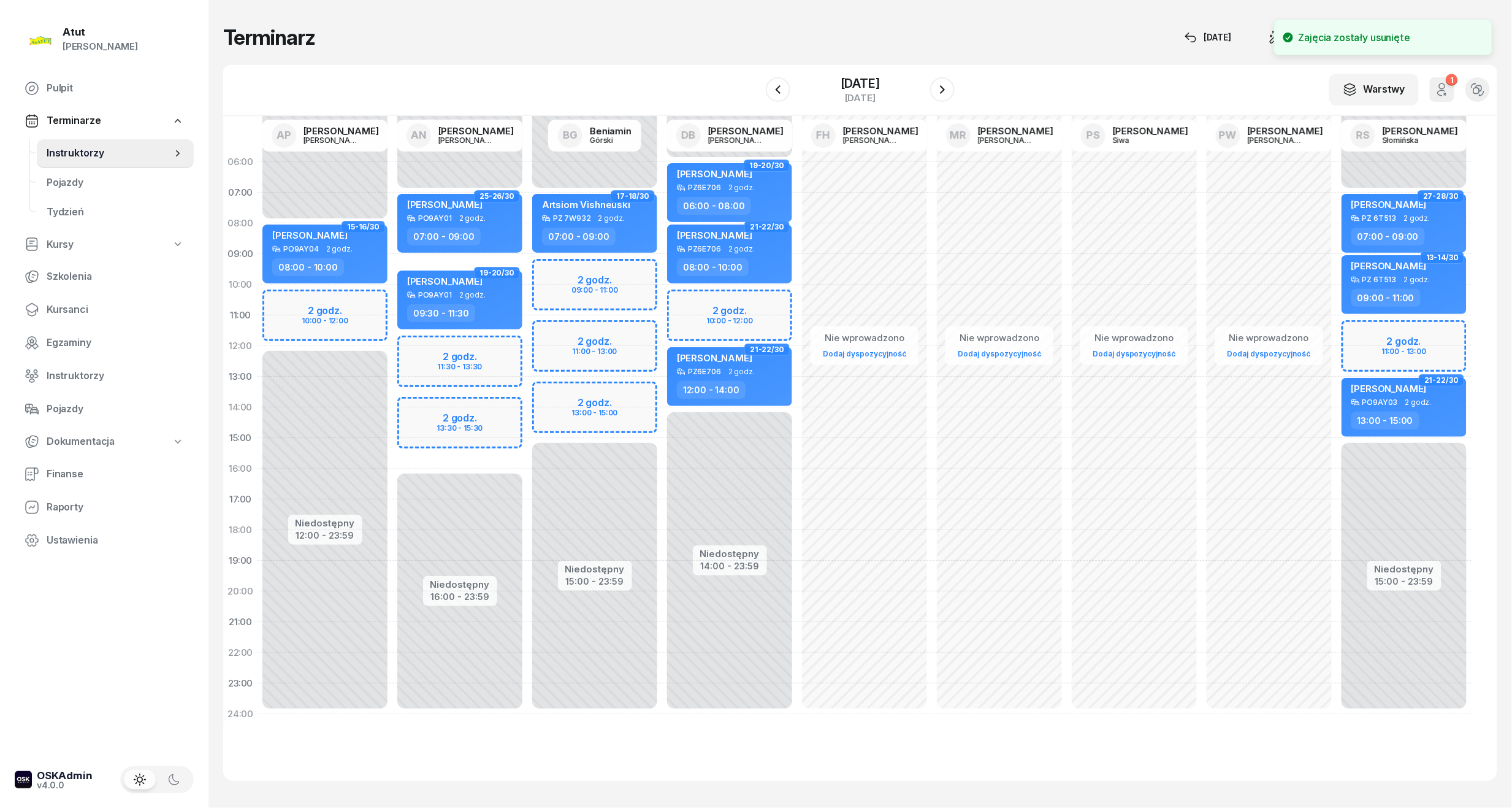
click at [1392, 349] on div "Niedostępny 00:00 - 07:00 Niedostępny 15:00 - 23:59 27-28/30 Oryna Peretiatko P…" at bounding box center [1404, 438] width 135 height 583
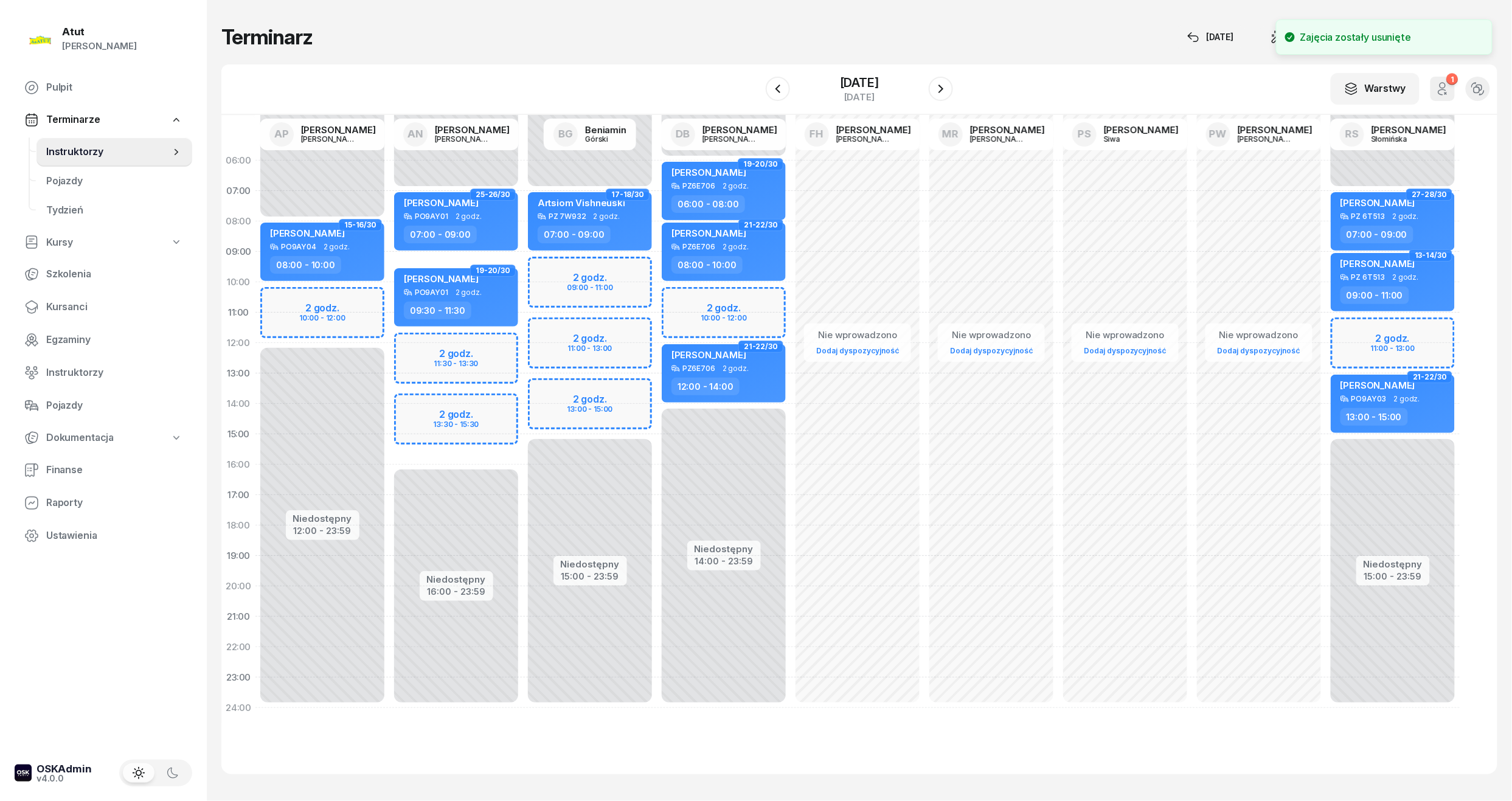
select select "12"
select select "13"
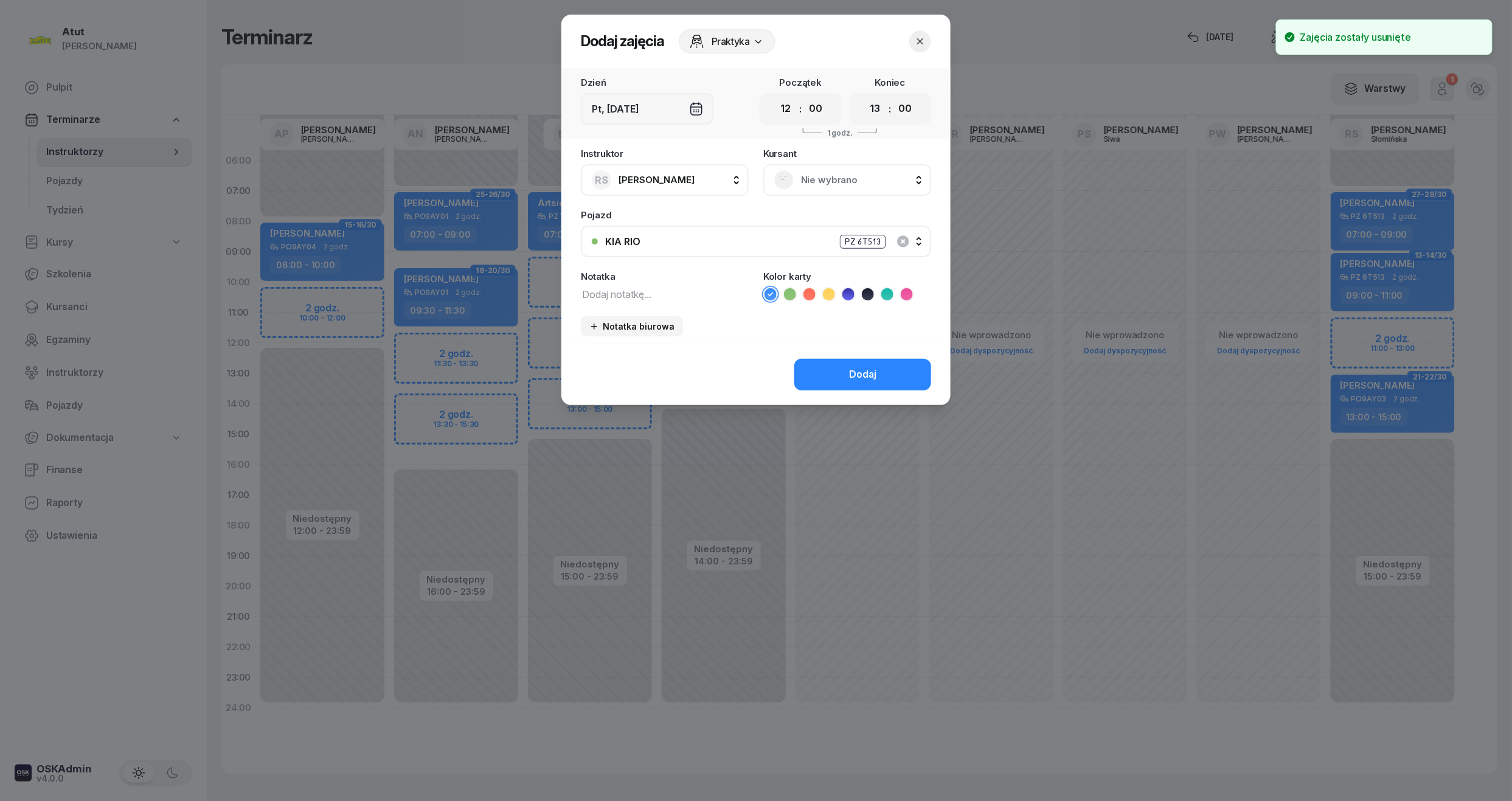
click at [835, 175] on span "Nie wybrano" at bounding box center [861, 180] width 119 height 16
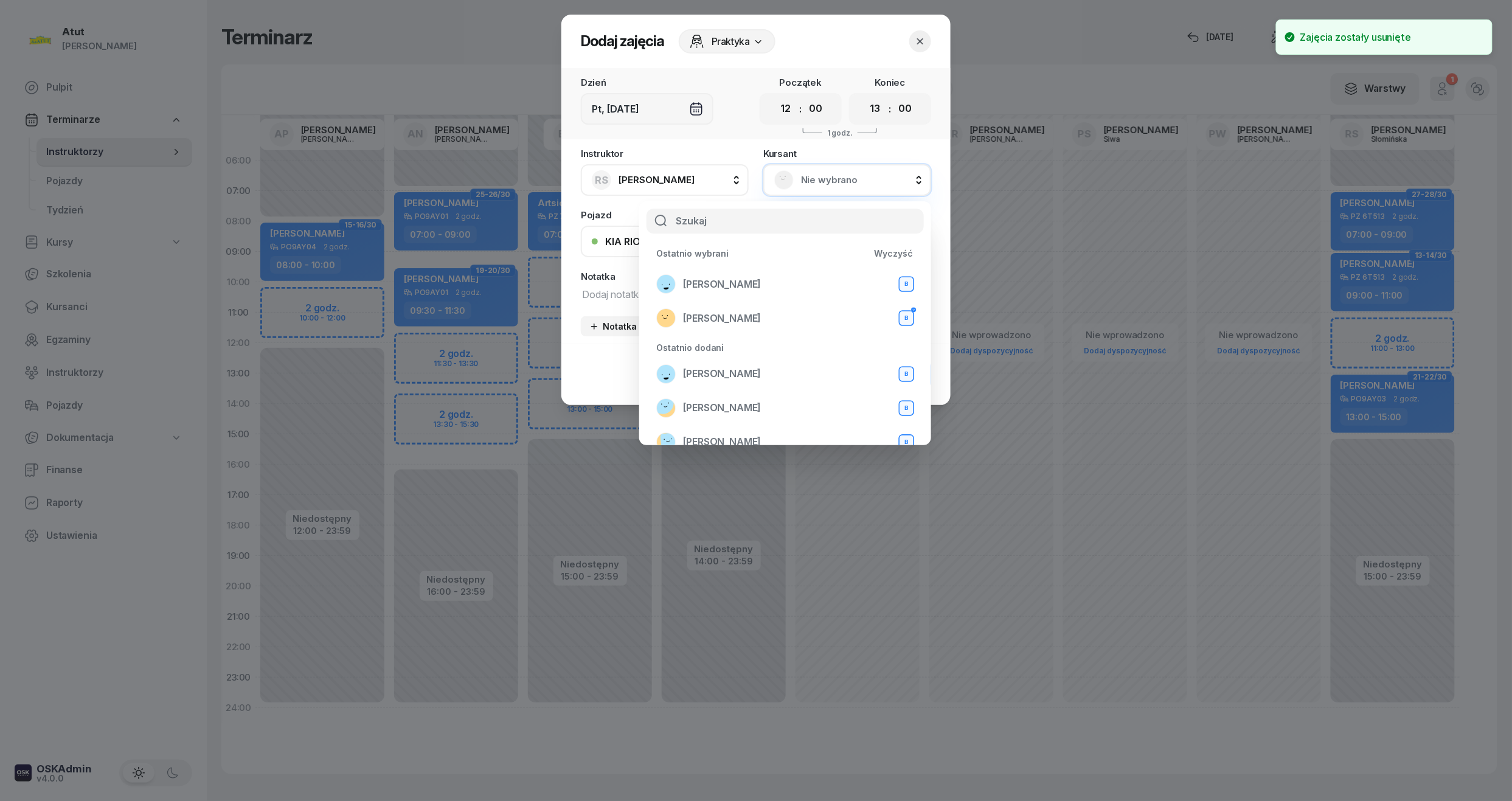
click at [731, 264] on div "Ostatnio wybrani Wyczyść Andrii Andrii B Agata Grzesiak B" at bounding box center [785, 290] width 272 height 92
click at [752, 287] on div "Andrii Andrii B" at bounding box center [785, 284] width 258 height 19
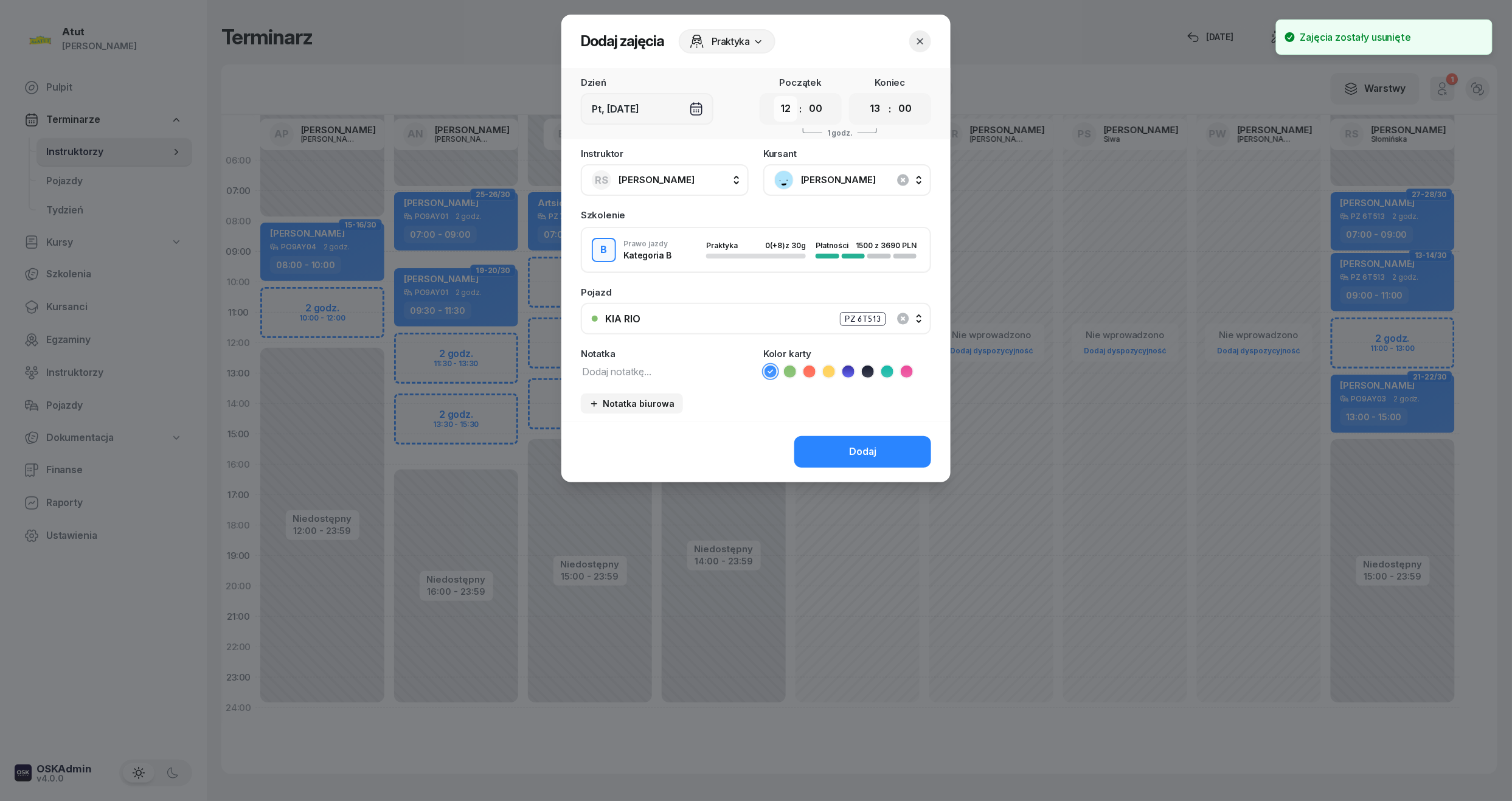
click at [790, 112] on select "00 01 02 03 04 05 06 07 08 09 10 11 12 13 14 15 16 17 18 19 20 21 22 23" at bounding box center [785, 109] width 23 height 26
select select "11"
click at [774, 96] on select "00 01 02 03 04 05 06 07 08 09 10 11 12 13 14 15 16 17 18 19 20 21 22 23" at bounding box center [785, 109] width 23 height 26
drag, startPoint x: 877, startPoint y: 440, endPoint x: 881, endPoint y: 430, distance: 10.8
click at [877, 439] on button "Dodaj" at bounding box center [862, 452] width 137 height 32
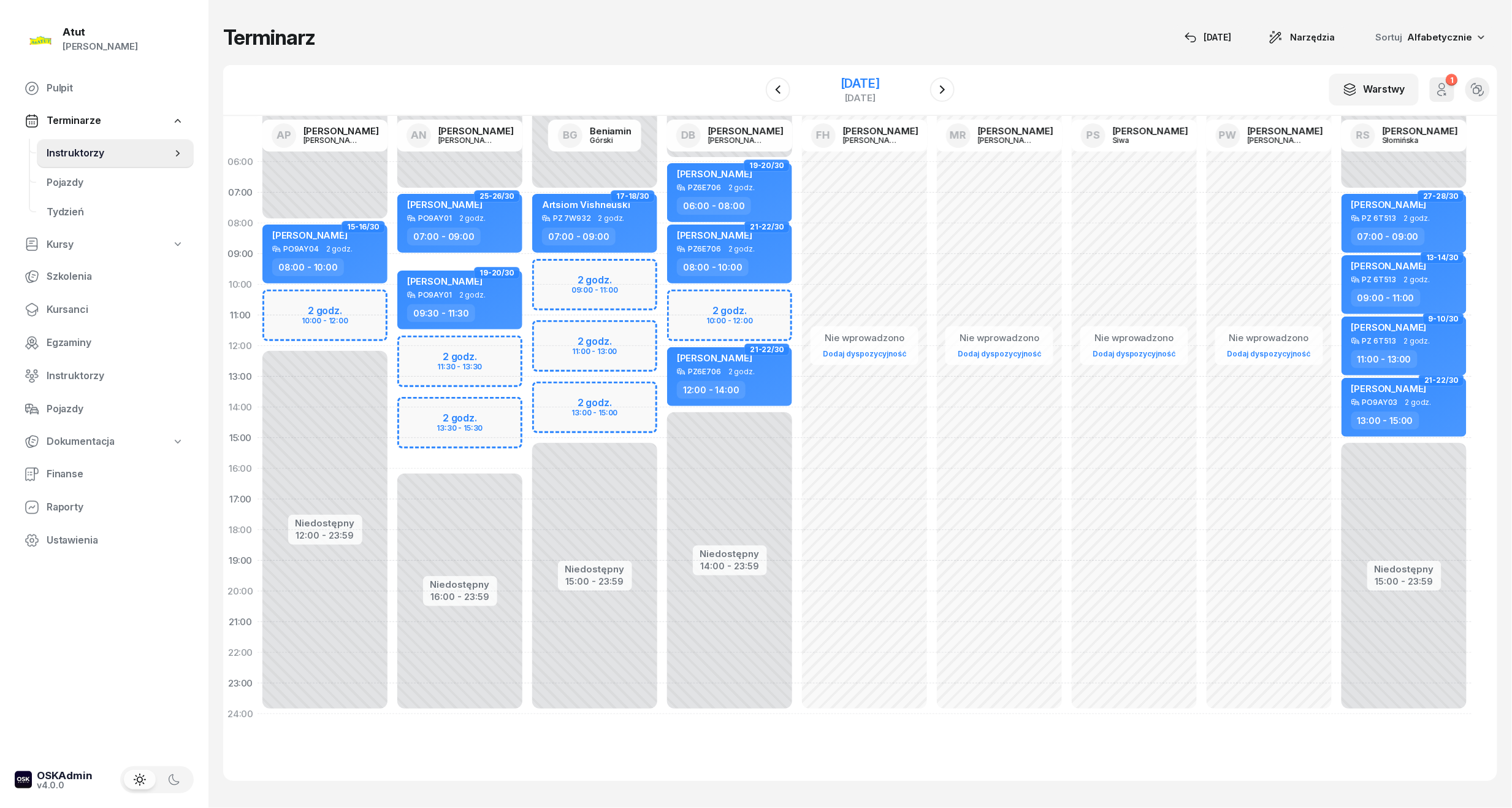
click at [880, 78] on div "14 listopada 2025" at bounding box center [860, 83] width 39 height 12
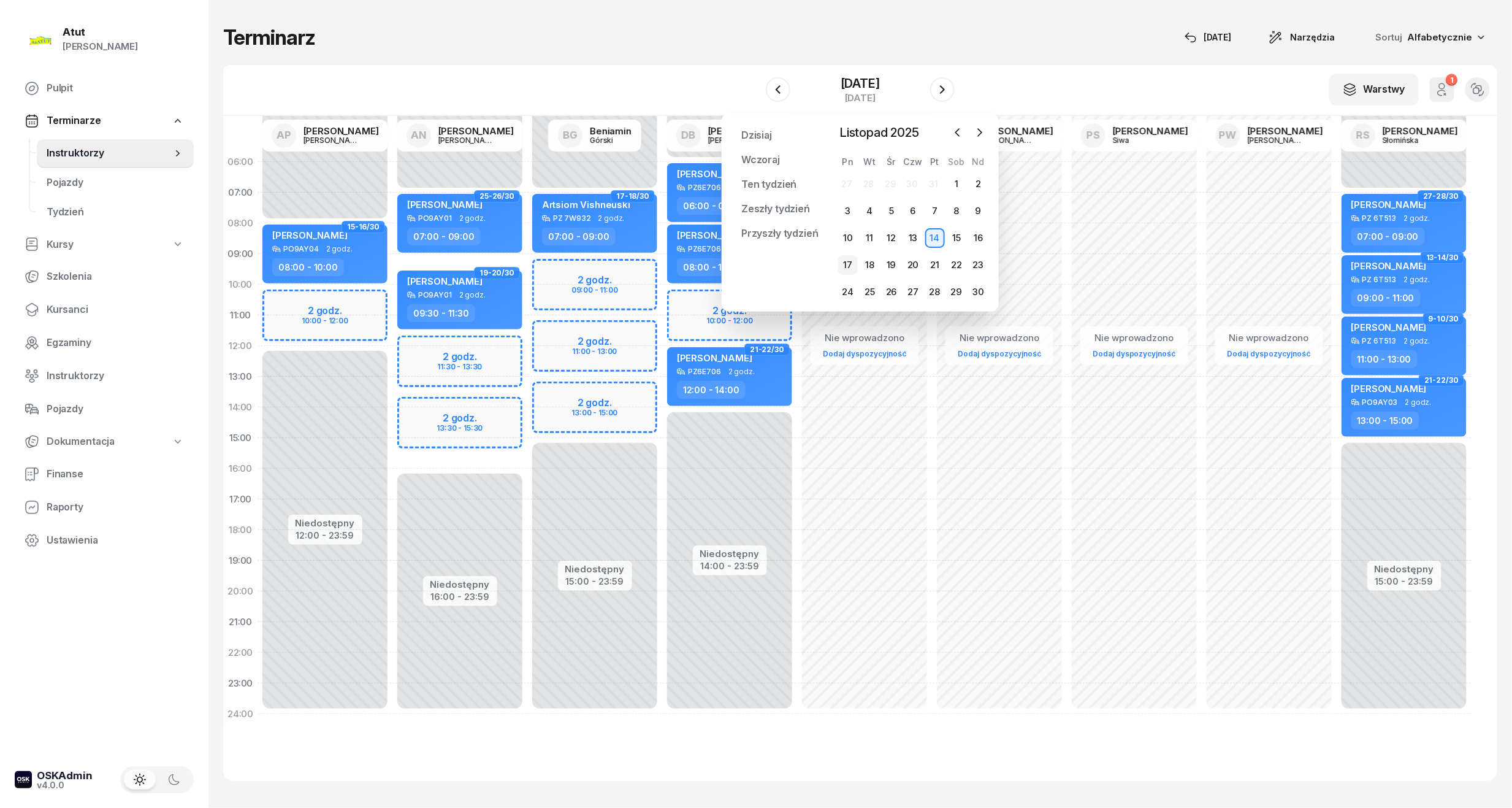
click at [856, 262] on div "17" at bounding box center [848, 265] width 20 height 20
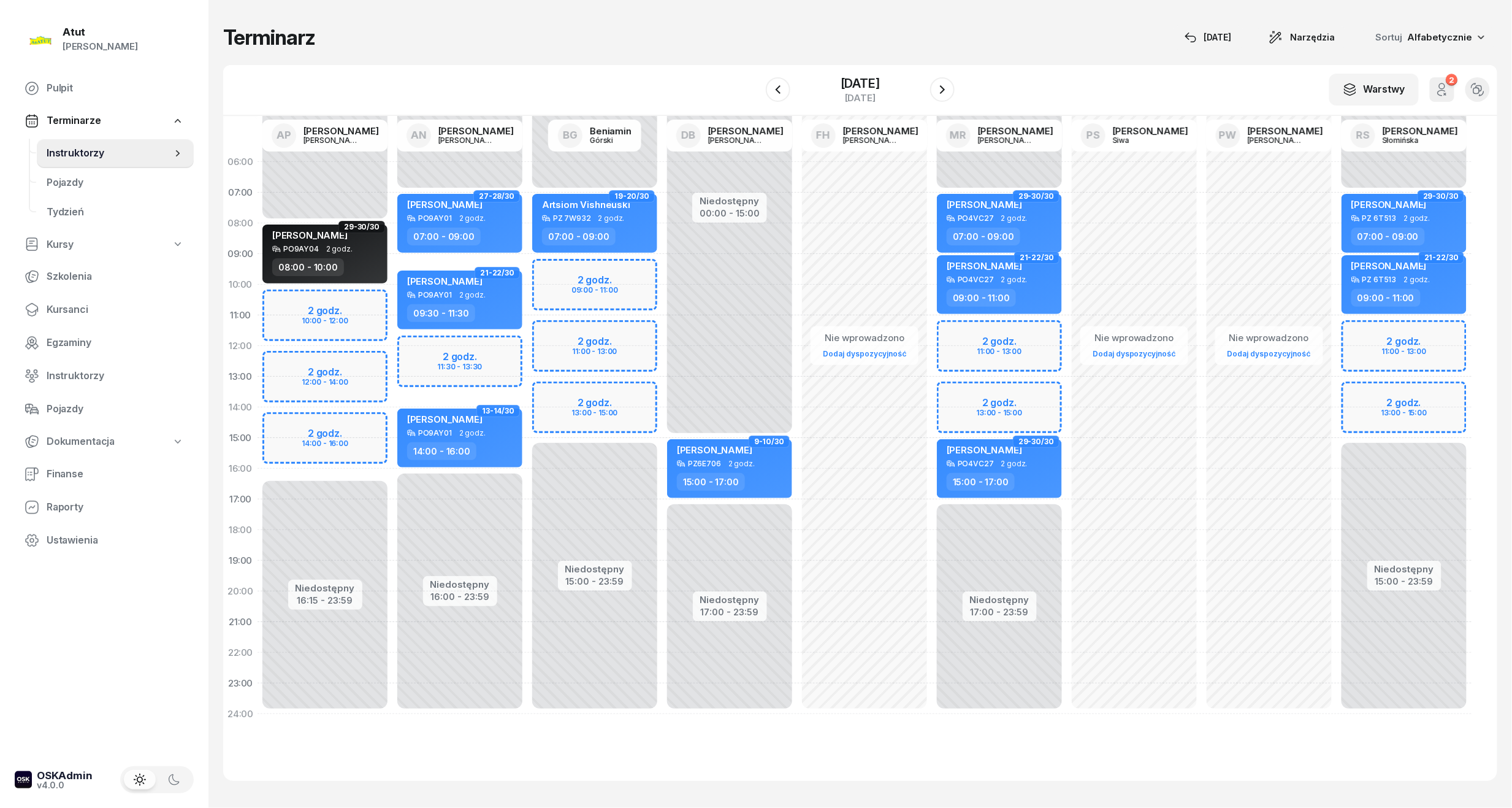
click at [984, 327] on div "Niedostępny 00:00 - 07:00 Niedostępny 17:00 - 23:59 2 godz. 11:00 - 13:00 2 god…" at bounding box center [1000, 438] width 135 height 583
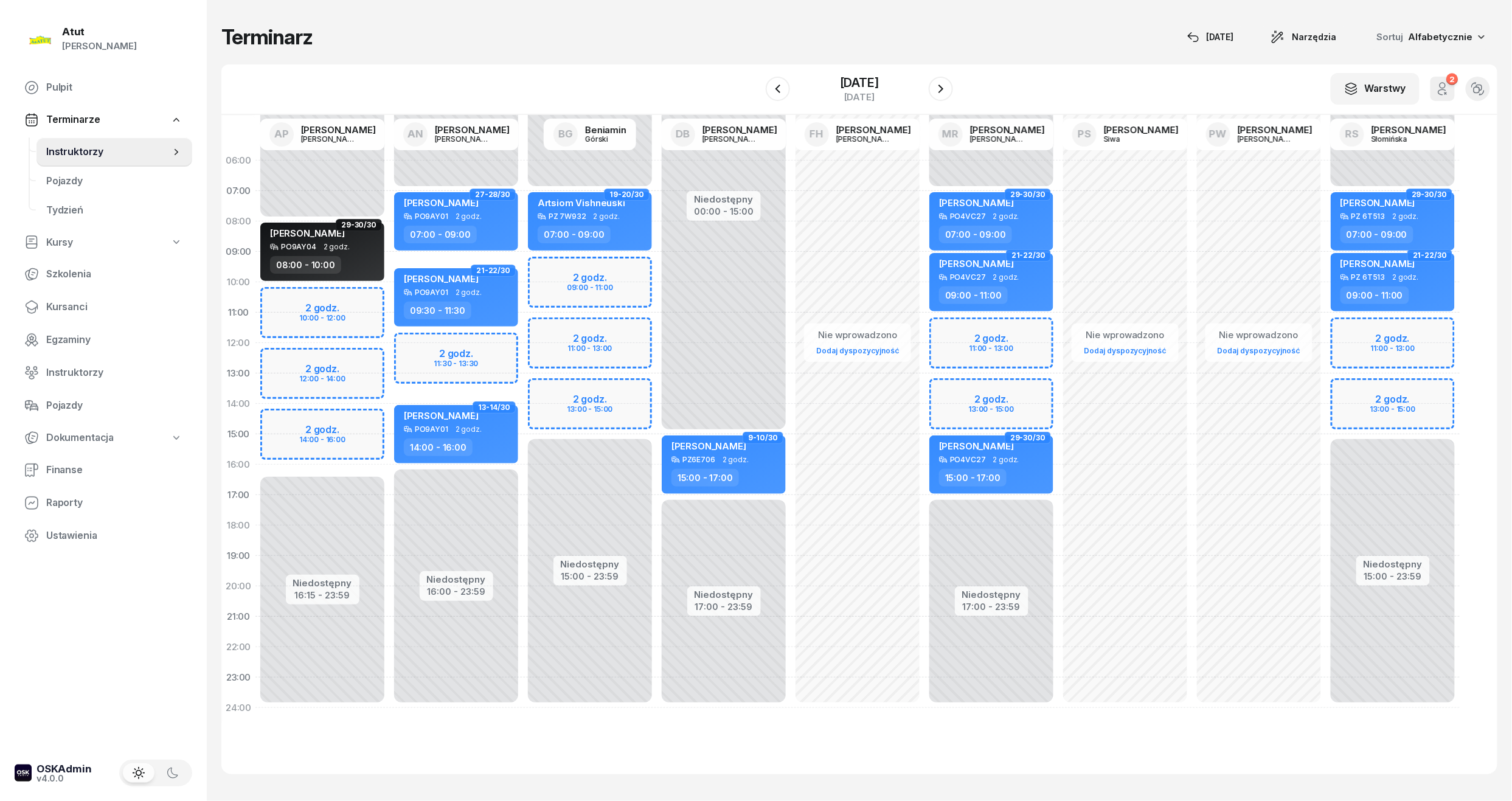
select select "11"
select select "13"
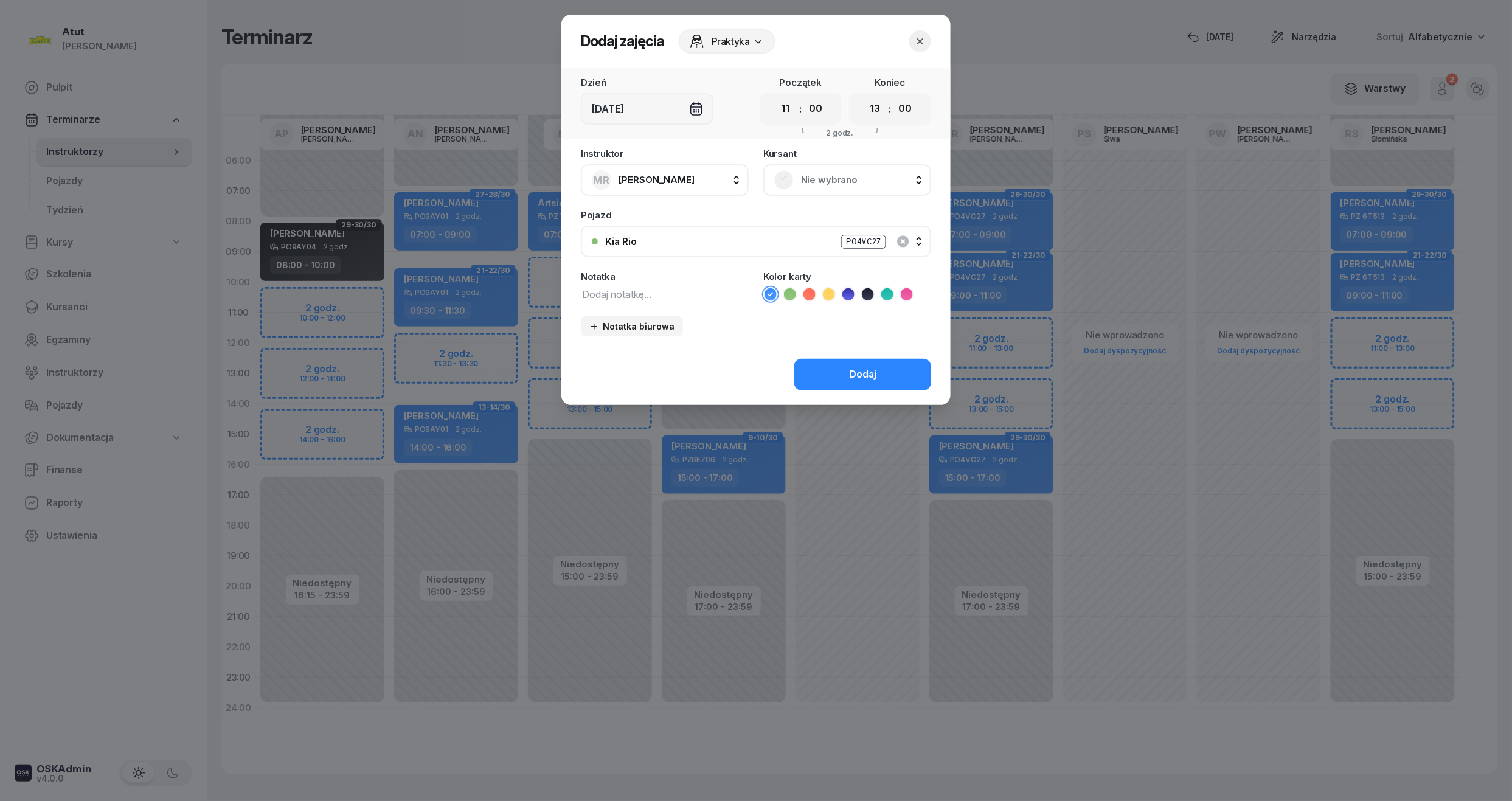
click at [823, 182] on span "Nie wybrano" at bounding box center [861, 180] width 119 height 16
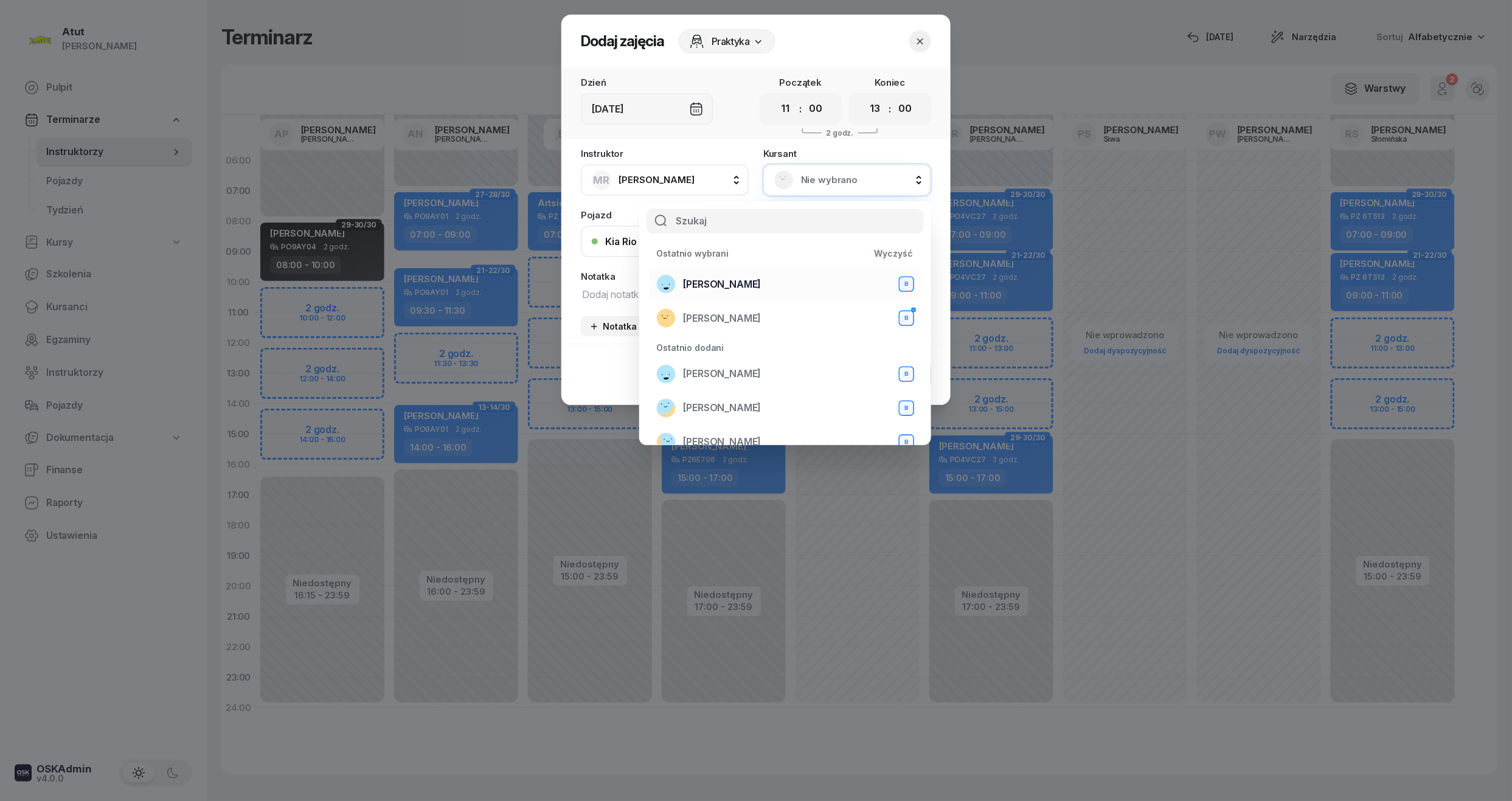
click at [734, 284] on span "Andrii Andrii" at bounding box center [722, 284] width 78 height 16
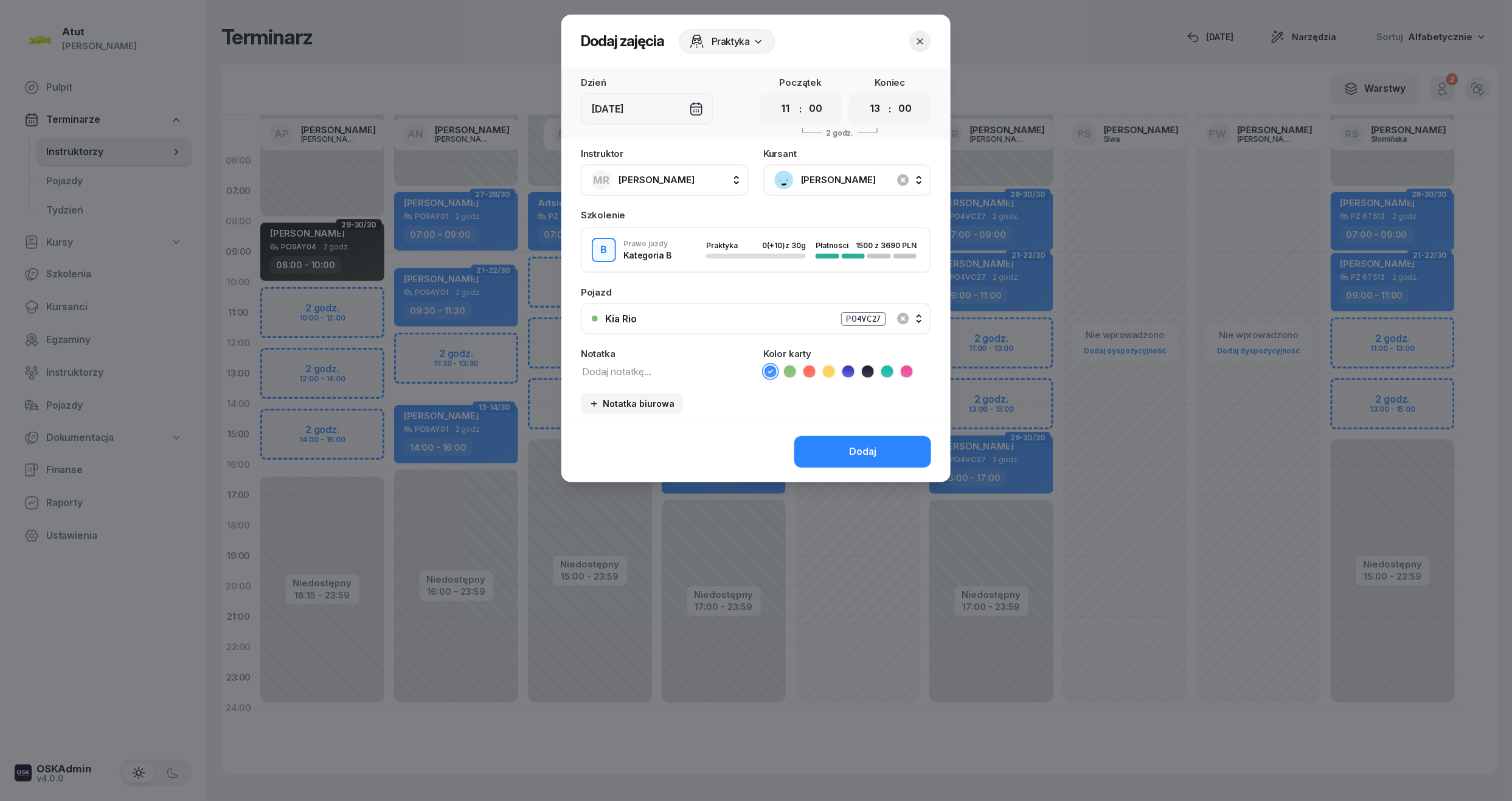
drag, startPoint x: 847, startPoint y: 445, endPoint x: 854, endPoint y: 399, distance: 46.5
click at [847, 444] on button "Dodaj" at bounding box center [862, 452] width 137 height 32
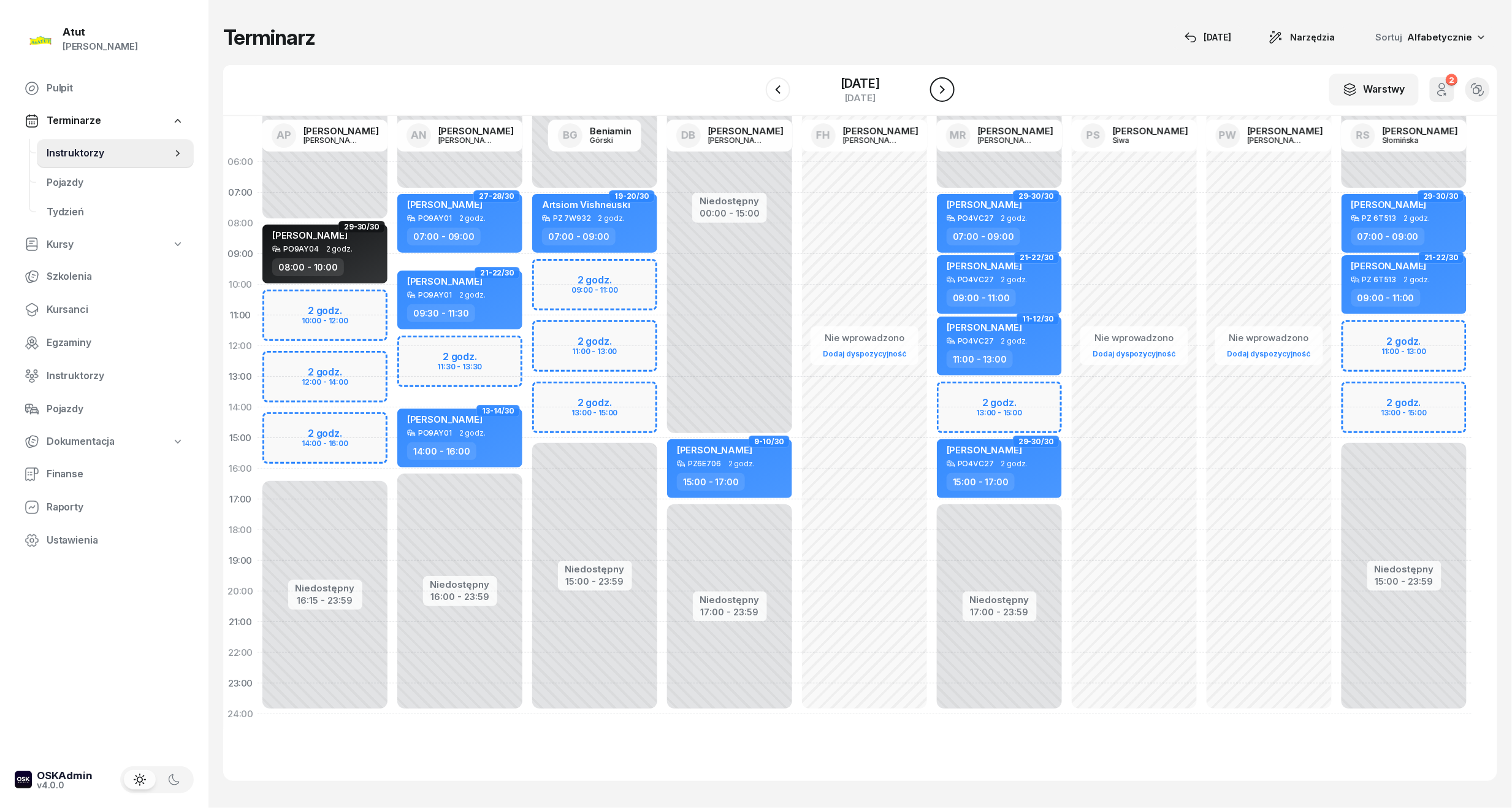
click at [945, 84] on icon "button" at bounding box center [943, 89] width 14 height 14
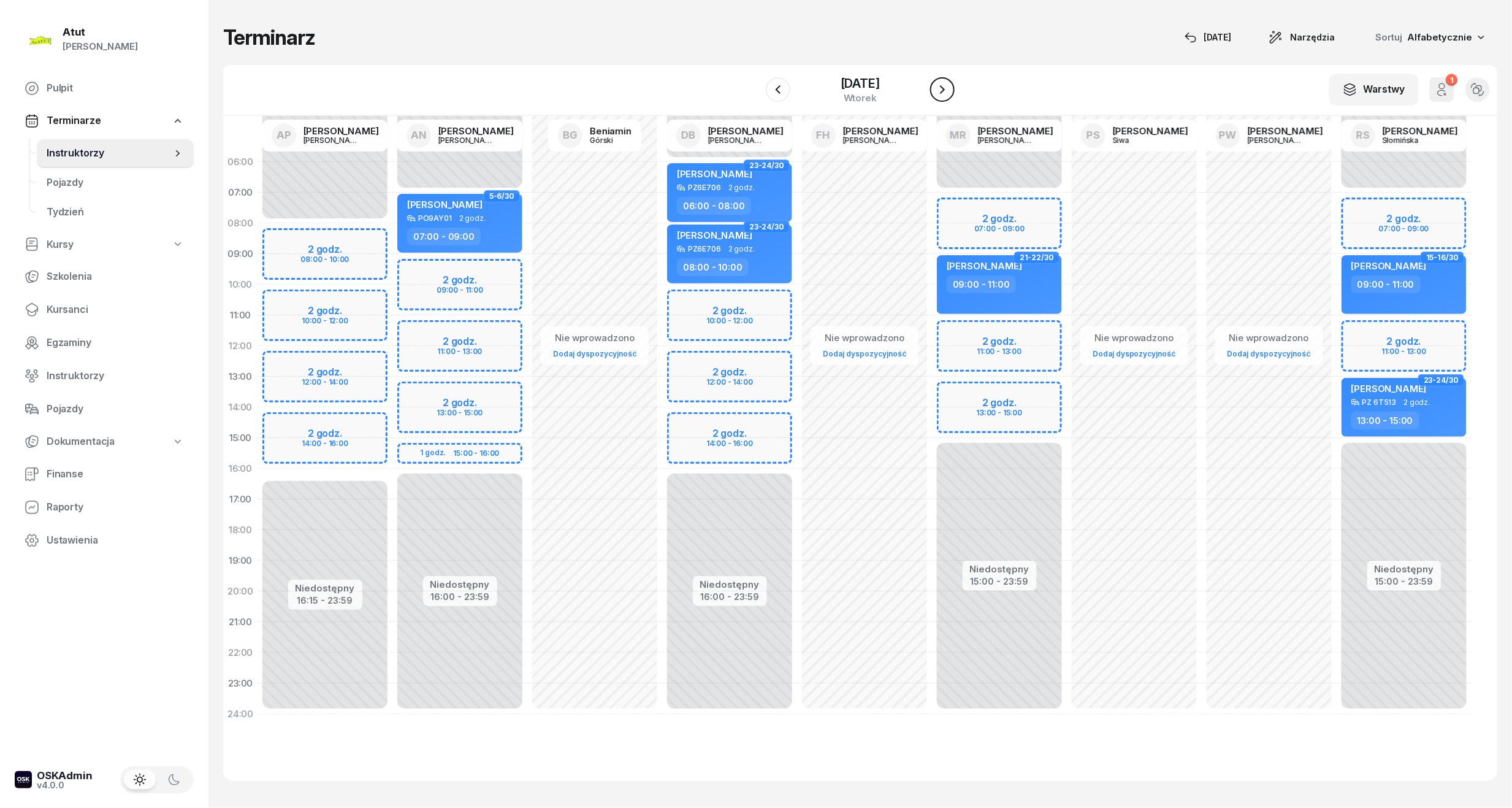
click at [945, 84] on icon "button" at bounding box center [943, 89] width 14 height 14
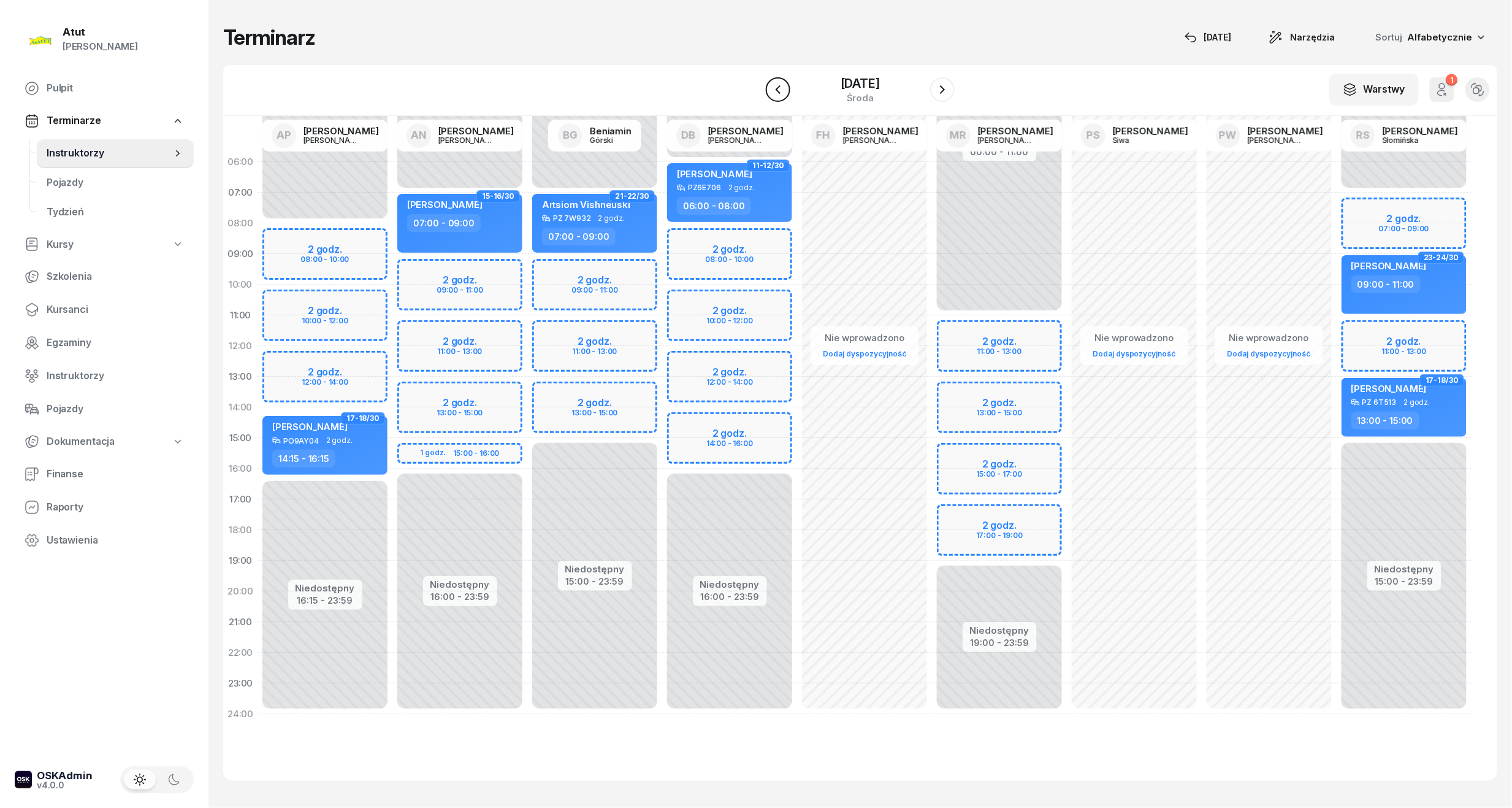
click at [766, 92] on button "button" at bounding box center [778, 90] width 25 height 25
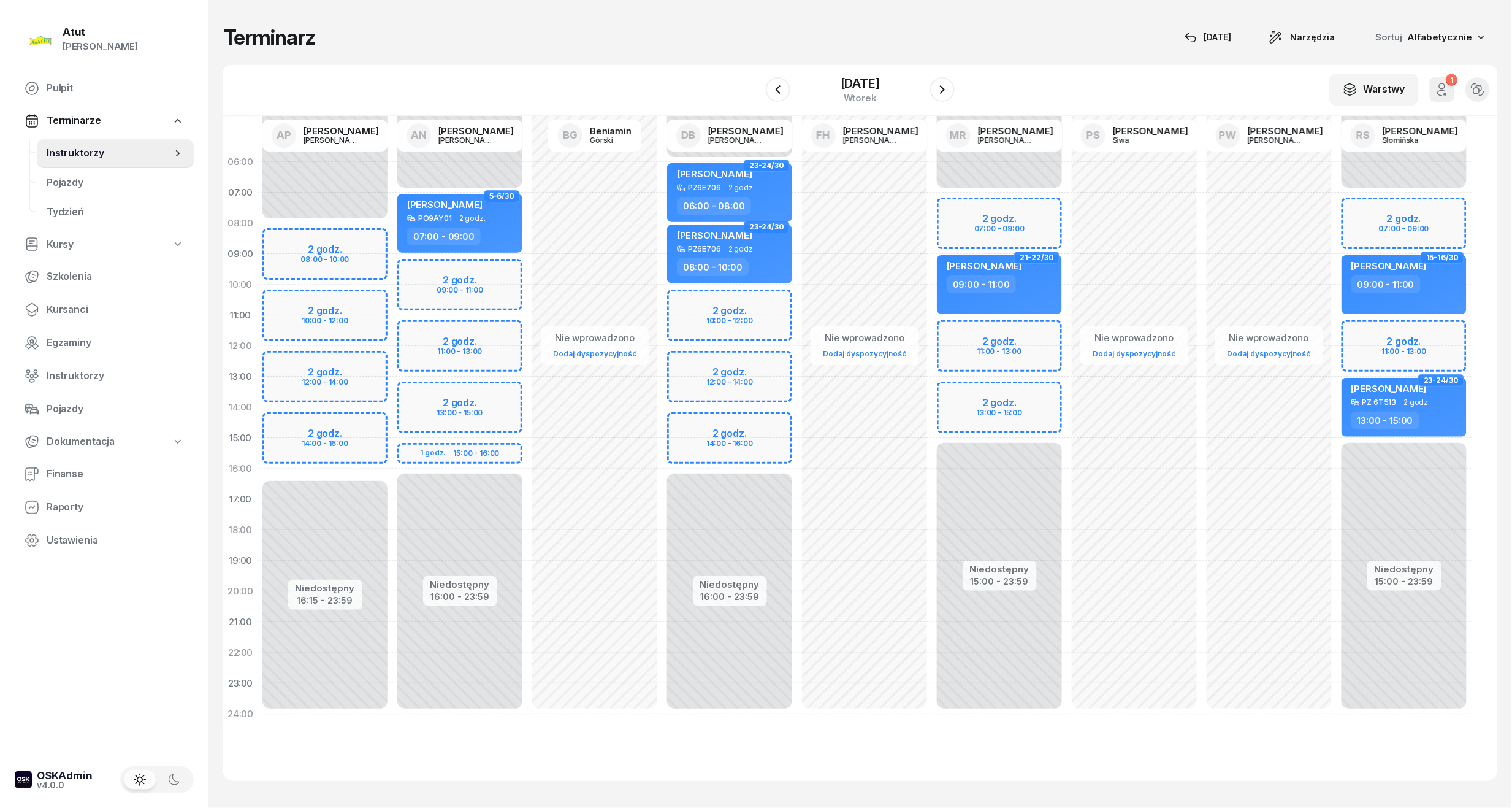
click at [1007, 216] on div "Niedostępny 00:00 - 07:00 Niedostępny 15:00 - 23:59 2 godz. 07:00 - 09:00 2 god…" at bounding box center [1000, 438] width 135 height 583
select select "07"
select select "09"
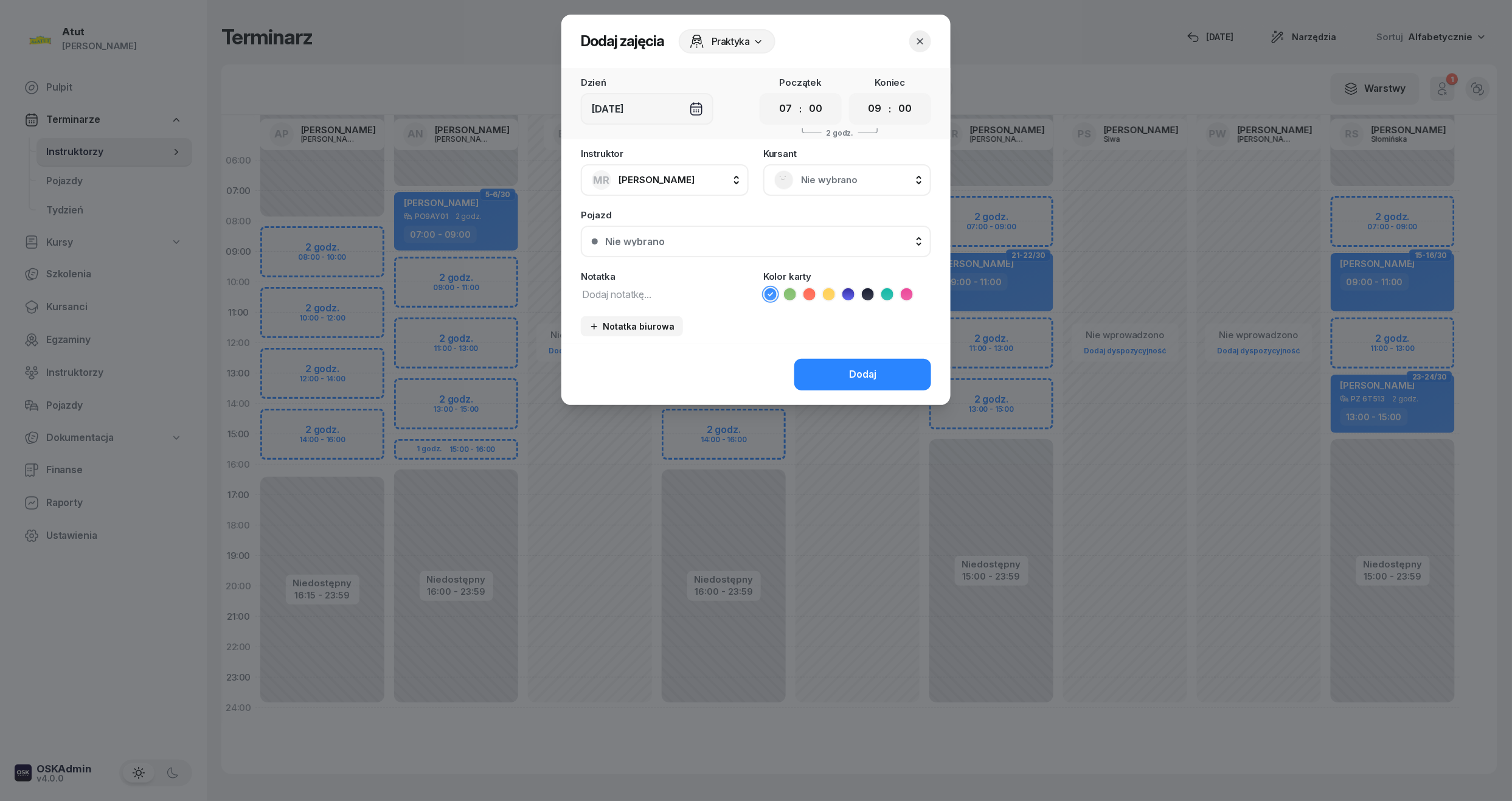
click at [808, 177] on span "Nie wybrano" at bounding box center [861, 180] width 119 height 16
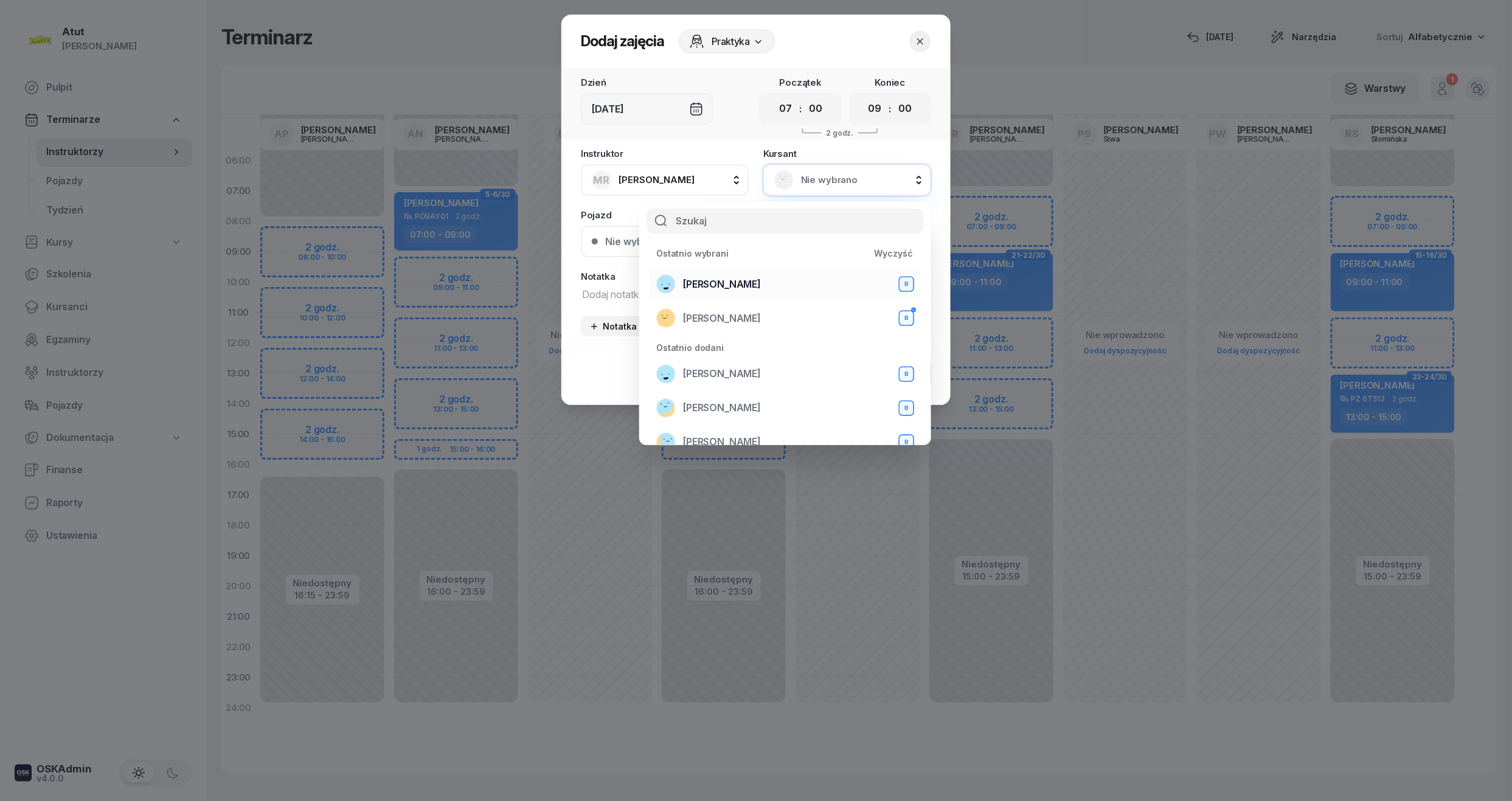
click at [740, 274] on div "Andrii Andrii B" at bounding box center [785, 284] width 258 height 19
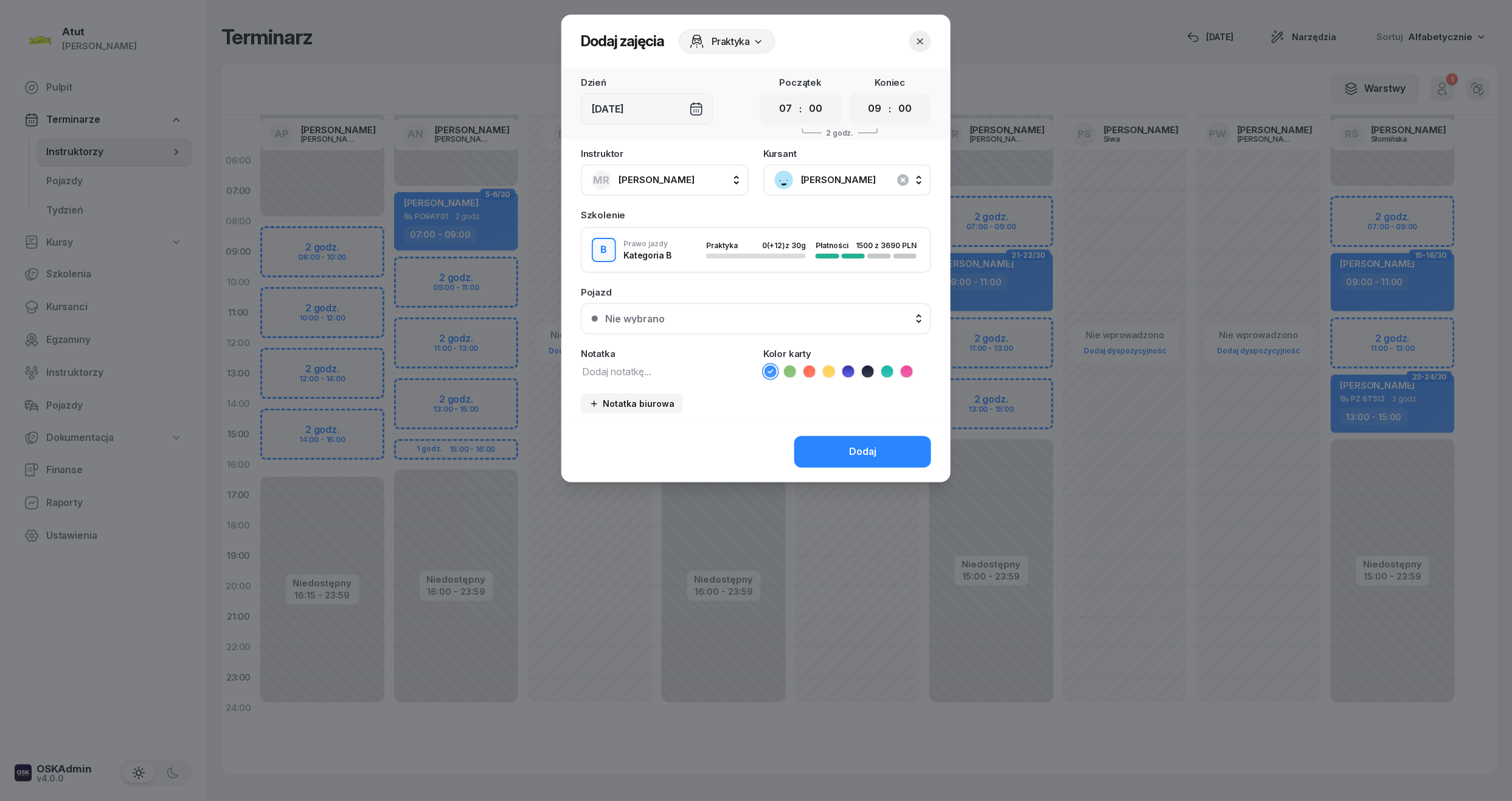
click at [784, 309] on button "Nie wybrano" at bounding box center [756, 319] width 351 height 32
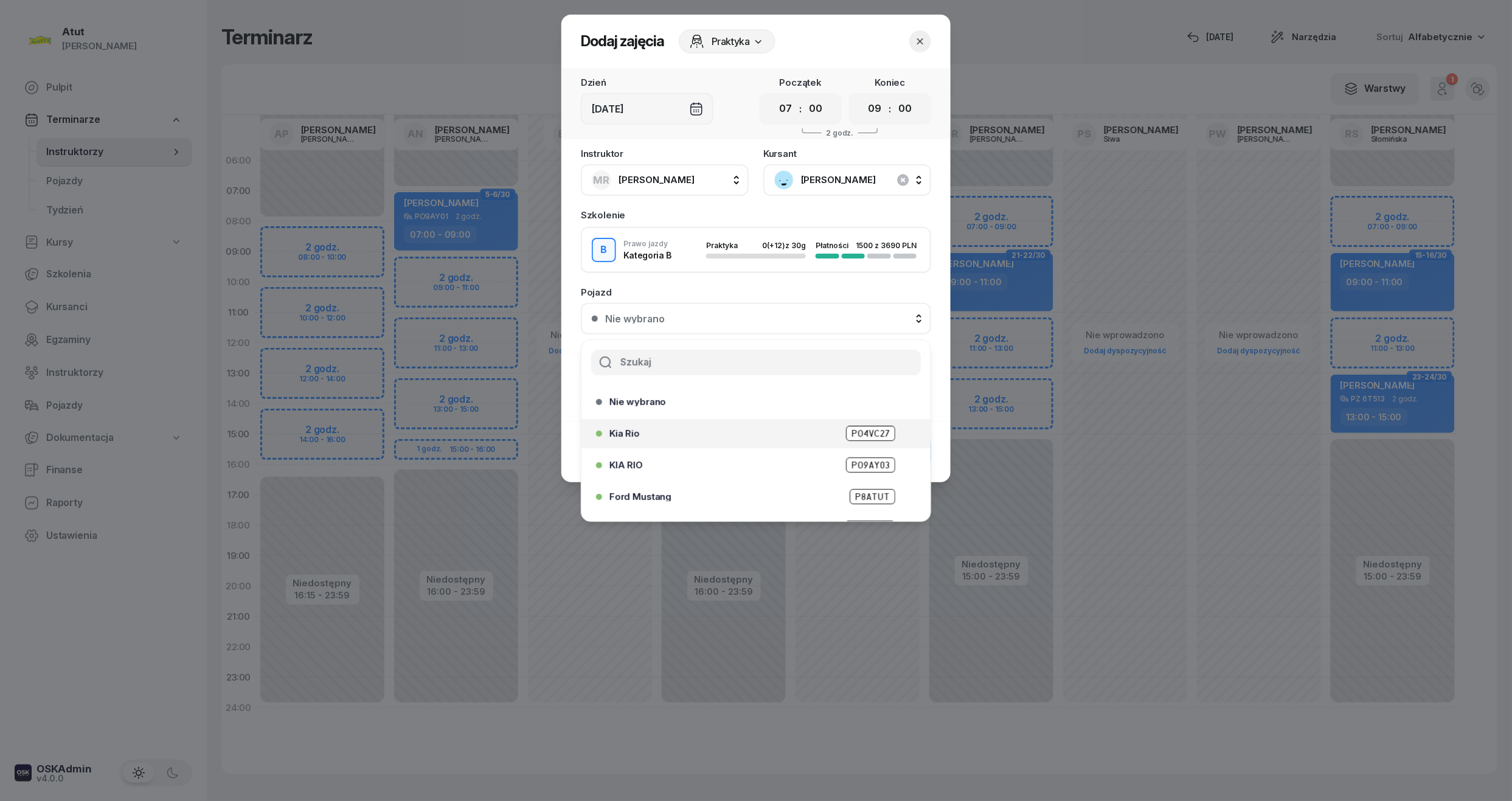
click at [865, 430] on span "PO4VC27" at bounding box center [870, 432] width 50 height 15
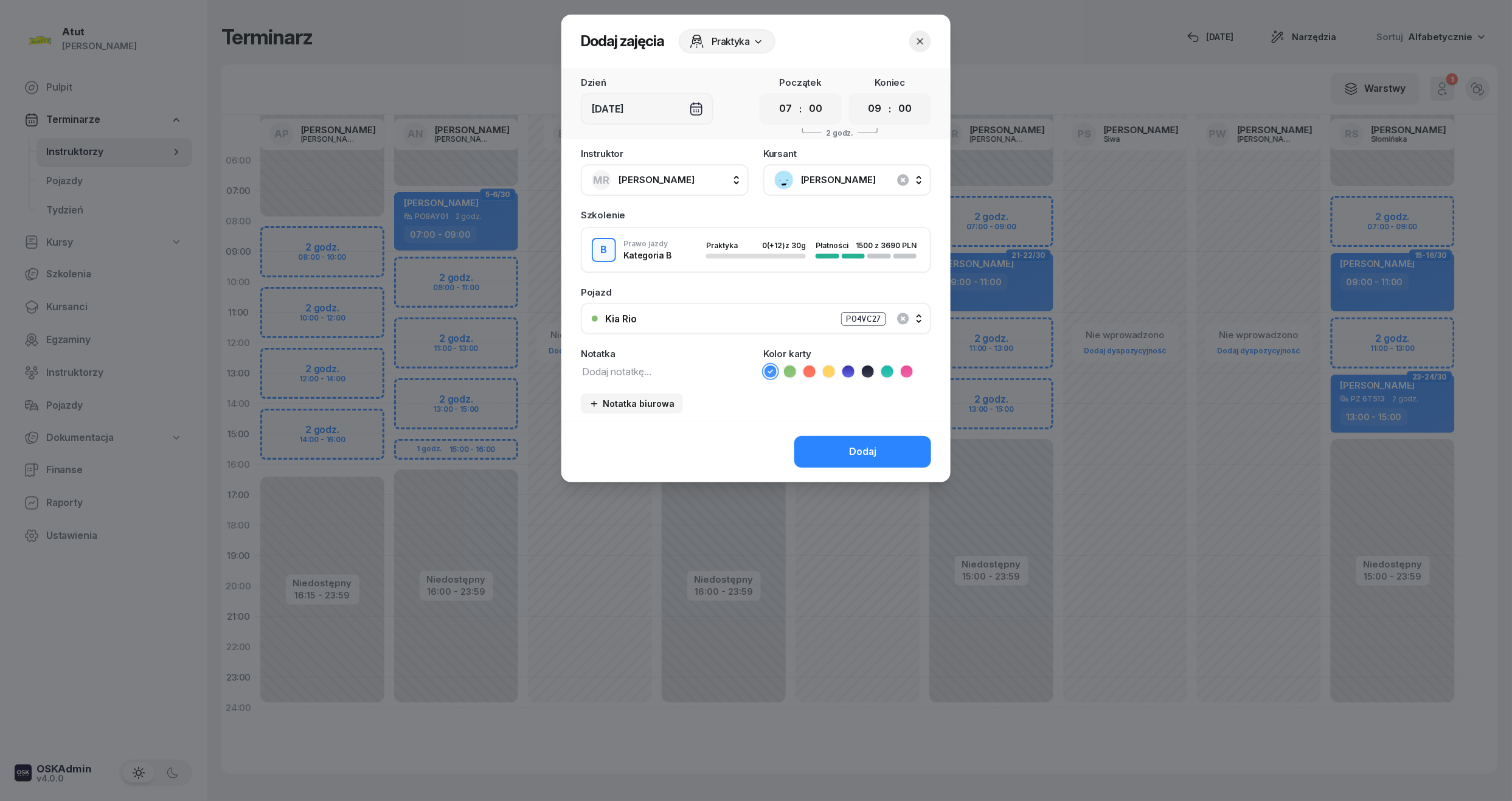
click at [903, 448] on button "Dodaj" at bounding box center [862, 452] width 137 height 32
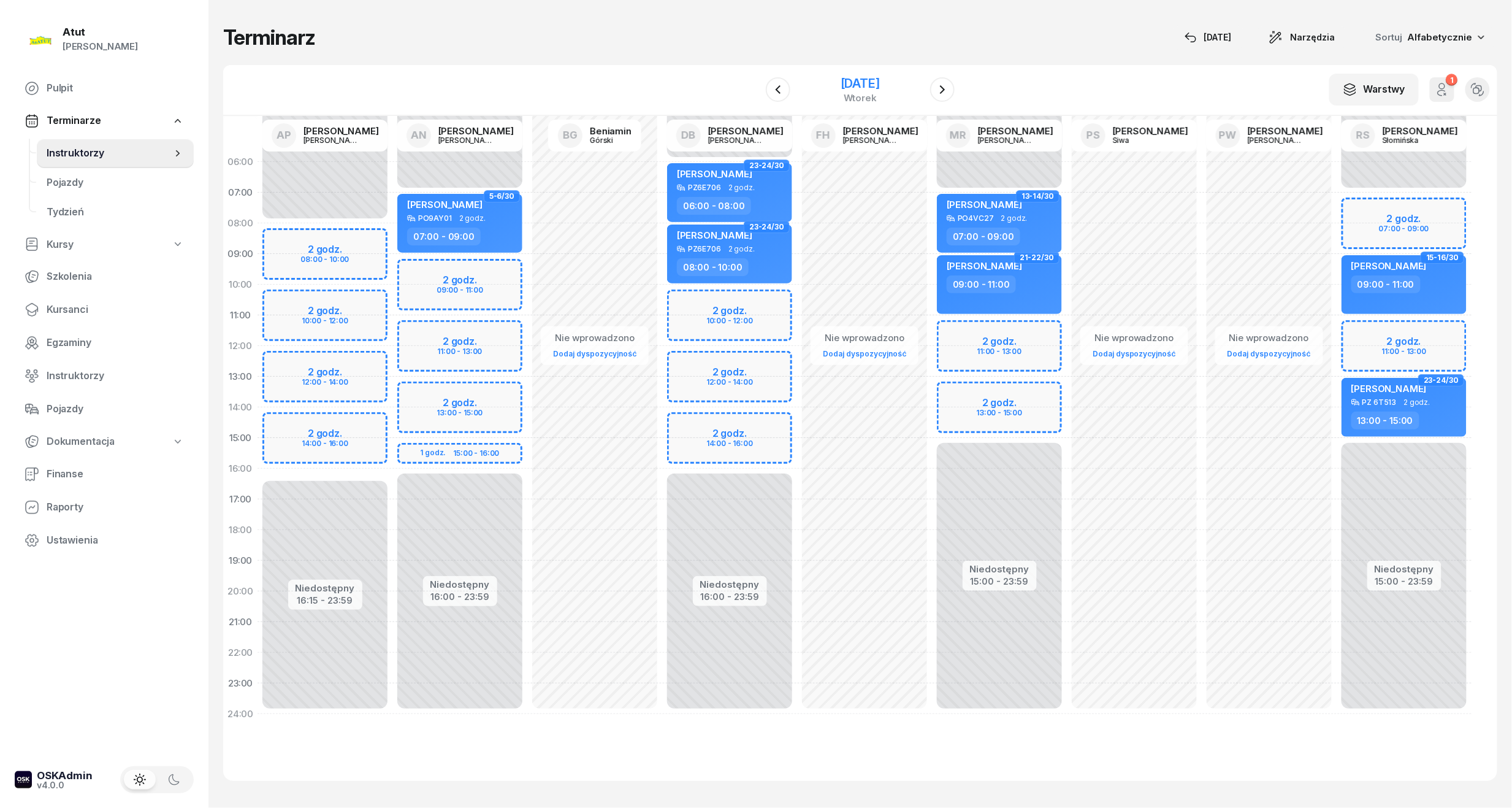
click at [864, 94] on div "wtorek" at bounding box center [860, 98] width 39 height 9
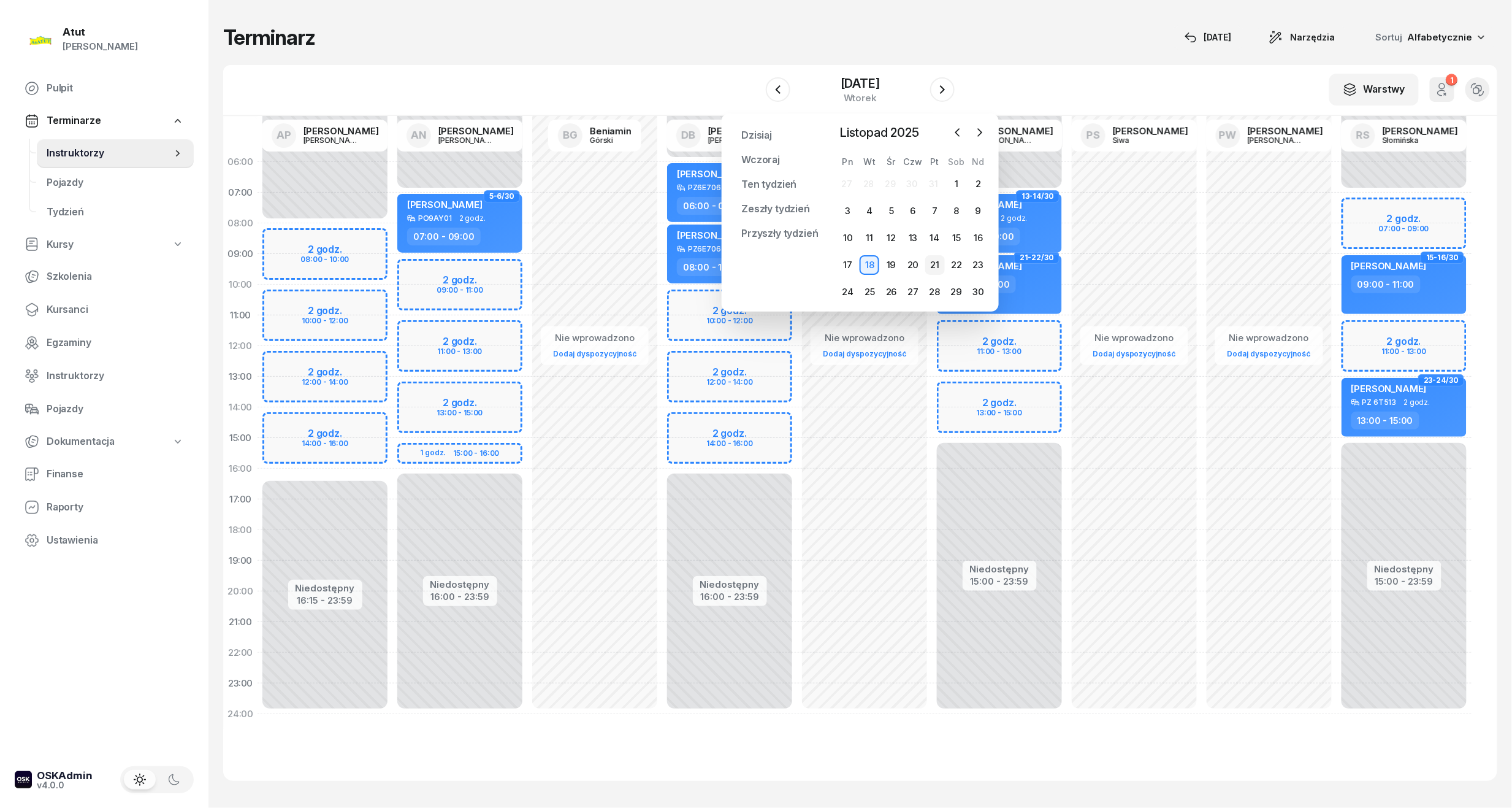
click at [937, 266] on div "21" at bounding box center [935, 265] width 20 height 20
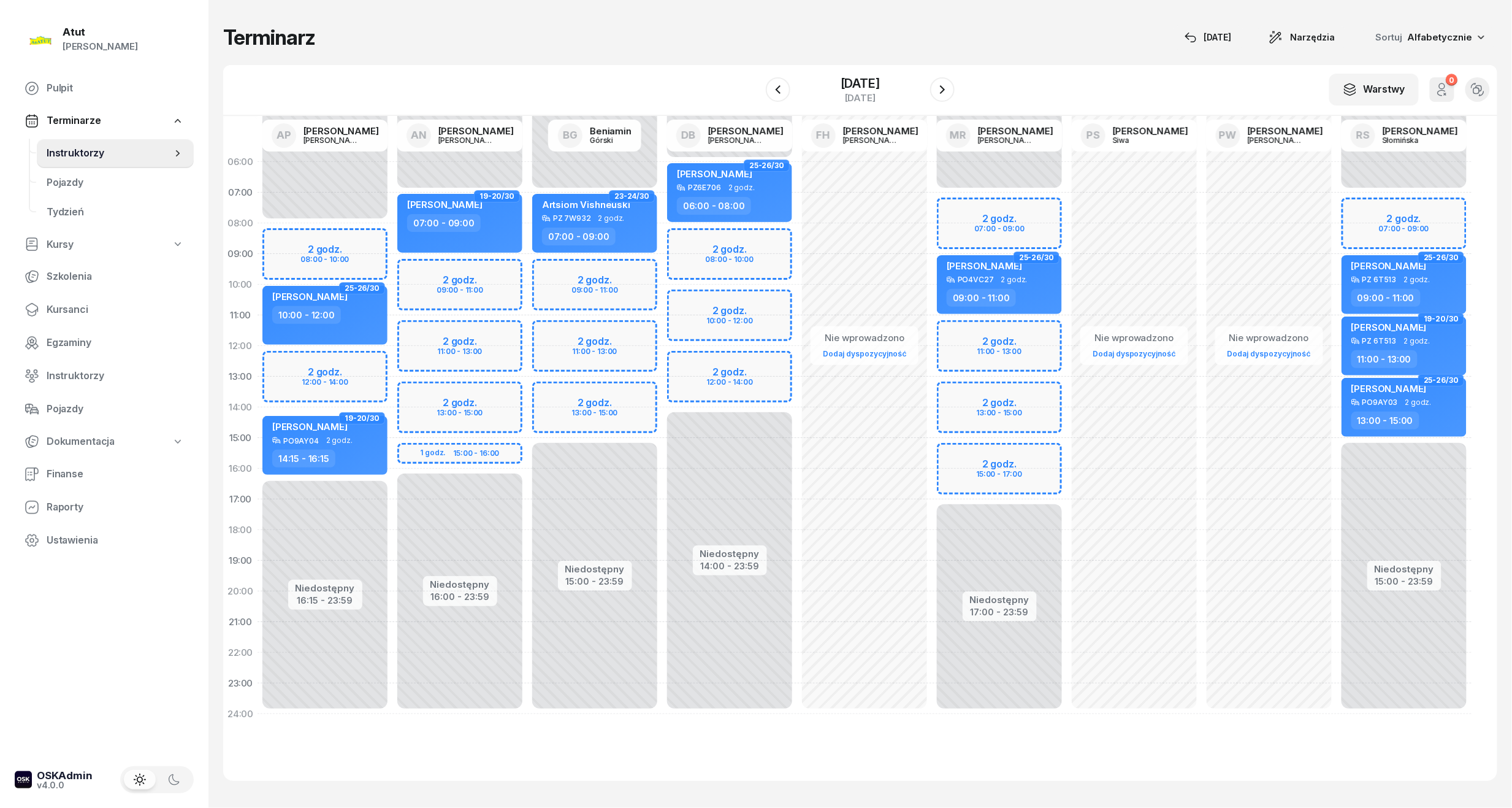
click at [1007, 217] on div "Niedostępny 00:00 - 07:00 Niedostępny 17:00 - 23:59 2 godz. 07:00 - 09:00 2 god…" at bounding box center [1000, 438] width 135 height 583
select select "07"
select select "09"
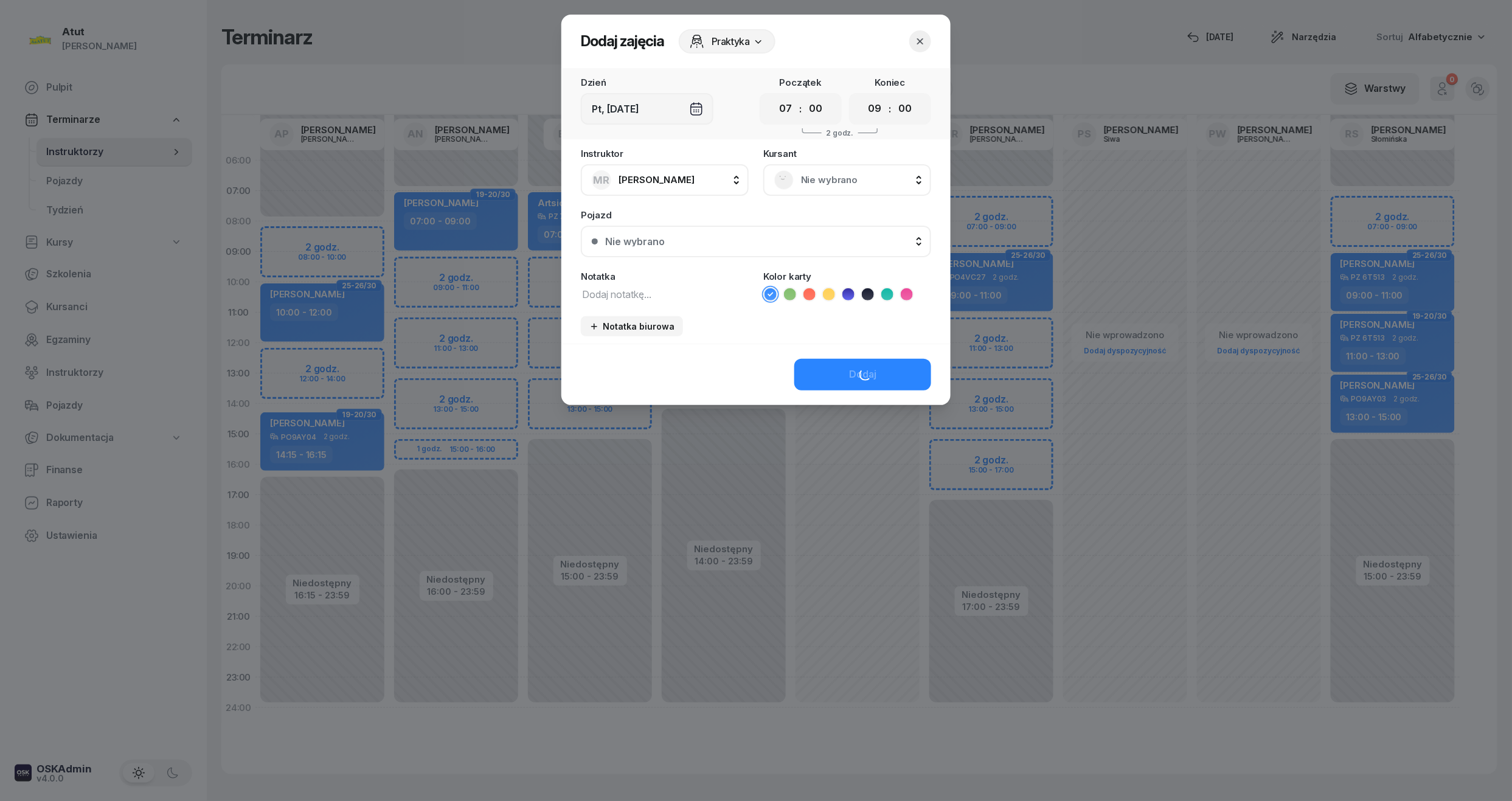
click at [867, 180] on span "Nie wybrano" at bounding box center [861, 180] width 119 height 16
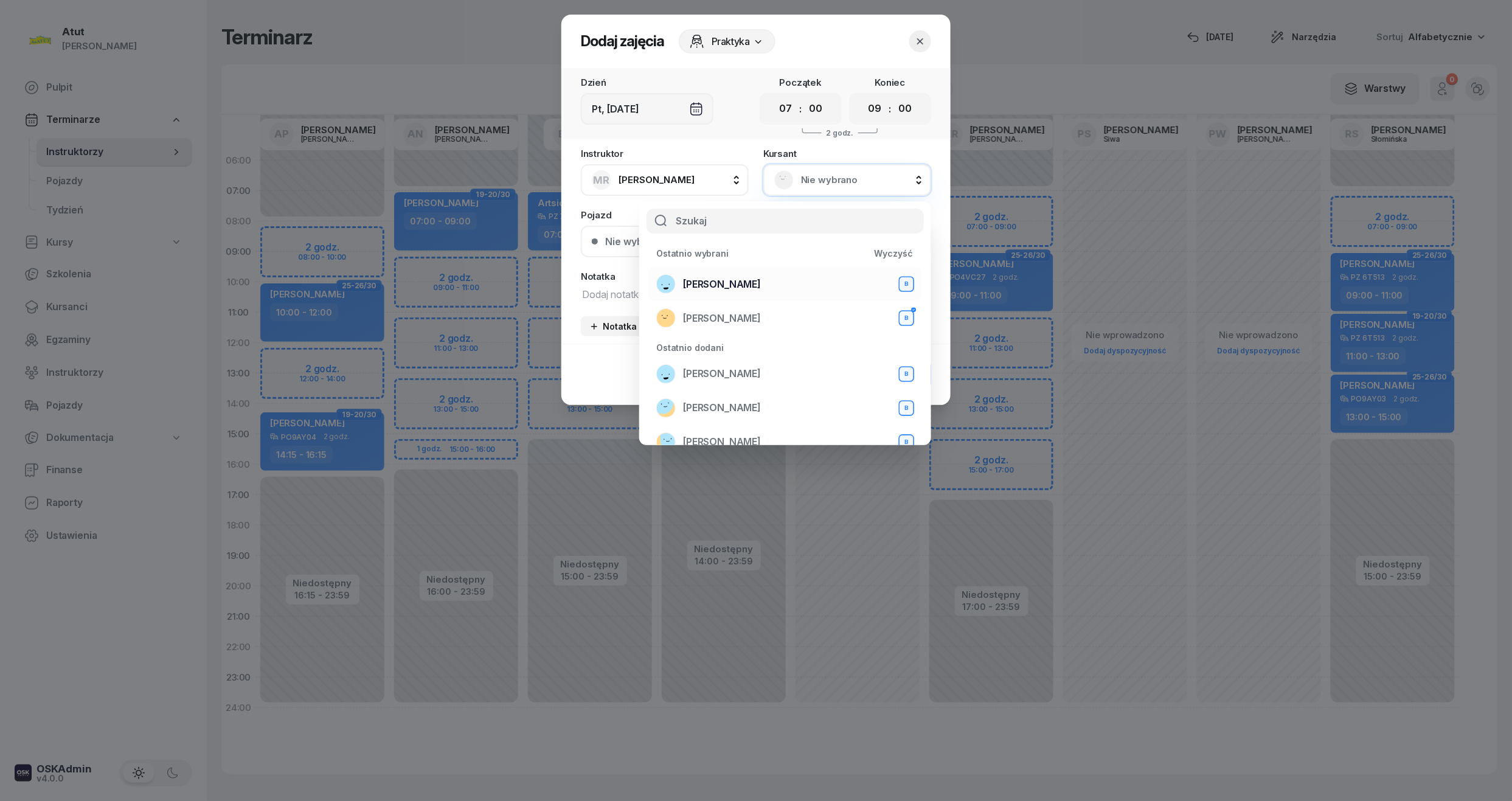
click at [727, 274] on div "Andrii Andrii B" at bounding box center [785, 284] width 258 height 19
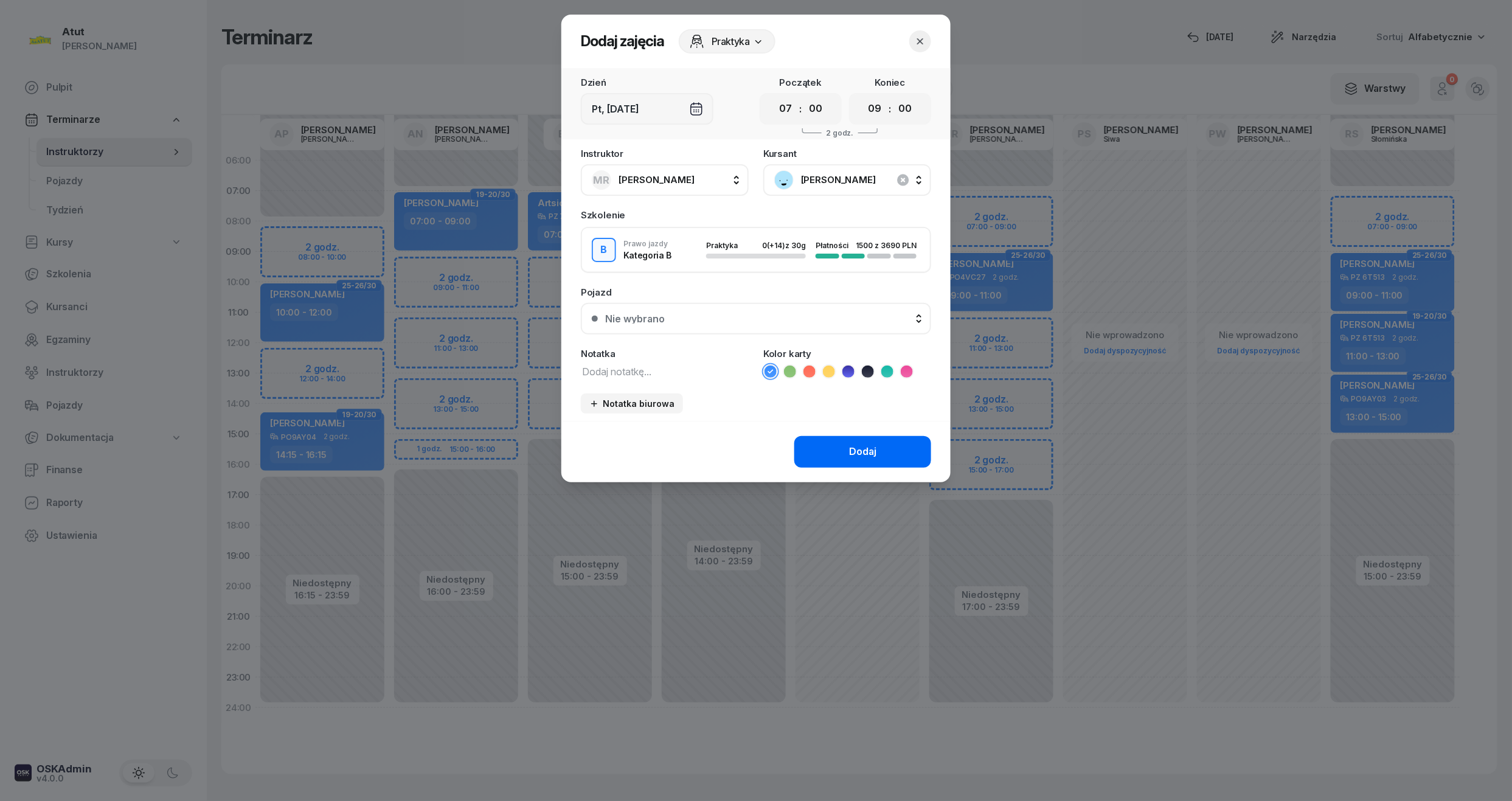
click at [848, 455] on button "Dodaj" at bounding box center [862, 452] width 137 height 32
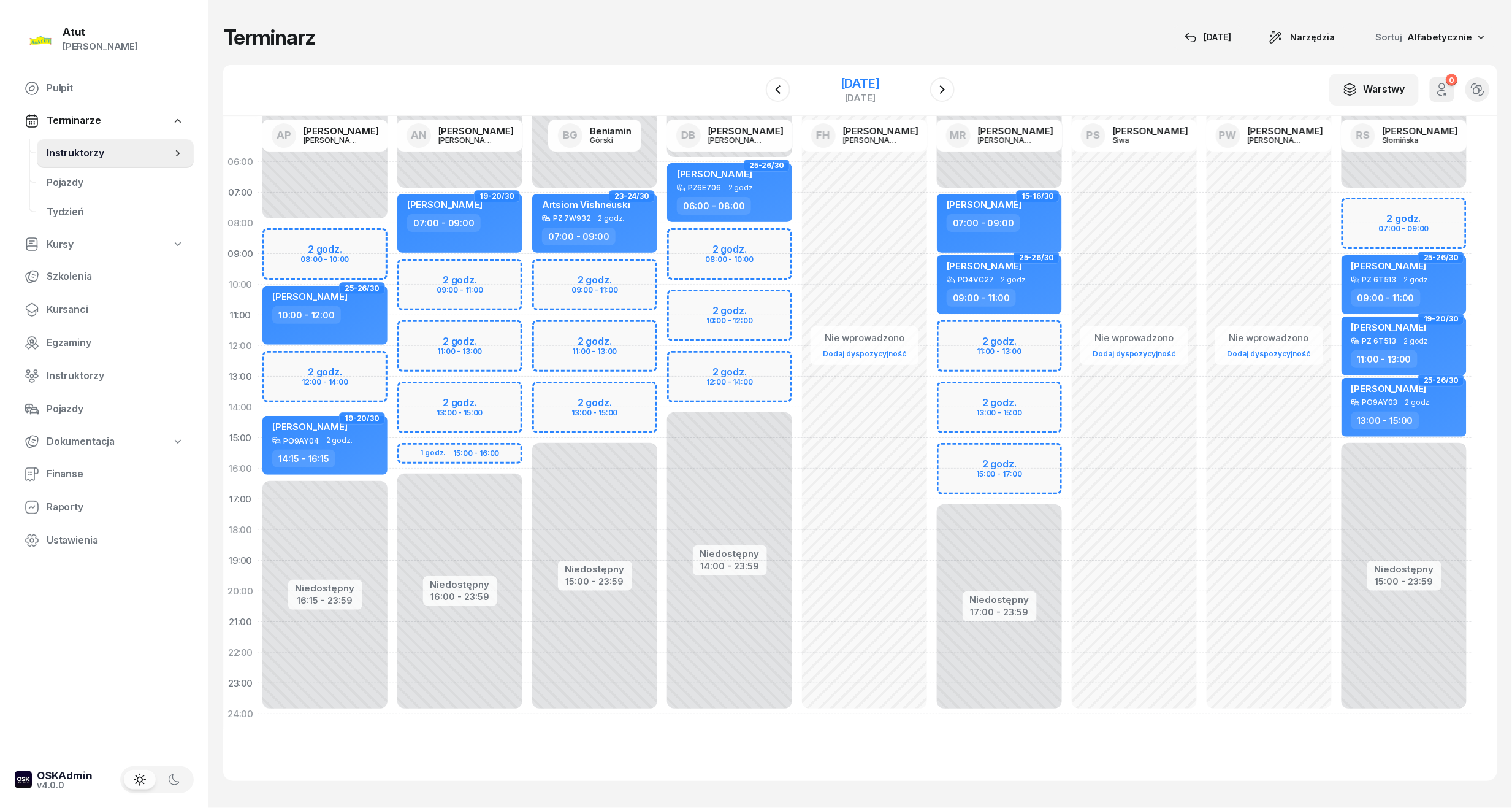
click at [880, 81] on div "21 listopada 2025" at bounding box center [860, 83] width 39 height 12
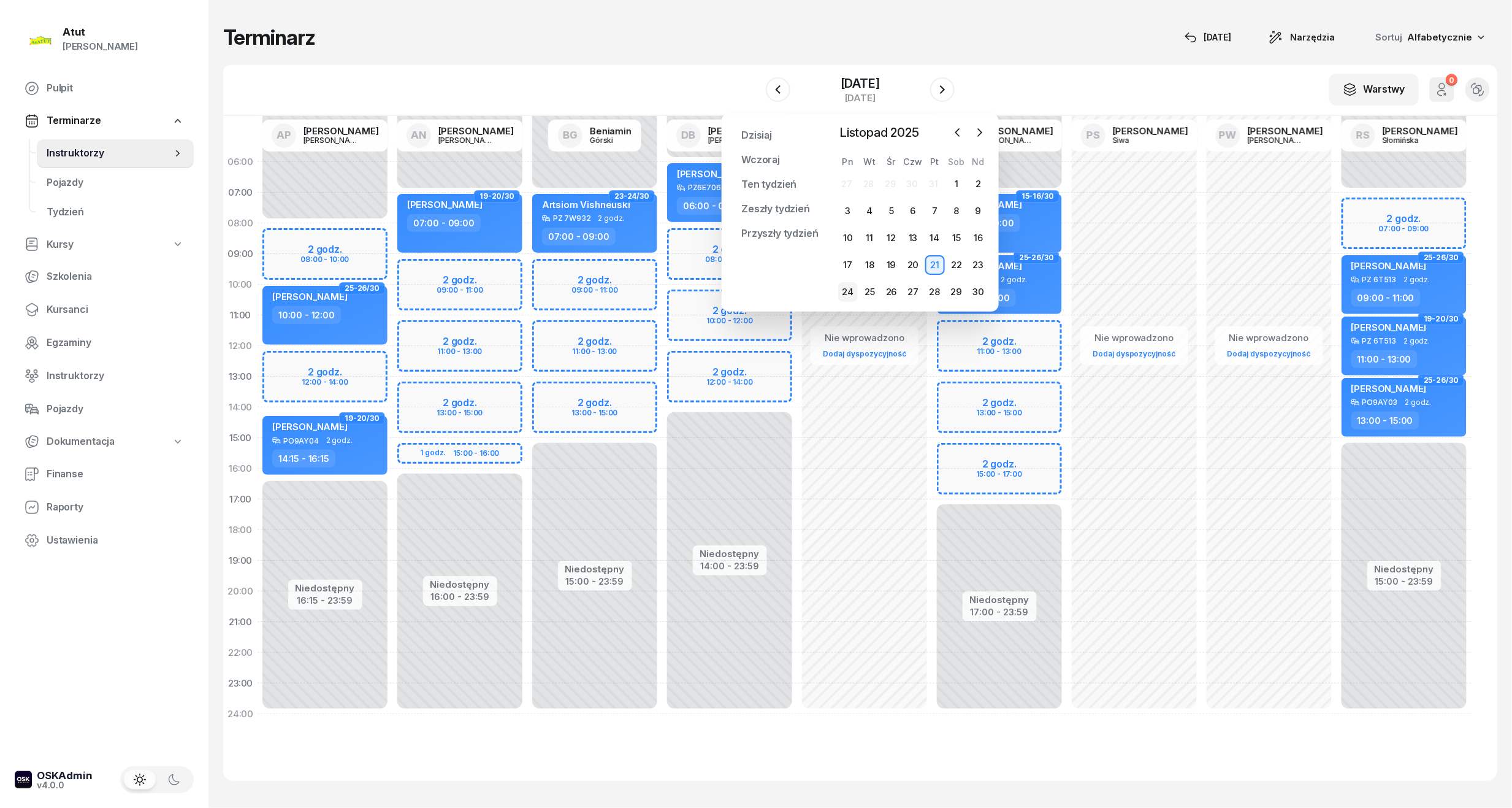
click at [851, 294] on div "24" at bounding box center [848, 291] width 20 height 20
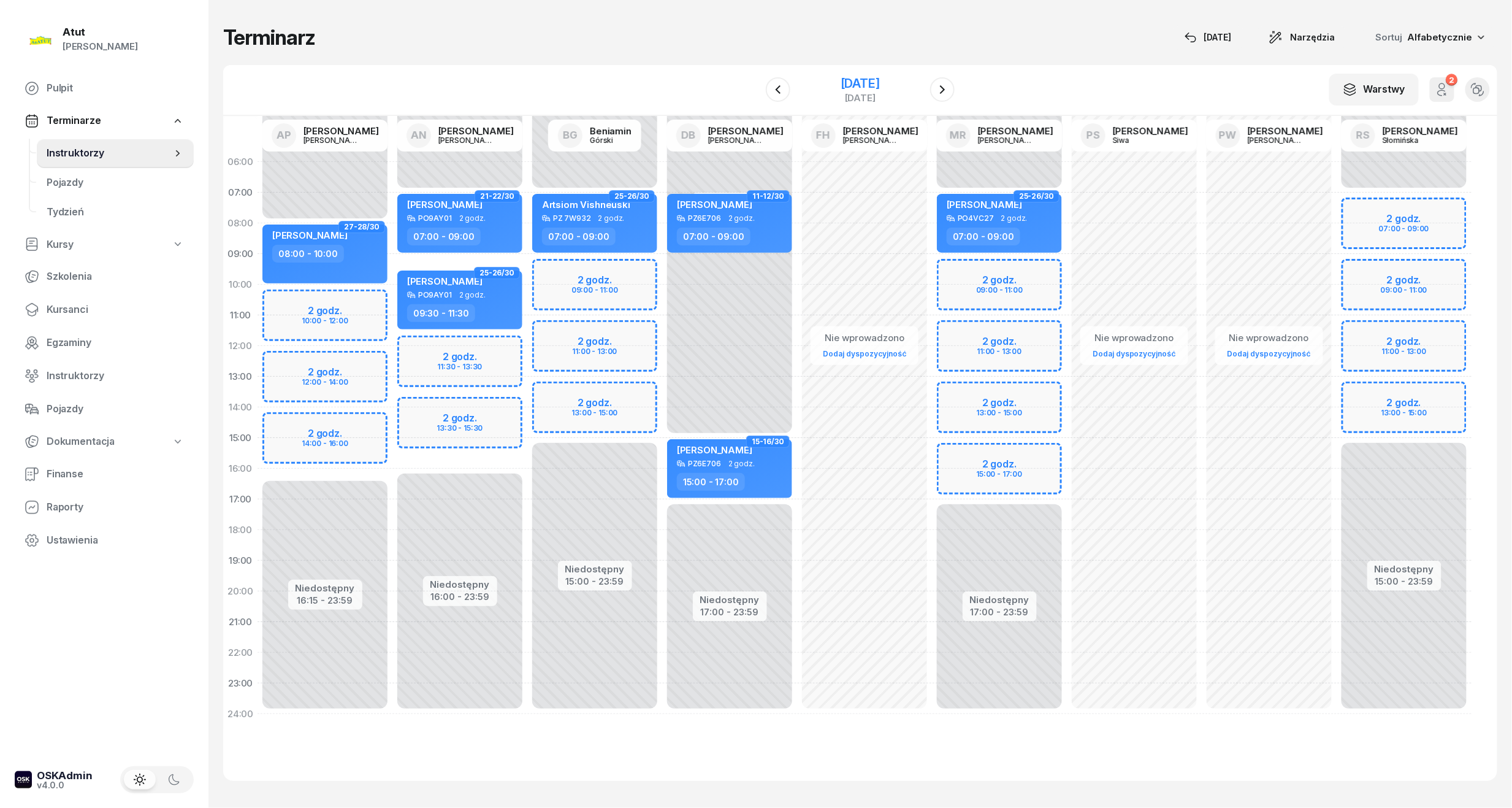
click at [880, 80] on div "24 listopada 2025" at bounding box center [860, 83] width 39 height 12
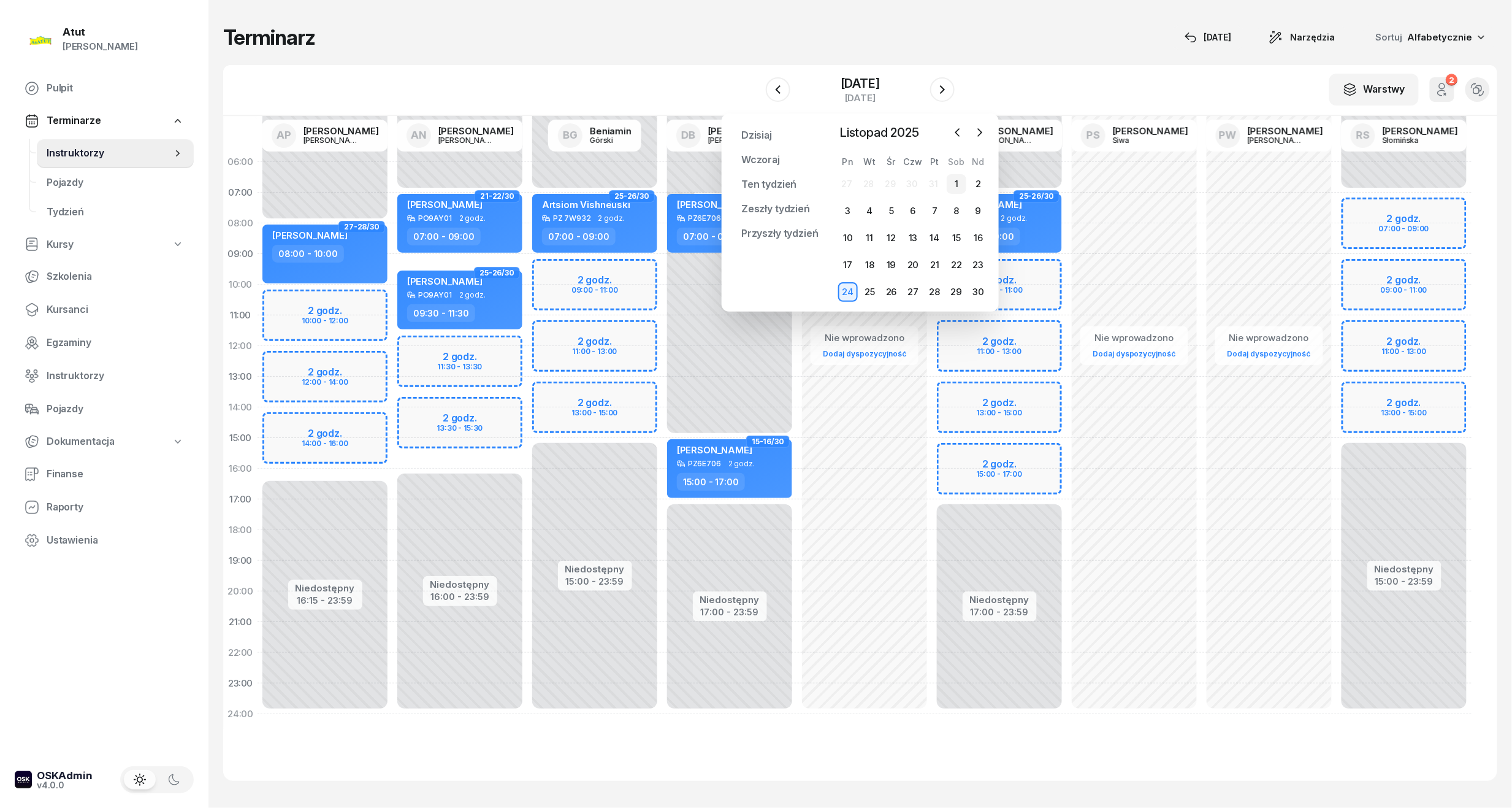
click at [955, 190] on div "1" at bounding box center [956, 183] width 20 height 20
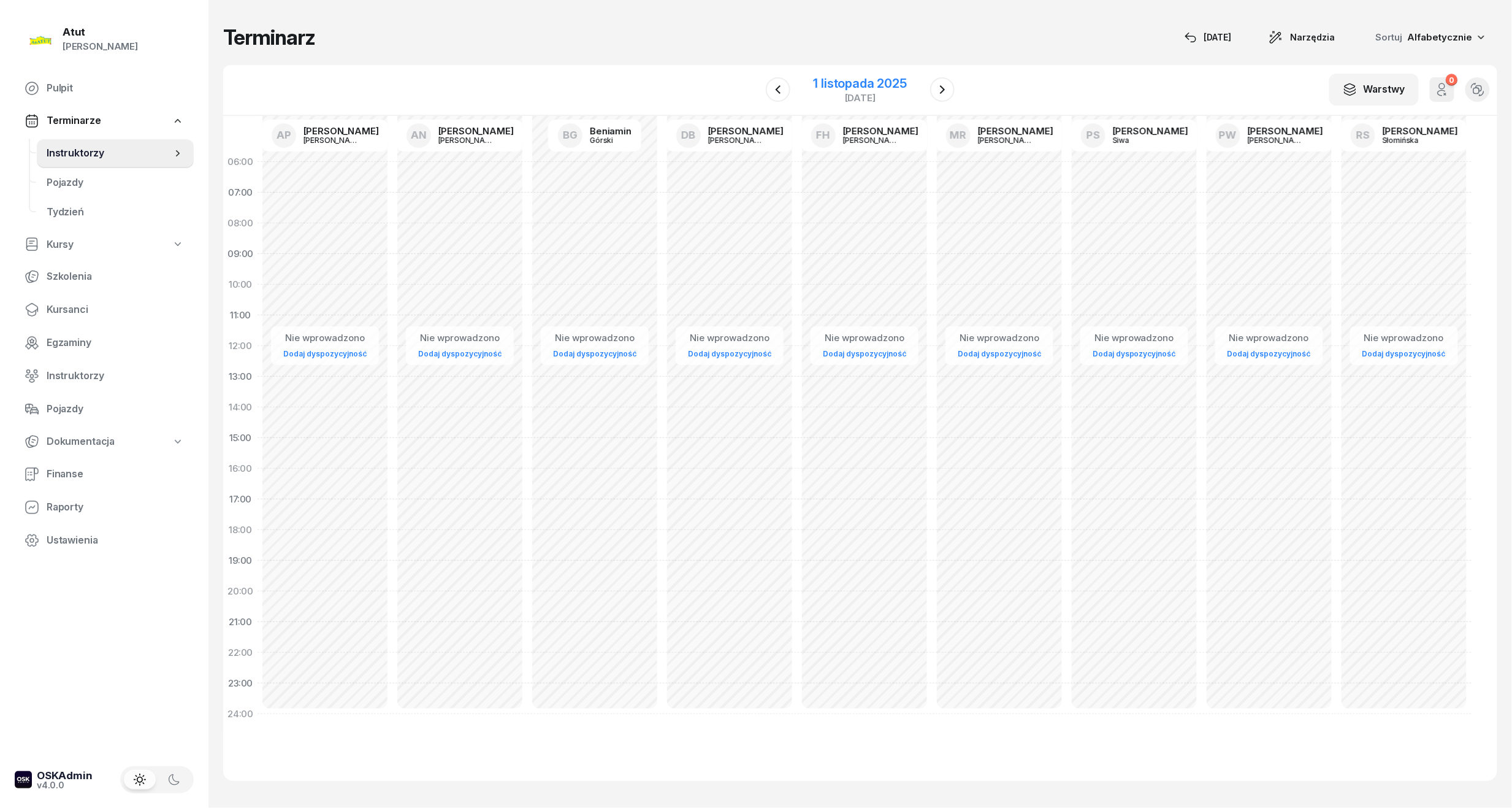
click at [877, 85] on div "1 listopada 2025" at bounding box center [860, 83] width 93 height 12
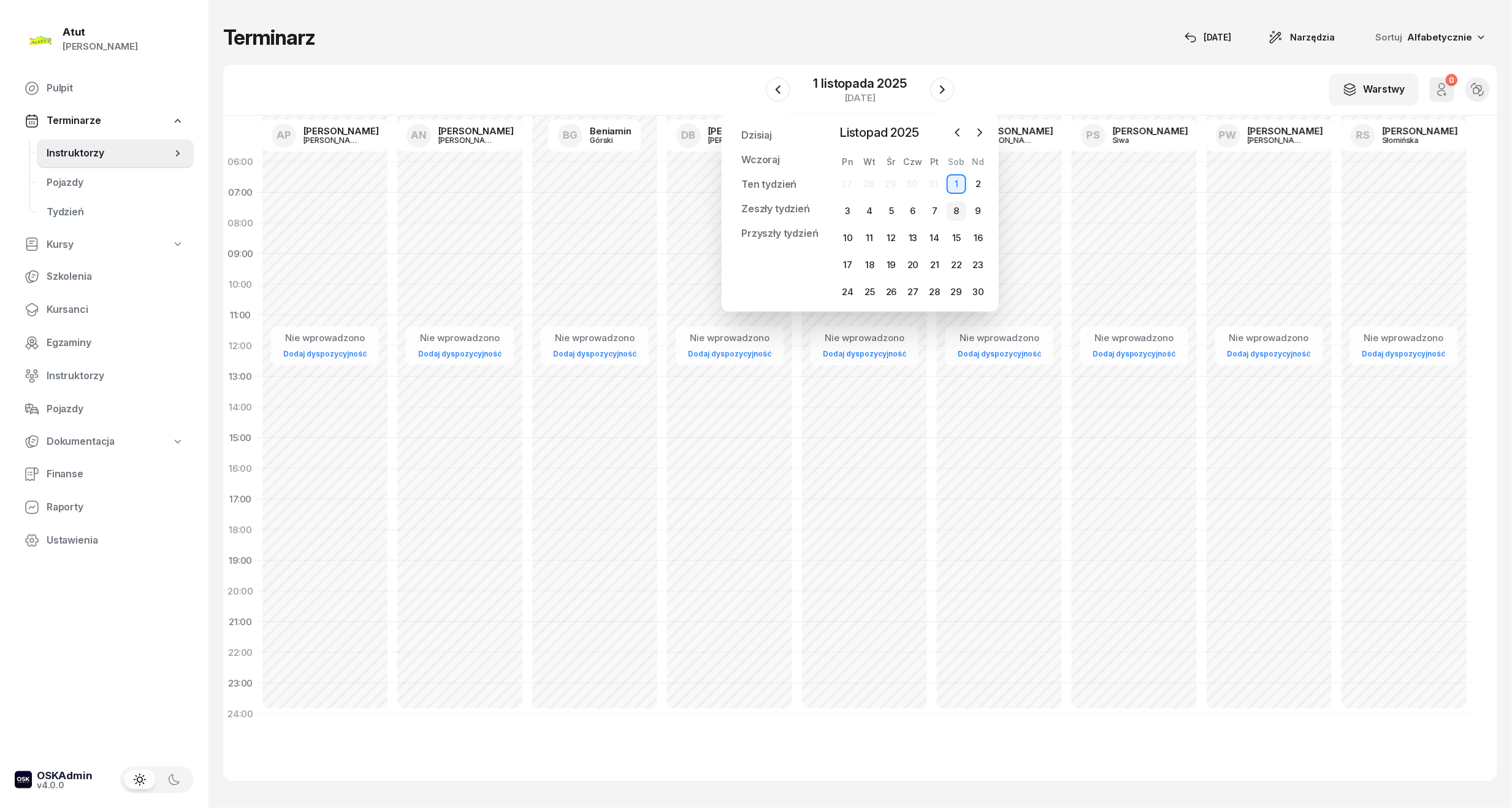
click at [955, 209] on div "8" at bounding box center [956, 211] width 20 height 20
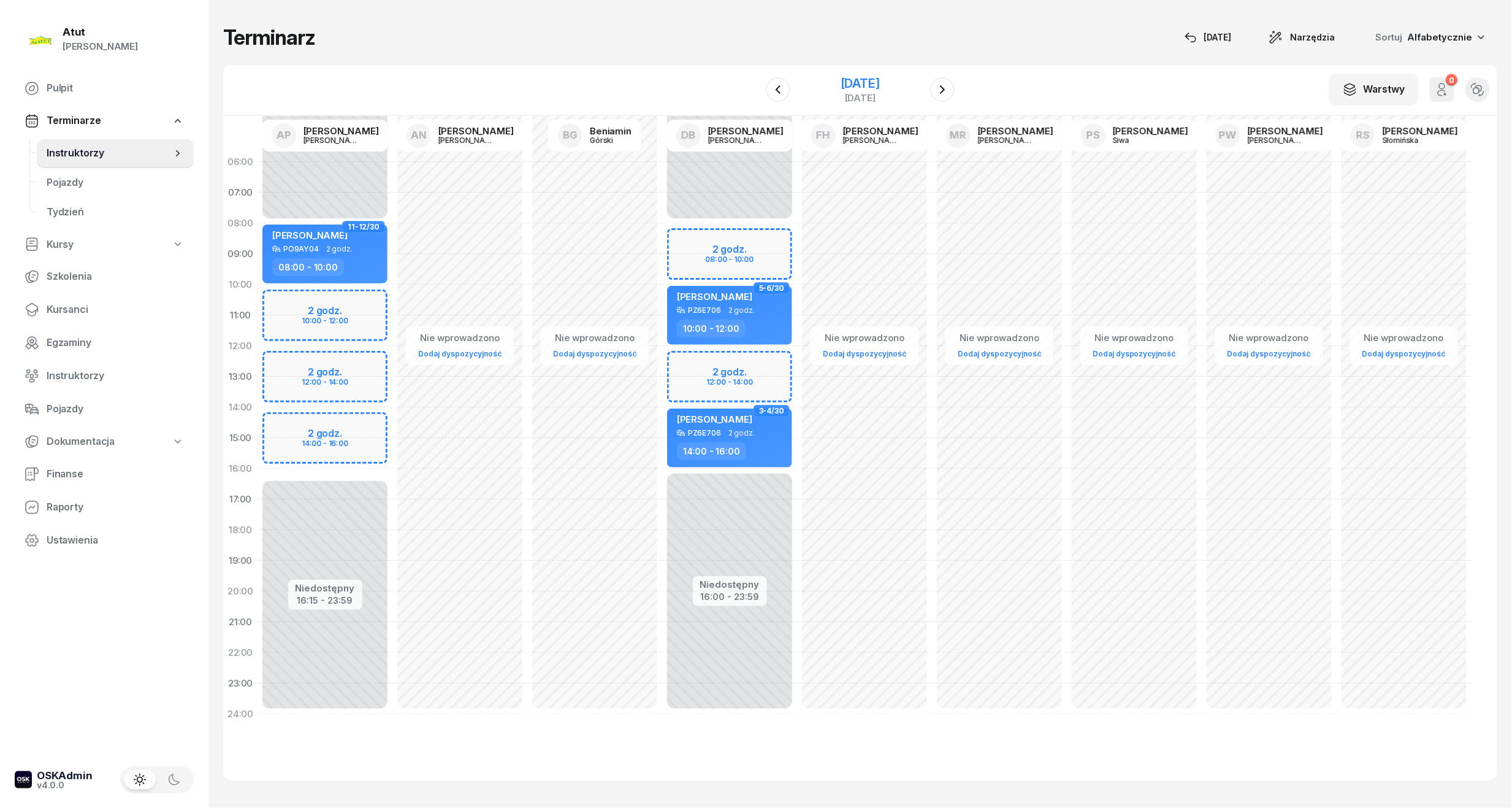
click at [874, 86] on div "8 listopada 2025" at bounding box center [860, 83] width 39 height 12
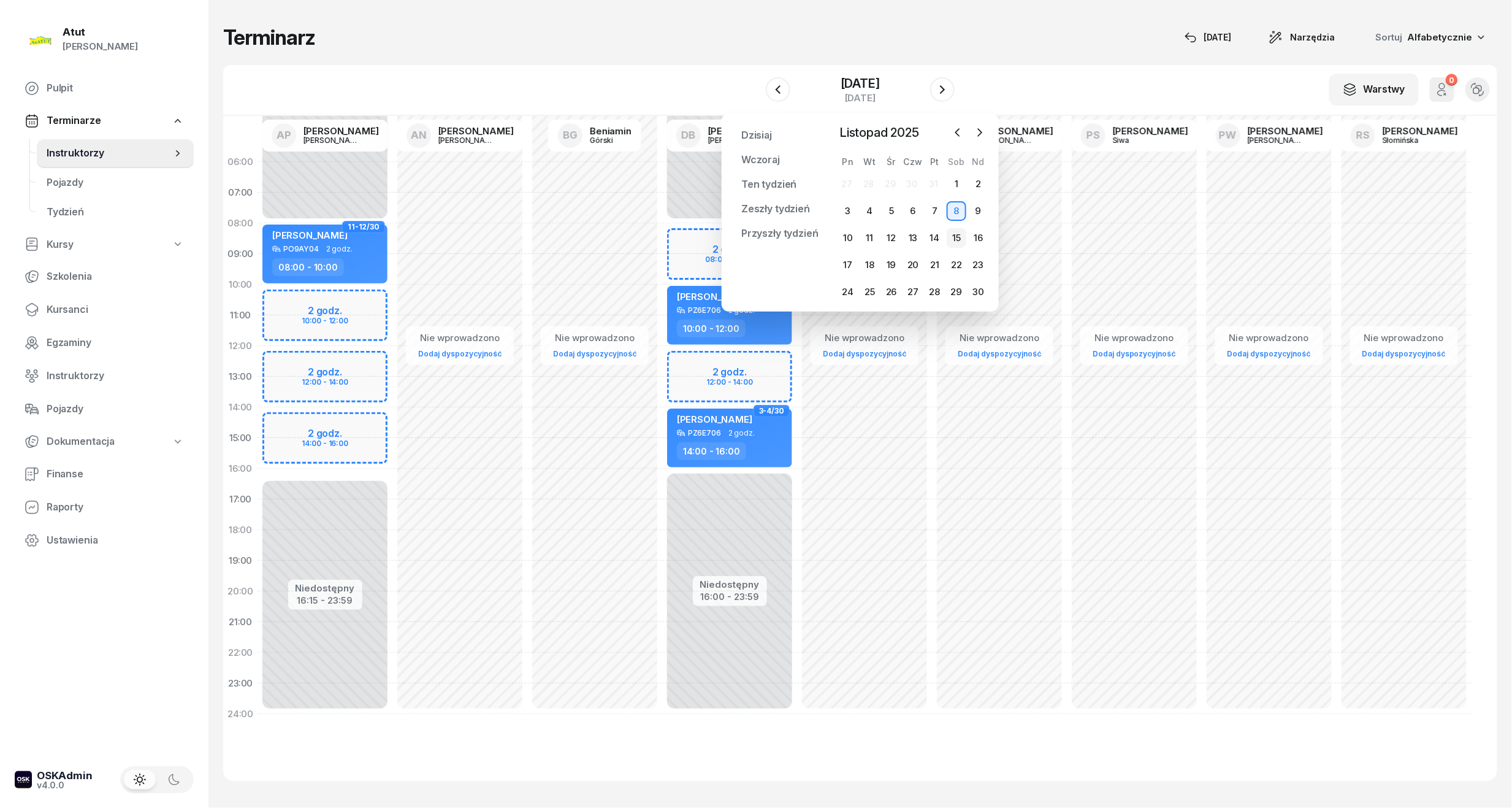
click at [953, 230] on div "15" at bounding box center [956, 238] width 20 height 20
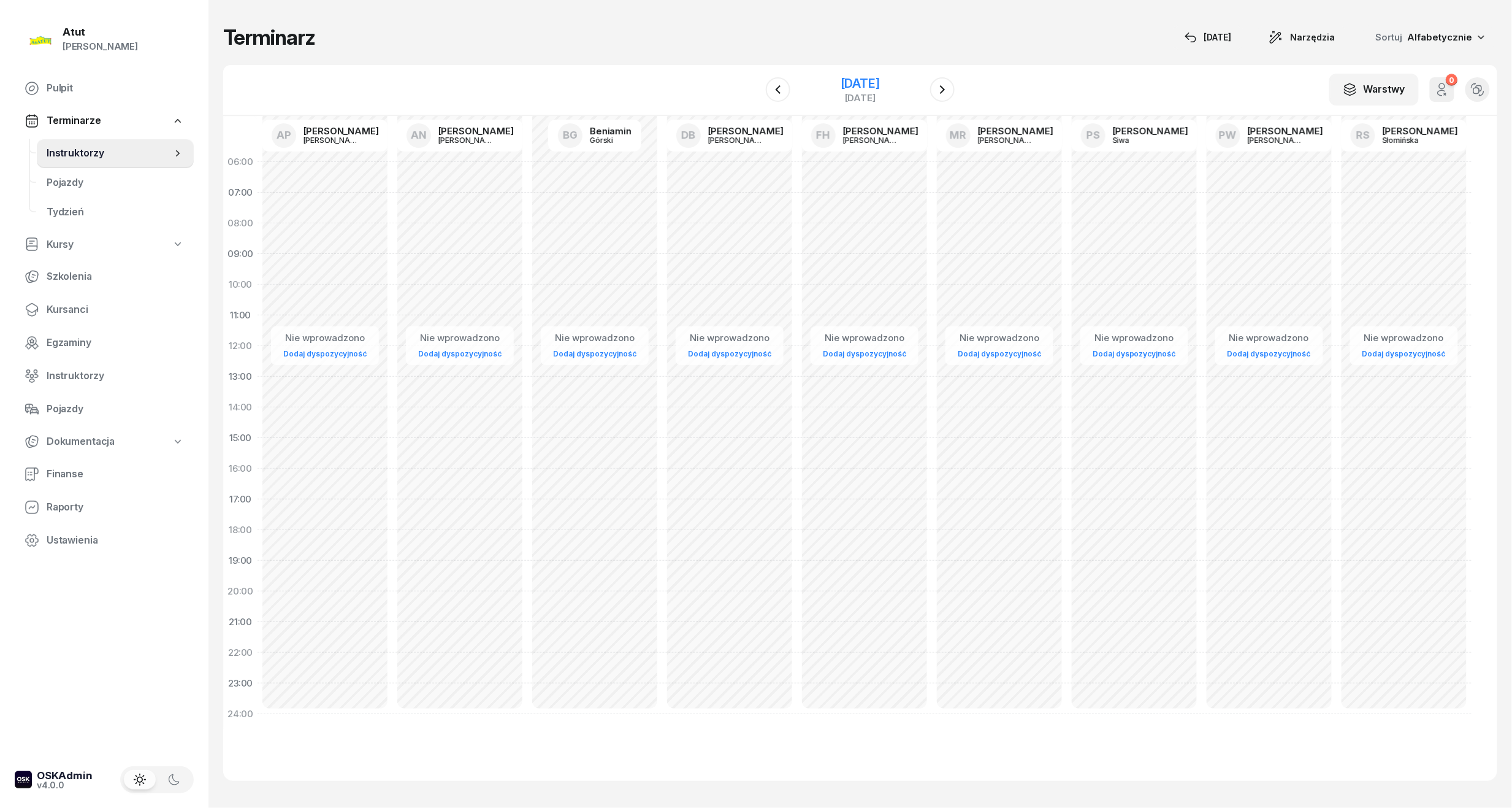
click at [864, 82] on div "15 listopada 2025" at bounding box center [860, 83] width 39 height 12
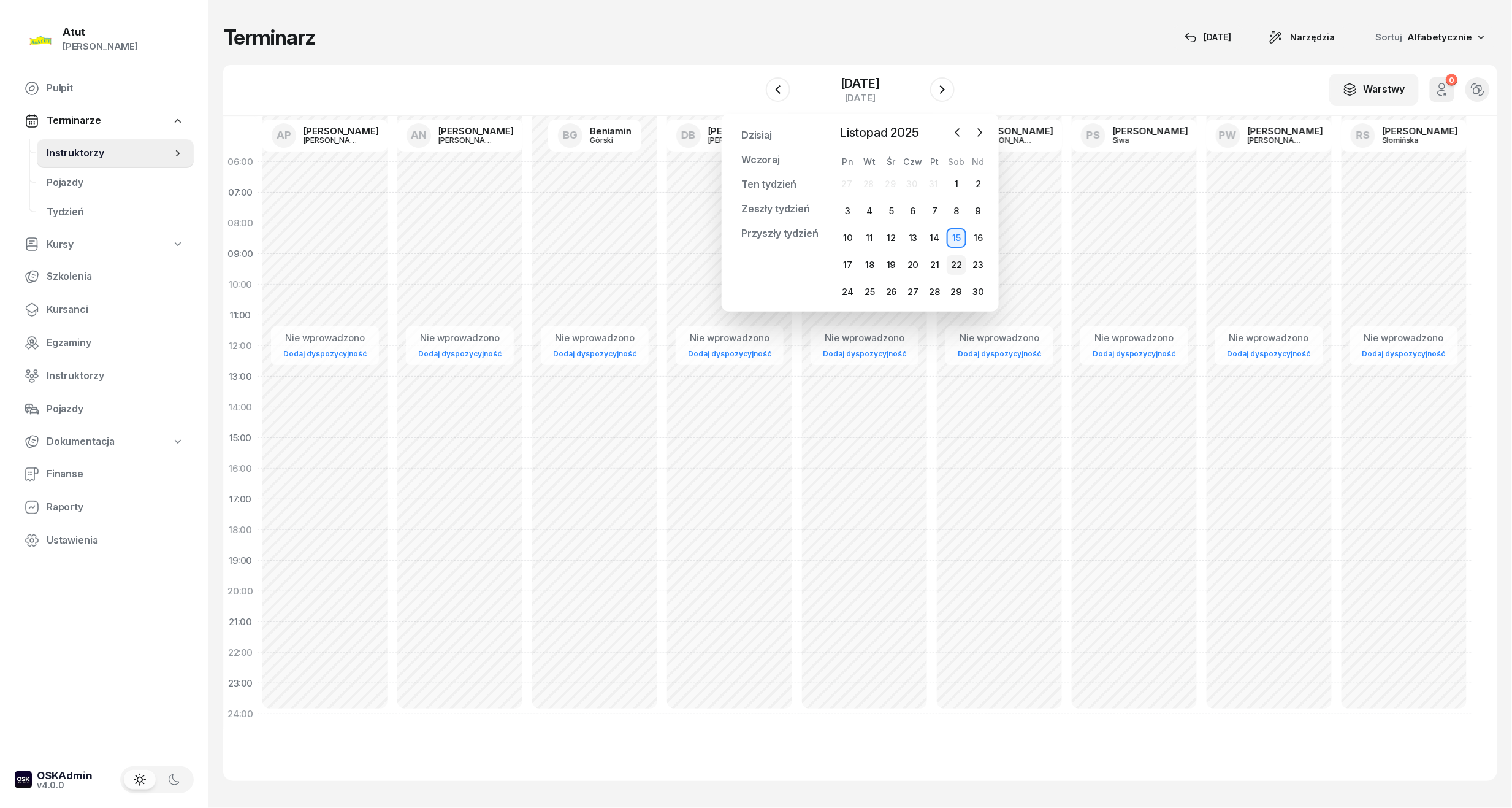
click at [952, 265] on div "22" at bounding box center [956, 265] width 20 height 20
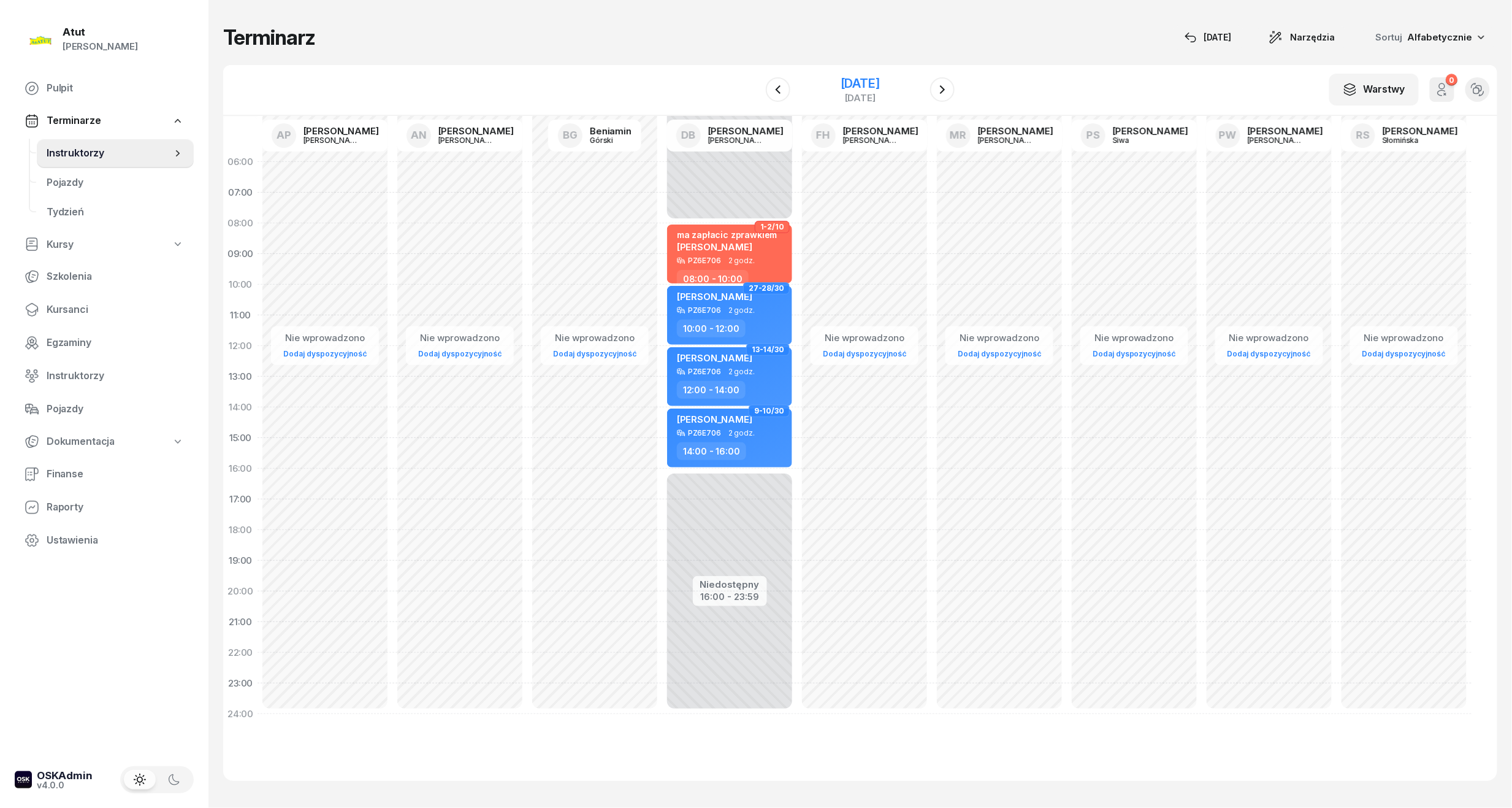
click at [884, 72] on div "22 listopada 2025 sobota" at bounding box center [860, 90] width 125 height 35
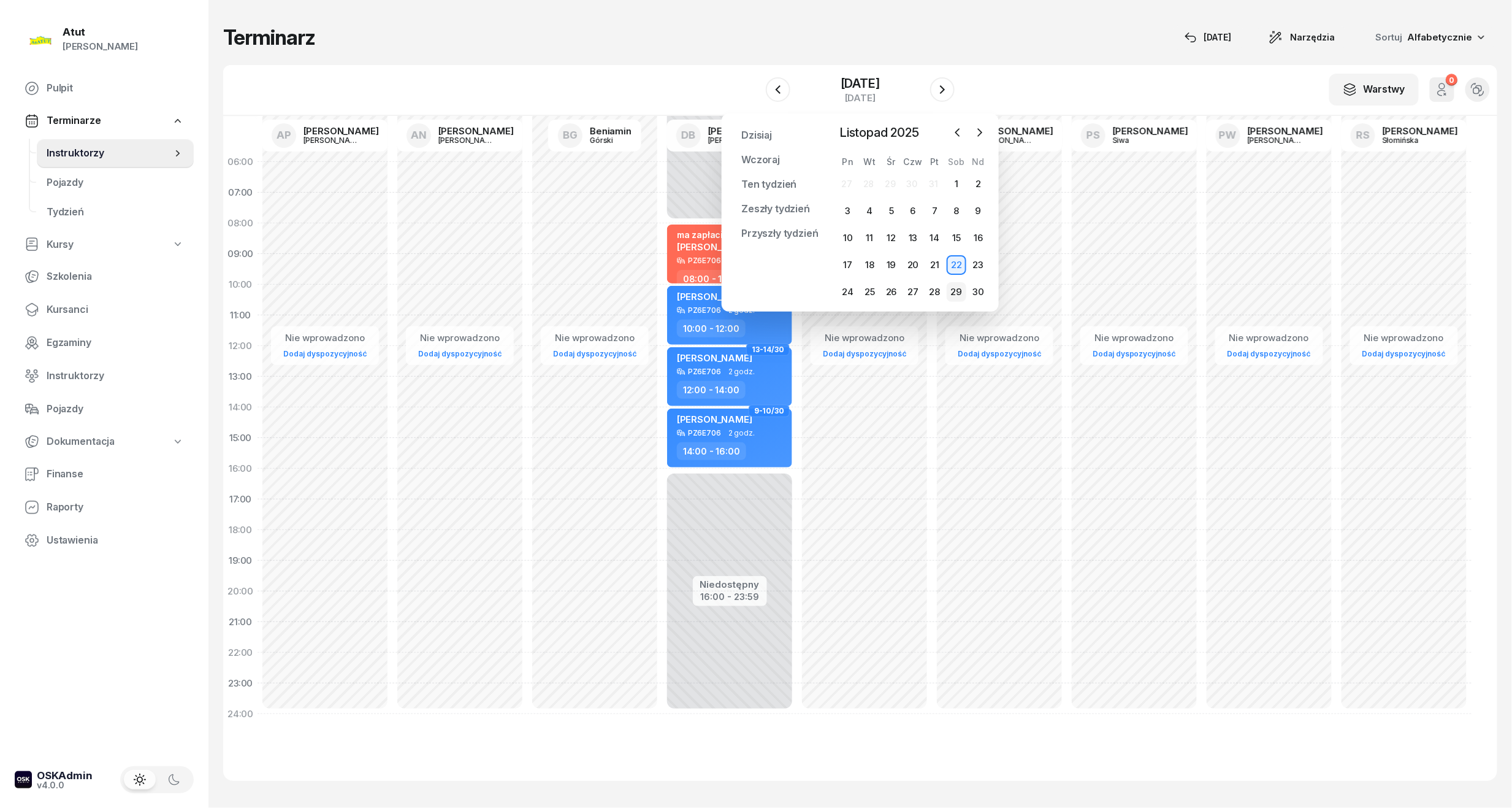
click at [956, 286] on div "29" at bounding box center [956, 291] width 20 height 20
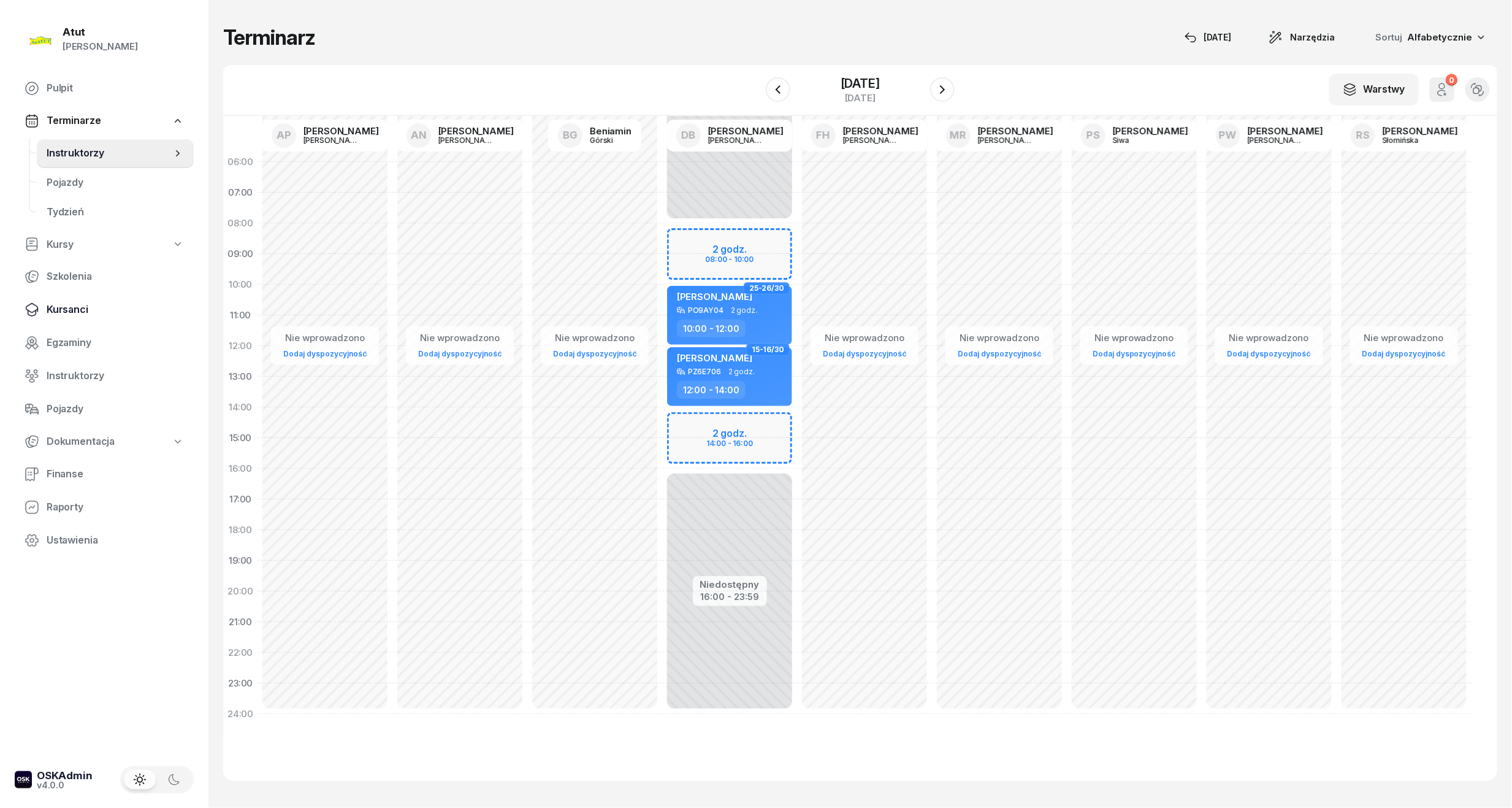
click at [59, 313] on span "Kursanci" at bounding box center [115, 309] width 138 height 16
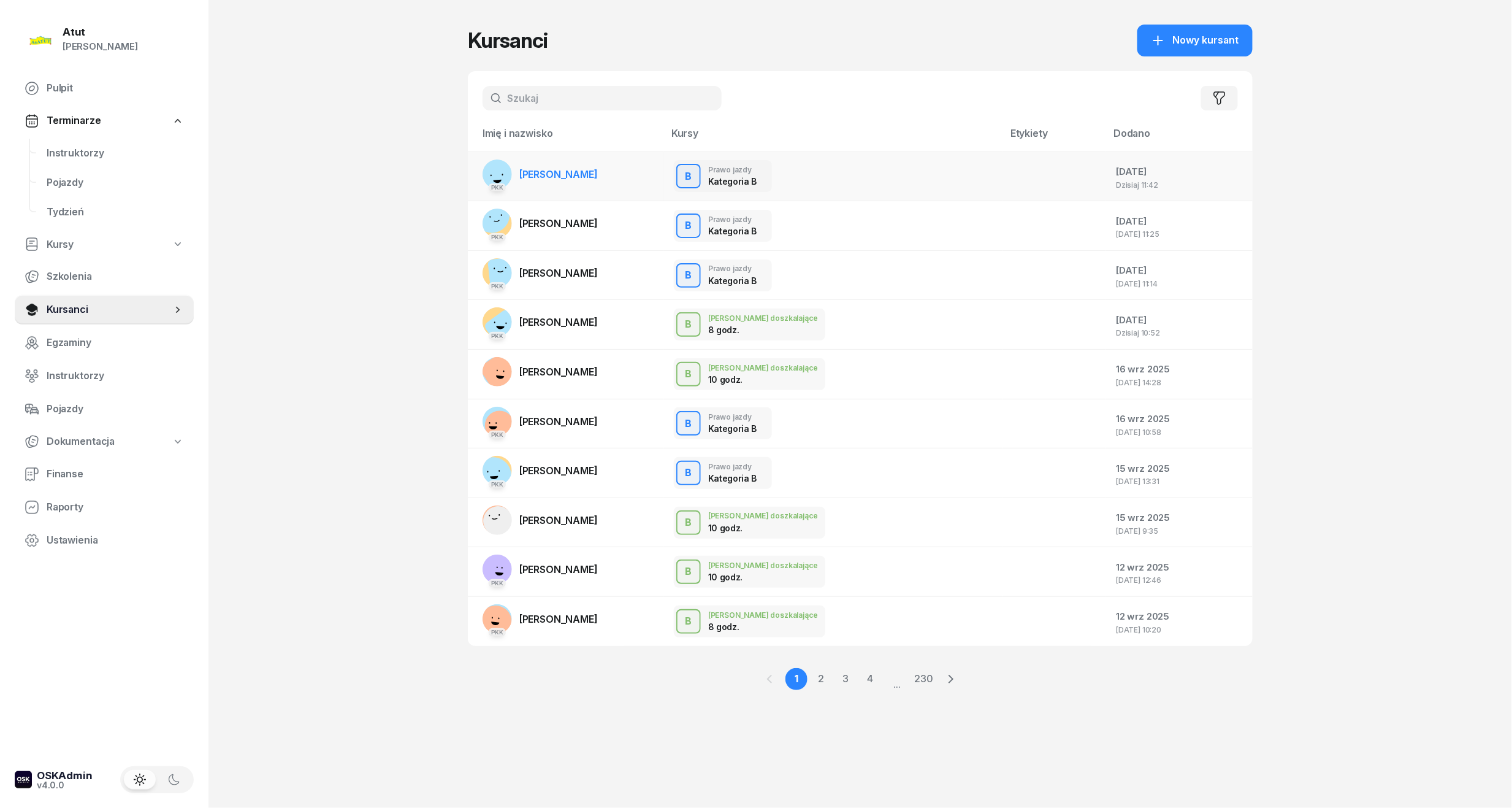
click at [553, 168] on span "Andrii Andrii" at bounding box center [559, 174] width 78 height 12
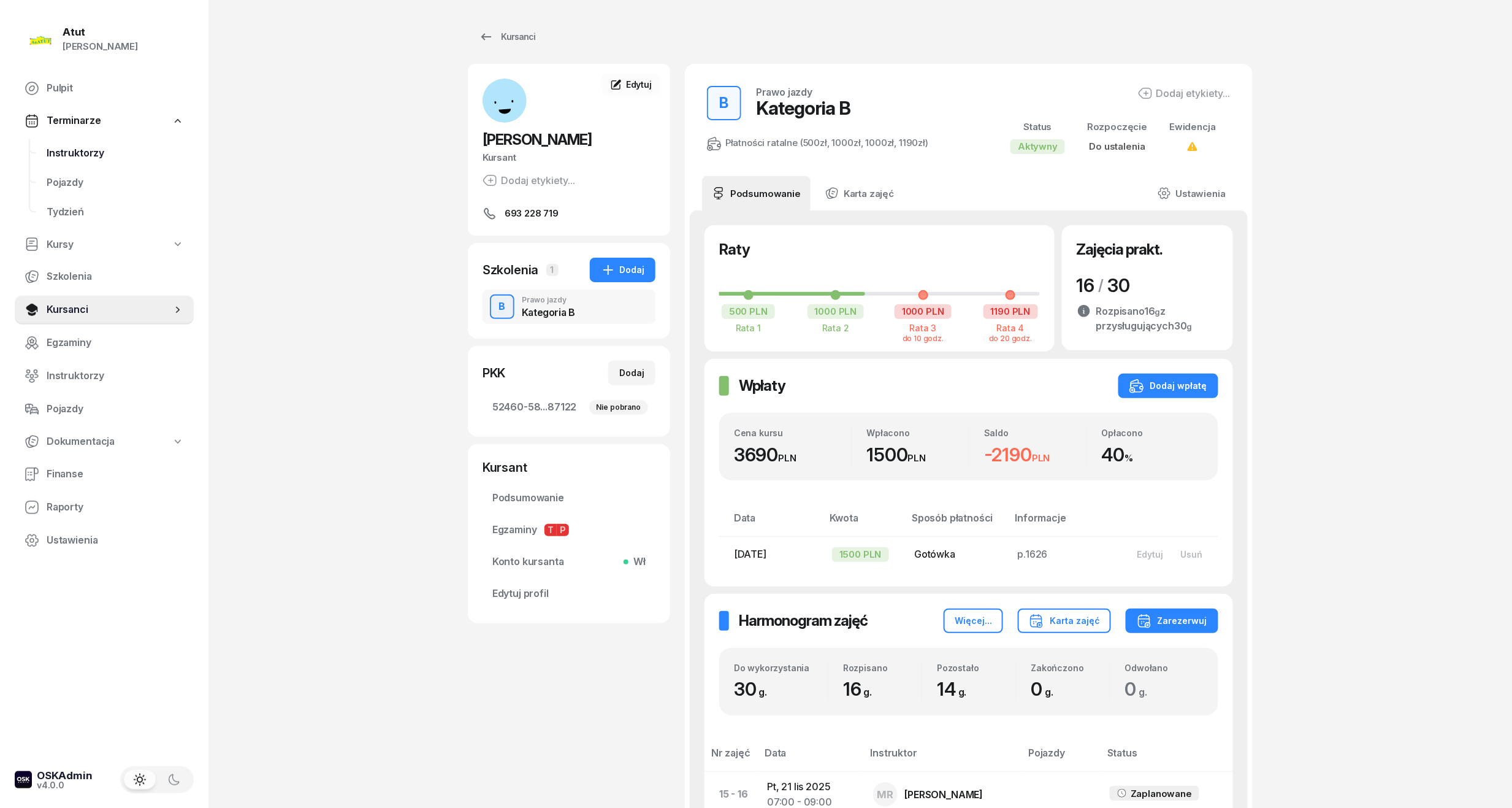
click at [53, 152] on span "Instruktorzy" at bounding box center [115, 154] width 138 height 16
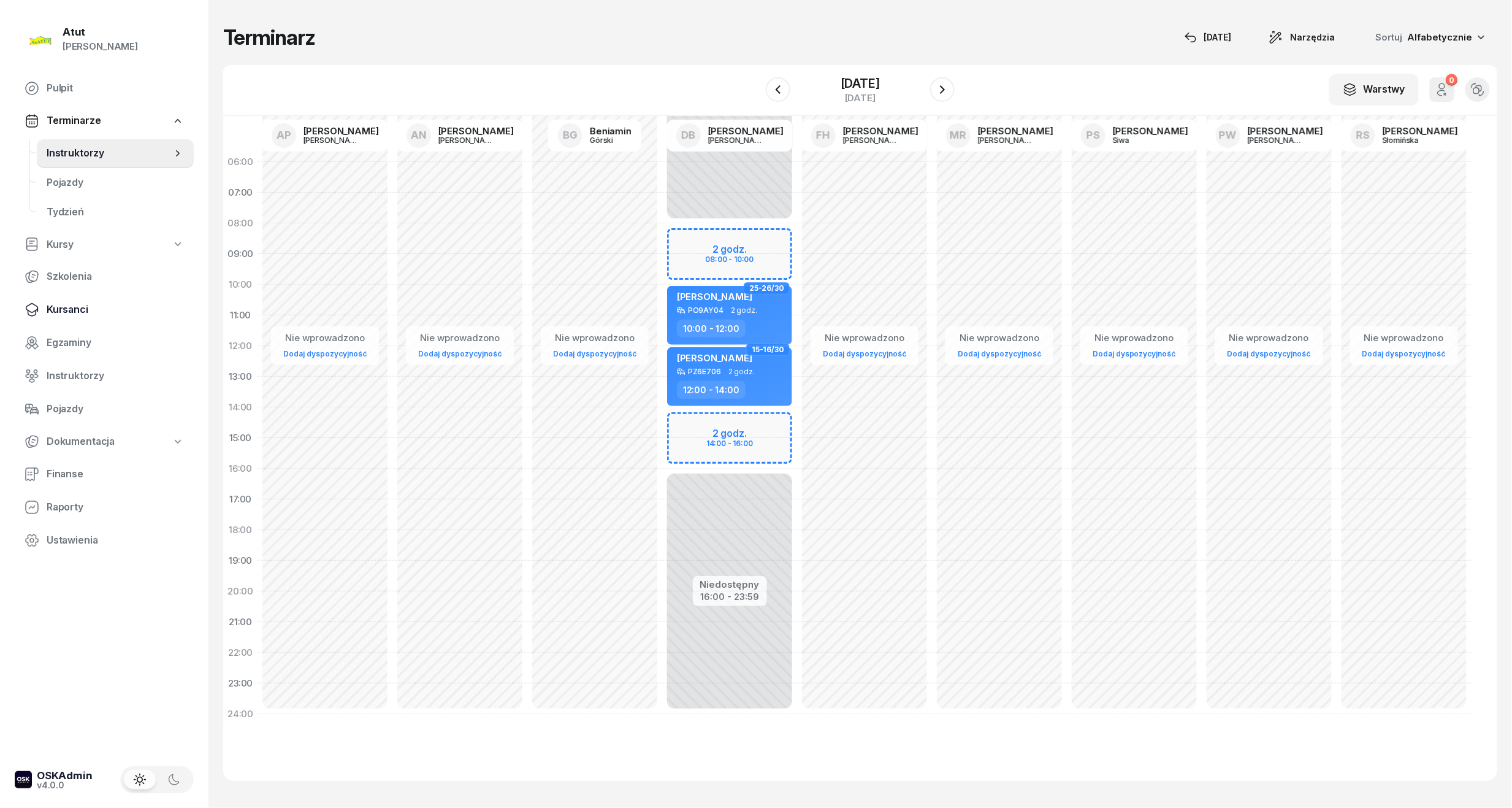
click at [57, 303] on span "Kursanci" at bounding box center [115, 309] width 138 height 16
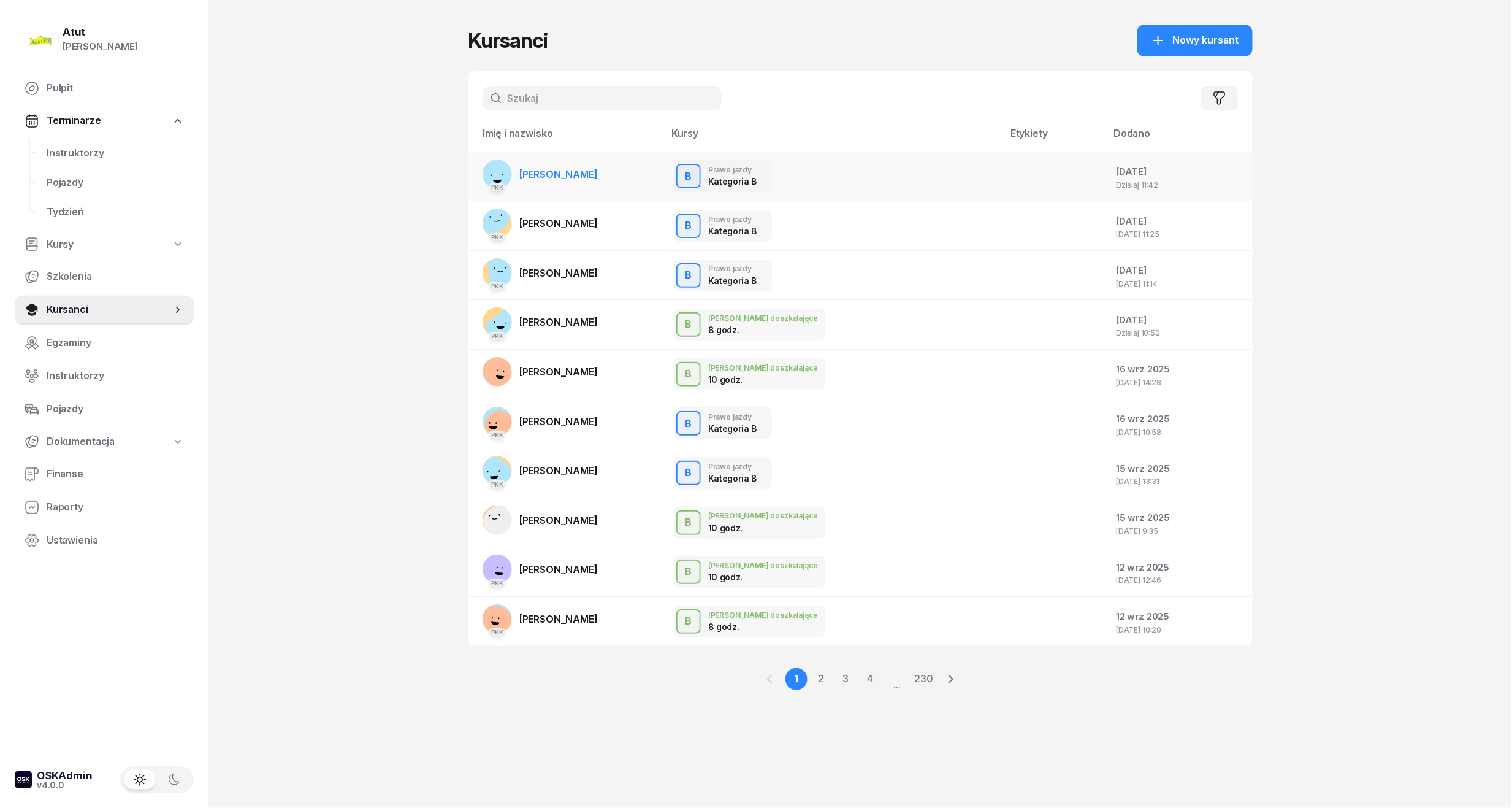
click at [565, 170] on span "Andrii Andrii" at bounding box center [559, 174] width 78 height 12
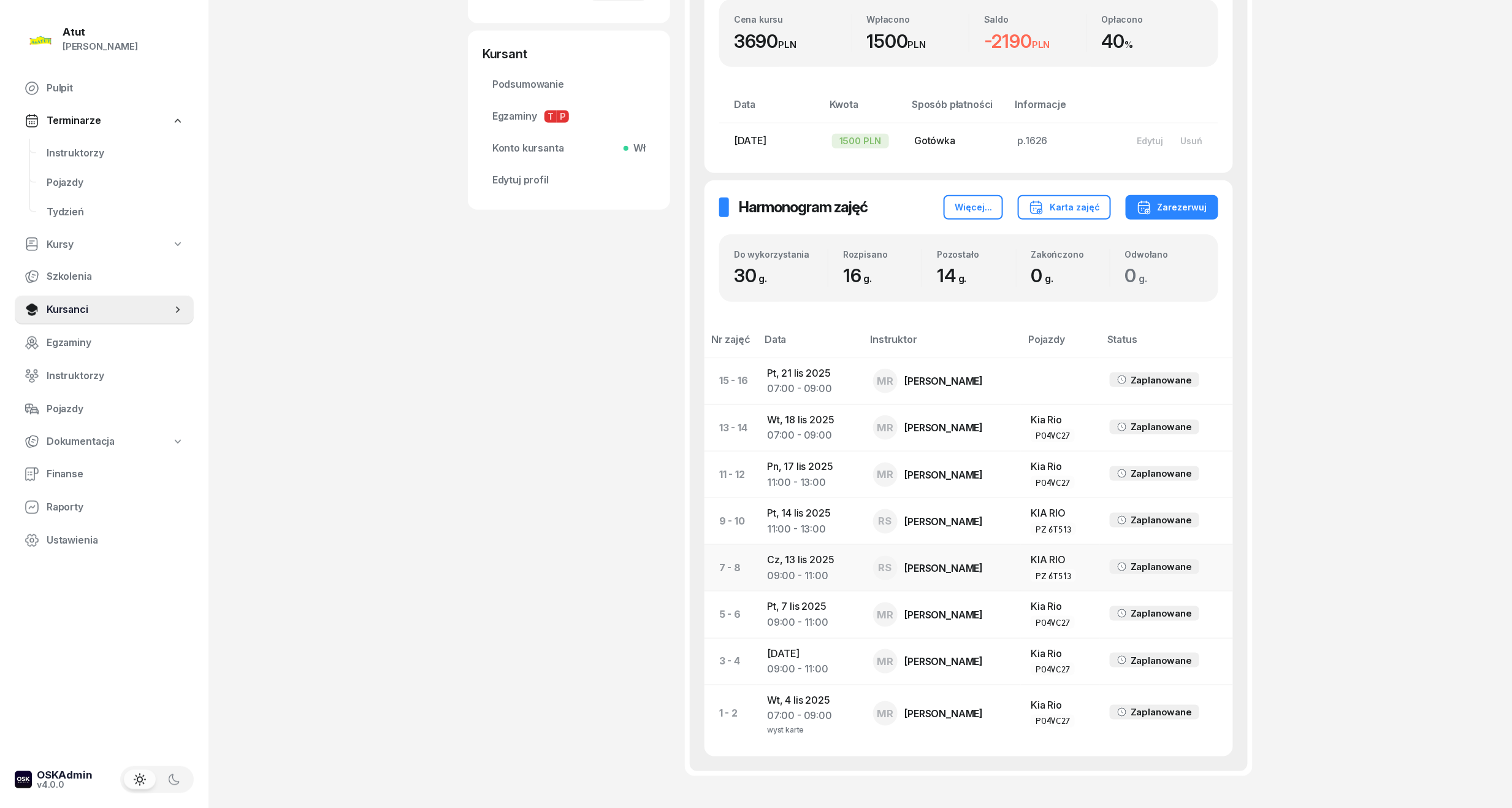
scroll to position [491, 0]
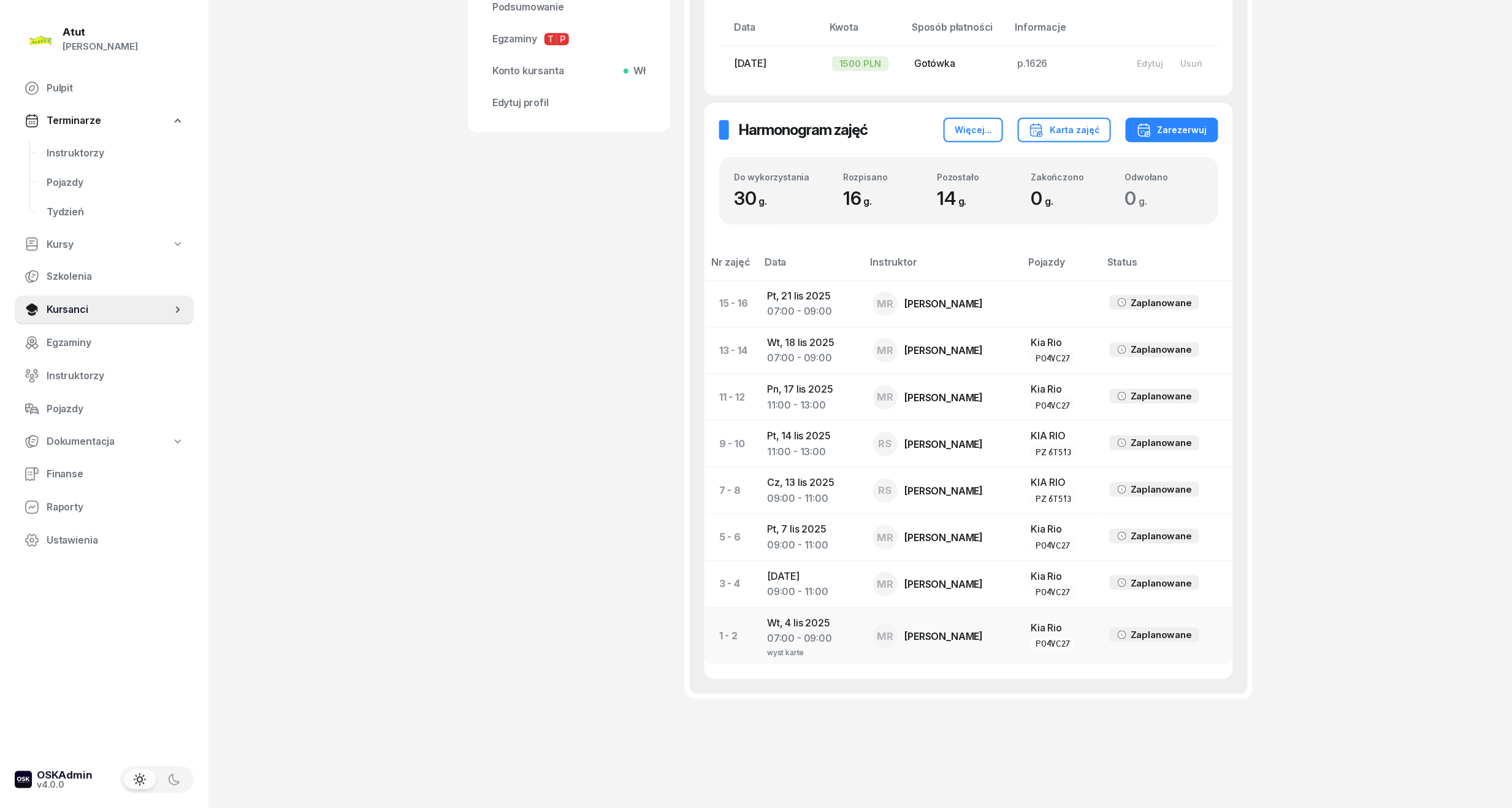
click at [785, 653] on div "wyst karte" at bounding box center [810, 651] width 85 height 10
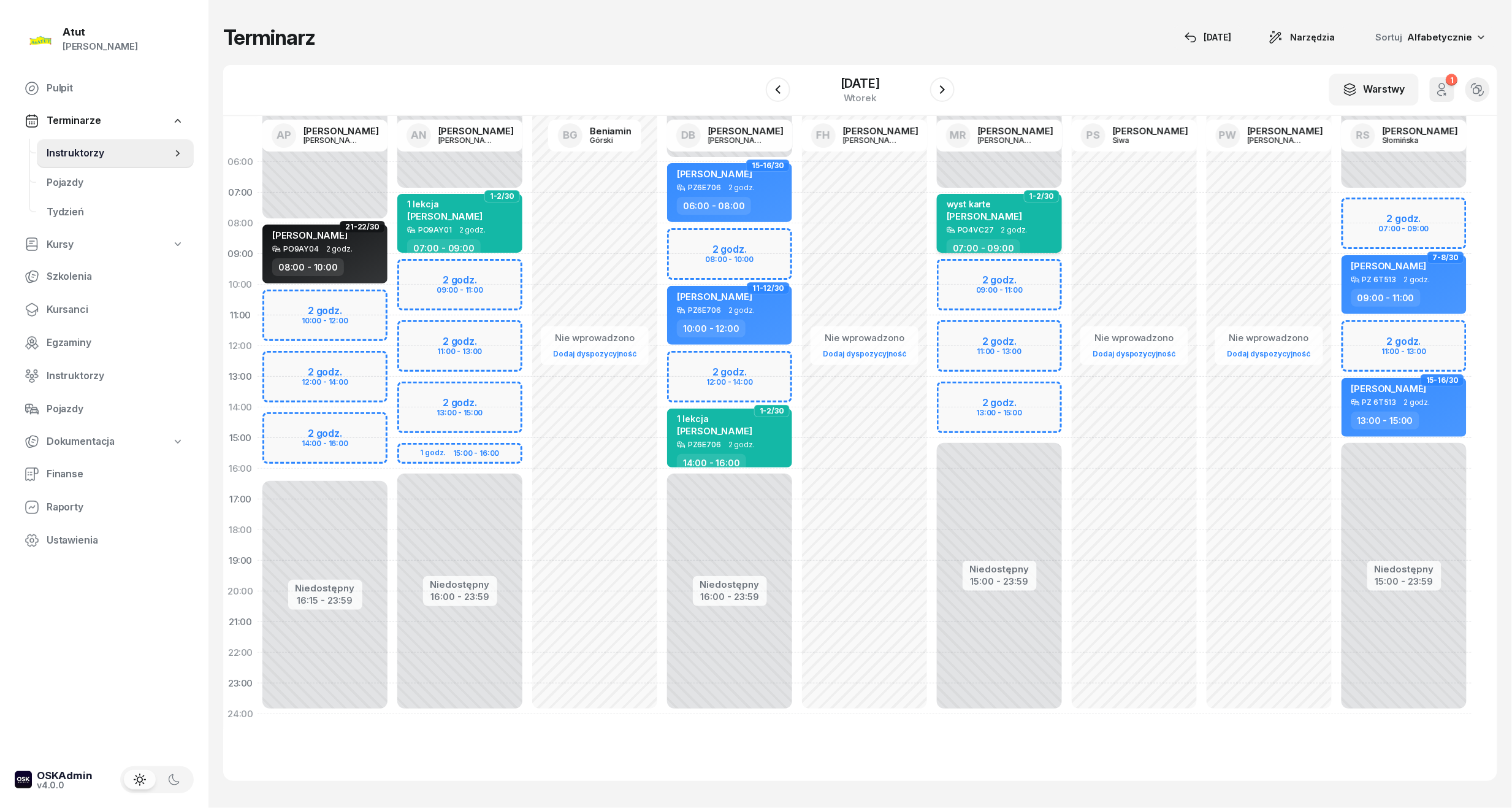
click at [1014, 199] on div "wyst karte Andrii Andrii" at bounding box center [1001, 212] width 108 height 27
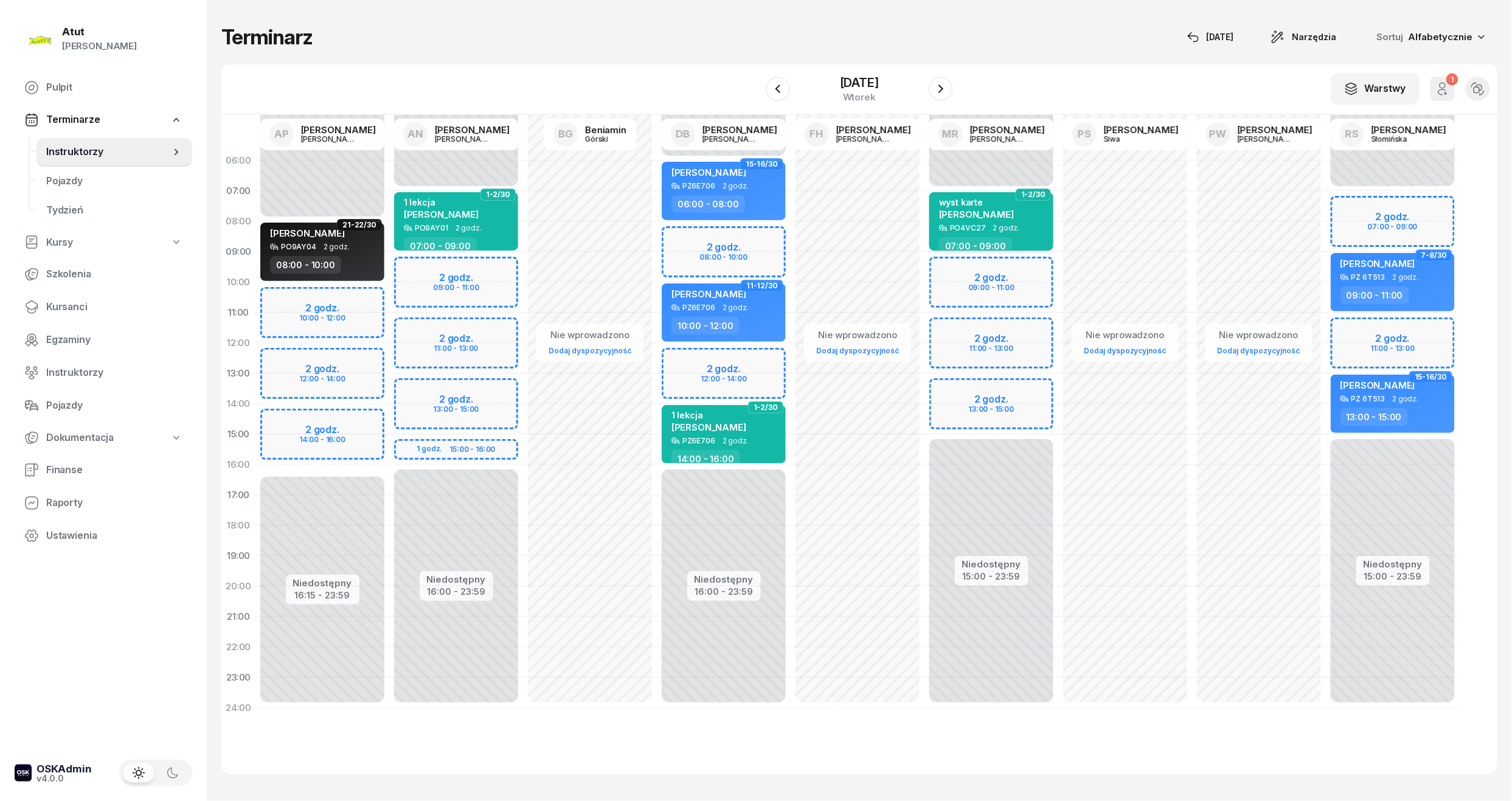
select select "07"
select select "09"
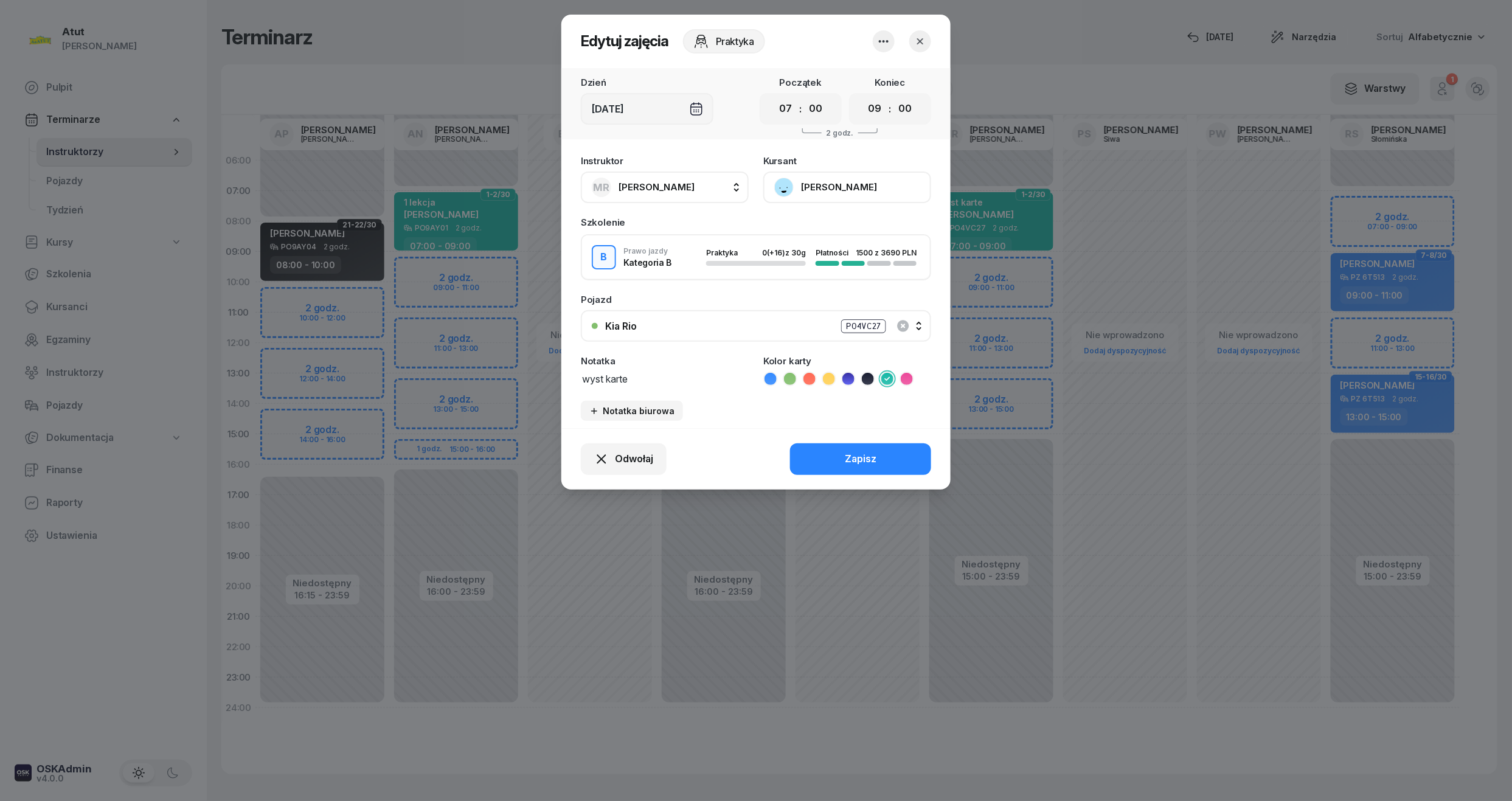
click at [840, 195] on button "Andrii Andrii" at bounding box center [847, 187] width 168 height 32
click at [821, 224] on div "Otwórz profil" at bounding box center [803, 228] width 59 height 16
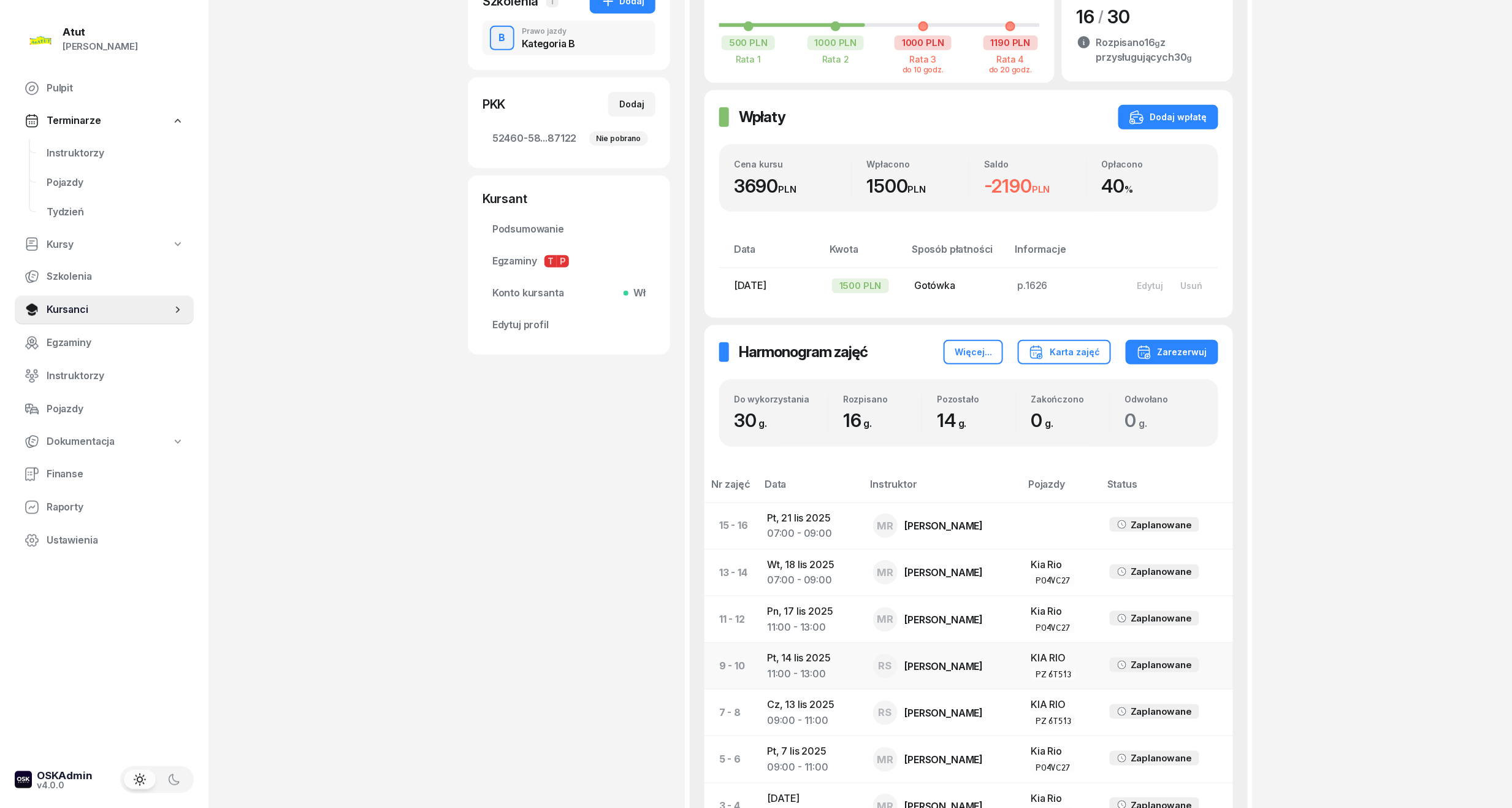
scroll to position [409, 0]
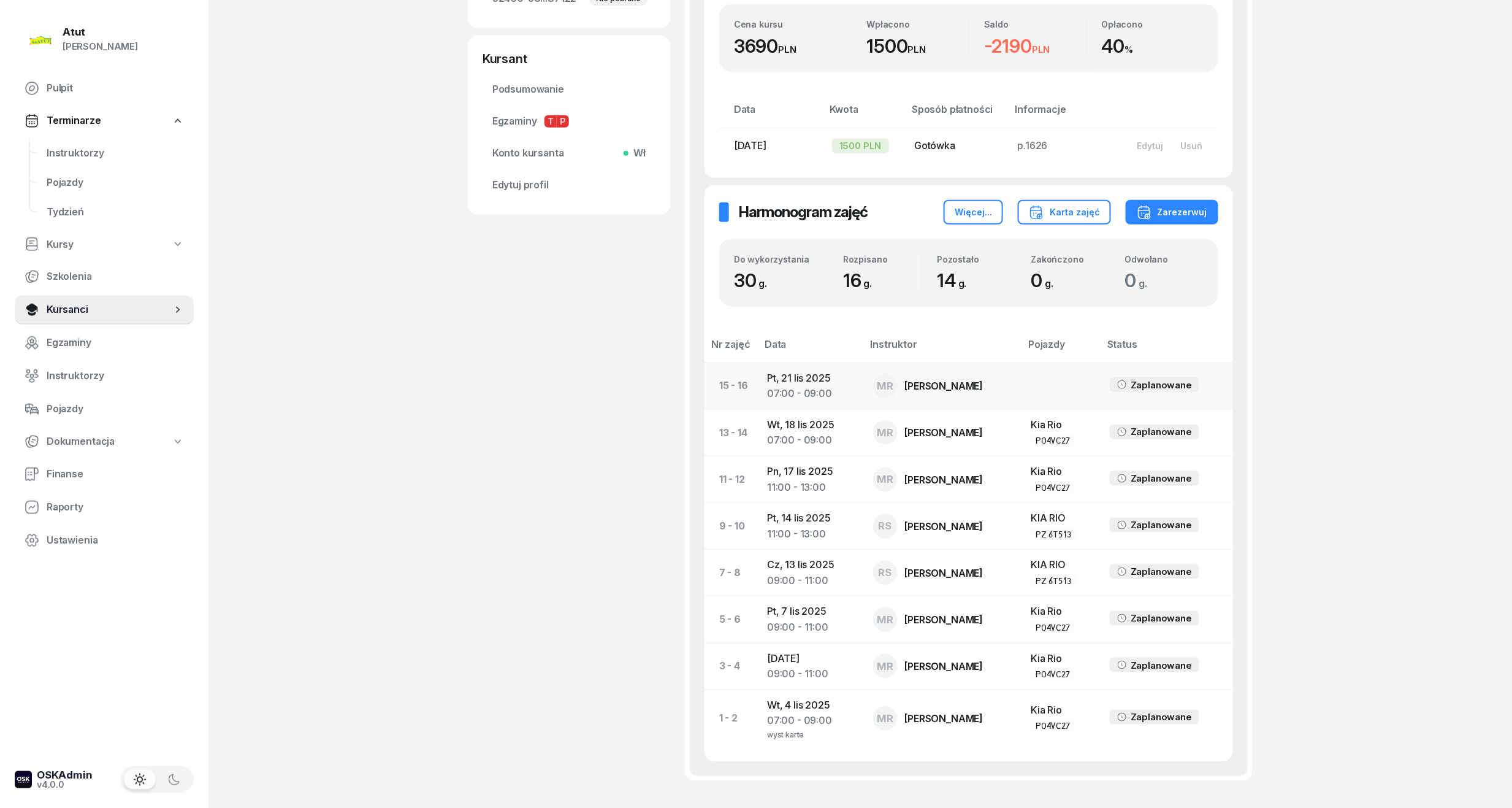
click at [834, 393] on div "07:00 - 09:00" at bounding box center [810, 393] width 85 height 16
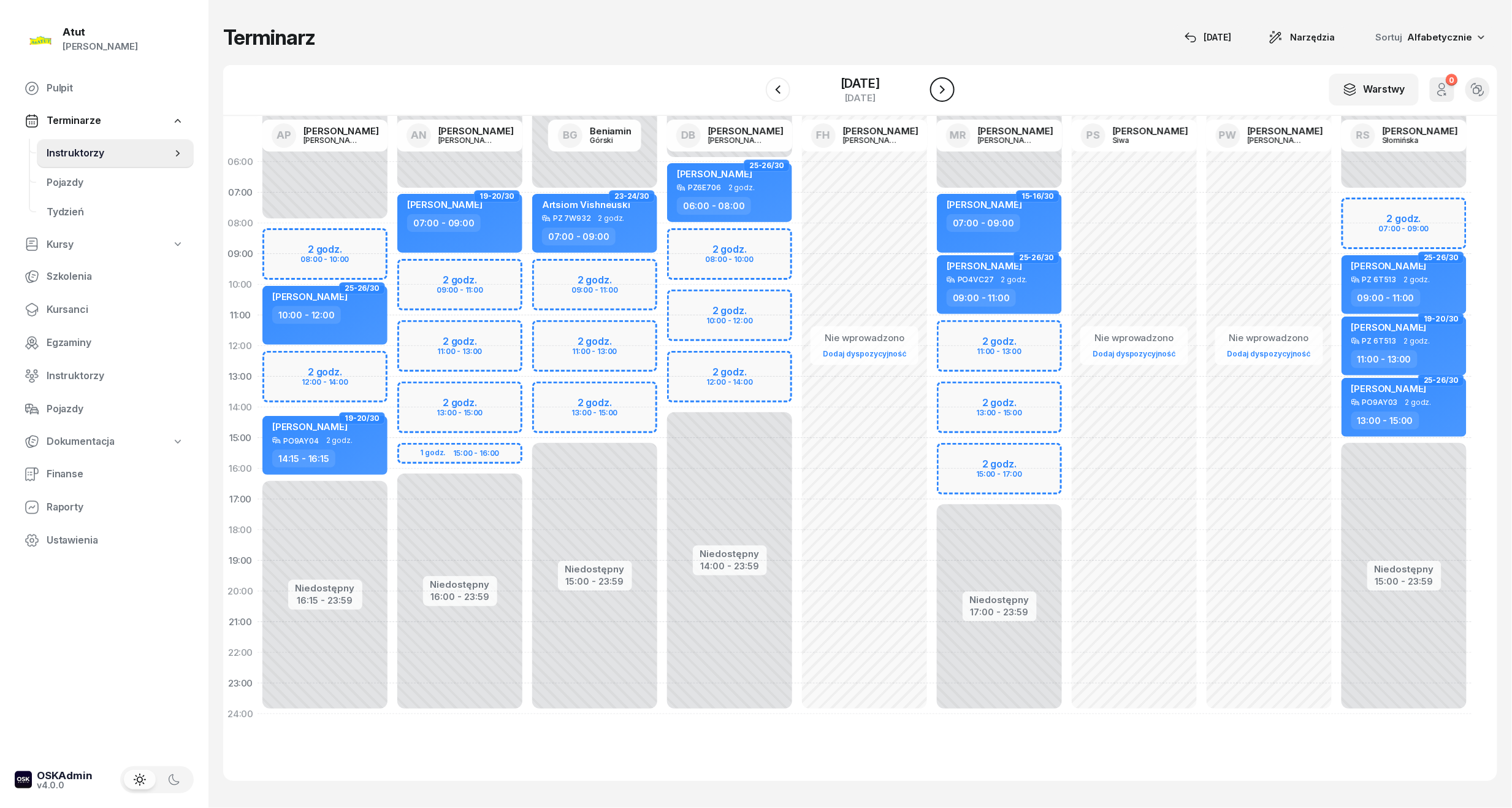
click at [953, 96] on button "button" at bounding box center [943, 90] width 25 height 25
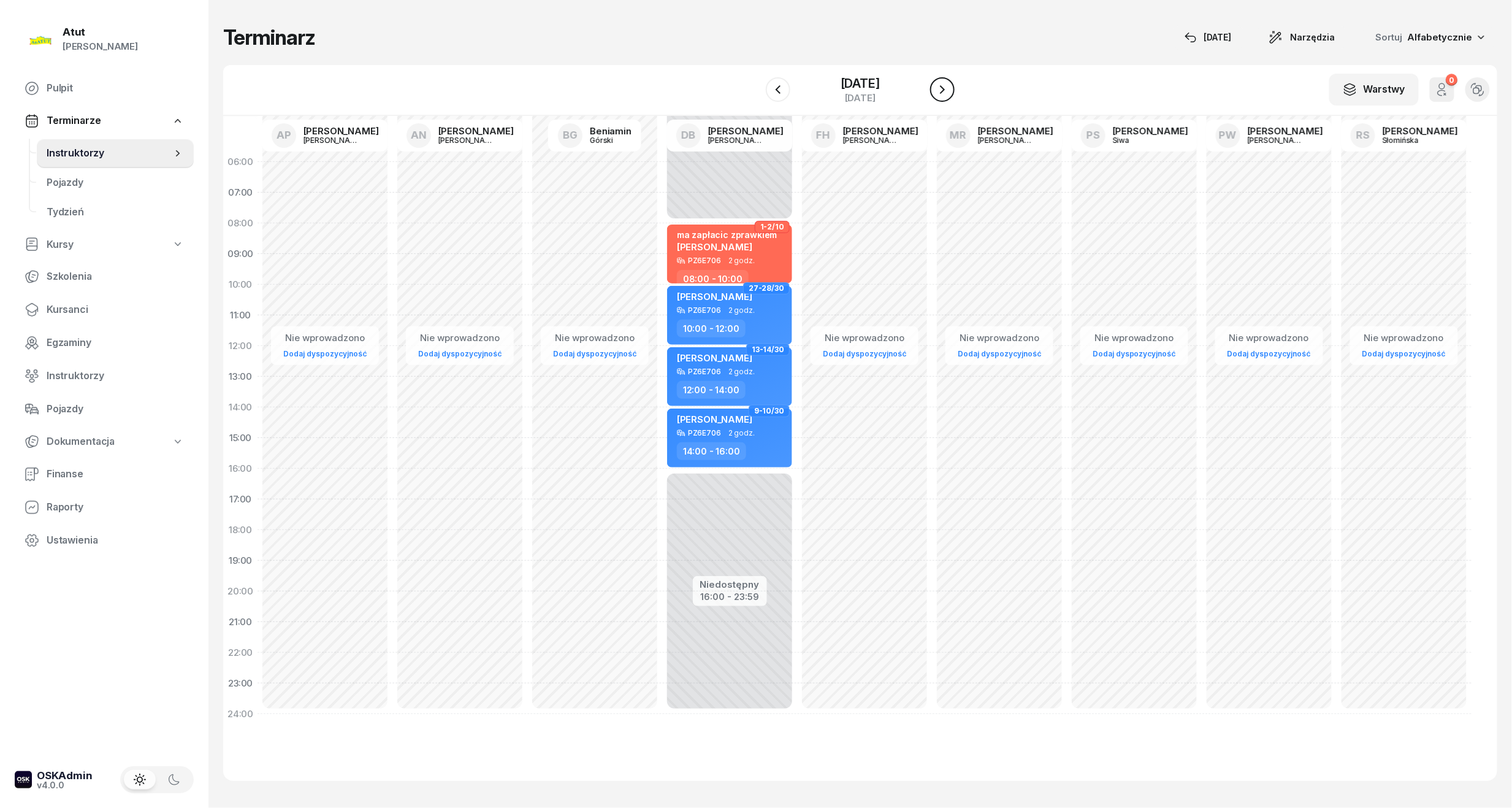
click at [950, 96] on icon "button" at bounding box center [943, 89] width 14 height 14
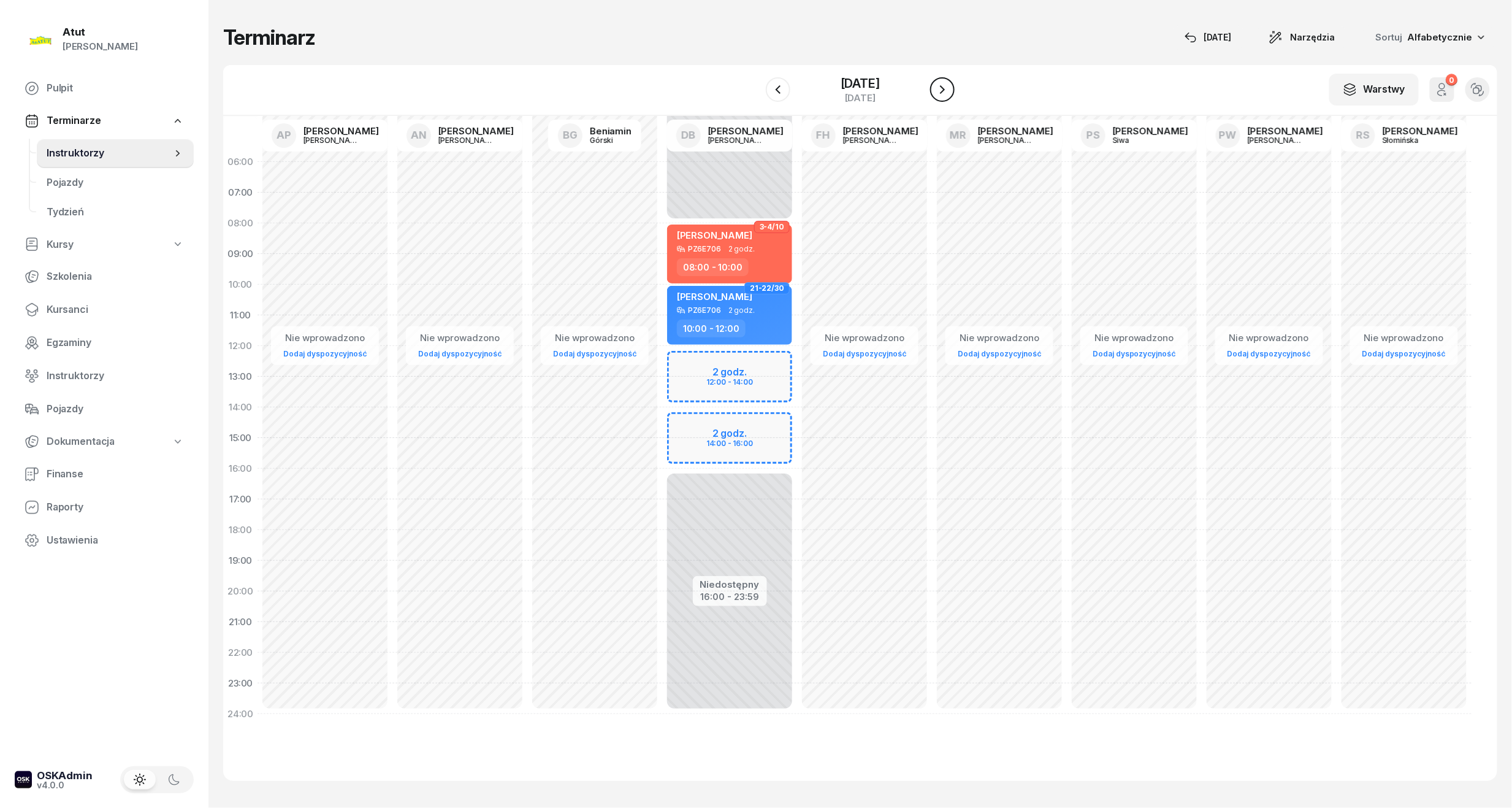
click at [950, 96] on icon "button" at bounding box center [943, 89] width 14 height 14
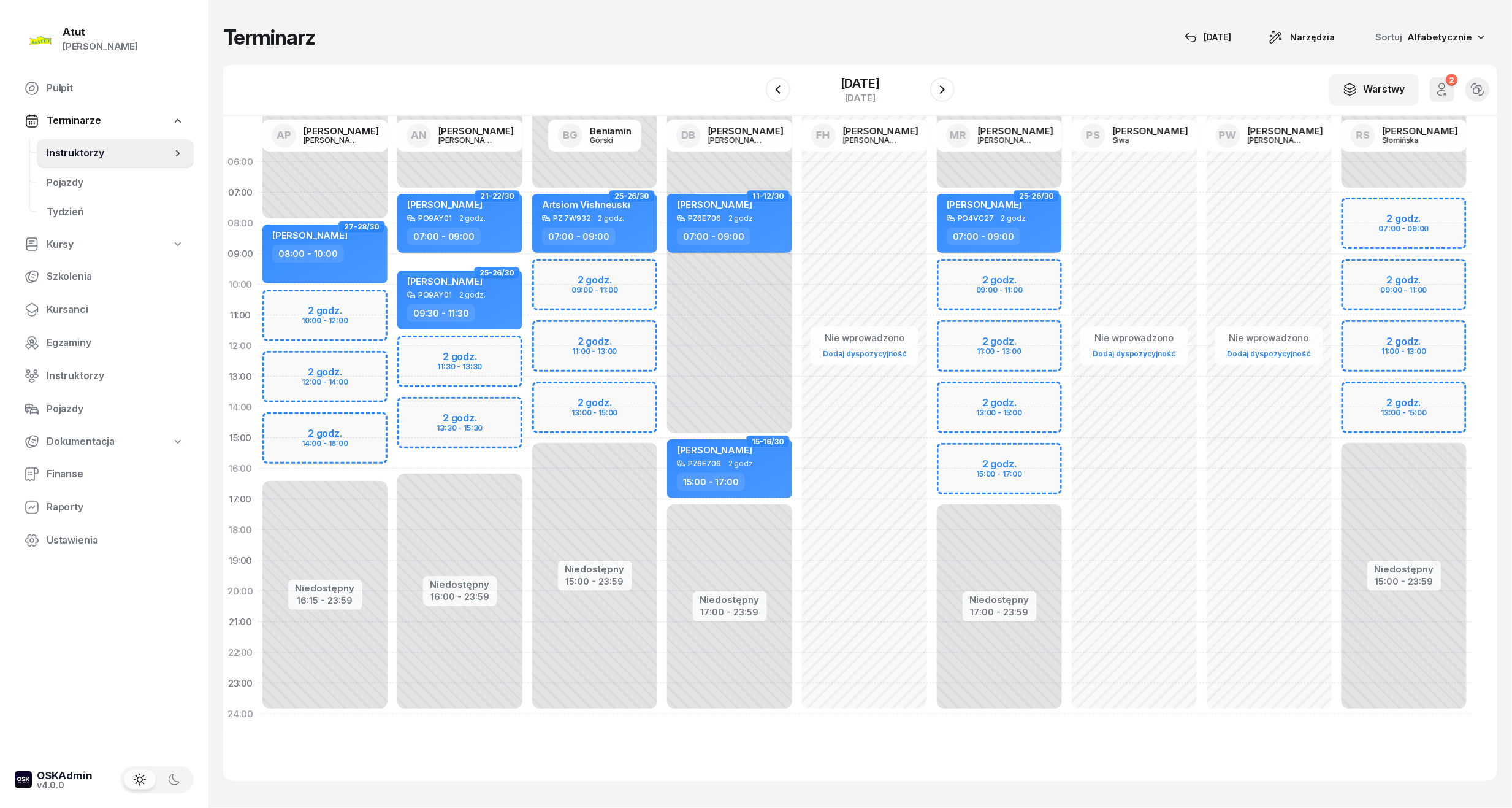
click at [976, 290] on div "Niedostępny 00:00 - 07:00 Niedostępny 17:00 - 23:59 2 godz. 09:00 - 11:00 2 god…" at bounding box center [1000, 438] width 135 height 583
select select "10"
select select "12"
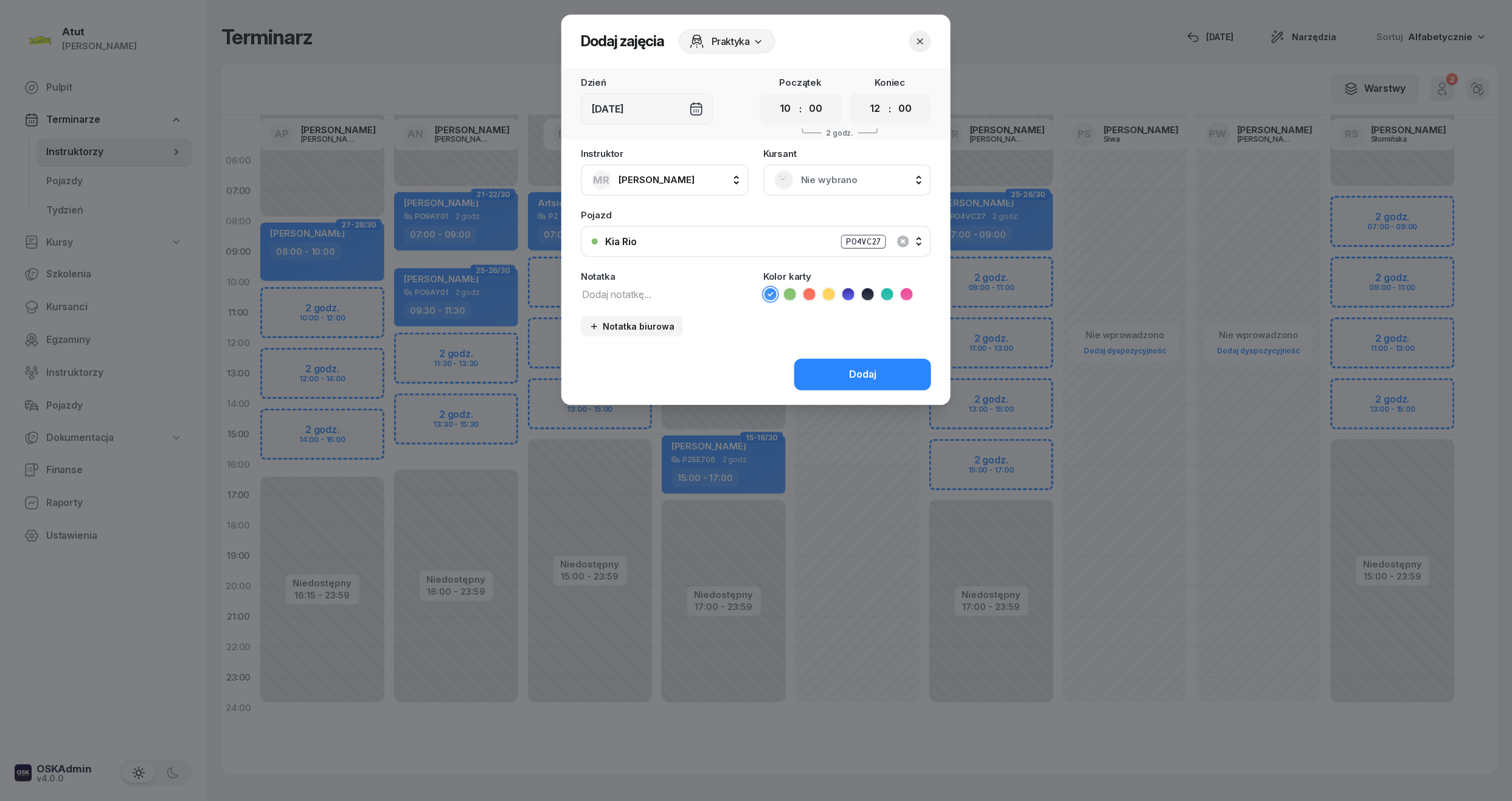
click at [850, 168] on div "Nie wybrano" at bounding box center [847, 180] width 168 height 32
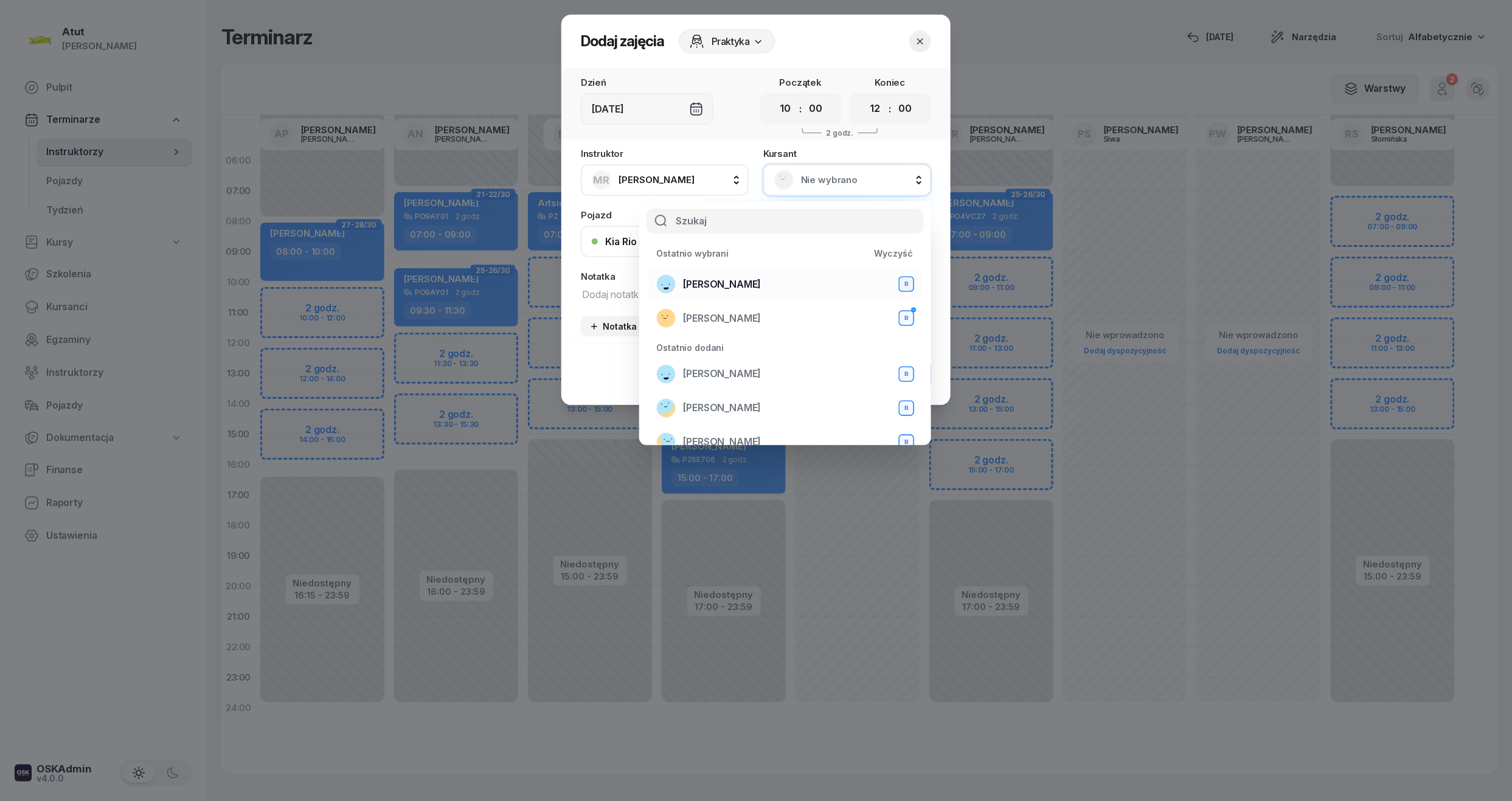
click at [704, 275] on div "Andrii Andrii B" at bounding box center [785, 284] width 258 height 19
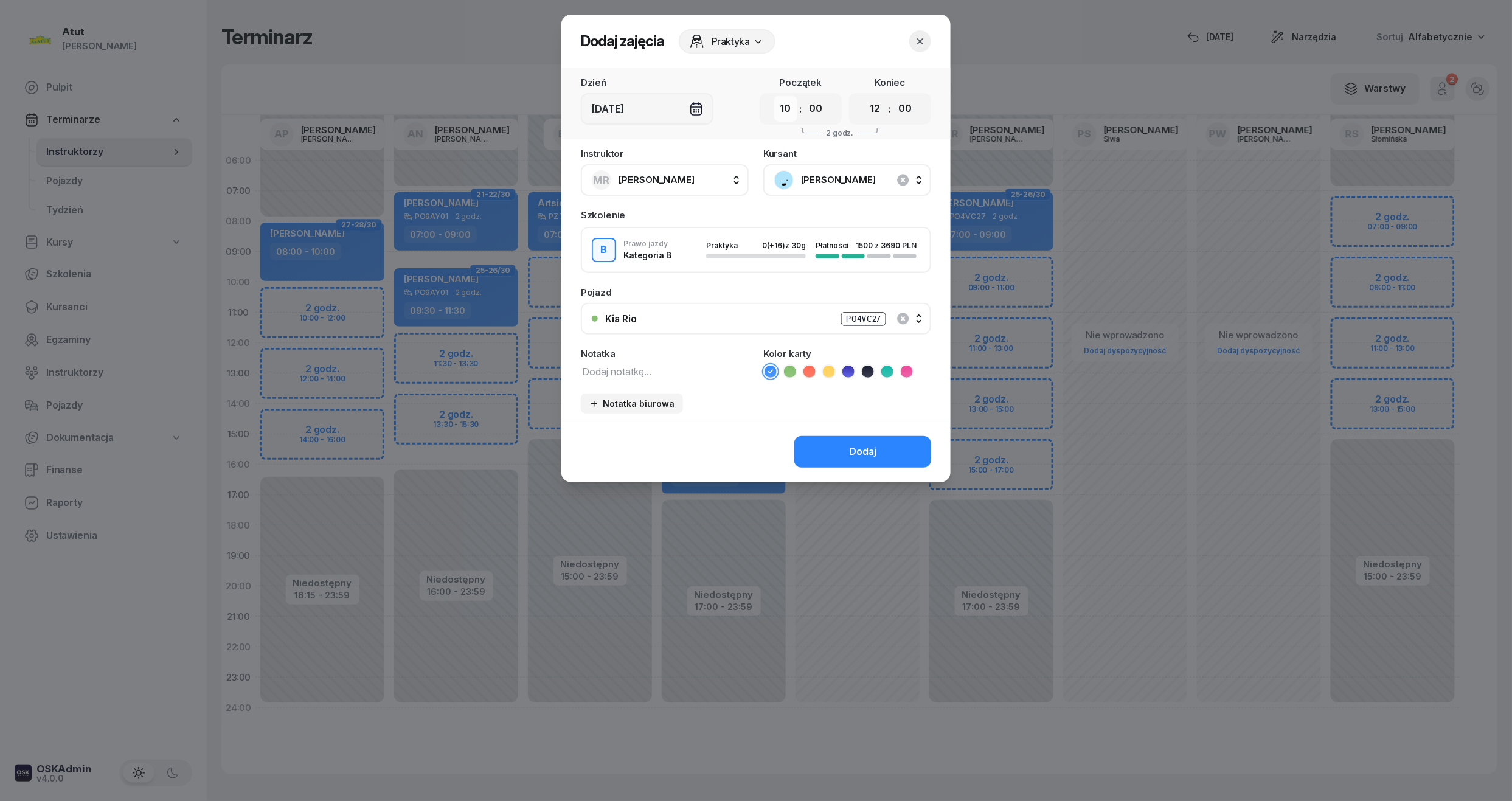
click at [780, 113] on select "00 01 02 03 04 05 06 07 08 09 10 11 12 13 14 15 16 17 18 19 20 21 22 23" at bounding box center [785, 109] width 23 height 26
select select "09"
click at [774, 96] on select "00 01 02 03 04 05 06 07 08 09 10 11 12 13 14 15 16 17 18 19 20 21 22 23" at bounding box center [785, 109] width 23 height 26
click at [874, 113] on select "00 01 02 03 04 05 06 07 08 09 10 11 12 13 14 15 16 17 18 19 20 21 22 23" at bounding box center [875, 109] width 23 height 26
select select "11"
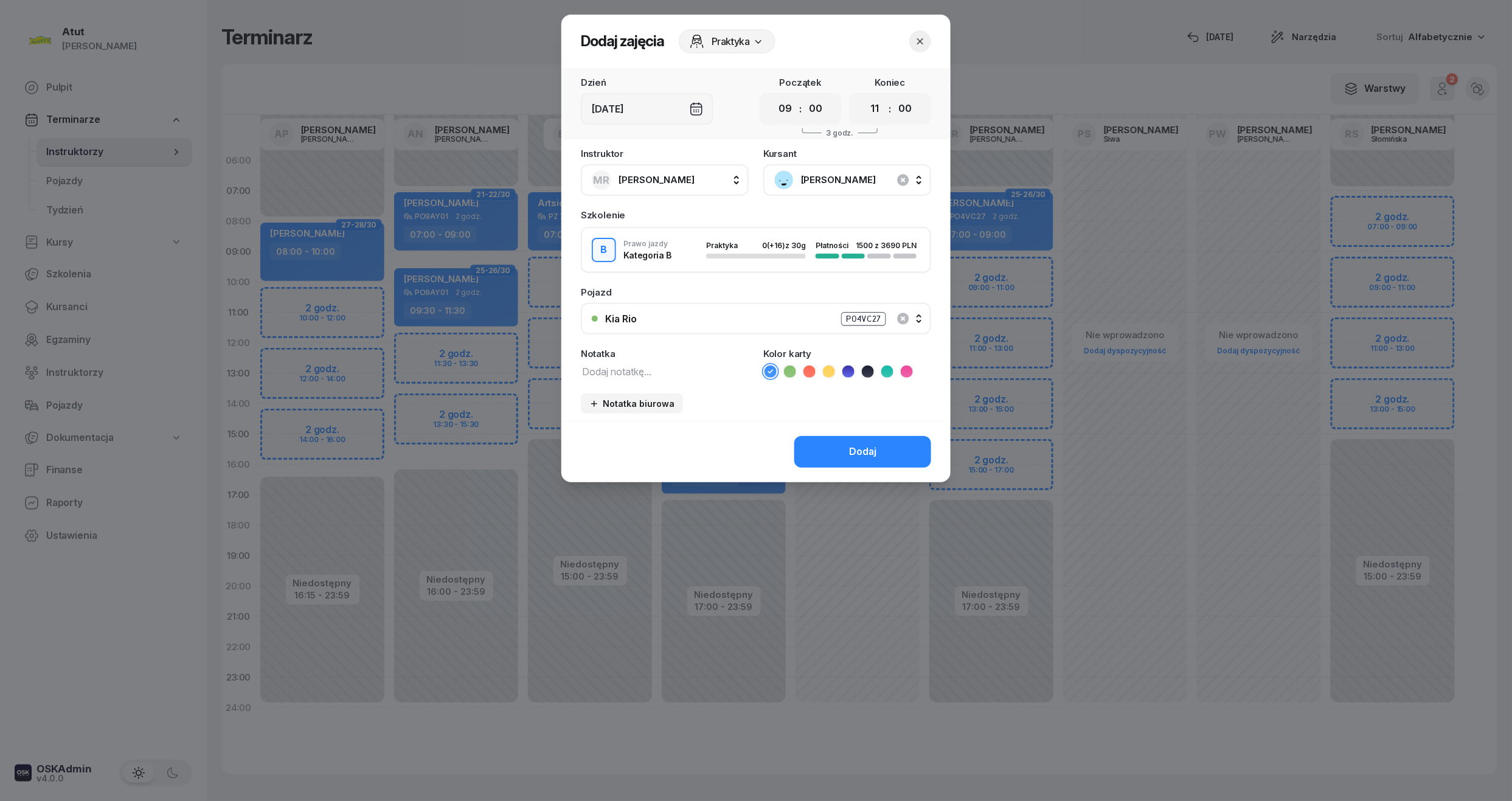
click at [864, 96] on select "00 01 02 03 04 05 06 07 08 09 10 11 12 13 14 15 16 17 18 19 20 21 22 23" at bounding box center [875, 109] width 23 height 26
click at [872, 460] on button "Dodaj" at bounding box center [862, 452] width 137 height 32
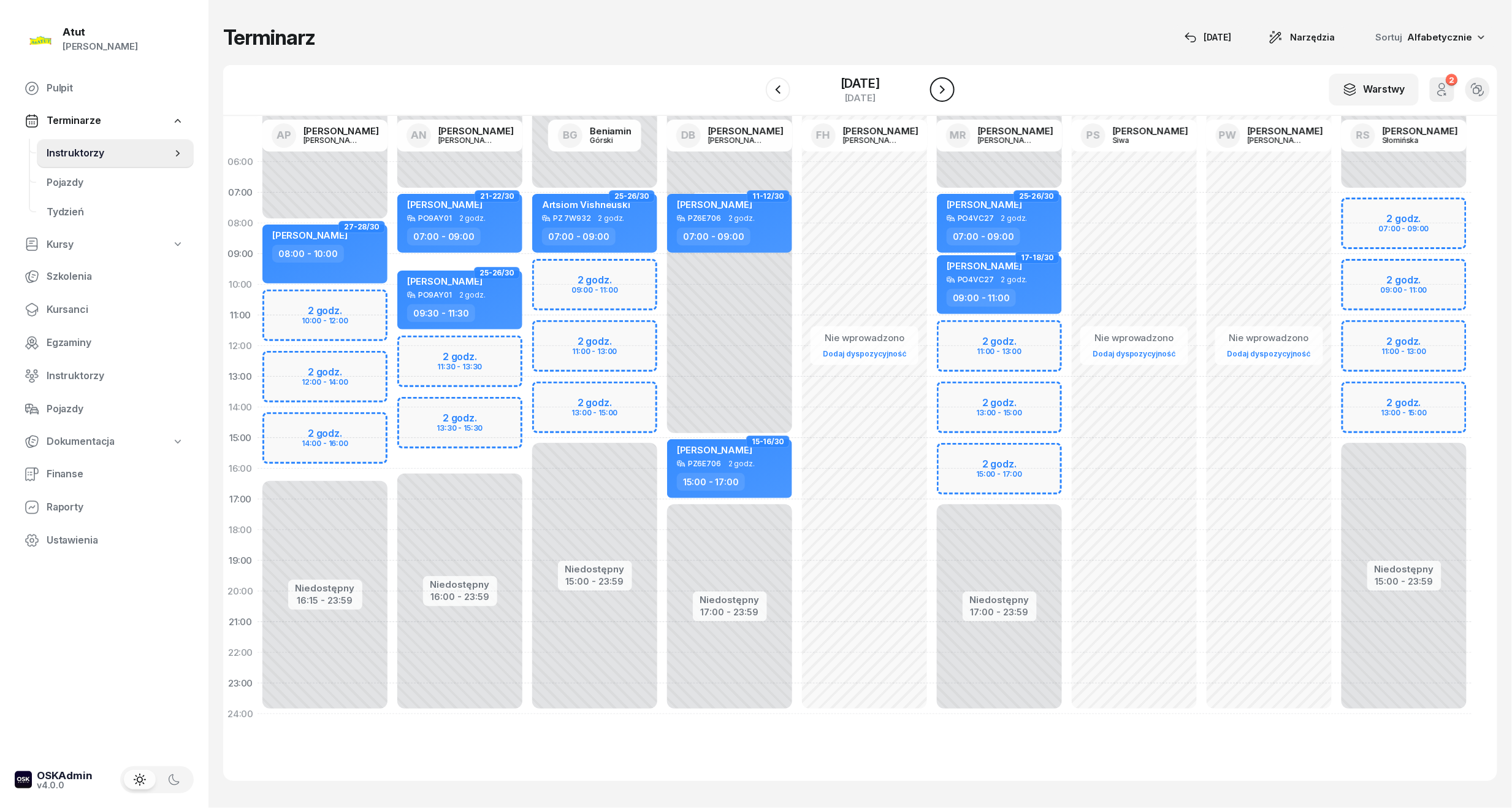
click at [943, 85] on icon "button" at bounding box center [943, 89] width 14 height 14
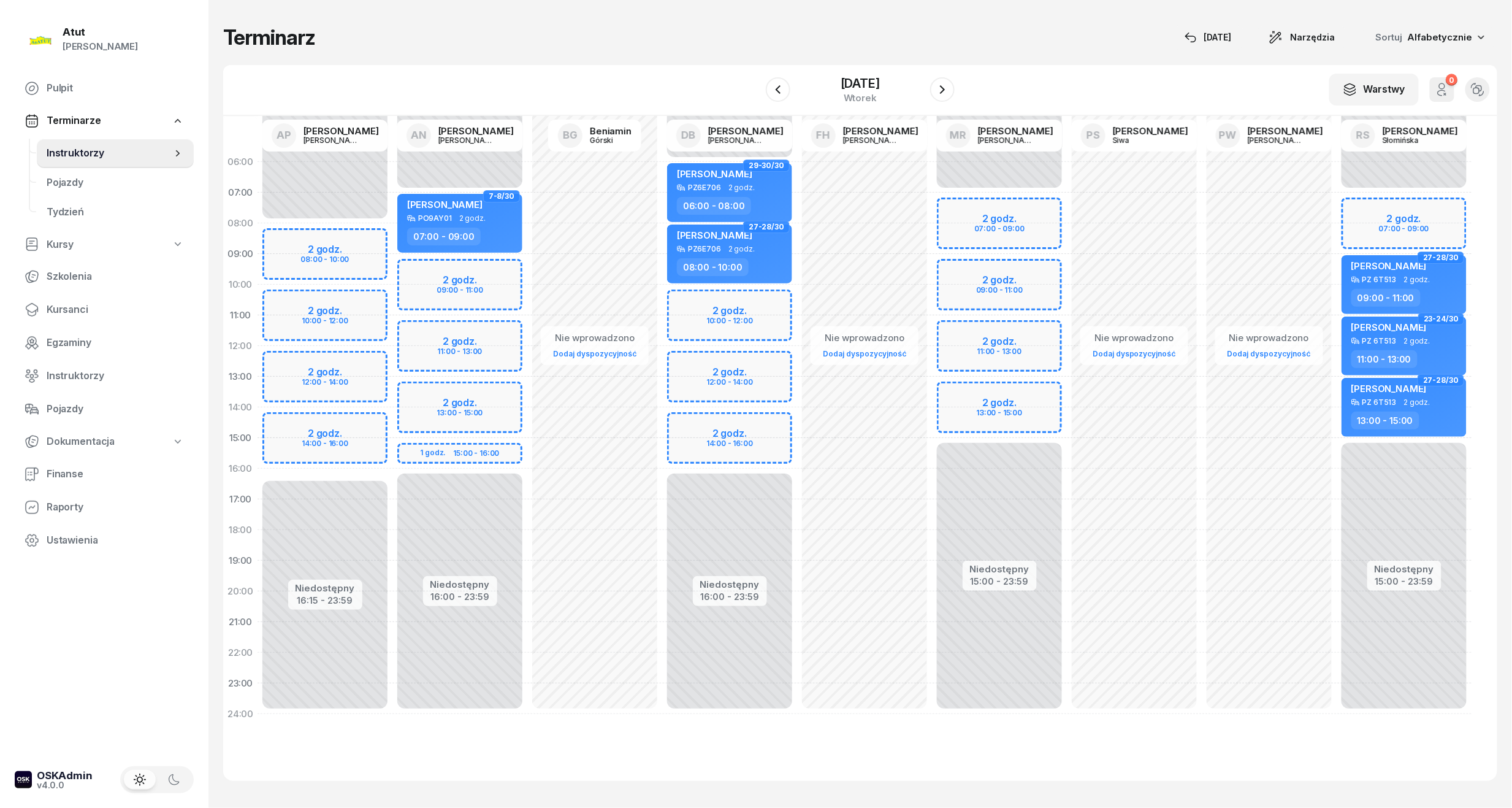
click at [995, 212] on div "Niedostępny 00:00 - 07:00 Niedostępny 15:00 - 23:59 2 godz. 07:00 - 09:00 2 god…" at bounding box center [1000, 438] width 135 height 583
select select "07"
select select "09"
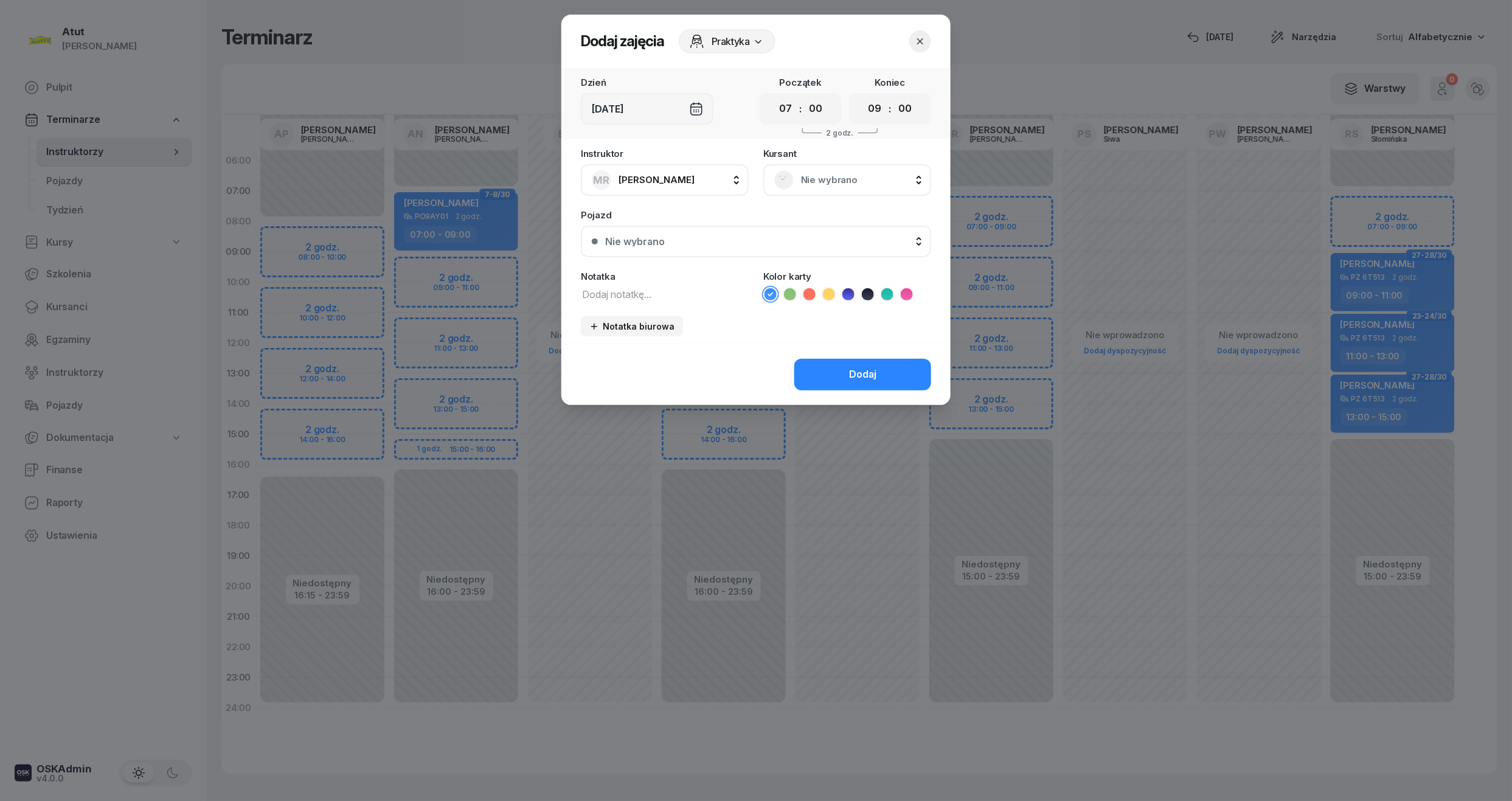
click at [828, 186] on span "Nie wybrano" at bounding box center [861, 180] width 119 height 16
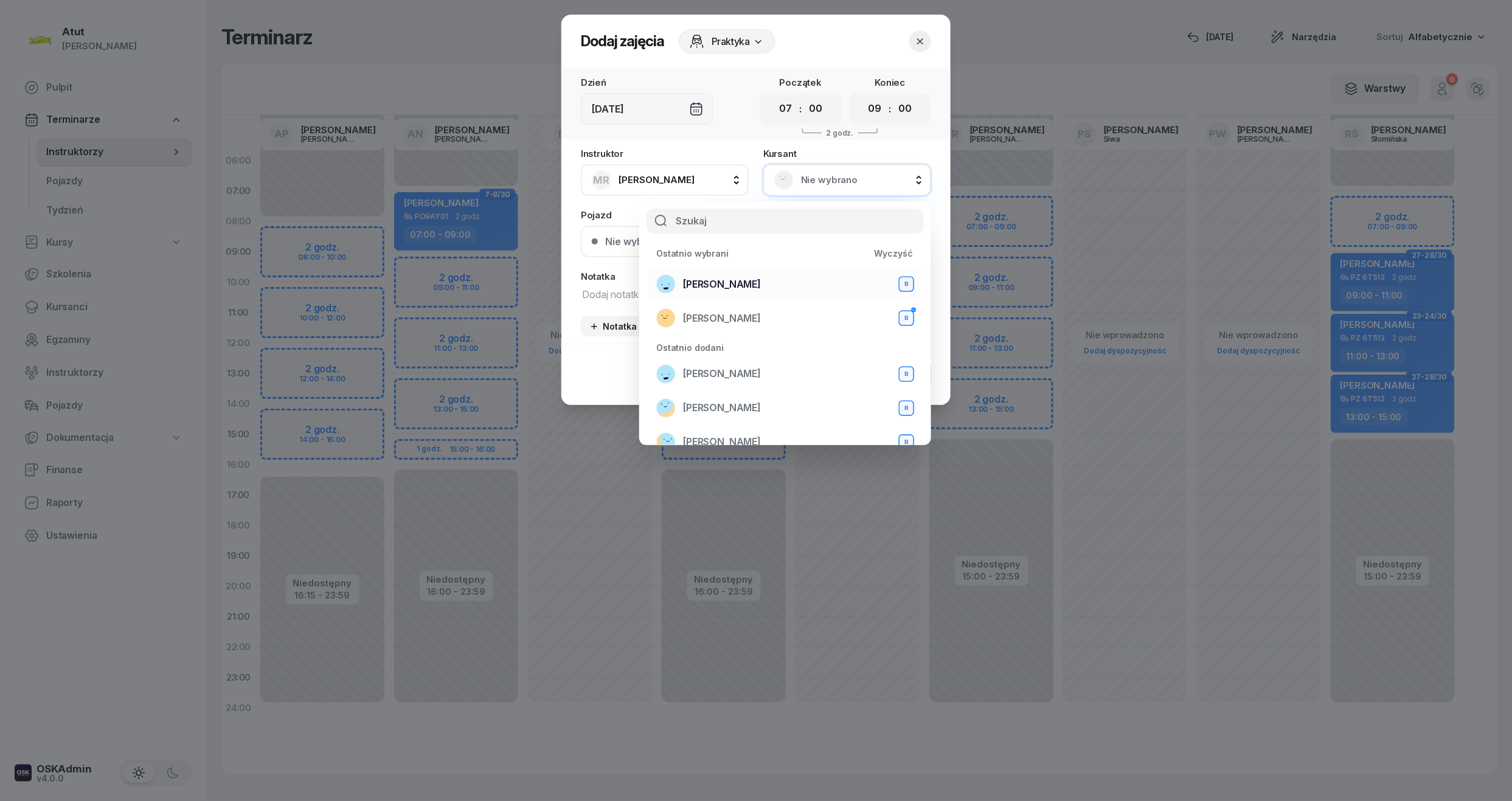
click at [730, 281] on span "Andrii Andrii" at bounding box center [722, 284] width 78 height 16
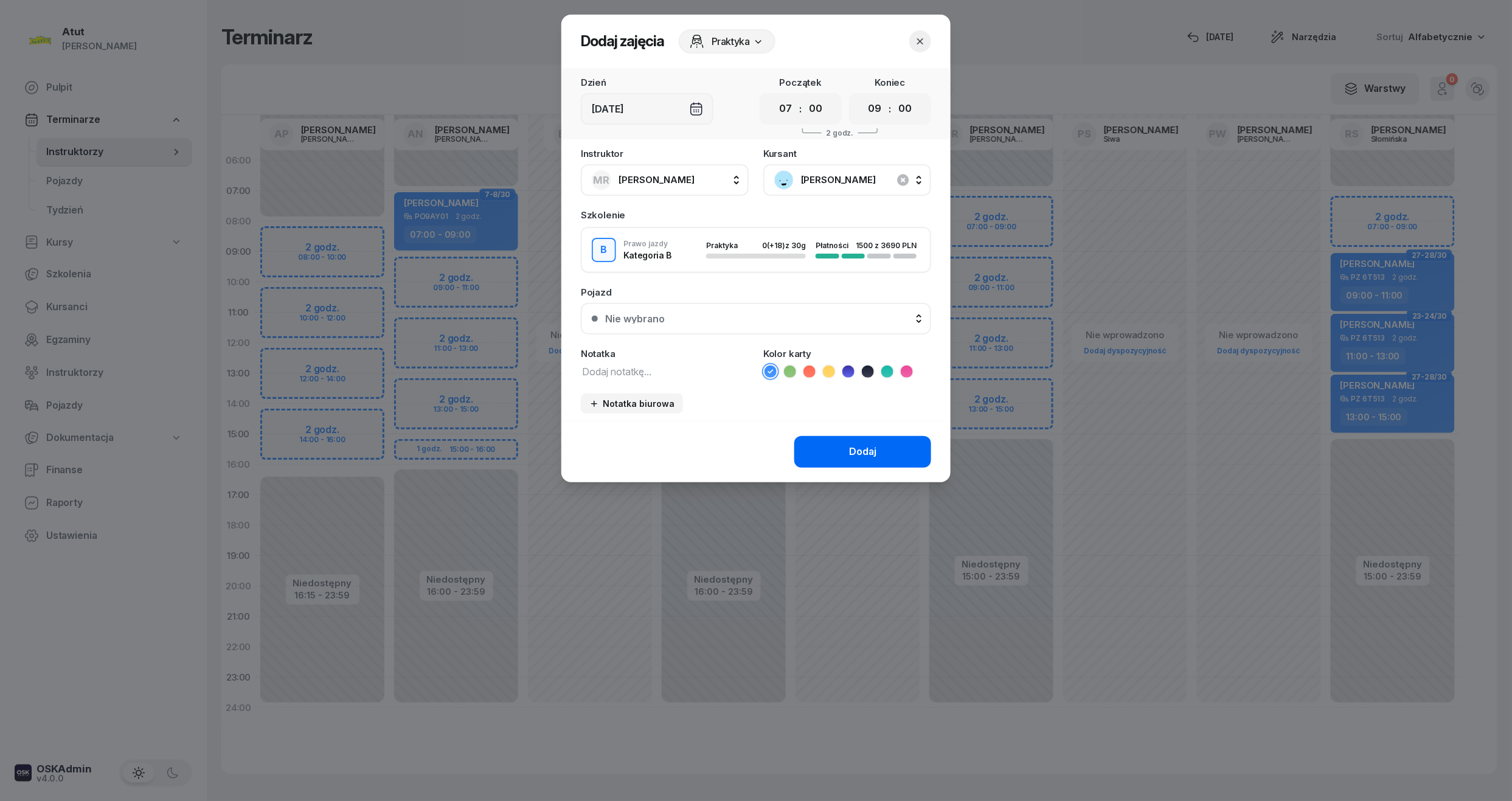
click at [885, 465] on button "Dodaj" at bounding box center [862, 452] width 137 height 32
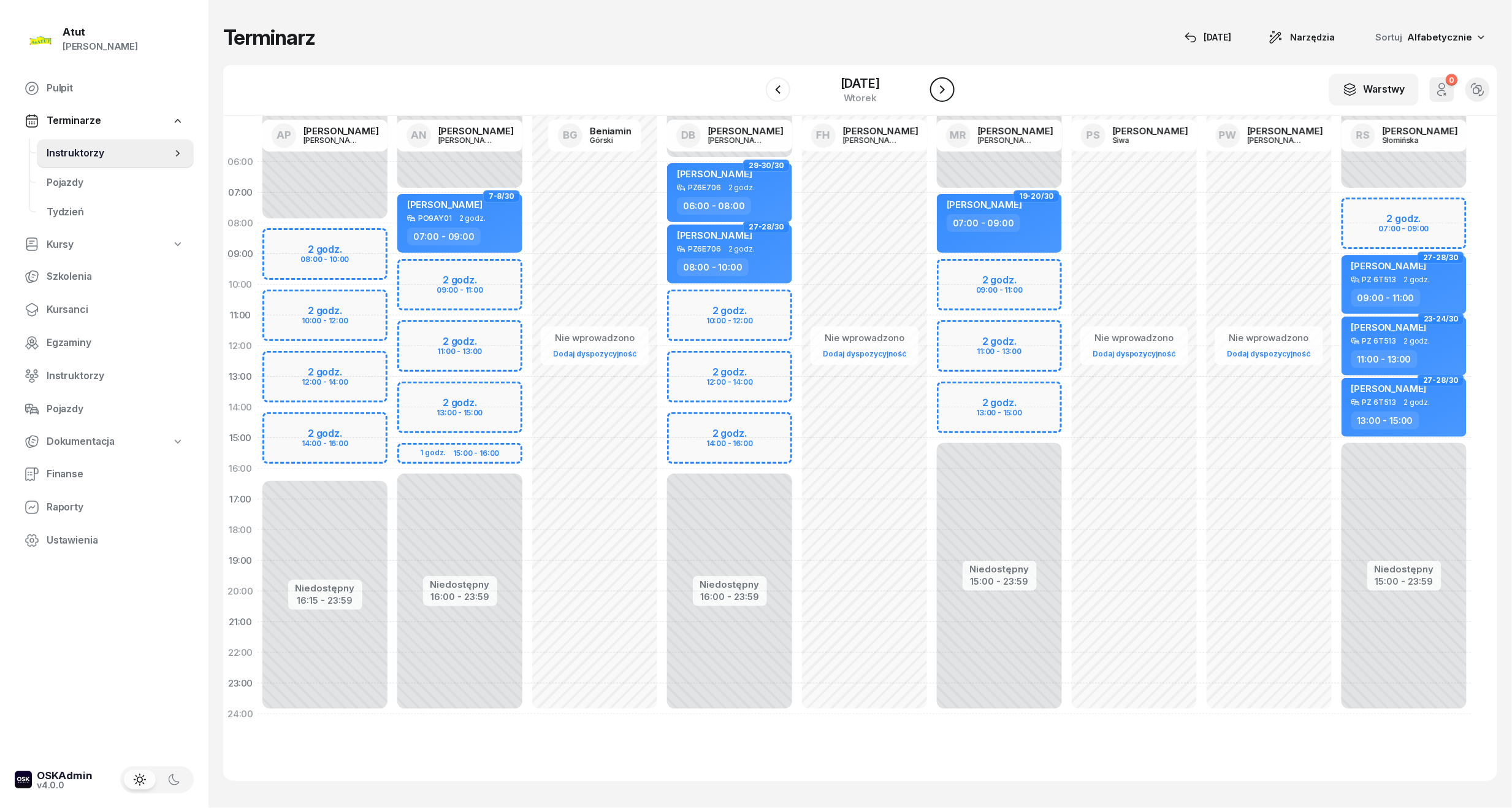
click at [955, 83] on button "button" at bounding box center [943, 90] width 25 height 25
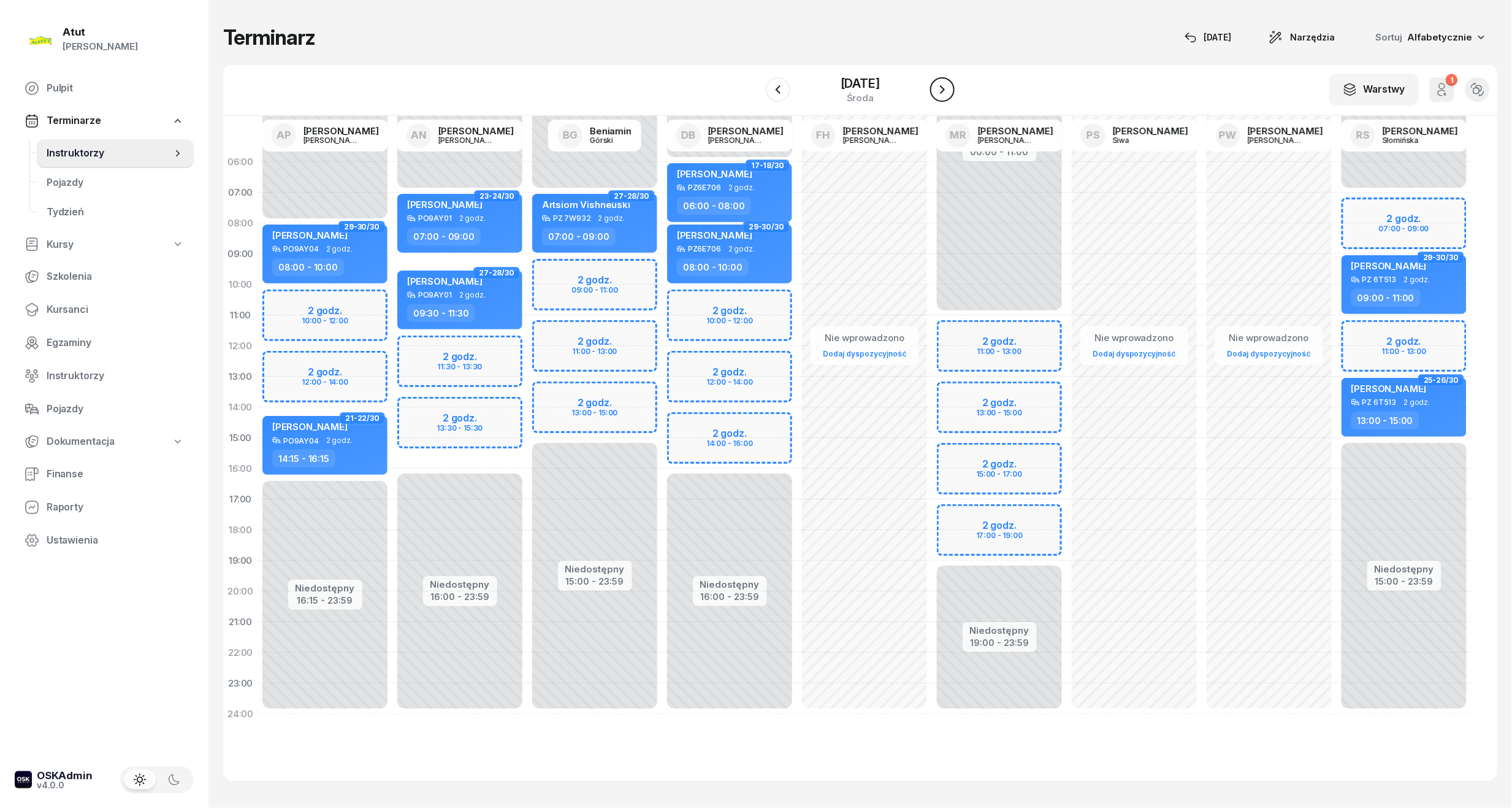
click at [955, 90] on button "button" at bounding box center [943, 90] width 25 height 25
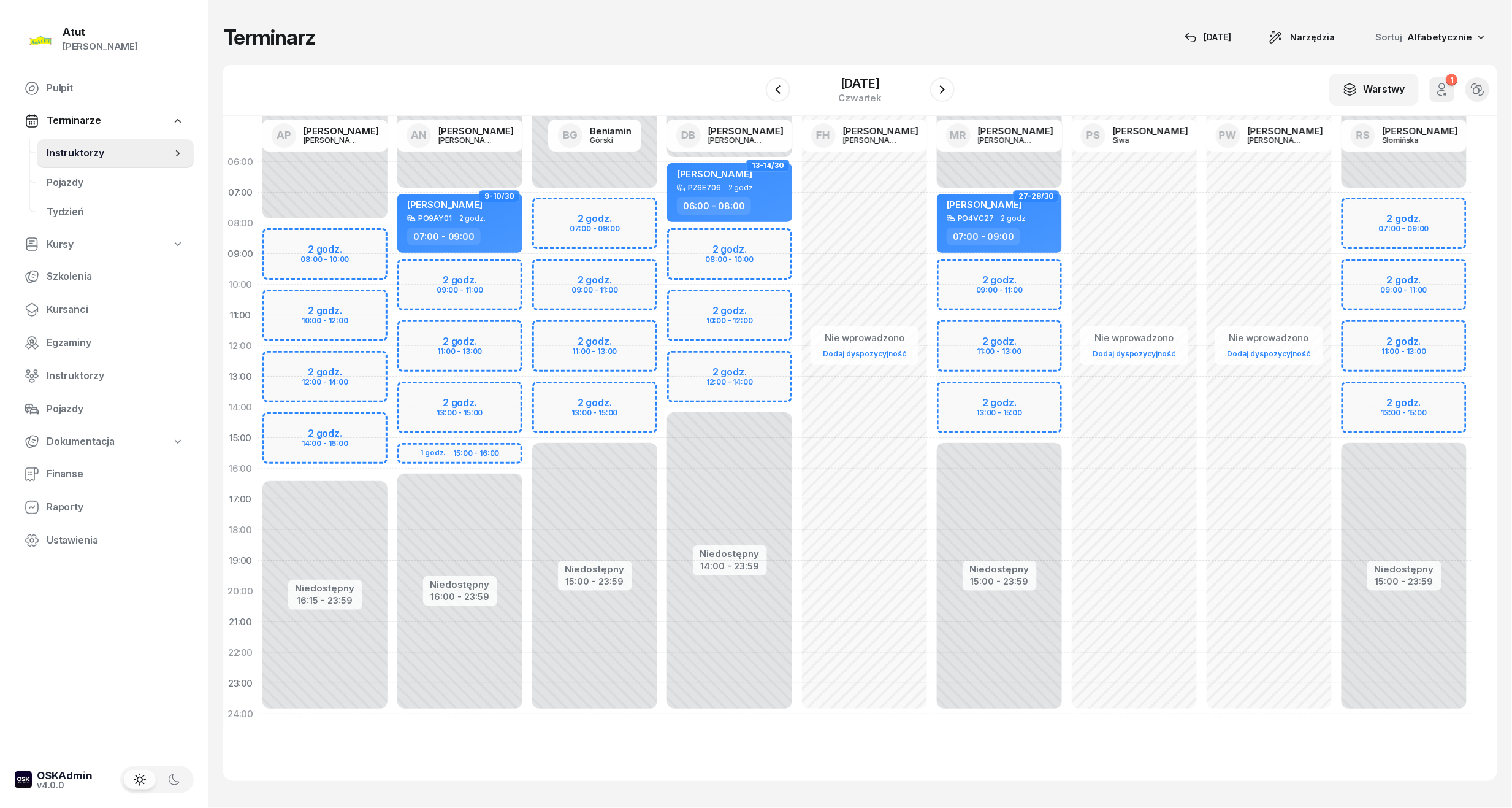
click at [935, 82] on div at bounding box center [943, 90] width 25 height 25
click at [942, 92] on icon "button" at bounding box center [943, 89] width 14 height 14
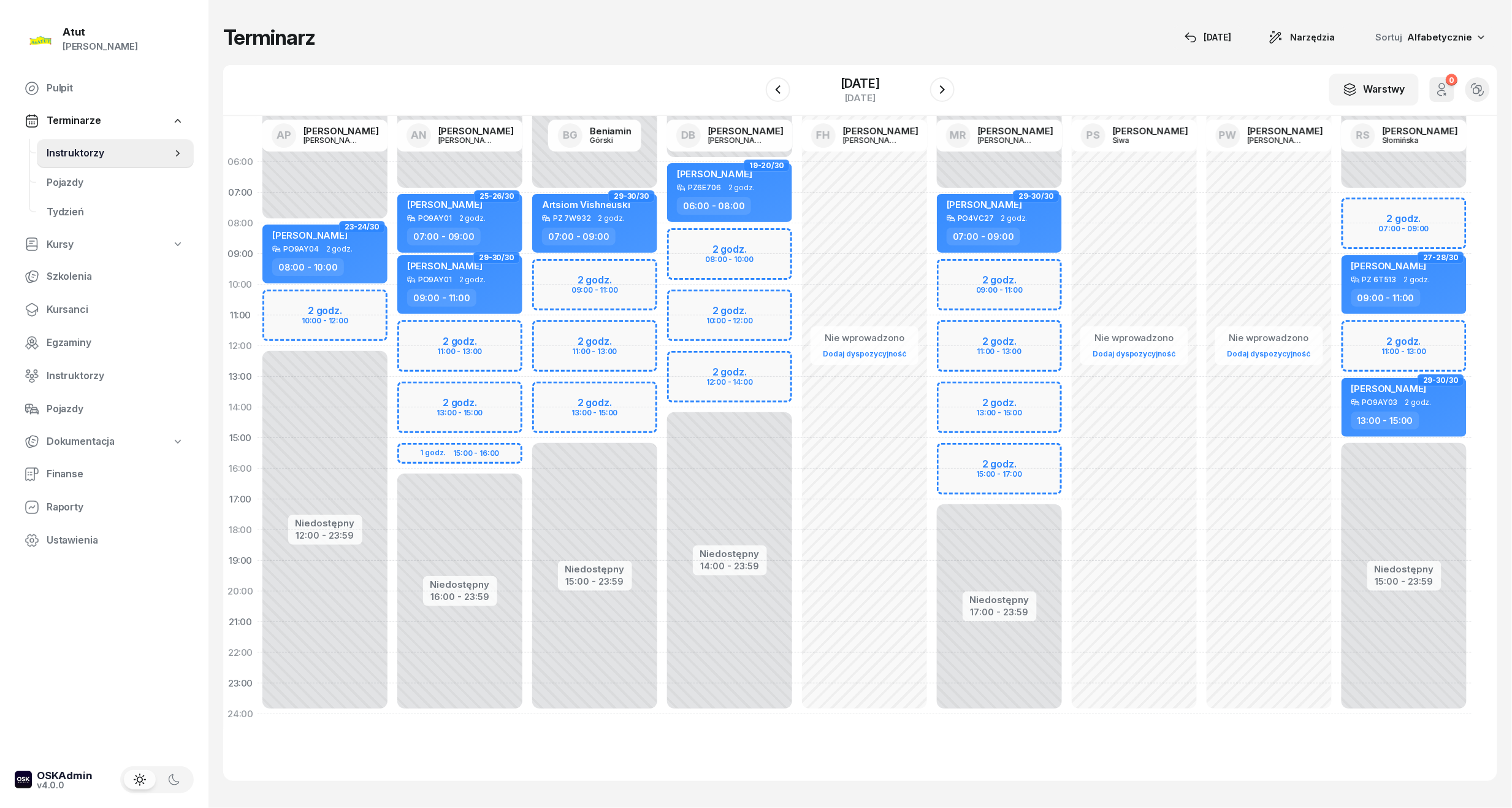
click at [999, 280] on div "Niedostępny 00:00 - 07:00 Niedostępny 17:00 - 23:59 2 godz. 09:00 - 11:00 2 god…" at bounding box center [1000, 438] width 135 height 583
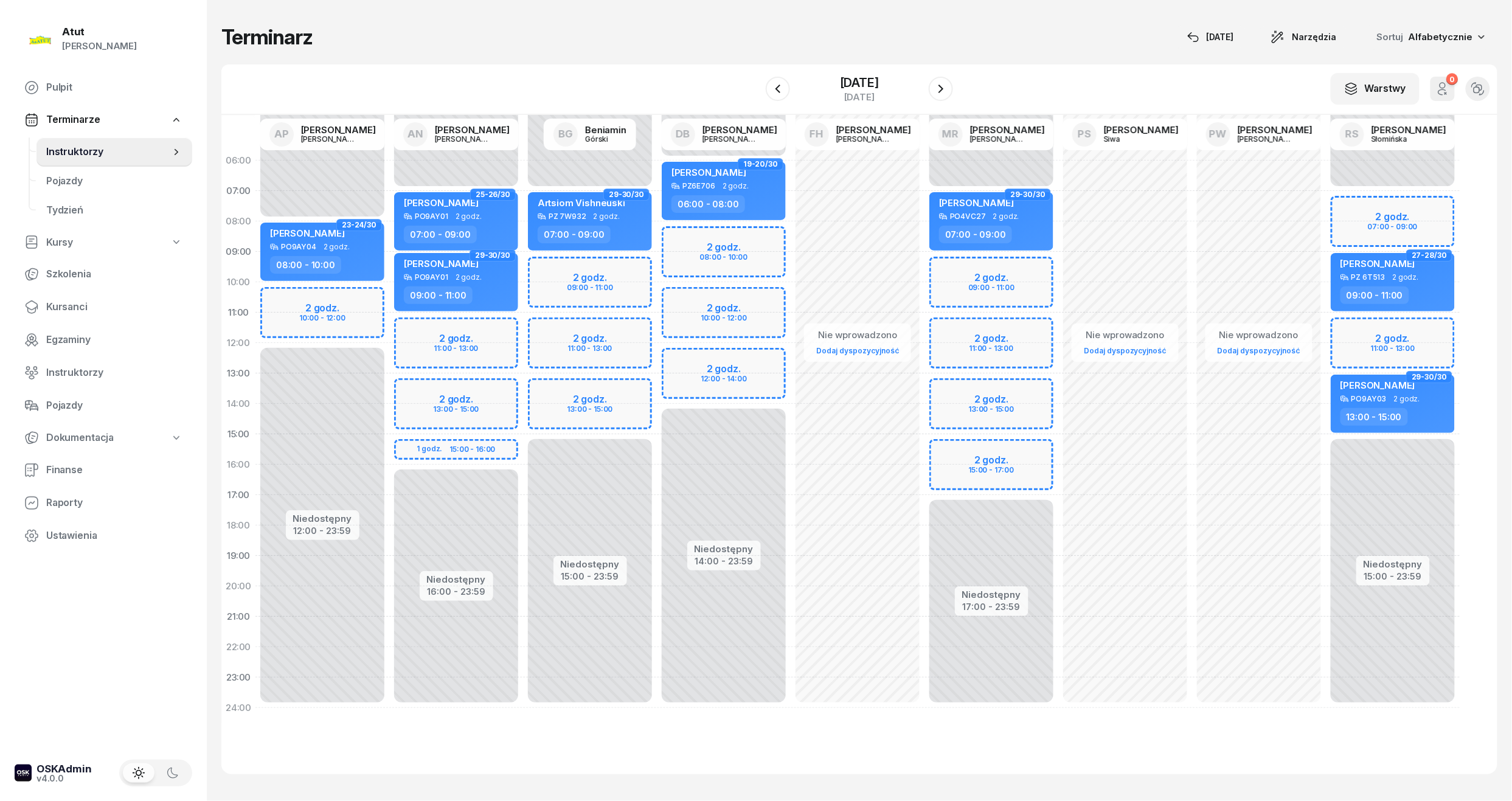
select select "09"
select select "11"
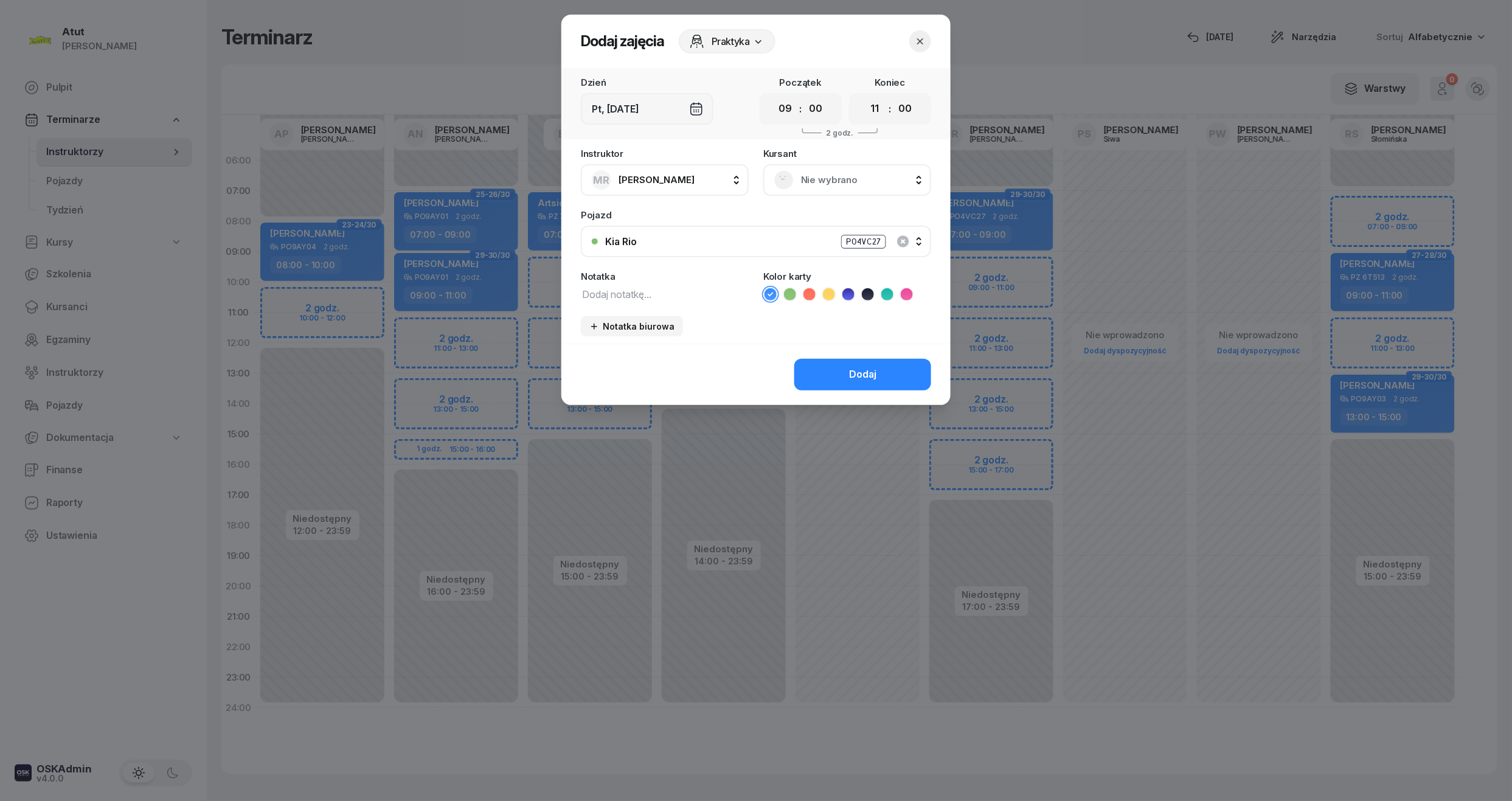
click at [852, 168] on div "Nie wybrano" at bounding box center [847, 180] width 168 height 32
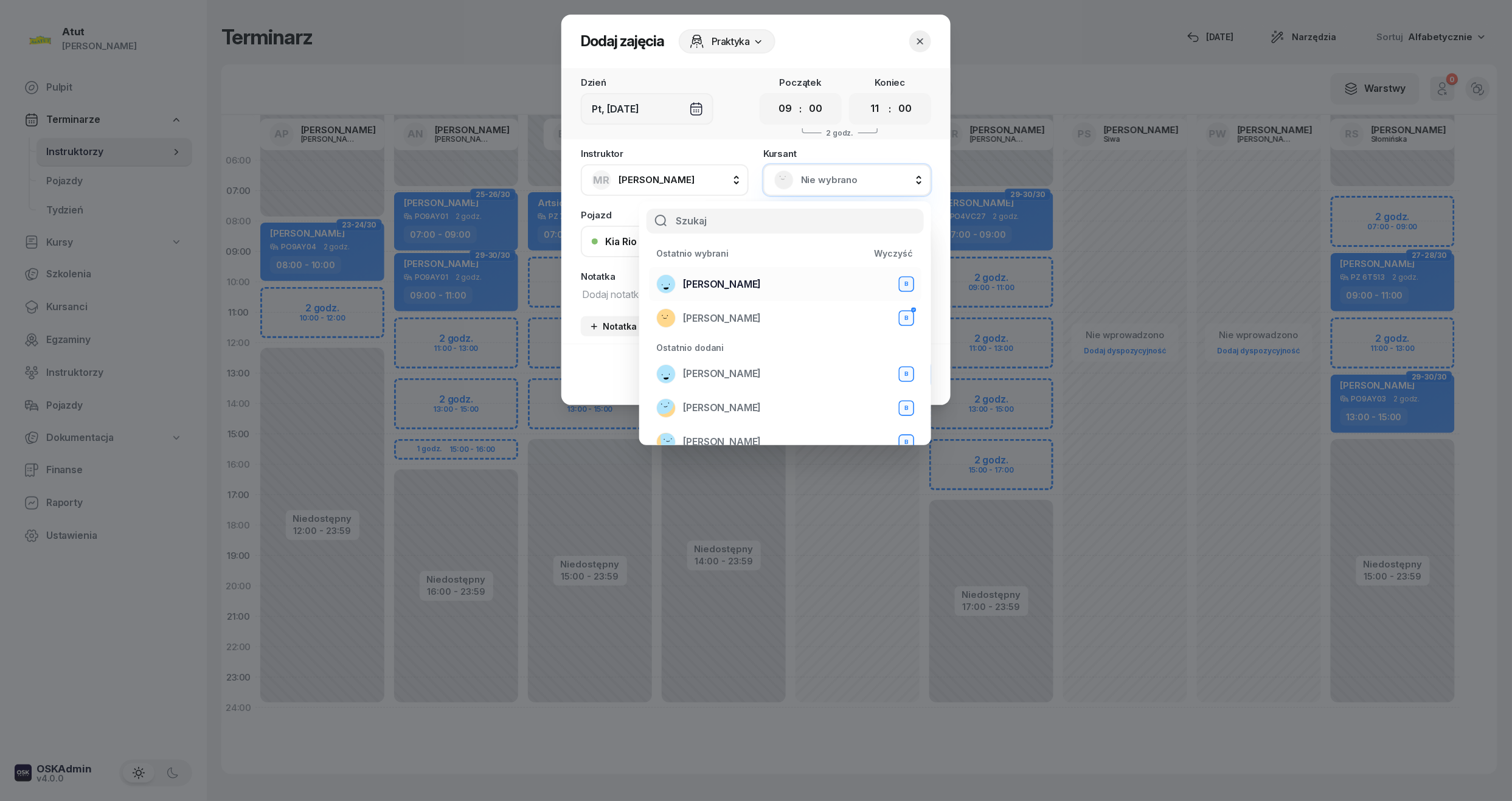
click at [737, 280] on span "Andrii Andrii" at bounding box center [722, 284] width 78 height 16
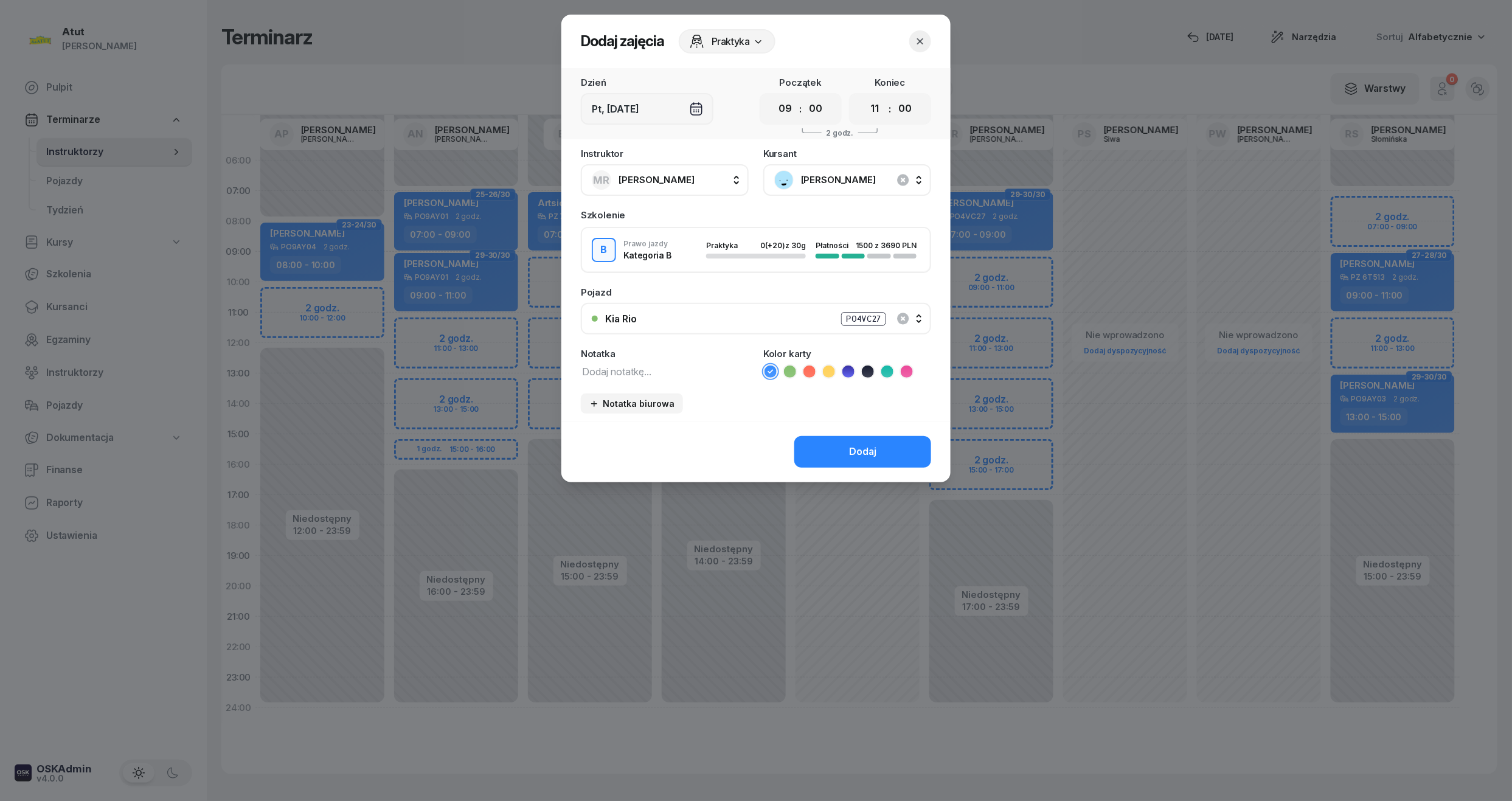
click at [834, 451] on button "Dodaj" at bounding box center [862, 452] width 137 height 32
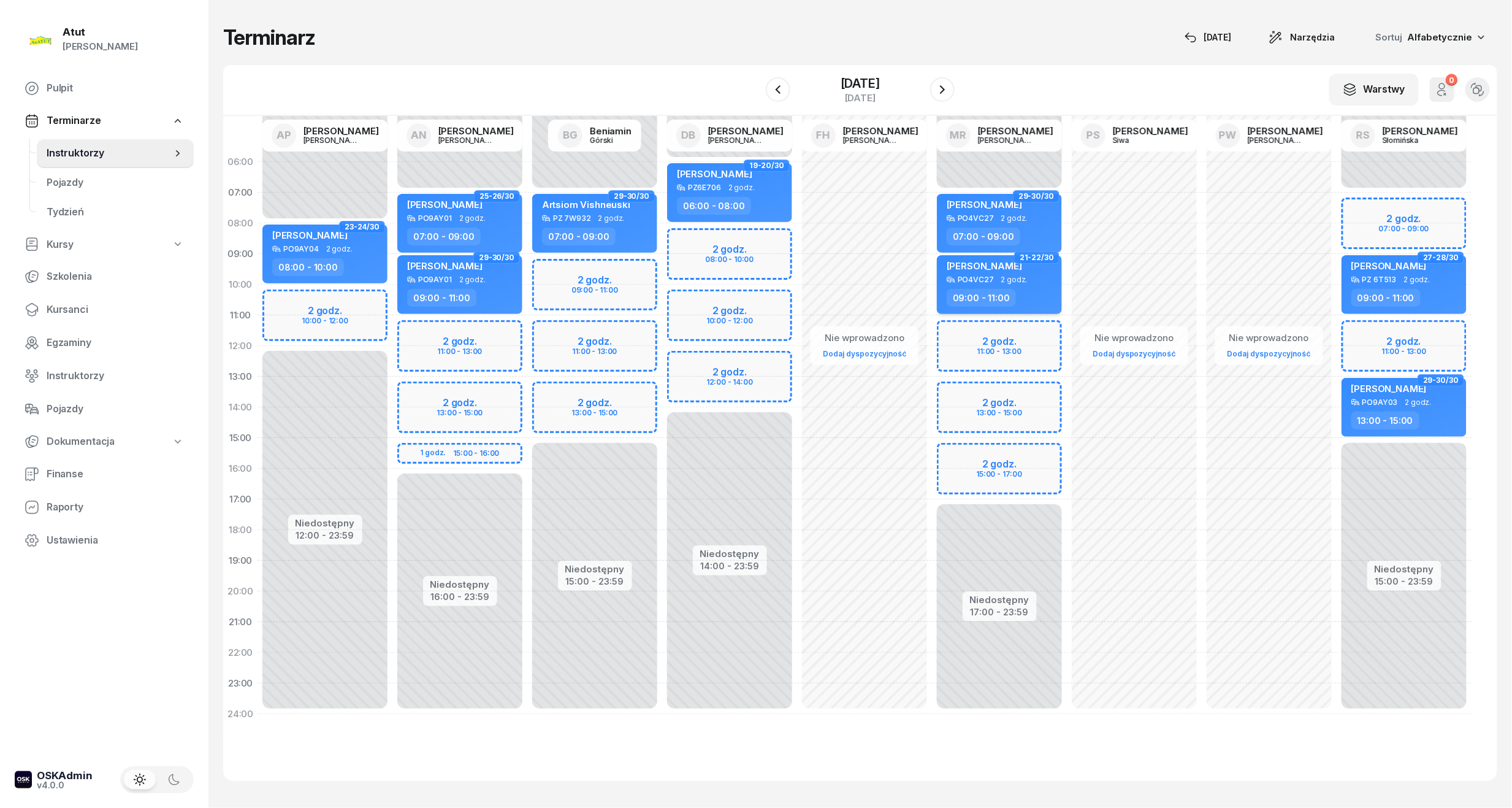
click at [976, 280] on div "PO4VC27" at bounding box center [976, 279] width 36 height 8
select select "09"
select select "11"
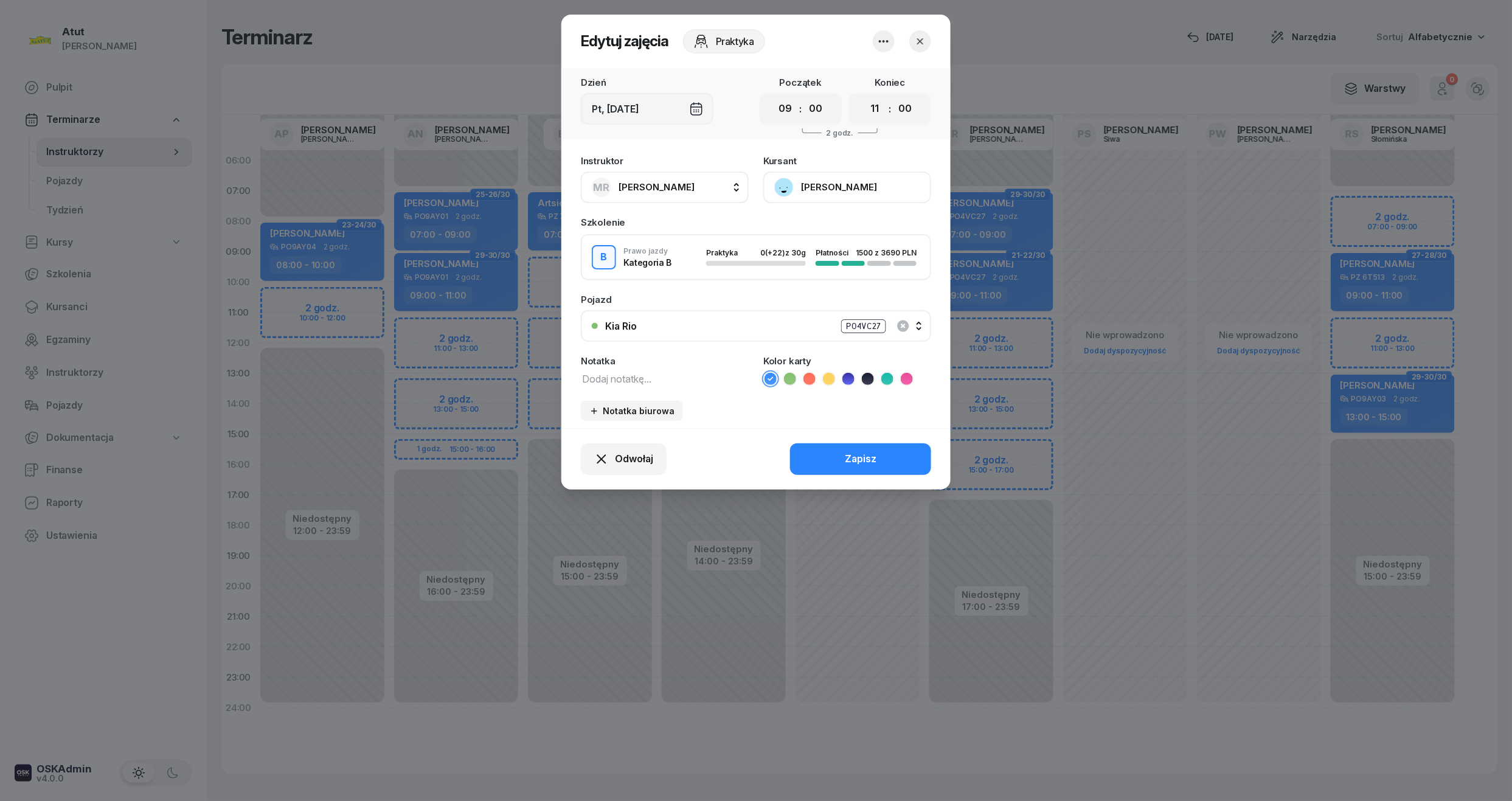
click at [852, 176] on button "Andrii Andrii" at bounding box center [847, 187] width 168 height 32
click at [801, 231] on div "Otwórz profil" at bounding box center [803, 228] width 59 height 16
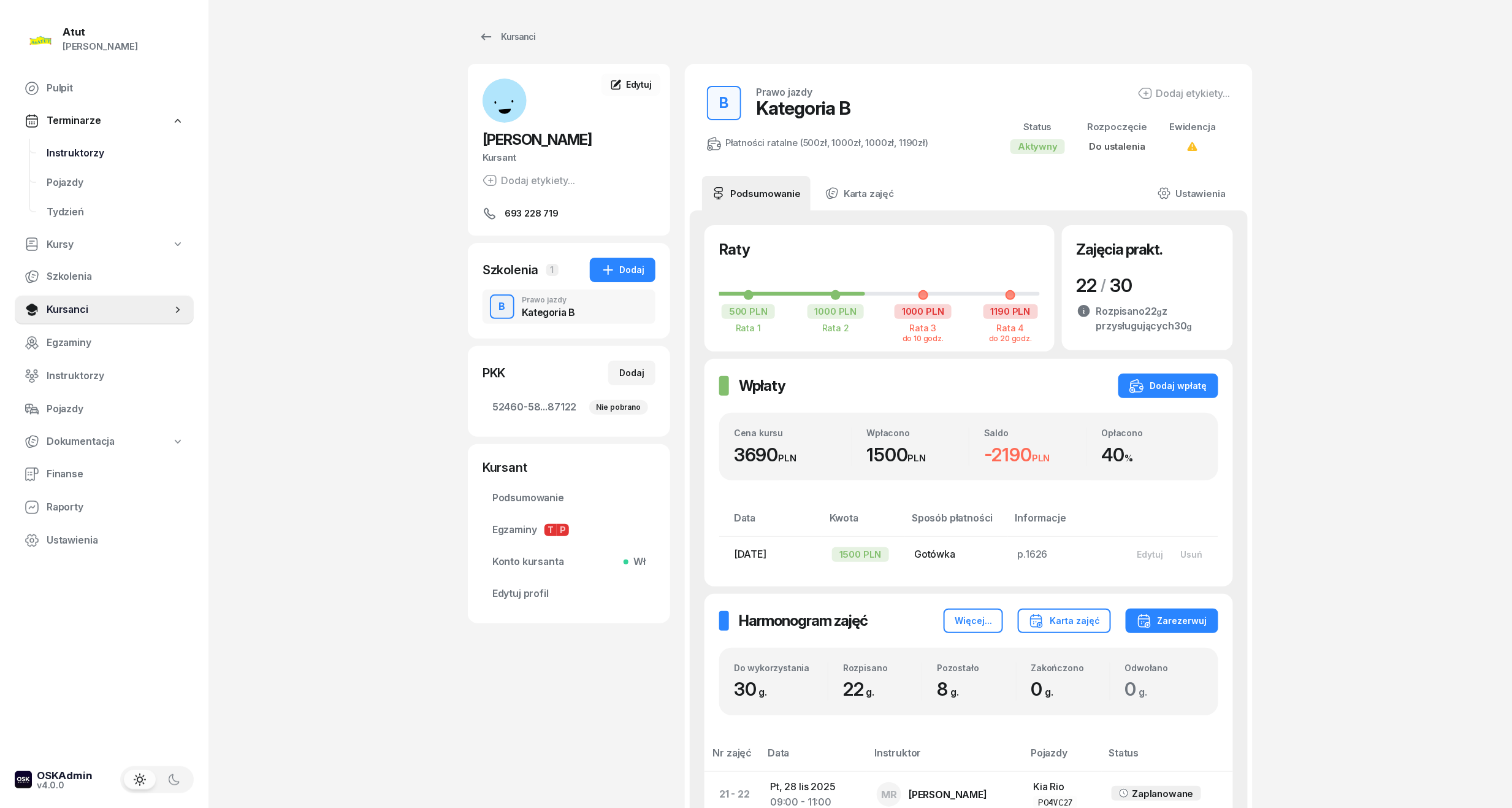
click at [70, 155] on span "Instruktorzy" at bounding box center [115, 154] width 138 height 16
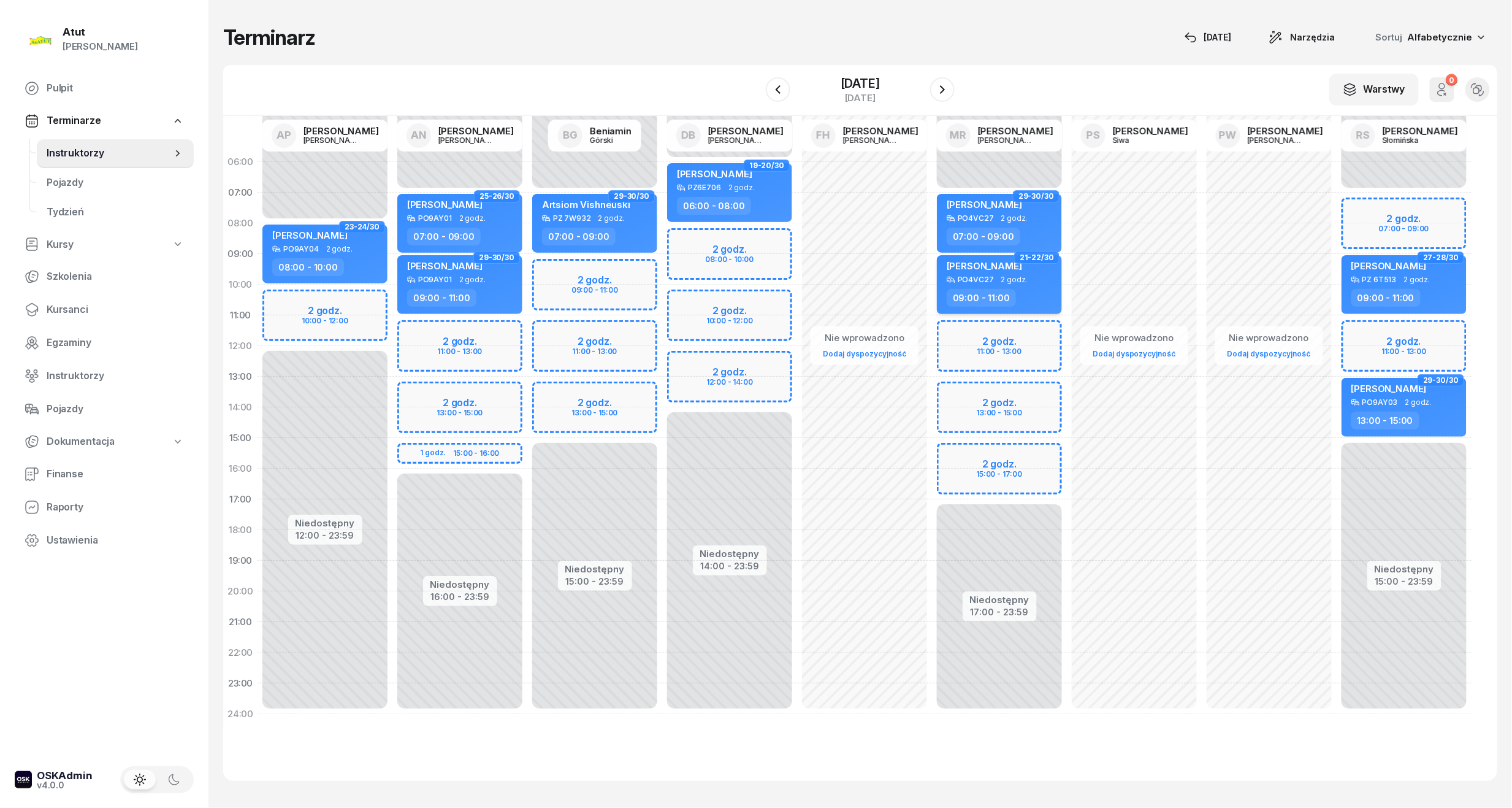
click at [980, 278] on div "PO4VC27" at bounding box center [976, 279] width 36 height 8
select select "09"
select select "11"
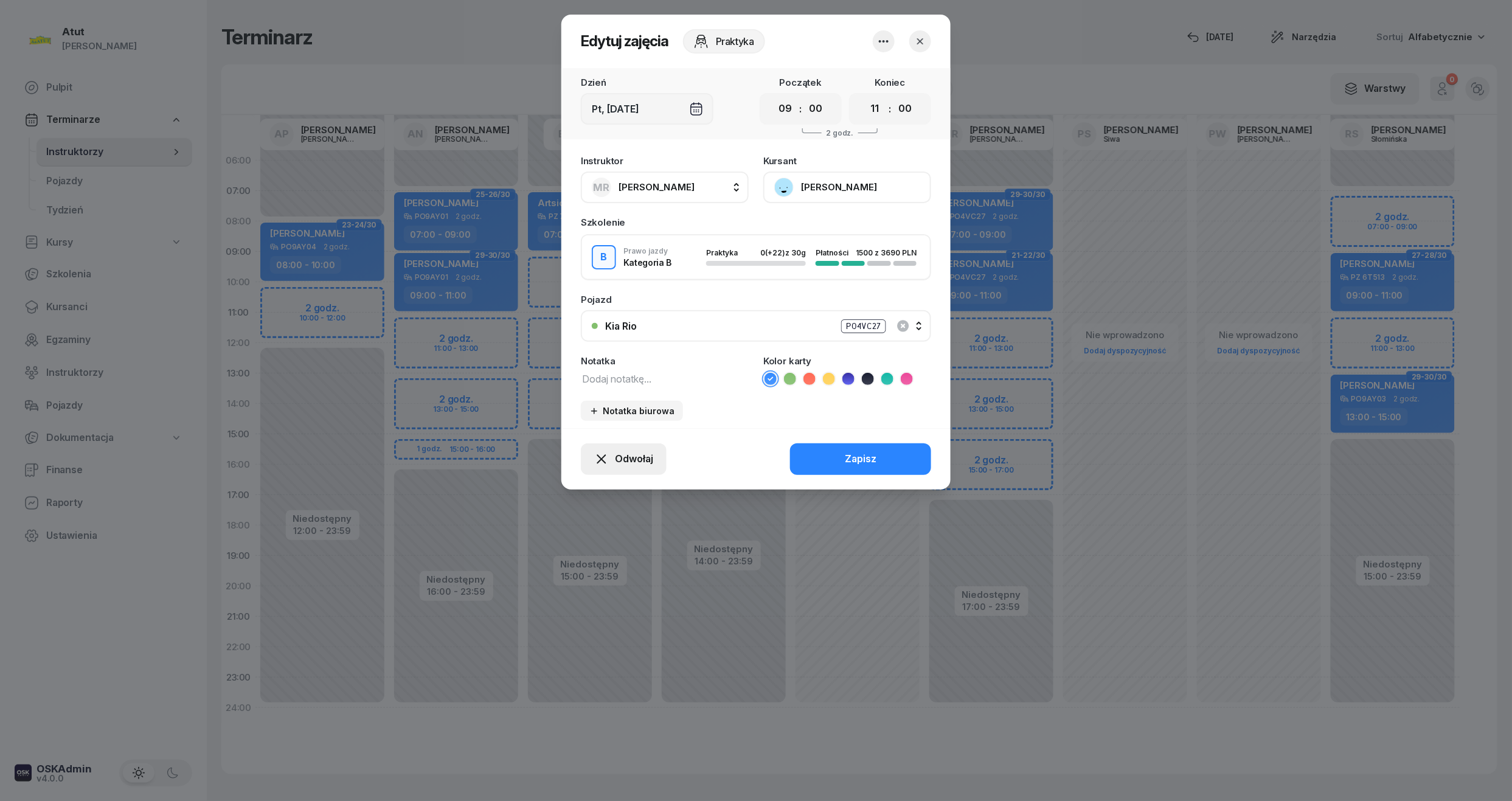
click at [653, 448] on button "Odwołaj" at bounding box center [623, 459] width 86 height 32
click at [620, 343] on link "My odwołaliśmy" at bounding box center [617, 354] width 160 height 30
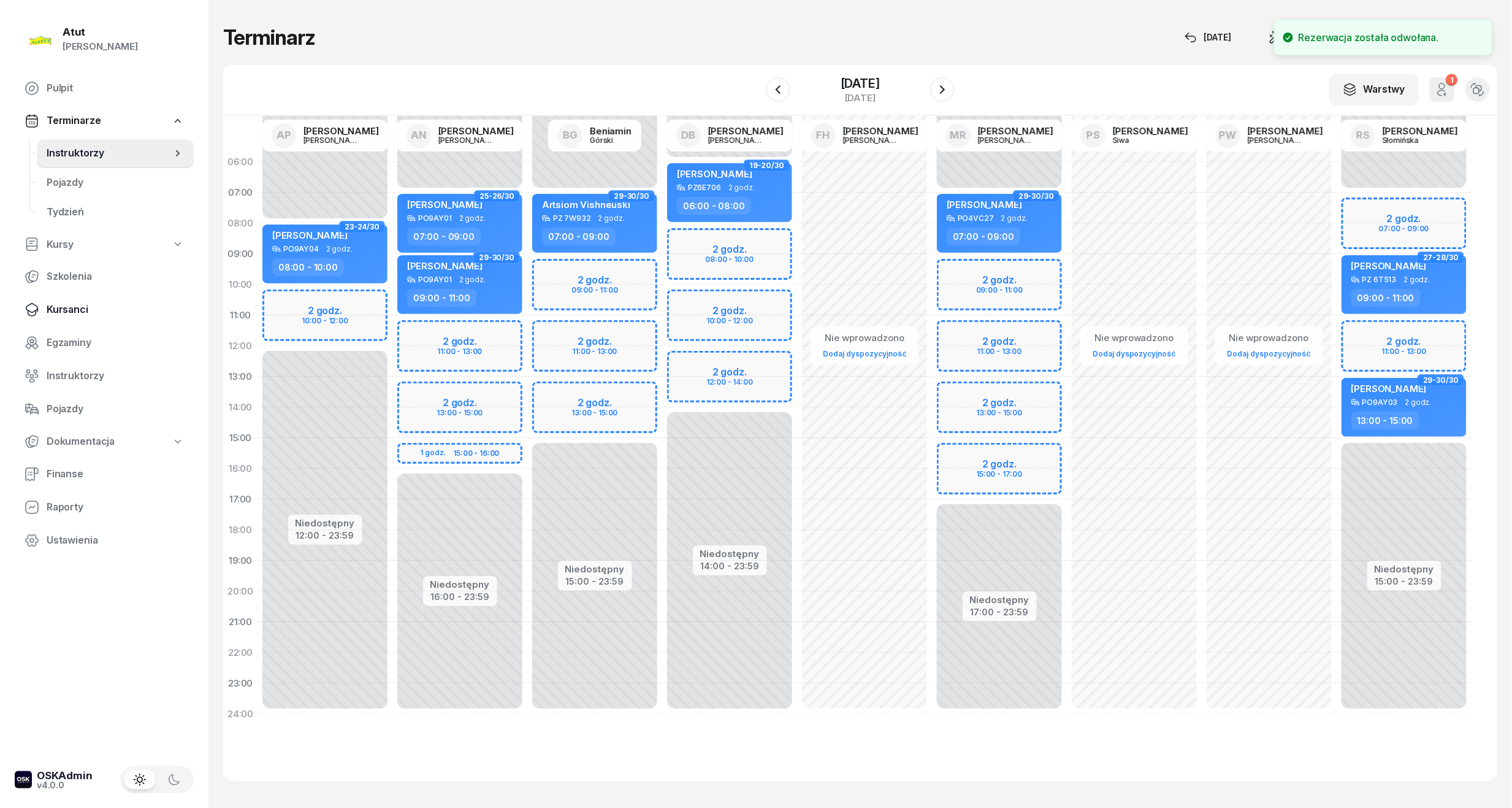
click at [62, 305] on span "Kursanci" at bounding box center [115, 309] width 138 height 16
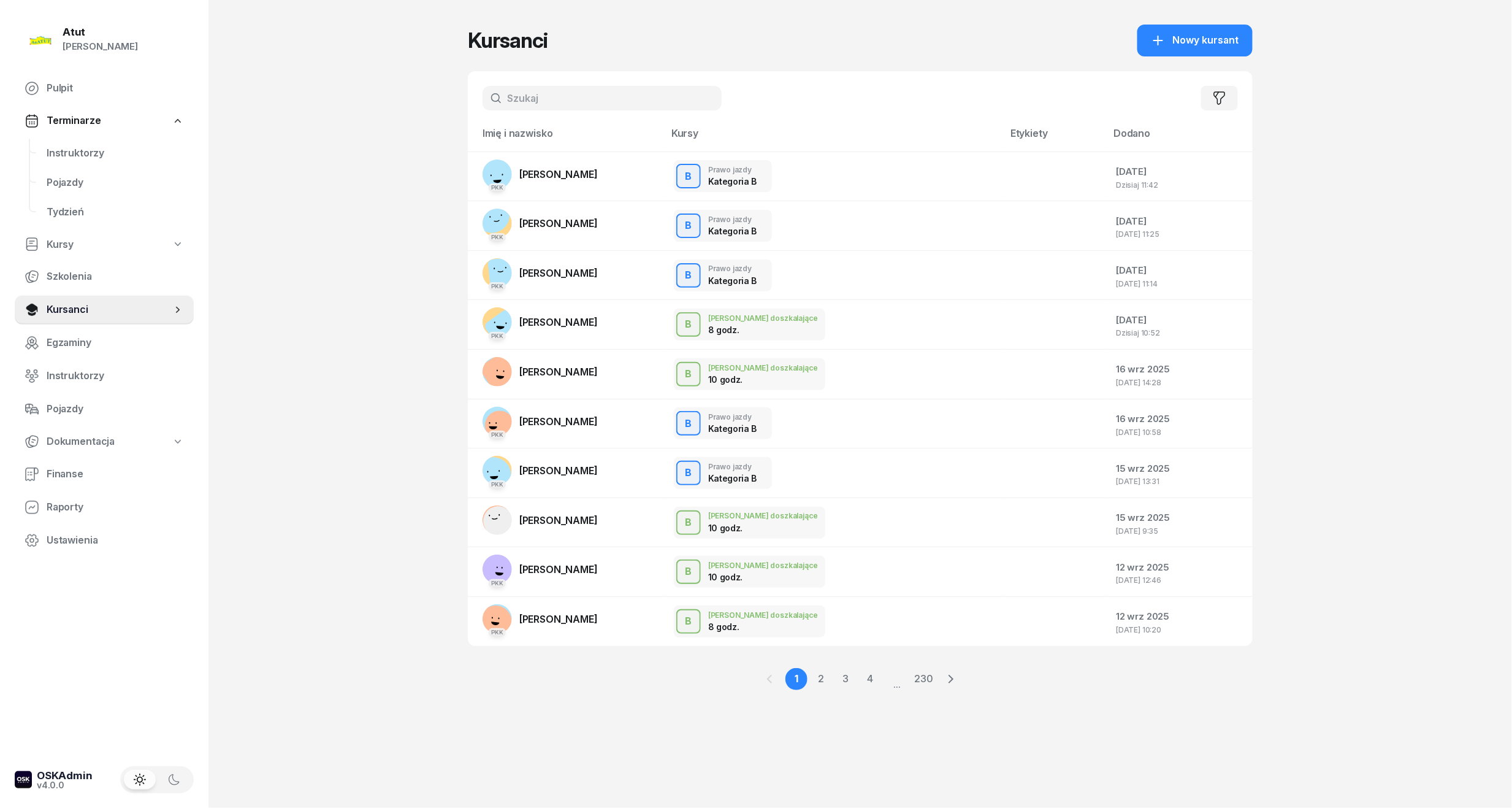
drag, startPoint x: 541, startPoint y: 184, endPoint x: 924, endPoint y: 370, distance: 425.8
click at [541, 183] on link "PKK Andrii Andrii" at bounding box center [540, 174] width 115 height 30
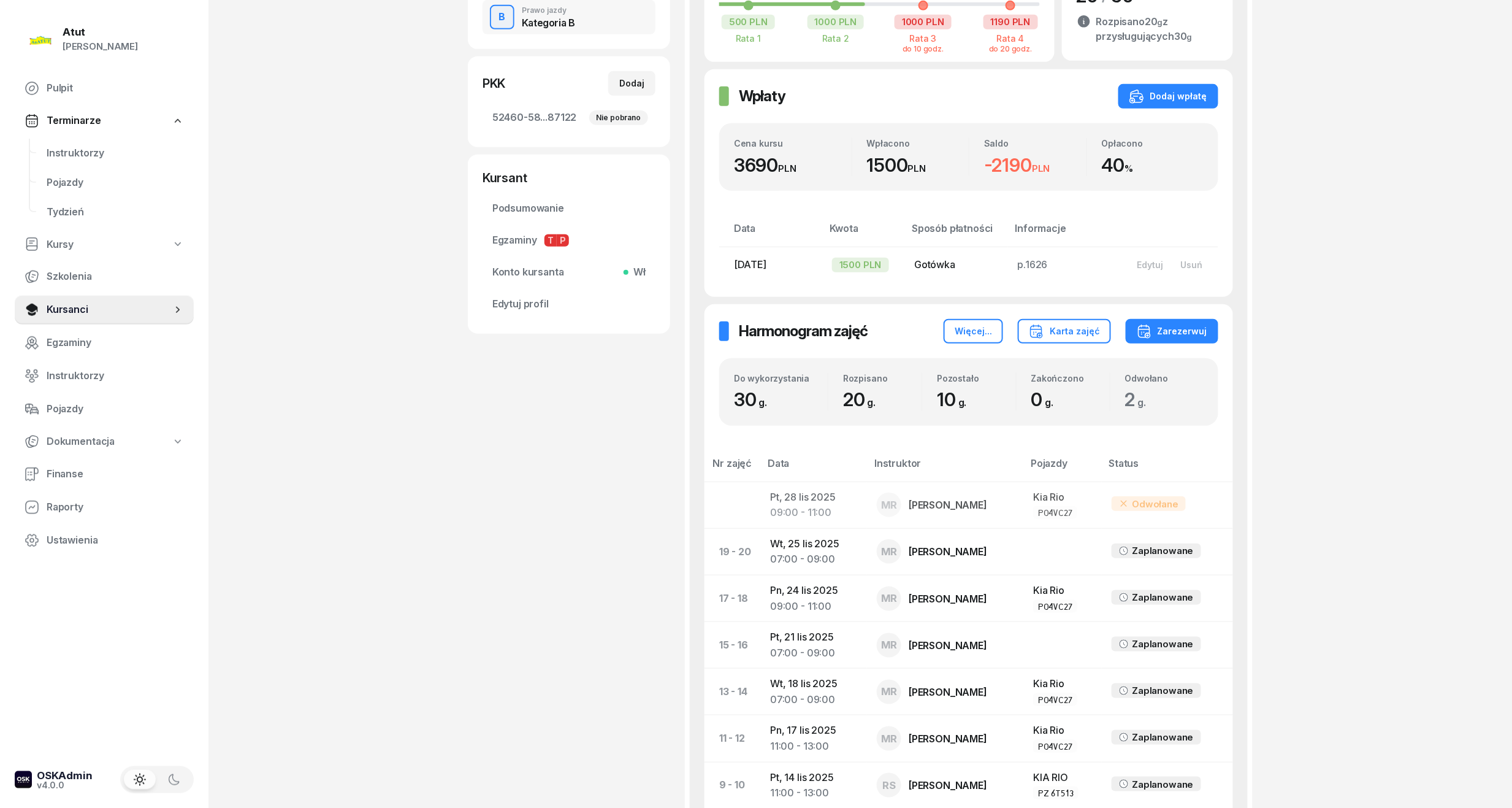
scroll to position [572, 0]
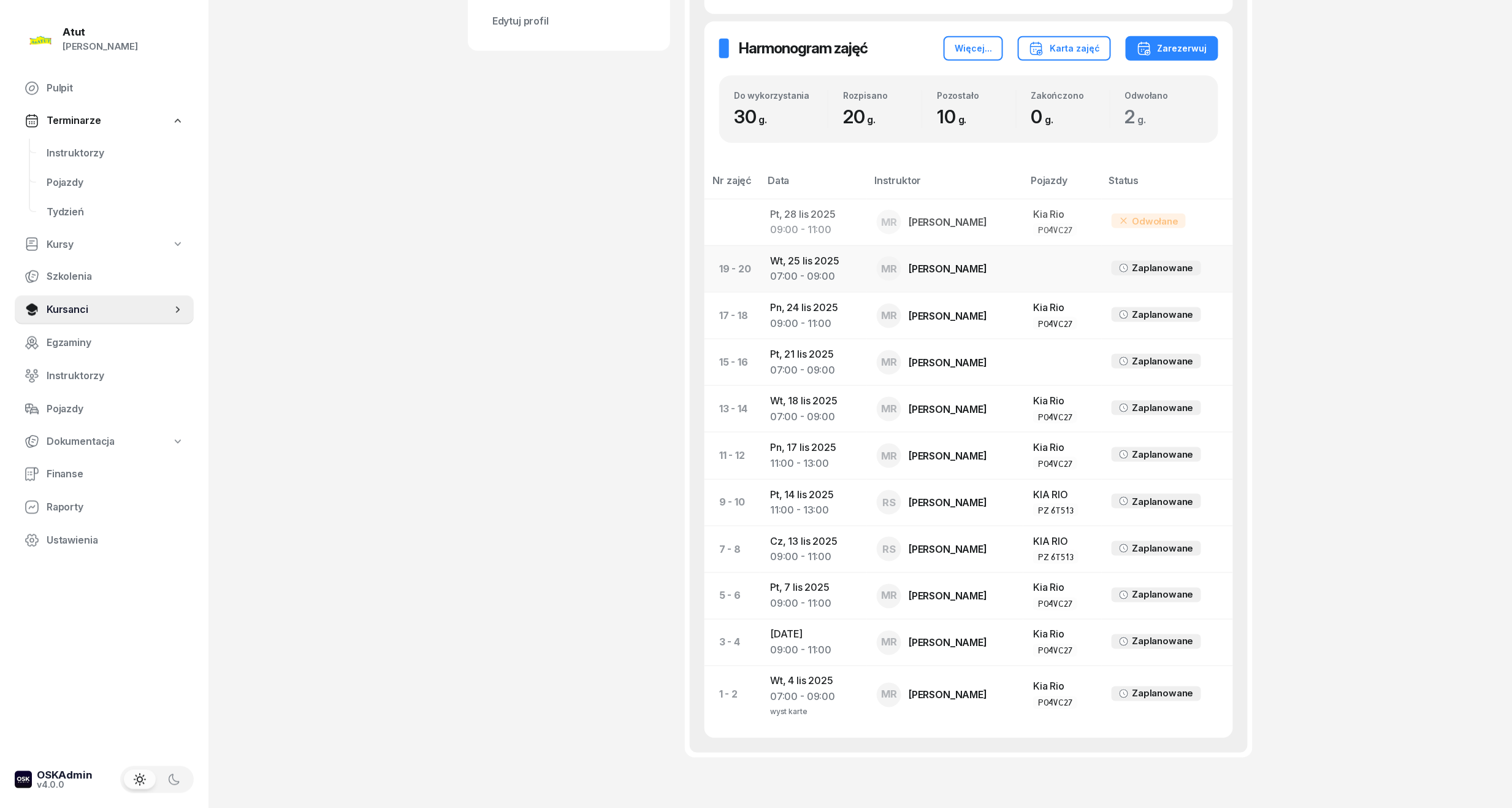
click at [812, 262] on td "Wt, 25 lis 2025 07:00 - 09:00" at bounding box center [814, 269] width 106 height 46
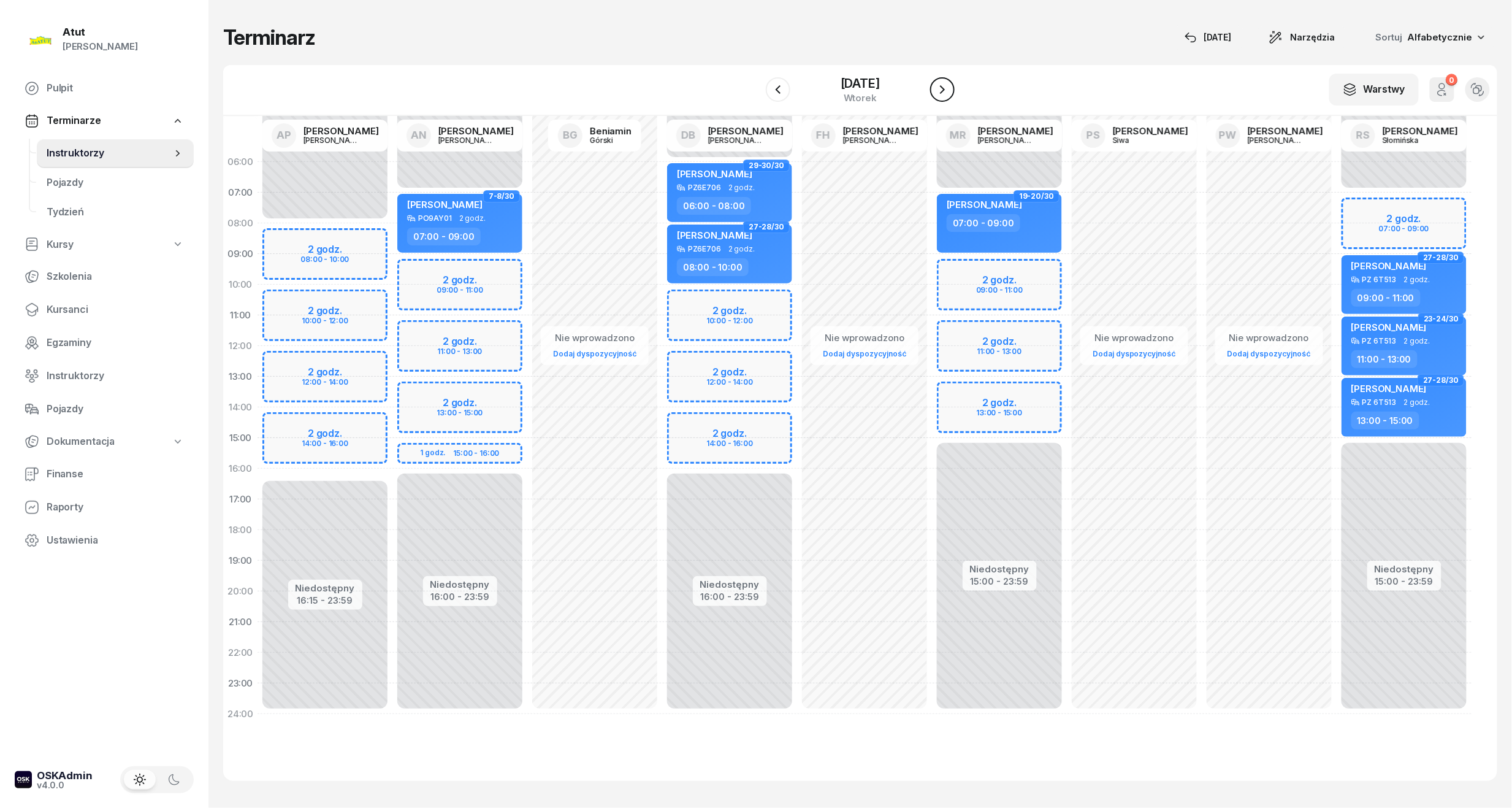
click at [938, 85] on icon "button" at bounding box center [943, 89] width 14 height 14
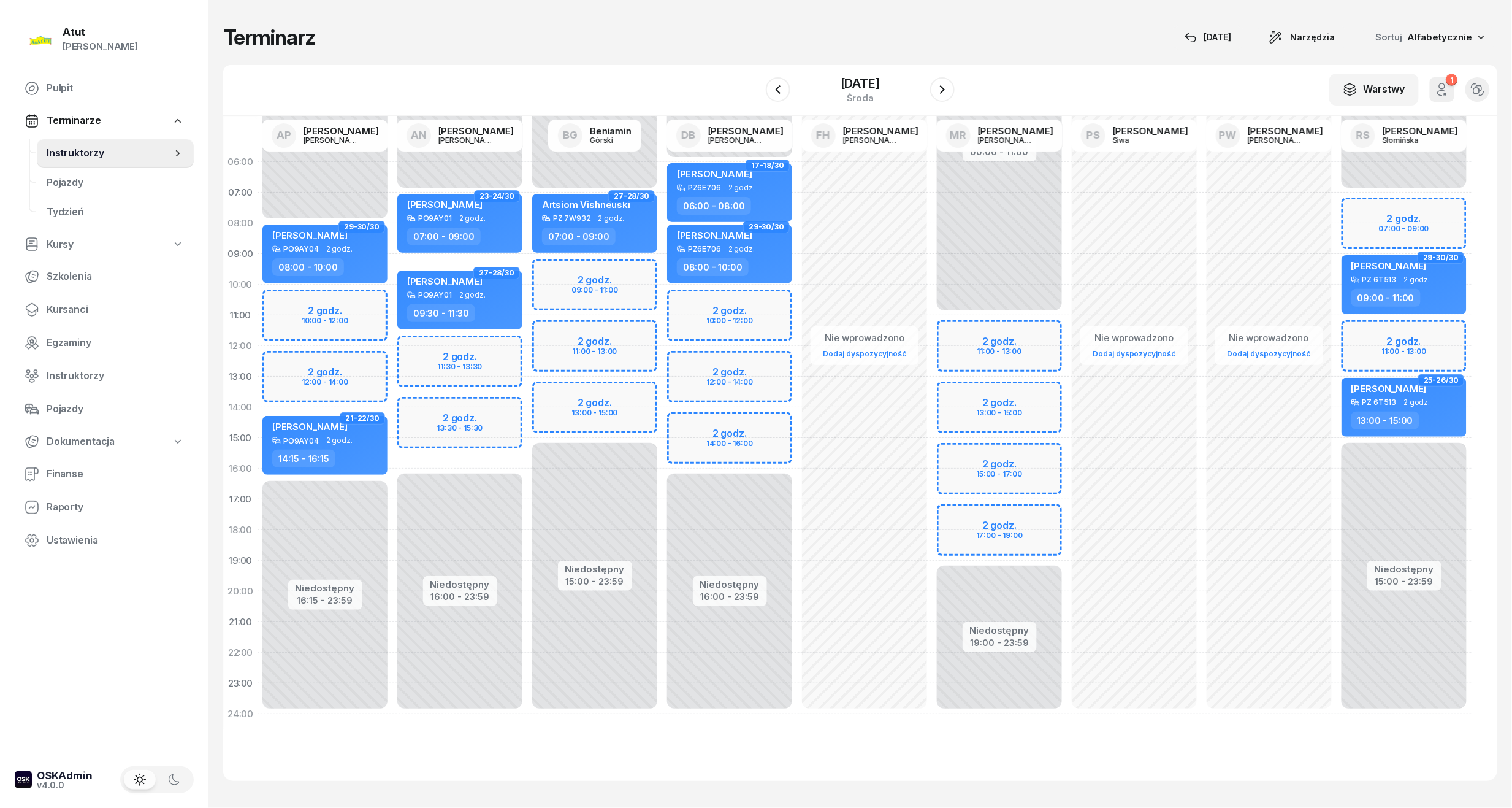
drag, startPoint x: 994, startPoint y: 347, endPoint x: 984, endPoint y: 341, distance: 11.7
click at [993, 346] on div "Niedostępny 00:00 - 11:00 Niedostępny 19:00 - 23:59 2 godz. 11:00 - 13:00 2 god…" at bounding box center [1000, 438] width 135 height 583
select select "12"
select select "14"
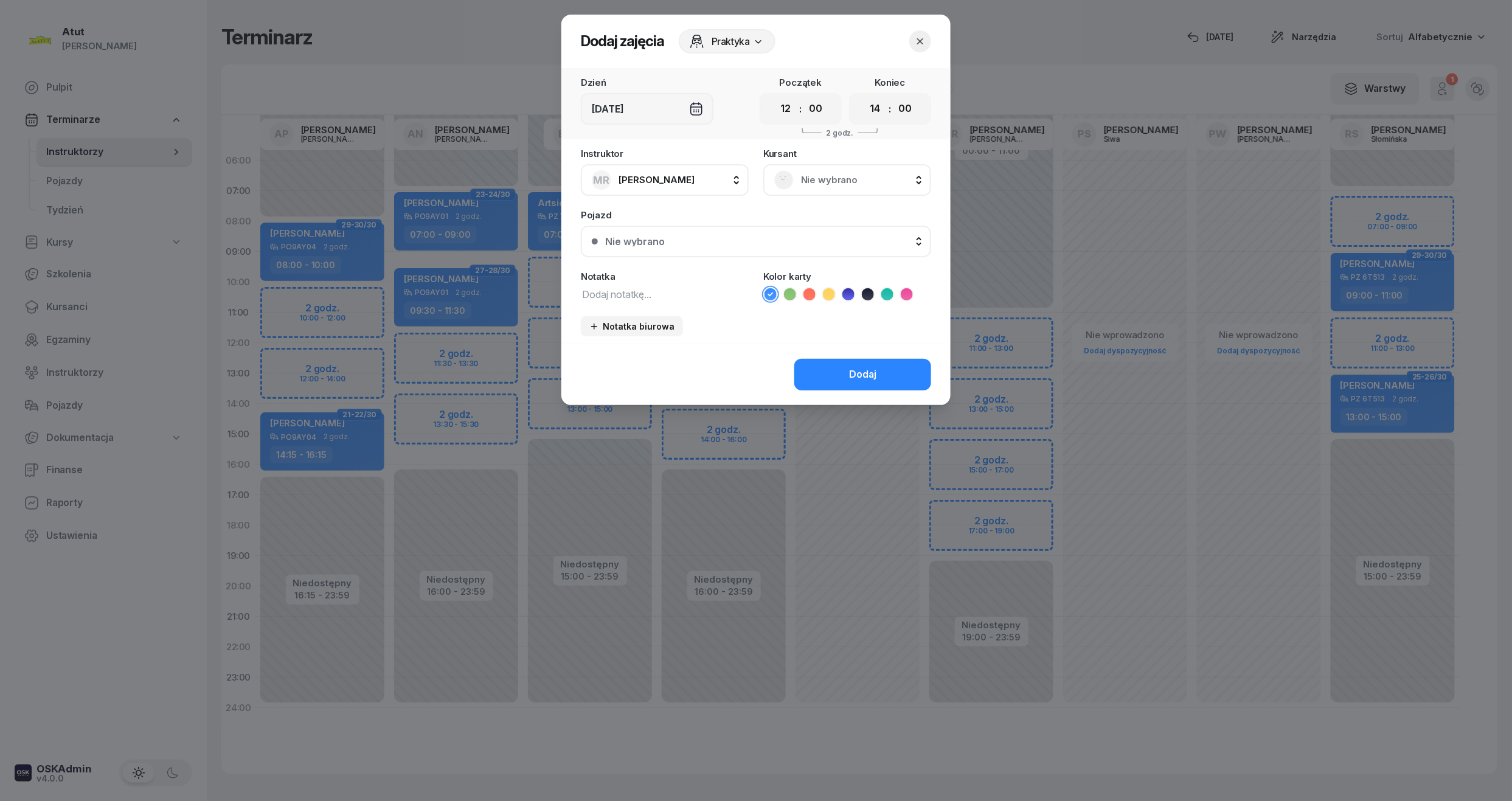
click at [842, 185] on span "Nie wybrano" at bounding box center [861, 180] width 119 height 16
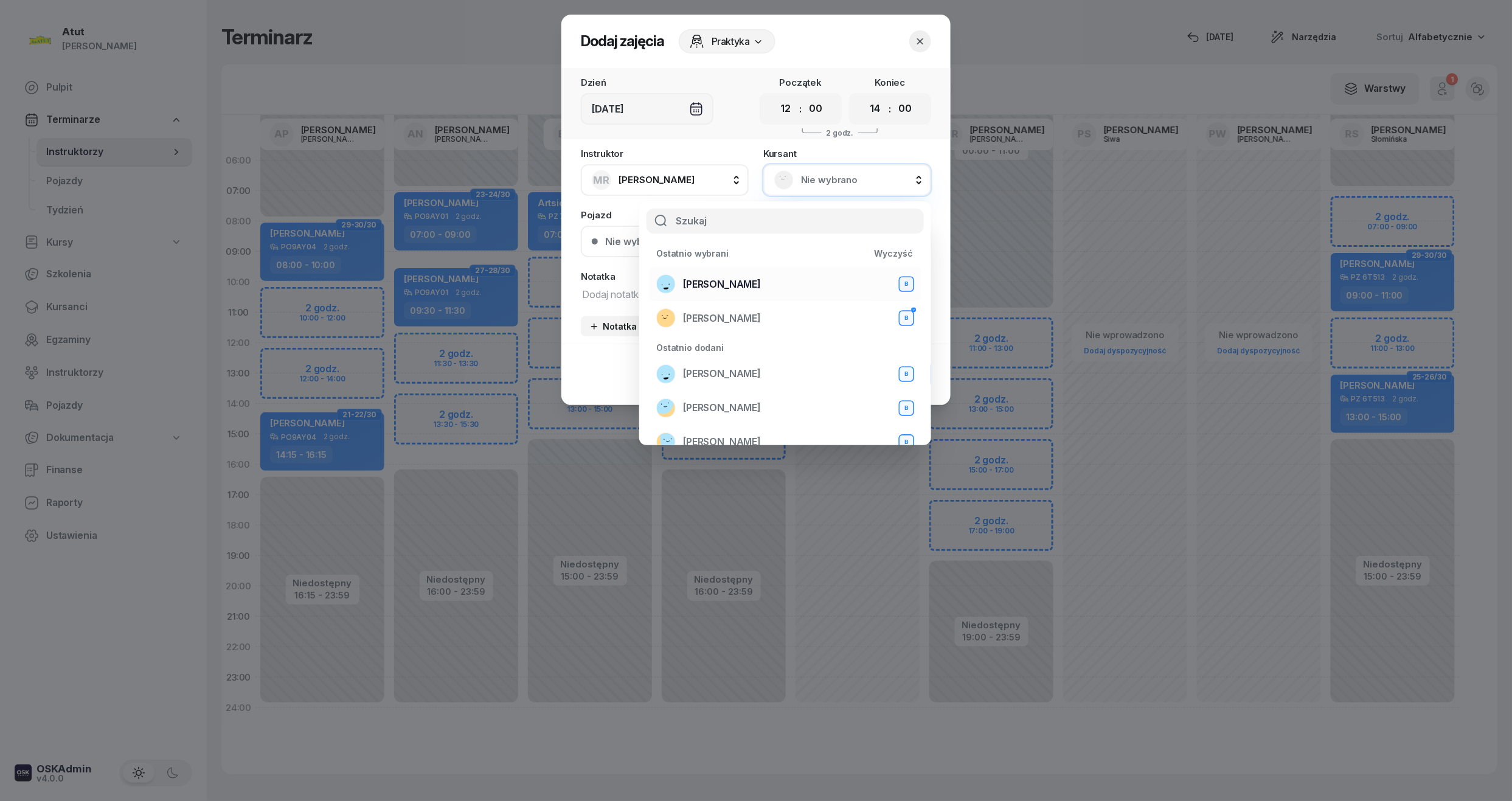
click at [741, 284] on div "Andrii Andrii B" at bounding box center [785, 284] width 258 height 19
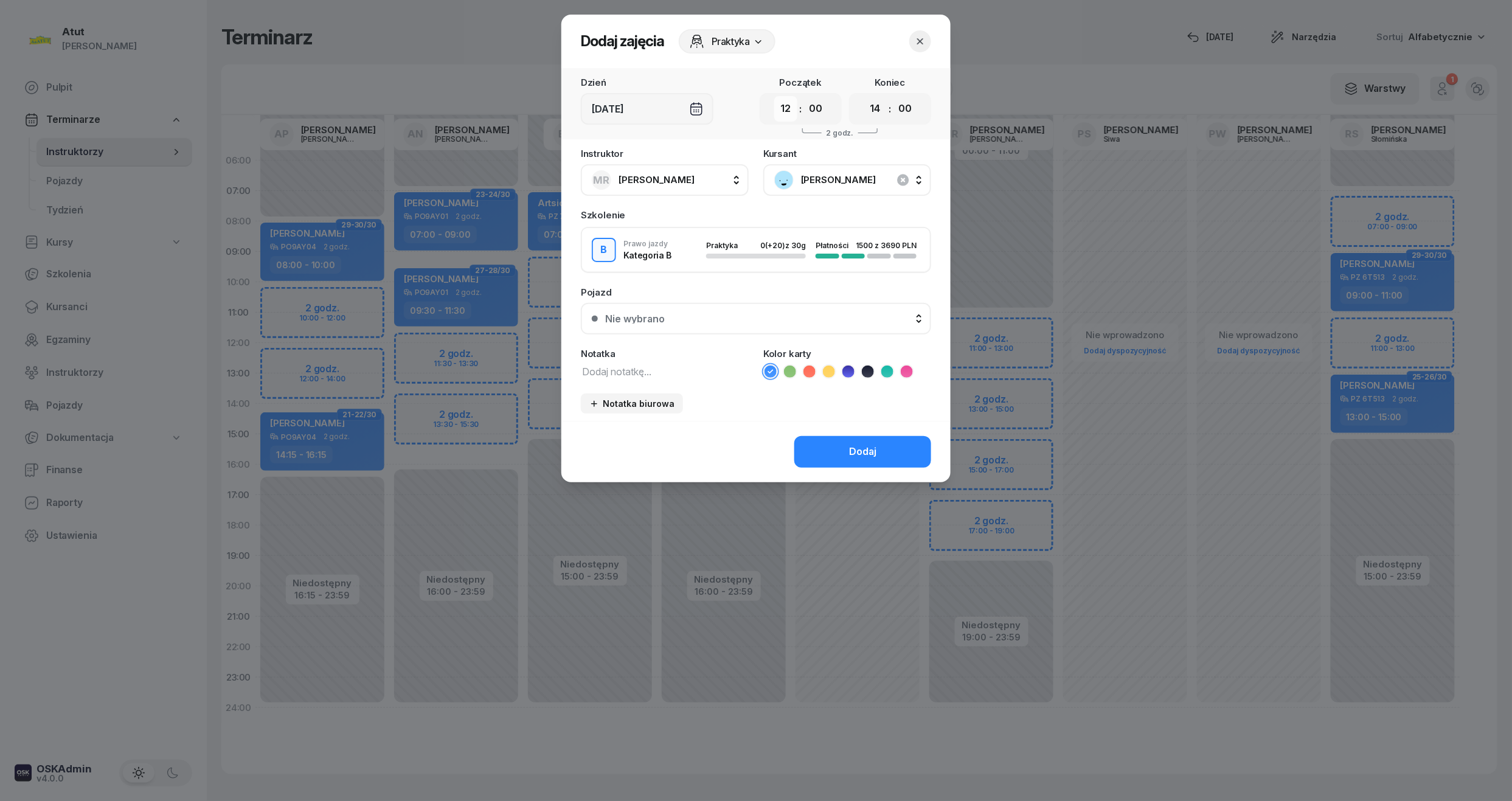
click at [782, 105] on select "00 01 02 03 04 05 06 07 08 09 10 11 12 13 14 15 16 17 18 19 20 21 22 23" at bounding box center [785, 109] width 23 height 26
select select "11"
click at [774, 96] on select "00 01 02 03 04 05 06 07 08 09 10 11 12 13 14 15 16 17 18 19 20 21 22 23" at bounding box center [785, 109] width 23 height 26
click at [871, 108] on select "00 01 02 03 04 05 06 07 08 09 10 11 12 13 14 15 16 17 18 19 20 21 22 23" at bounding box center [875, 109] width 23 height 26
select select "13"
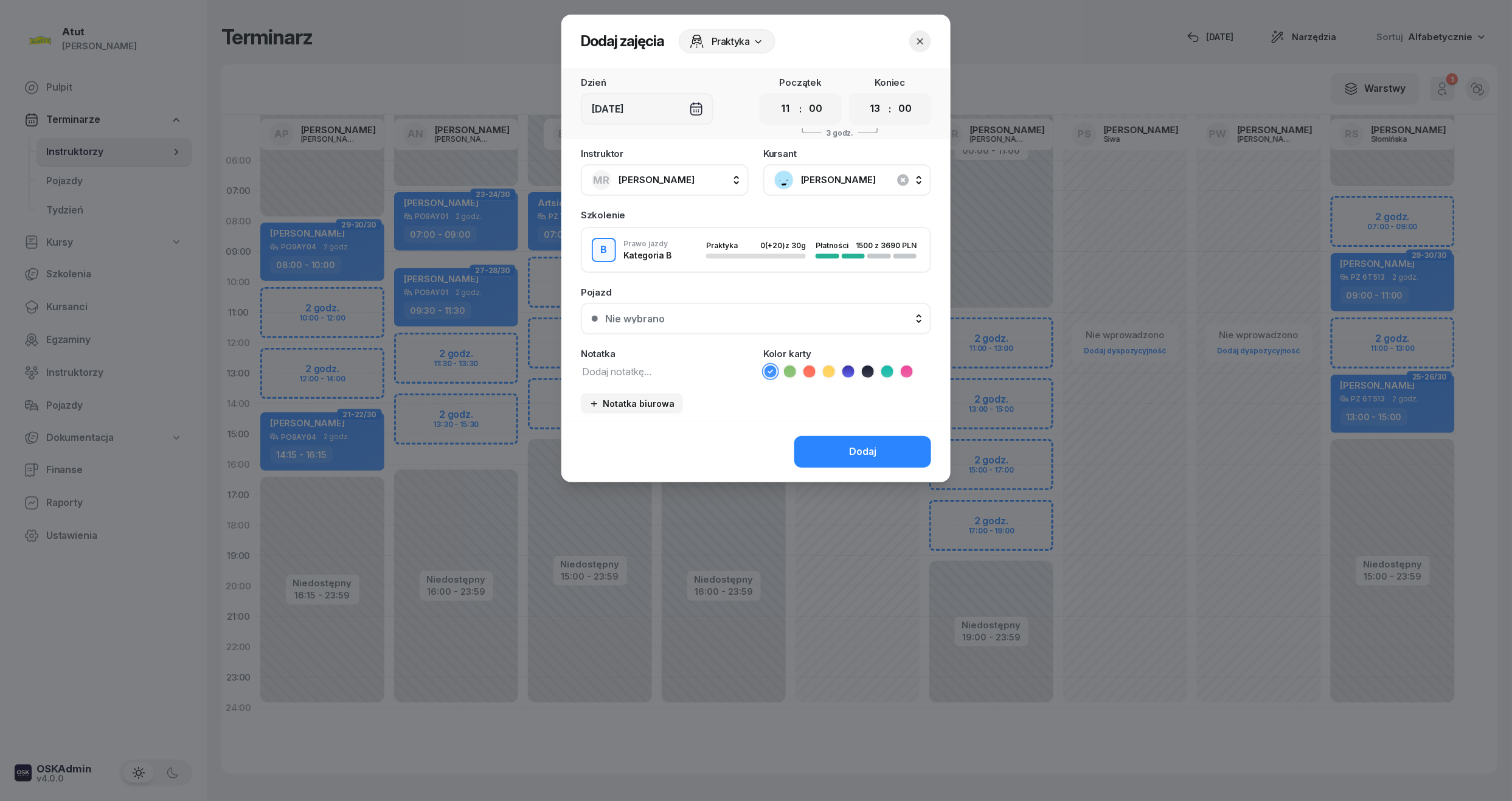
click at [864, 96] on select "00 01 02 03 04 05 06 07 08 09 10 11 12 13 14 15 16 17 18 19 20 21 22 23" at bounding box center [875, 109] width 23 height 26
click at [725, 310] on button "Nie wybrano" at bounding box center [756, 319] width 351 height 32
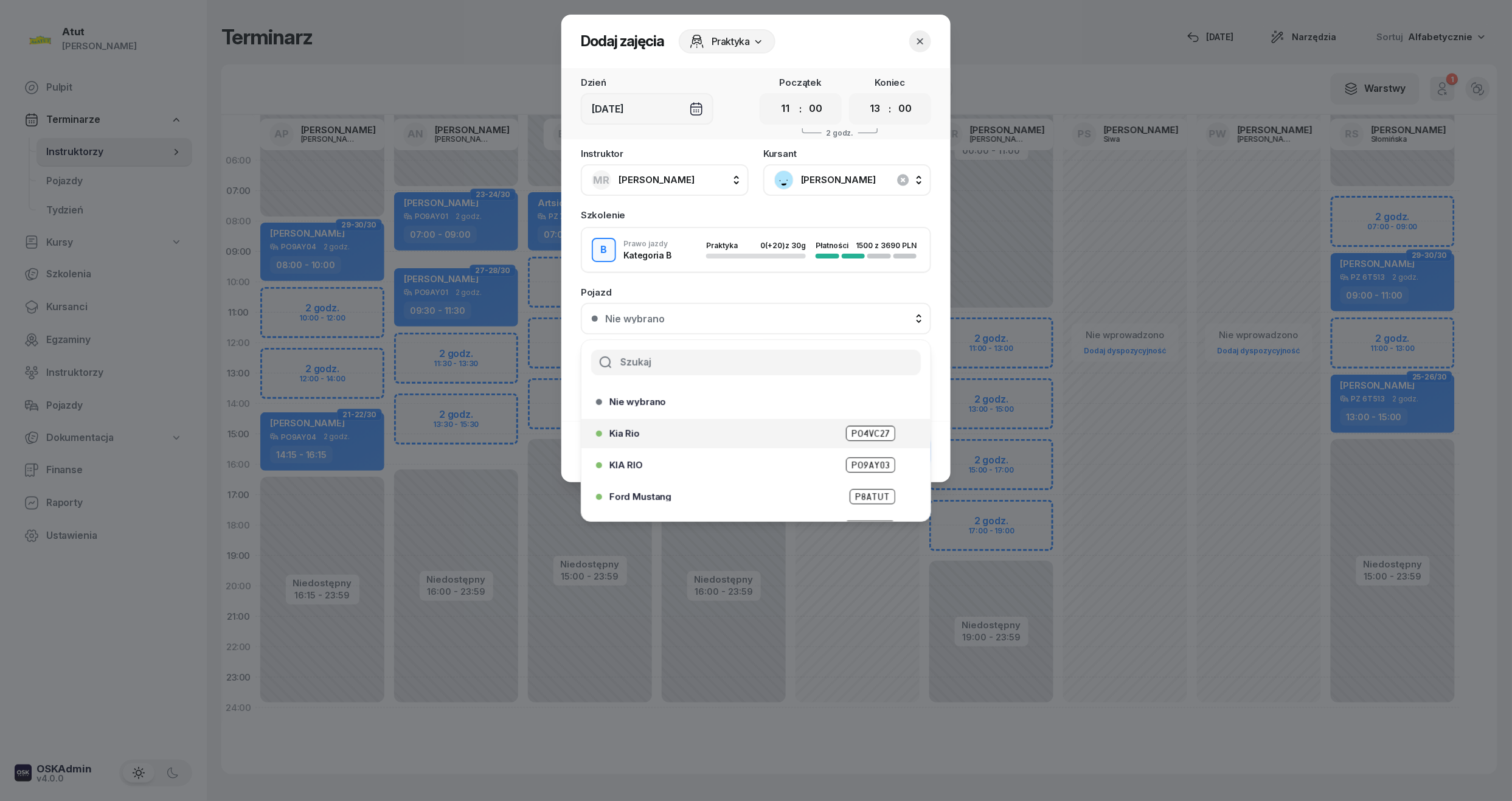
click at [876, 429] on span "PO4VC27" at bounding box center [870, 432] width 50 height 15
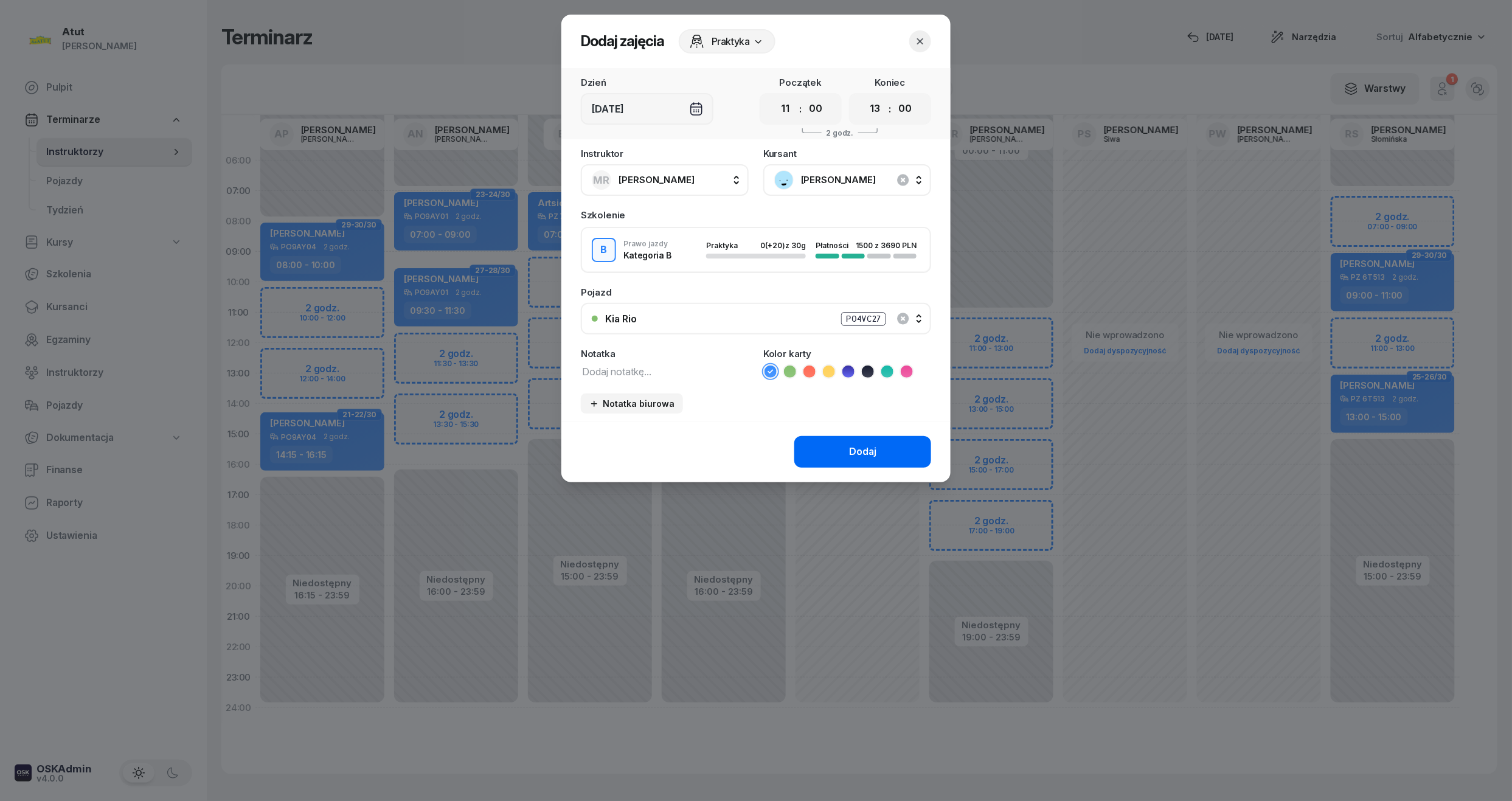
click at [870, 444] on div "Dodaj" at bounding box center [863, 452] width 27 height 16
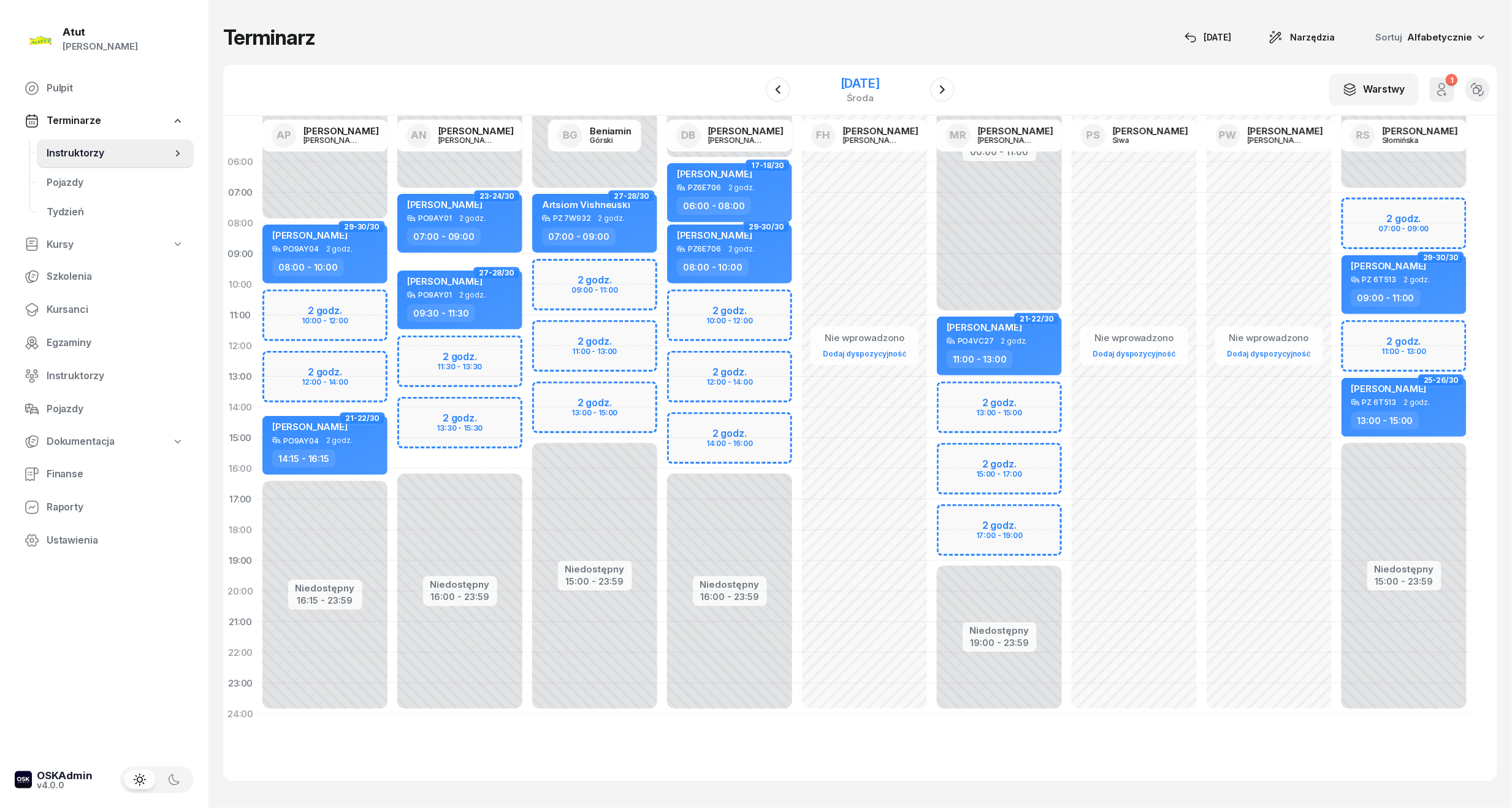
click at [840, 79] on div "26 listopada 2025" at bounding box center [860, 83] width 39 height 12
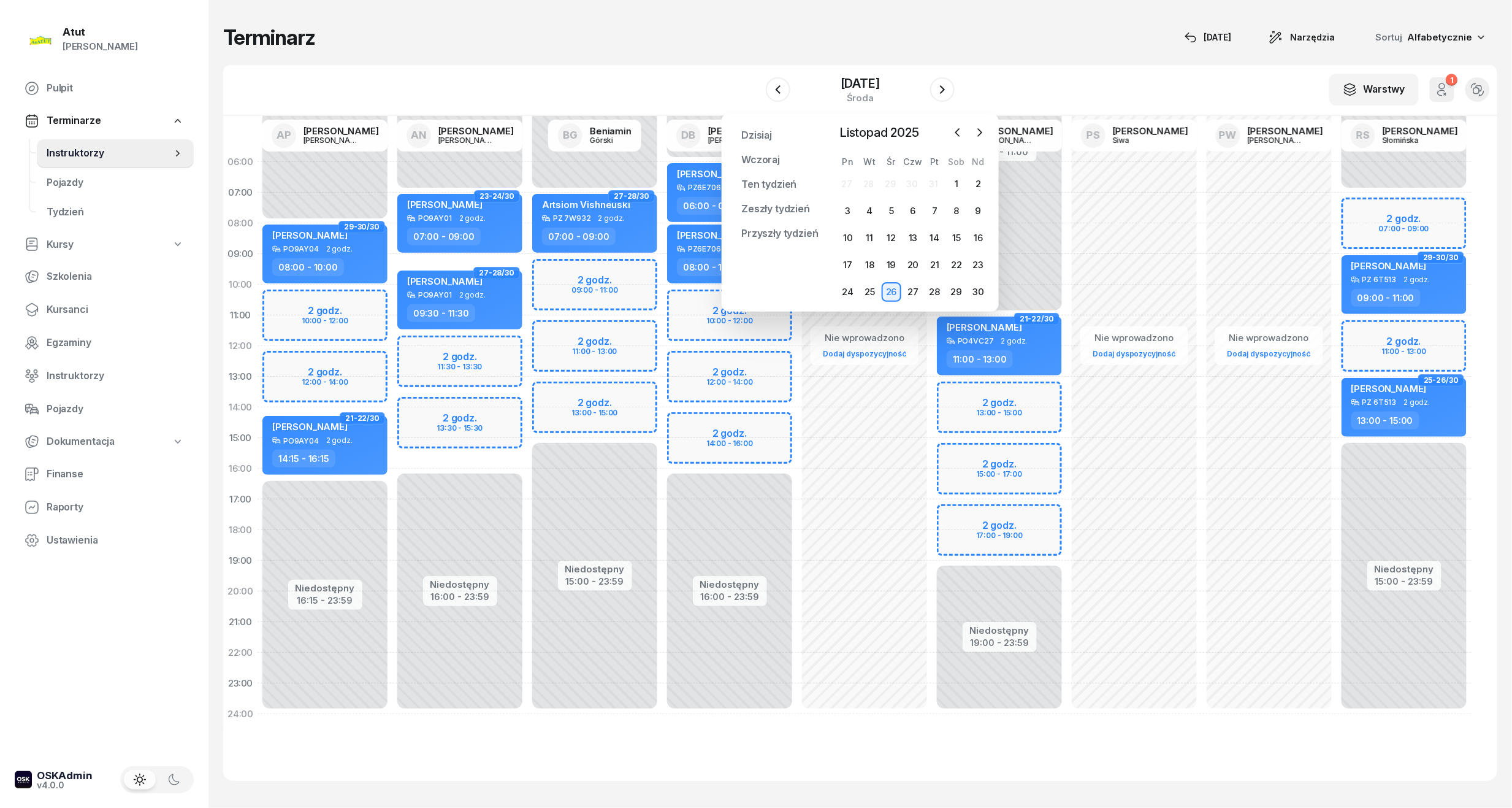
click at [982, 122] on div "Dzisiaj Wczoraj Ten tydzień Zeszły tydzień Przyszły tydzień Przypnij Listopad 2…" at bounding box center [860, 212] width 277 height 198
click at [977, 126] on icon "button" at bounding box center [980, 132] width 12 height 12
click at [847, 180] on div "1" at bounding box center [848, 183] width 20 height 20
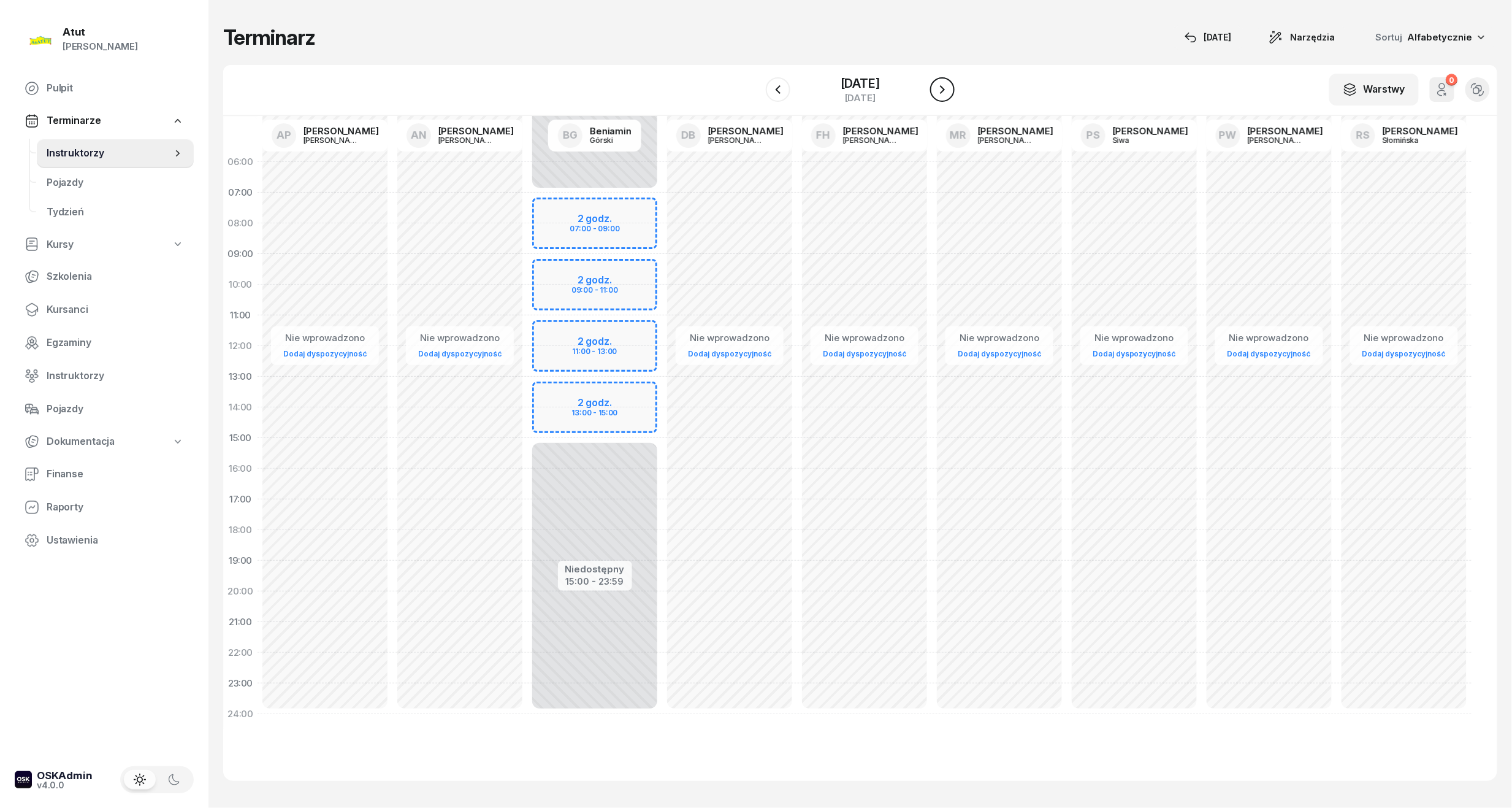
click at [943, 90] on icon "button" at bounding box center [943, 89] width 14 height 14
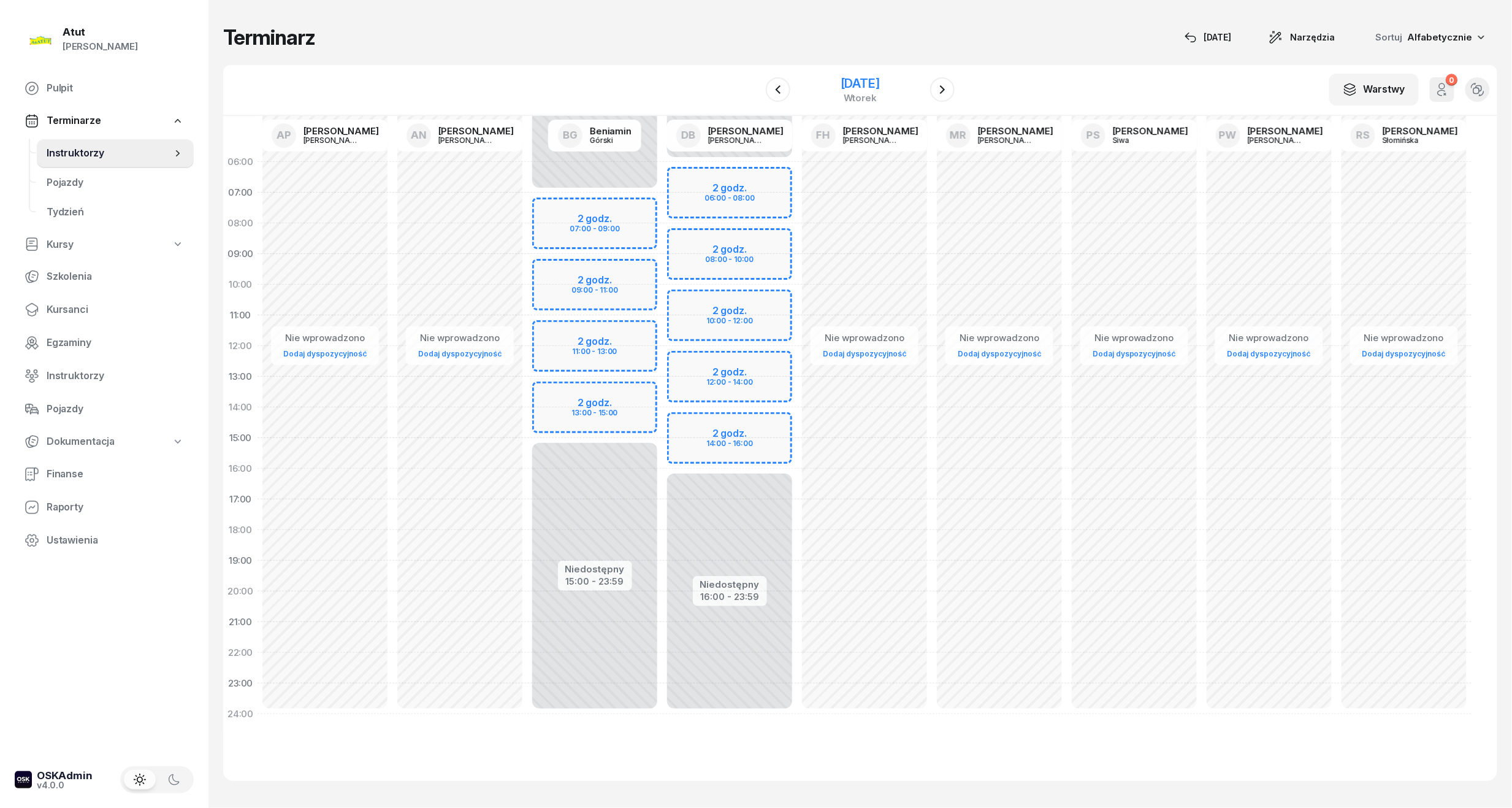
click at [855, 83] on div "2 grudnia 2025" at bounding box center [860, 83] width 39 height 12
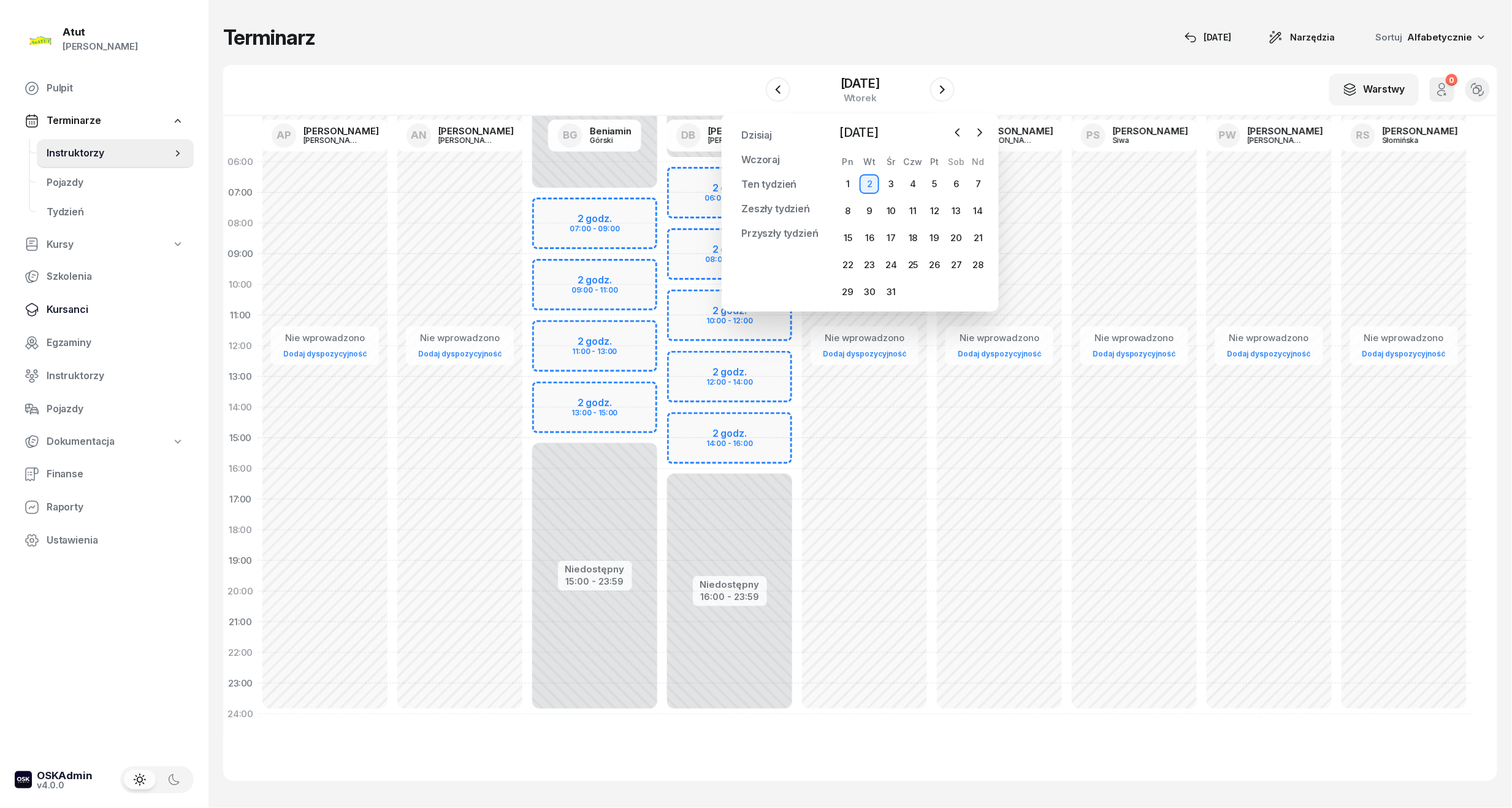
click at [78, 308] on span "Kursanci" at bounding box center [115, 309] width 138 height 16
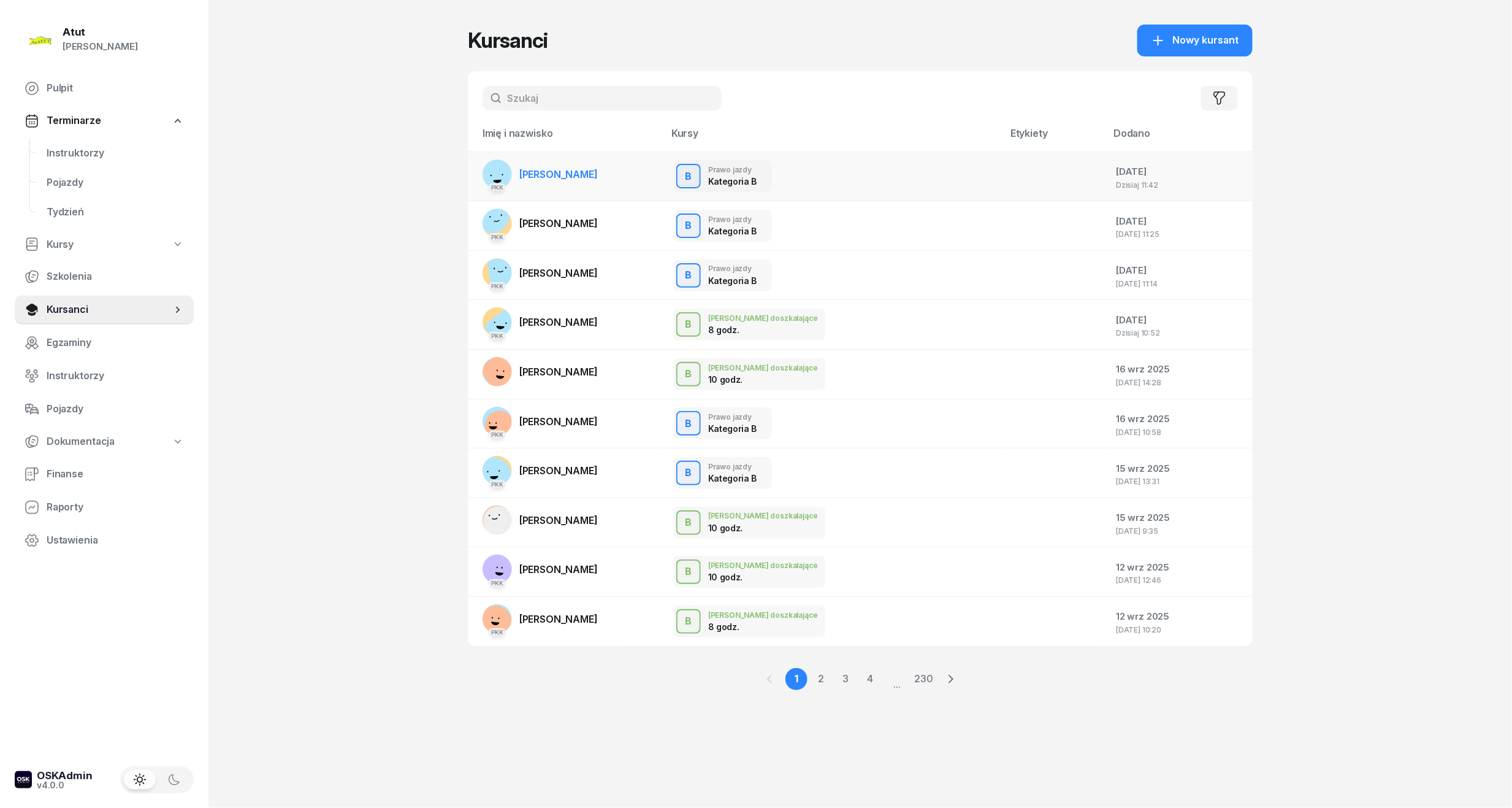
click at [561, 178] on span "Andrii Andrii" at bounding box center [559, 174] width 78 height 12
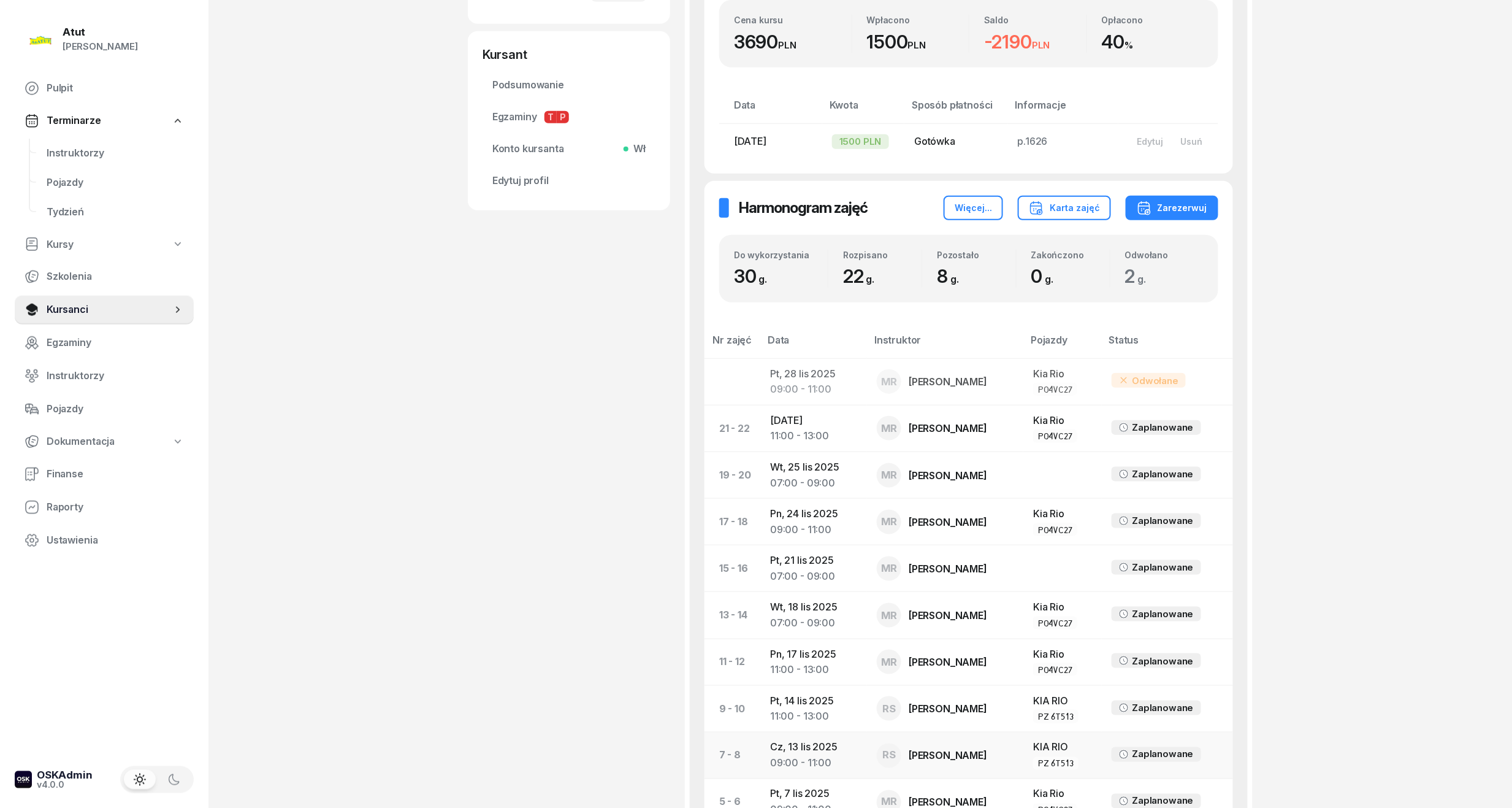
scroll to position [491, 0]
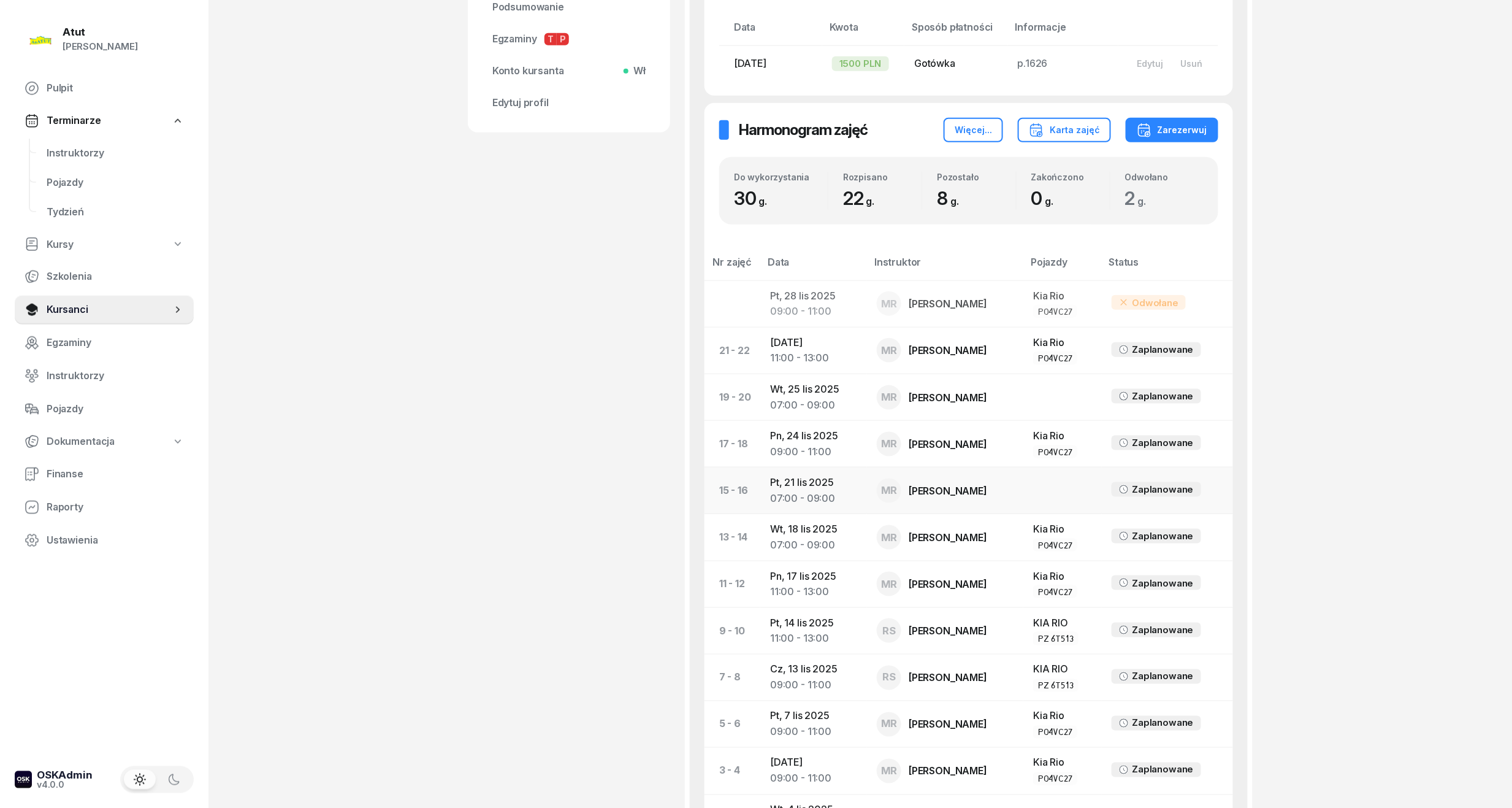
click at [803, 483] on td "Pt, 21 lis 2025 07:00 - 09:00" at bounding box center [814, 491] width 106 height 46
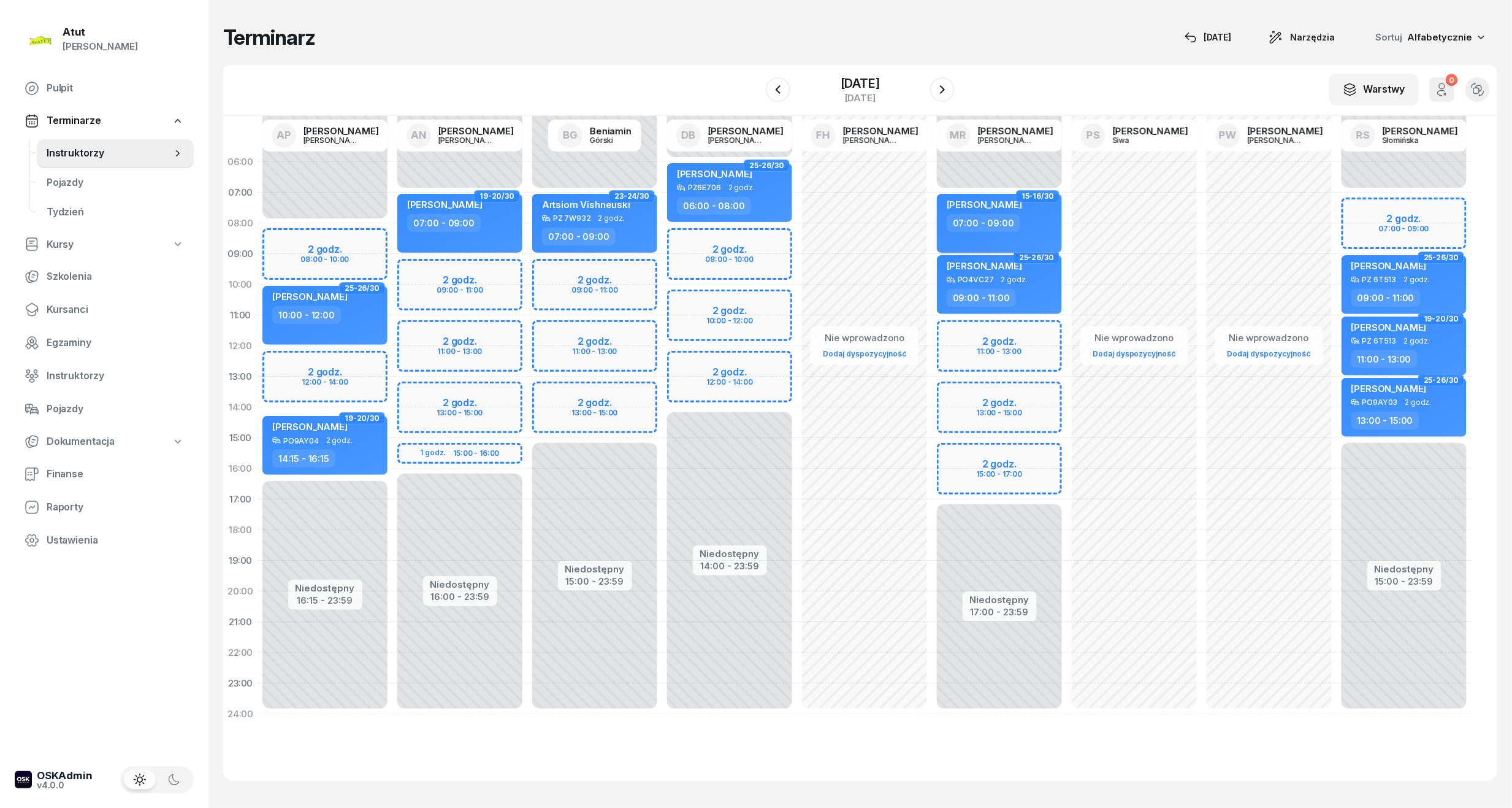
click at [966, 207] on span "Andrii Andrii" at bounding box center [985, 204] width 75 height 12
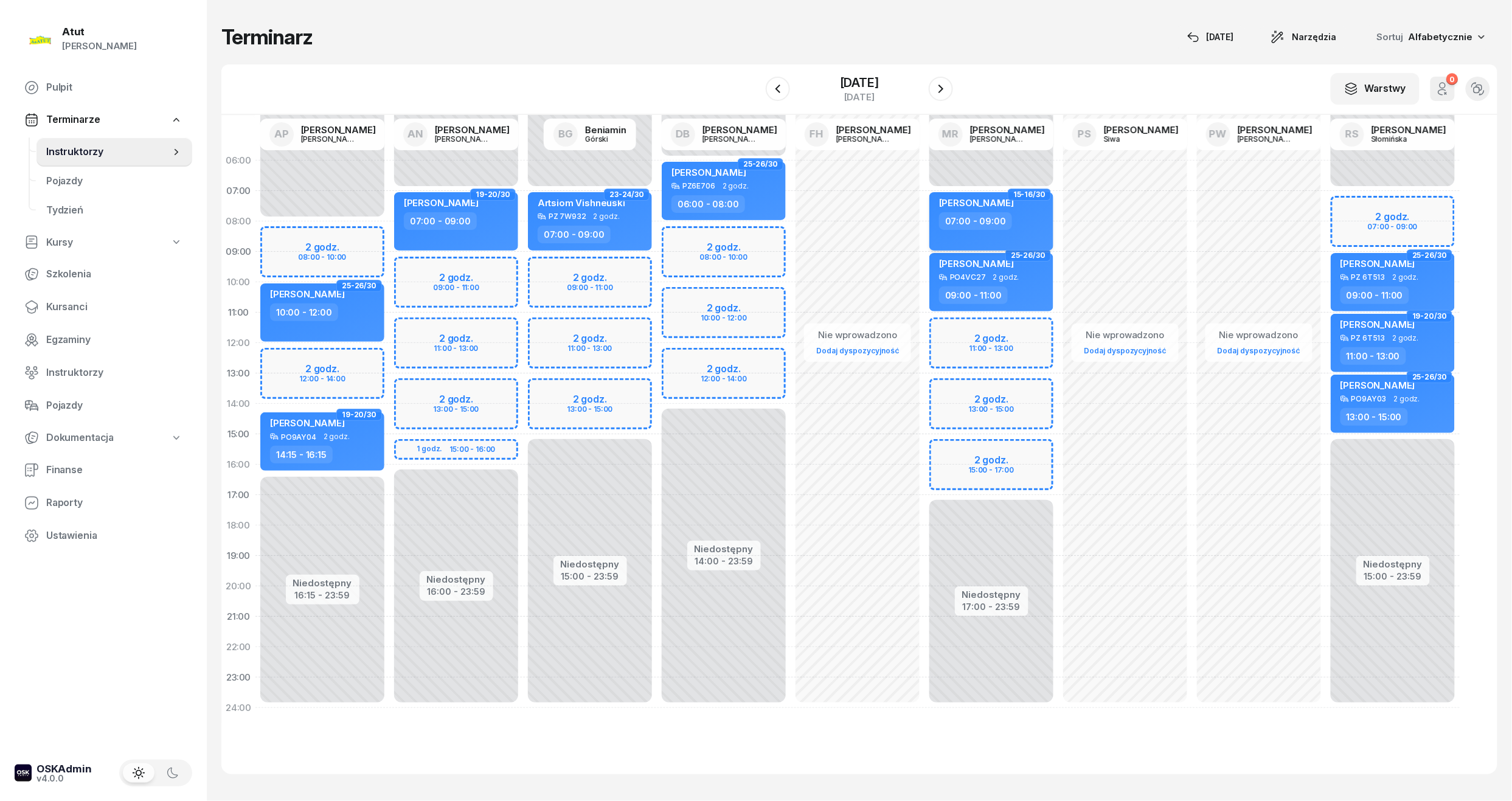
select select "07"
select select "09"
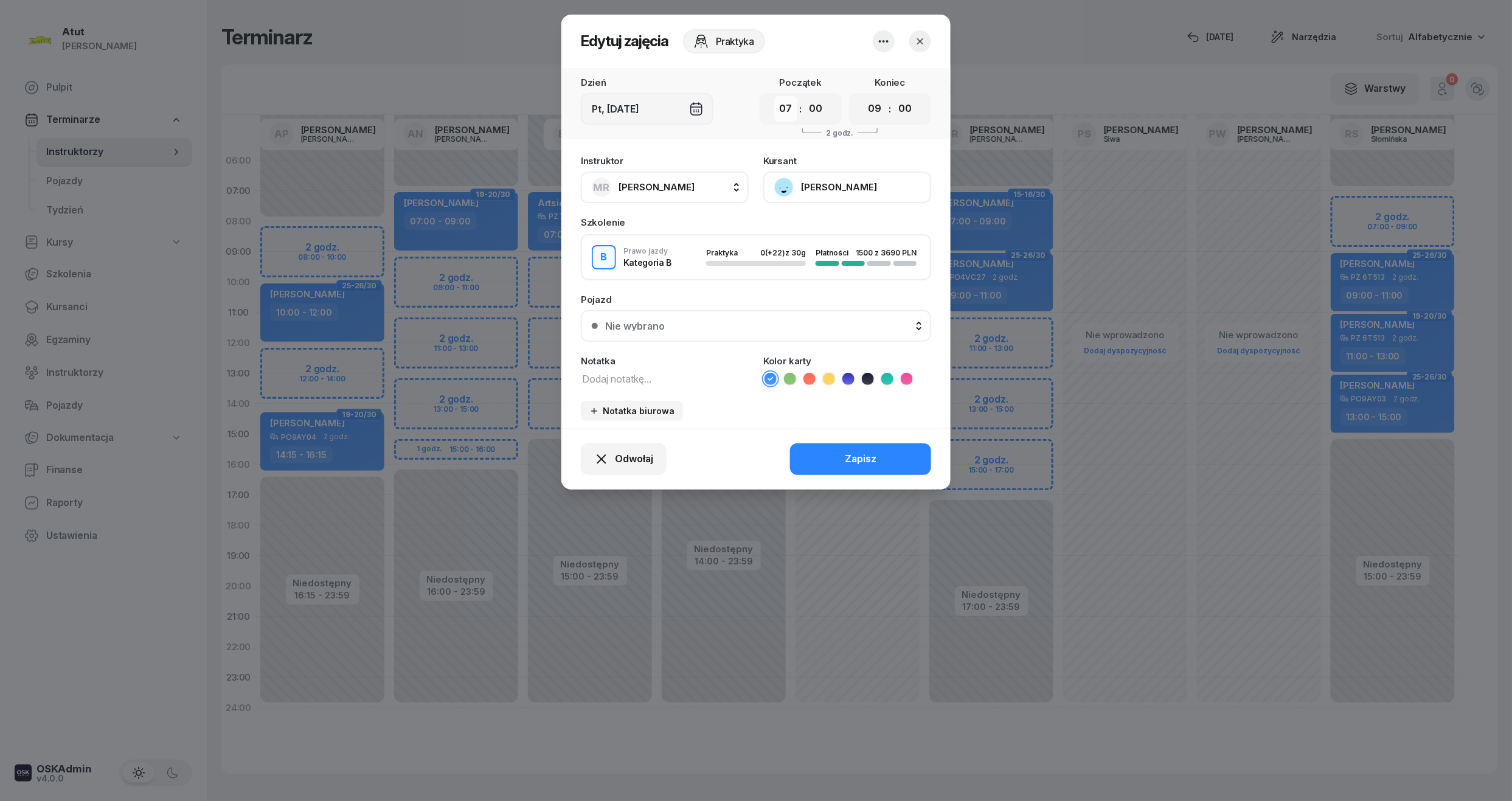
click at [777, 110] on select "00 01 02 03 04 05 06 07 08 09 10 11 12 13 14 15 16 17 18 19 20 21 22 23" at bounding box center [785, 109] width 23 height 26
select select "15"
click at [774, 96] on select "00 01 02 03 04 05 06 07 08 09 10 11 12 13 14 15 16 17 18 19 20 21 22 23" at bounding box center [785, 109] width 23 height 26
click at [876, 124] on div "Dzień Pt, 21 lis Początek 00 01 02 03 04 05 06 07 08 09 10 11 12 13 14 15 16 17…" at bounding box center [756, 103] width 389 height 71
click at [880, 105] on select "00 01 02 03 04 05 06 07 08 09 10 11 12 13 14 15 16 17 18 19 20 21 22 23" at bounding box center [875, 109] width 23 height 26
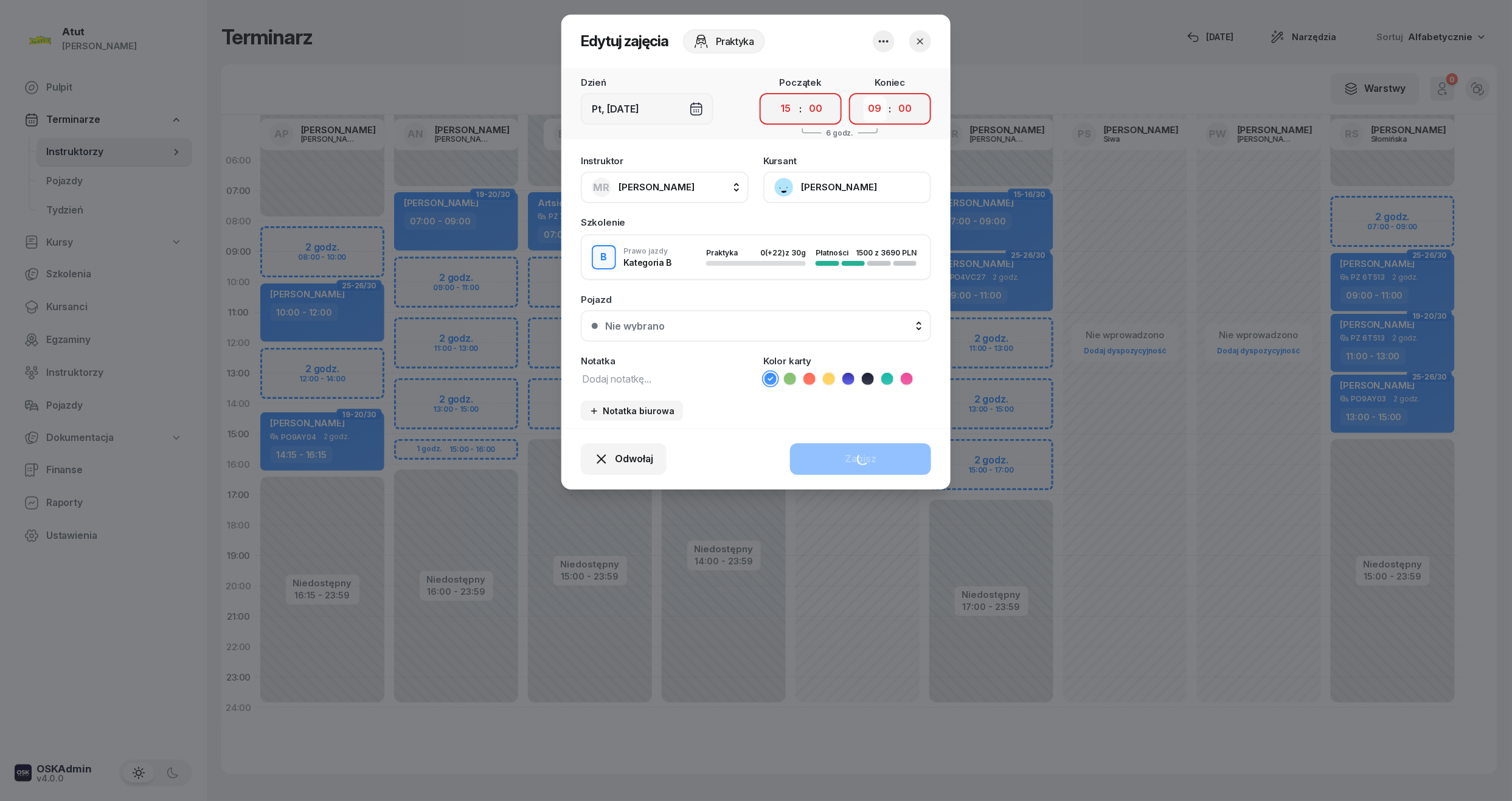
select select "17"
click at [864, 96] on select "00 01 02 03 04 05 06 07 08 09 10 11 12 13 14 15 16 17 18 19 20 21 22 23" at bounding box center [875, 109] width 23 height 26
click at [865, 455] on div "Zapisz" at bounding box center [861, 459] width 32 height 16
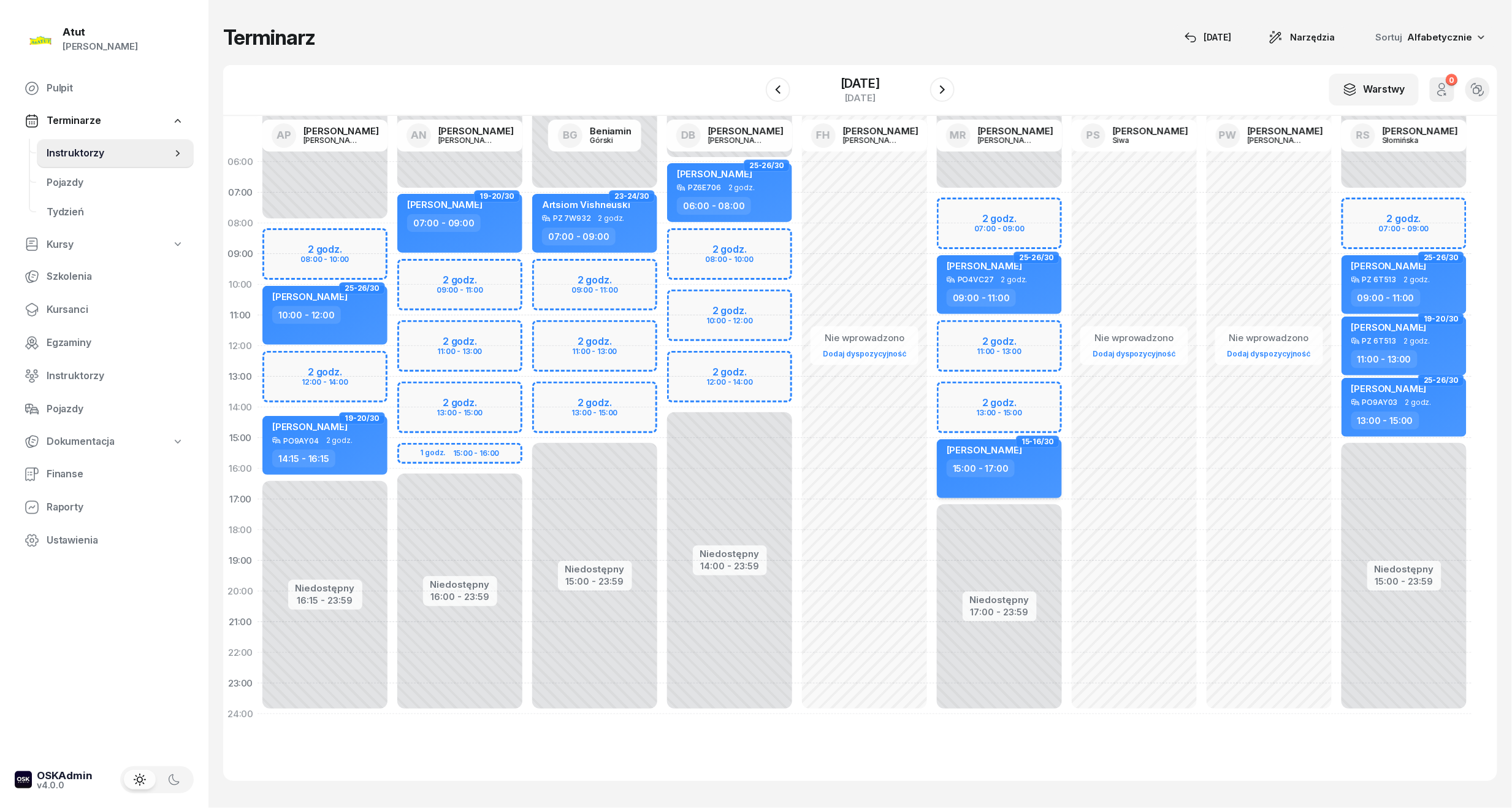
click at [1008, 440] on div "Andrii Andrii 15:00 - 17:00" at bounding box center [999, 468] width 125 height 59
select select "15"
select select "17"
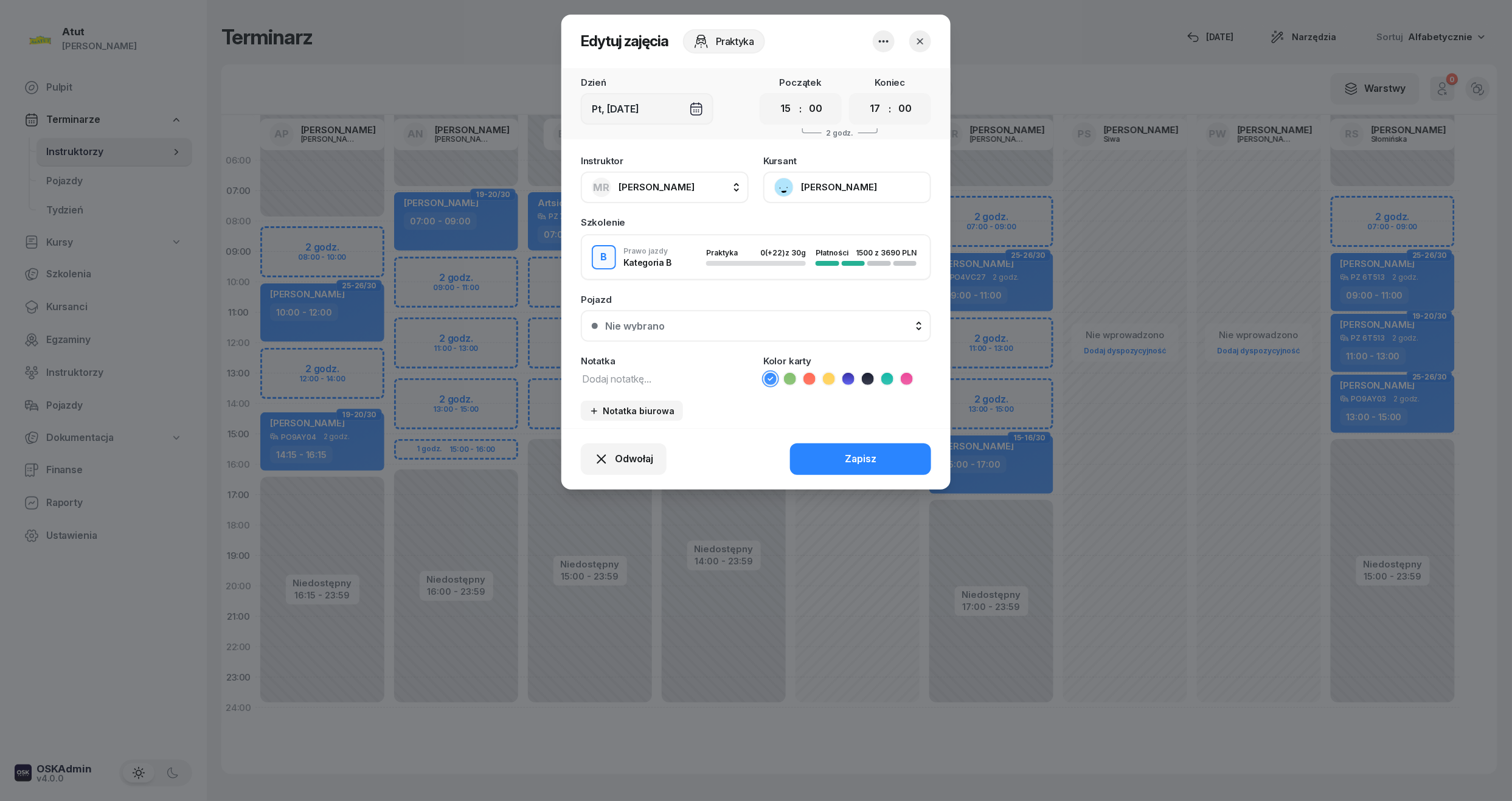
click at [849, 180] on button "Andrii Andrii" at bounding box center [847, 187] width 168 height 32
click at [811, 221] on div "Otwórz profil" at bounding box center [803, 228] width 59 height 16
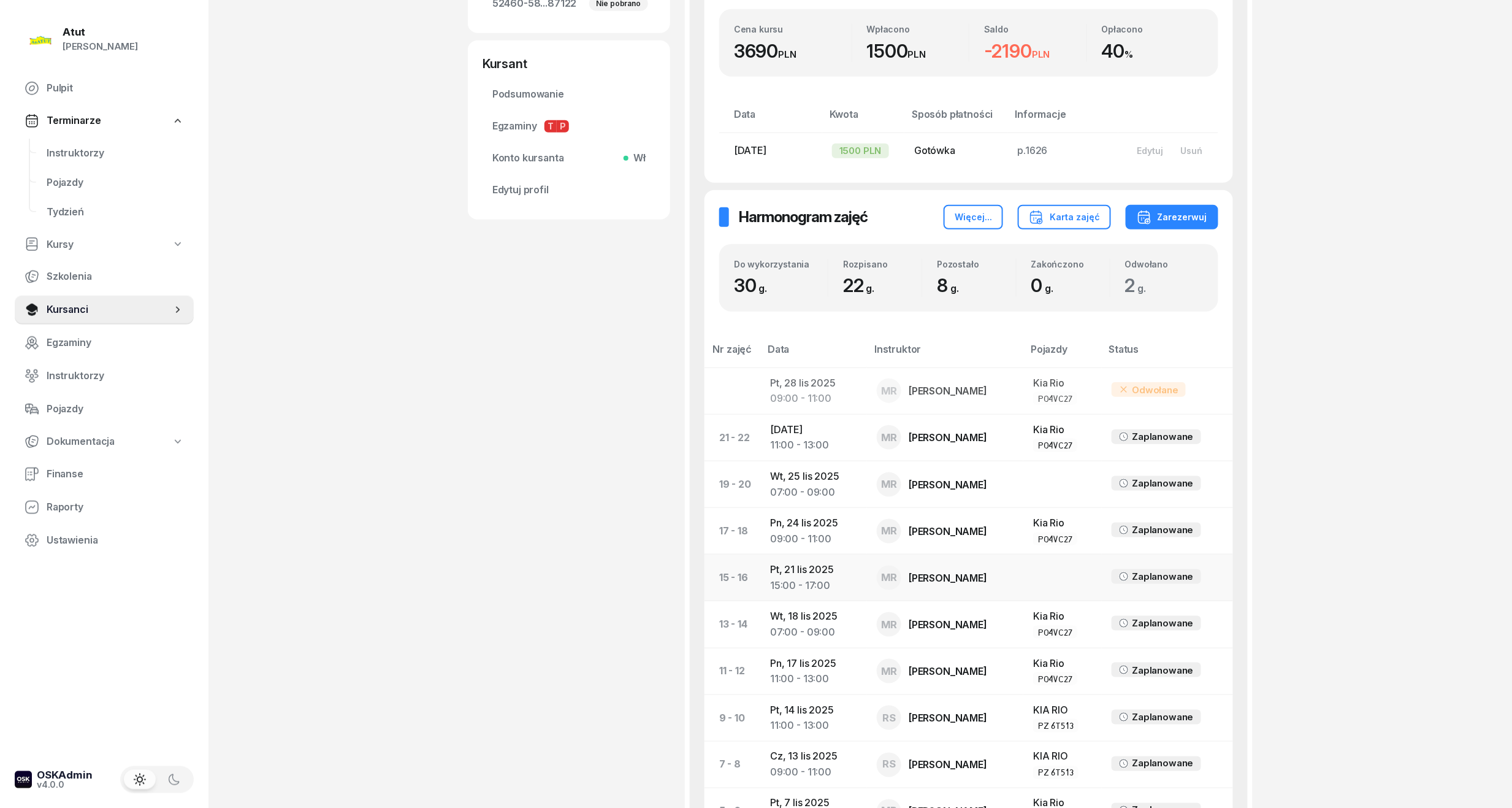
scroll to position [491, 0]
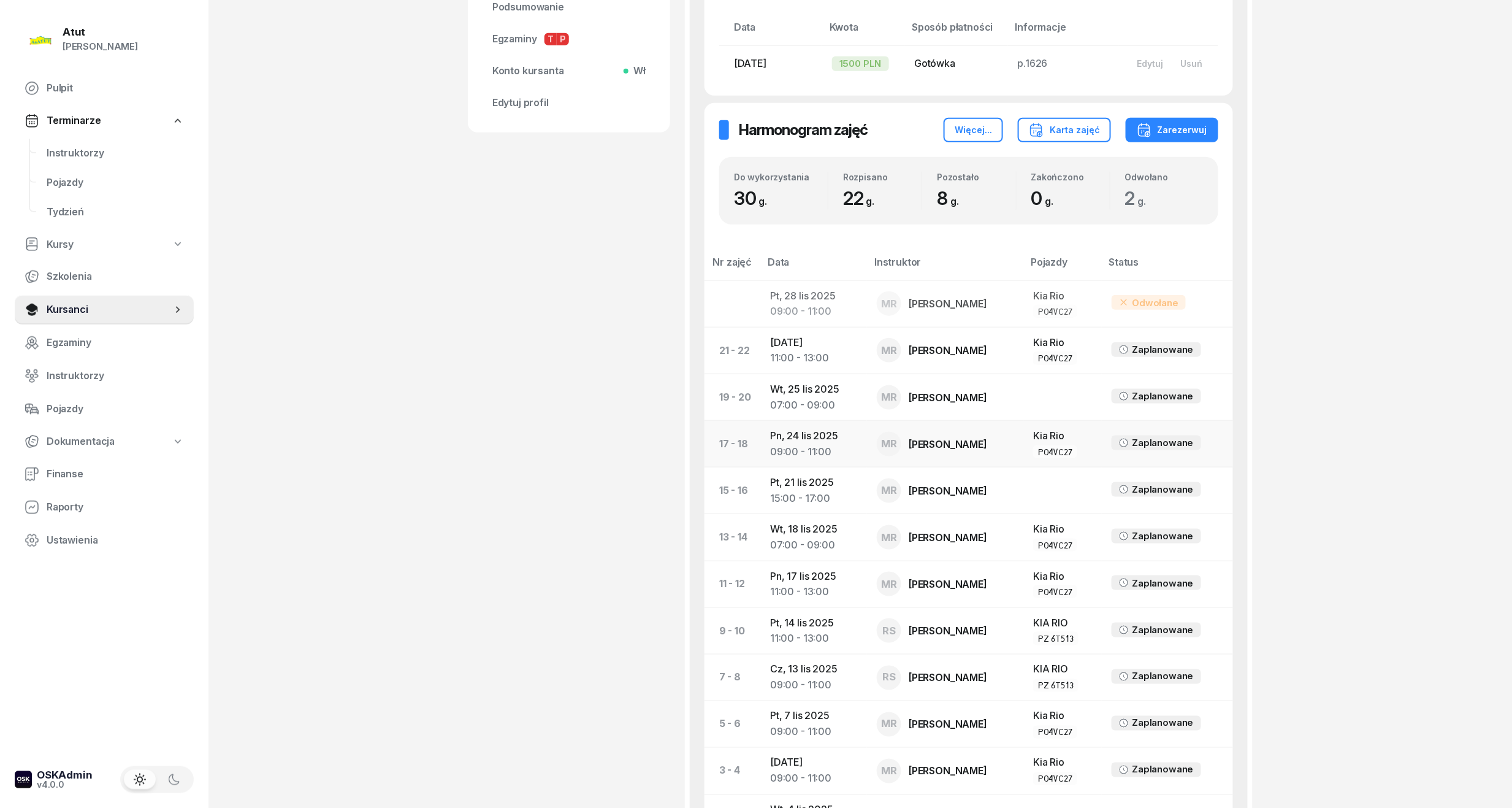
click at [834, 451] on div "09:00 - 11:00" at bounding box center [814, 452] width 87 height 16
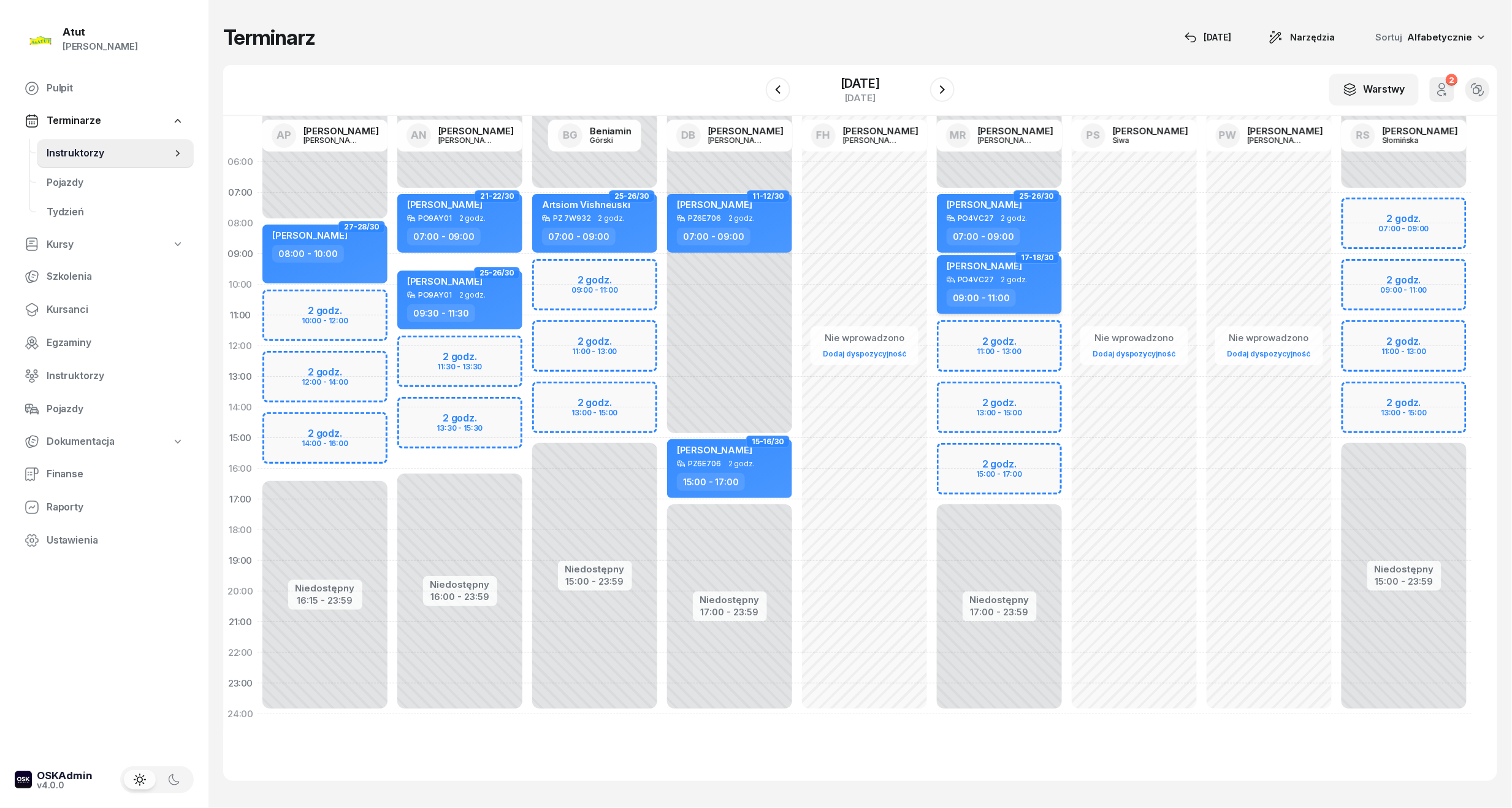
click at [1022, 287] on div "Andrii Andrii PO4VC27 2 godz. 09:00 - 11:00" at bounding box center [999, 284] width 125 height 59
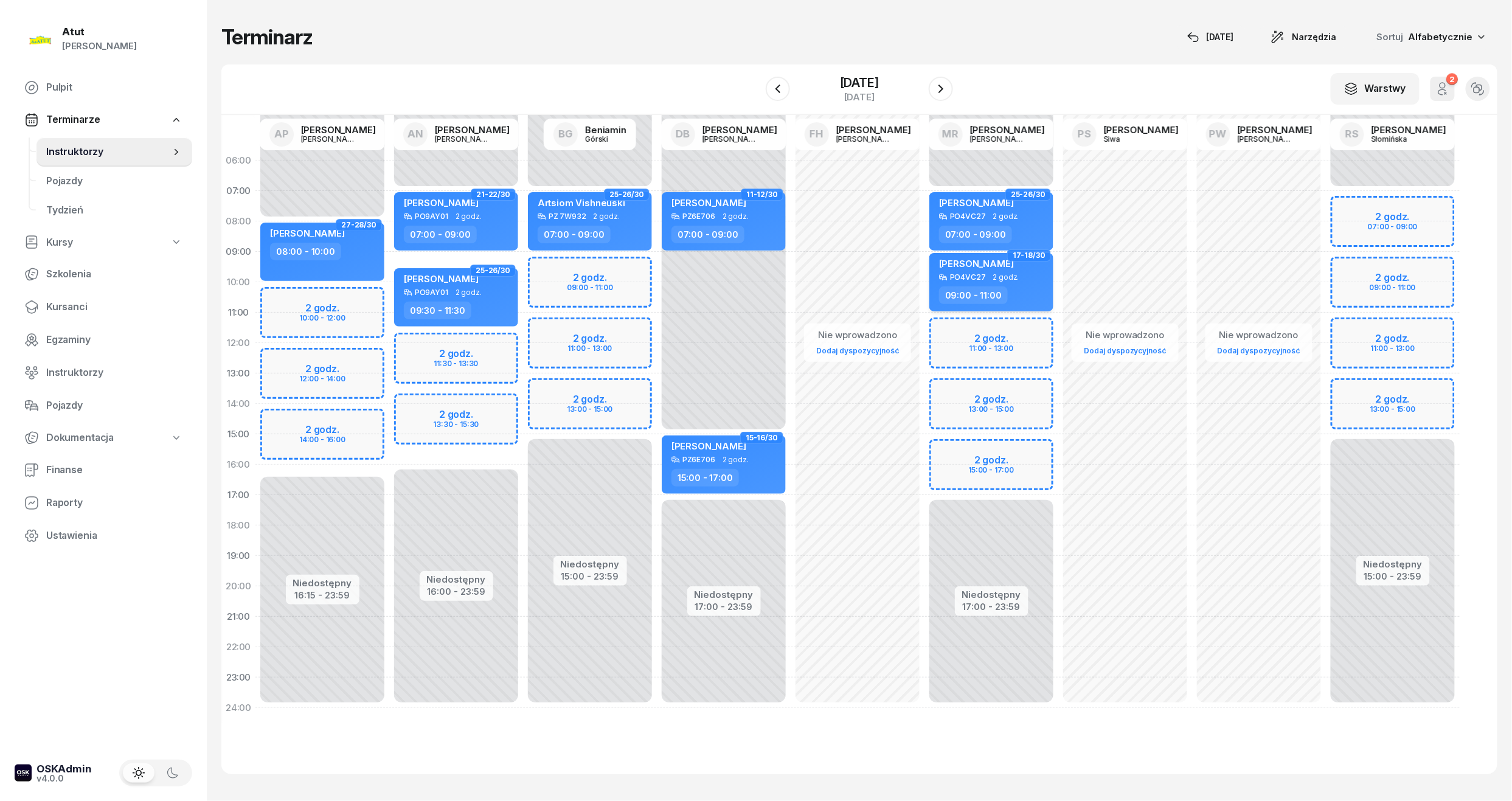
select select "09"
select select "11"
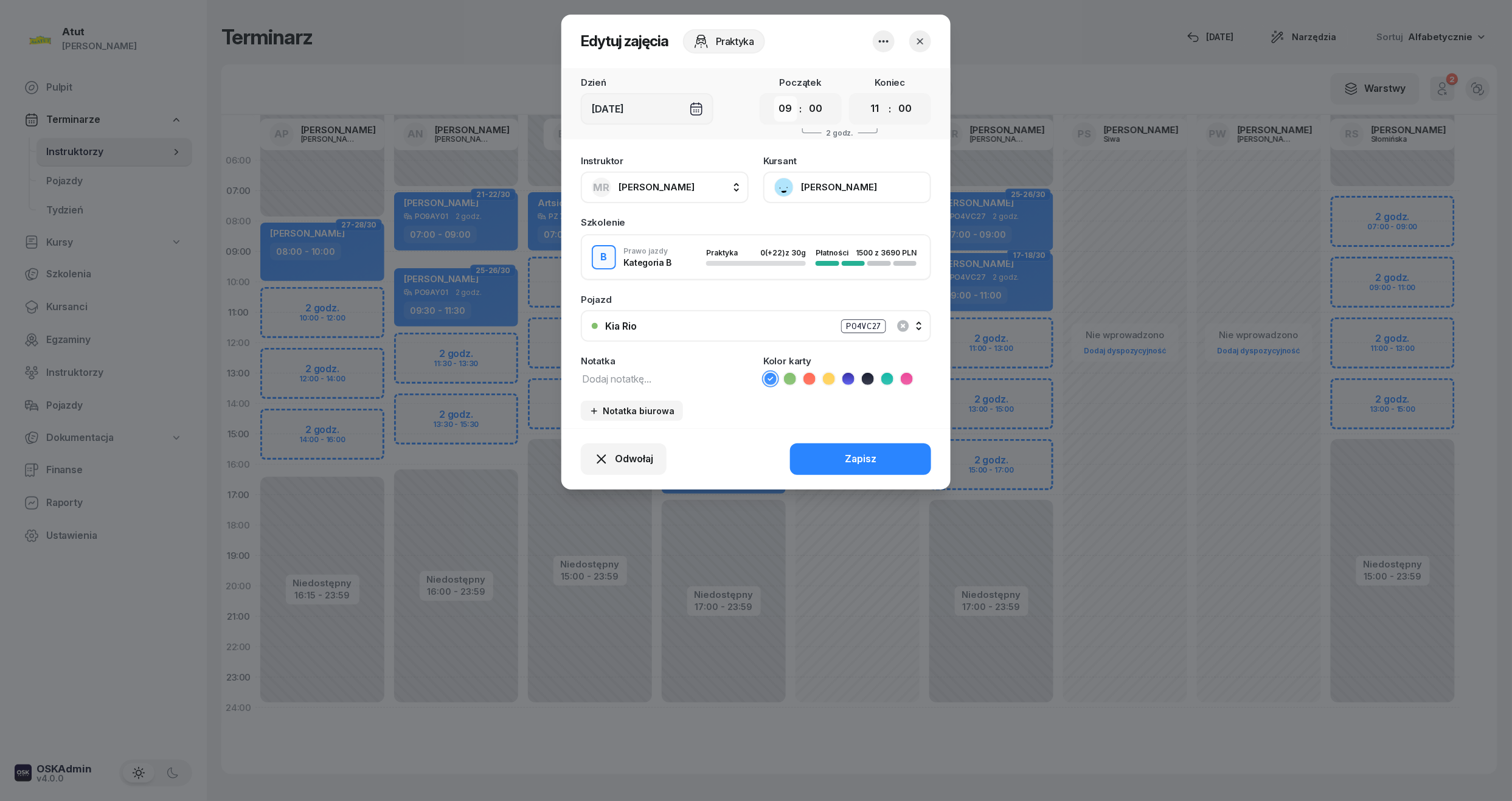
click at [793, 96] on select "00 01 02 03 04 05 06 07 08 09 10 11 12 13 14 15 16 17 18 19 20 21 22 23" at bounding box center [785, 109] width 23 height 26
select select "15"
click at [774, 96] on select "00 01 02 03 04 05 06 07 08 09 10 11 12 13 14 15 16 17 18 19 20 21 22 23" at bounding box center [785, 109] width 23 height 26
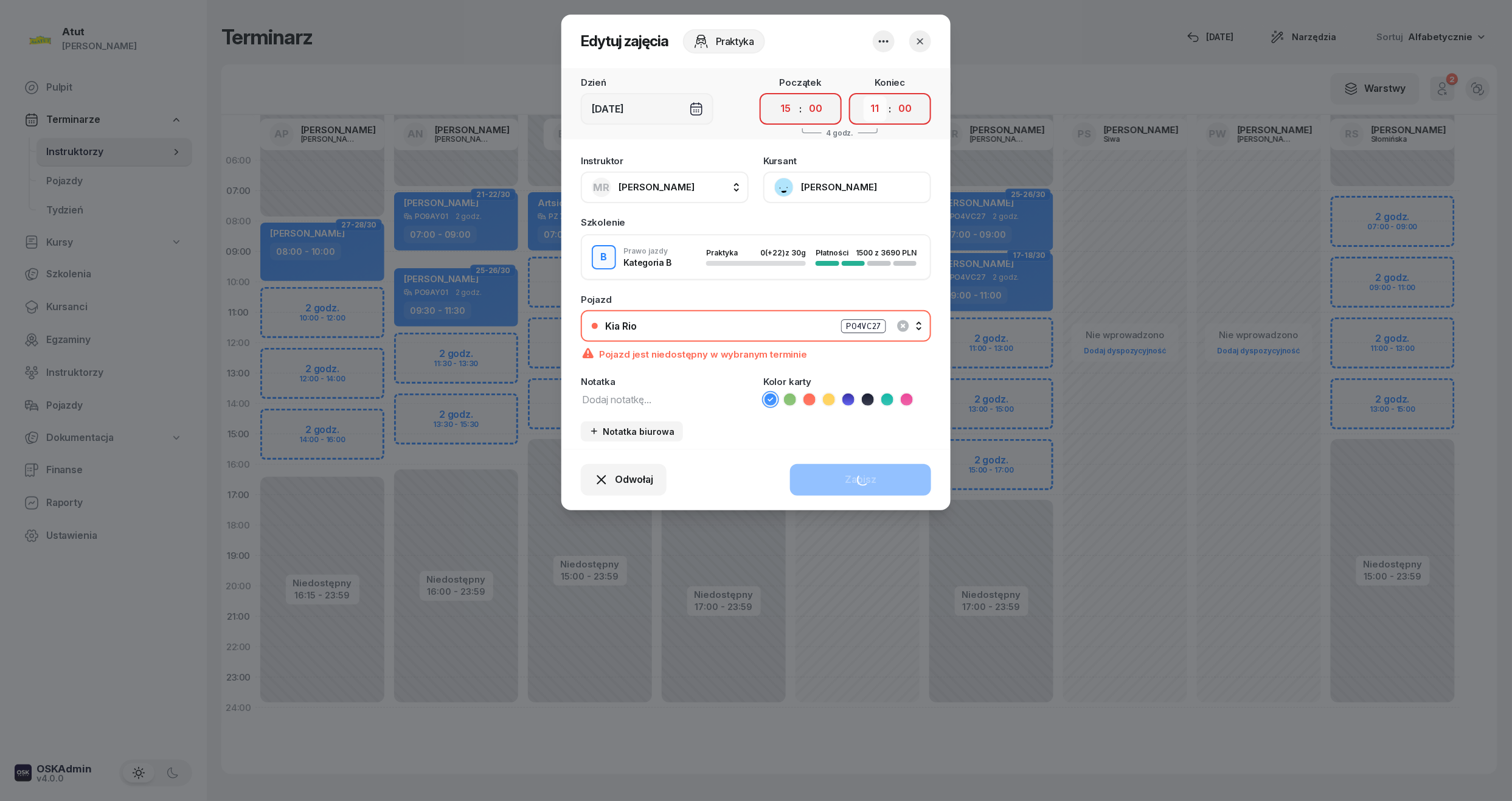
click at [874, 106] on select "00 01 02 03 04 05 06 07 08 09 10 11 12 13 14 15 16 17 18 19 20 21 22 23" at bounding box center [875, 109] width 23 height 26
select select "17"
click at [864, 96] on select "00 01 02 03 04 05 06 07 08 09 10 11 12 13 14 15 16 17 18 19 20 21 22 23" at bounding box center [875, 109] width 23 height 26
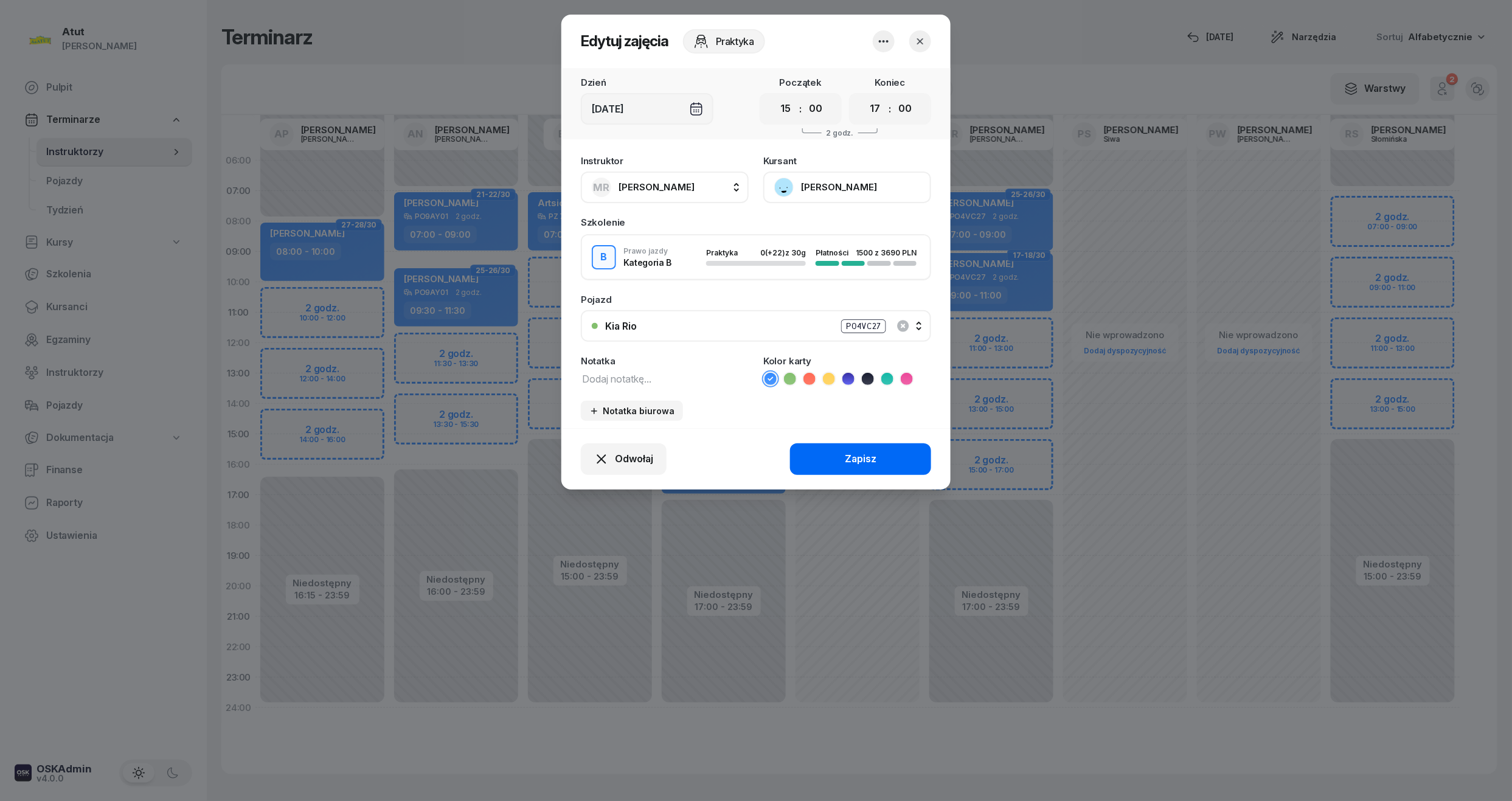
click at [878, 458] on button "Zapisz" at bounding box center [860, 459] width 141 height 32
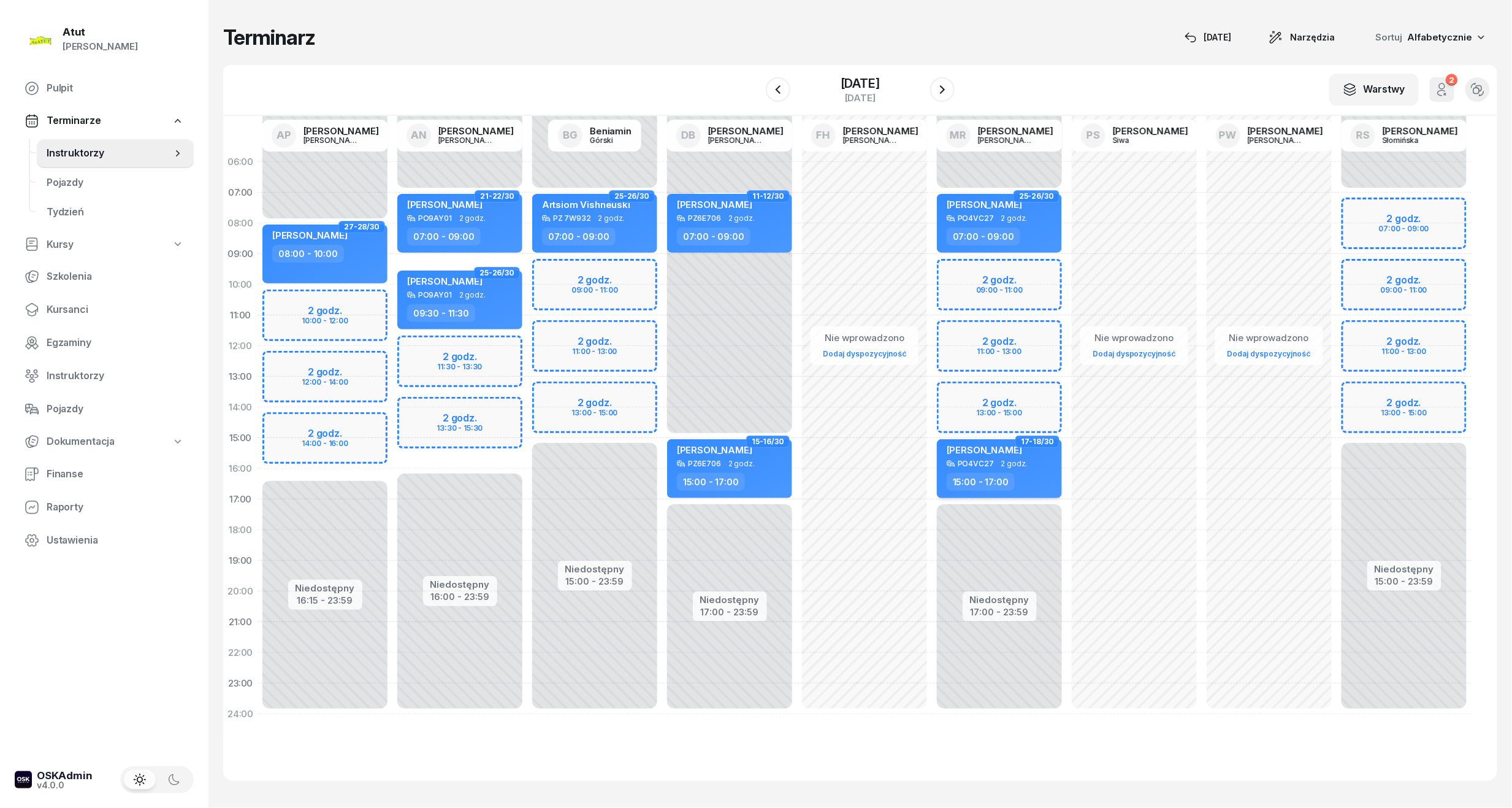
click at [999, 455] on div "Andrii Andrii" at bounding box center [985, 451] width 75 height 15
select select "15"
select select "17"
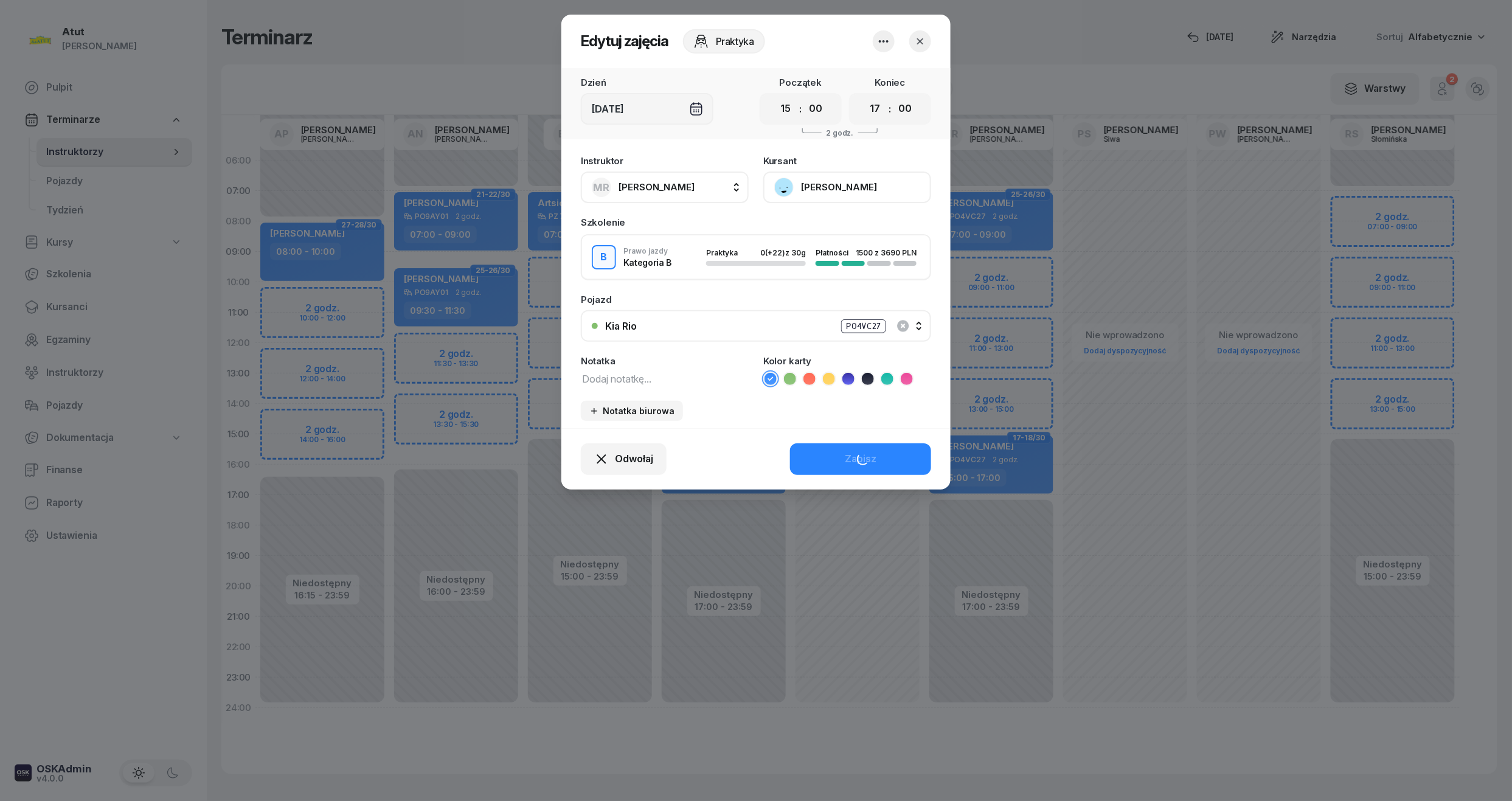
click at [829, 172] on button "Andrii Andrii" at bounding box center [847, 187] width 168 height 32
click at [824, 227] on div "Otwórz profil" at bounding box center [803, 228] width 59 height 16
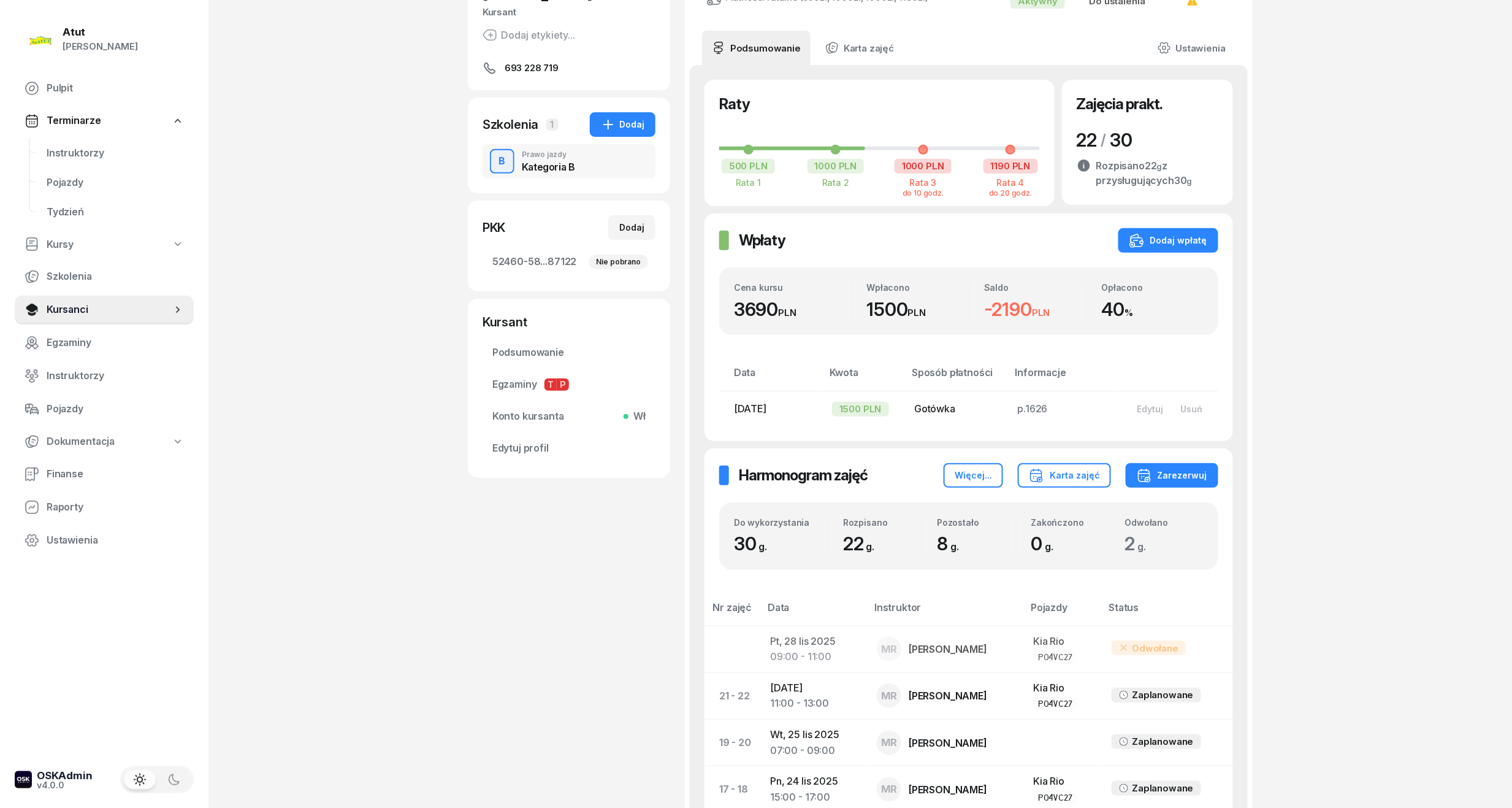
scroll to position [246, 0]
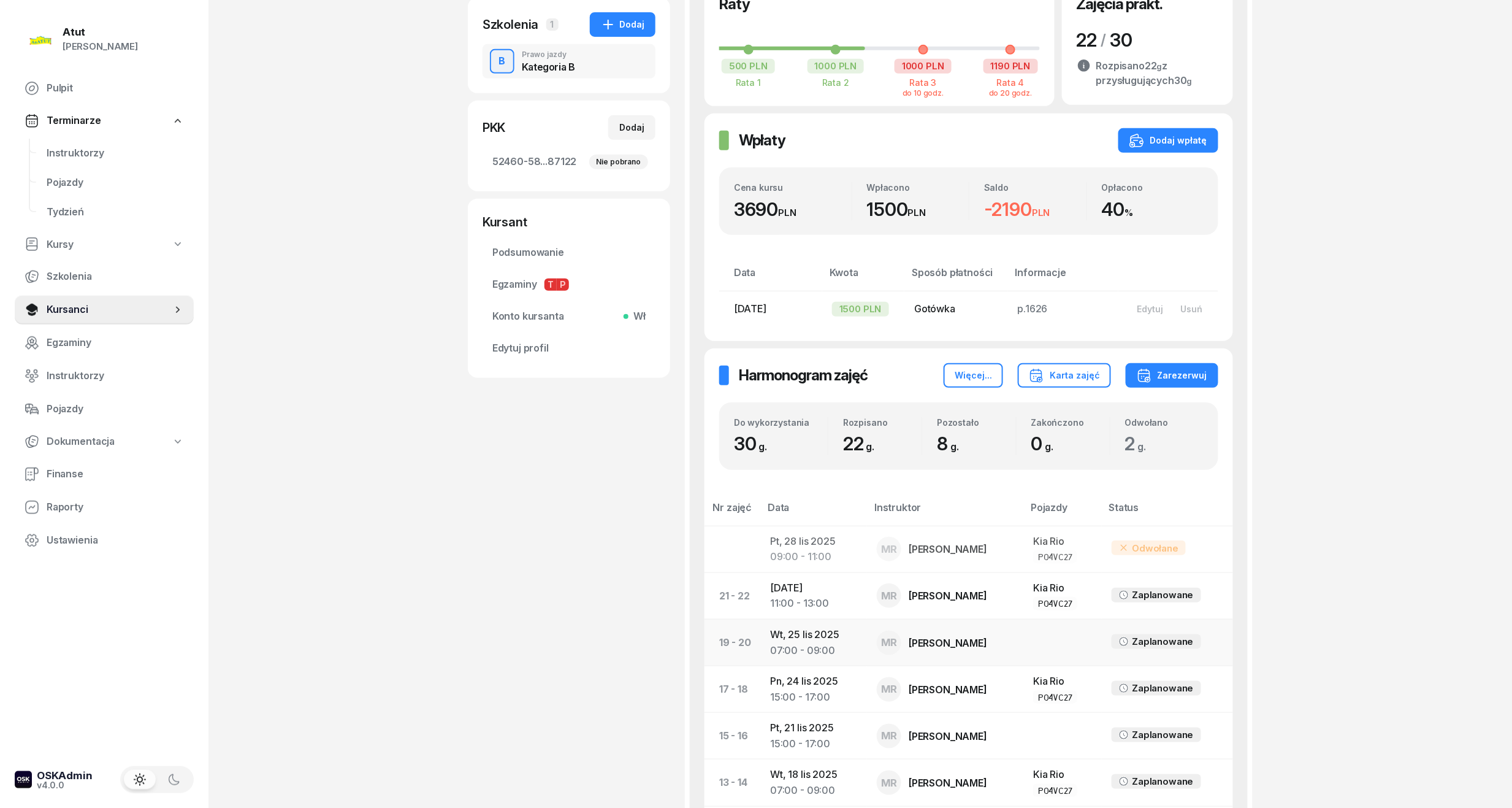
click at [839, 636] on td "Wt, 25 lis 2025 07:00 - 09:00" at bounding box center [814, 642] width 106 height 46
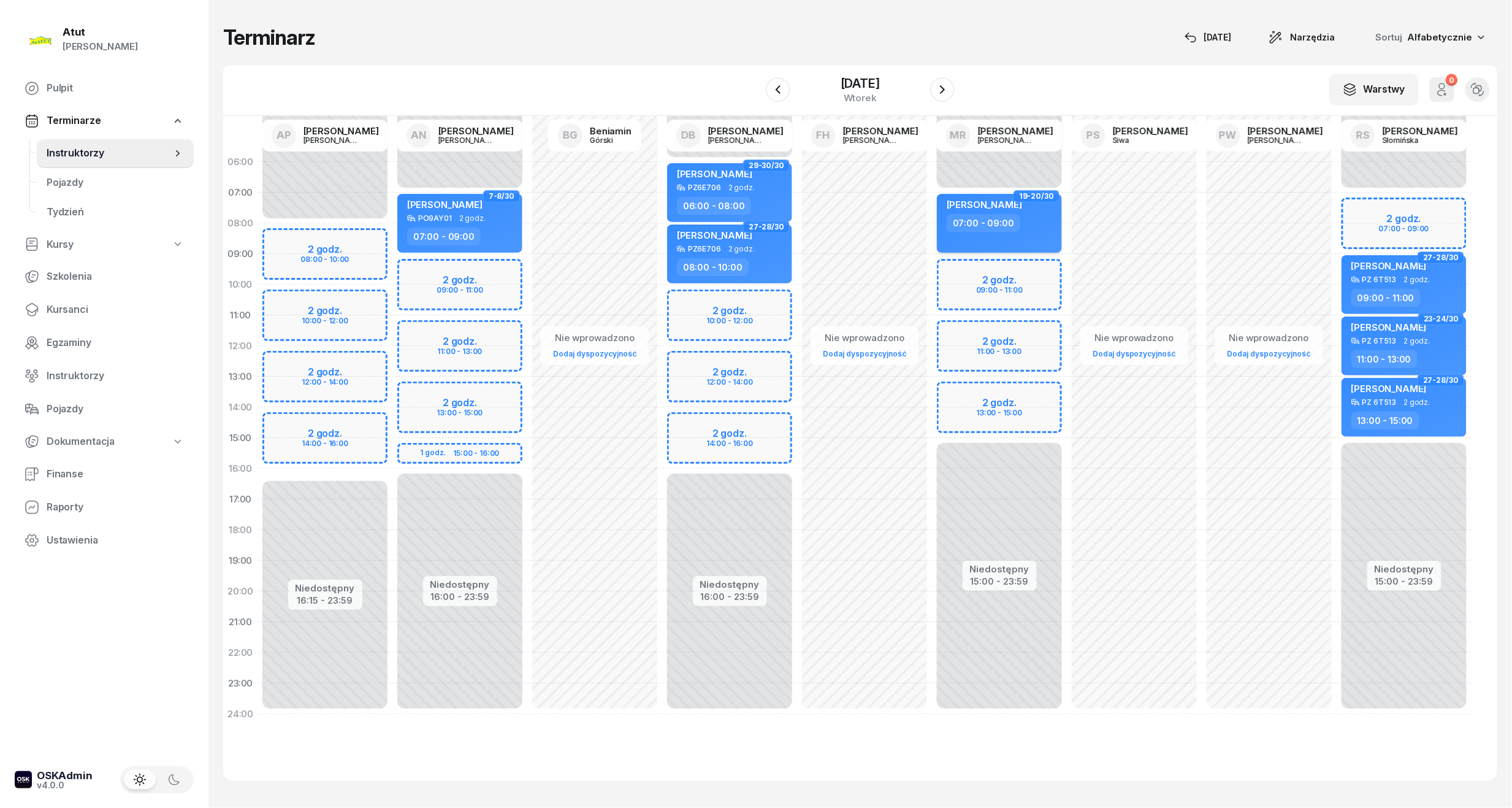
click at [1011, 207] on div "Andrii Andrii" at bounding box center [1001, 206] width 108 height 15
select select "07"
select select "09"
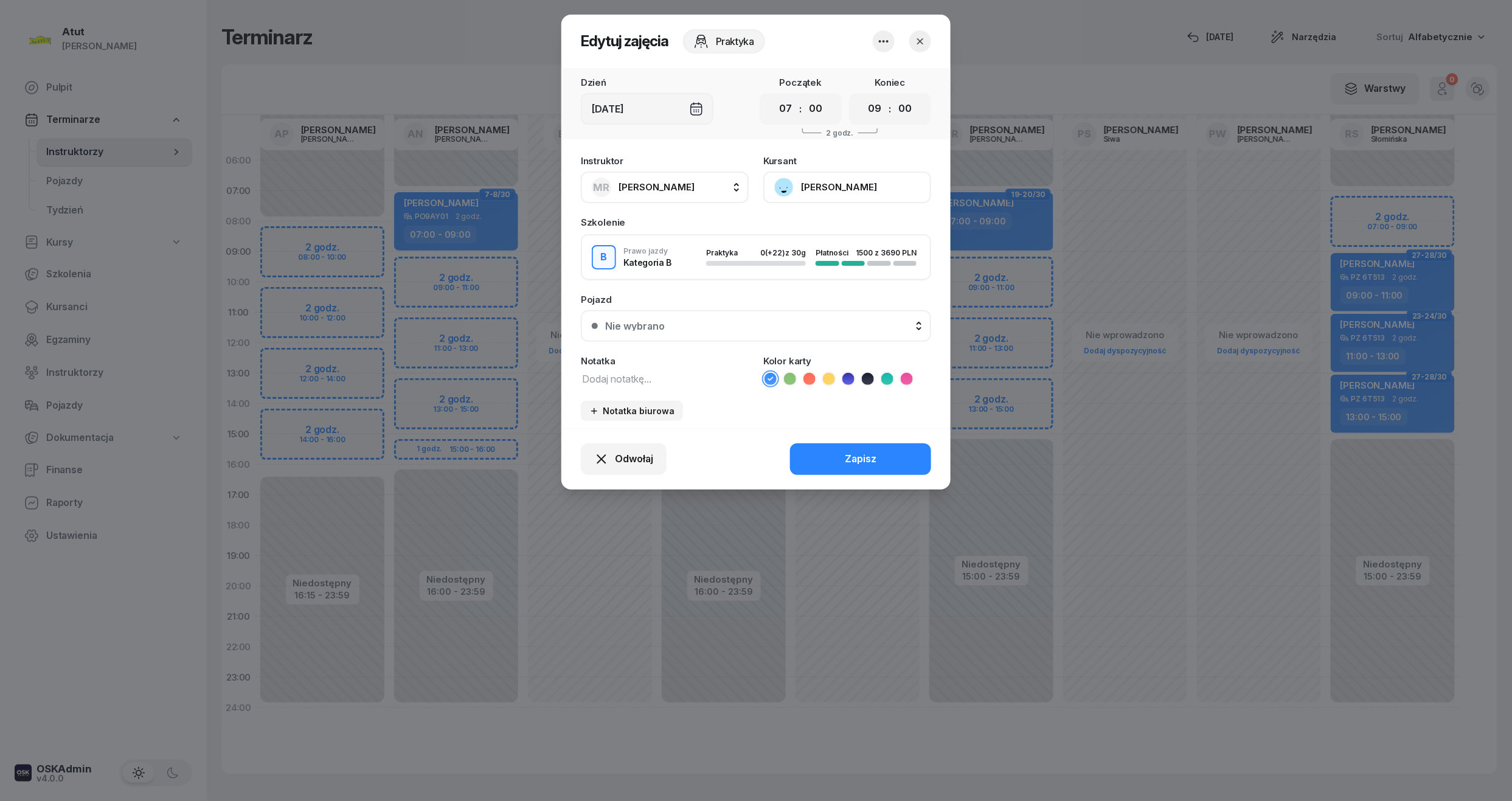
click at [816, 176] on button "Andrii Andrii" at bounding box center [847, 187] width 168 height 32
click at [822, 224] on div "Otwórz profil" at bounding box center [803, 228] width 59 height 16
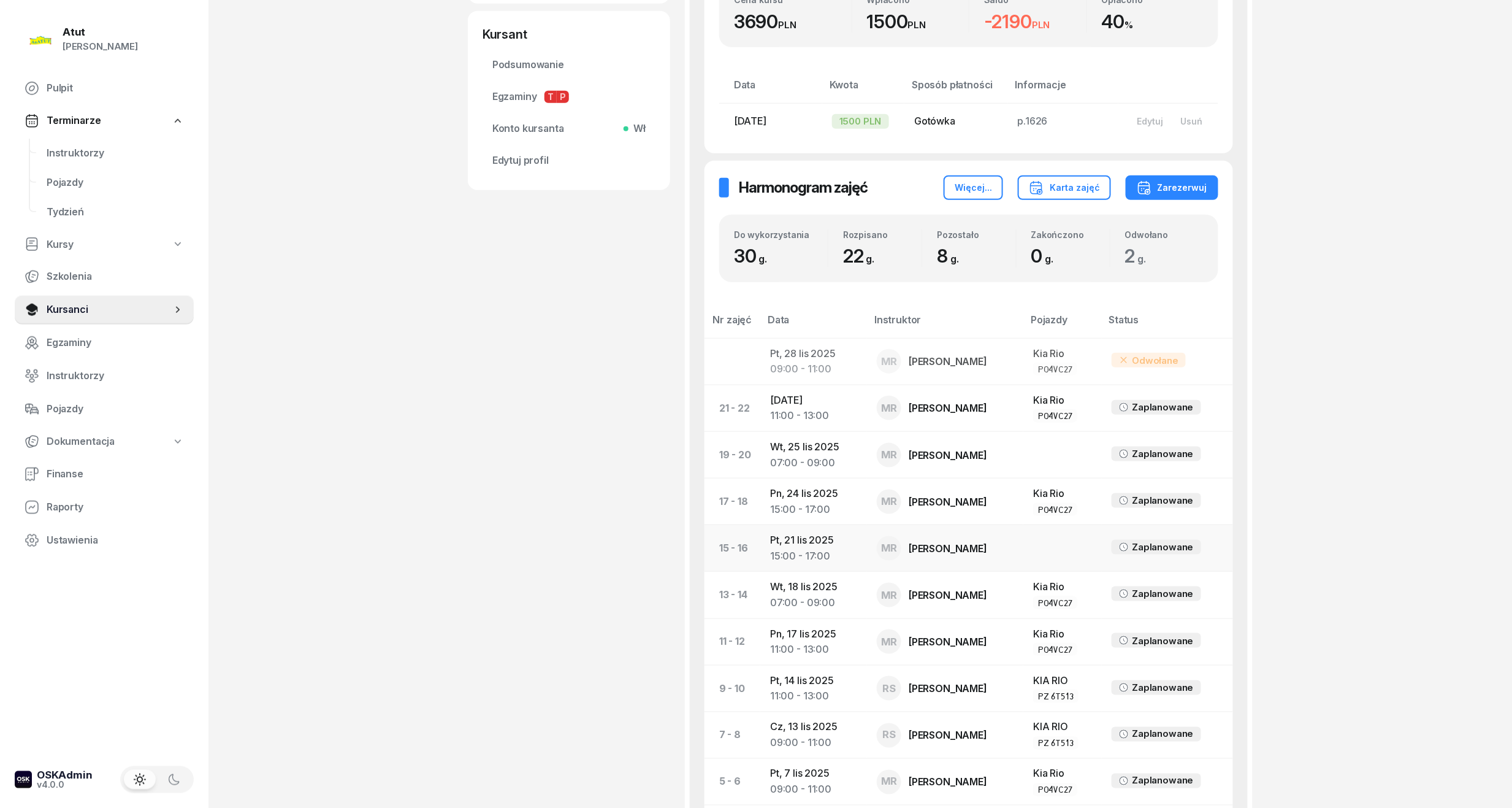
scroll to position [491, 0]
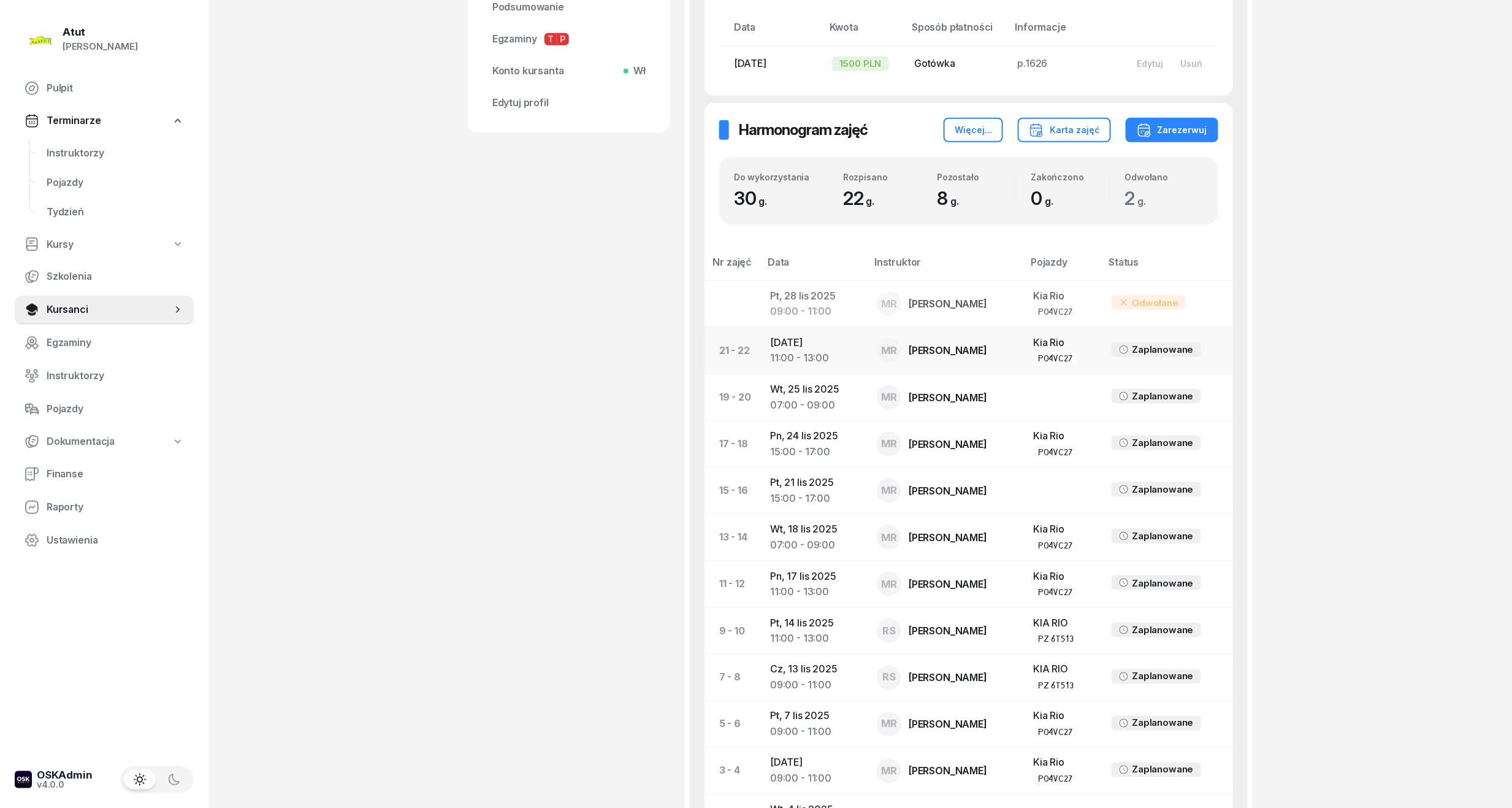
click at [770, 354] on div "11:00 - 13:00" at bounding box center [814, 358] width 87 height 16
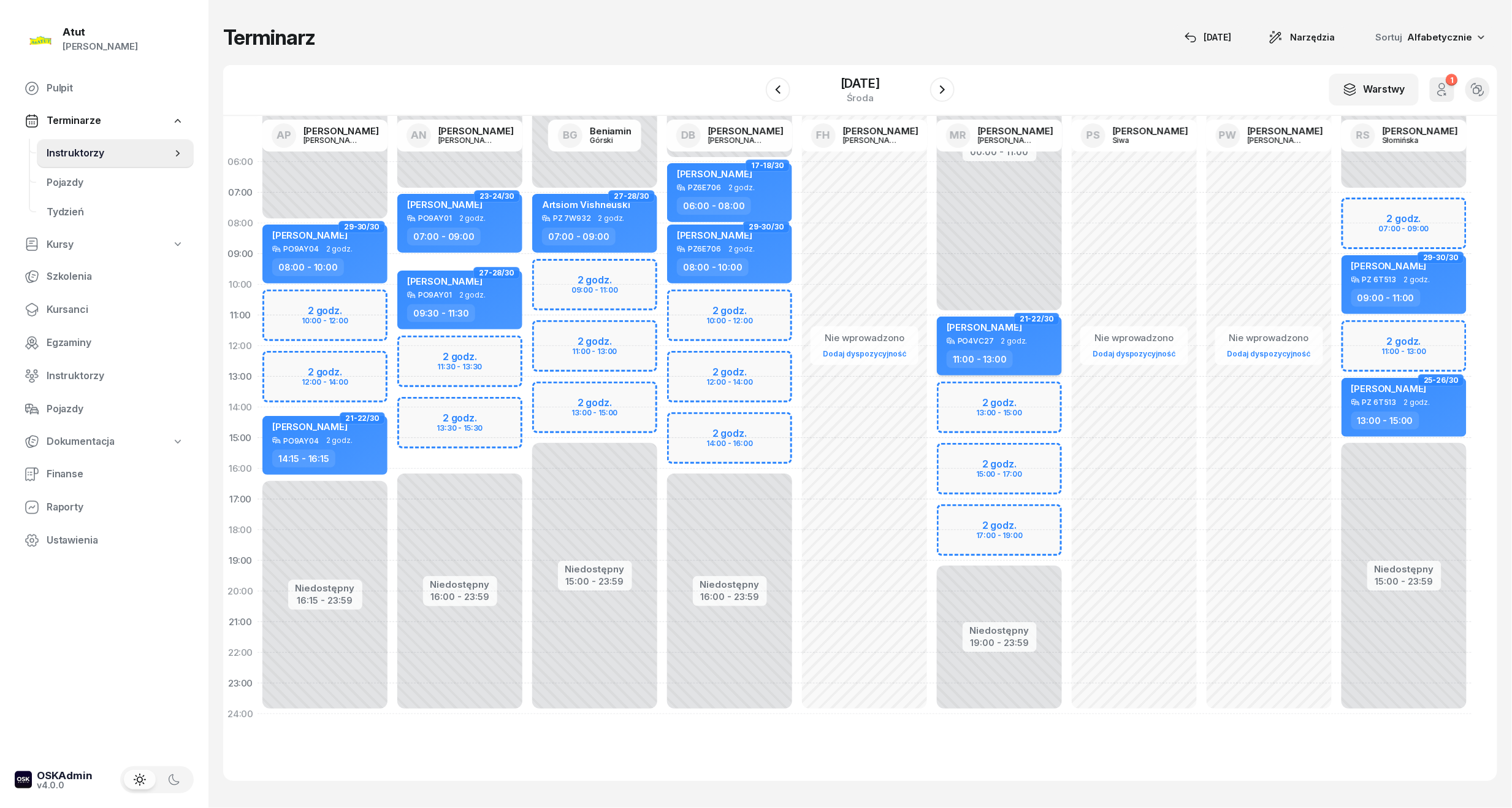
click at [1021, 338] on span "2 godz." at bounding box center [1014, 341] width 26 height 9
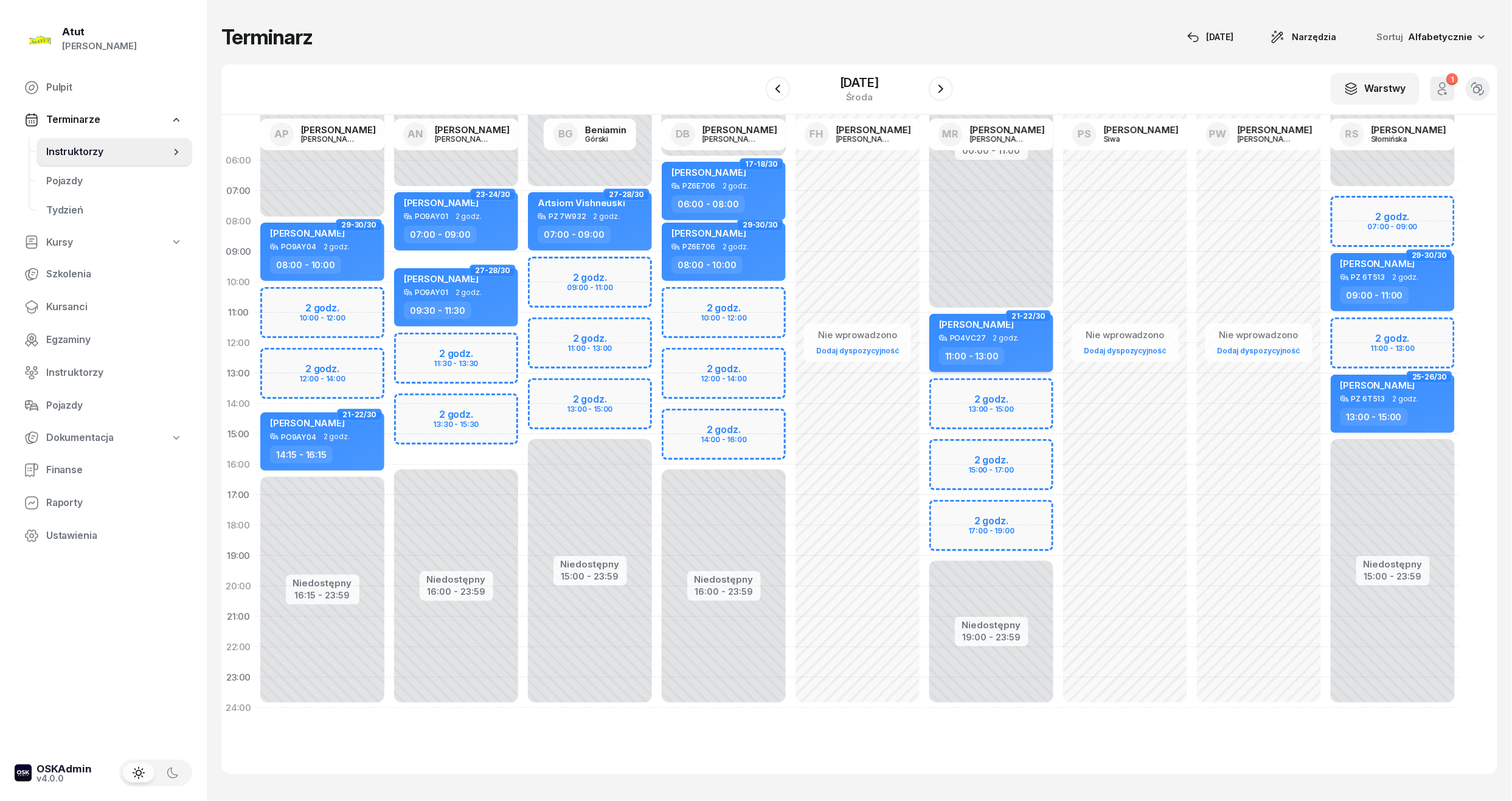
select select "11"
select select "13"
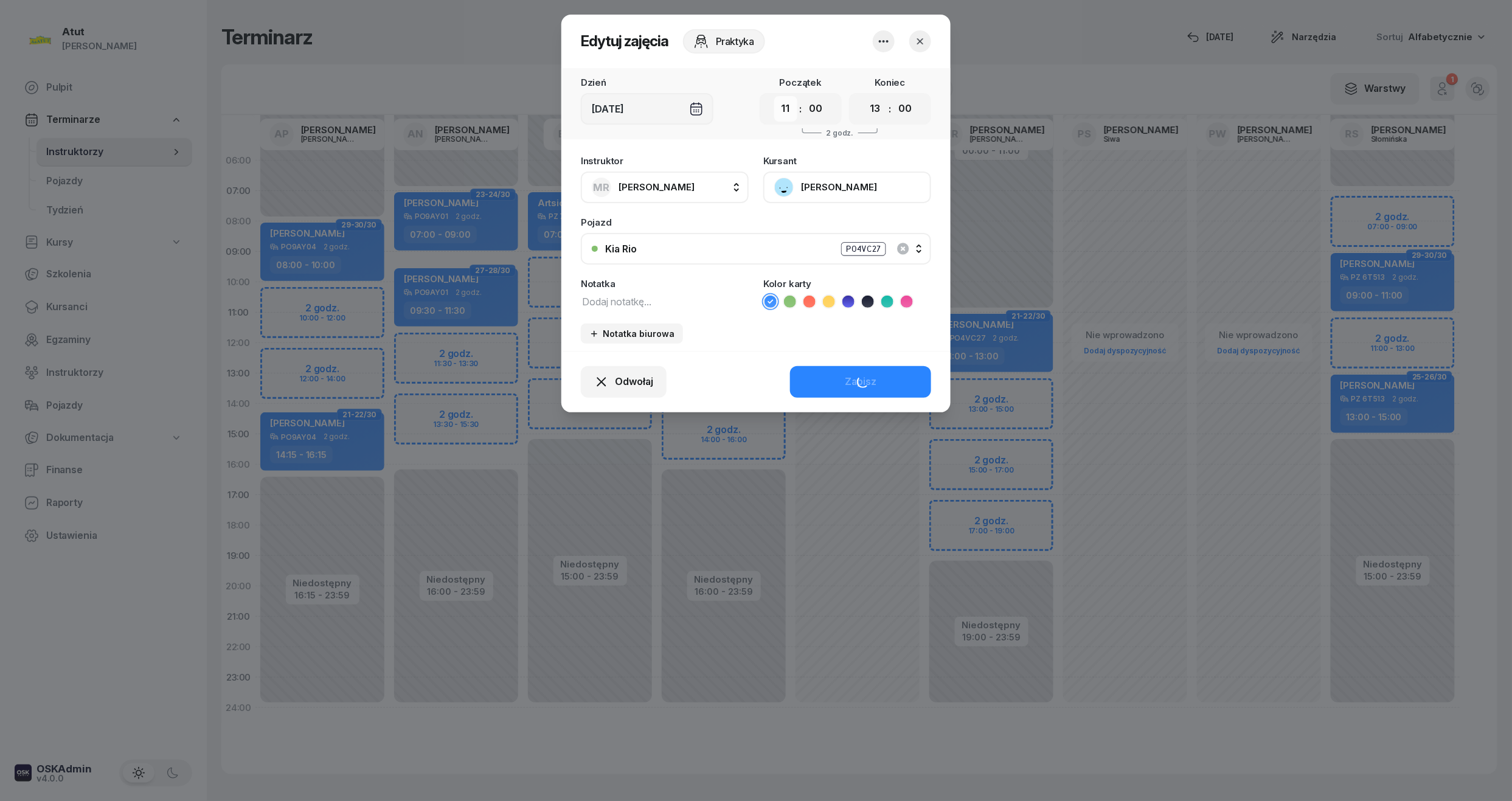
click at [789, 110] on select "00 01 02 03 04 05 06 07 08 09 10 11 12 13 14 15 16 17 18 19 20 21 22 23" at bounding box center [785, 109] width 23 height 26
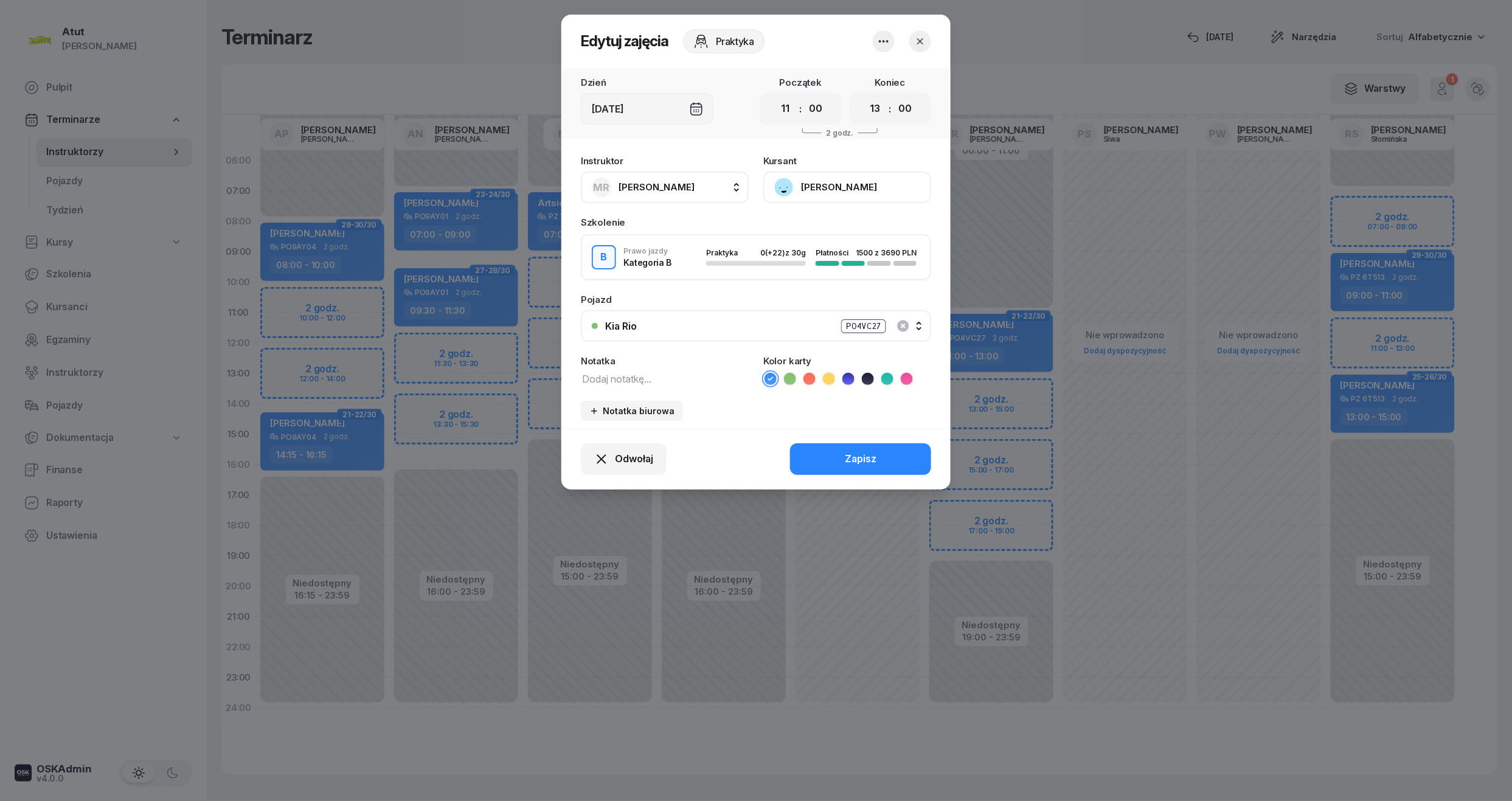
select select "17"
click at [774, 96] on select "00 01 02 03 04 05 06 07 08 09 10 11 12 13 14 15 16 17 18 19 20 21 22 23" at bounding box center [785, 109] width 23 height 26
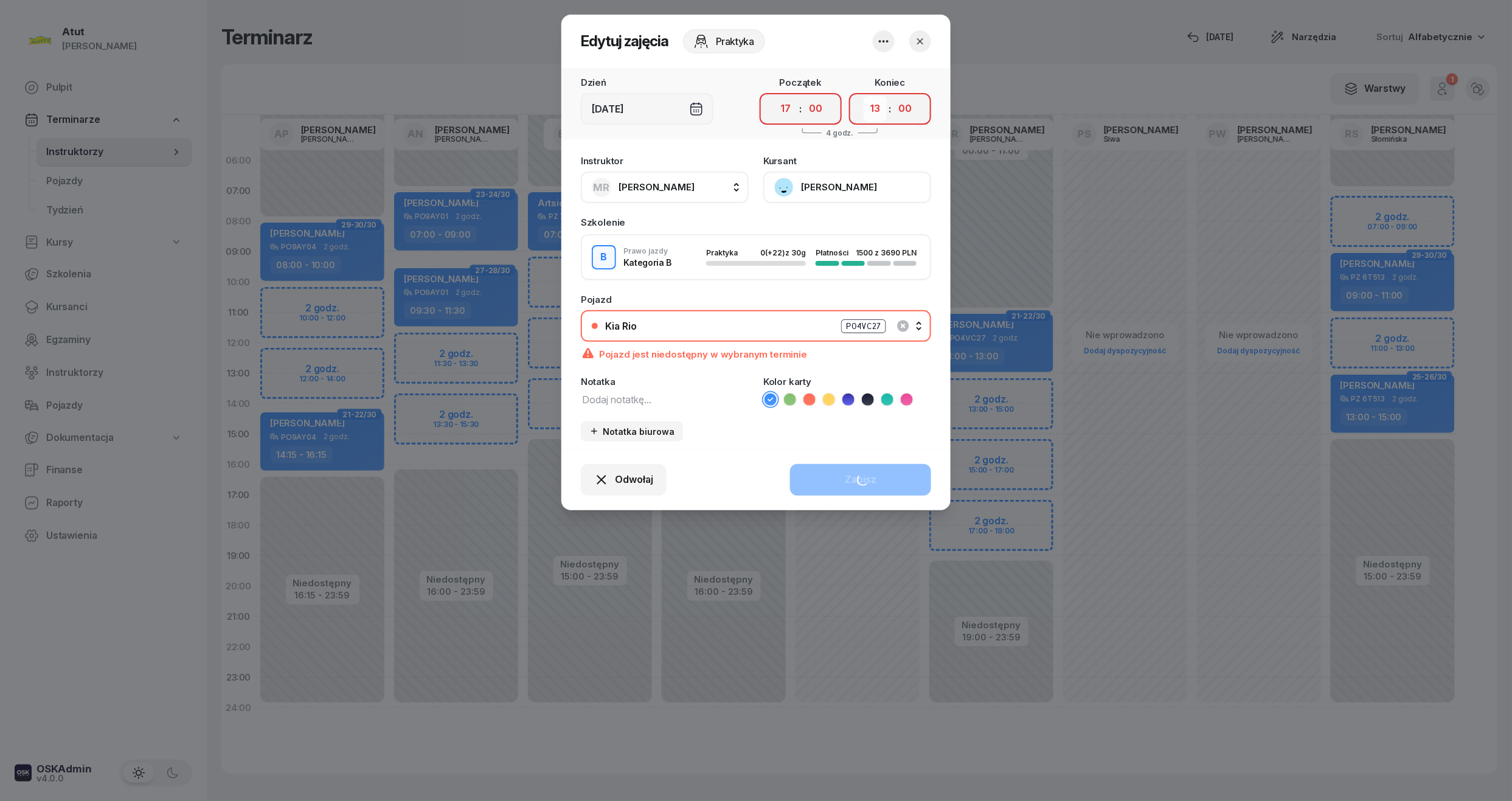
click at [874, 109] on select "00 01 02 03 04 05 06 07 08 09 10 11 12 13 14 15 16 17 18 19 20 21 22 23" at bounding box center [875, 109] width 23 height 26
select select "19"
click at [864, 96] on select "00 01 02 03 04 05 06 07 08 09 10 11 12 13 14 15 16 17 18 19 20 21 22 23" at bounding box center [875, 109] width 23 height 26
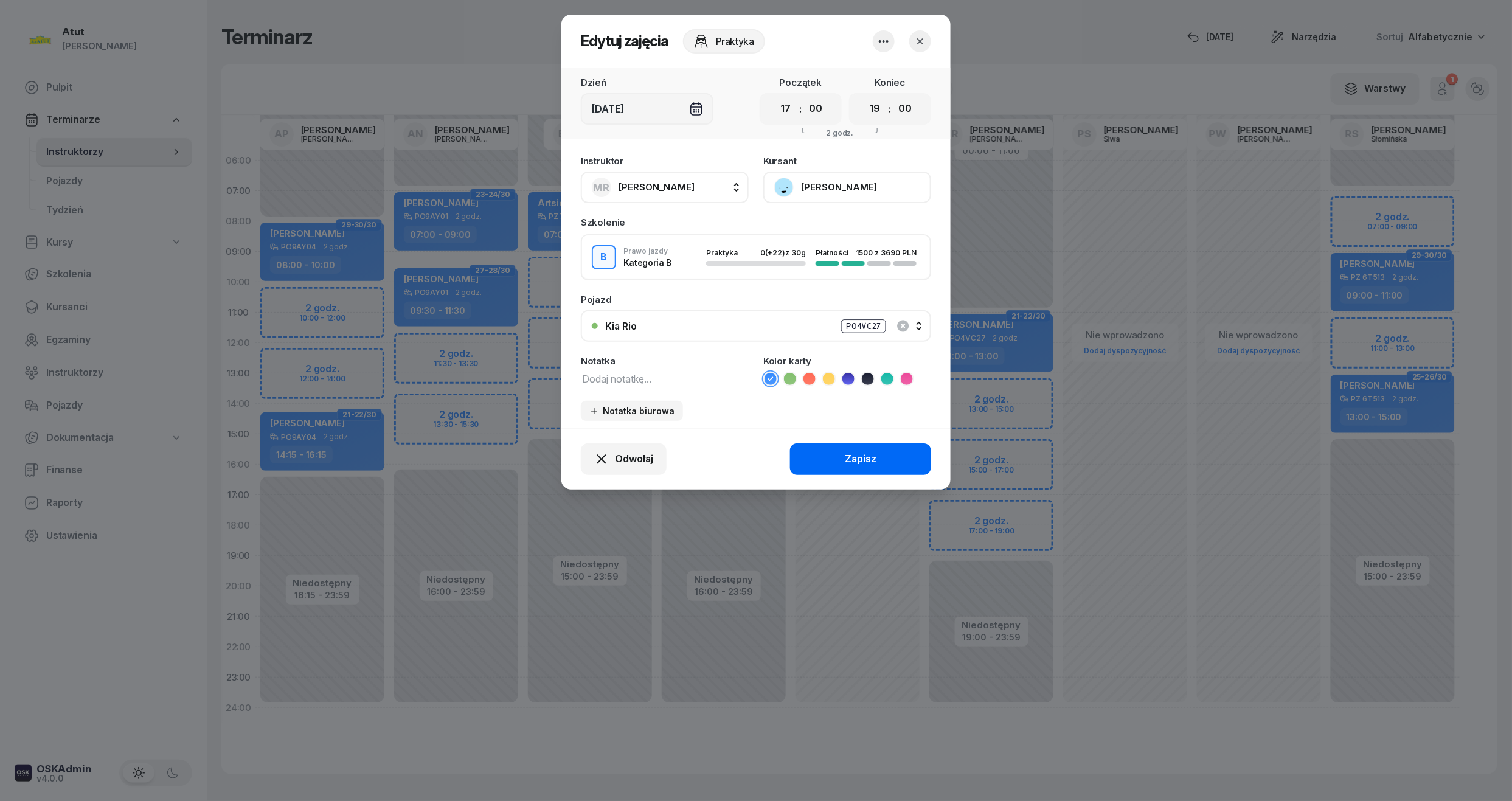
click at [870, 455] on div "Zapisz" at bounding box center [861, 459] width 32 height 16
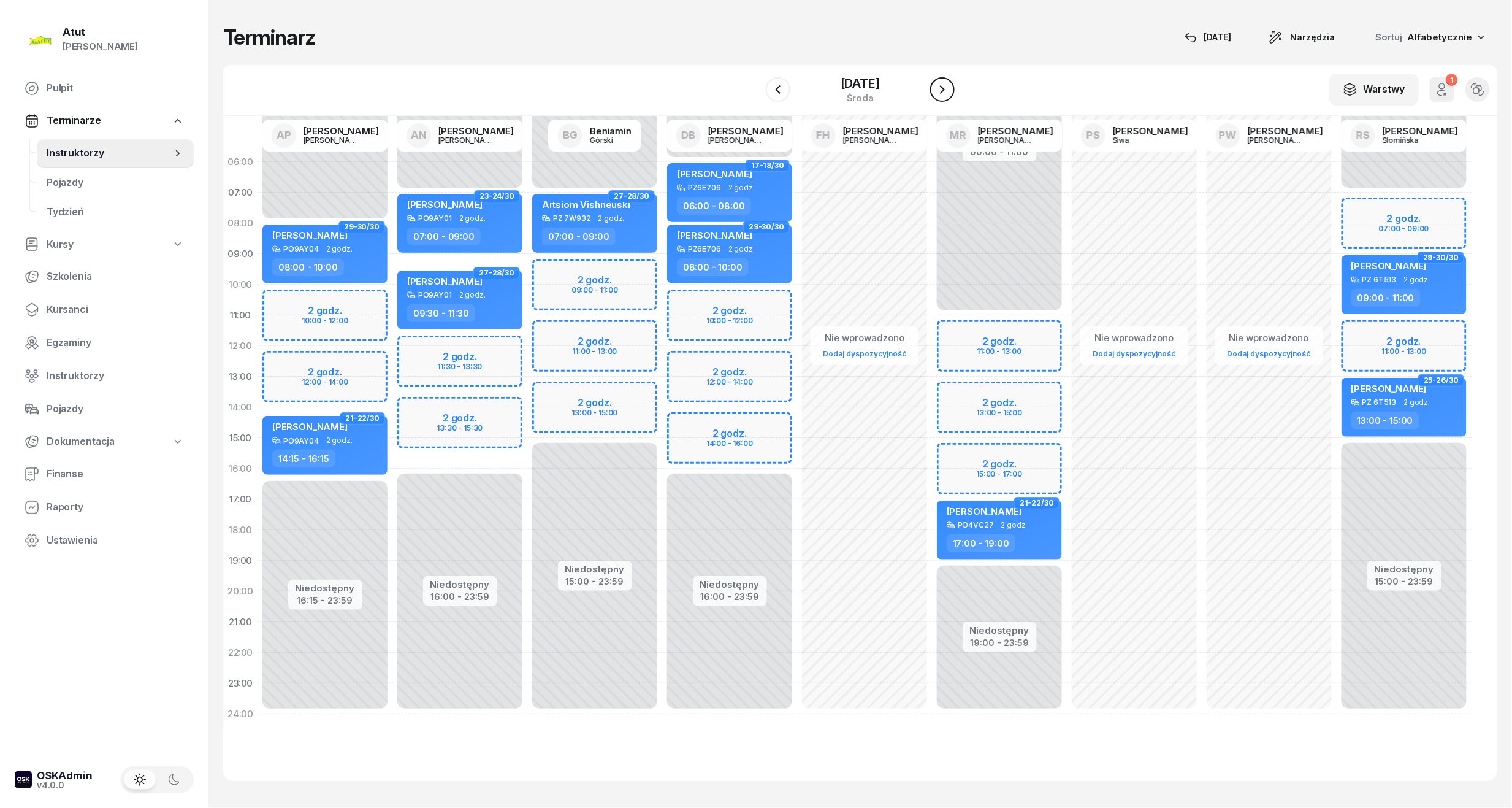
click at [935, 85] on button "button" at bounding box center [943, 90] width 25 height 25
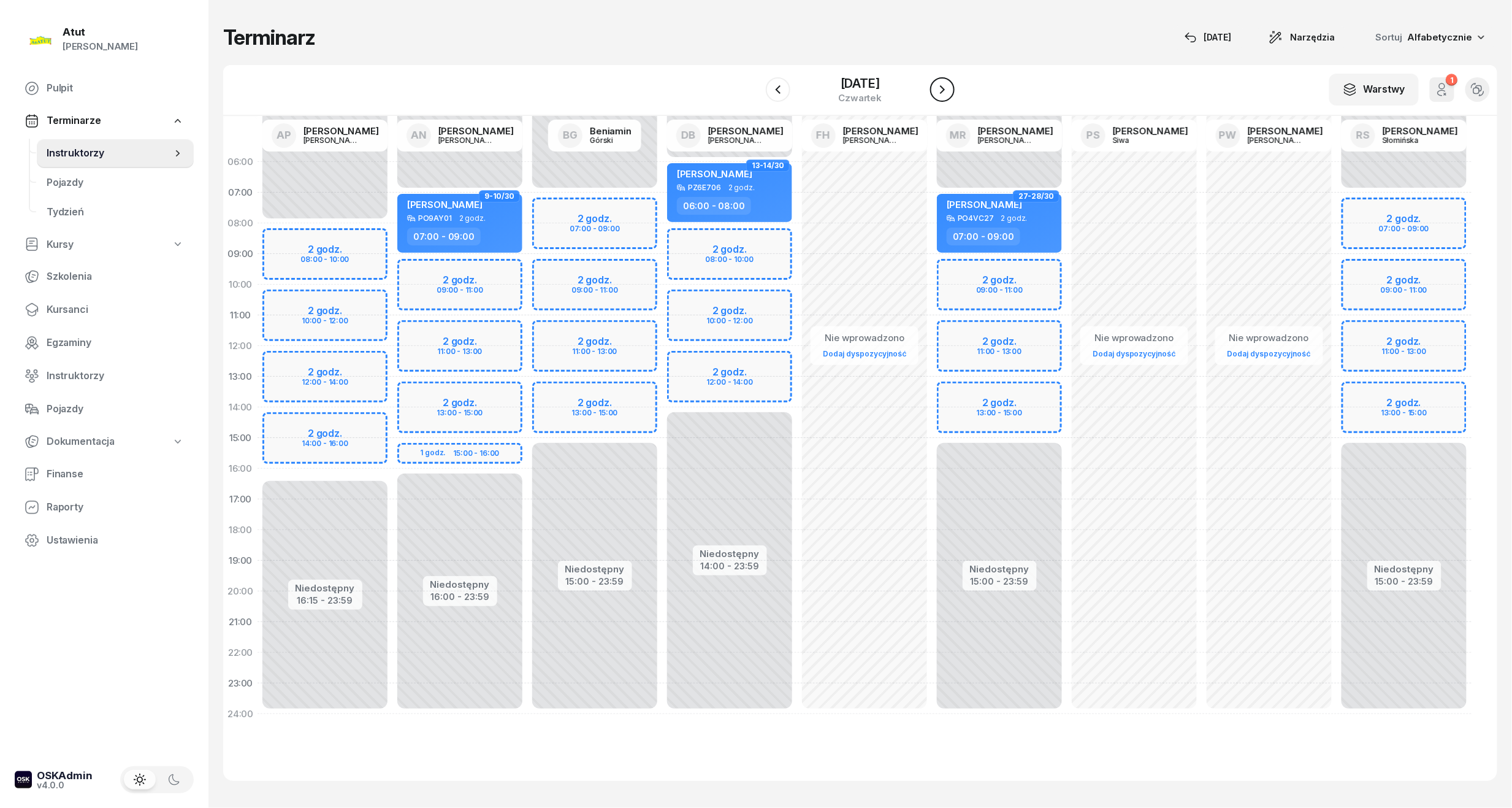
click at [948, 84] on icon "button" at bounding box center [943, 89] width 14 height 14
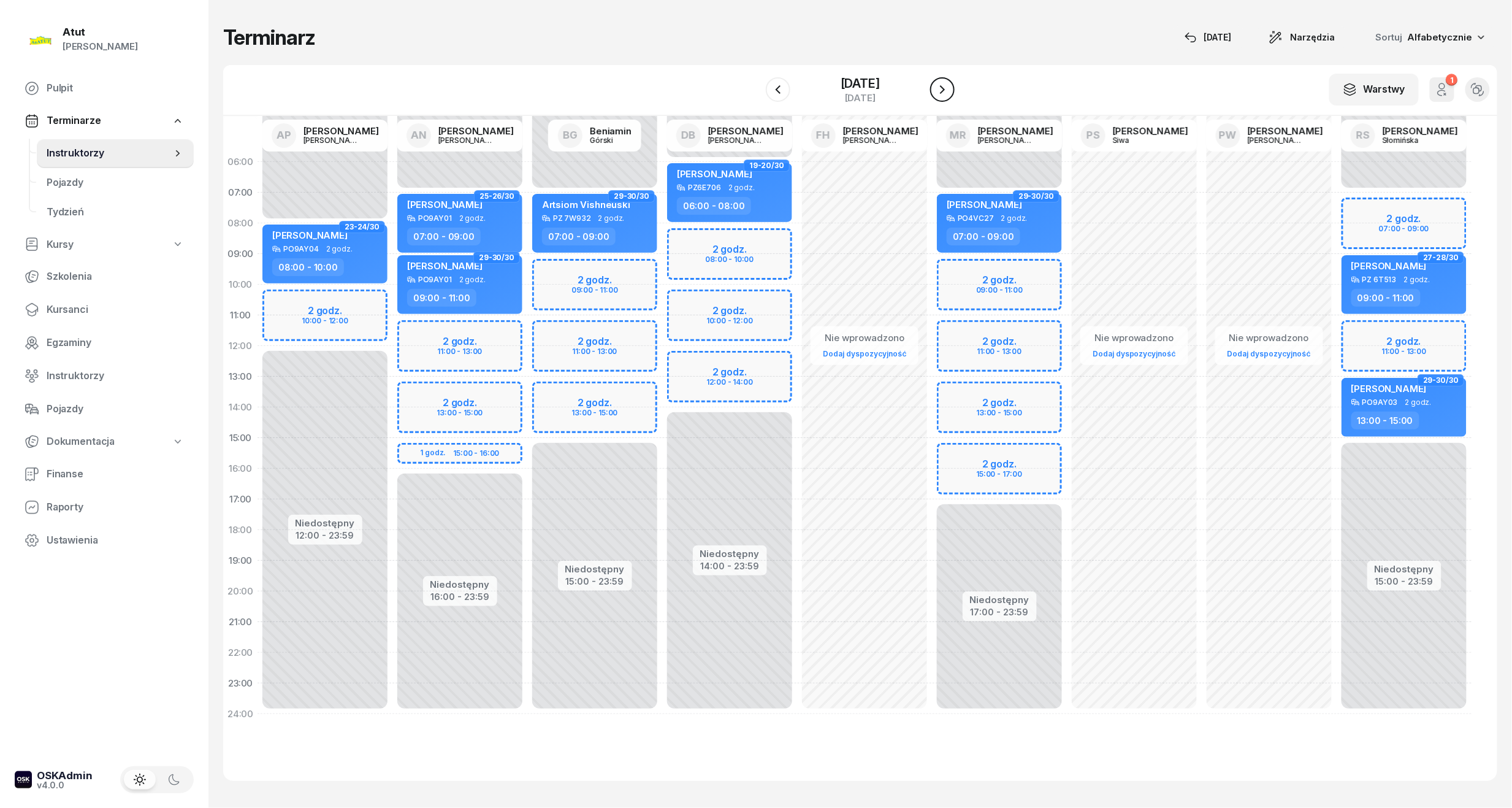
click at [948, 84] on icon "button" at bounding box center [943, 89] width 14 height 14
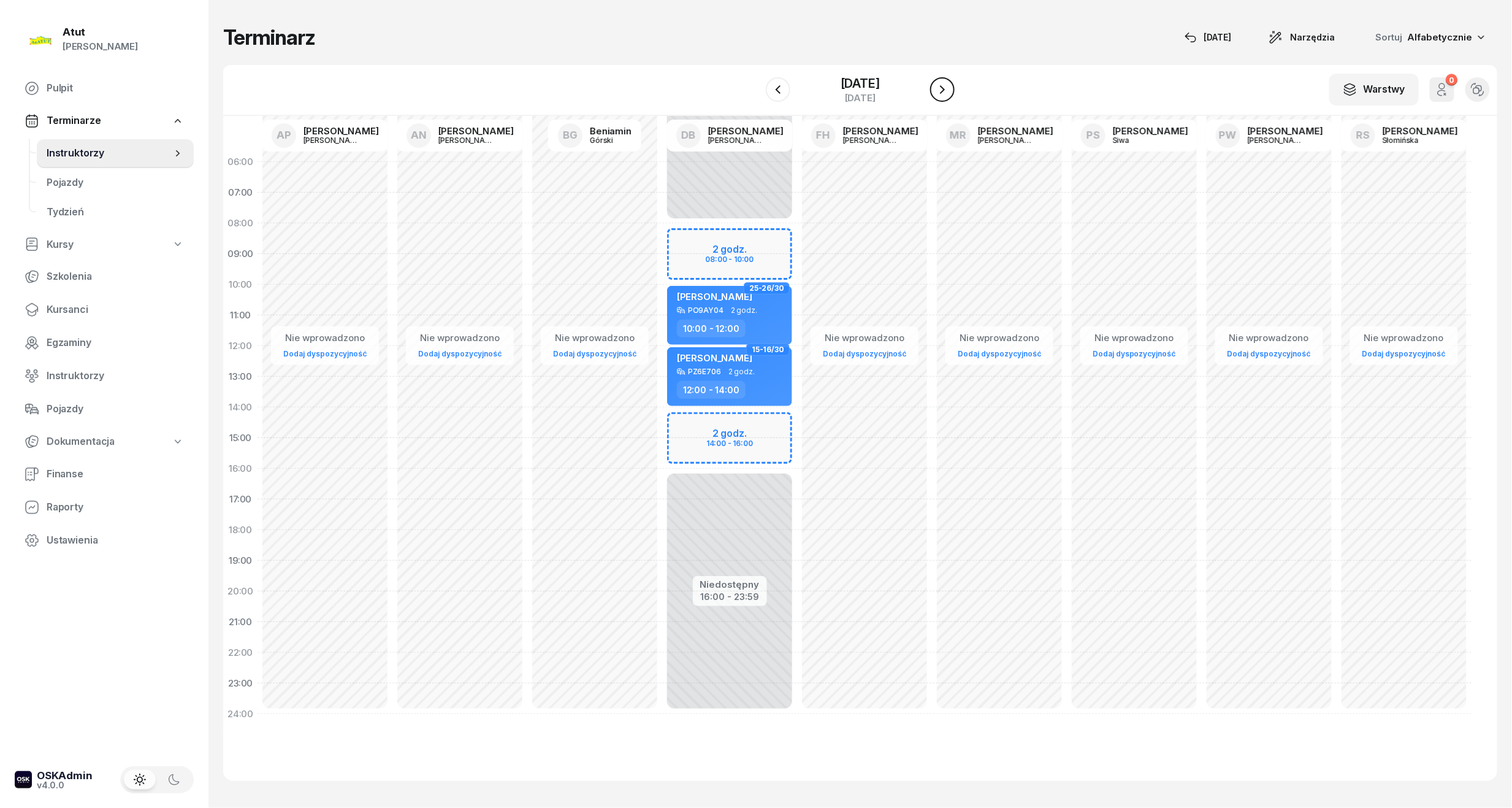
click at [948, 84] on icon "button" at bounding box center [943, 89] width 14 height 14
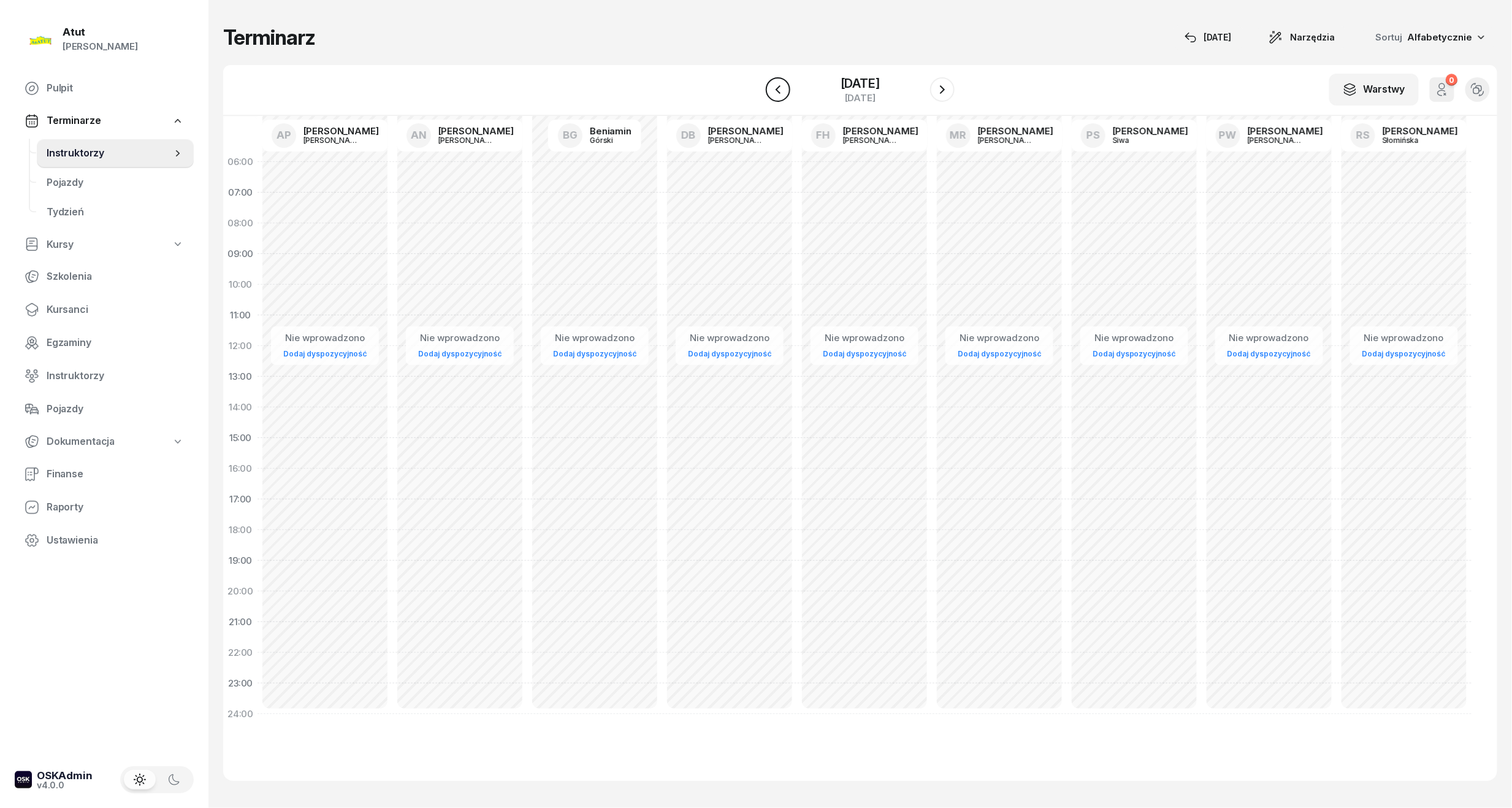
click at [776, 87] on icon "button" at bounding box center [778, 90] width 5 height 9
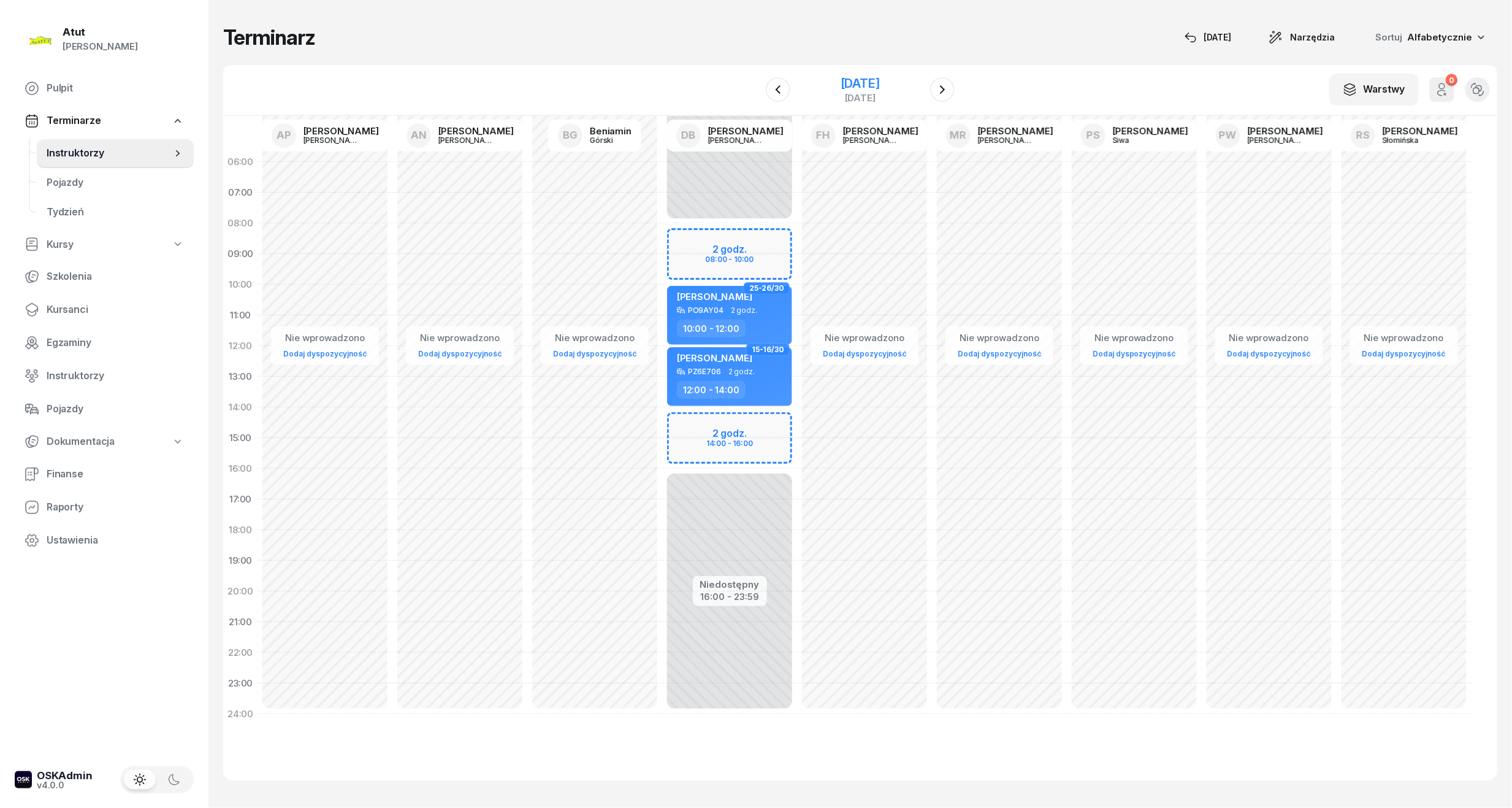
click at [856, 72] on div "29 listopada 2025 sobota" at bounding box center [860, 90] width 125 height 35
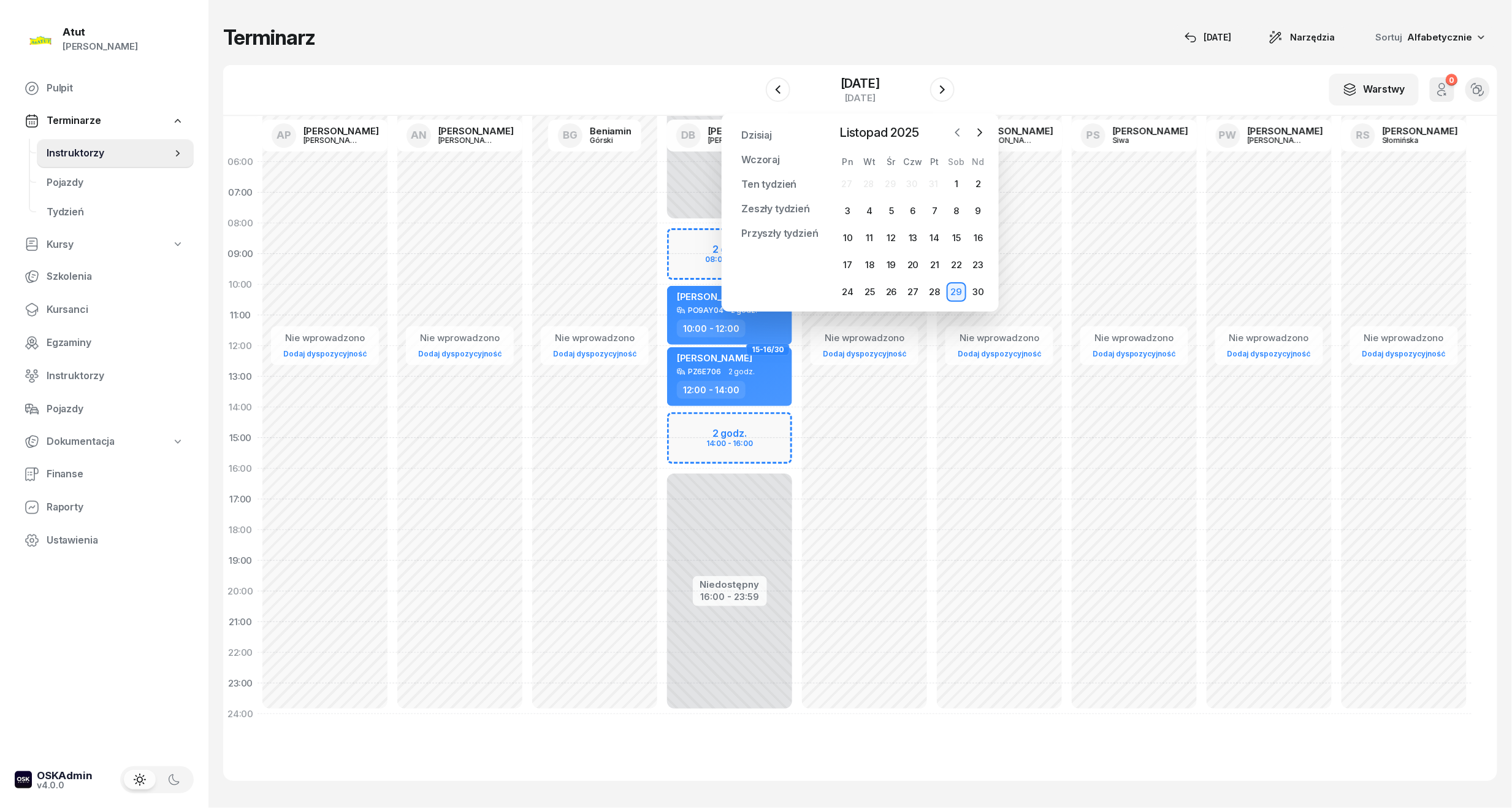
click at [958, 128] on icon "button" at bounding box center [958, 132] width 12 height 12
click at [849, 262] on div "20" at bounding box center [848, 265] width 20 height 20
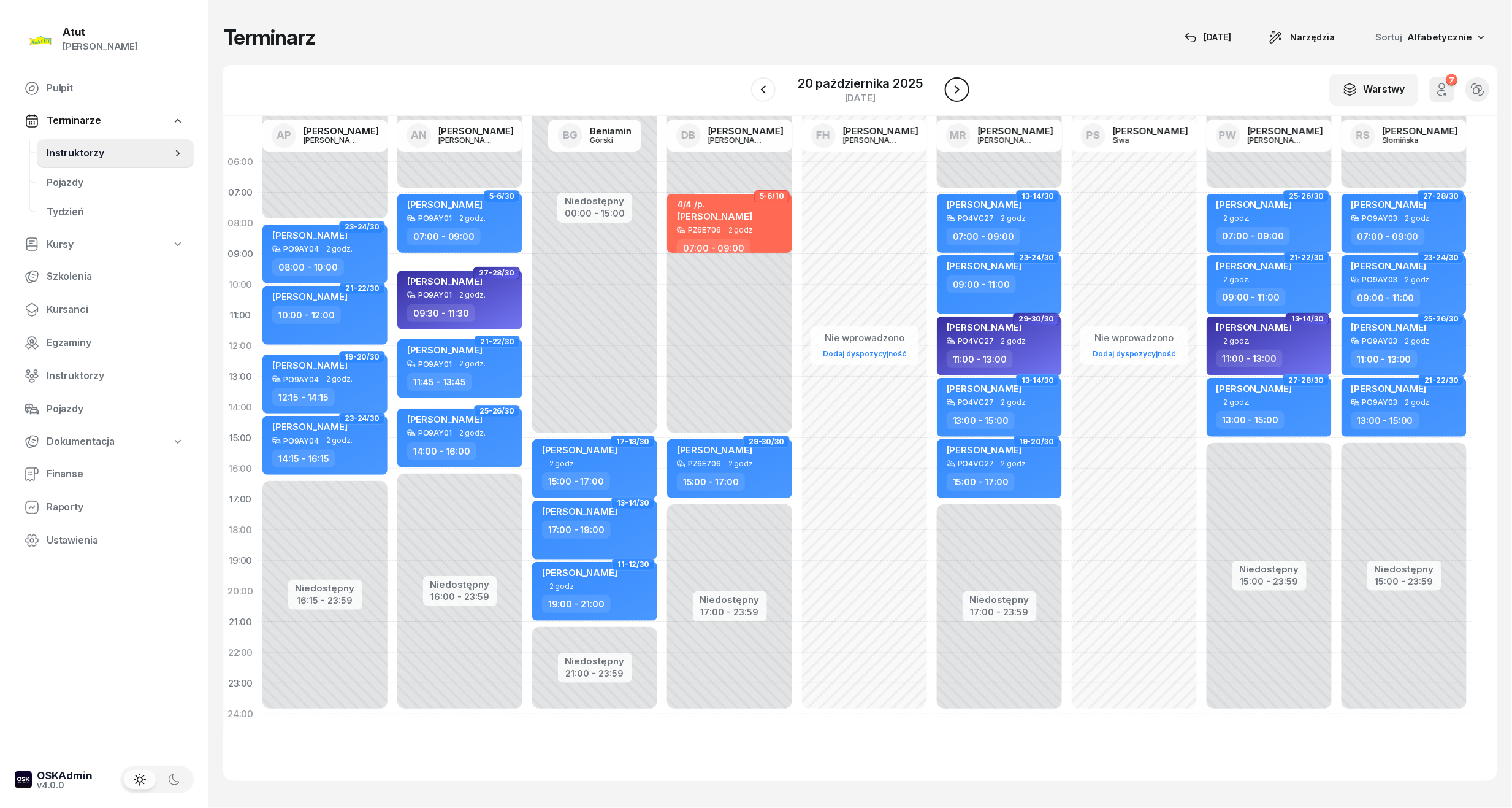
click at [964, 82] on icon "button" at bounding box center [957, 89] width 14 height 14
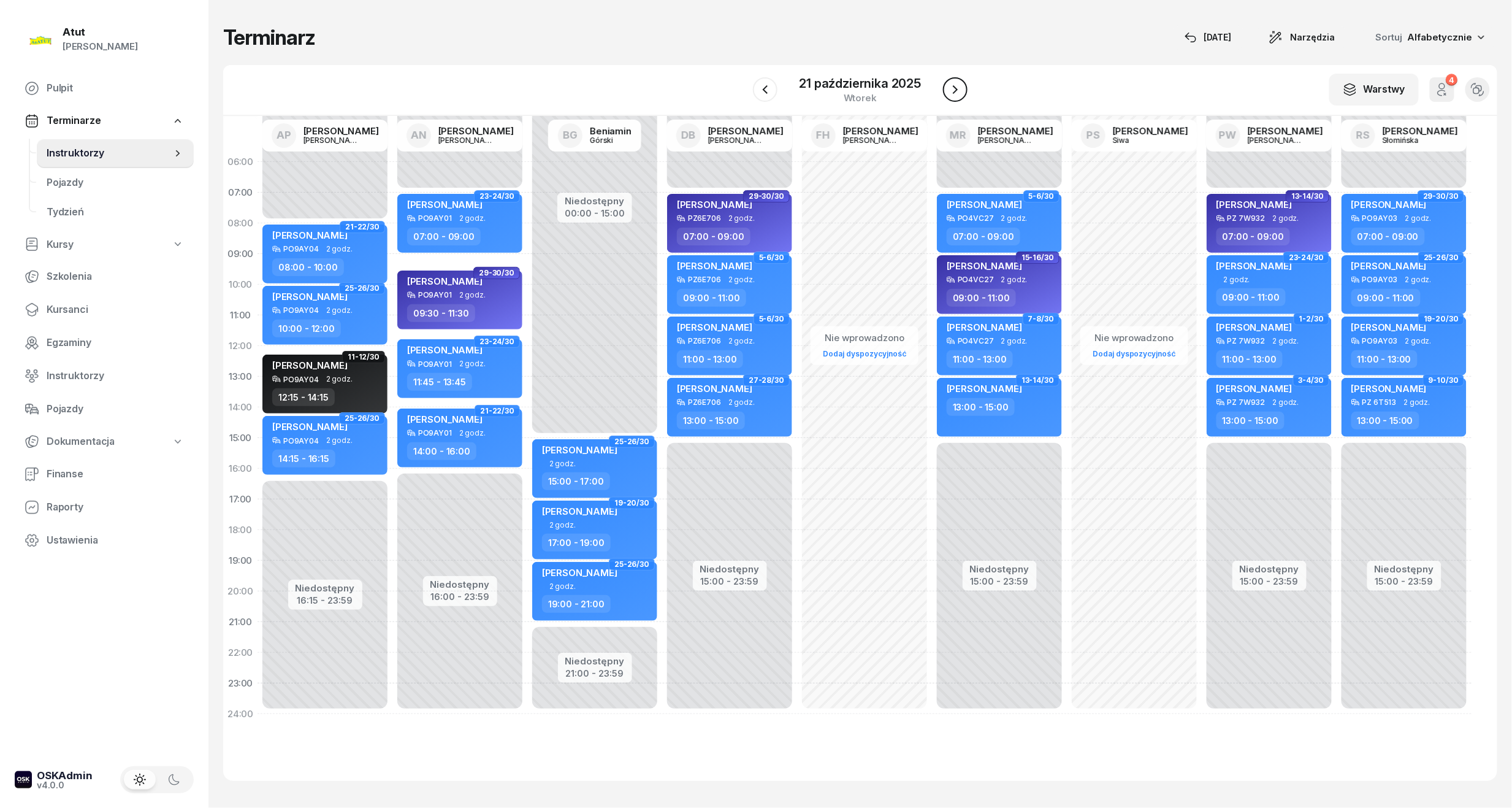
click at [964, 82] on button "button" at bounding box center [956, 90] width 25 height 25
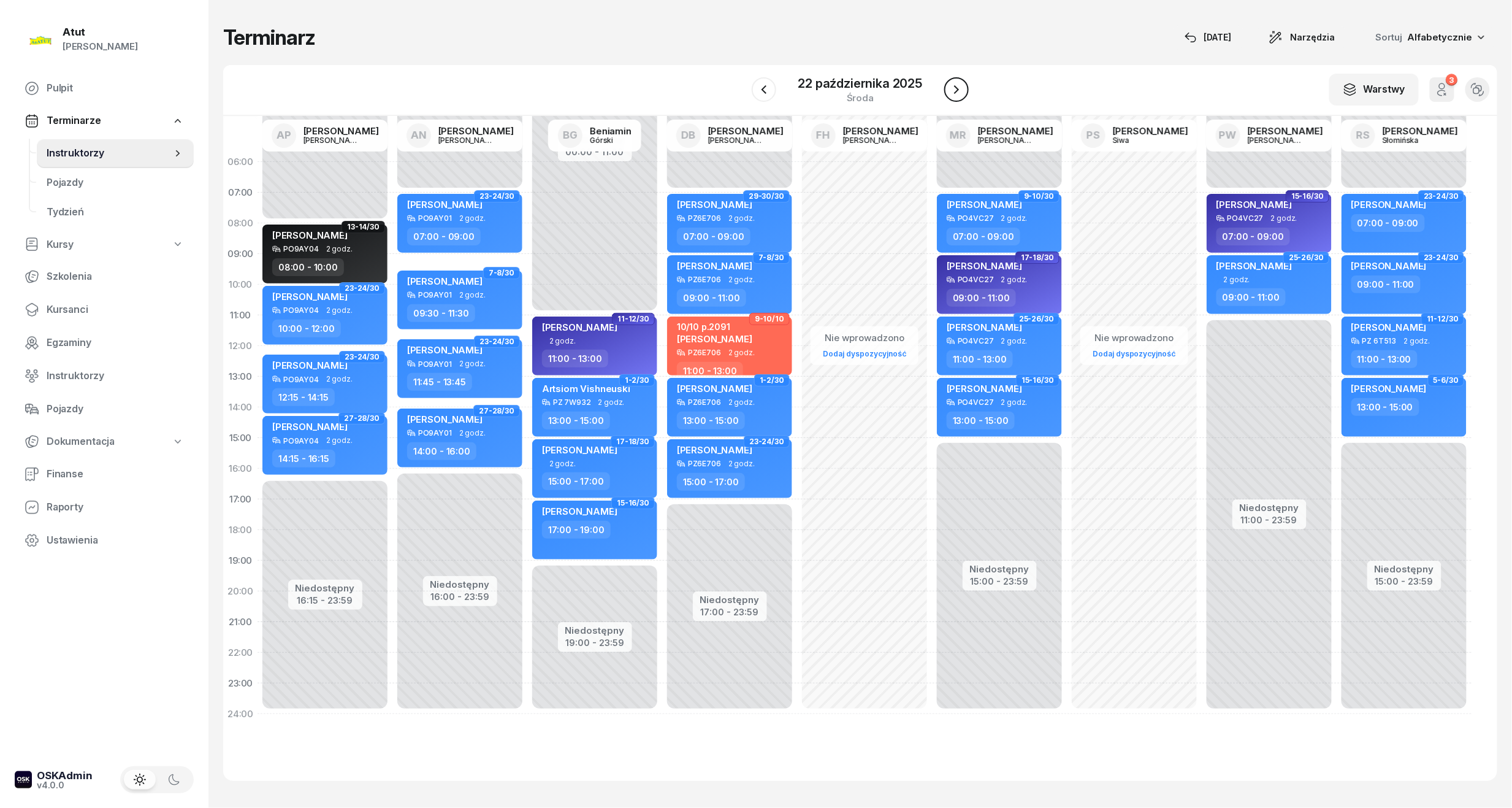
click at [964, 82] on icon "button" at bounding box center [956, 89] width 14 height 14
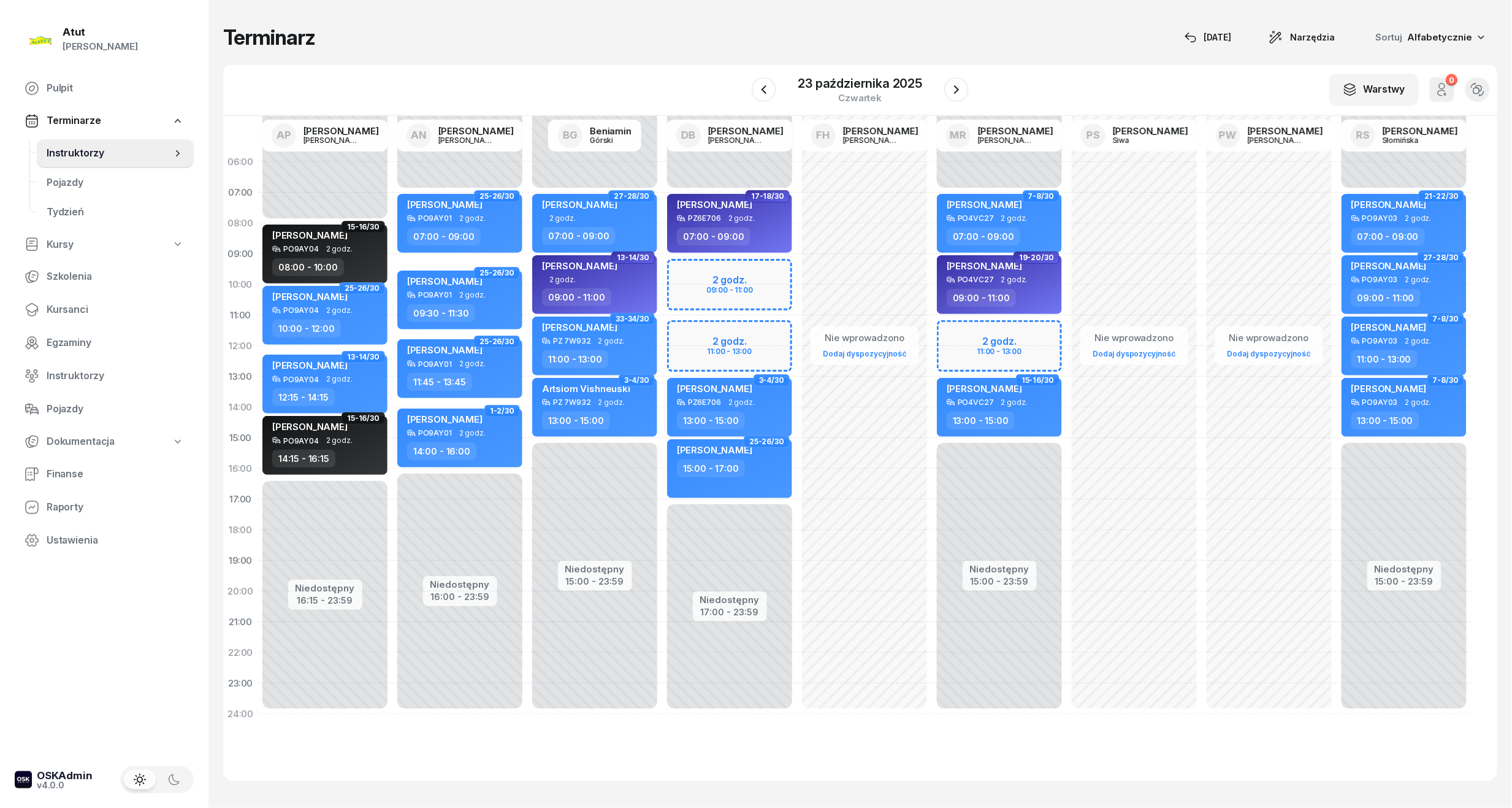
drag, startPoint x: 964, startPoint y: 82, endPoint x: 1132, endPoint y: 81, distance: 168.0
click at [1132, 81] on div "W Wybierz AP Adam Pytlak AN Artur Nowakowski BG Beniamin Górski DB Dariusz Bańk…" at bounding box center [860, 91] width 1274 height 51
click at [1043, 341] on div "Niedostępny 00:00 - 07:00 Niedostępny 15:00 - 23:59 2 godz. 11:00 - 13:00 7-8/3…" at bounding box center [1000, 438] width 135 height 583
select select "11"
select select "13"
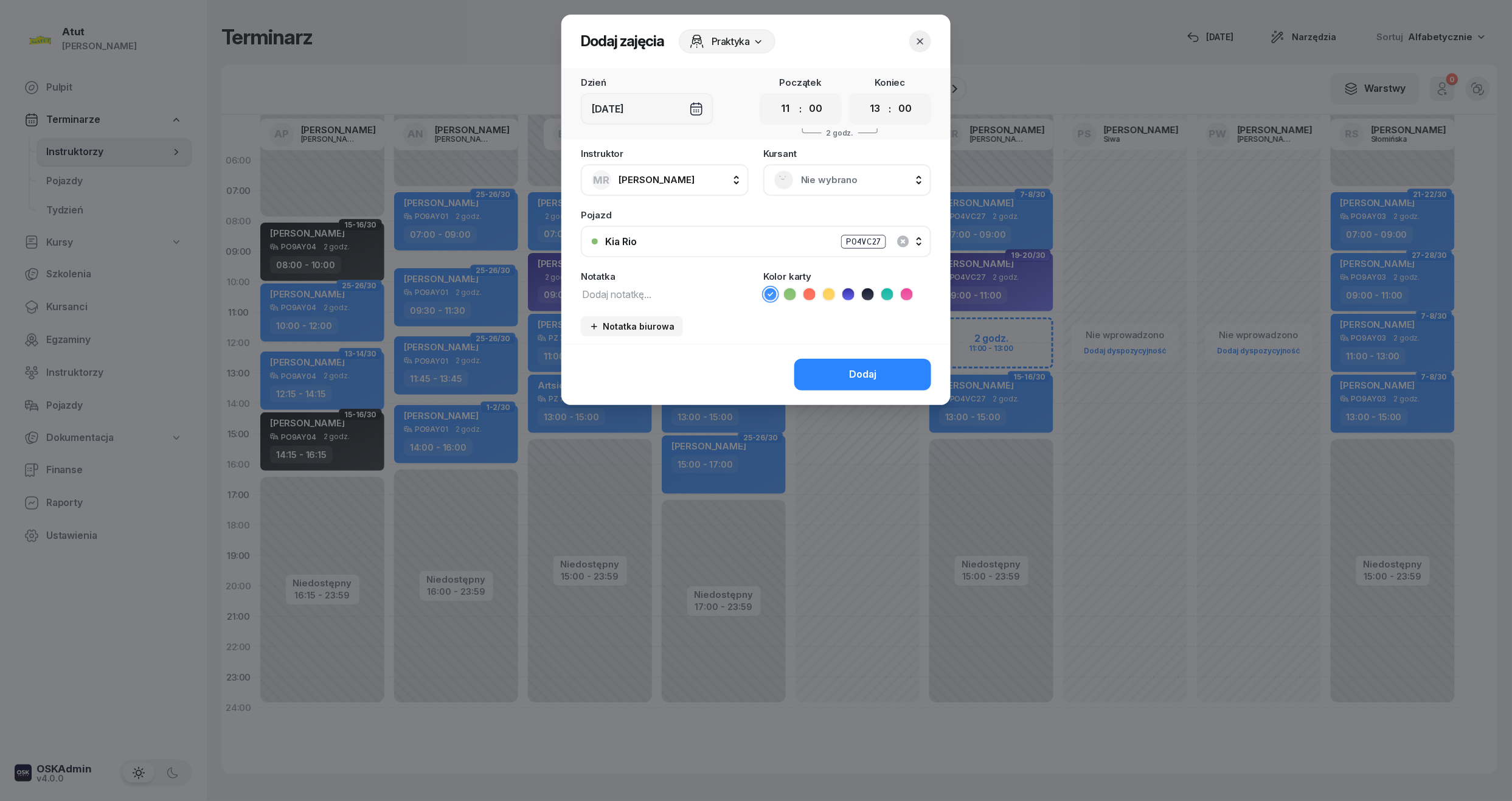
click at [878, 180] on span "Nie wybrano" at bounding box center [861, 180] width 119 height 16
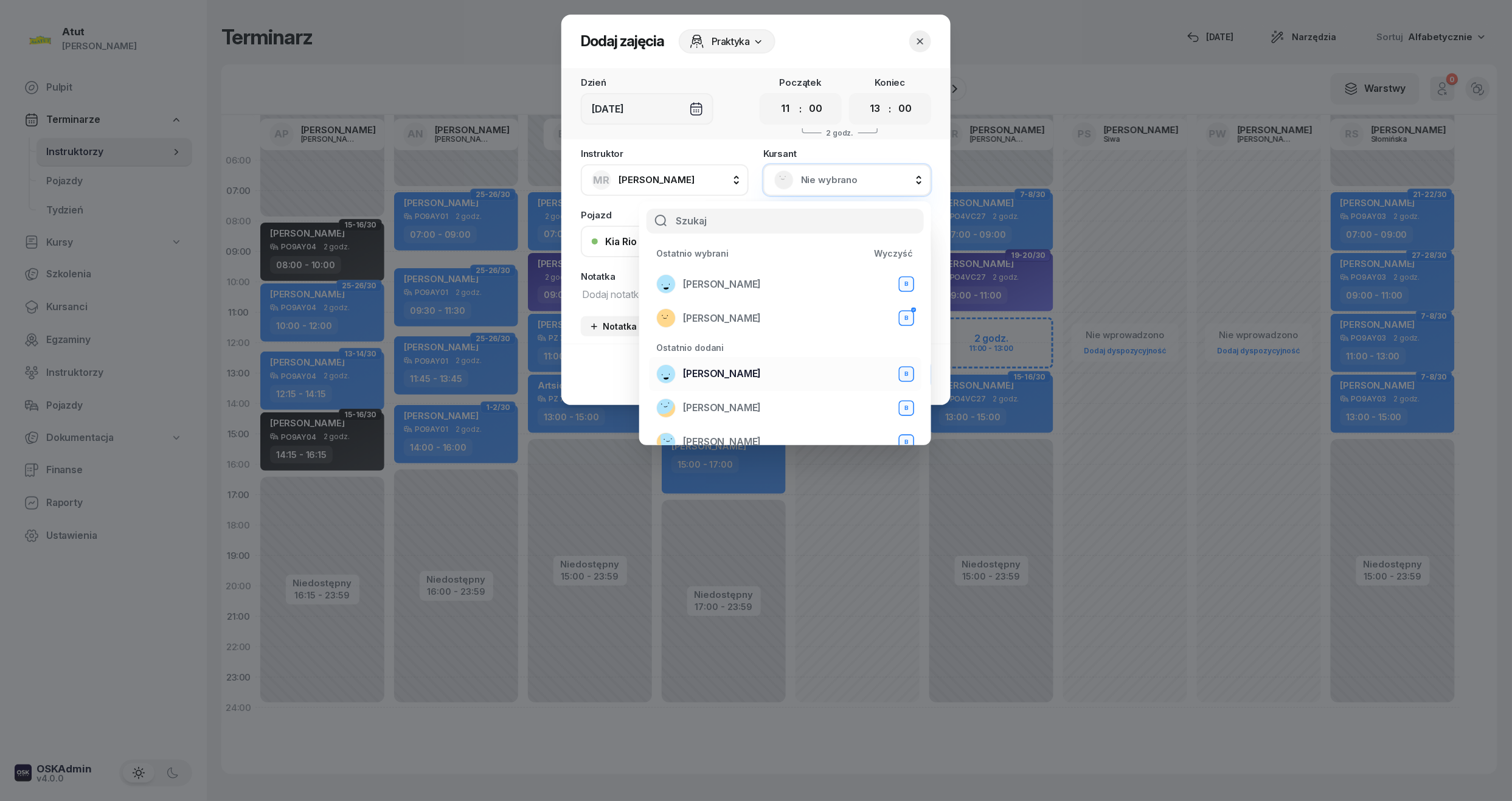
click at [748, 370] on div "Andrii Andrii B" at bounding box center [785, 374] width 258 height 19
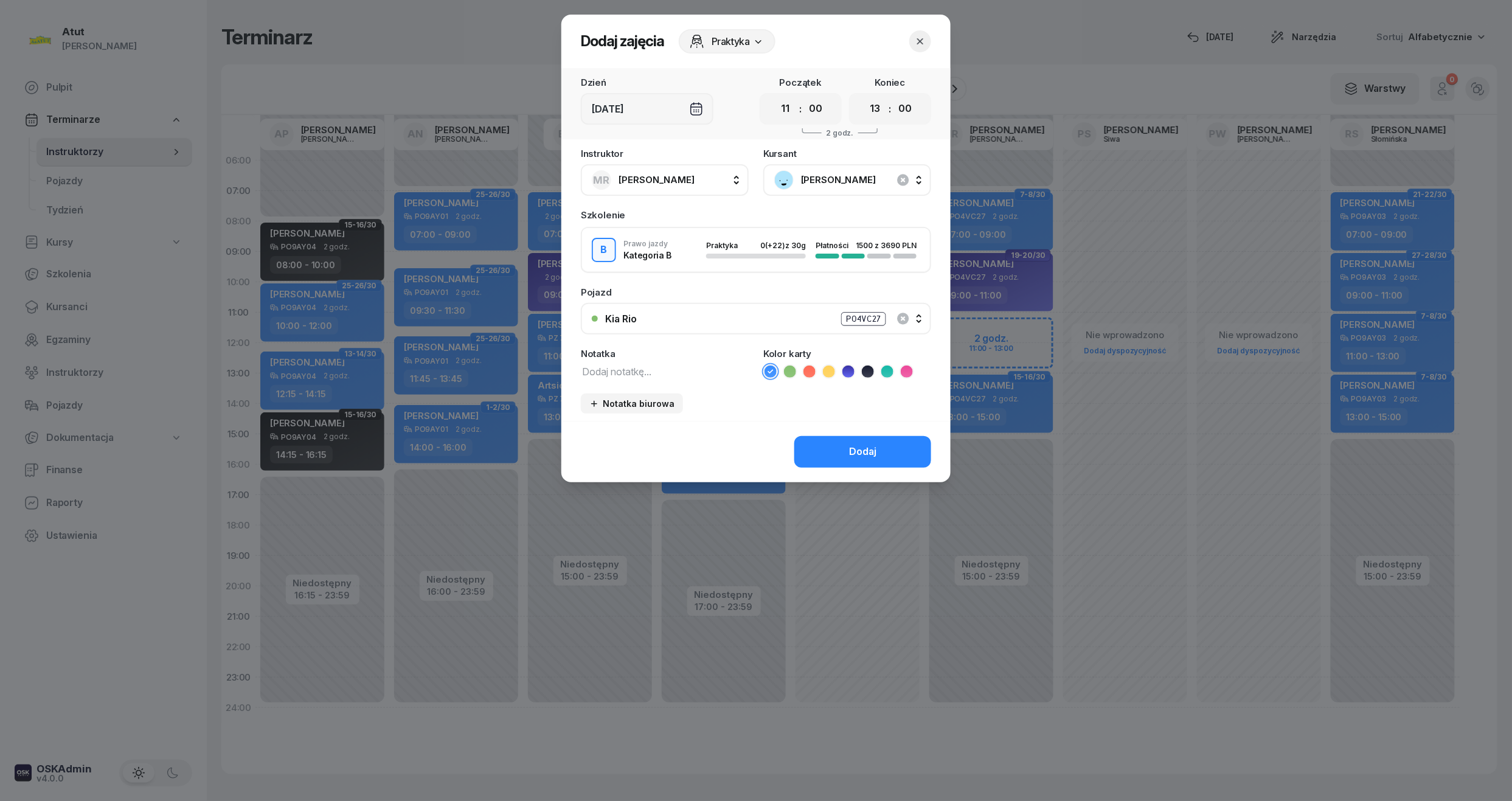
click at [889, 366] on icon at bounding box center [887, 371] width 12 height 12
click at [739, 356] on div "Notatka" at bounding box center [665, 364] width 168 height 29
click at [724, 375] on textarea at bounding box center [665, 371] width 168 height 16
type textarea "1 lekcja wyst karte"
click at [864, 458] on button "Dodaj" at bounding box center [862, 452] width 137 height 32
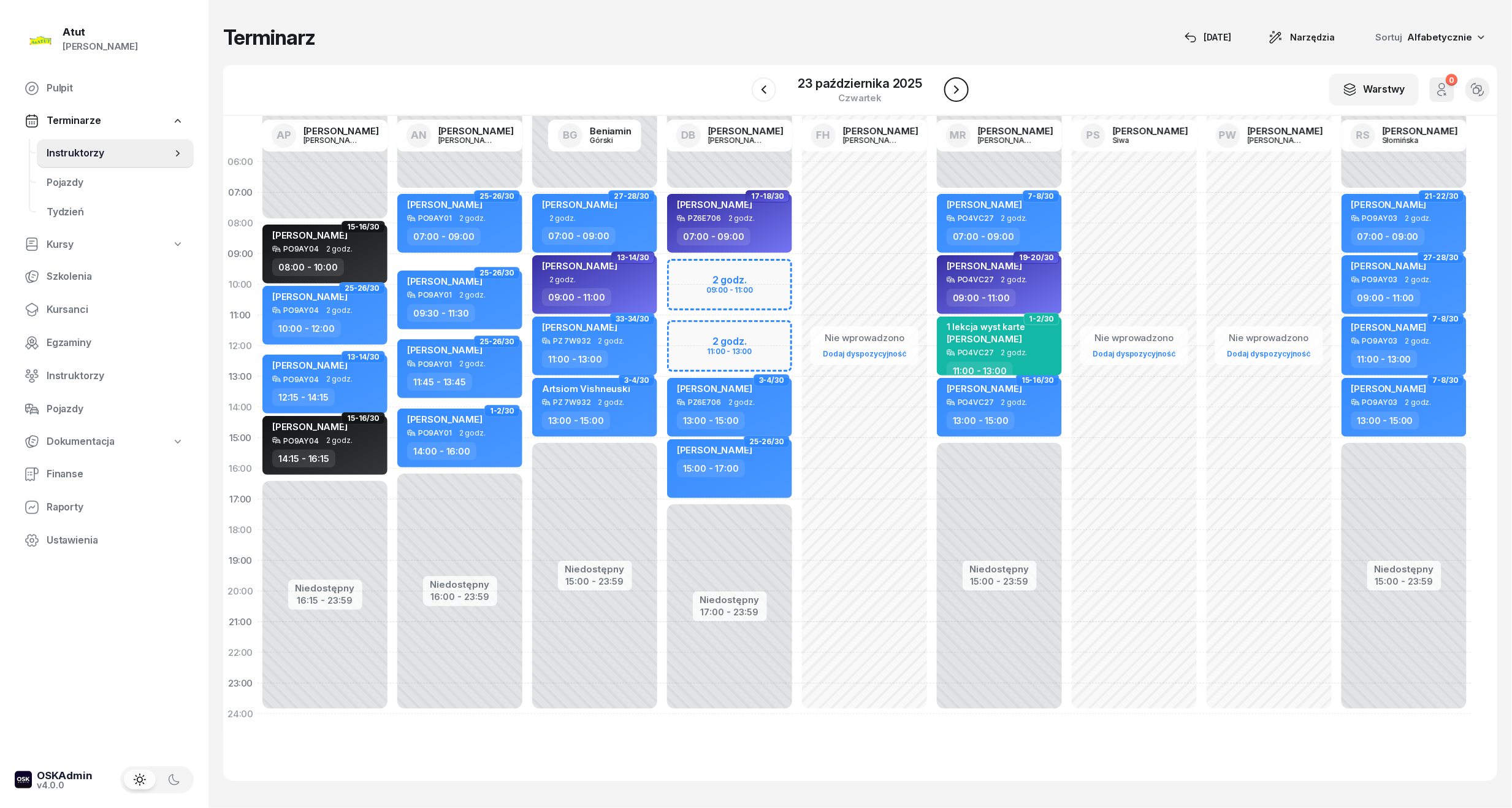
click at [953, 82] on icon "button" at bounding box center [956, 89] width 14 height 14
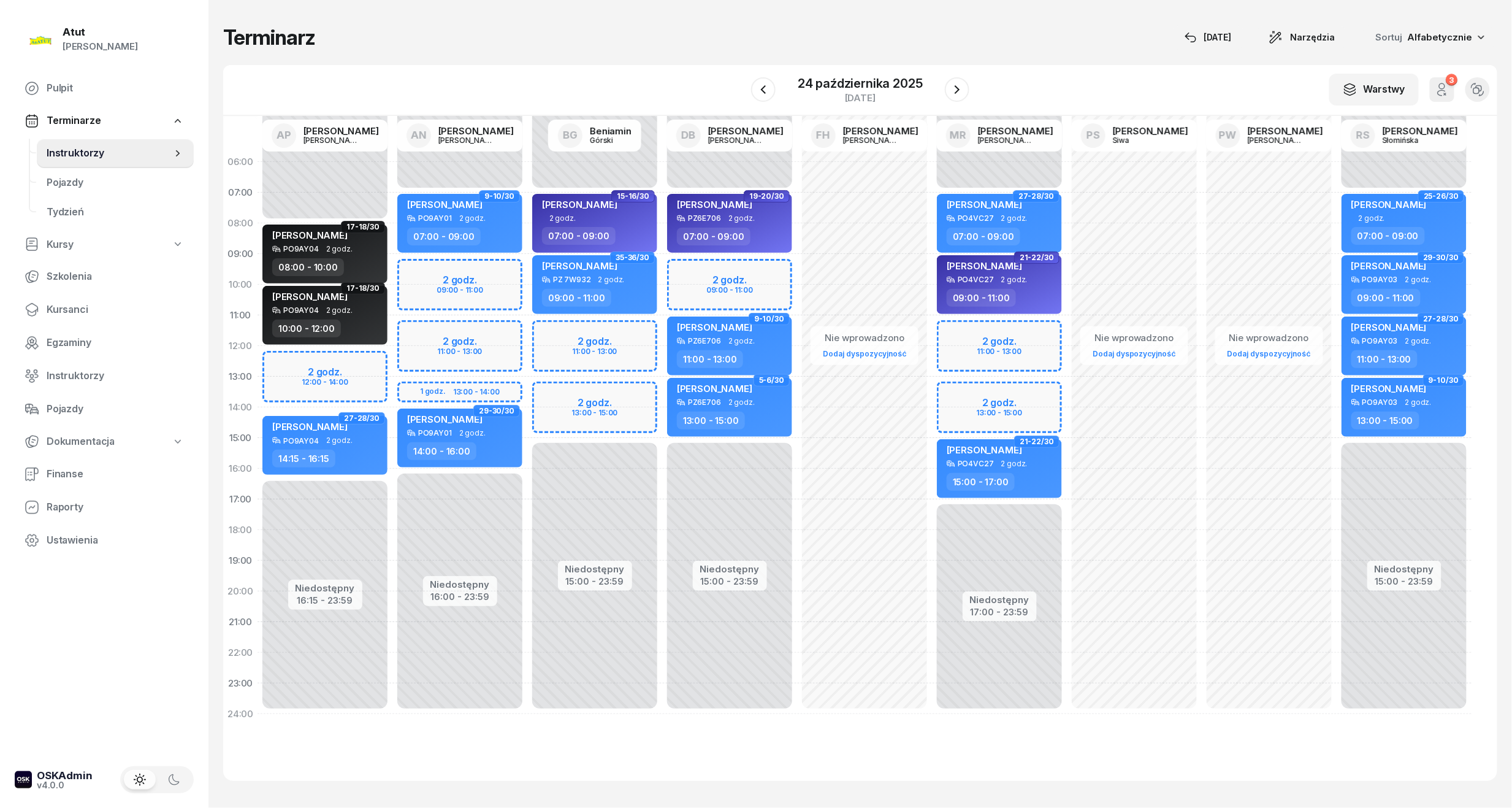
click at [996, 367] on div "Niedostępny 00:00 - 07:00 Niedostępny 17:00 - 23:59 2 godz. 11:00 - 13:00 2 god…" at bounding box center [1000, 438] width 135 height 583
select select "12"
select select "14"
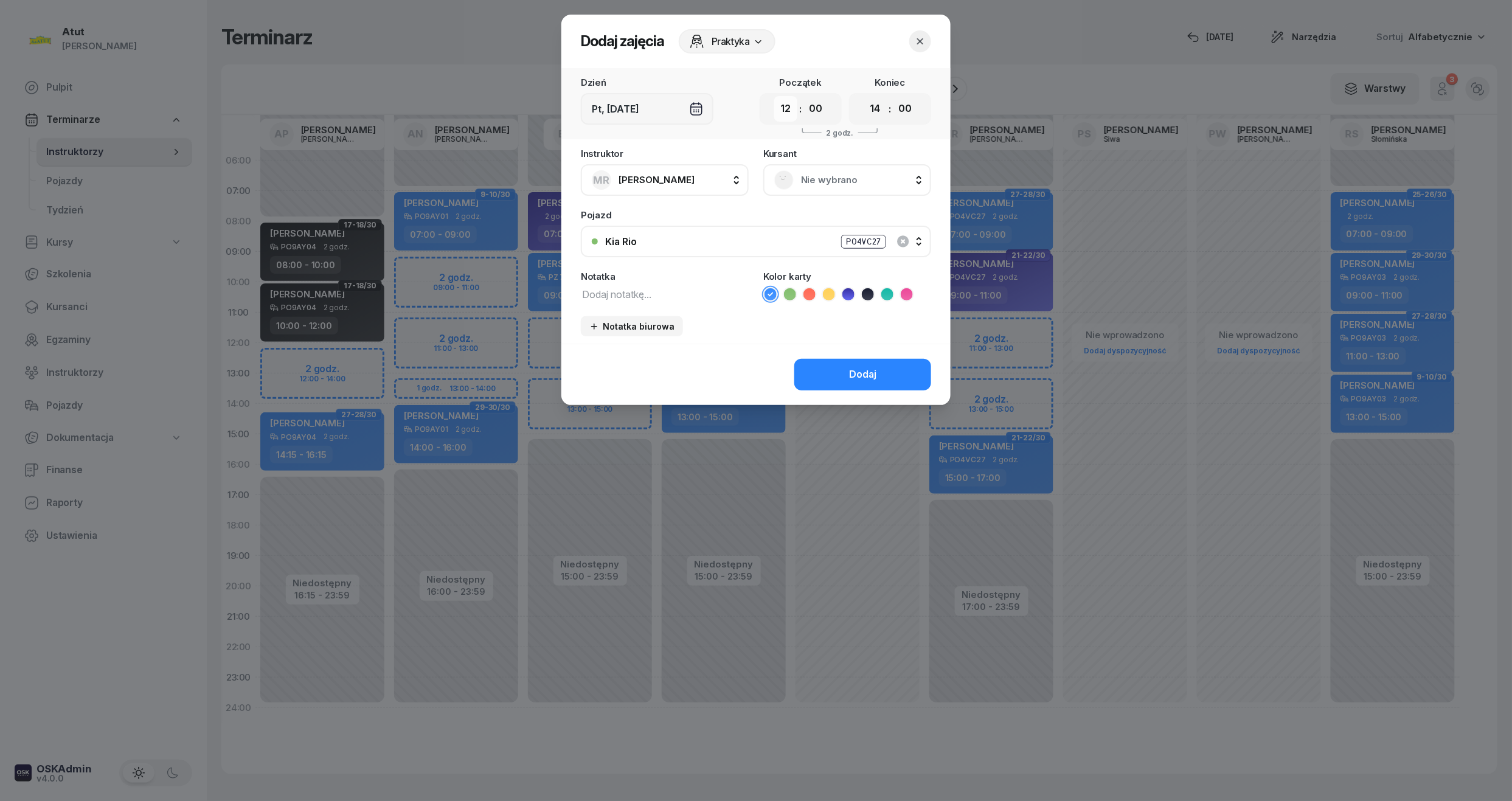
click at [788, 109] on select "00 01 02 03 04 05 06 07 08 09 10 11 12 13 14 15 16 17 18 19 20 21 22 23" at bounding box center [785, 109] width 23 height 26
select select "11"
click at [774, 96] on select "00 01 02 03 04 05 06 07 08 09 10 11 12 13 14 15 16 17 18 19 20 21 22 23" at bounding box center [785, 109] width 23 height 26
drag, startPoint x: 873, startPoint y: 114, endPoint x: 877, endPoint y: 123, distance: 9.8
click at [873, 114] on select "00 01 02 03 04 05 06 07 08 09 10 11 12 13 14 15 16 17 18 19 20 21 22 23" at bounding box center [875, 109] width 23 height 26
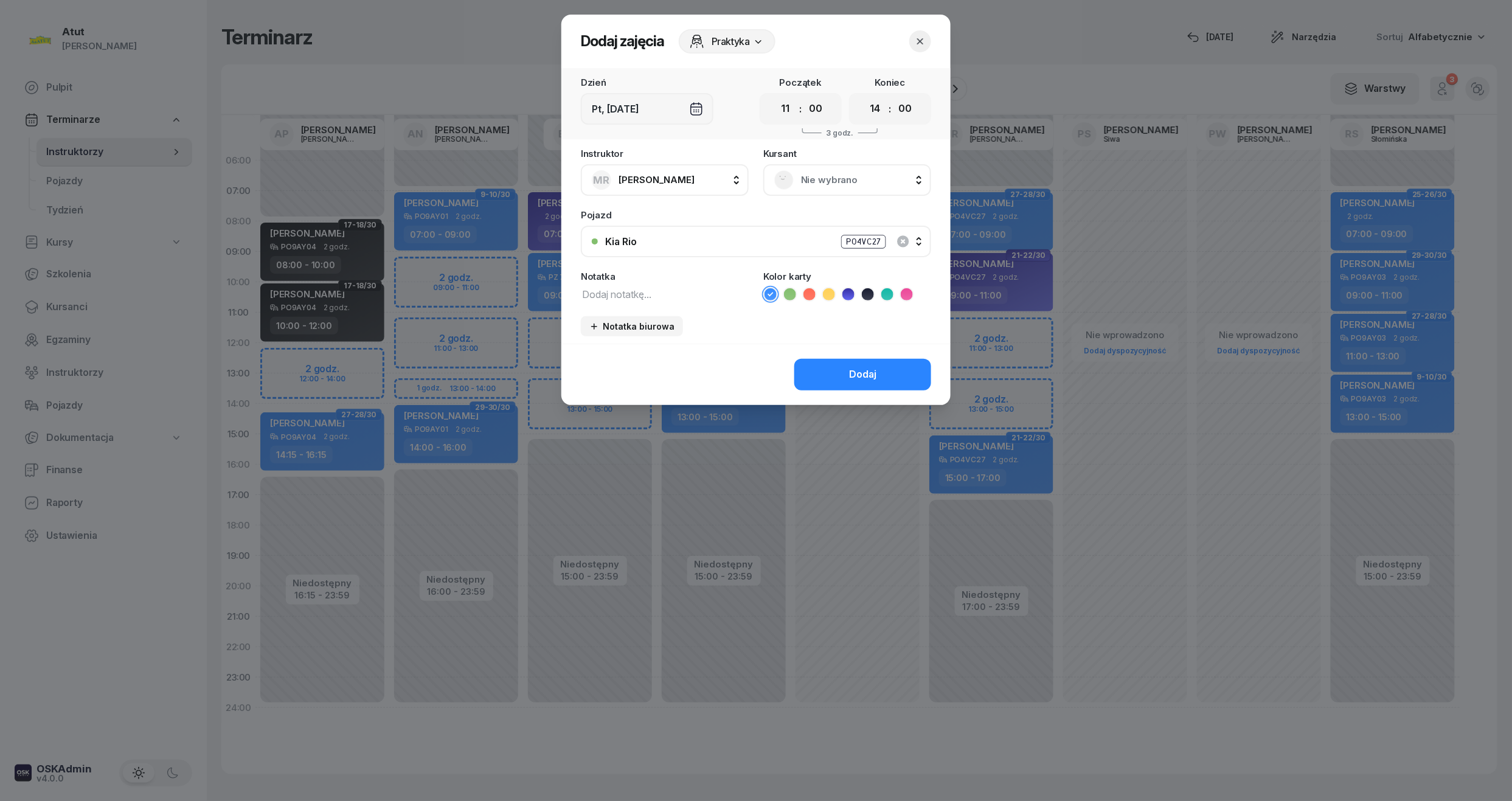
select select "13"
click at [864, 96] on select "00 01 02 03 04 05 06 07 08 09 10 11 12 13 14 15 16 17 18 19 20 21 22 23" at bounding box center [875, 109] width 23 height 26
click at [872, 385] on button "Dodaj" at bounding box center [862, 374] width 137 height 32
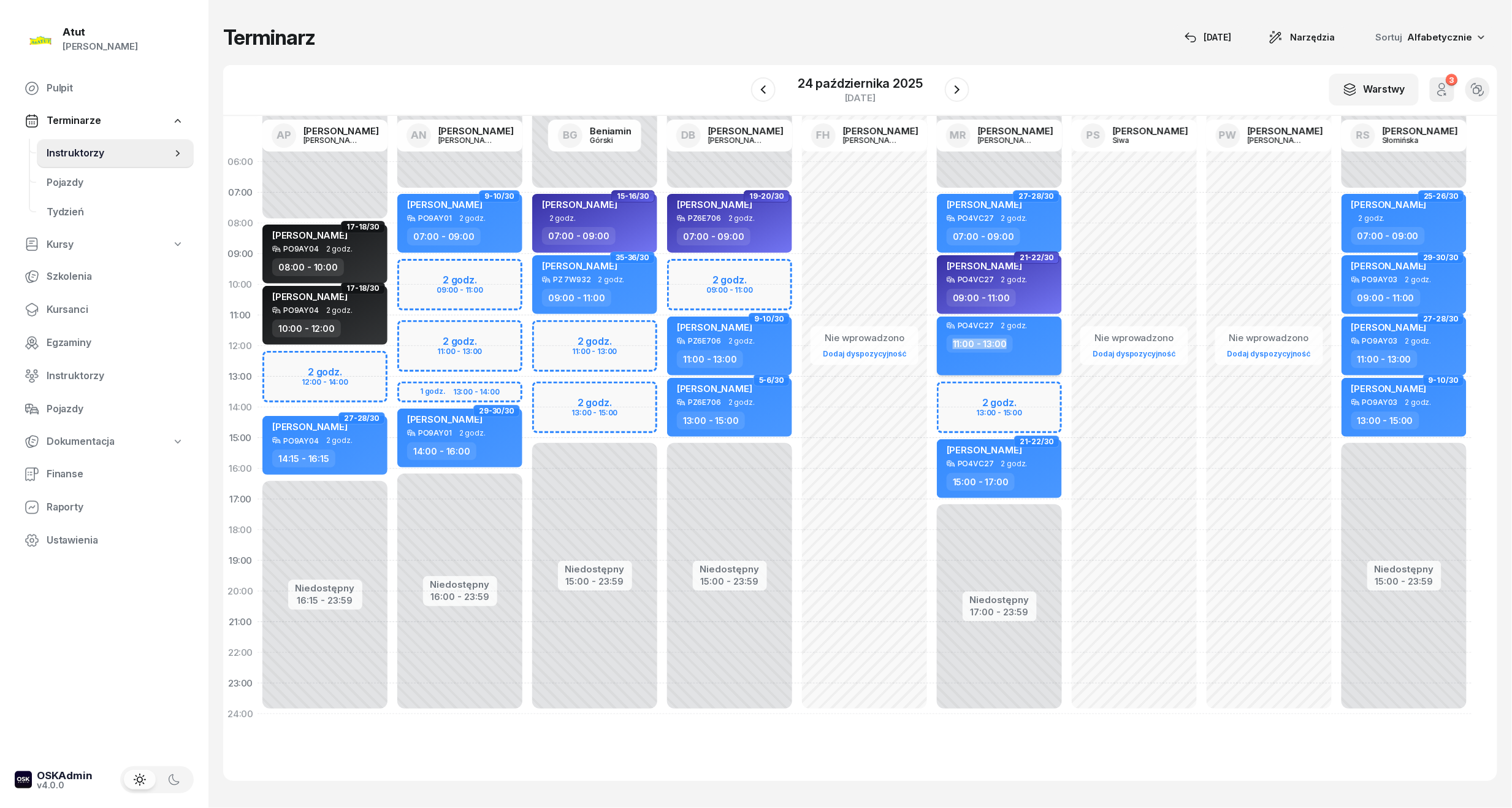
click at [1012, 330] on div "PO4VC27 2 godz. 11:00 - 13:00" at bounding box center [999, 346] width 125 height 59
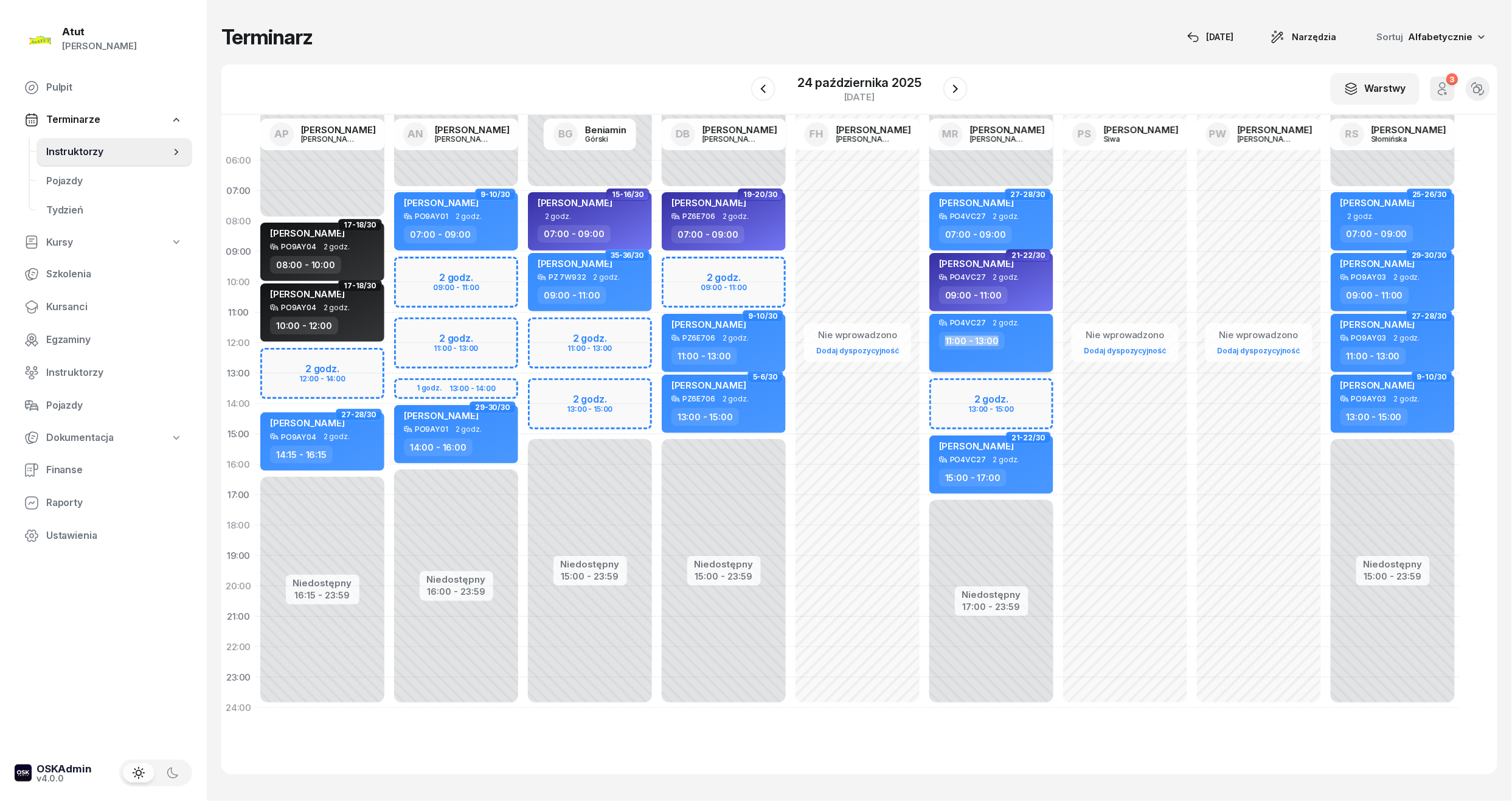
select select "11"
select select "13"
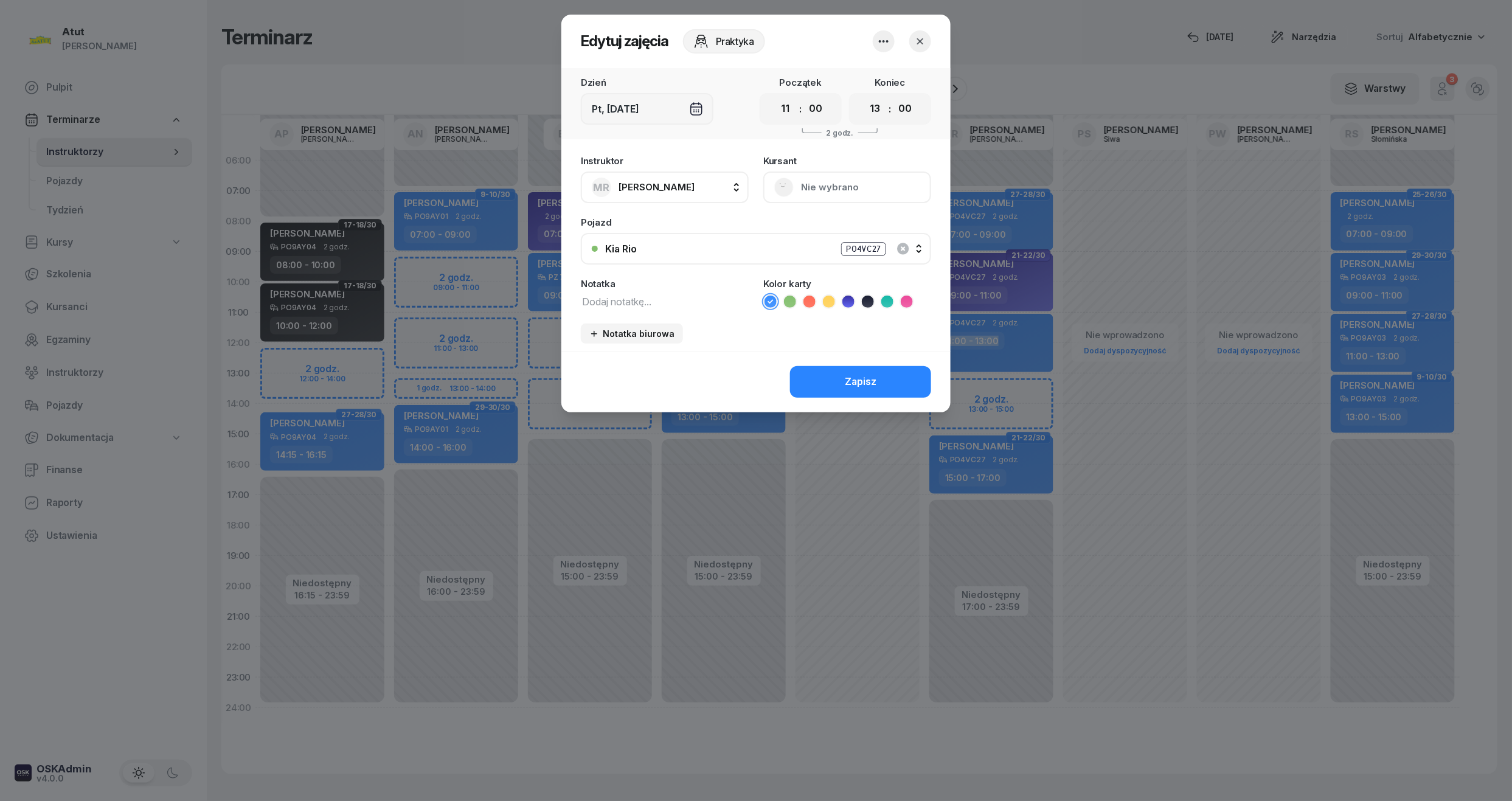
click at [885, 37] on icon "button" at bounding box center [884, 41] width 14 height 14
click at [854, 81] on link "Usuń" at bounding box center [877, 78] width 160 height 30
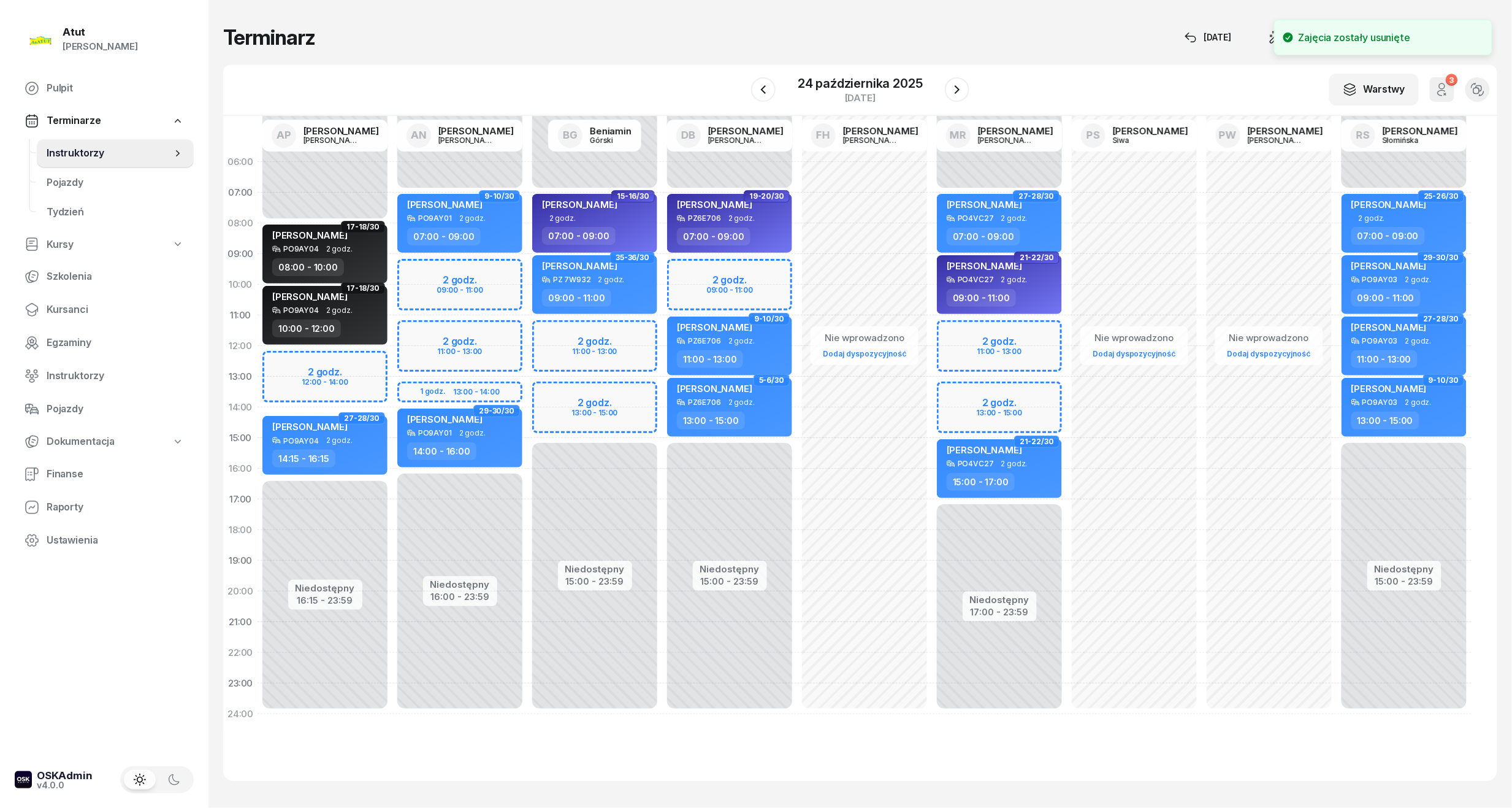
click at [974, 331] on div "Niedostępny 00:00 - 07:00 Niedostępny 17:00 - 23:59 27-28/30 Nazir Kozłowski PO…" at bounding box center [1000, 438] width 135 height 583
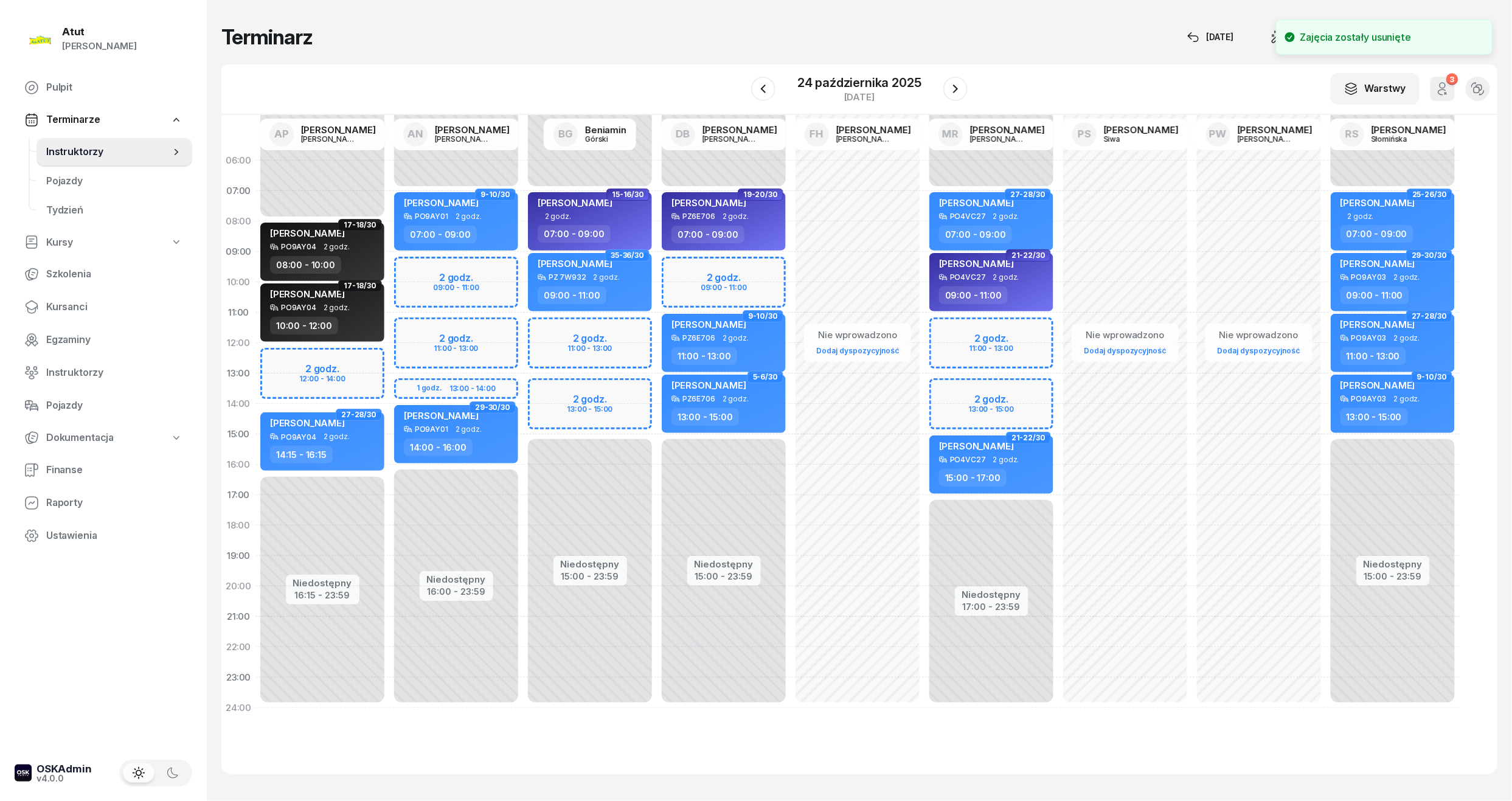
select select "11"
select select "13"
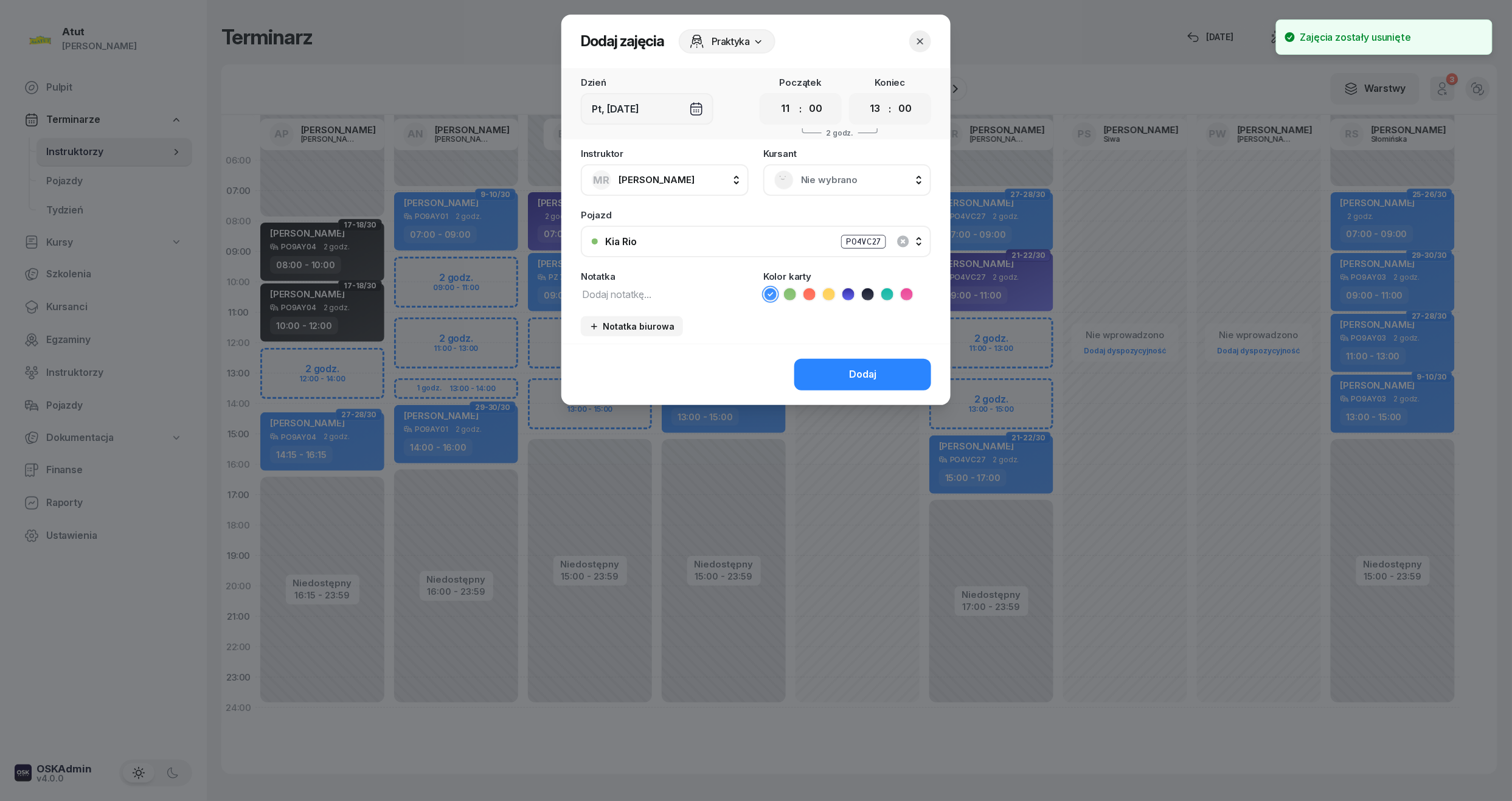
click at [828, 180] on span "Nie wybrano" at bounding box center [861, 180] width 119 height 16
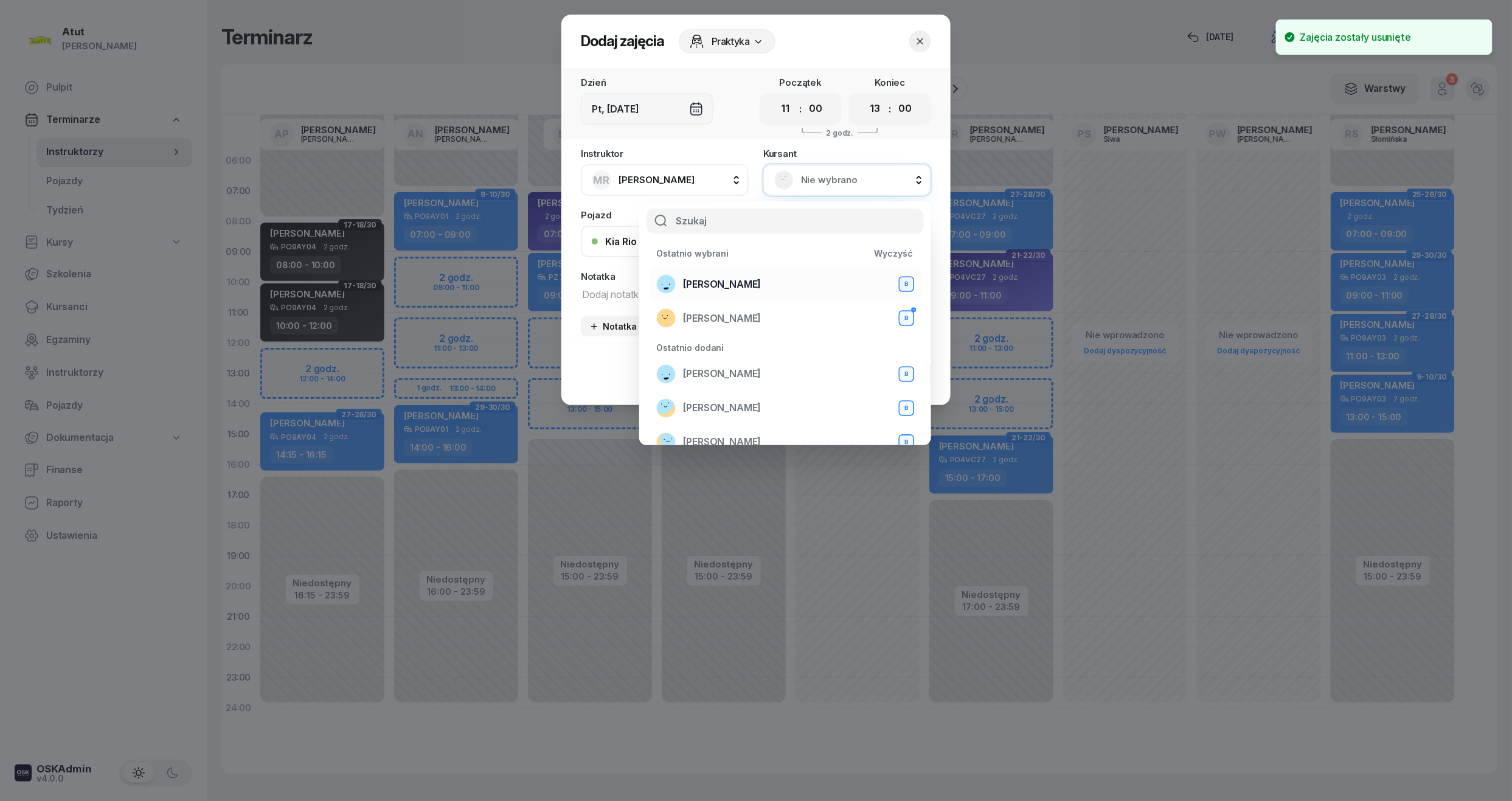
click at [727, 277] on span "Andrii Andrii" at bounding box center [722, 284] width 78 height 16
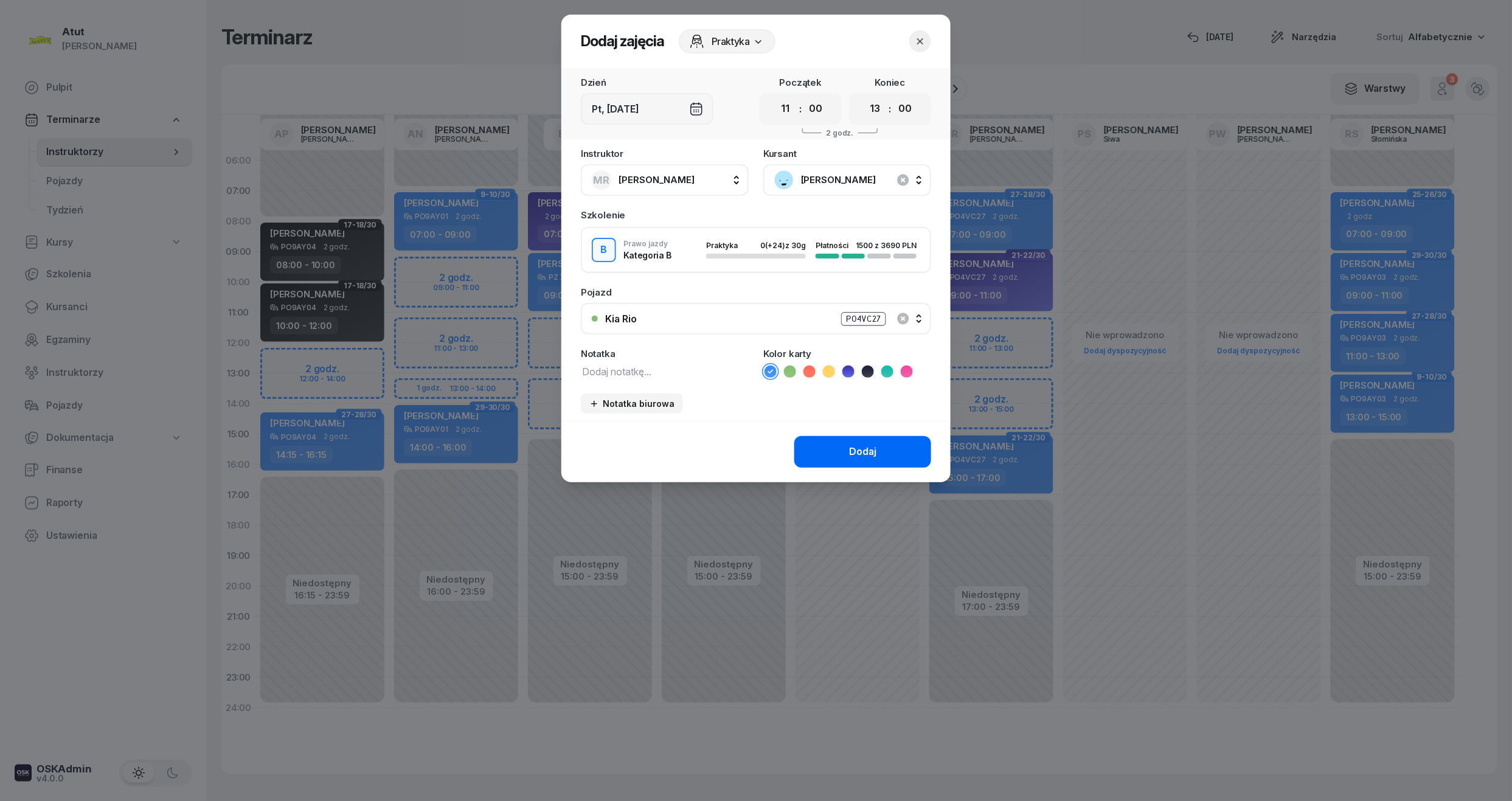
click at [862, 441] on button "Dodaj" at bounding box center [862, 452] width 137 height 32
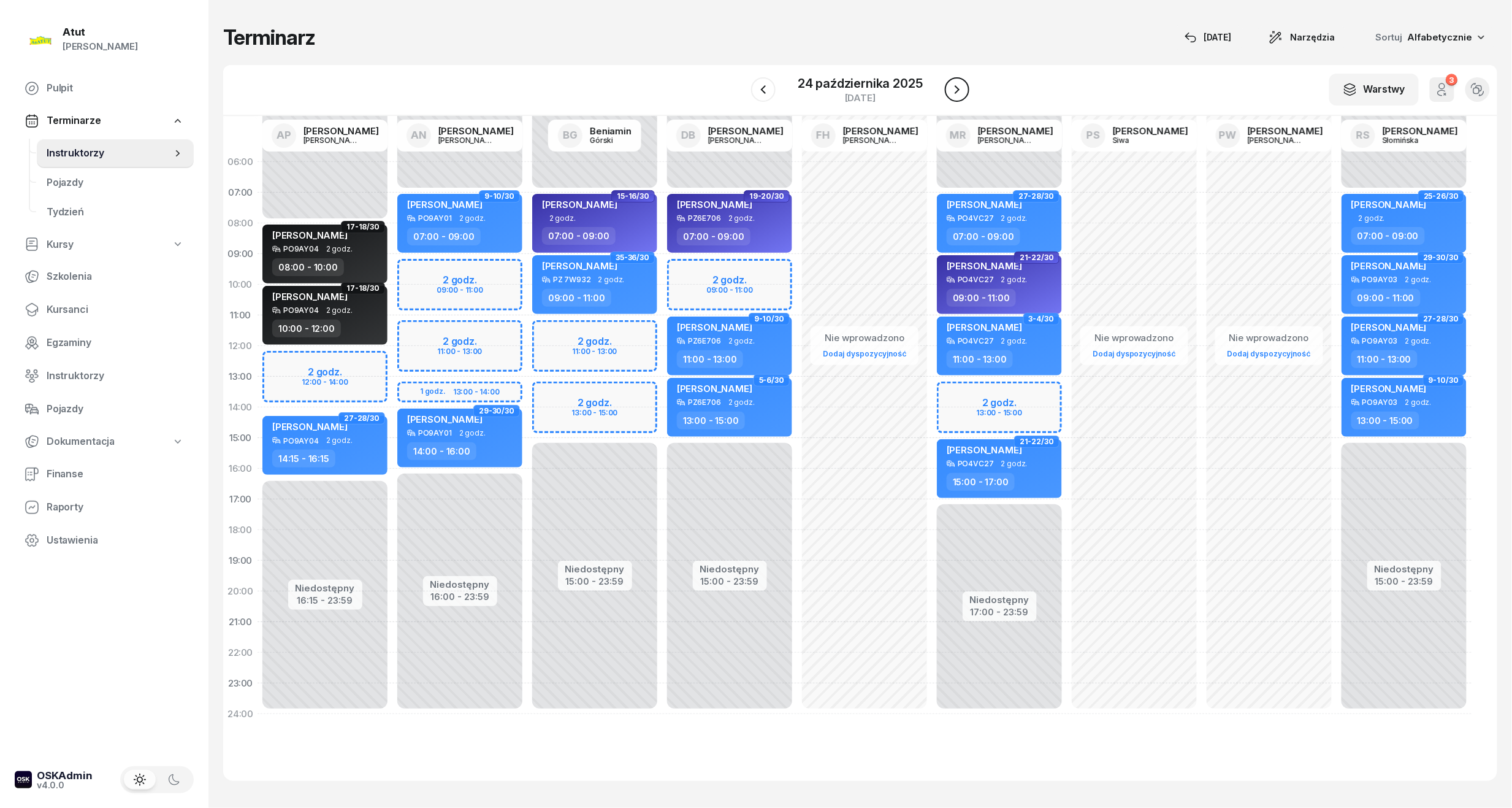
click at [964, 88] on icon "button" at bounding box center [957, 89] width 14 height 14
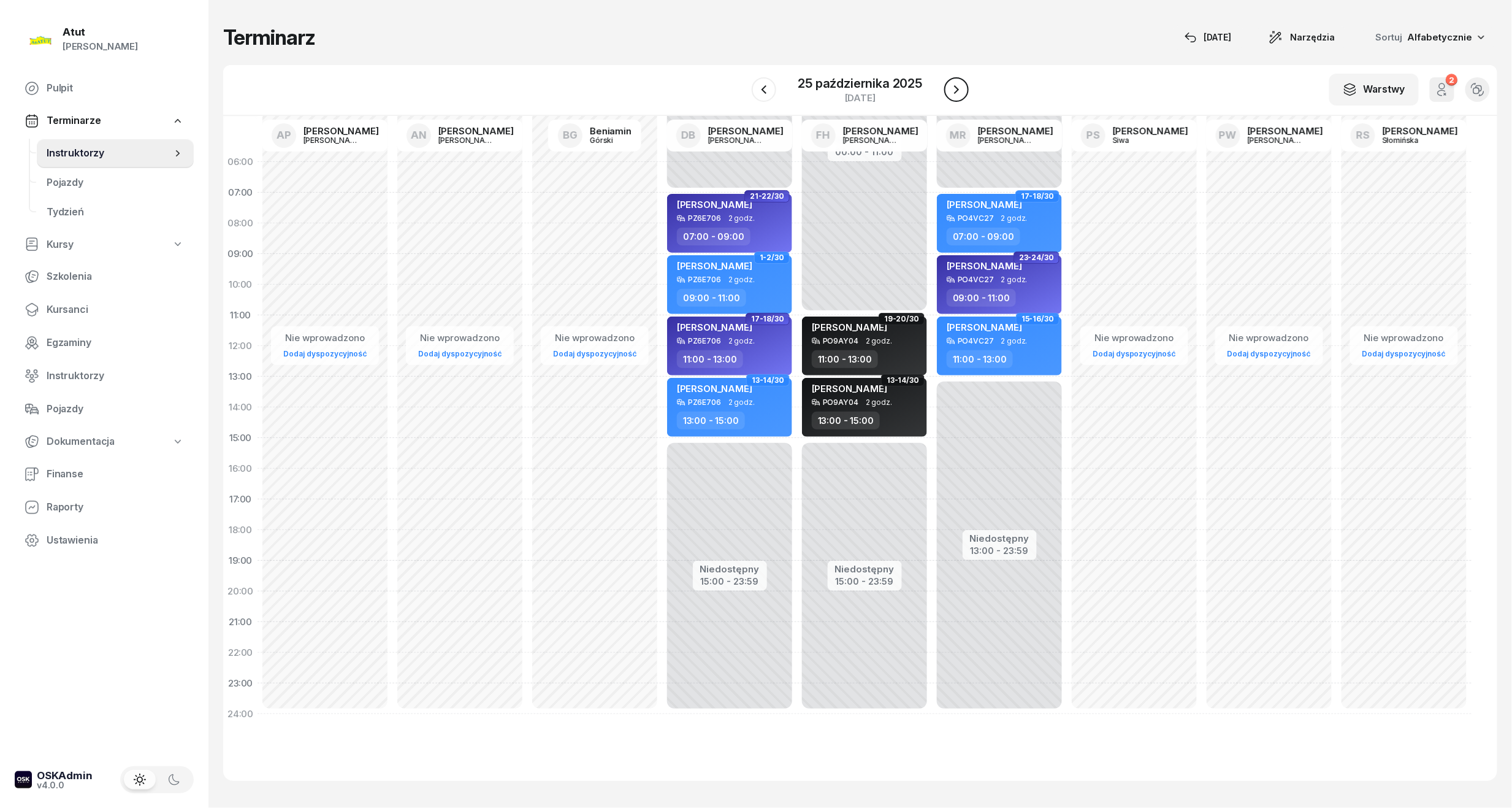
click at [960, 88] on icon "button" at bounding box center [956, 89] width 14 height 14
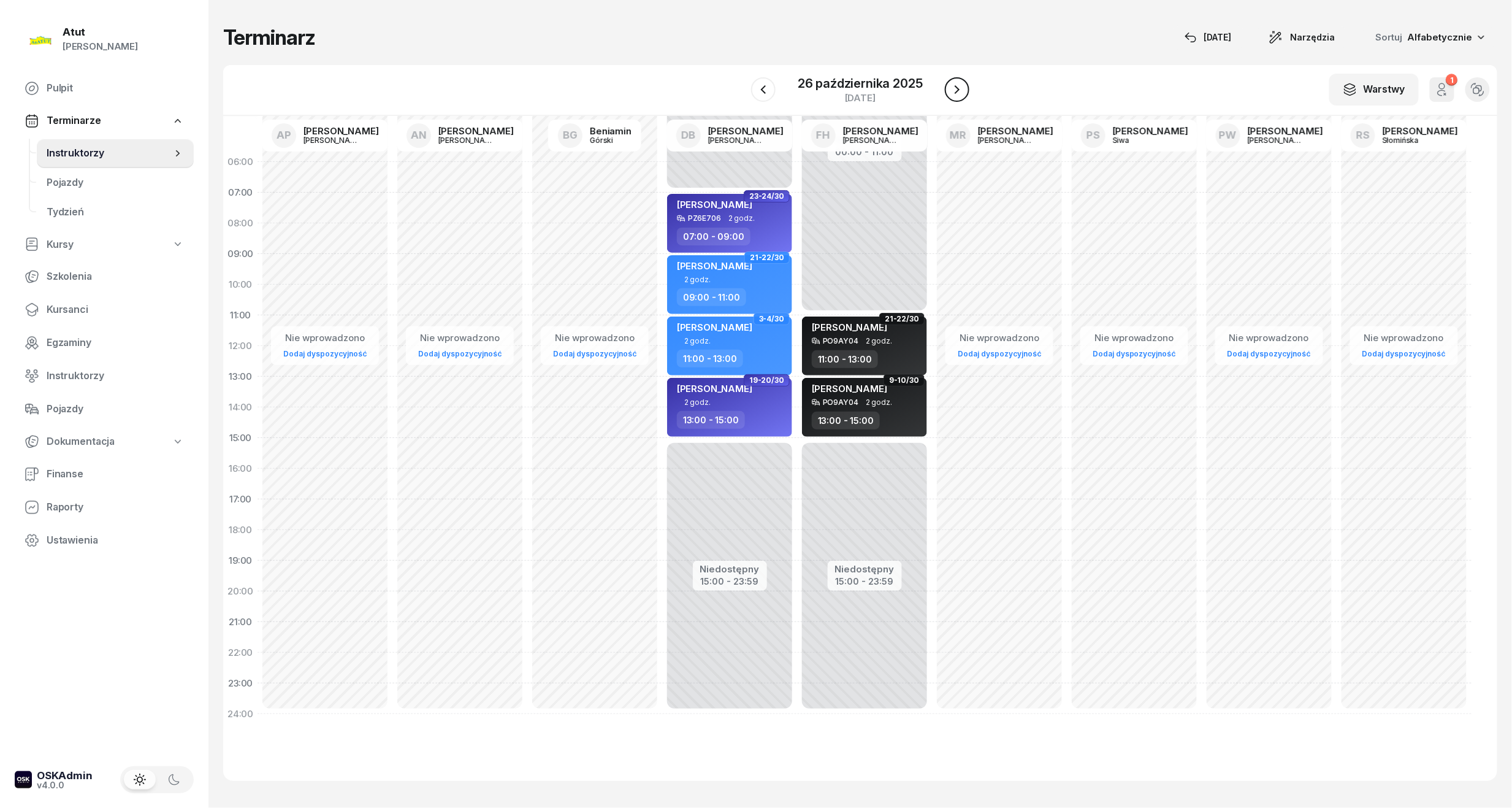
click at [960, 88] on icon "button" at bounding box center [957, 89] width 14 height 14
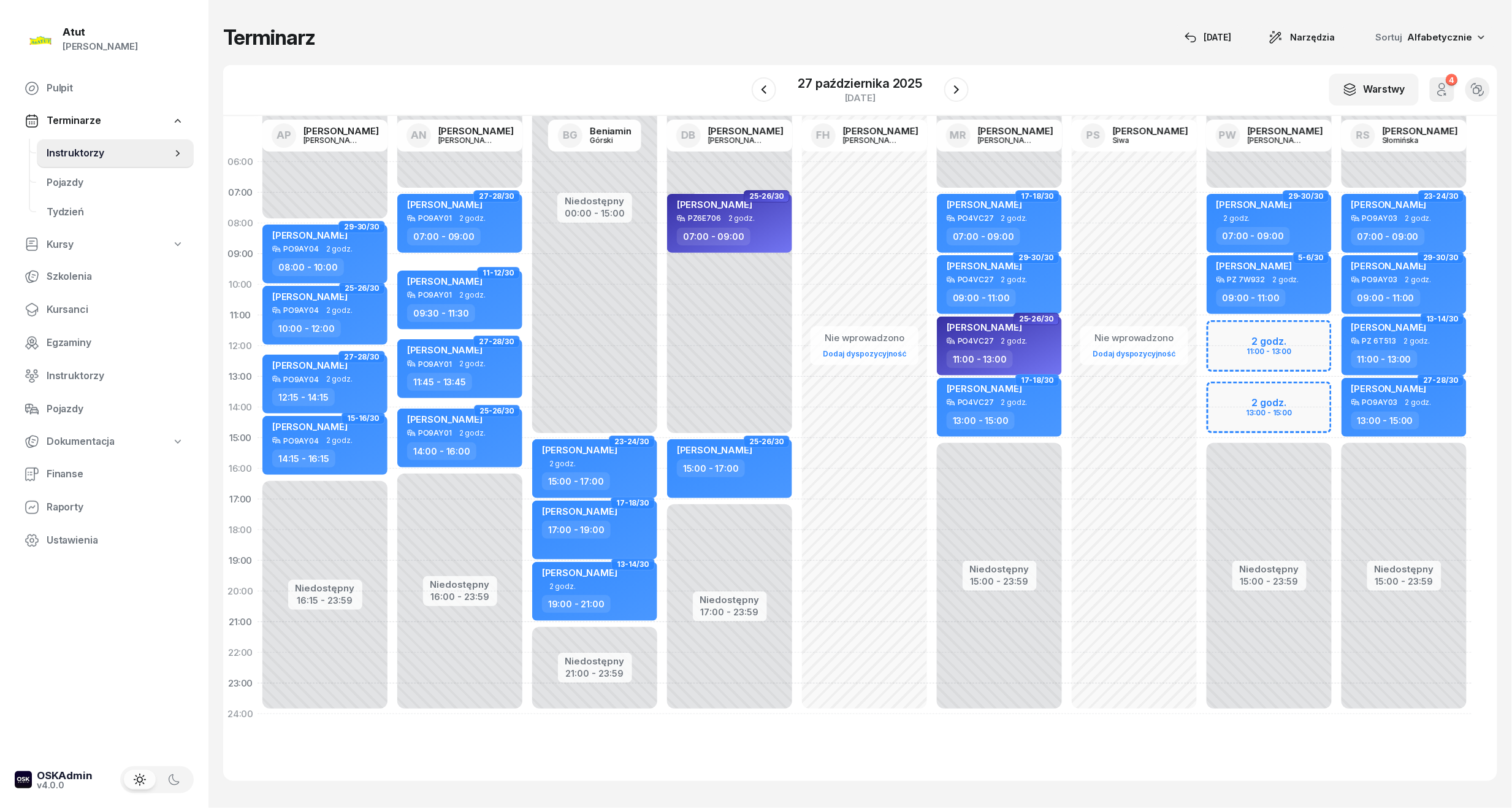
drag, startPoint x: 58, startPoint y: 308, endPoint x: 214, endPoint y: 211, distance: 183.7
click at [59, 308] on span "Kursanci" at bounding box center [115, 309] width 138 height 16
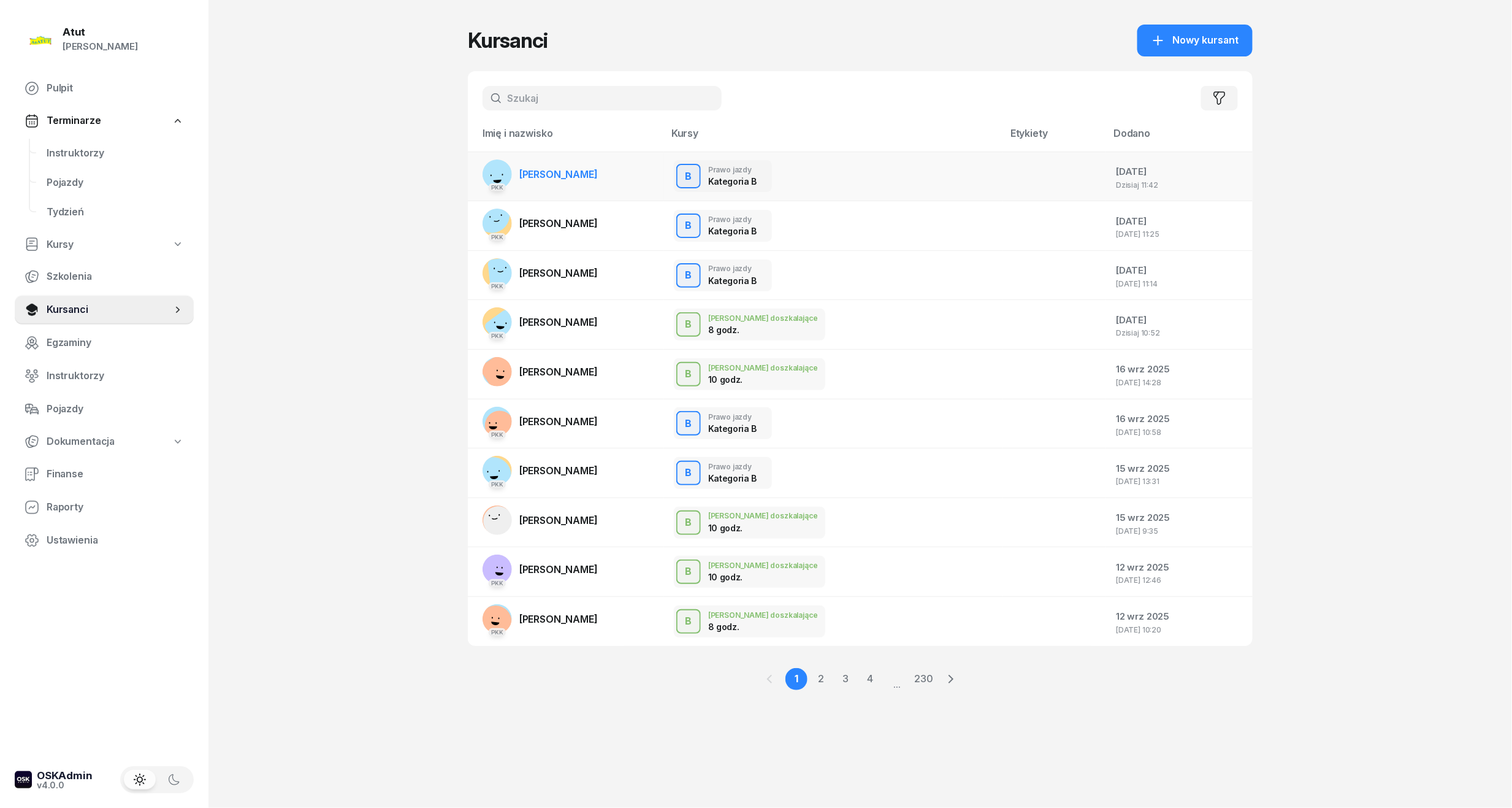
click at [552, 170] on span "Andrii Andrii" at bounding box center [559, 174] width 78 height 12
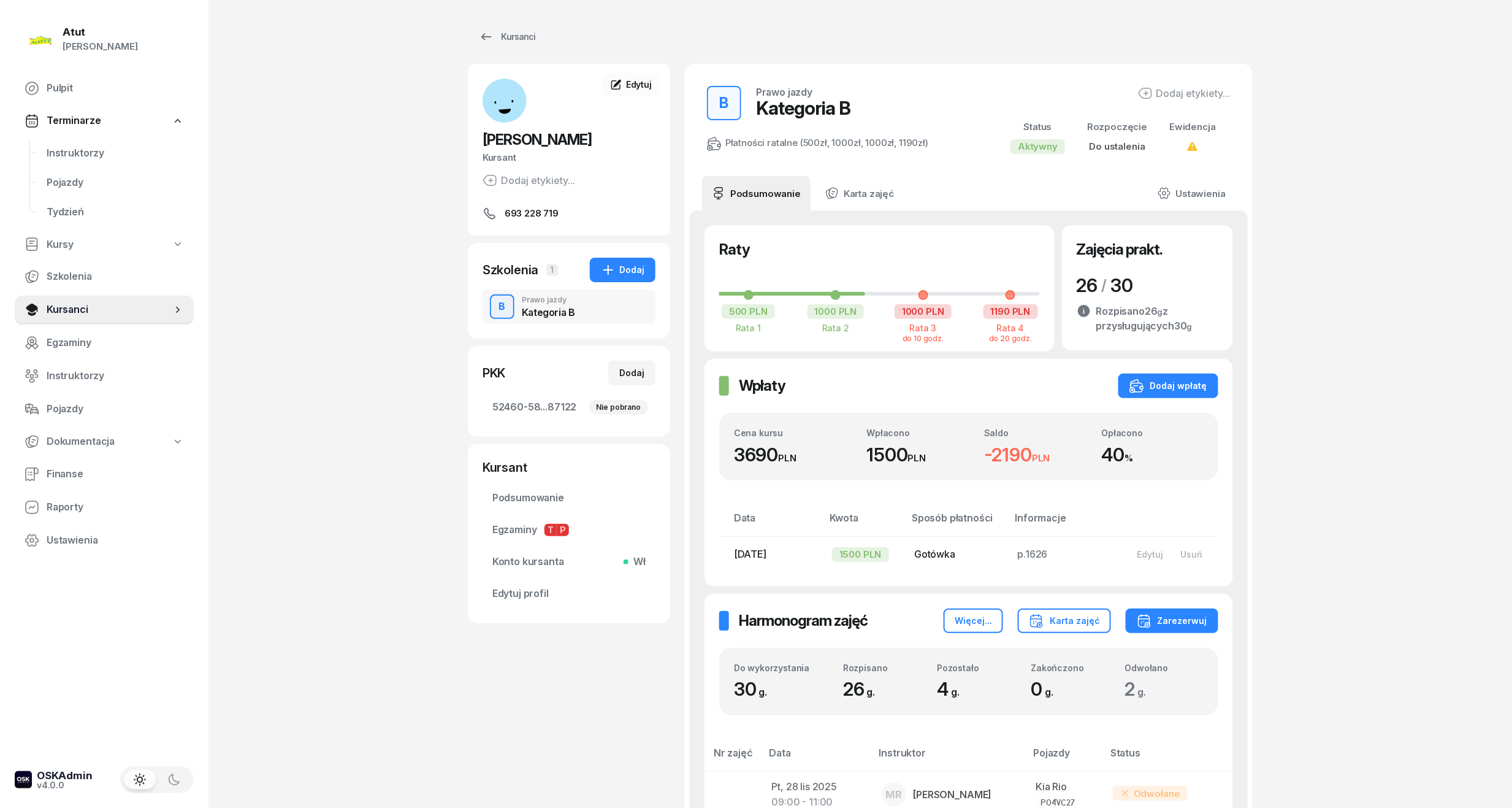
click at [525, 138] on span "Andrii Andrii" at bounding box center [537, 139] width 109 height 18
click at [545, 406] on span "52460-58...87122 Nie pobrano" at bounding box center [569, 407] width 154 height 16
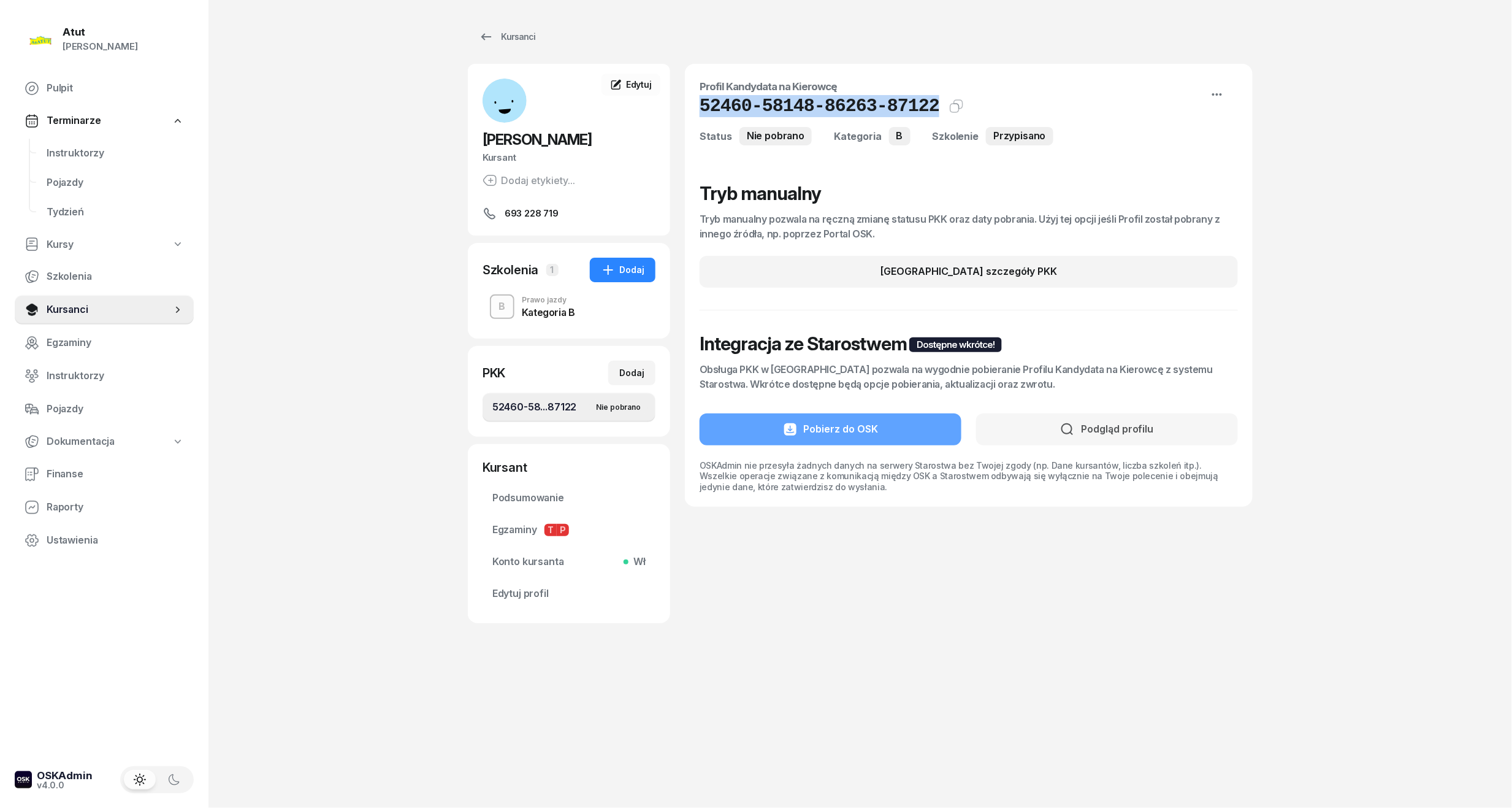
drag, startPoint x: 919, startPoint y: 104, endPoint x: 697, endPoint y: 99, distance: 222.1
click at [697, 99] on div "Profil Kandydata na Kierowcę 52460-58148-86263-87122 Kat.B Status Nie pobrano K…" at bounding box center [969, 285] width 568 height 443
copy h1 "52460-58148-86263-87122"
drag, startPoint x: 538, startPoint y: 590, endPoint x: 557, endPoint y: 549, distance: 45.2
click at [538, 590] on span "Edytuj profil" at bounding box center [569, 593] width 154 height 16
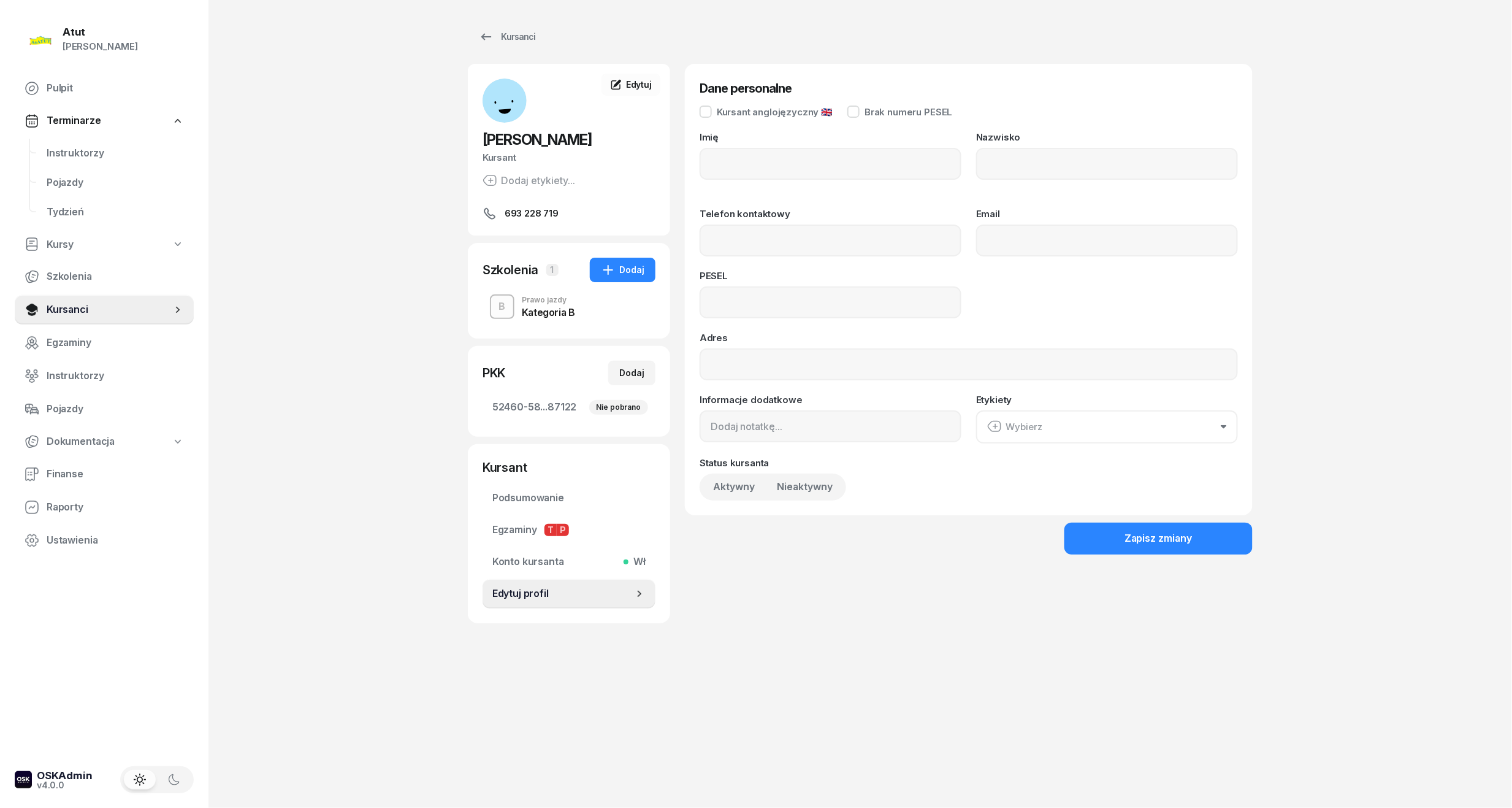
type input "Andrii"
type input "693228719"
type input "79031222956"
drag, startPoint x: 538, startPoint y: 307, endPoint x: 491, endPoint y: 307, distance: 47.0
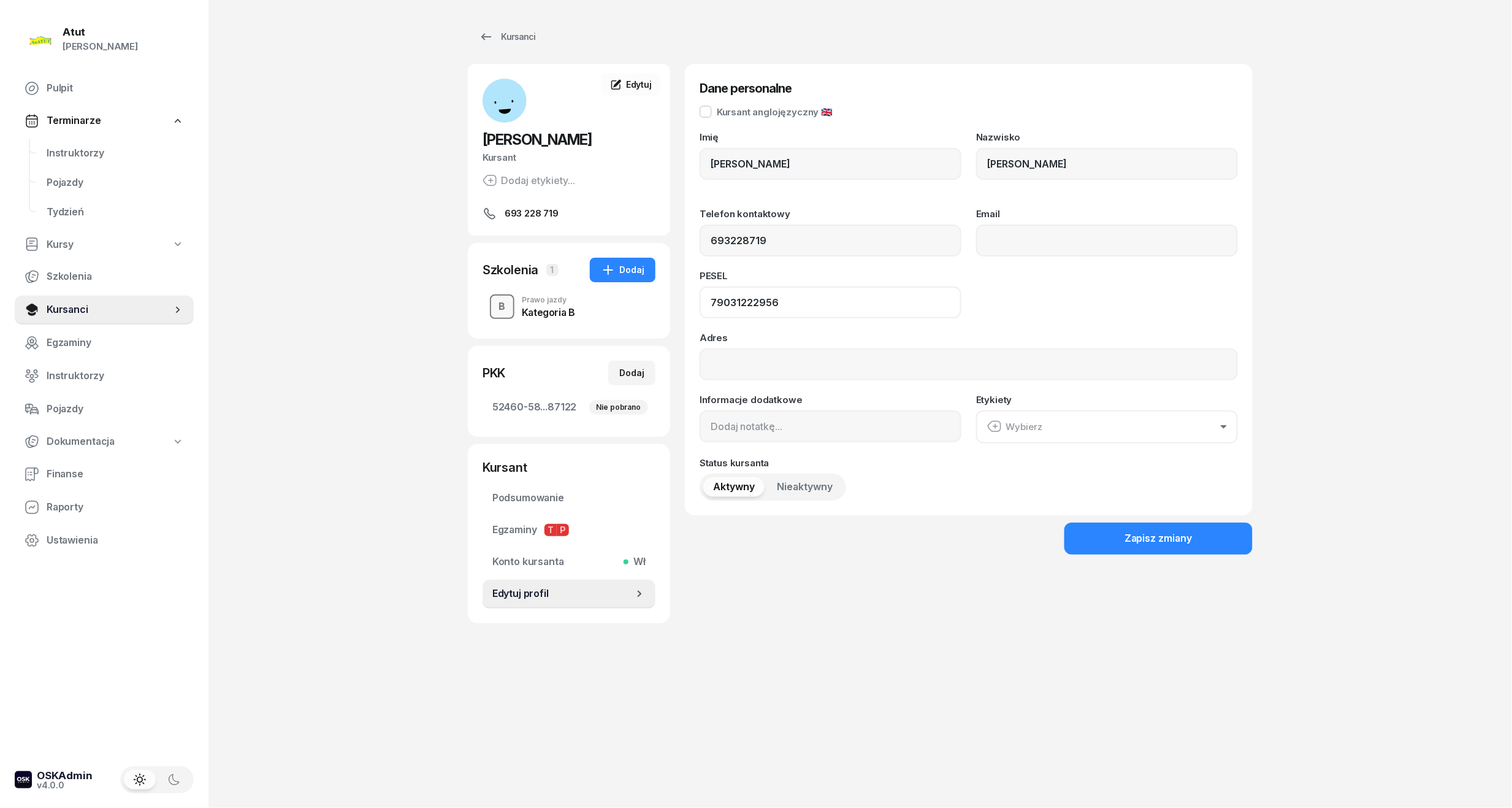
click at [491, 307] on div "Andrii Andrii Kursant Dodaj etykiety... 693 228 719 AA Andrii Andrii Kursant Ed…" at bounding box center [860, 343] width 785 height 559
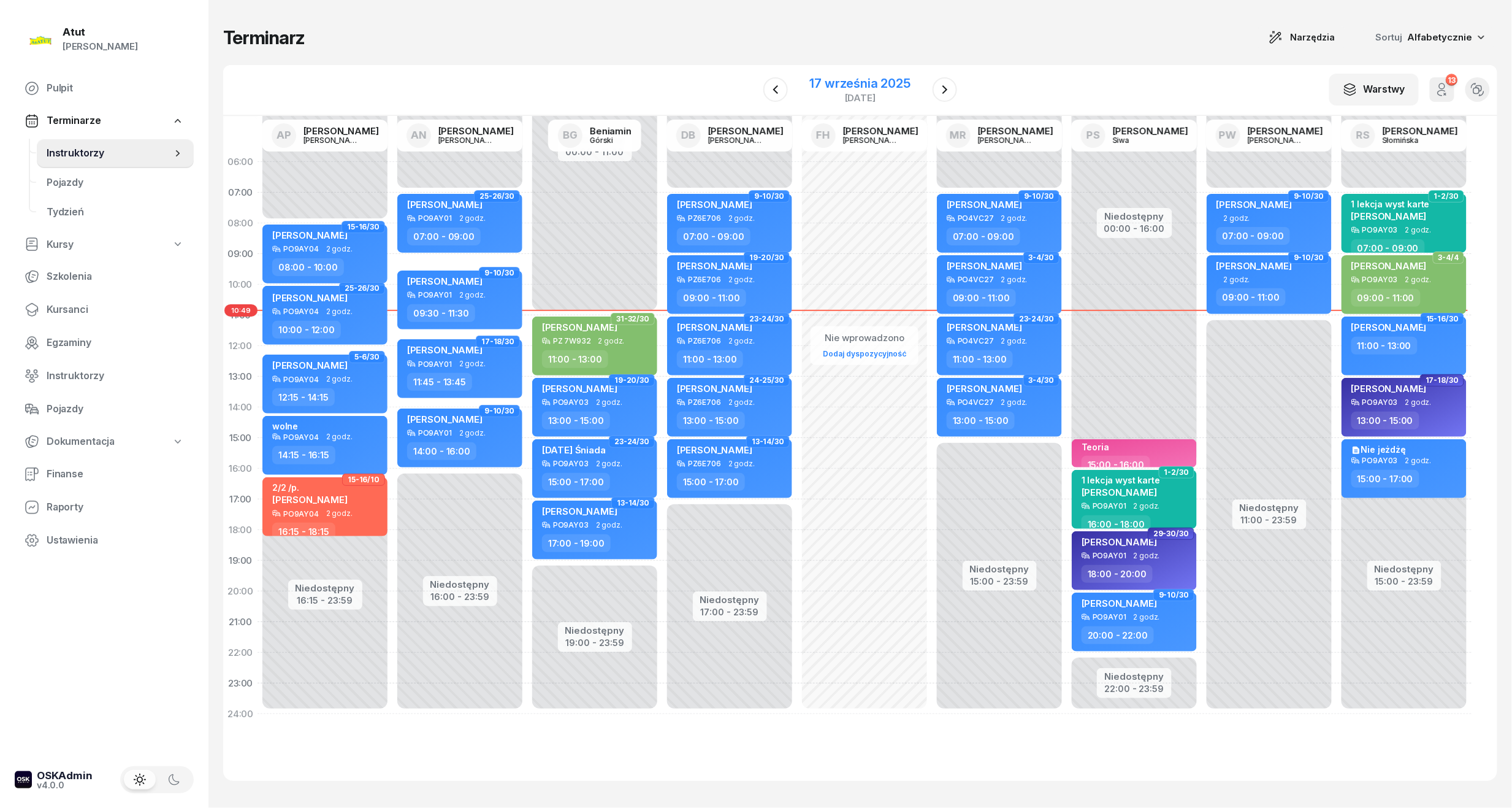
click at [901, 93] on div "środa" at bounding box center [860, 98] width 101 height 9
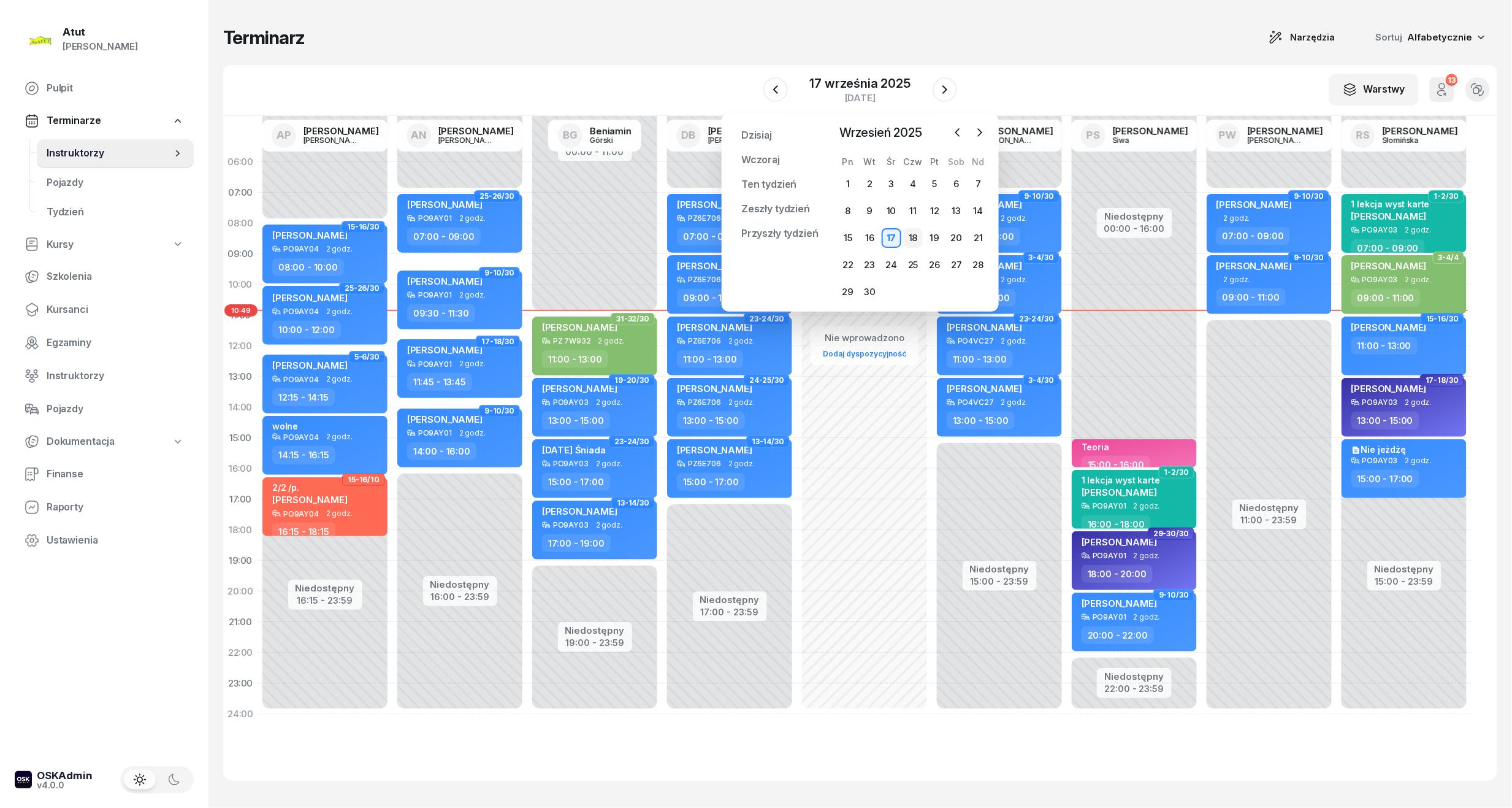
click at [909, 236] on div "18" at bounding box center [913, 238] width 20 height 20
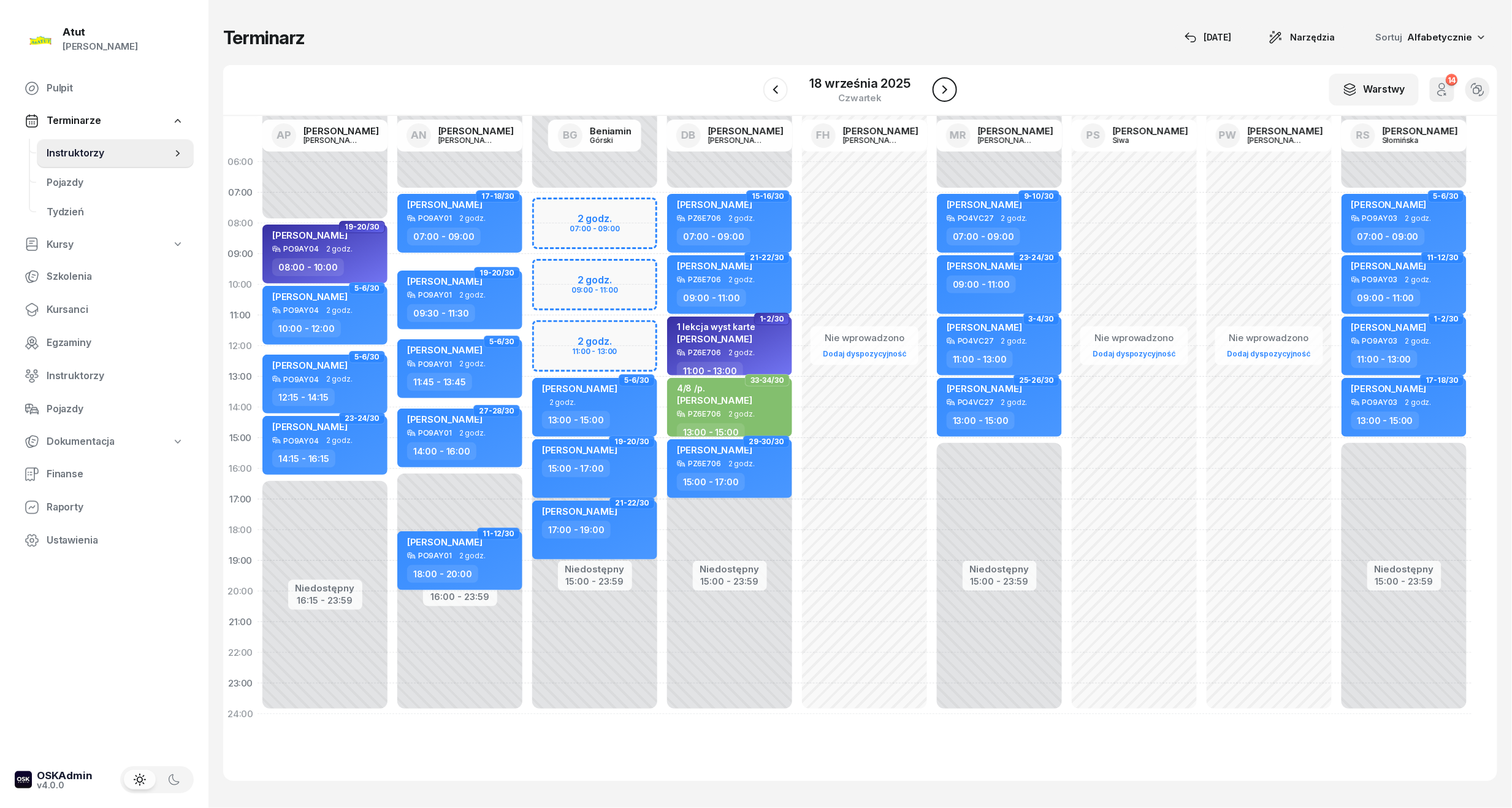
click at [940, 87] on icon "button" at bounding box center [945, 89] width 14 height 14
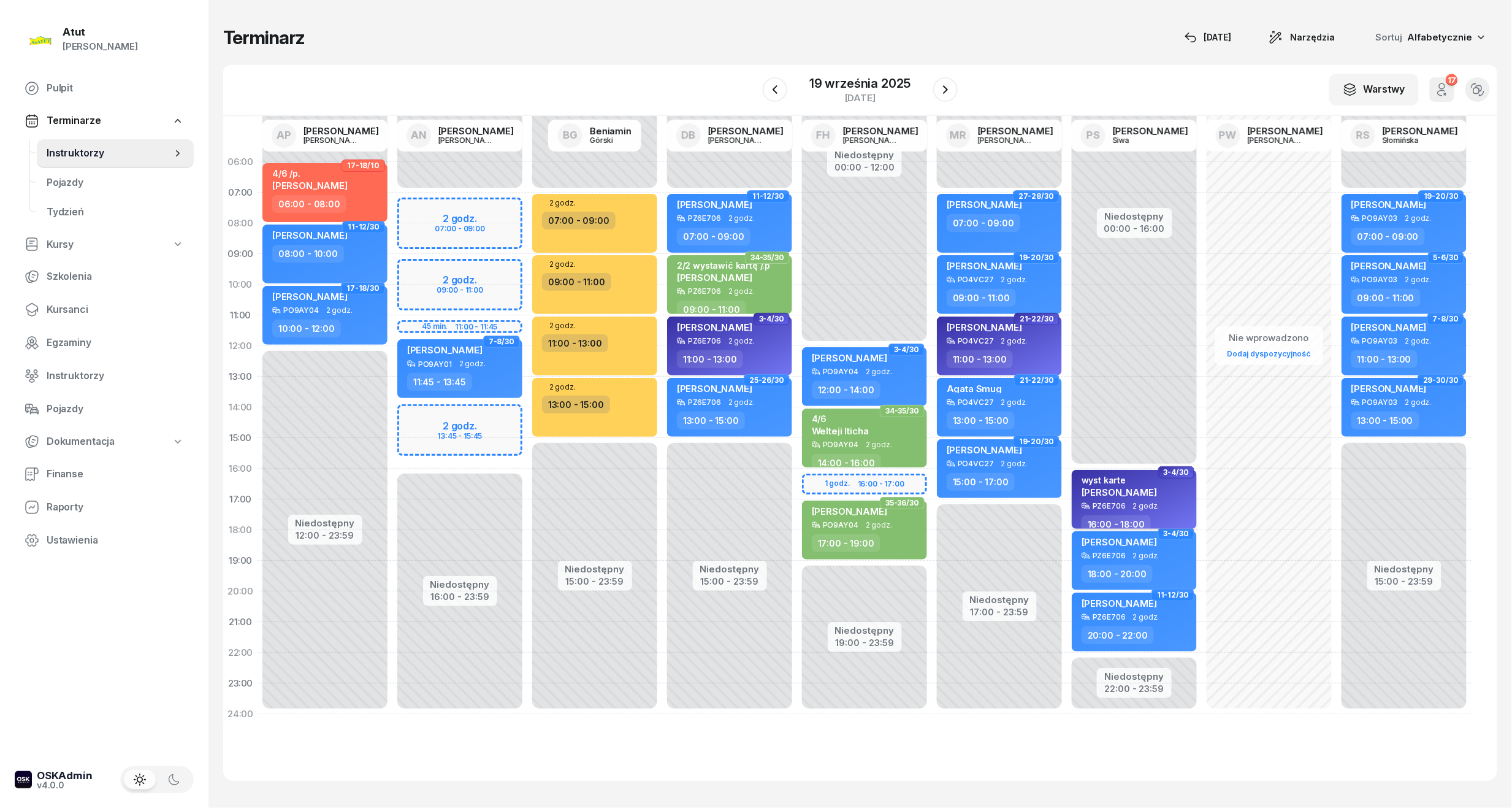
click at [1171, 488] on div "wyst karte Mykhailo Kikelia" at bounding box center [1135, 488] width 108 height 27
select select "16"
select select "18"
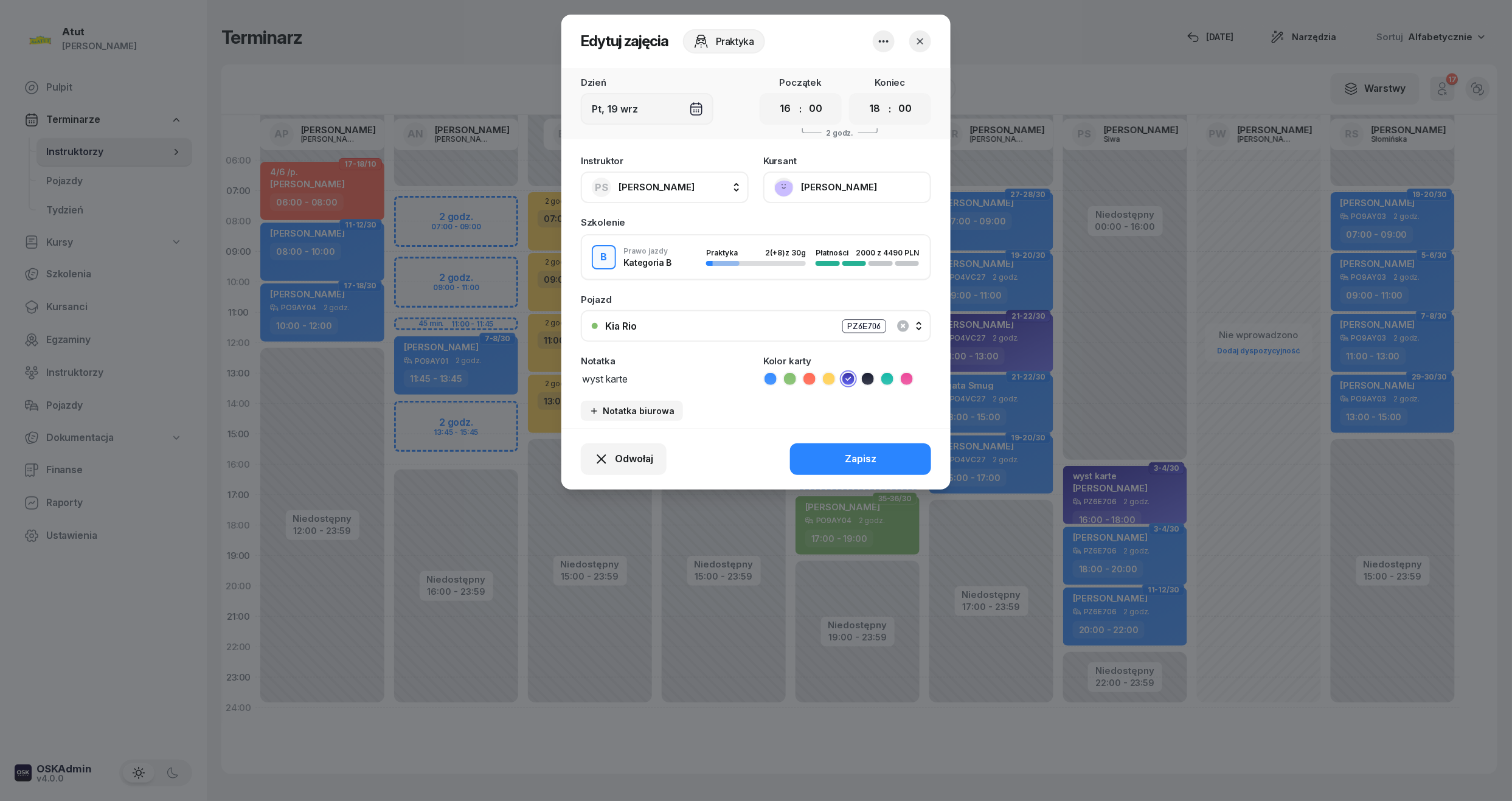
click at [840, 184] on button "[PERSON_NAME]" at bounding box center [847, 187] width 168 height 32
click at [911, 42] on button "button" at bounding box center [920, 41] width 22 height 22
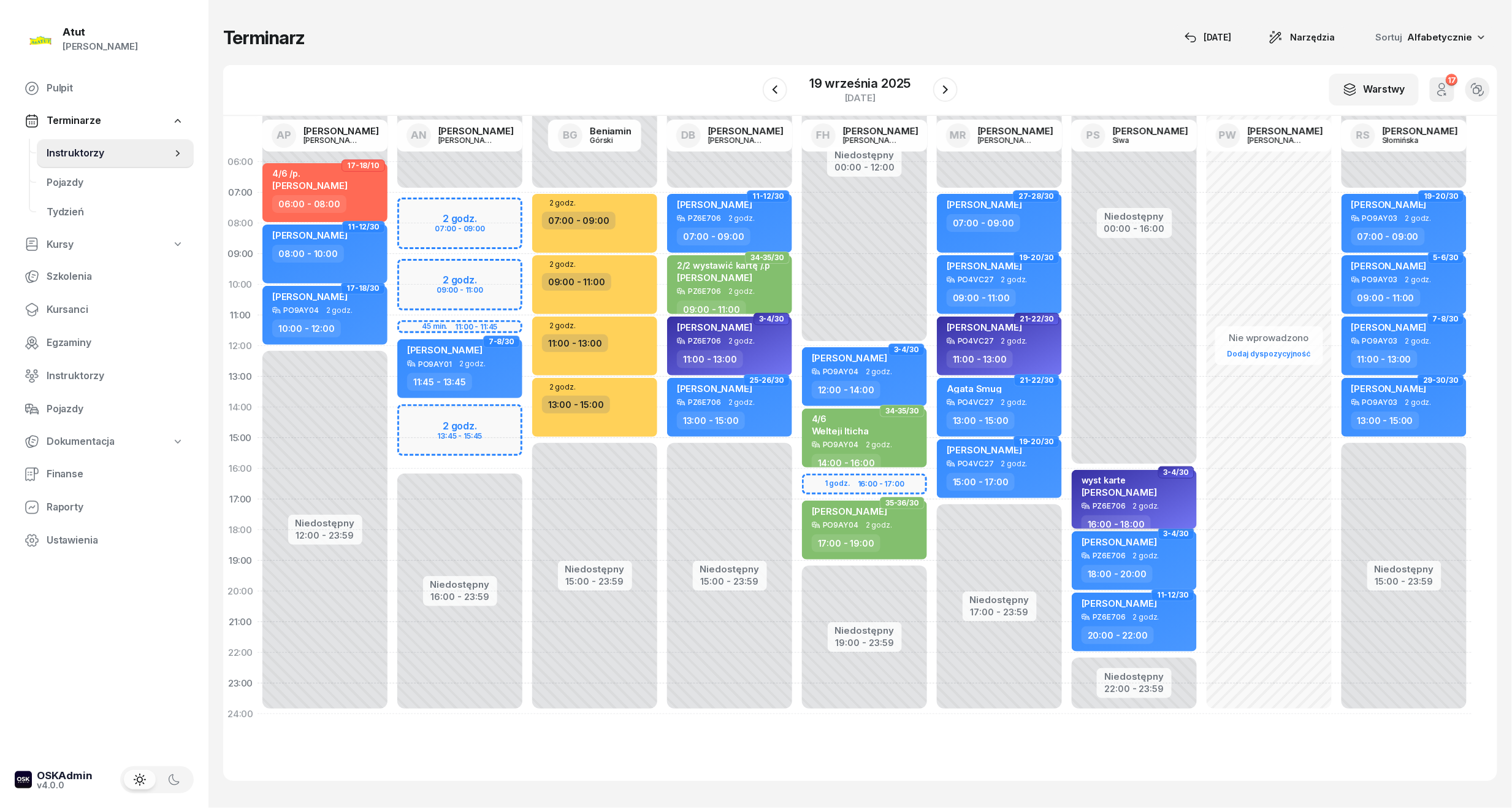
click at [1119, 493] on span "[PERSON_NAME]" at bounding box center [1119, 492] width 75 height 12
select select "16"
select select "18"
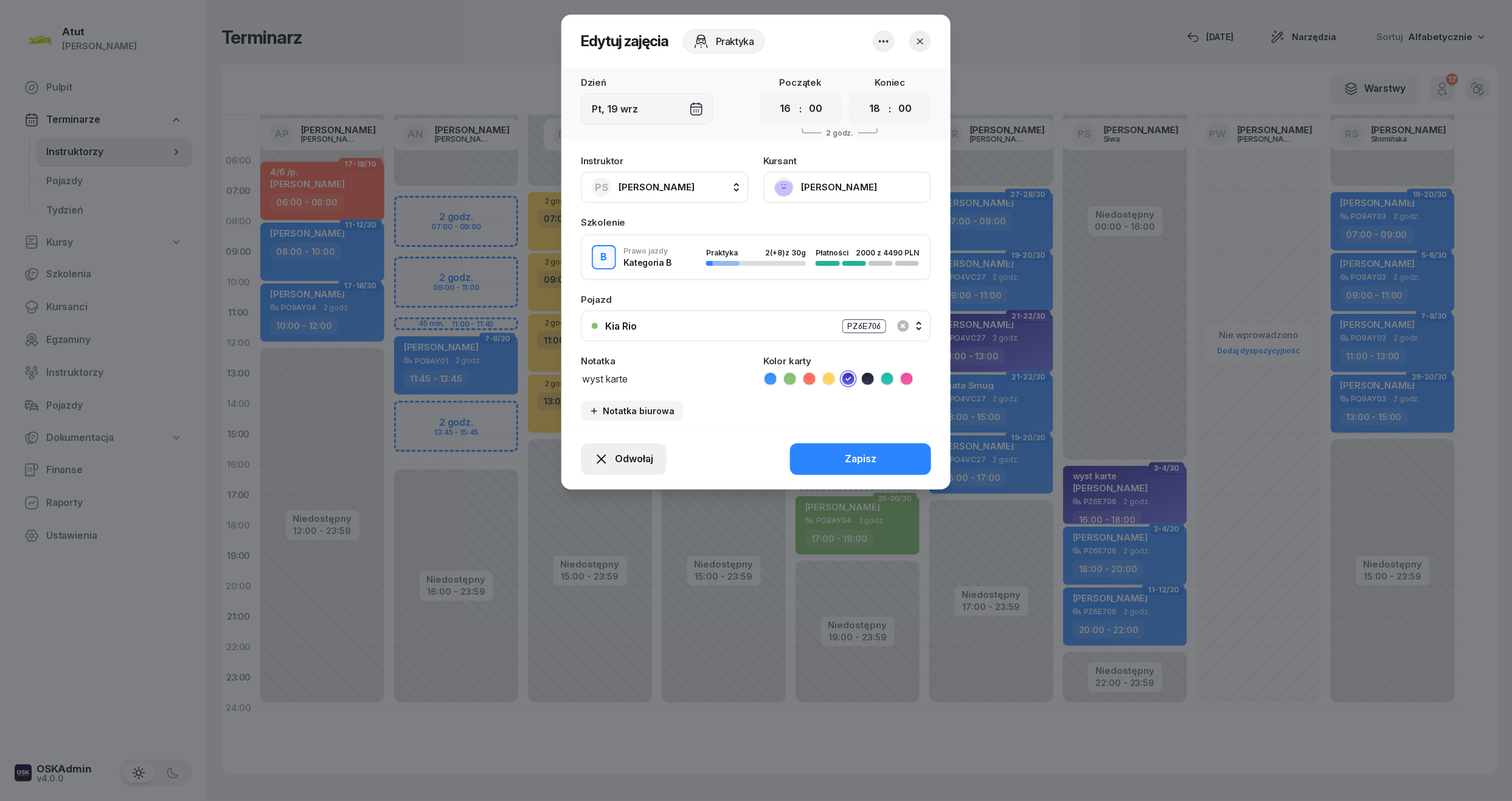
click at [632, 462] on span "Odwołaj" at bounding box center [634, 459] width 38 height 16
click at [604, 353] on div "My odwołaliśmy" at bounding box center [603, 354] width 73 height 16
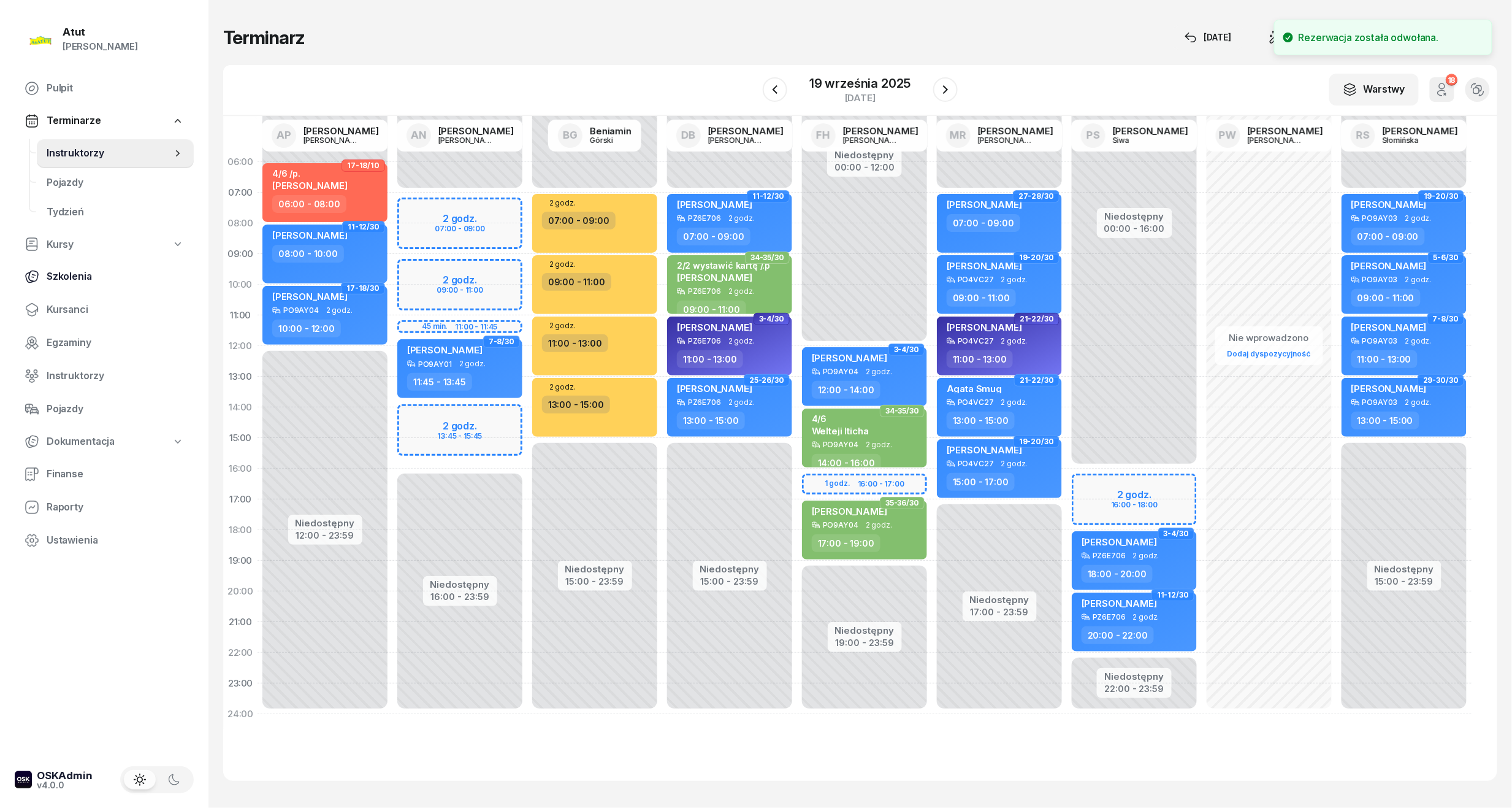
drag, startPoint x: 64, startPoint y: 305, endPoint x: 120, endPoint y: 282, distance: 60.5
click at [64, 305] on span "Kursanci" at bounding box center [115, 309] width 138 height 16
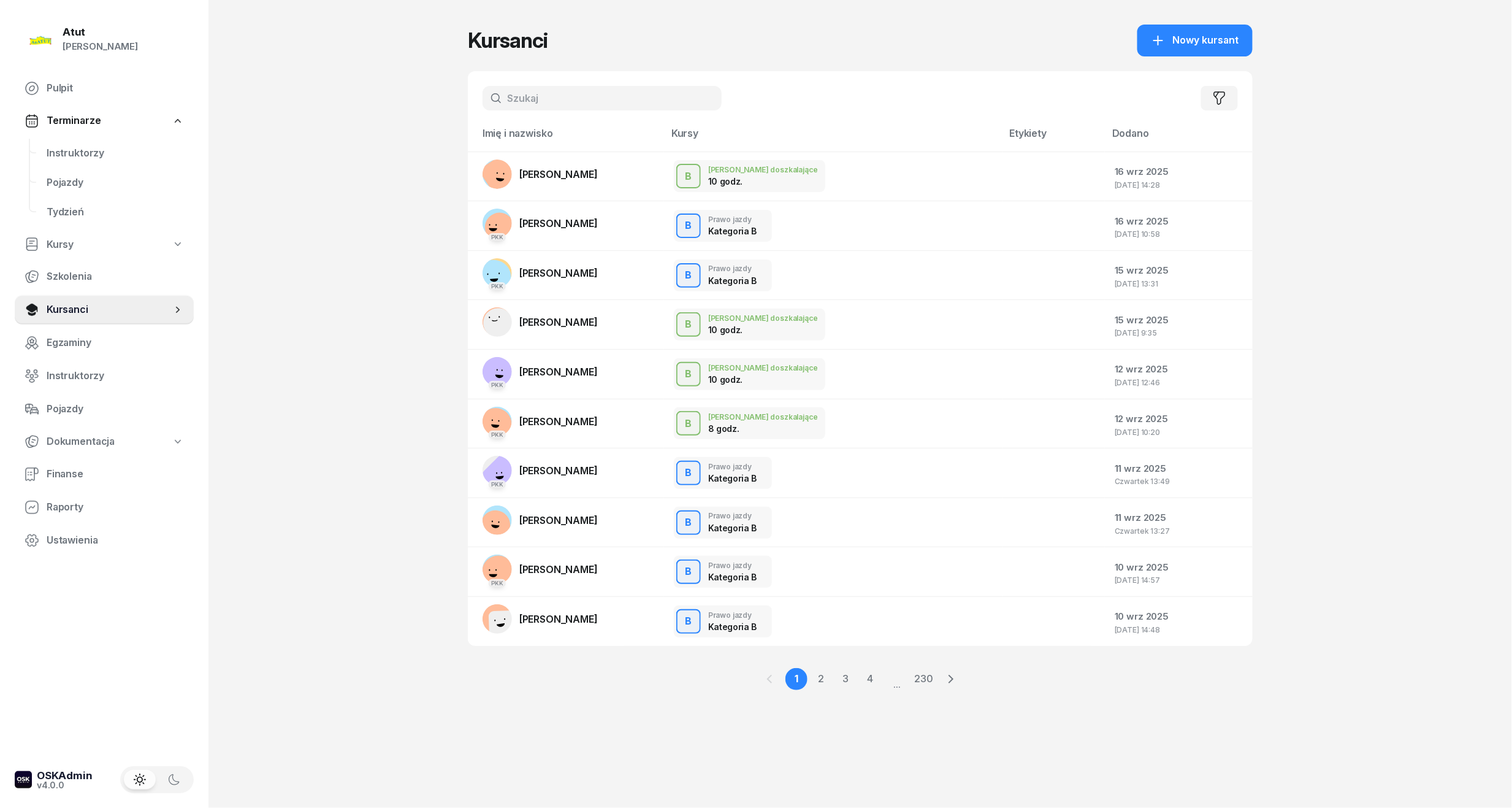
click at [560, 104] on input "text" at bounding box center [602, 98] width 239 height 25
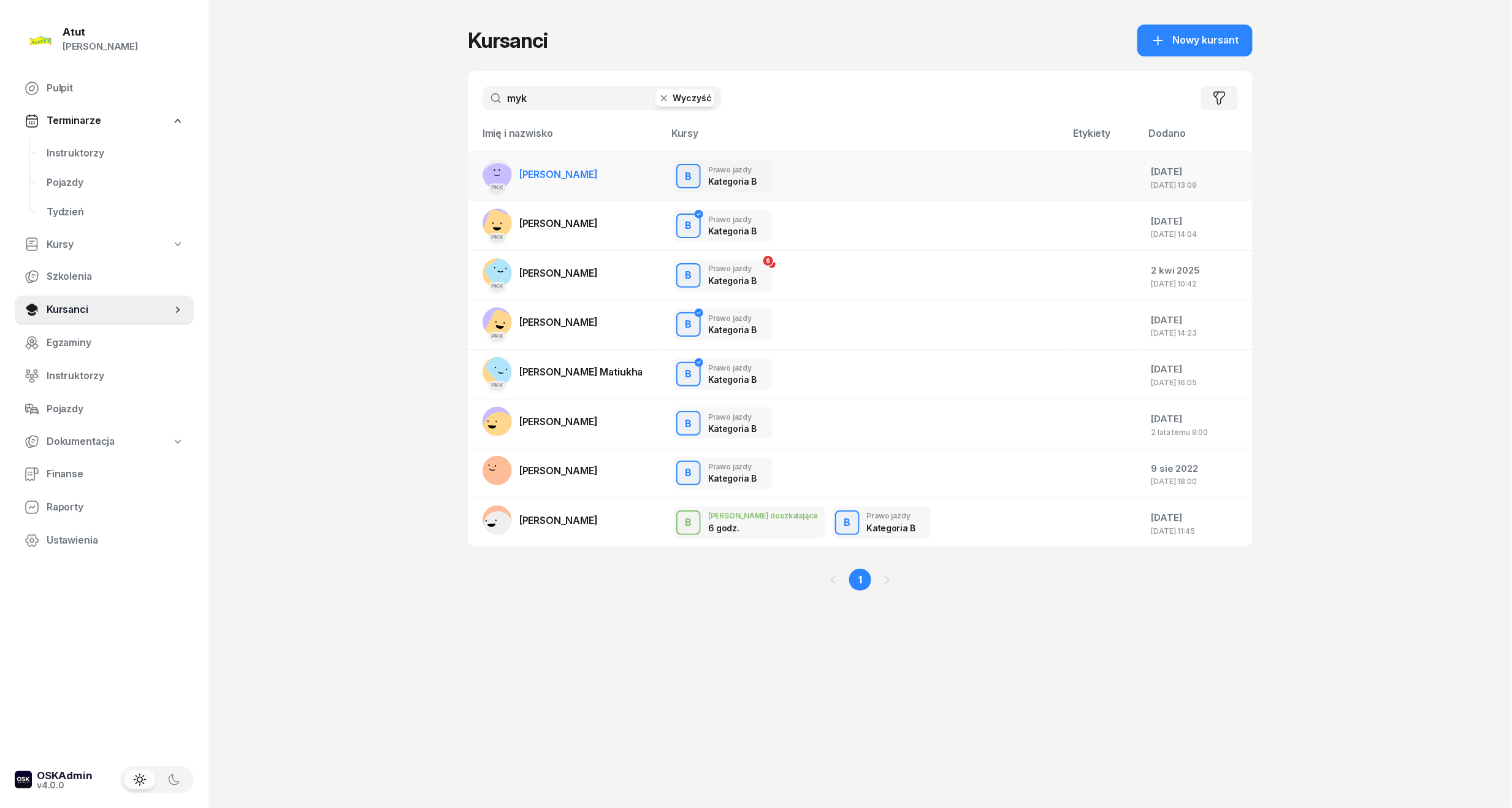
type input "myk"
click at [557, 168] on span "[PERSON_NAME]" at bounding box center [559, 174] width 78 height 12
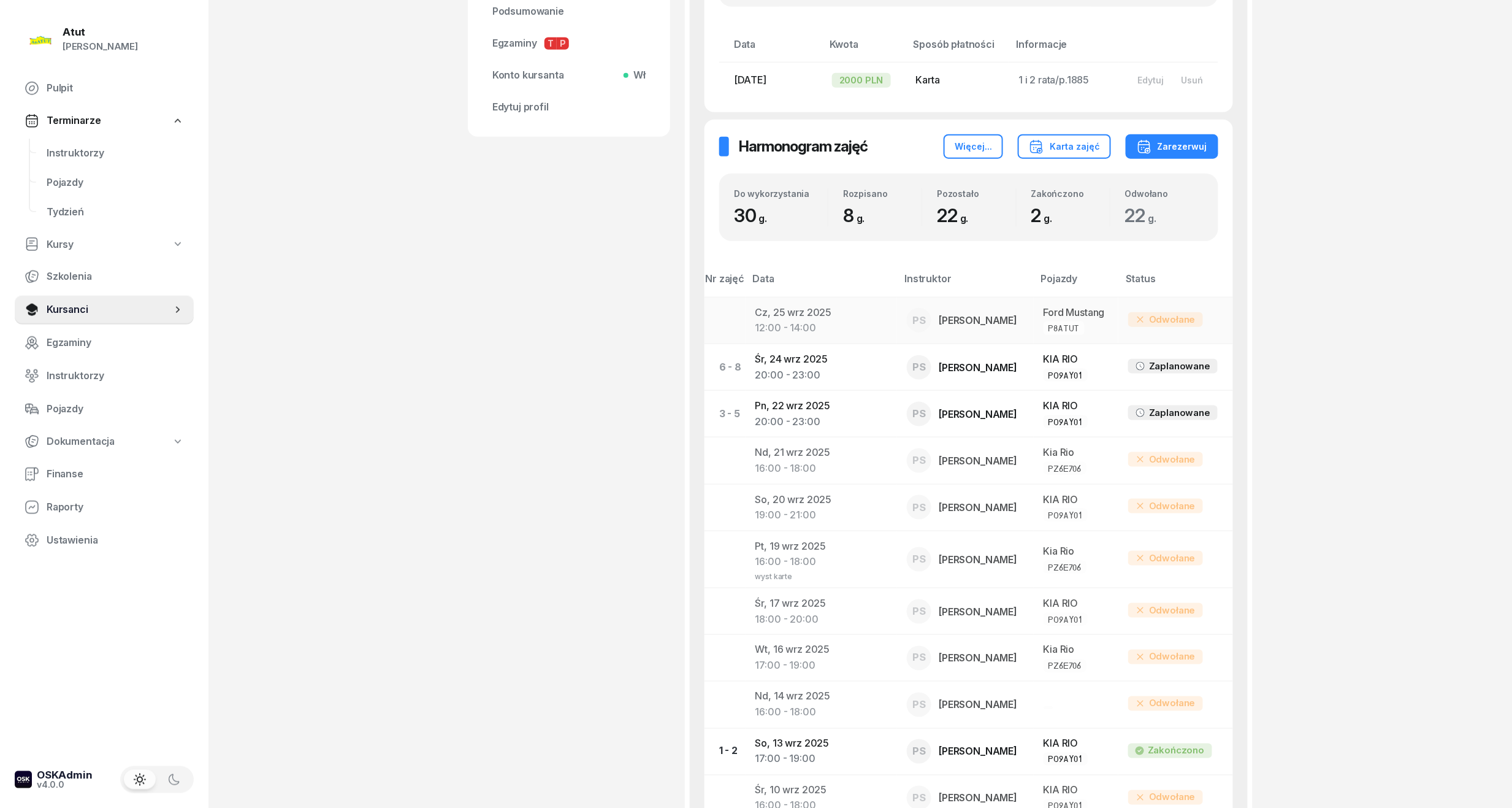
scroll to position [572, 0]
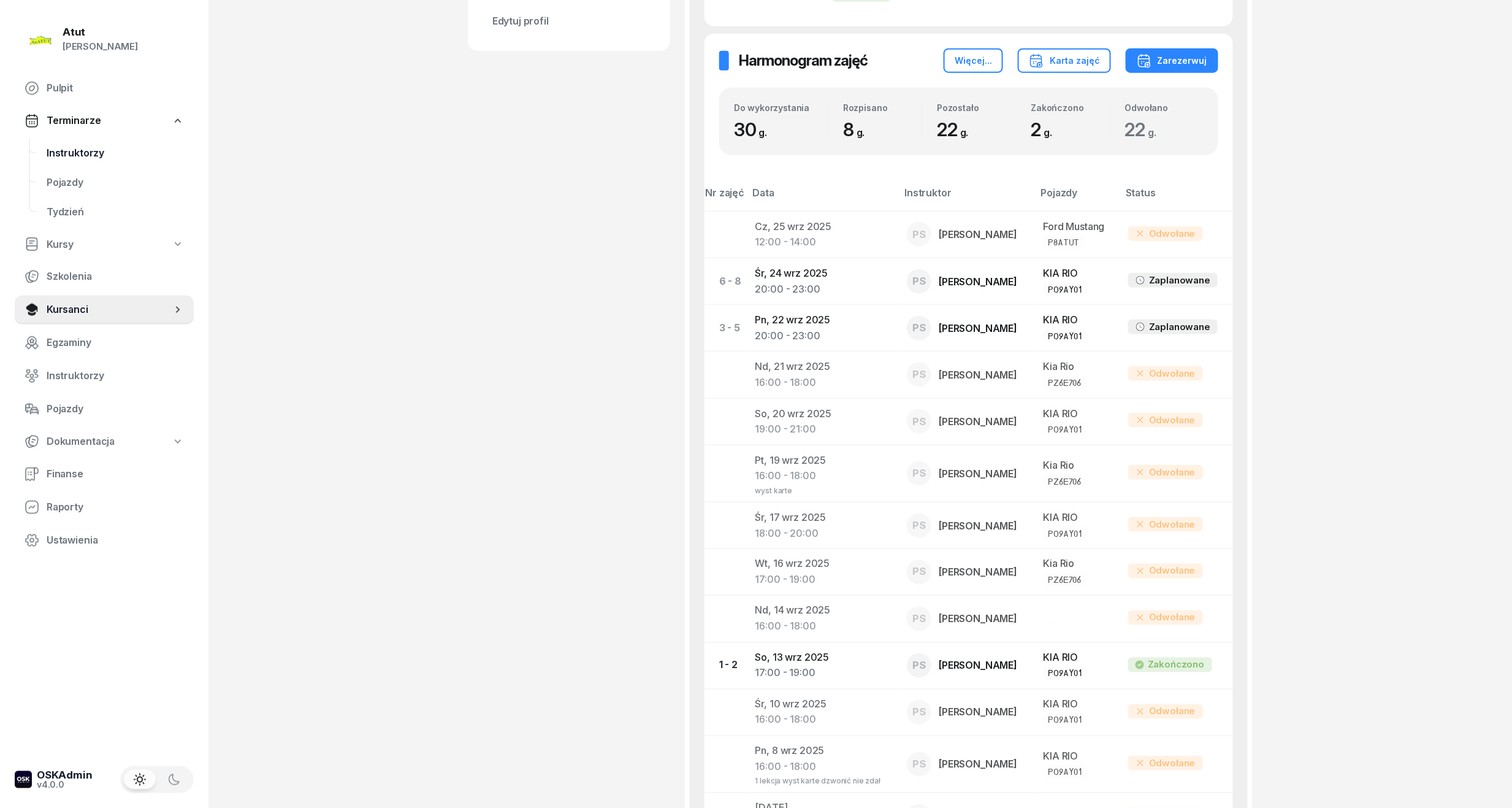
click at [62, 140] on link "Instruktorzy" at bounding box center [115, 153] width 157 height 30
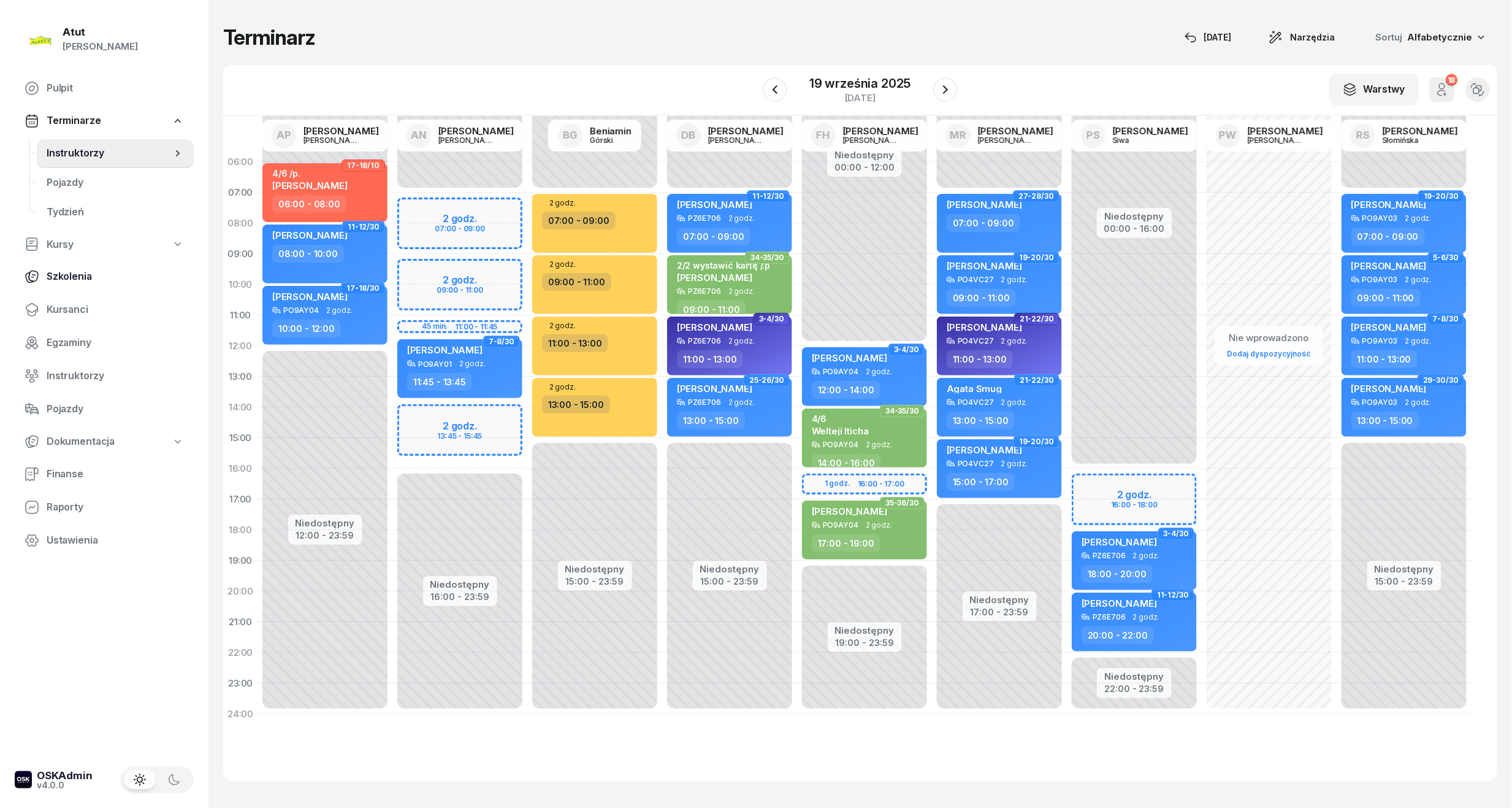
drag, startPoint x: 83, startPoint y: 308, endPoint x: 130, endPoint y: 261, distance: 66.5
click at [83, 308] on span "Kursanci" at bounding box center [115, 309] width 138 height 16
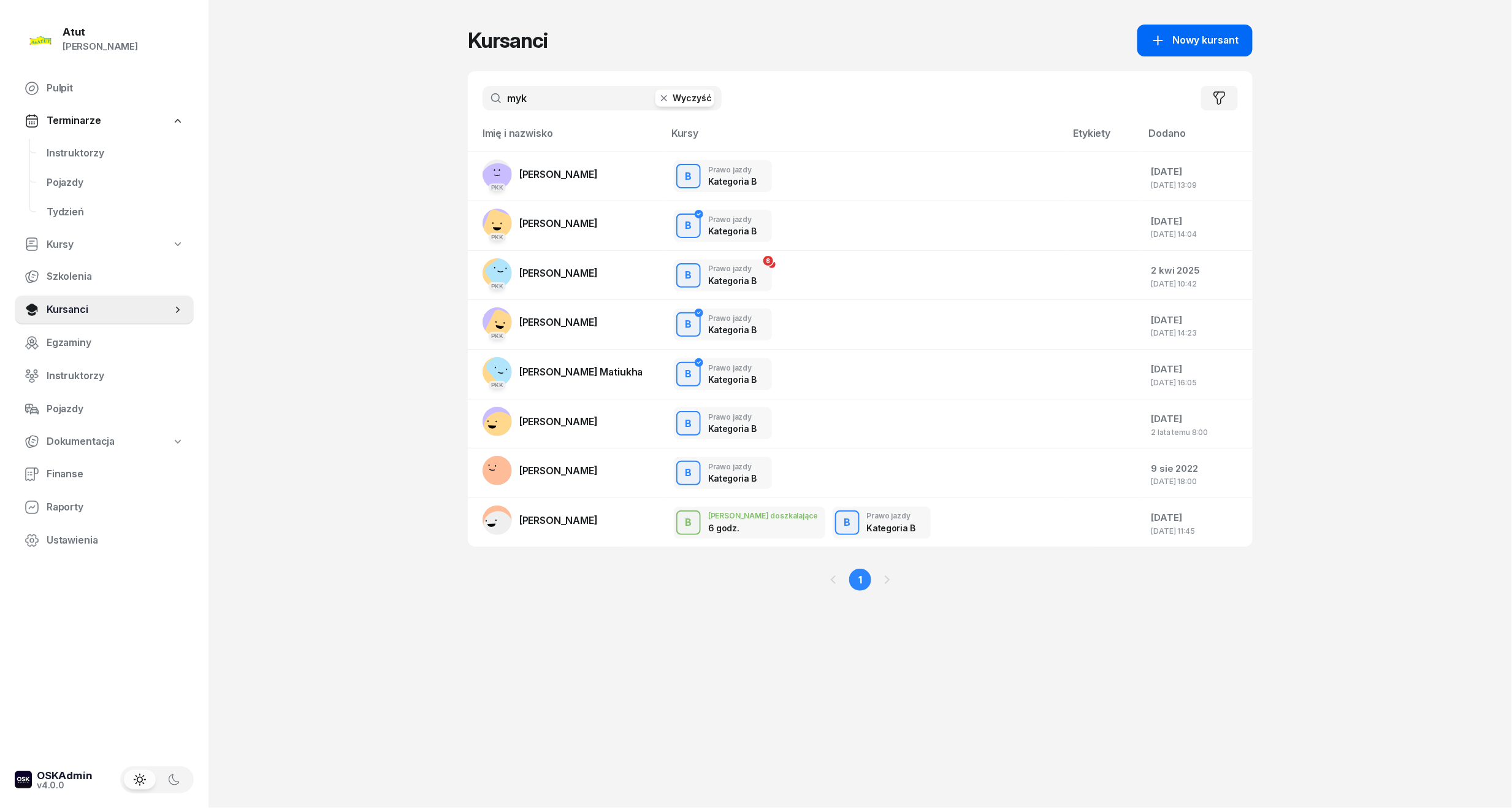
click at [1207, 33] on span "Nowy kursant" at bounding box center [1206, 41] width 66 height 16
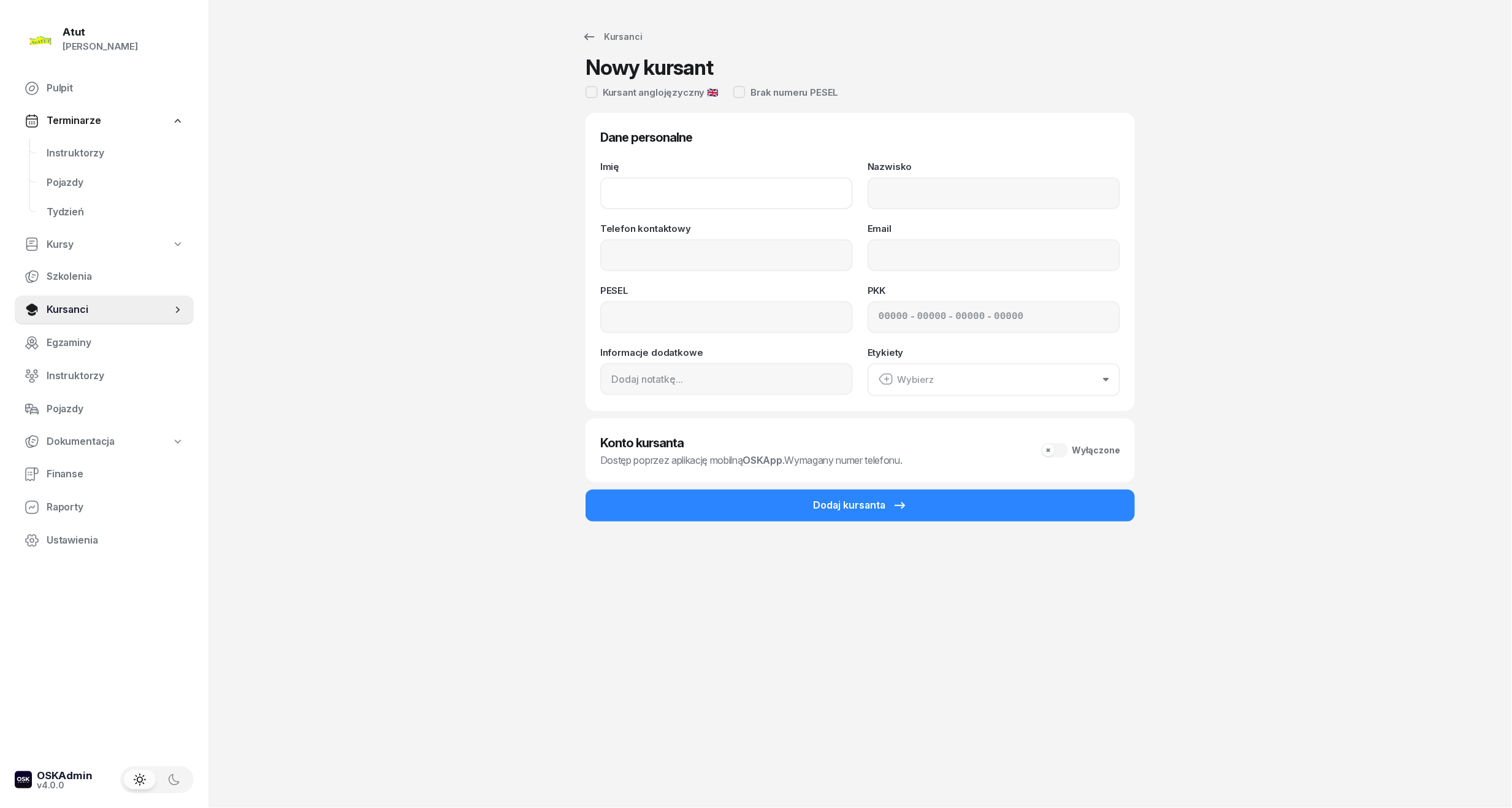
click at [733, 194] on input "Imię" at bounding box center [727, 193] width 253 height 32
type input "Aleksander"
click at [935, 197] on input "Nazwisko" at bounding box center [994, 193] width 253 height 32
type input "Okińczyc"
click at [641, 250] on input "Telefon kontaktowy" at bounding box center [727, 255] width 253 height 32
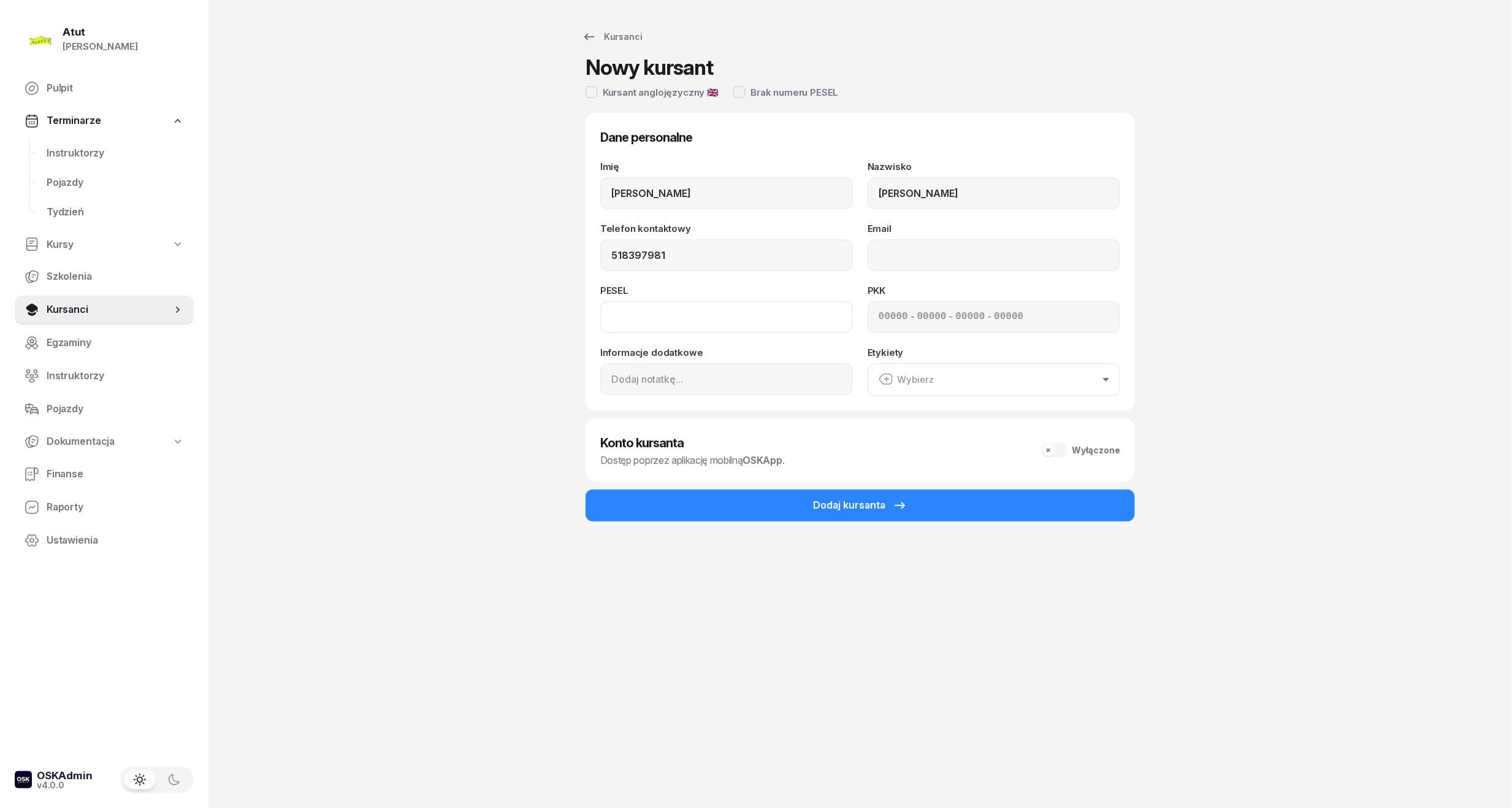
type input "518 397 981"
click at [621, 322] on input at bounding box center [727, 317] width 253 height 32
click at [887, 314] on input at bounding box center [893, 317] width 30 height 16
paste input "61900"
type input "61900"
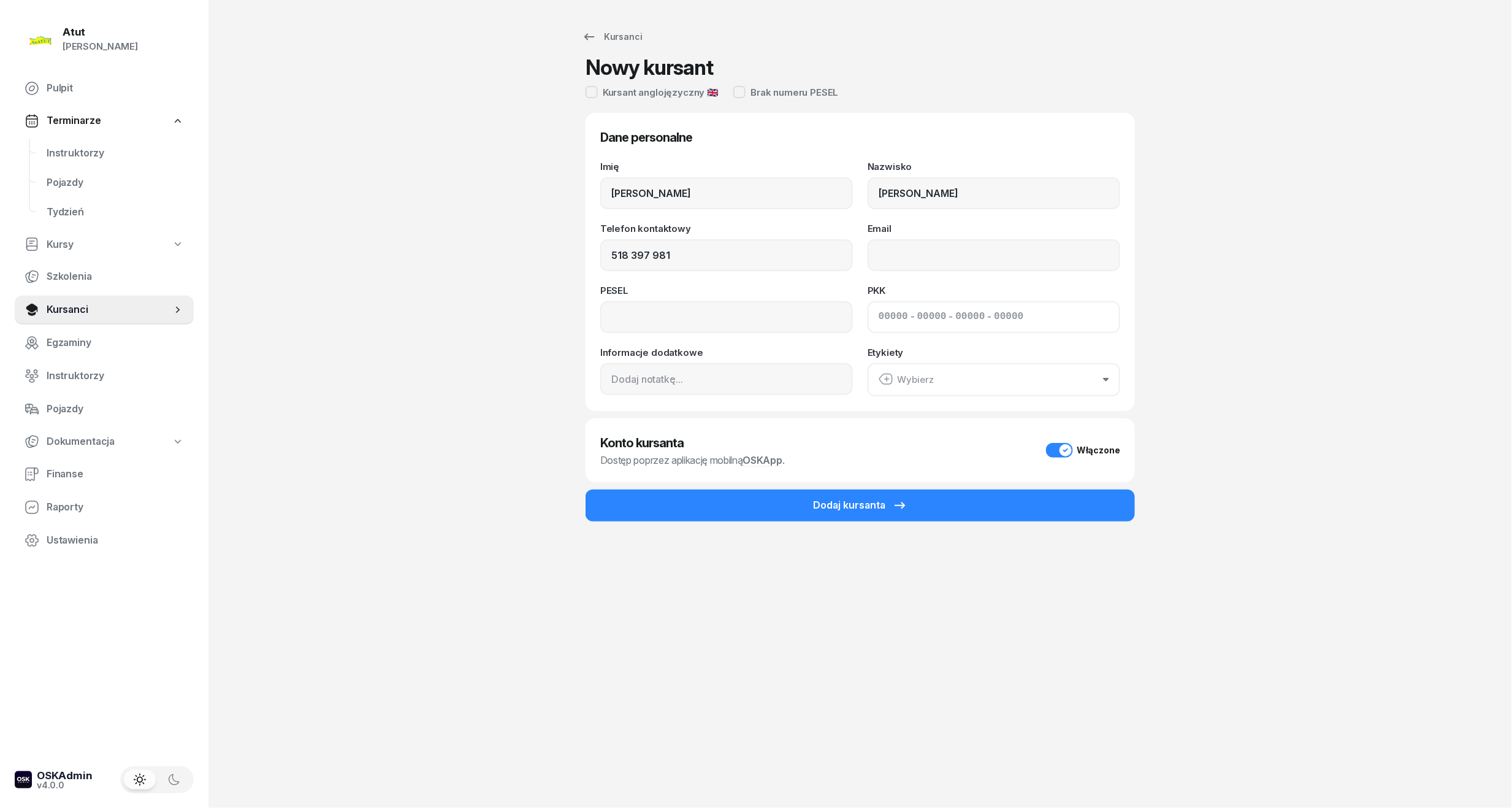
type input "74188"
type input "89823"
type input "55122"
click at [758, 329] on input at bounding box center [727, 317] width 253 height 32
paste input "01291306596"
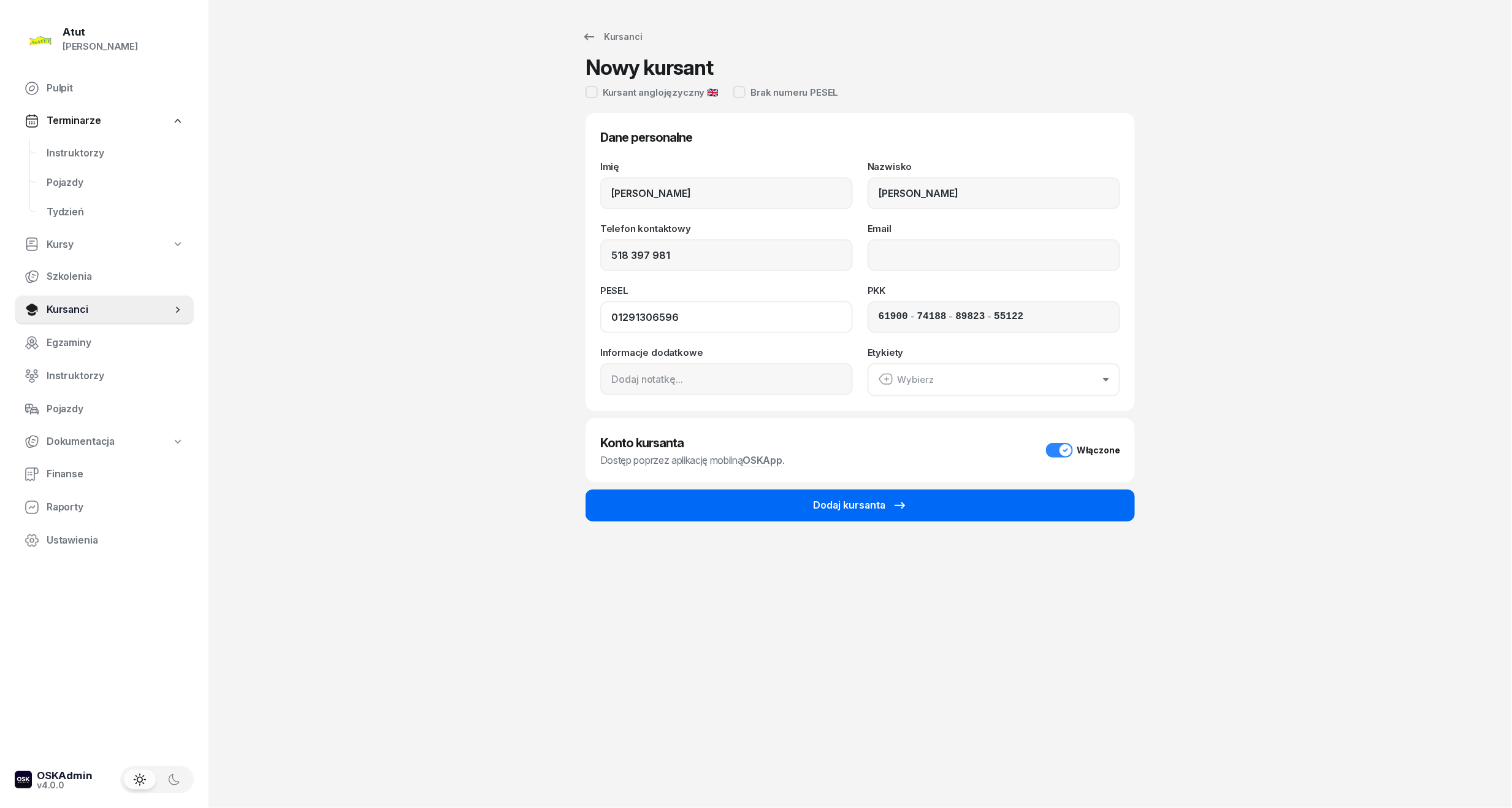
type input "01291306596"
click at [722, 496] on button "Dodaj kursanta" at bounding box center [860, 505] width 549 height 32
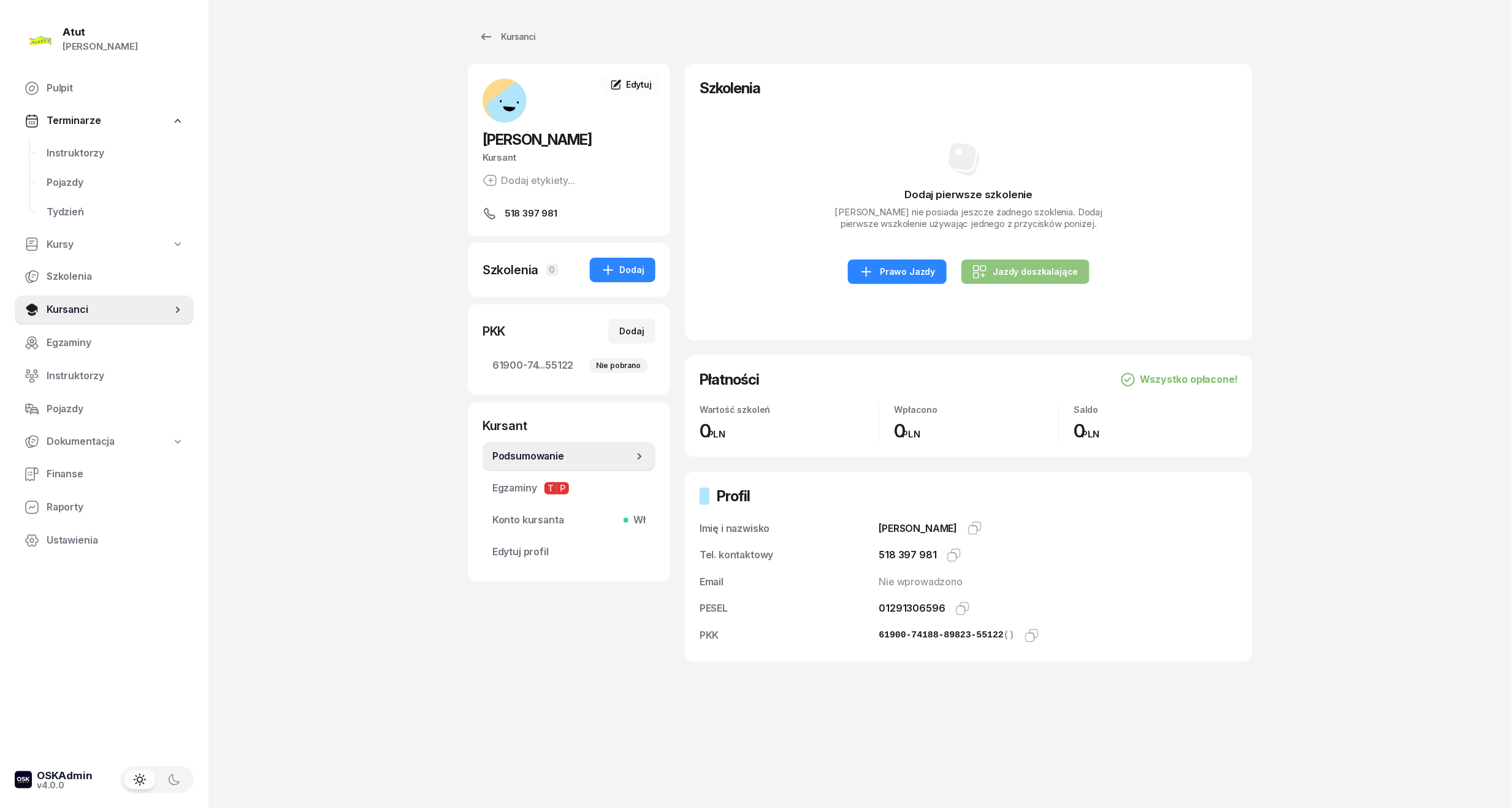
click at [989, 279] on div "Jazdy doszkalające" at bounding box center [1025, 272] width 106 height 14
select select "B"
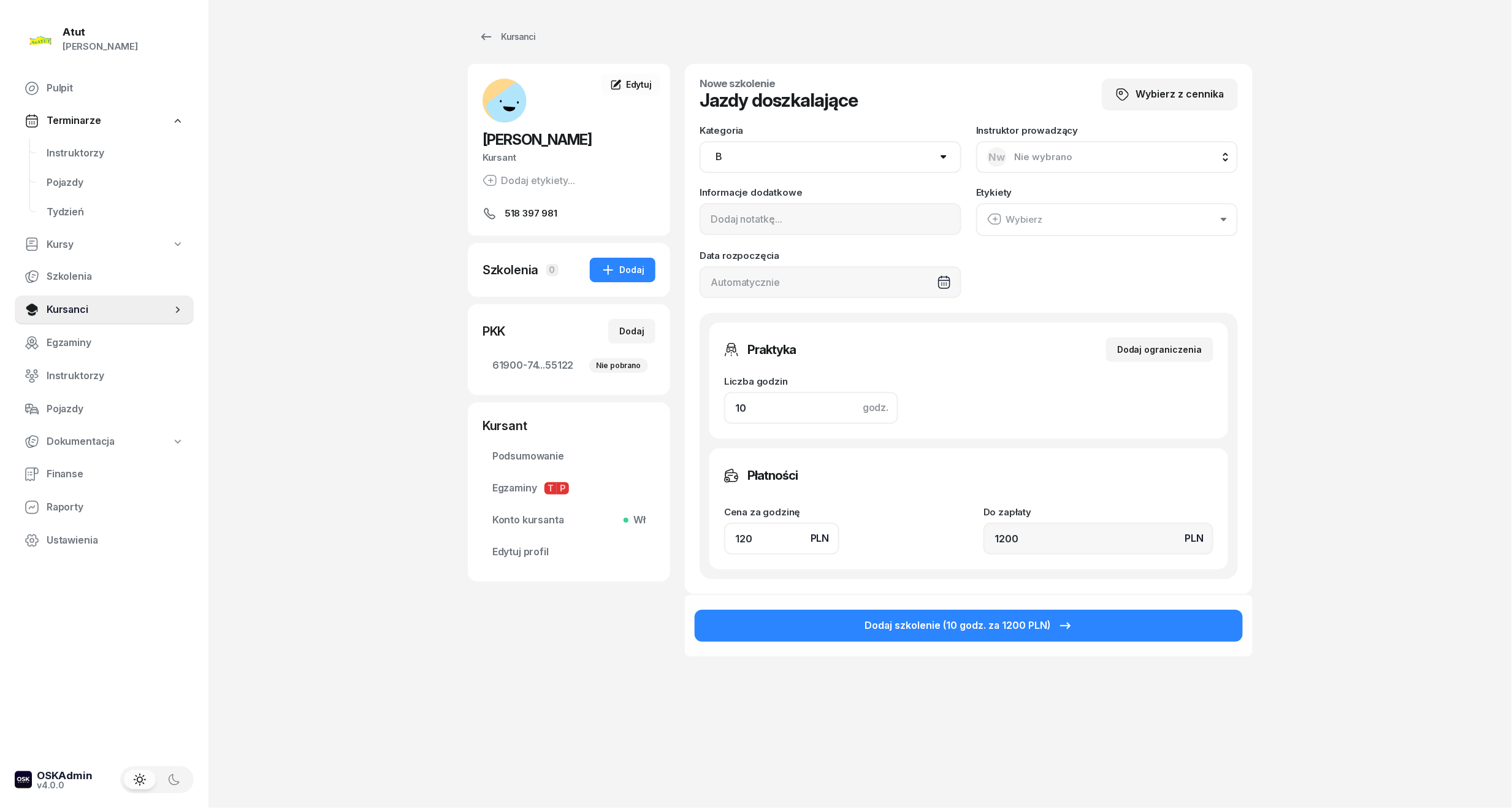
drag, startPoint x: 764, startPoint y: 397, endPoint x: 246, endPoint y: 482, distance: 524.9
click at [246, 482] on div "Atut Paulina Lis Pulpit Terminarze Instruktorzy Pojazdy Tydzień Kursy Szkolenia…" at bounding box center [756, 404] width 1512 height 808
type input "8"
type input "960"
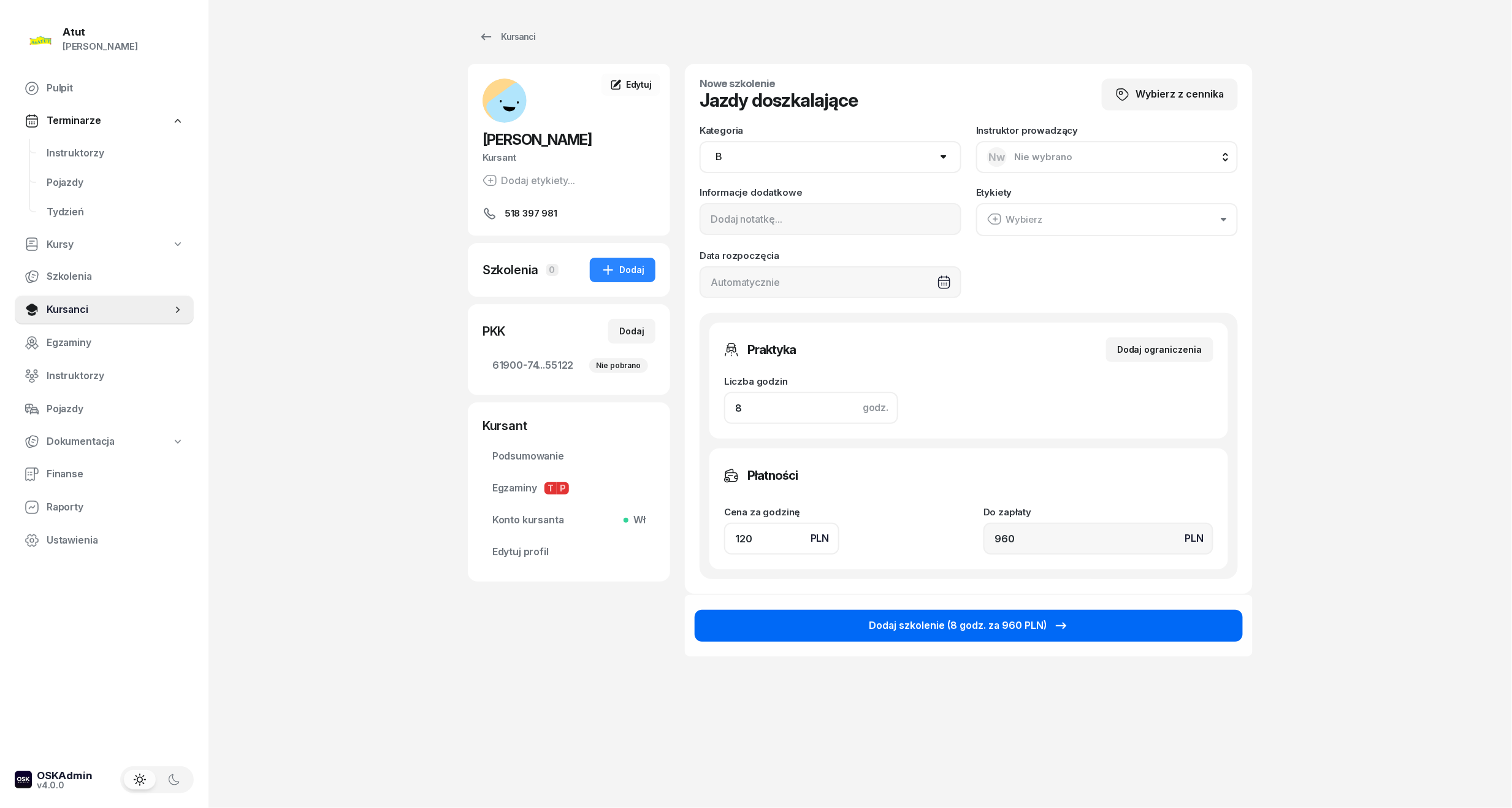
type input "8"
click at [928, 617] on div "Dodaj szkolenie (8 godz. za 960 PLN)" at bounding box center [969, 625] width 200 height 16
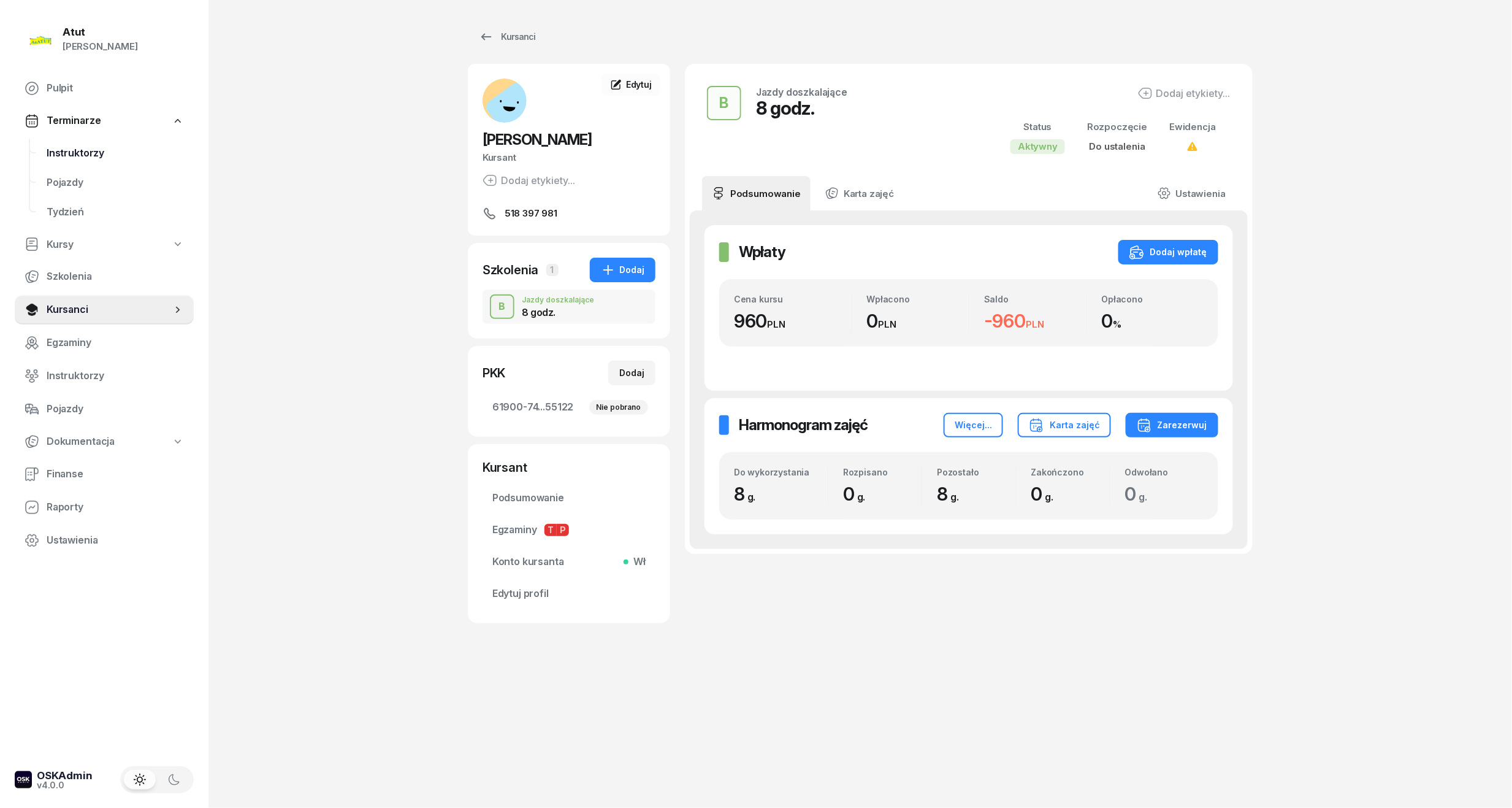
click at [94, 142] on link "Instruktorzy" at bounding box center [115, 153] width 157 height 30
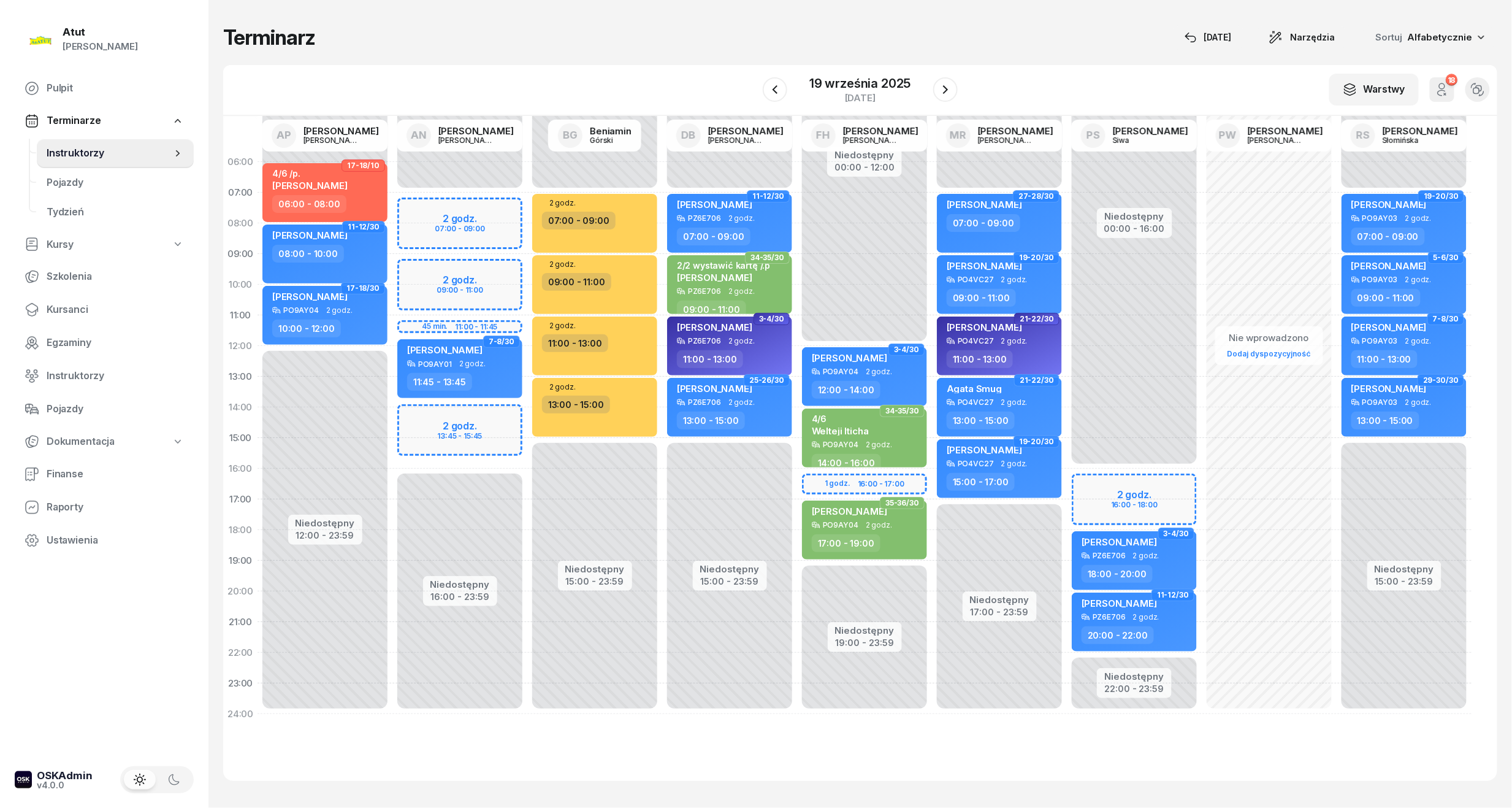
click at [1140, 494] on div "Niedostępny 00:00 - 16:00 Niedostępny 22:00 - 23:59 2 godz. 16:00 - 18:00 3-4/3…" at bounding box center [1135, 438] width 135 height 583
select select "16"
select select "18"
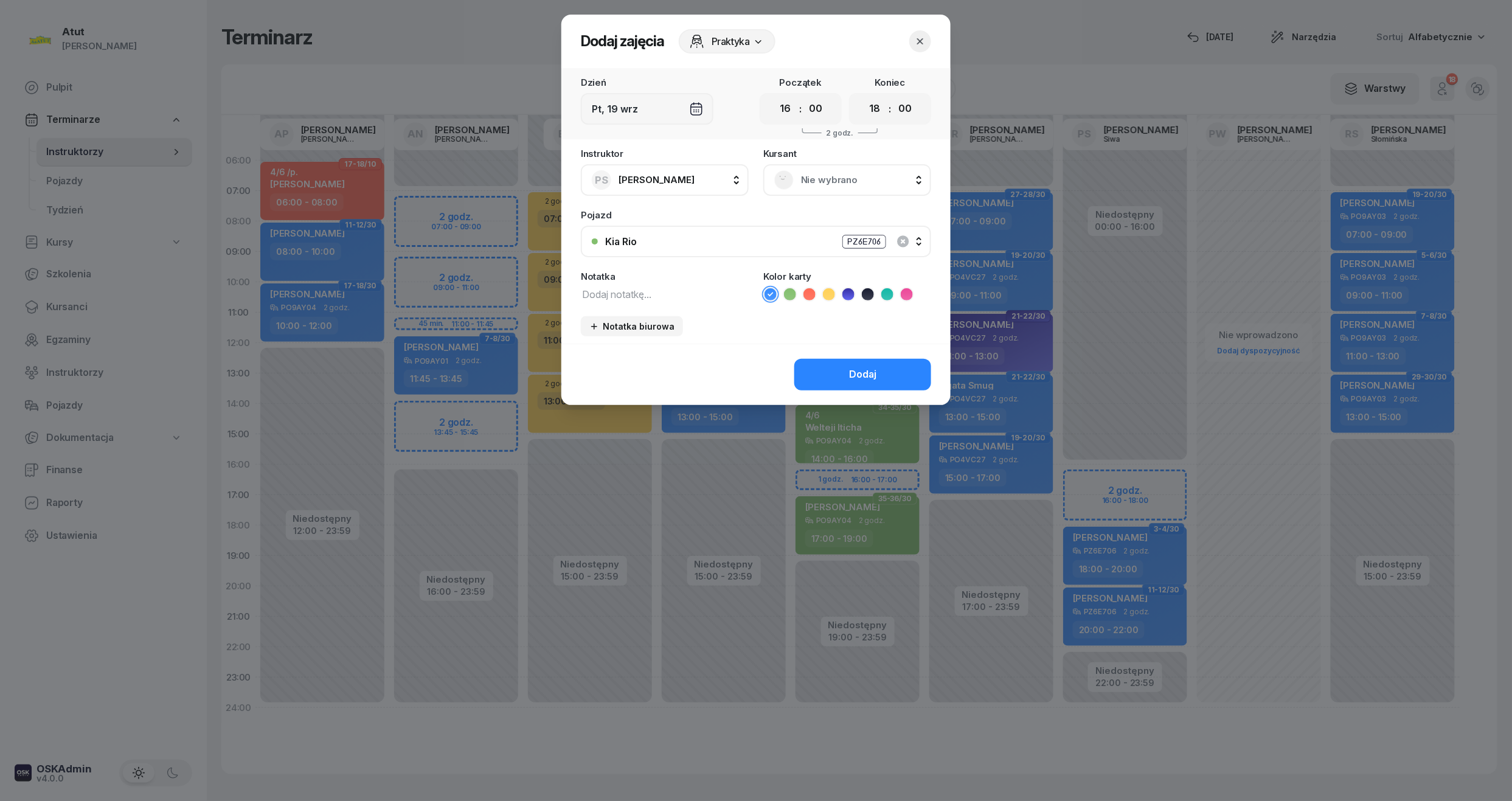
click at [913, 44] on button "button" at bounding box center [920, 41] width 22 height 22
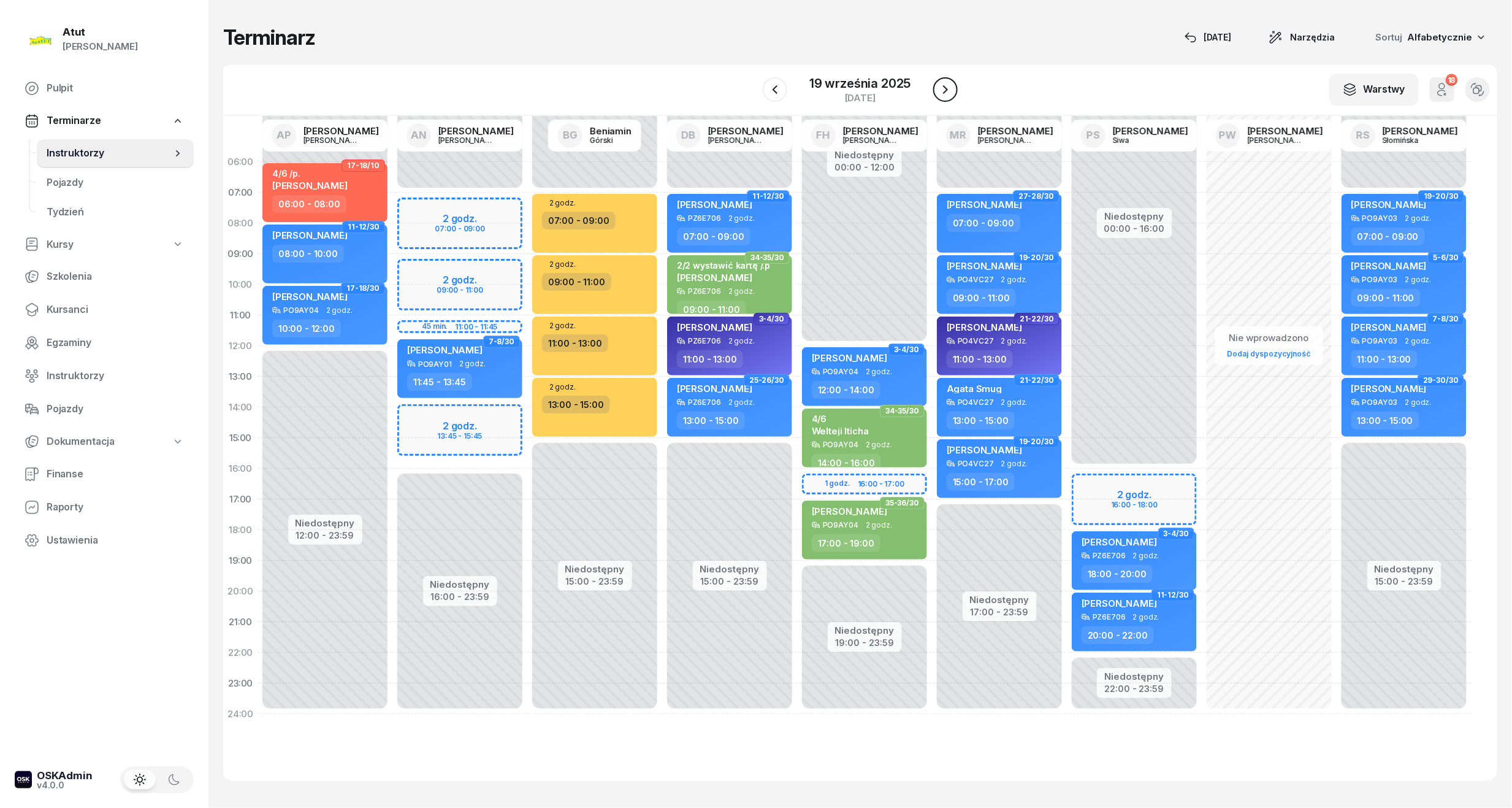
click at [943, 83] on icon "button" at bounding box center [945, 89] width 14 height 14
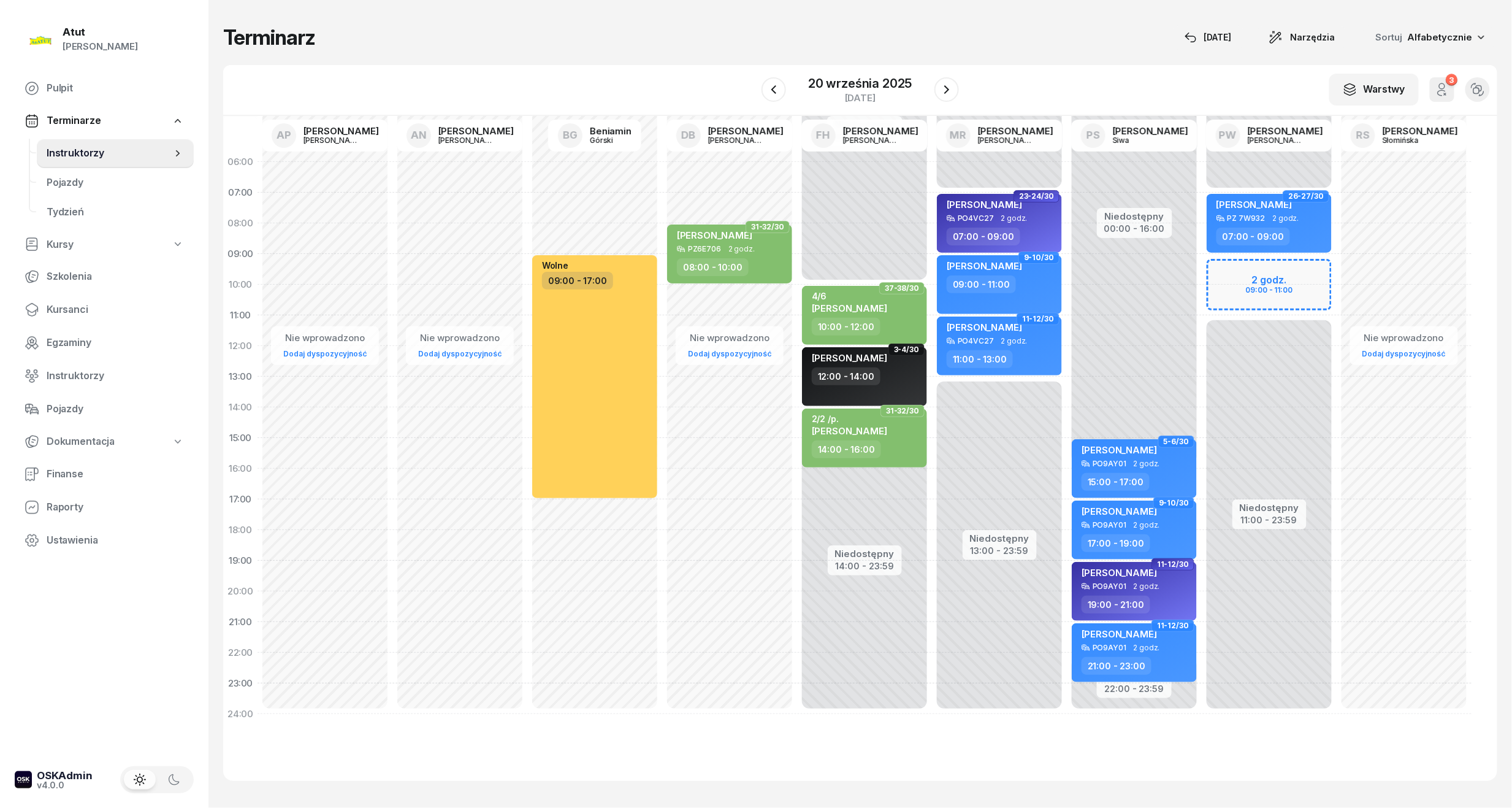
click at [1277, 281] on div "Niedostępny 00:00 - 07:00 Niedostępny 11:00 - 23:59 2 godz. 09:00 - 11:00 26-27…" at bounding box center [1269, 438] width 135 height 583
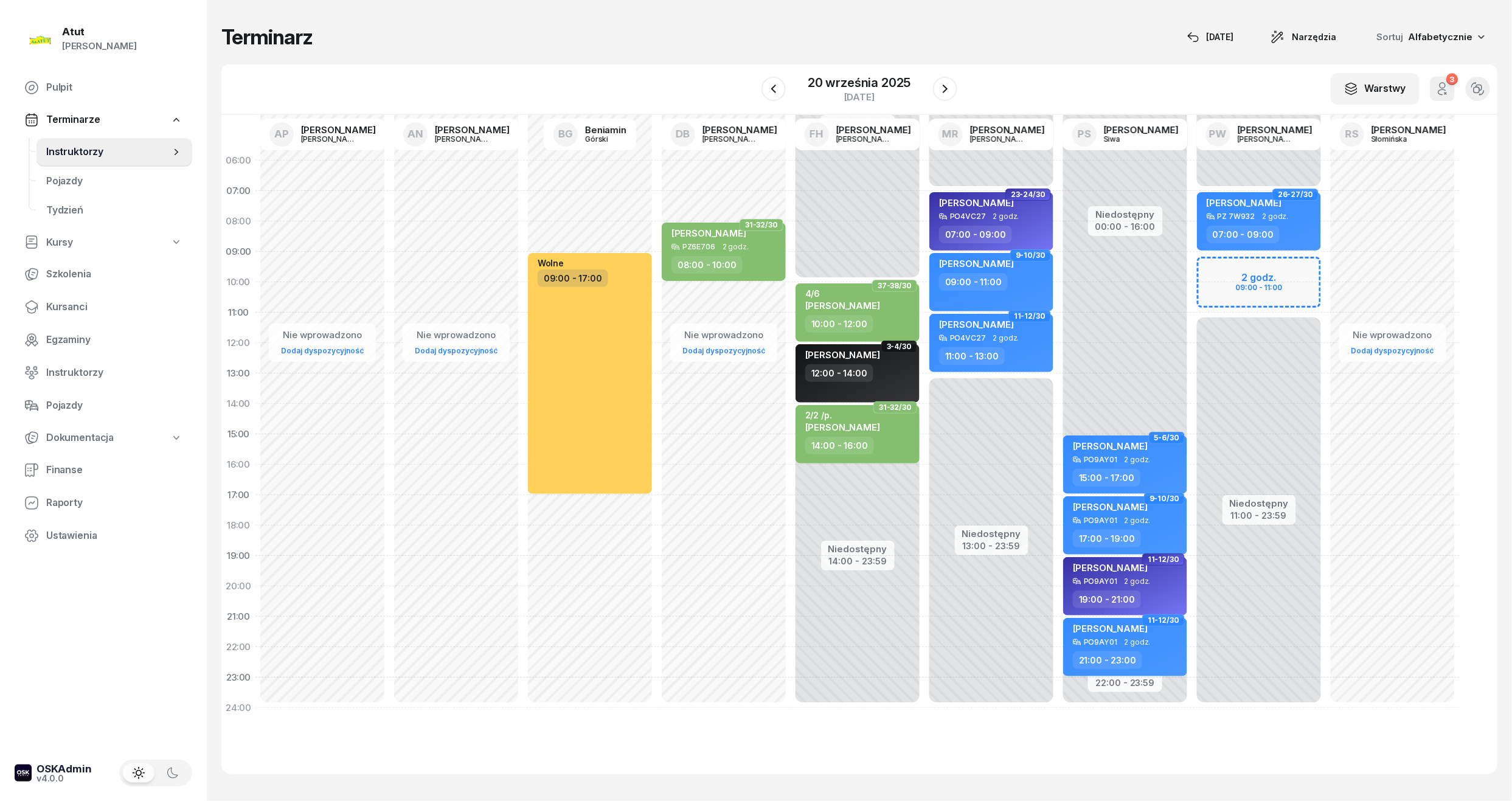
select select "09"
select select "11"
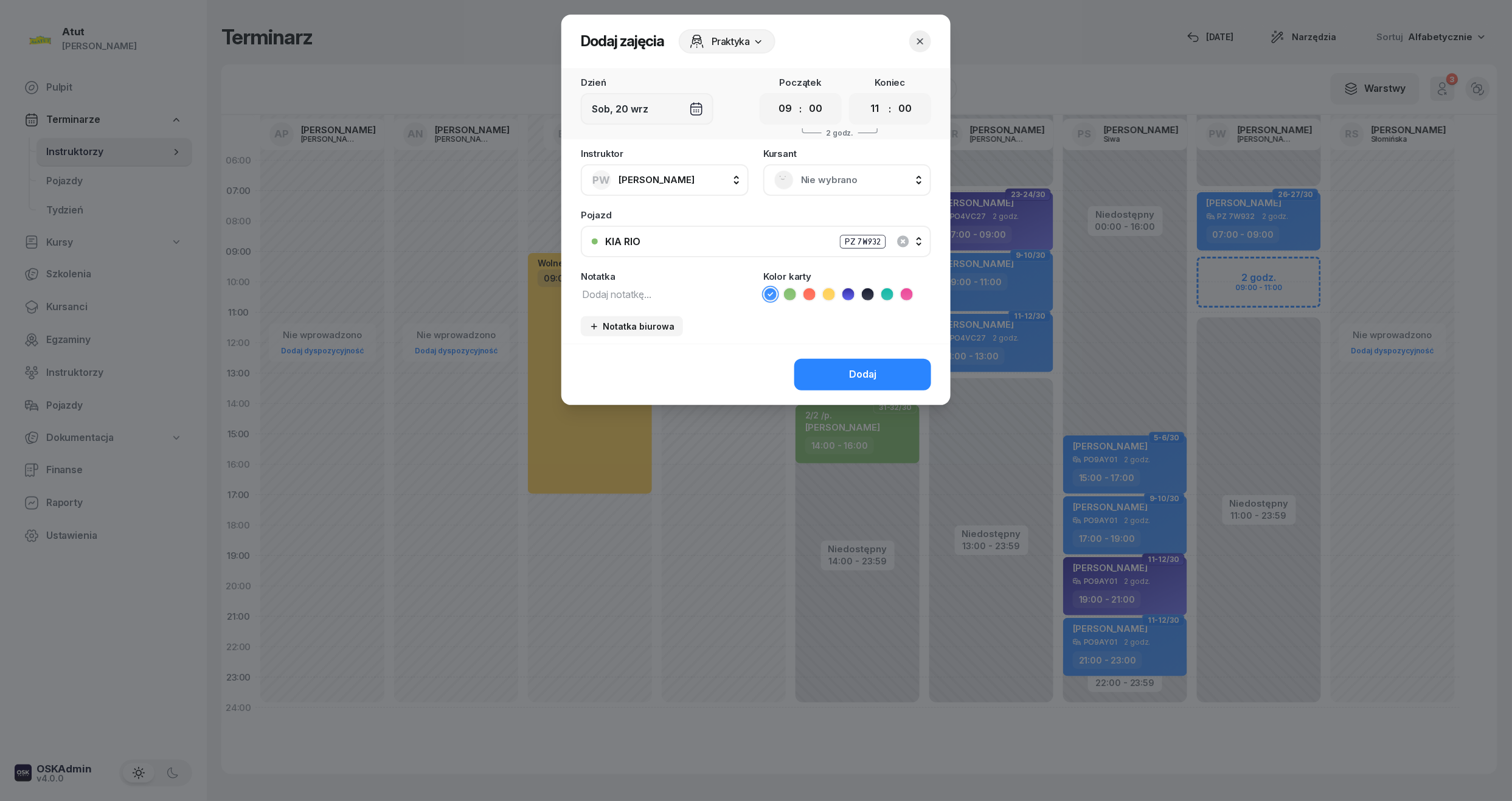
click at [825, 182] on span "Nie wybrano" at bounding box center [861, 180] width 119 height 16
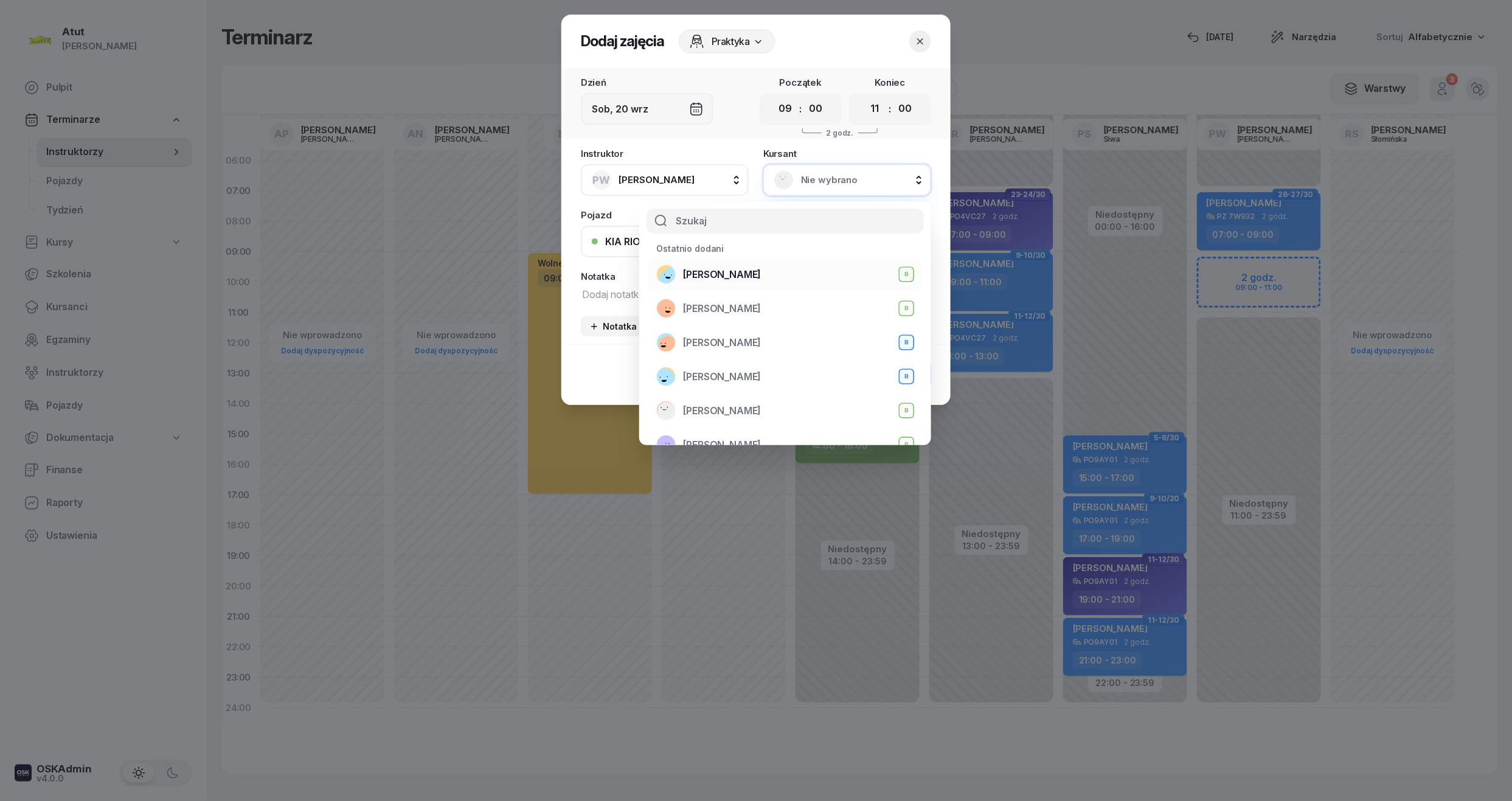
click at [755, 275] on span "Aleksander Okińczyc" at bounding box center [722, 275] width 78 height 16
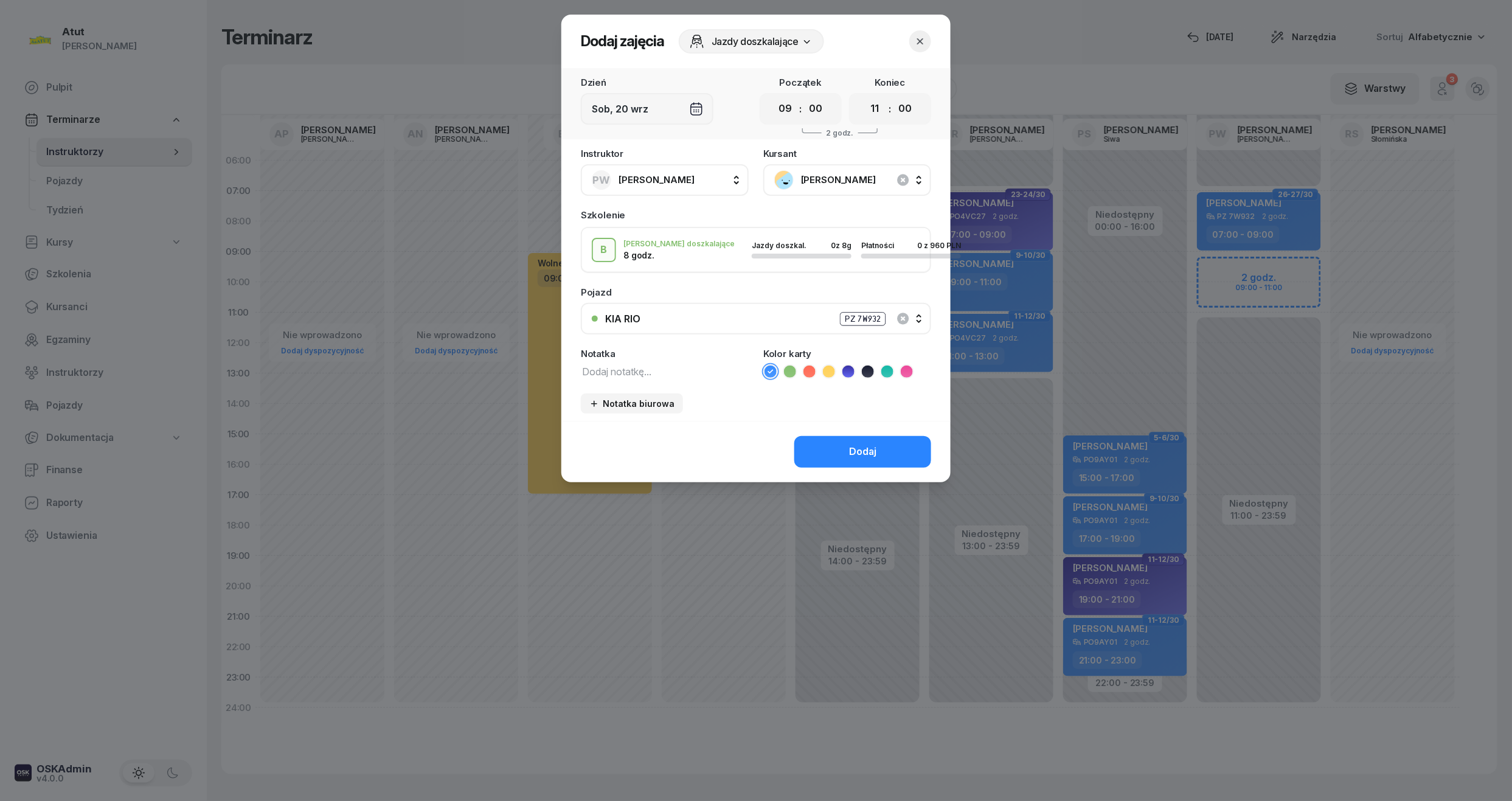
click at [639, 371] on textarea at bounding box center [665, 371] width 168 height 16
type textarea "2/8 wyst karte"
click at [811, 369] on icon at bounding box center [809, 371] width 6 height 4
click at [830, 445] on button "Dodaj" at bounding box center [862, 452] width 137 height 32
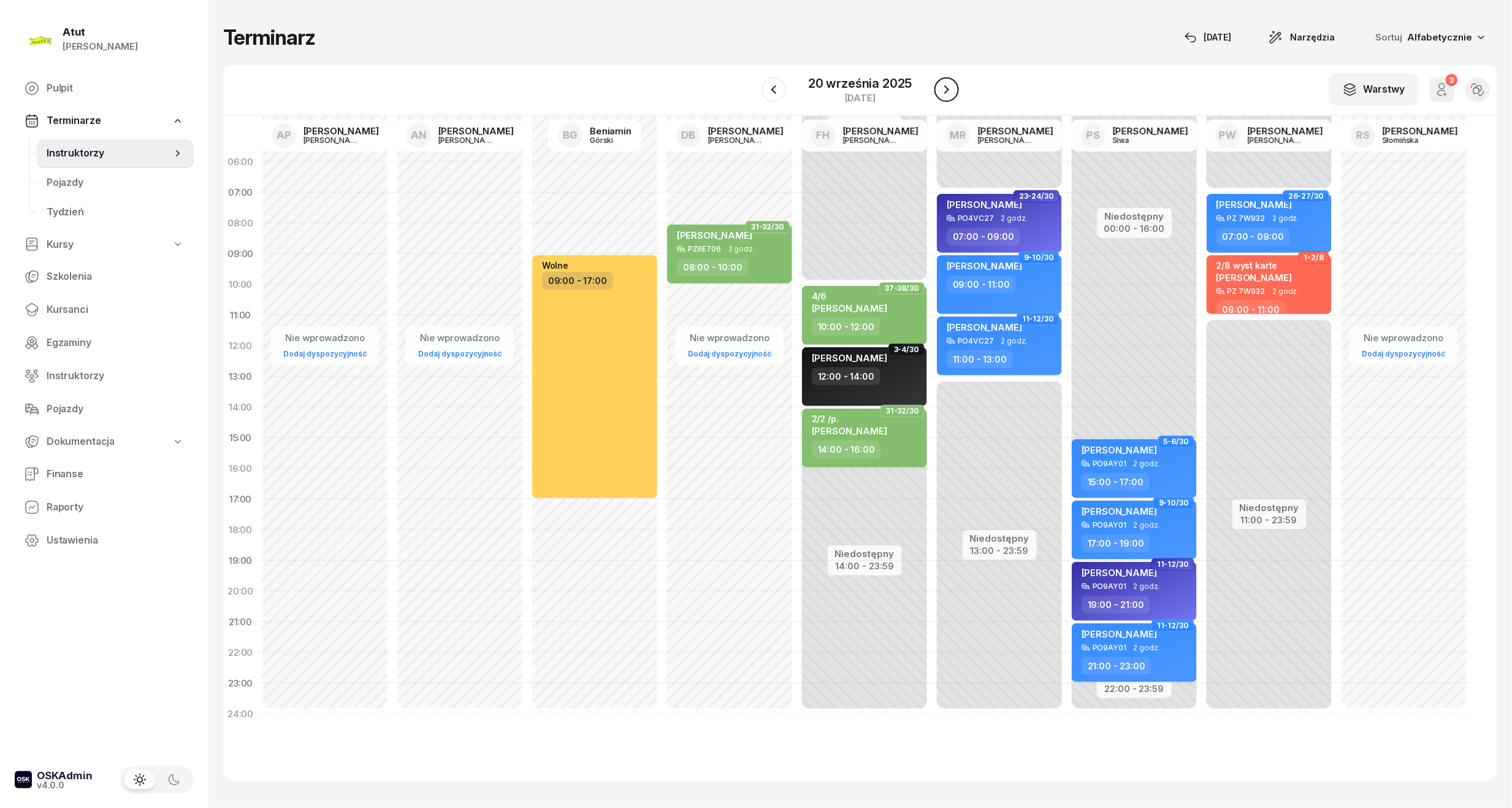
click at [942, 83] on icon "button" at bounding box center [947, 89] width 14 height 14
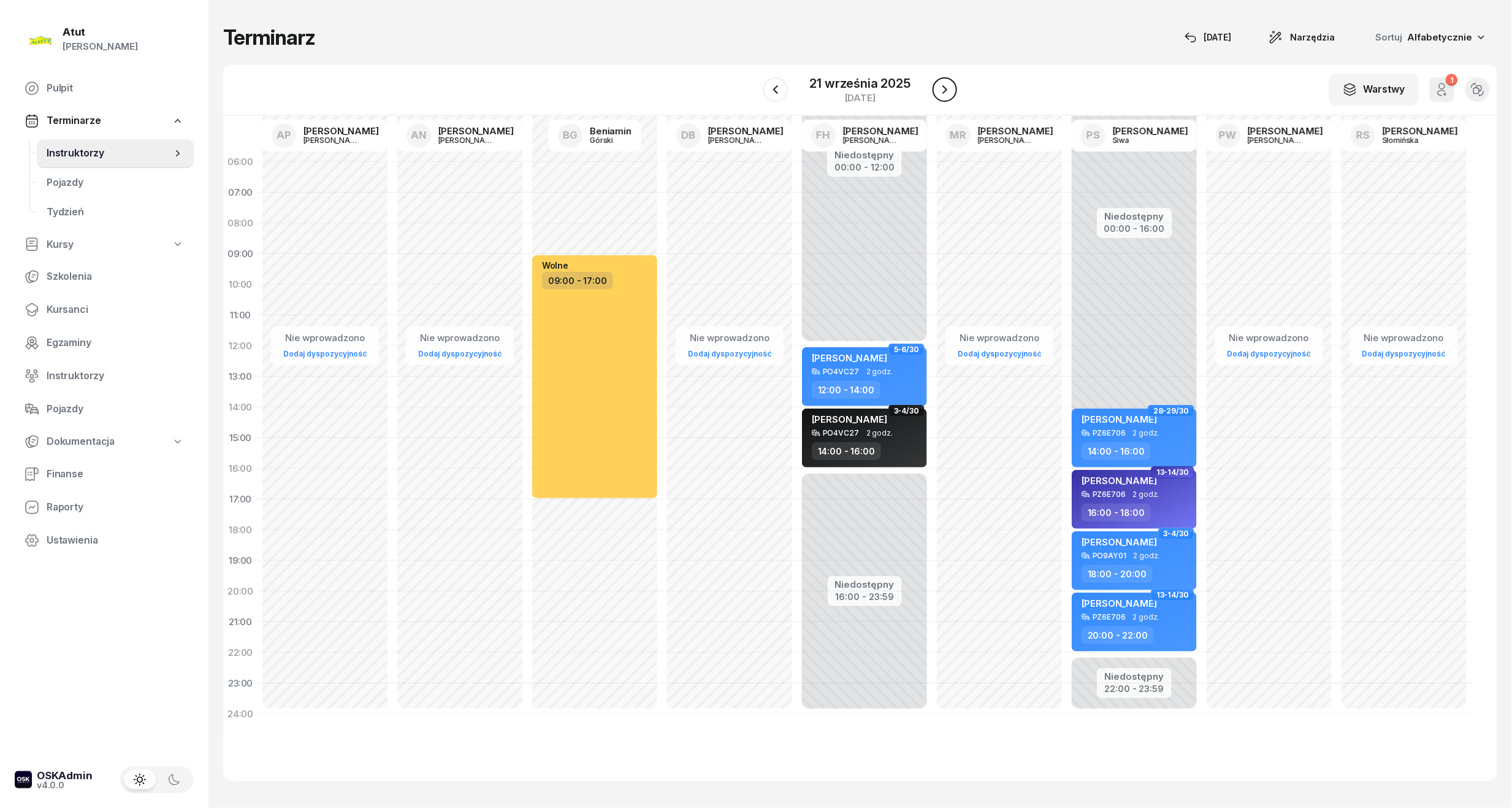
click at [943, 90] on icon "button" at bounding box center [945, 89] width 14 height 14
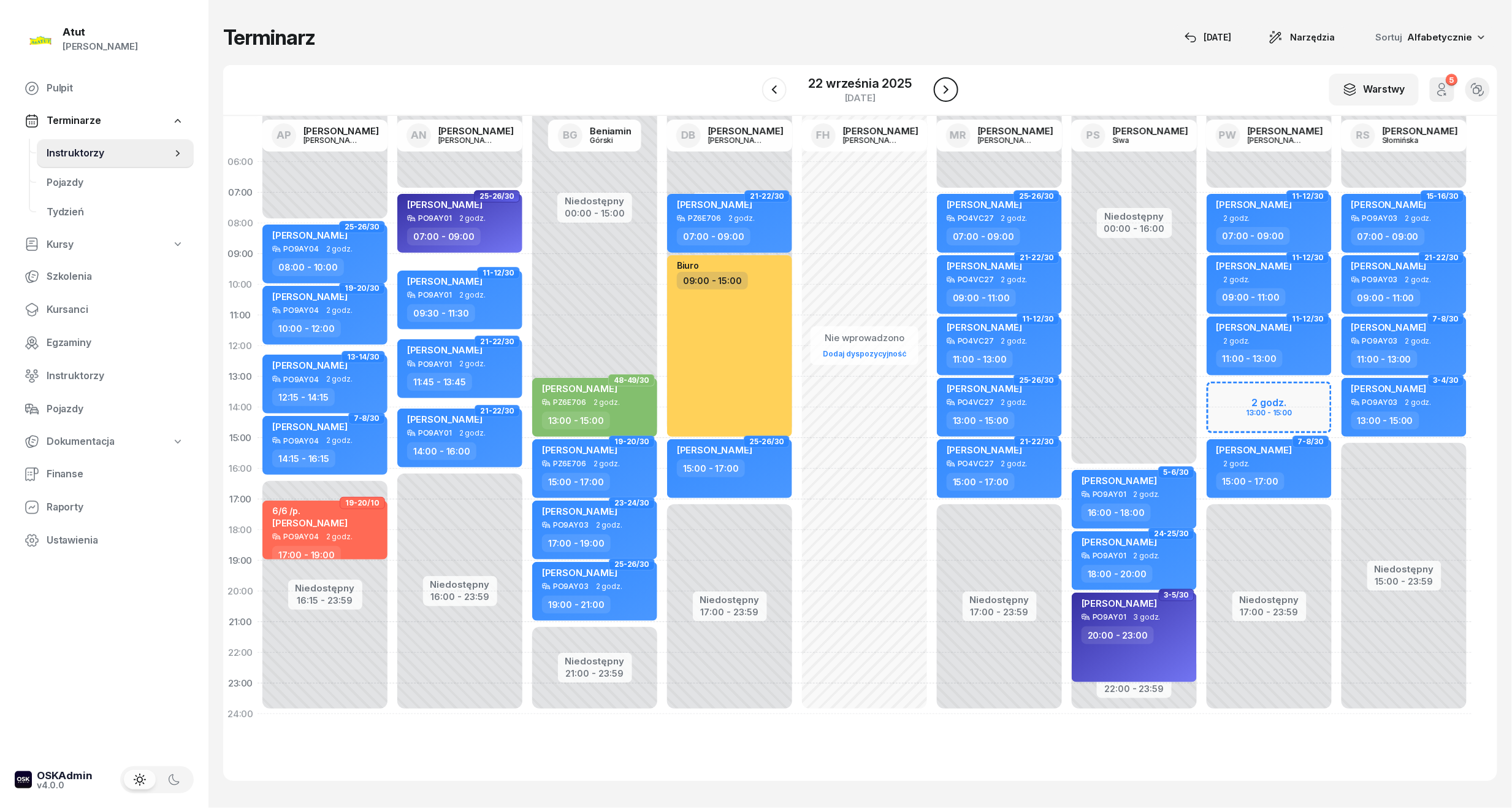
click at [945, 82] on icon "button" at bounding box center [946, 89] width 14 height 14
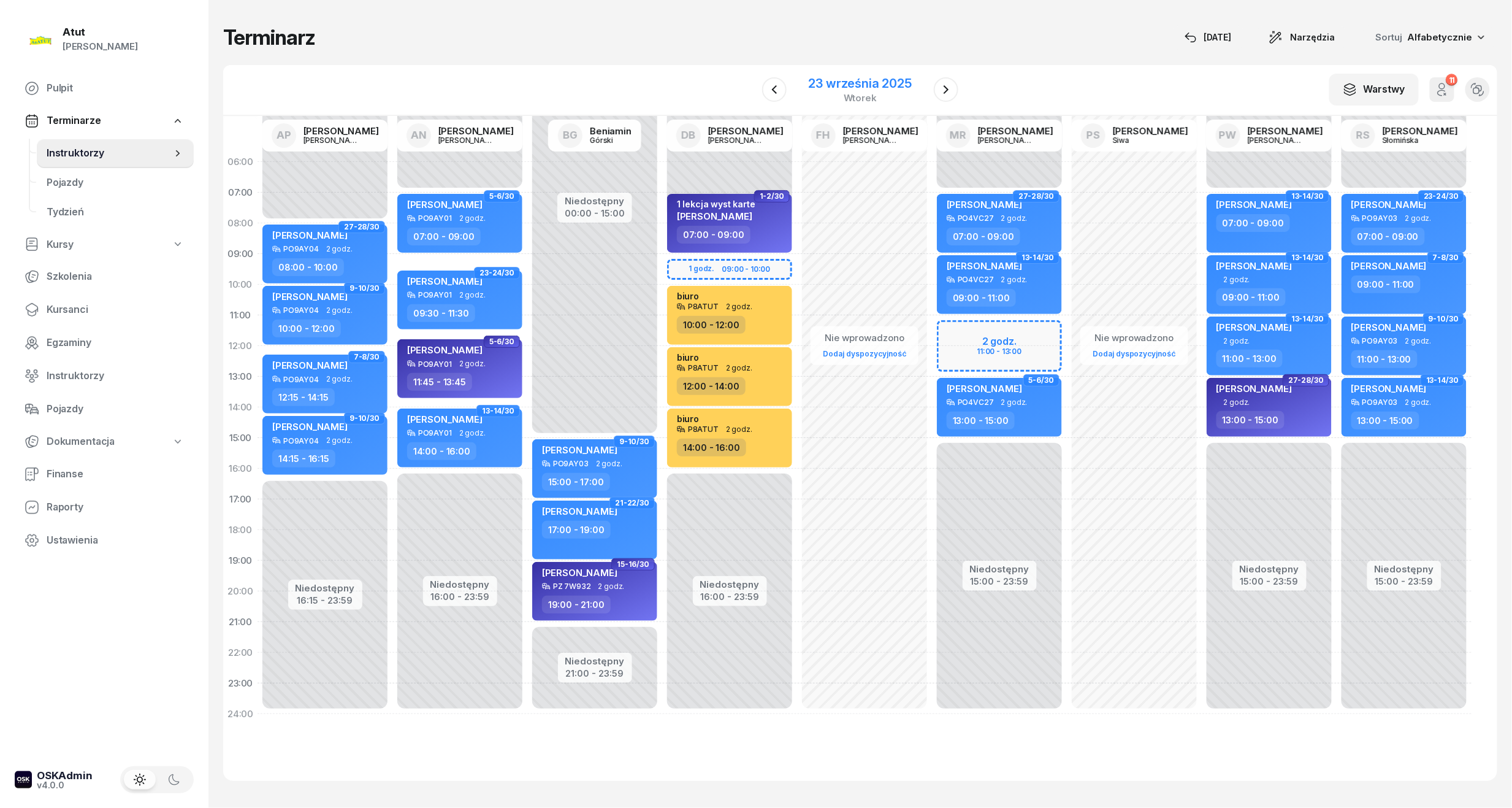
click at [852, 86] on div "23 września 2025" at bounding box center [860, 83] width 103 height 12
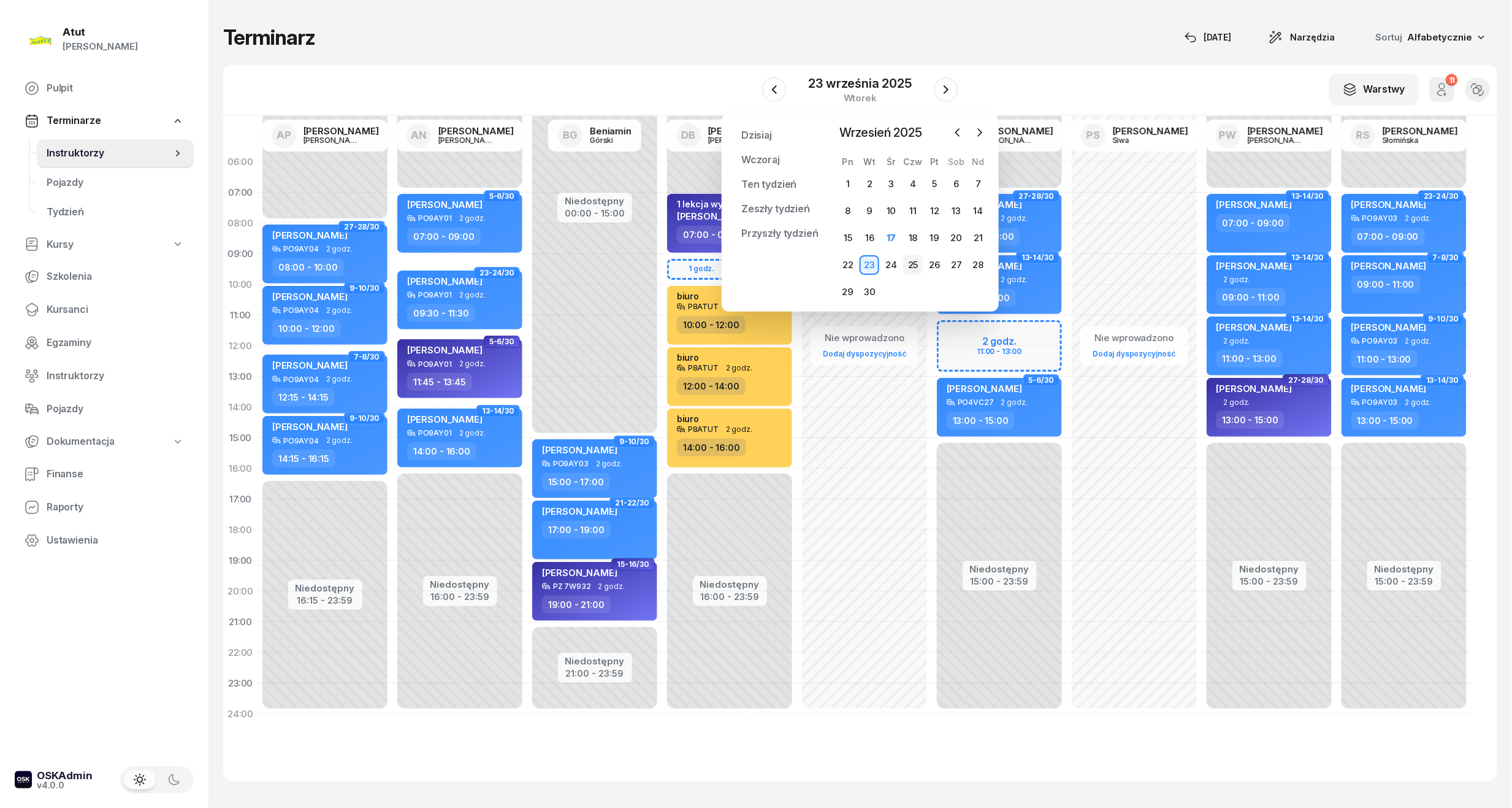
click at [914, 264] on div "25" at bounding box center [913, 265] width 20 height 20
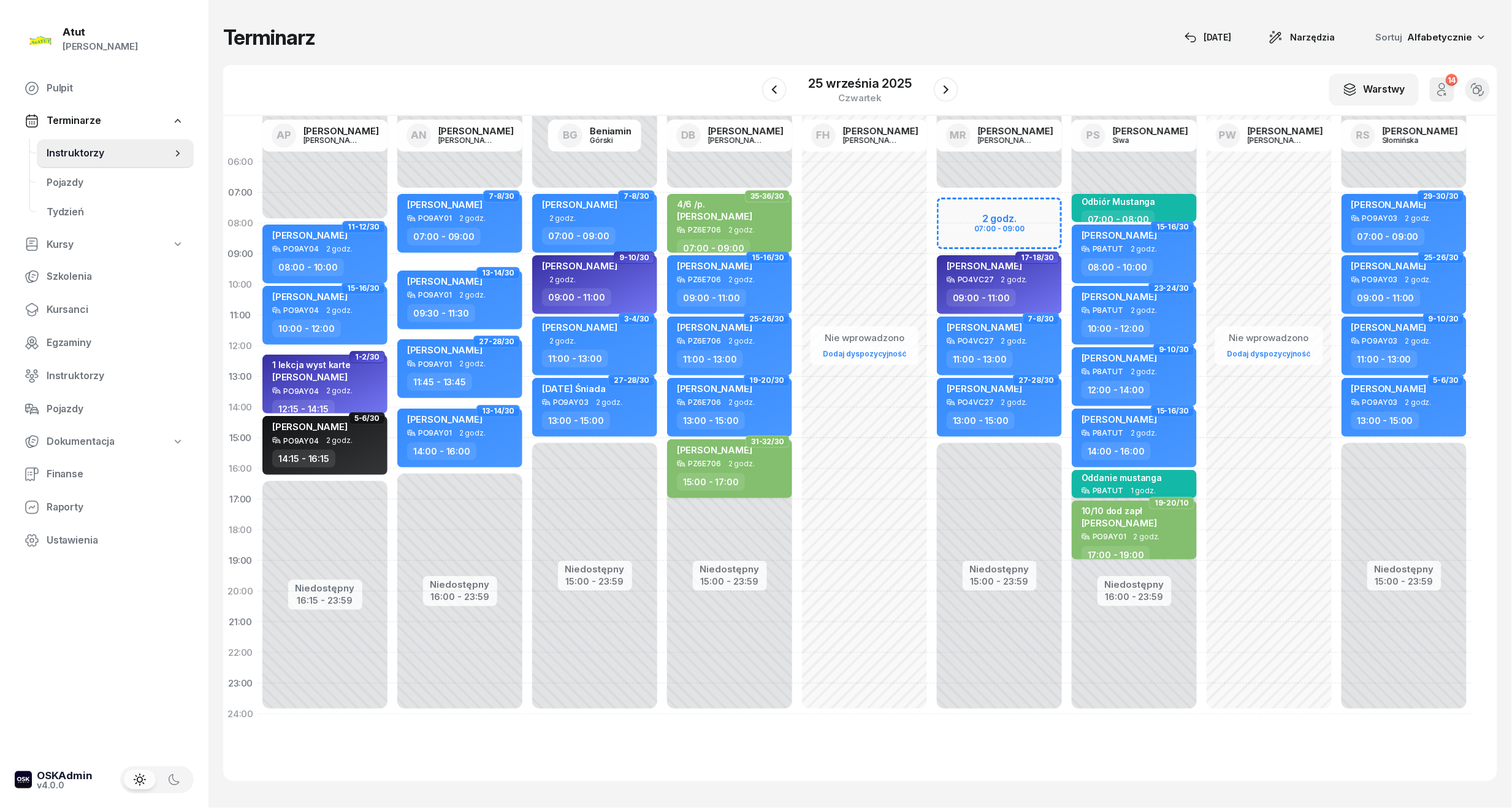
click at [980, 221] on div "Niedostępny 00:00 - 07:00 Niedostępny 15:00 - 23:59 2 godz. 07:00 - 09:00 15-16…" at bounding box center [1000, 438] width 135 height 583
select select "07"
select select "09"
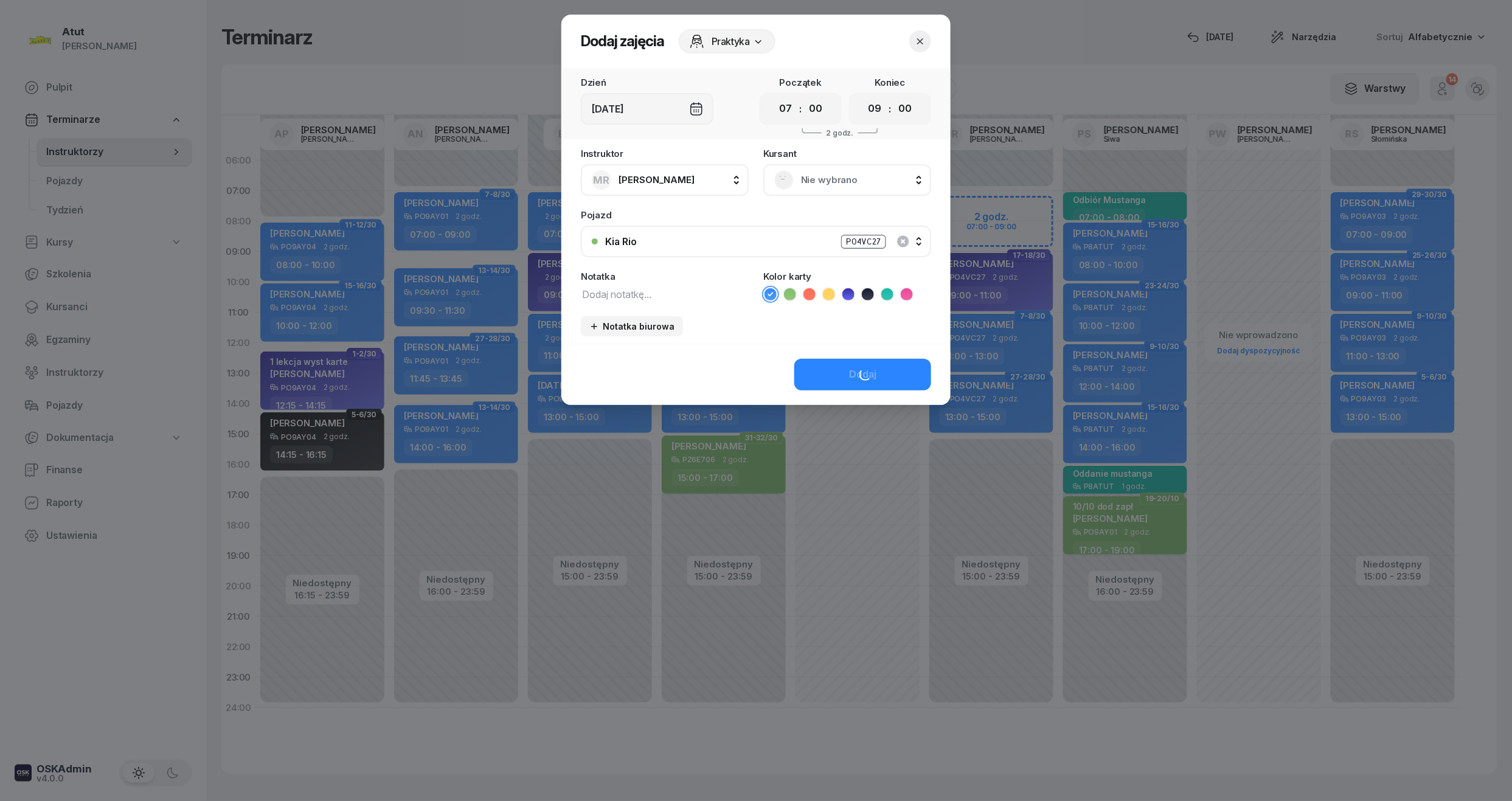
click at [849, 180] on span "Nie wybrano" at bounding box center [861, 180] width 119 height 16
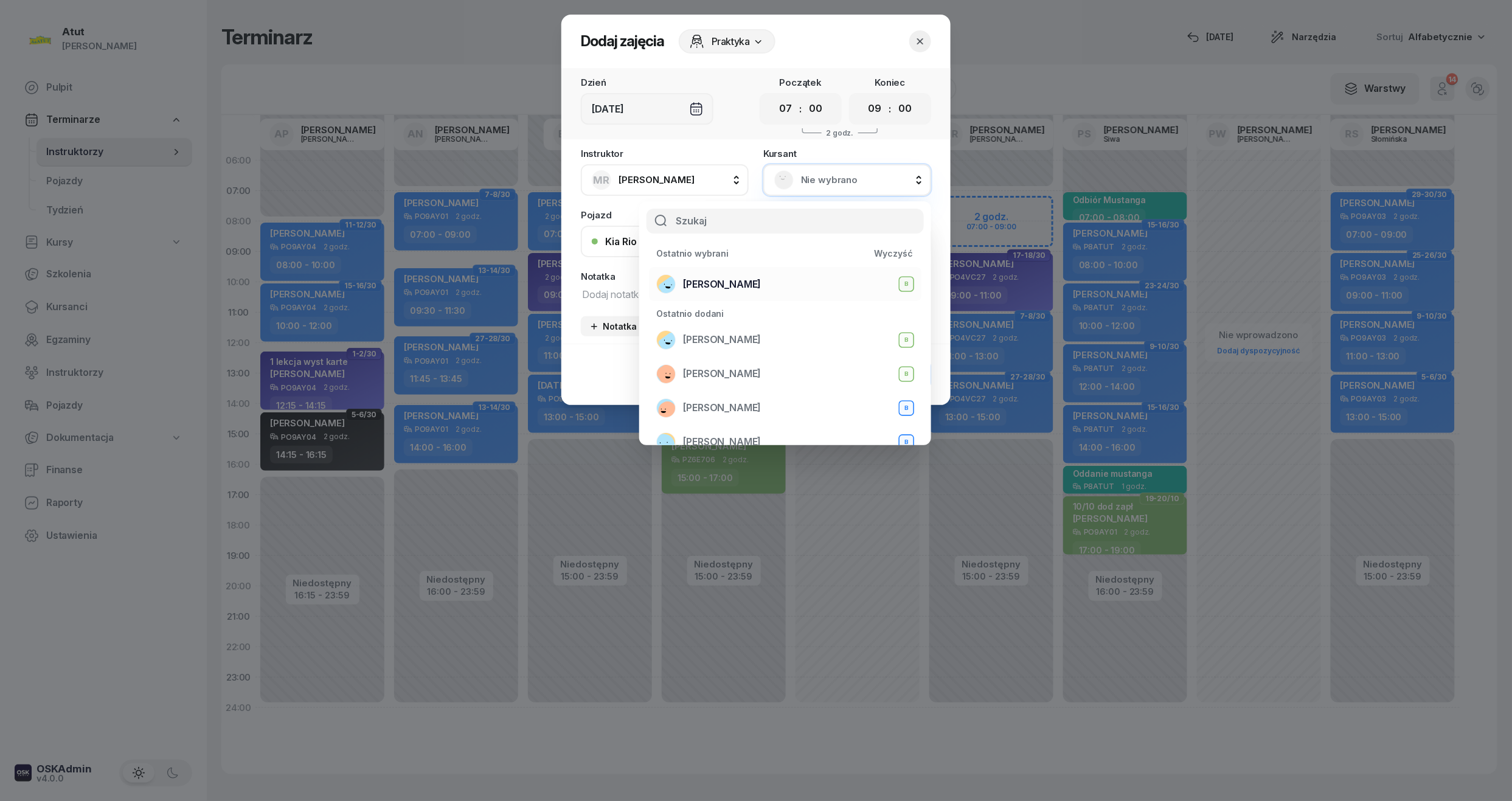
click at [782, 280] on div "Aleksander Okińczyc B" at bounding box center [785, 284] width 258 height 19
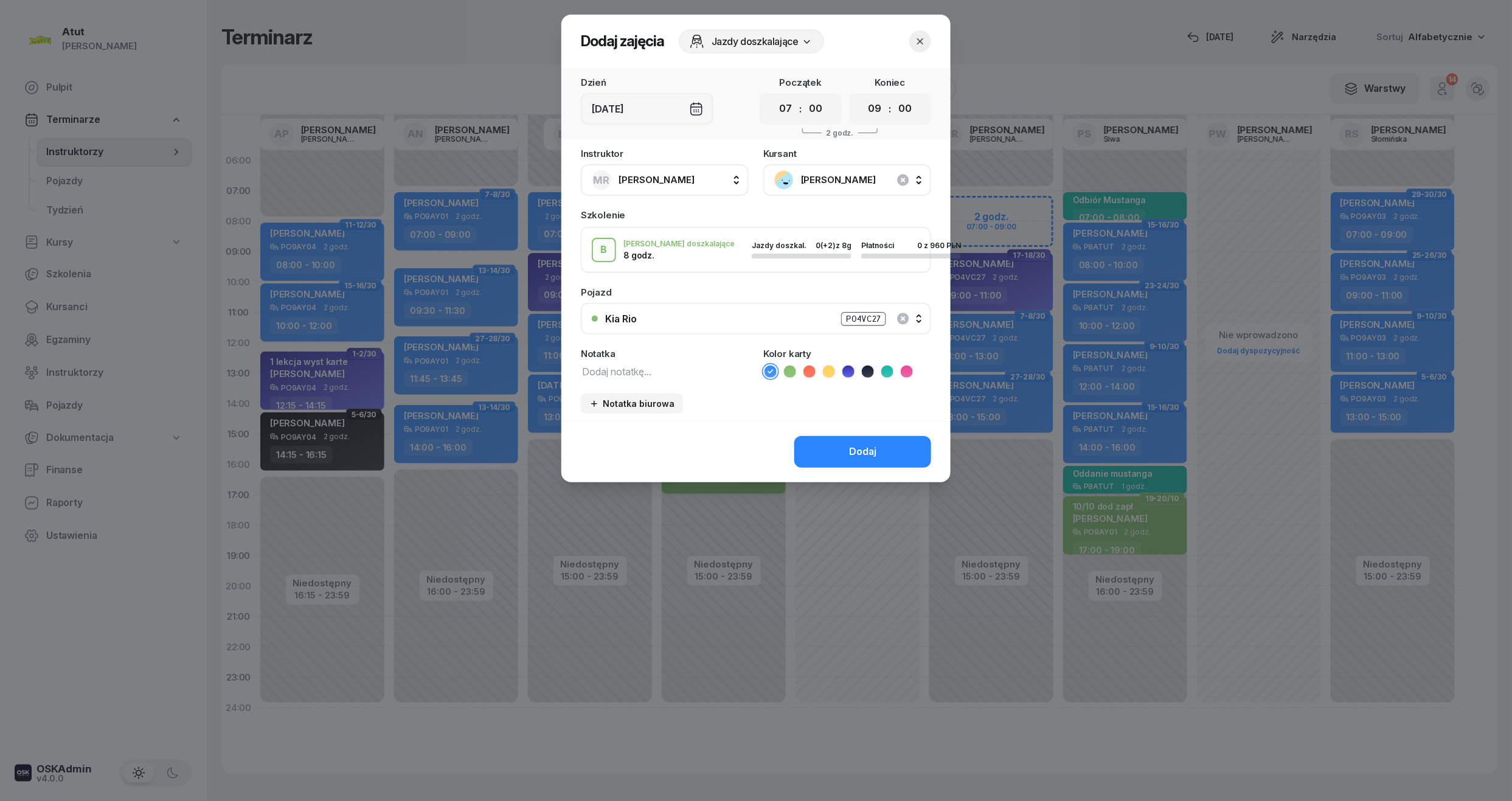
click at [623, 379] on div "Instruktor MR Marcin Rogowski AP Adam Pytlak AN Artur Nowakowski BG Beniamin Gó…" at bounding box center [756, 284] width 389 height 272
click at [623, 370] on textarea at bounding box center [665, 371] width 168 height 16
type textarea "4/8"
click at [809, 369] on icon at bounding box center [809, 371] width 12 height 12
click at [899, 448] on button "Dodaj" at bounding box center [862, 452] width 137 height 32
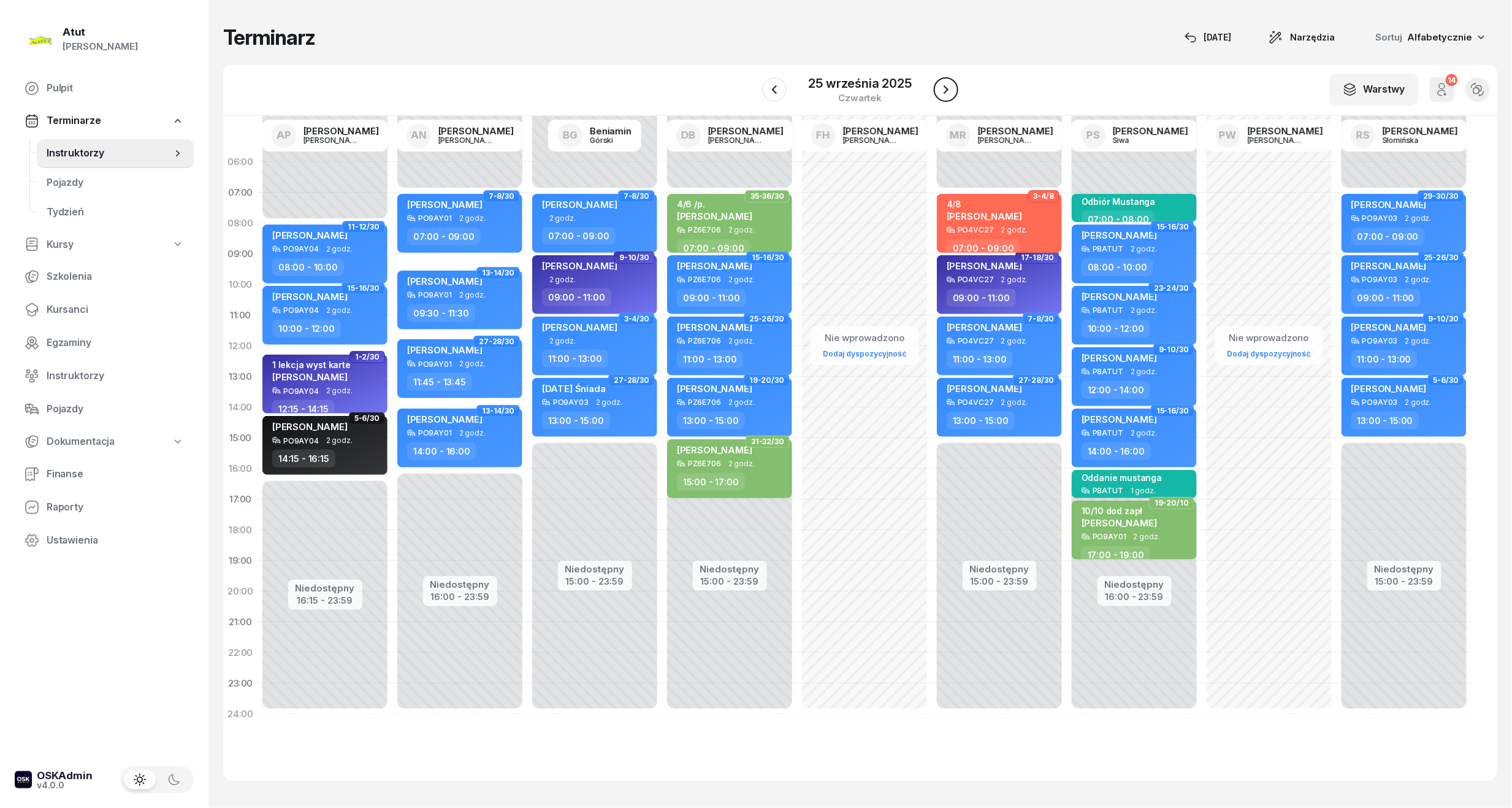
click at [949, 88] on icon "button" at bounding box center [946, 89] width 14 height 14
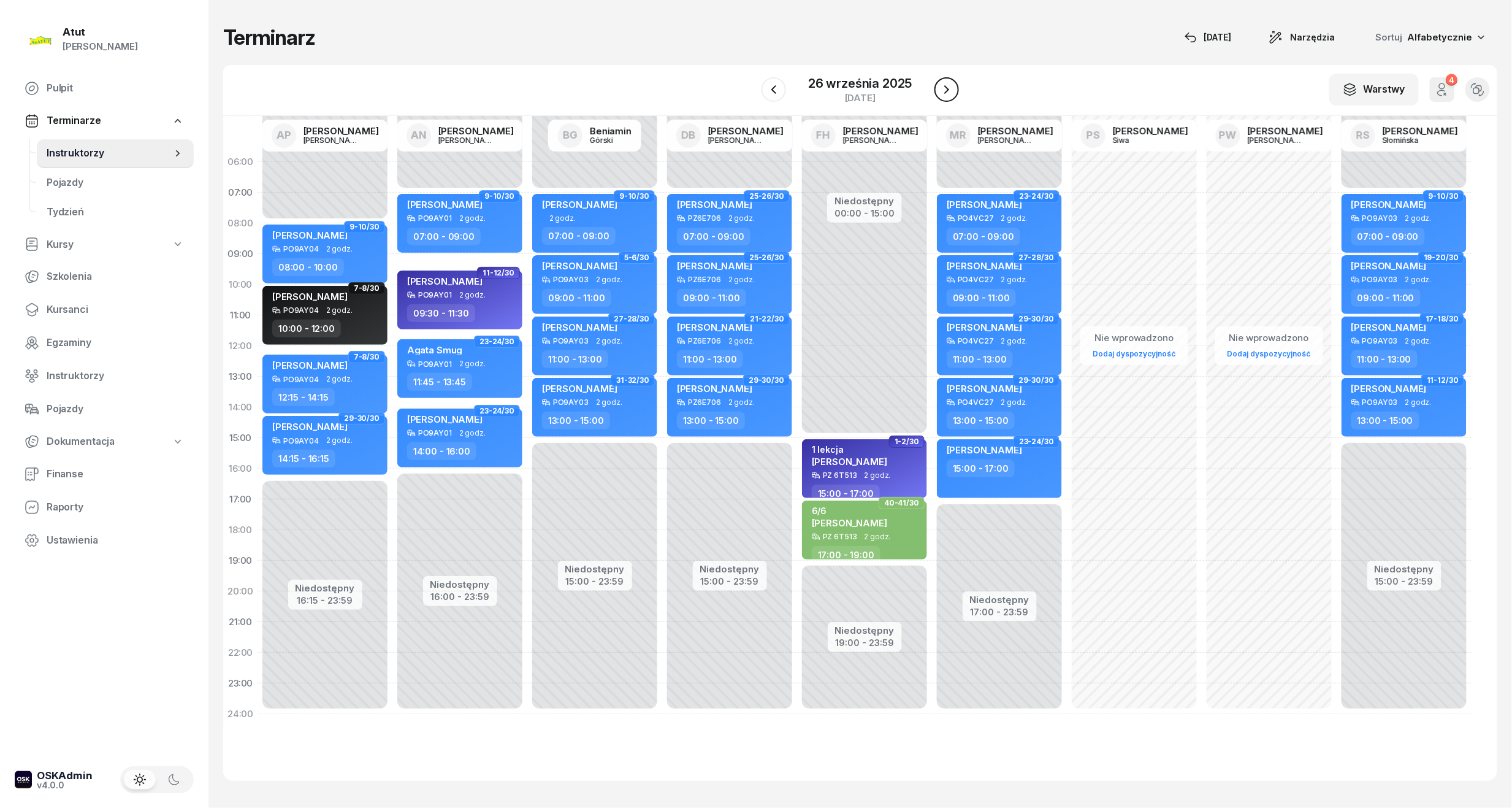
click at [949, 87] on icon "button" at bounding box center [947, 89] width 14 height 14
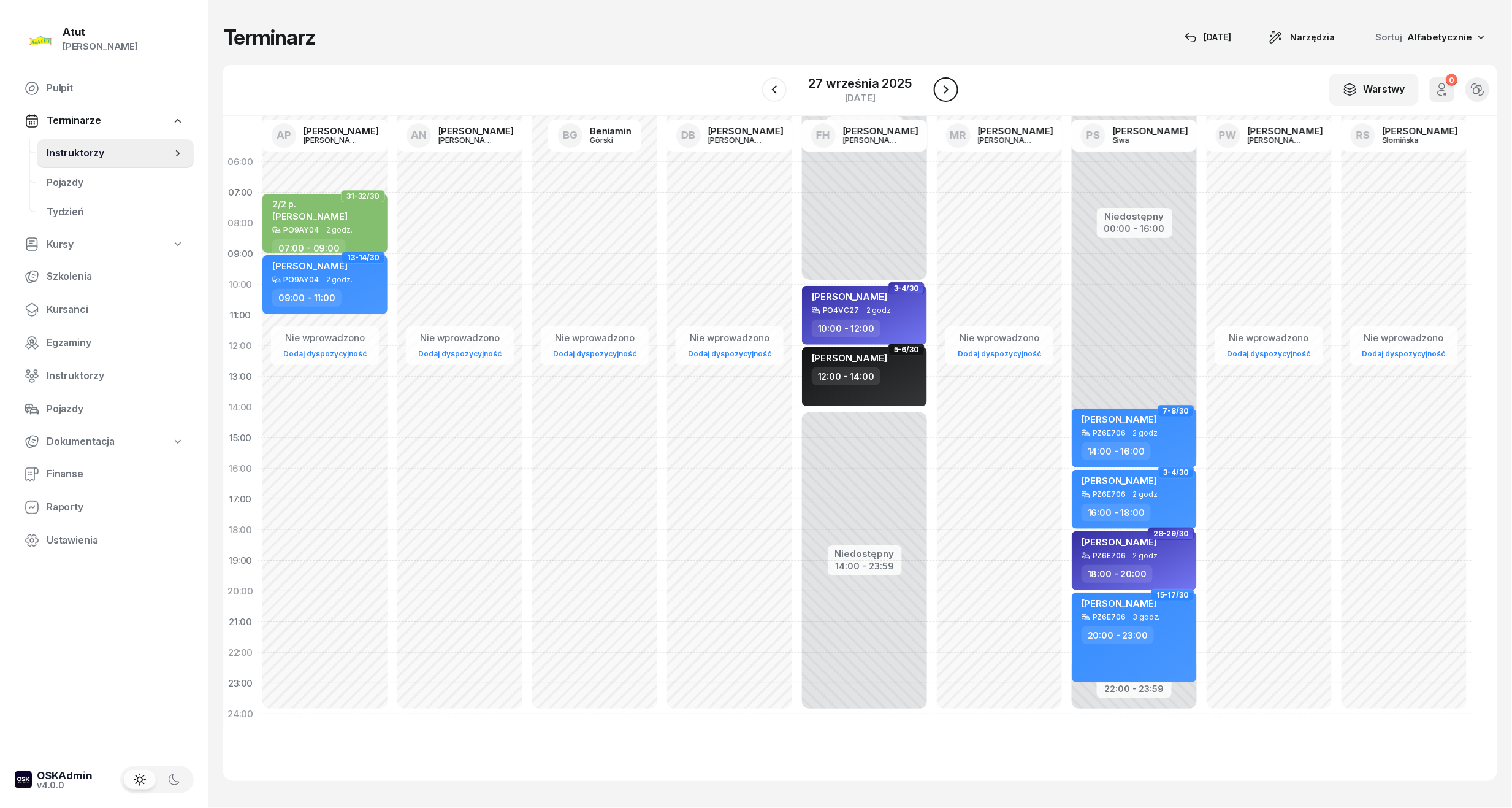
click at [949, 87] on icon "button" at bounding box center [946, 89] width 14 height 14
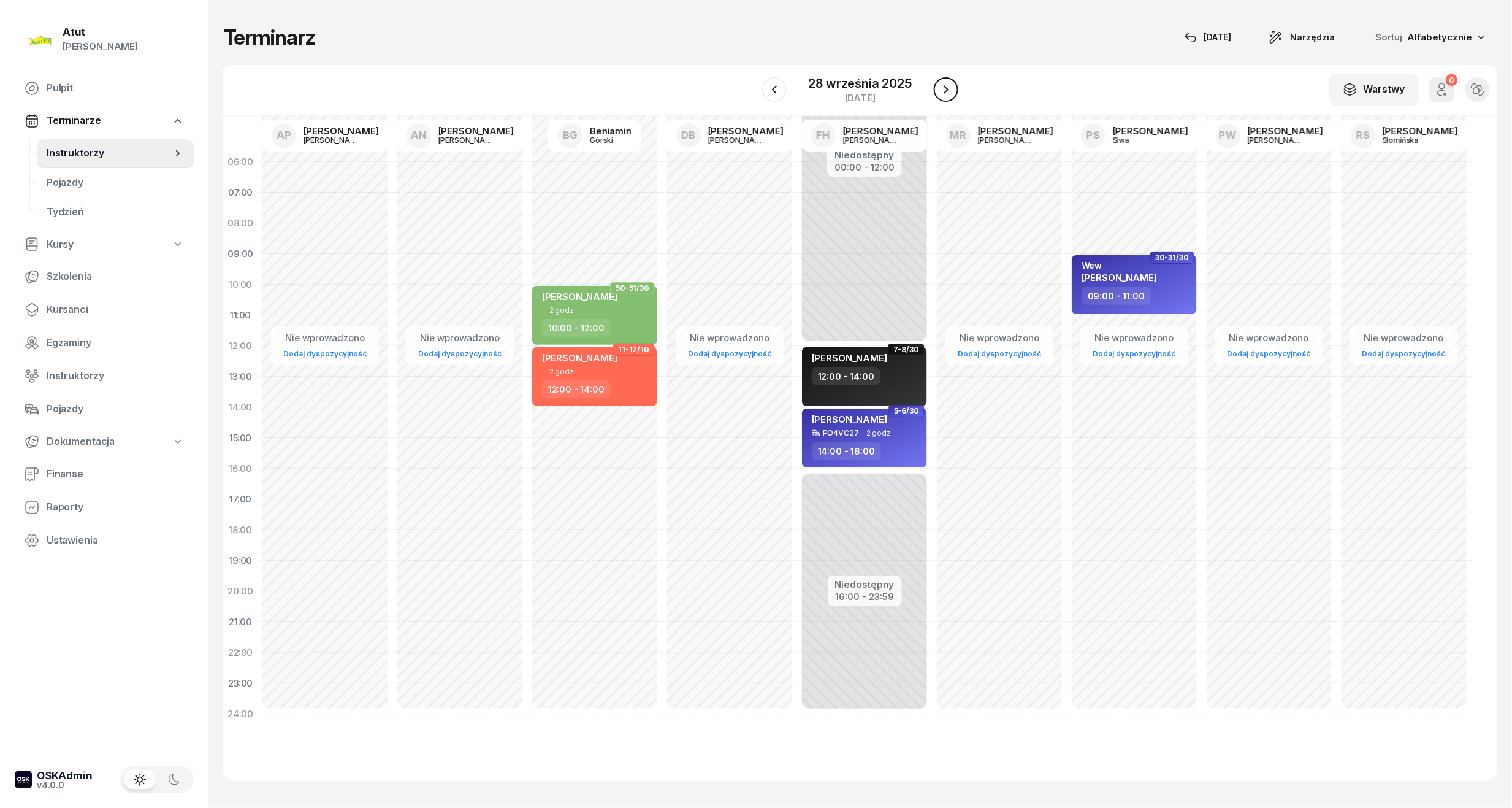
click at [949, 89] on icon "button" at bounding box center [946, 89] width 14 height 14
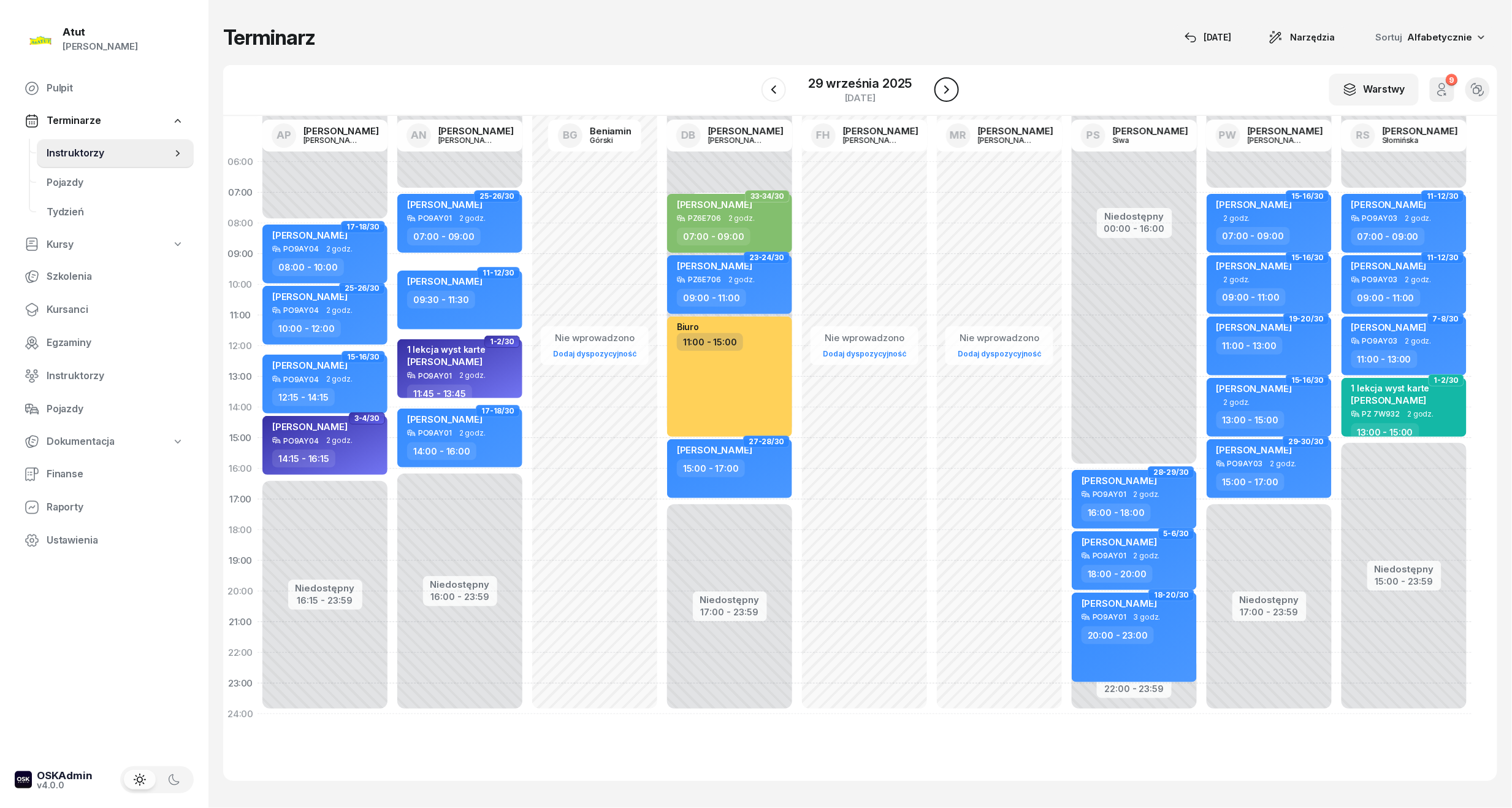
click at [949, 89] on icon "button" at bounding box center [947, 89] width 14 height 14
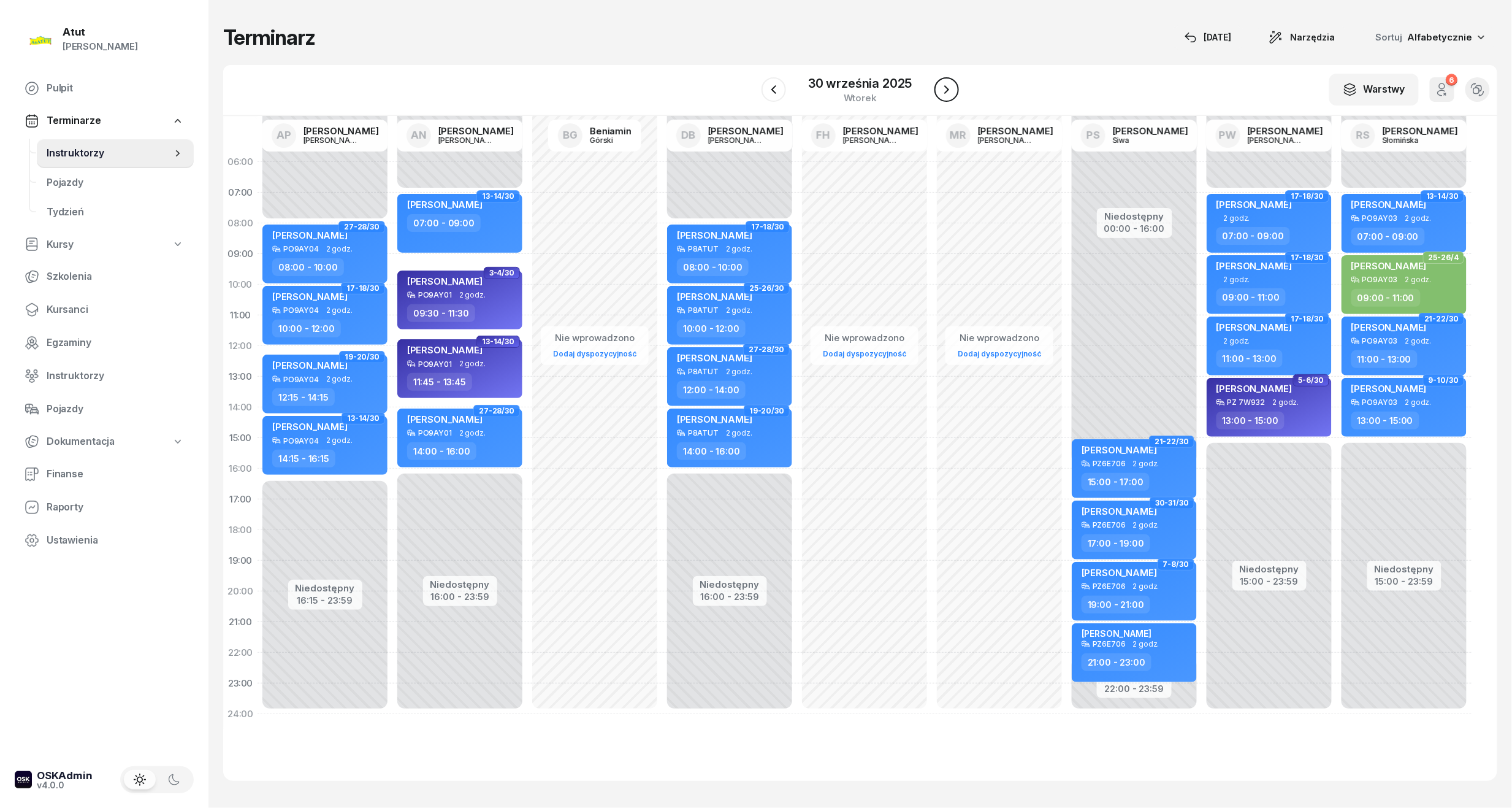
click at [949, 89] on icon "button" at bounding box center [947, 89] width 14 height 14
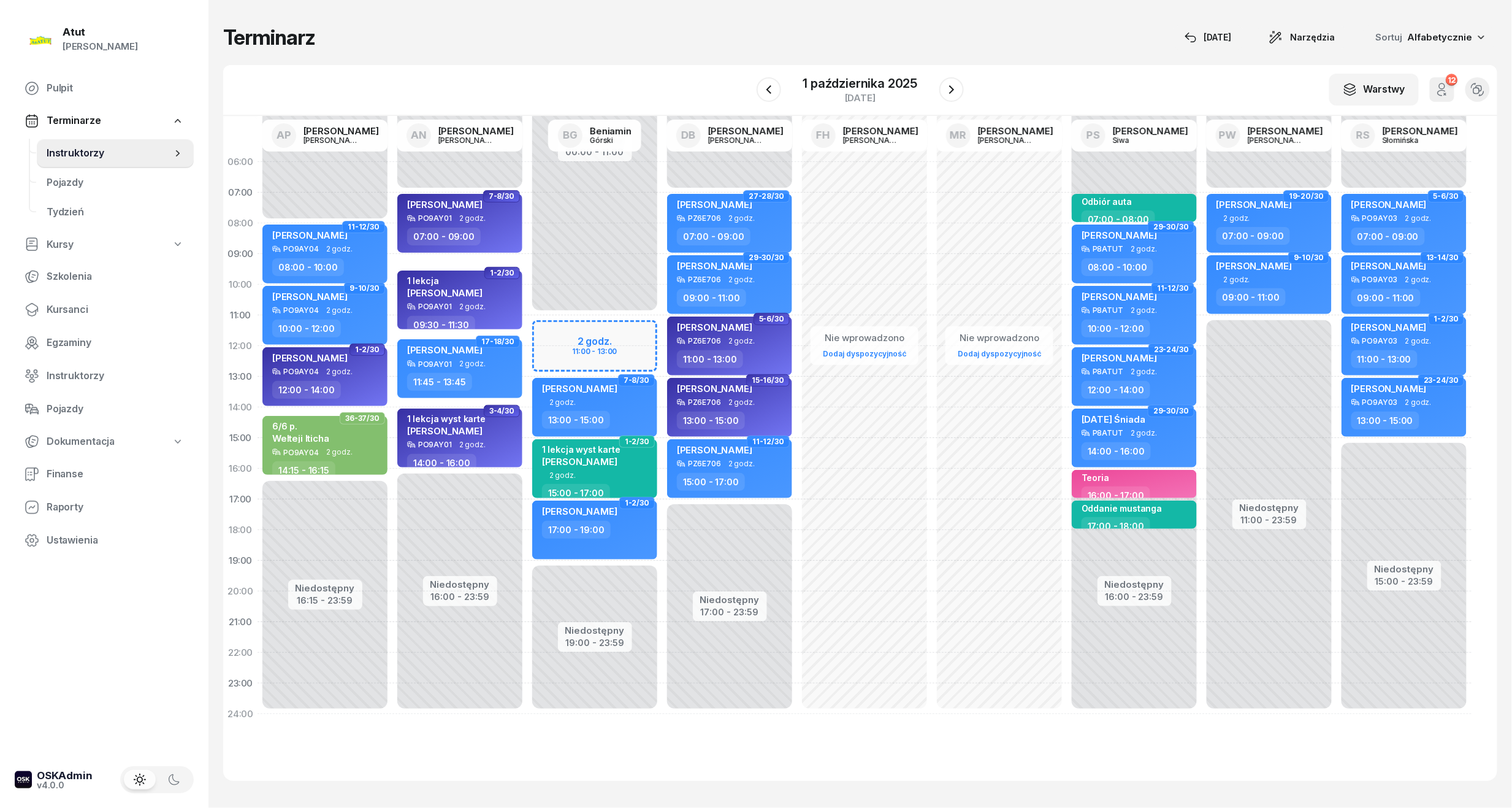
click at [611, 341] on div "Niedostępny 00:00 - 11:00 Niedostępny 19:00 - 23:59 2 godz. 11:00 - 13:00 1-2/3…" at bounding box center [595, 438] width 135 height 583
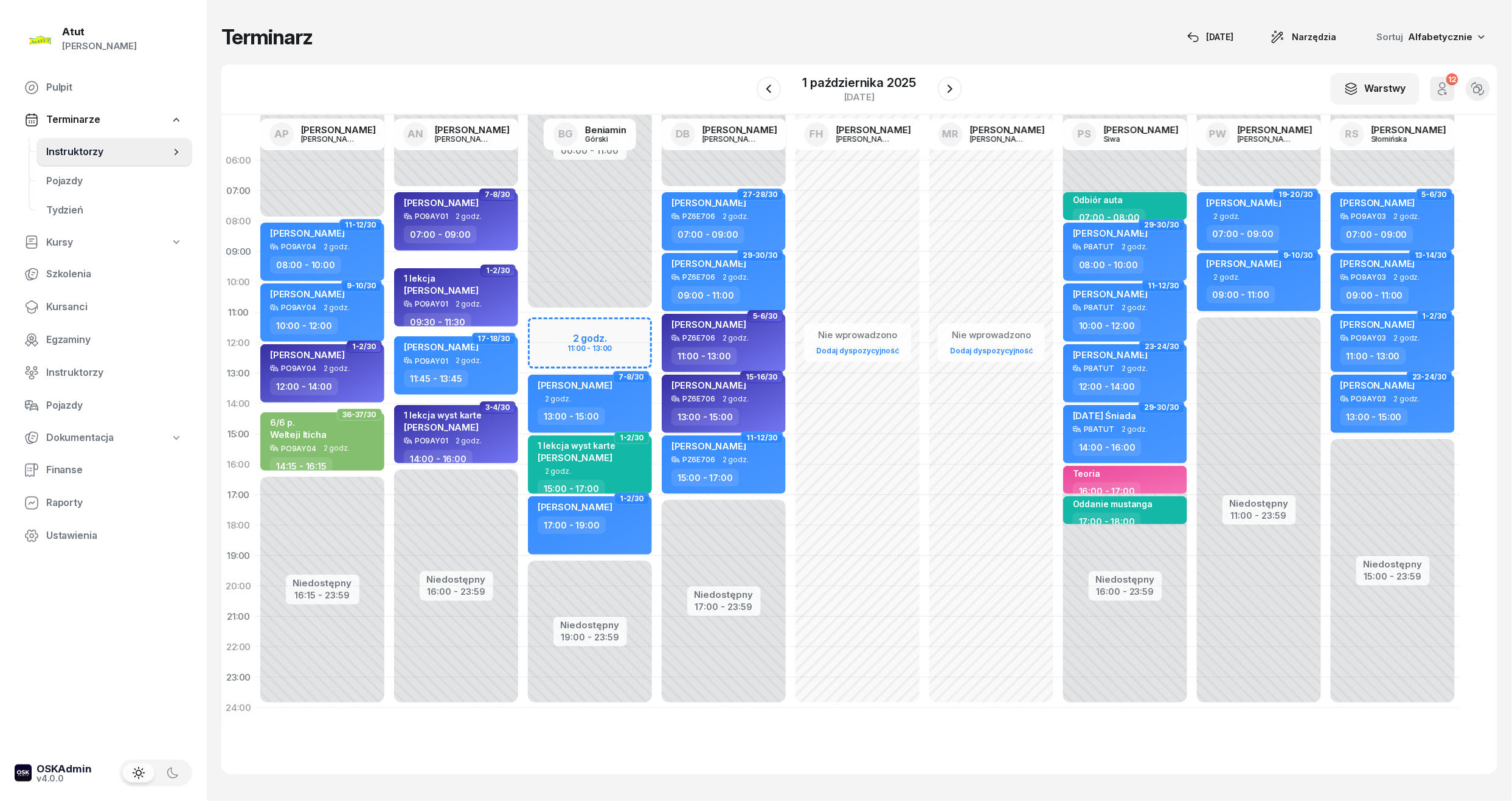
select select "11"
select select "13"
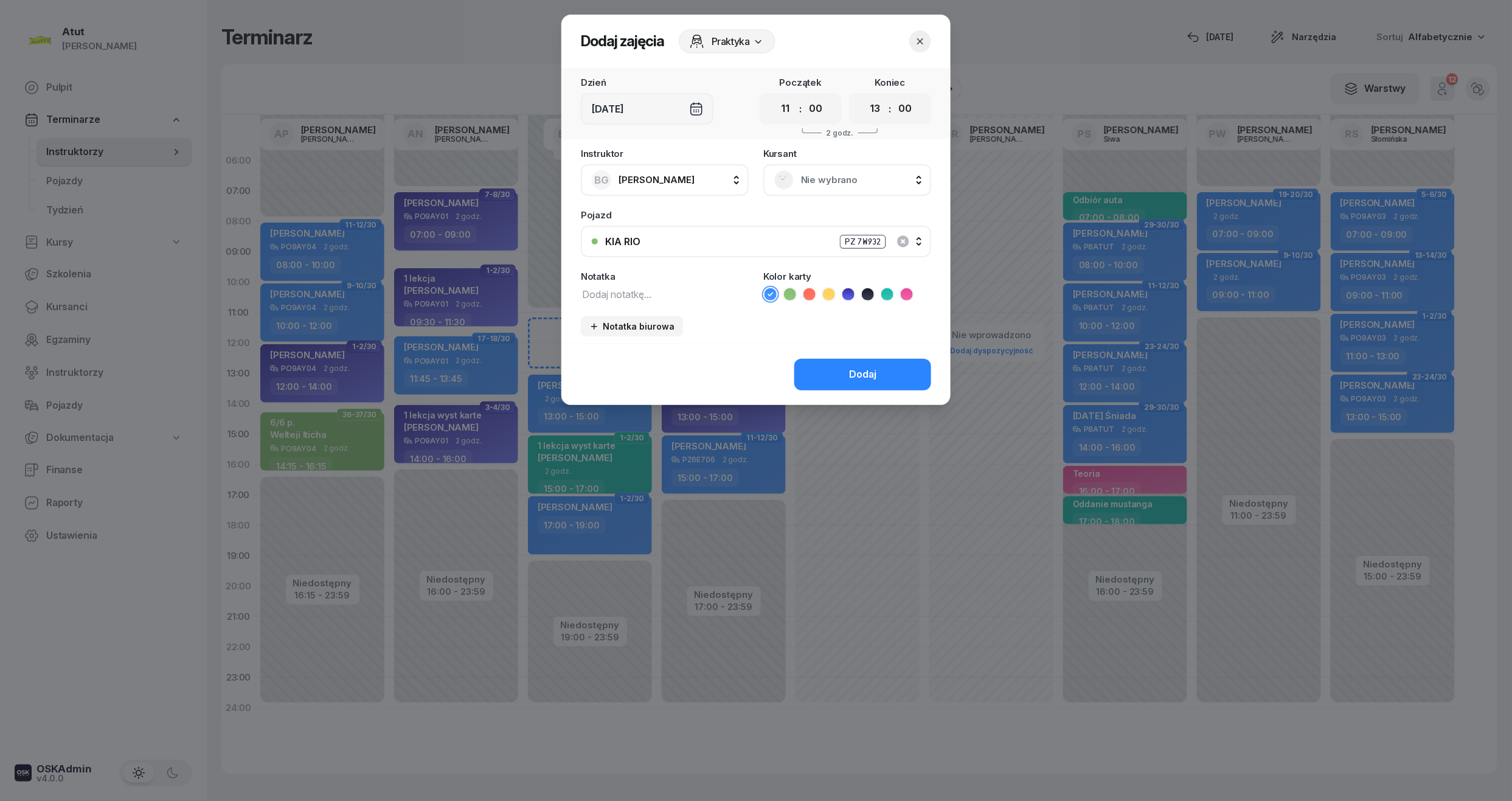
click at [825, 180] on span "Nie wybrano" at bounding box center [861, 180] width 119 height 16
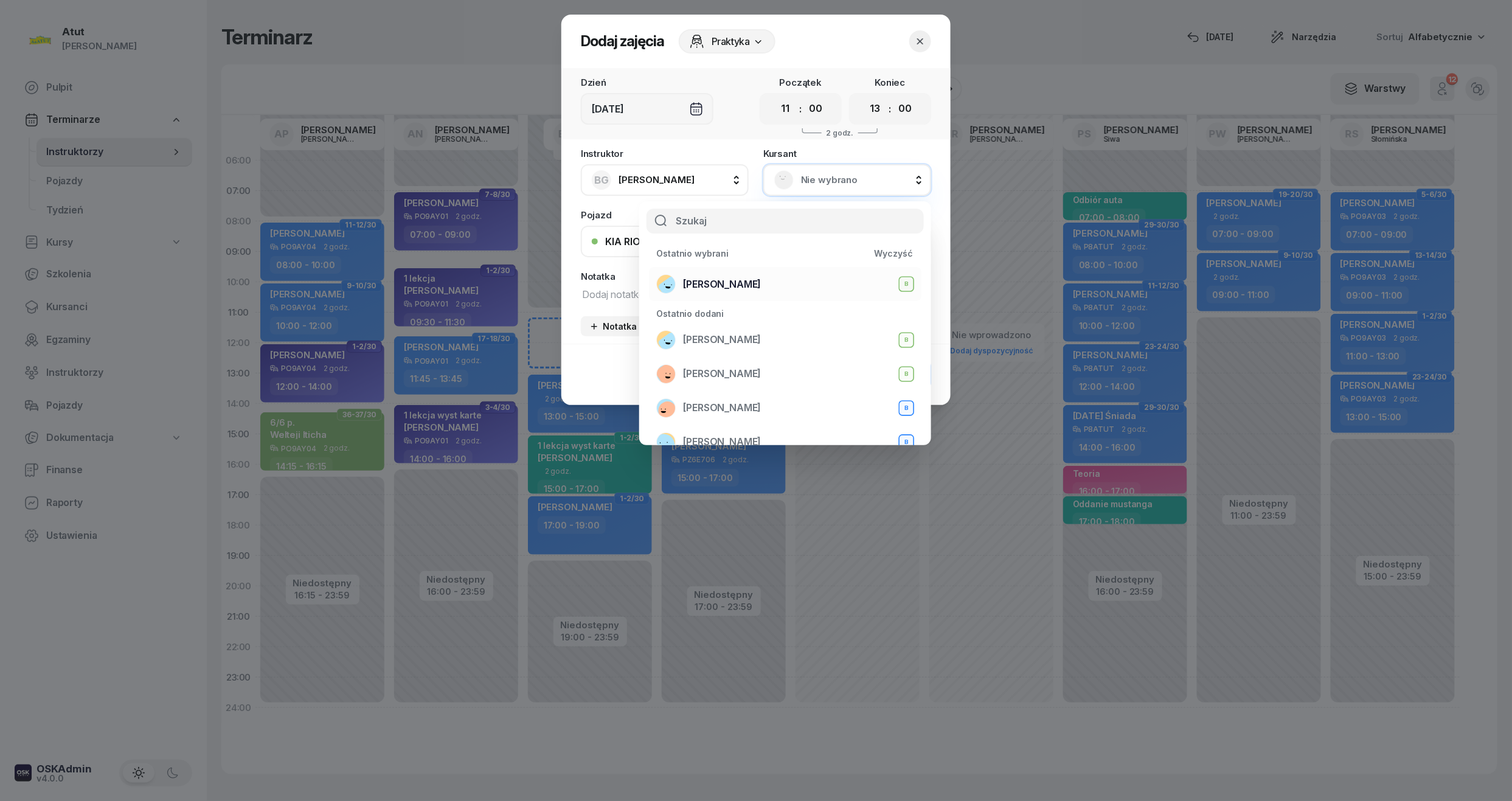
click at [728, 280] on span "Aleksander Okińczyc" at bounding box center [722, 284] width 78 height 16
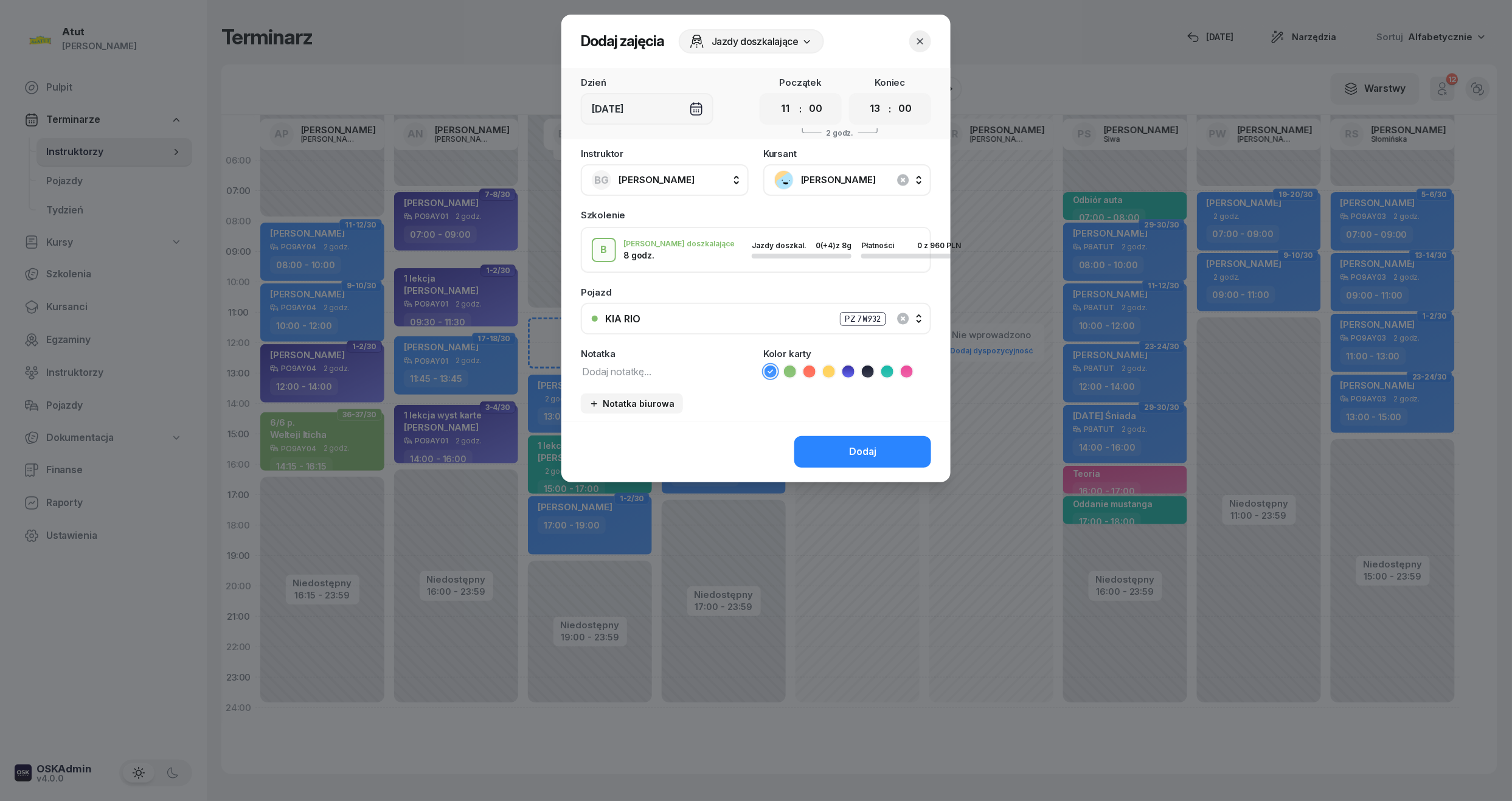
click at [607, 374] on textarea at bounding box center [665, 371] width 168 height 16
type textarea "6/8"
click at [808, 375] on icon at bounding box center [809, 371] width 12 height 12
click at [872, 450] on div "Dodaj" at bounding box center [863, 452] width 27 height 16
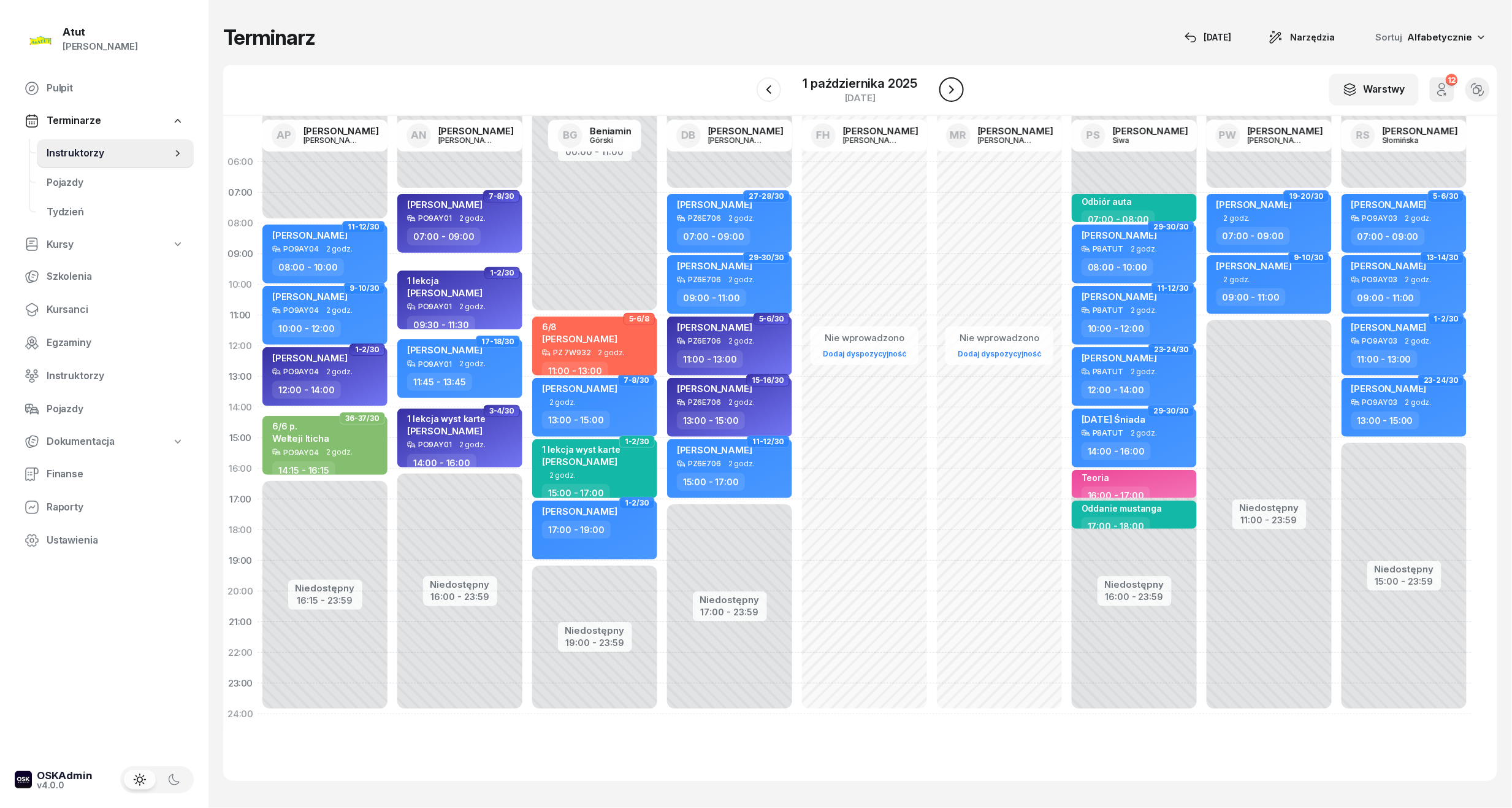
click at [952, 88] on icon "button" at bounding box center [951, 90] width 5 height 9
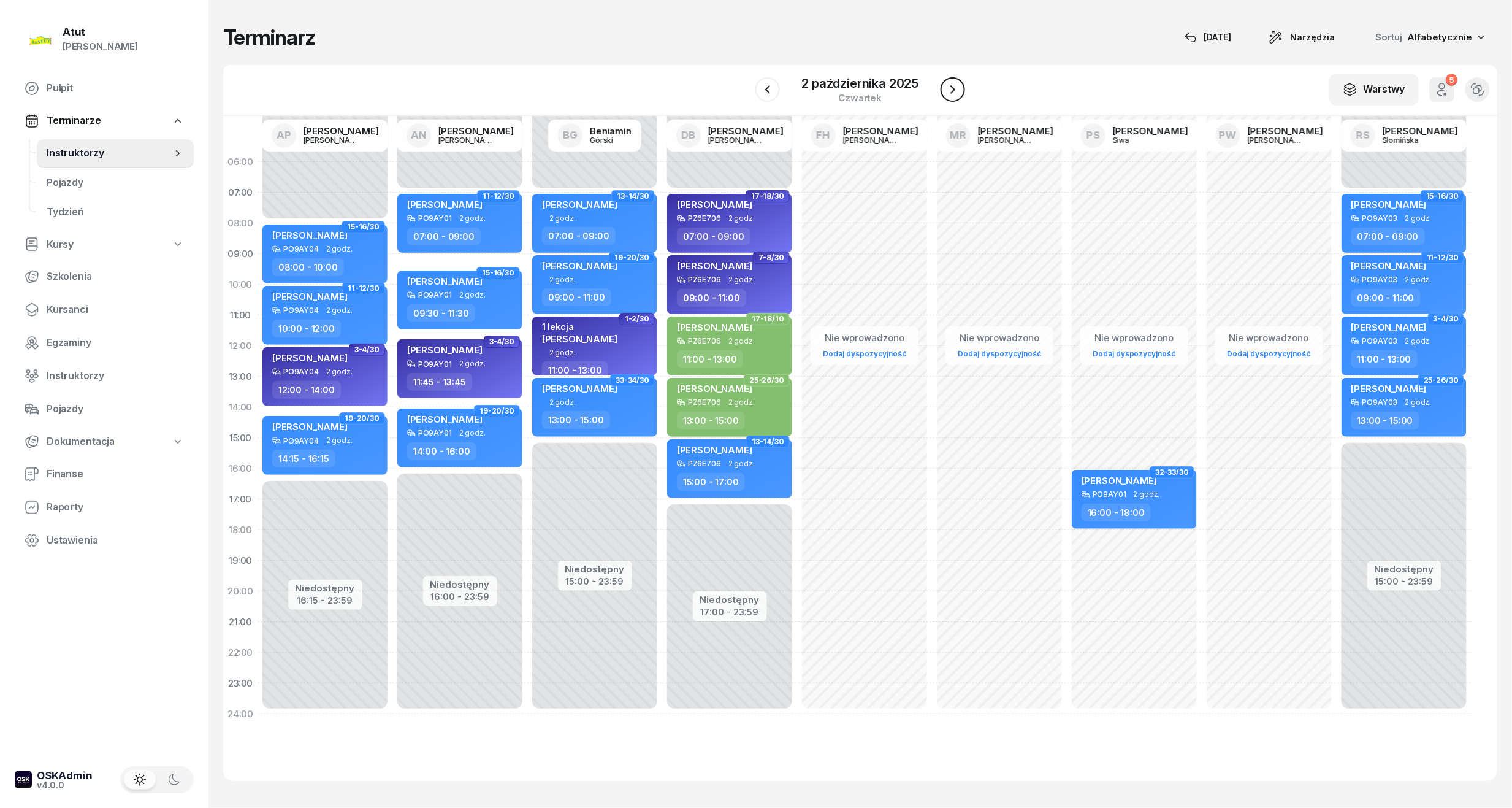
click at [952, 88] on icon "button" at bounding box center [953, 89] width 14 height 14
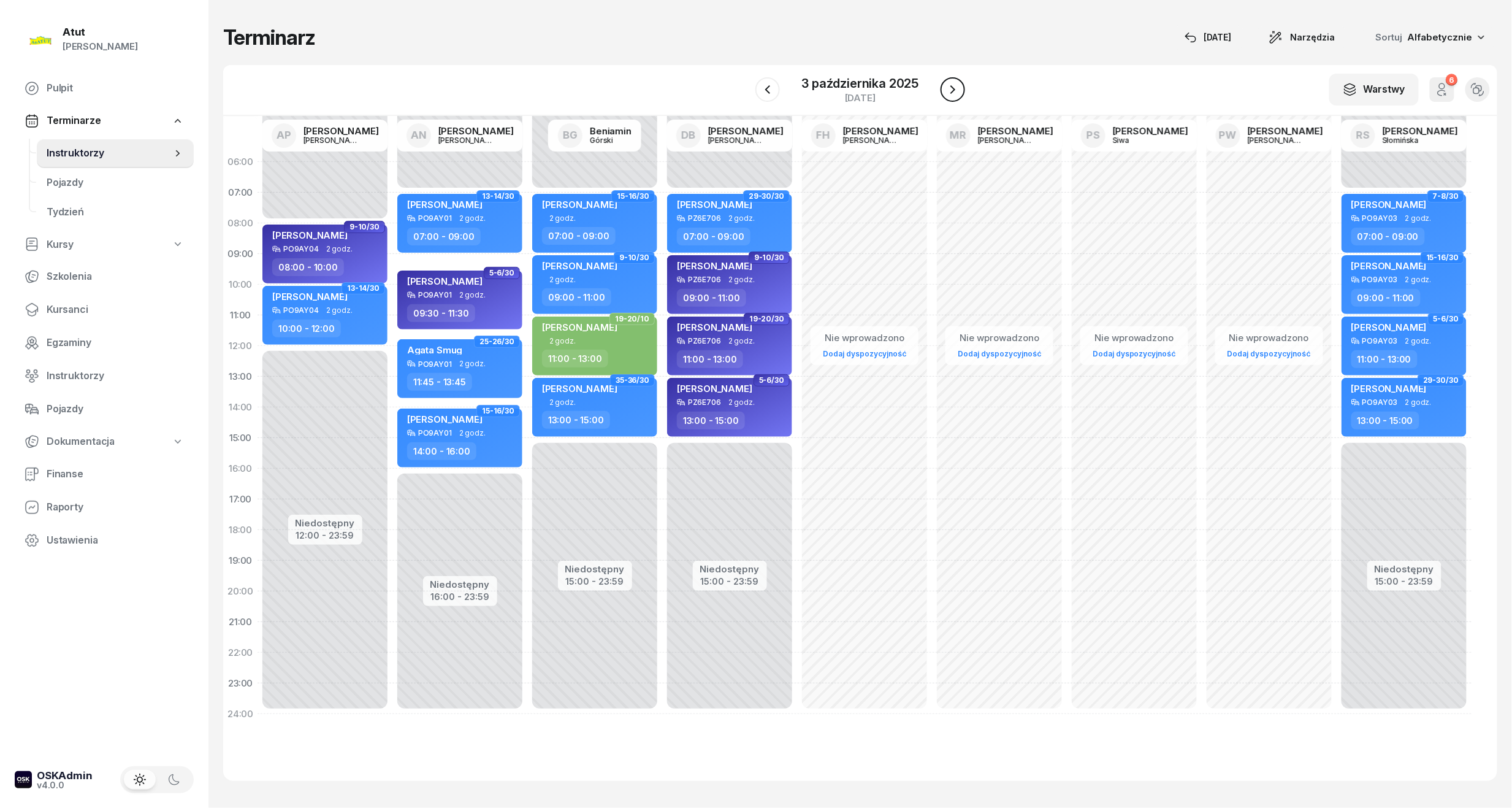
click at [952, 88] on icon "button" at bounding box center [953, 89] width 14 height 14
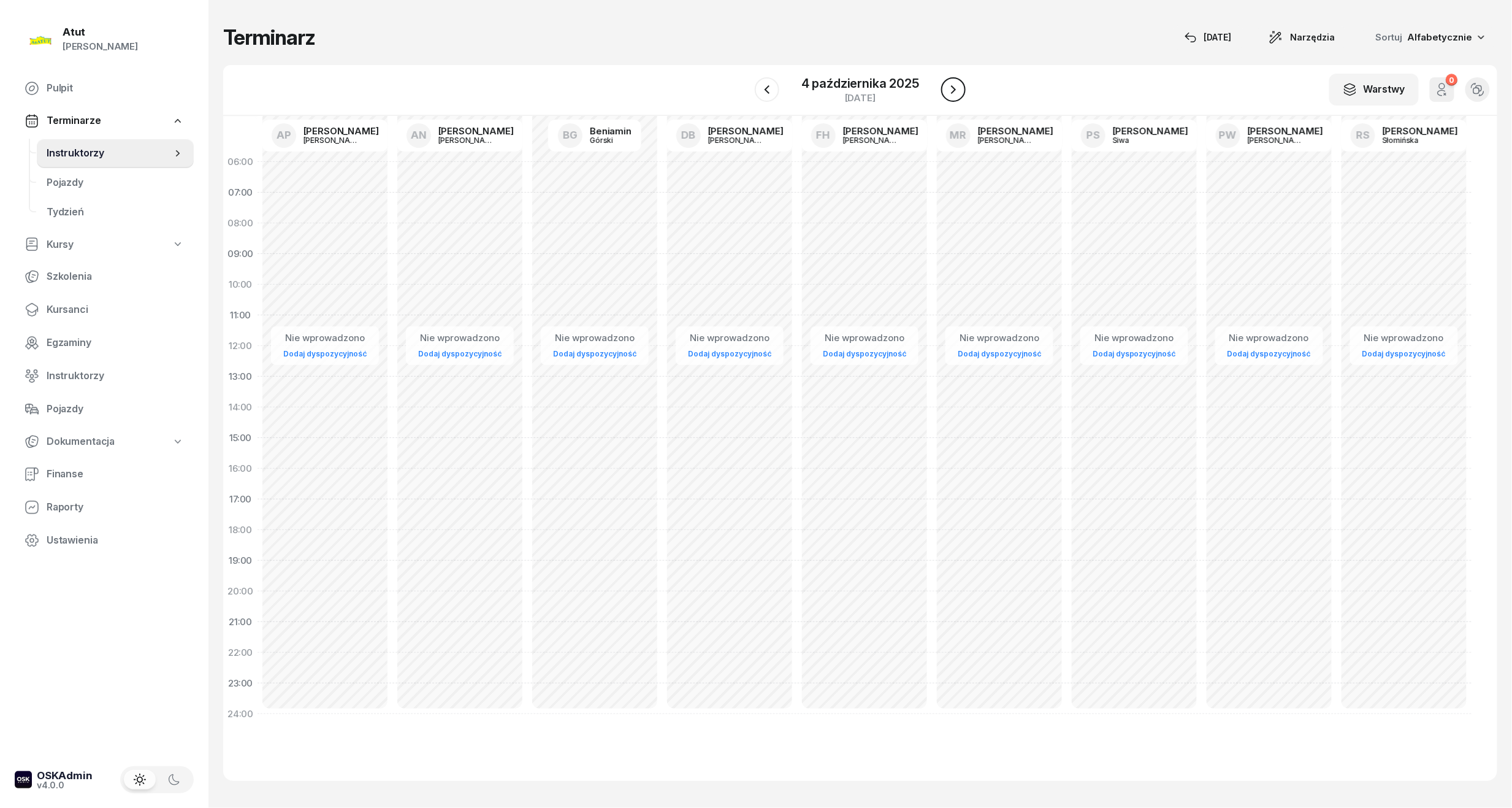
click at [952, 88] on icon "button" at bounding box center [953, 89] width 14 height 14
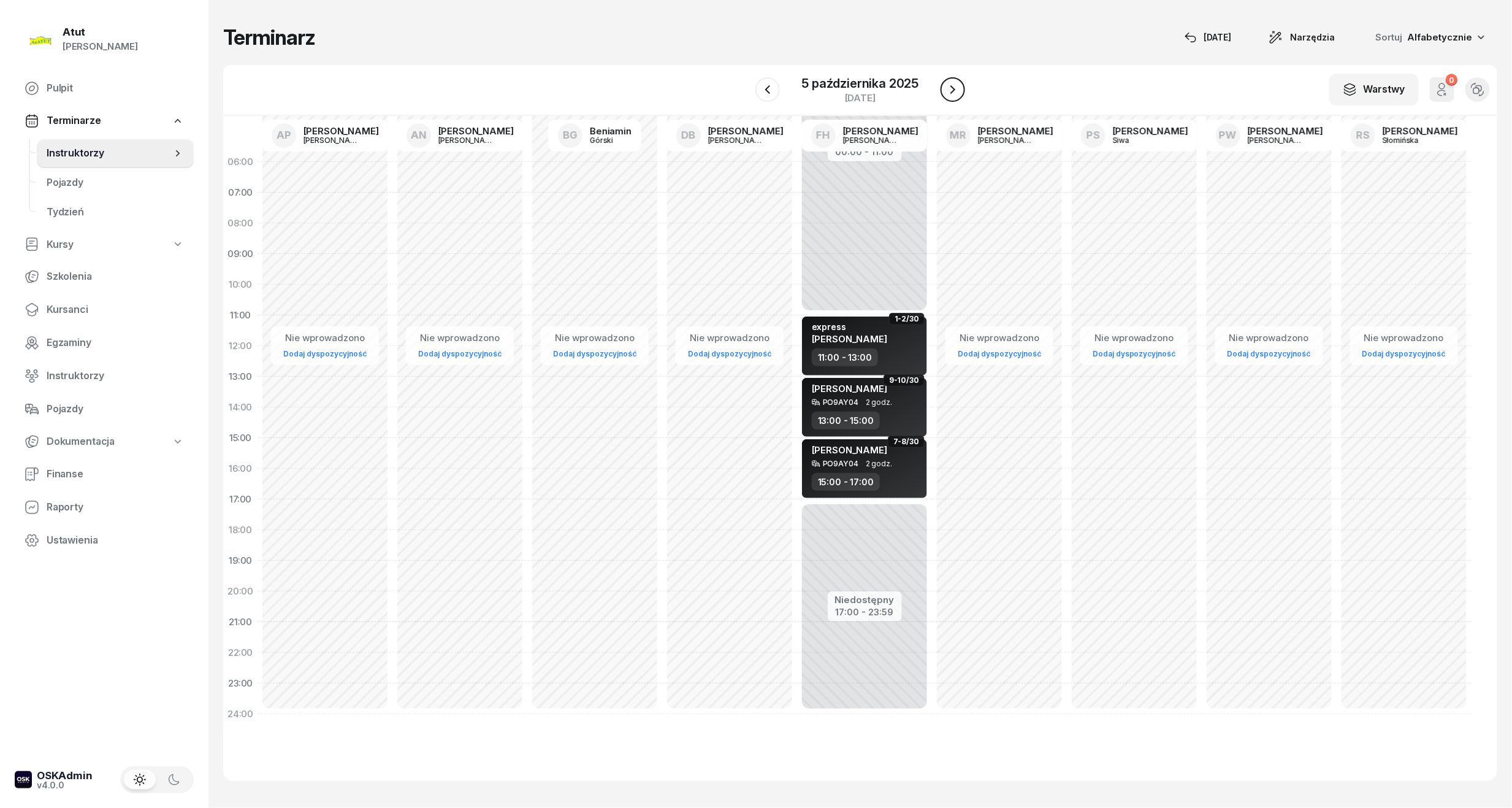
click at [952, 88] on icon "button" at bounding box center [953, 89] width 14 height 14
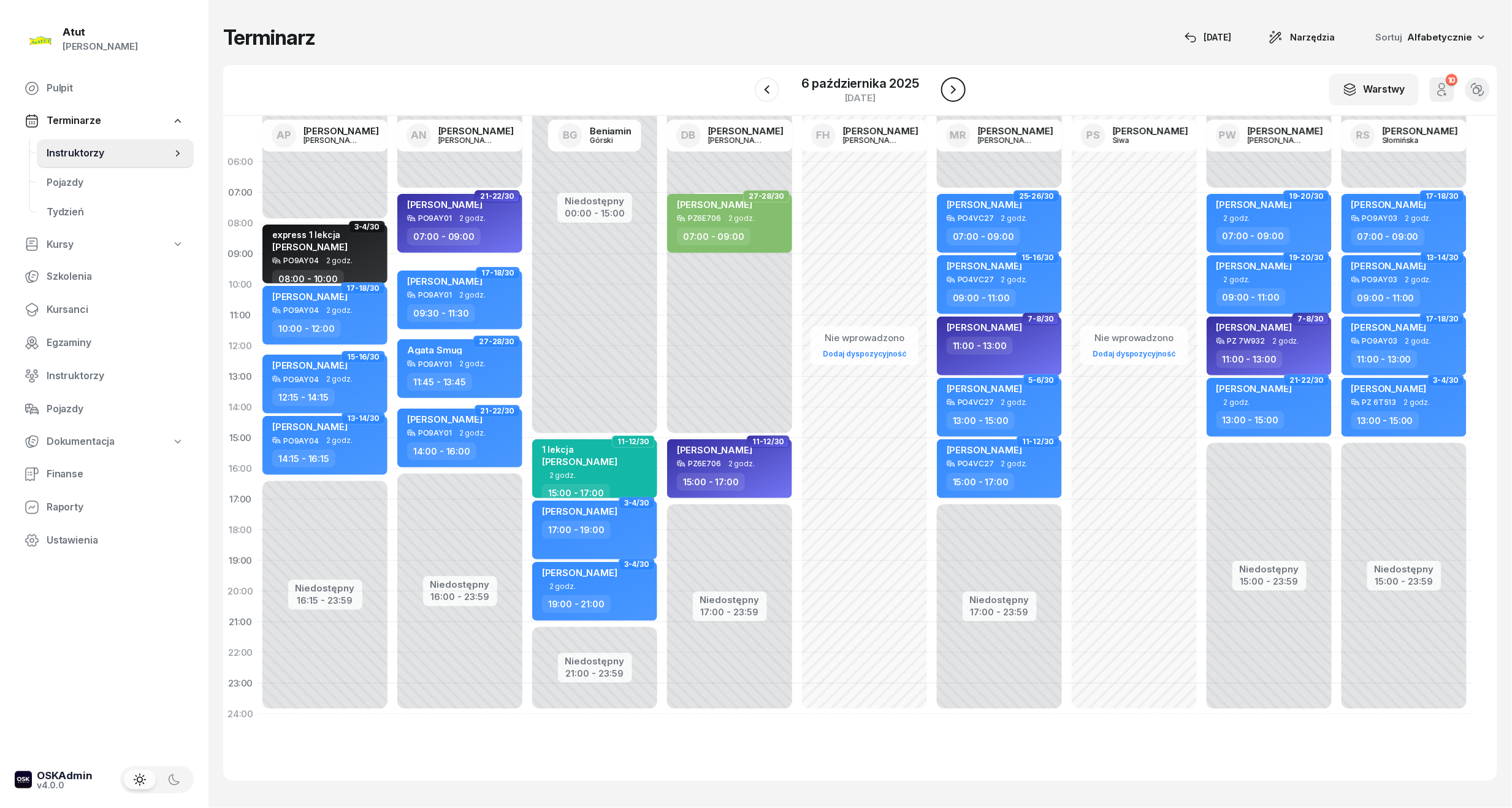
click at [952, 88] on icon "button" at bounding box center [953, 89] width 14 height 14
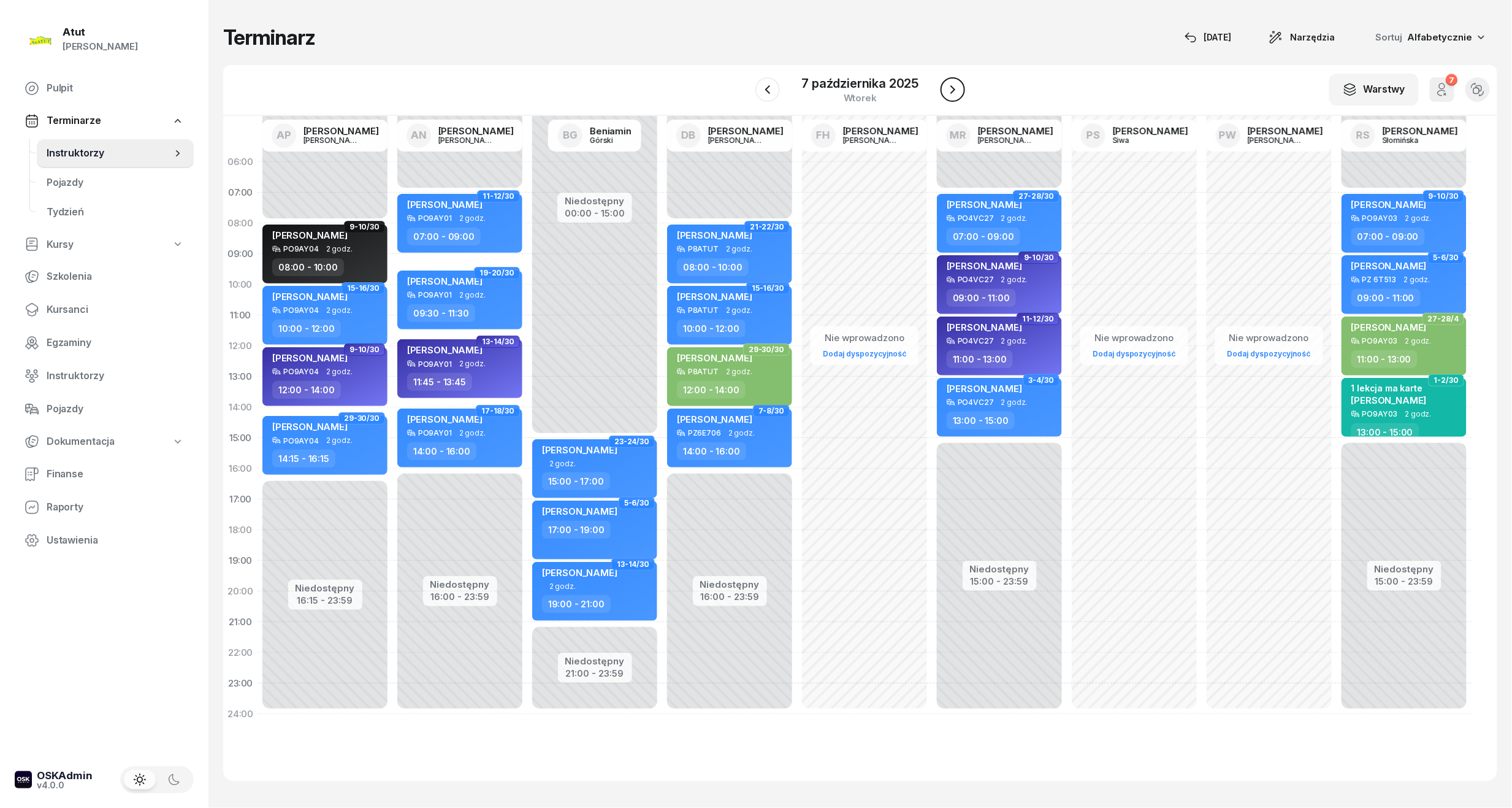
click at [952, 88] on icon "button" at bounding box center [953, 89] width 14 height 14
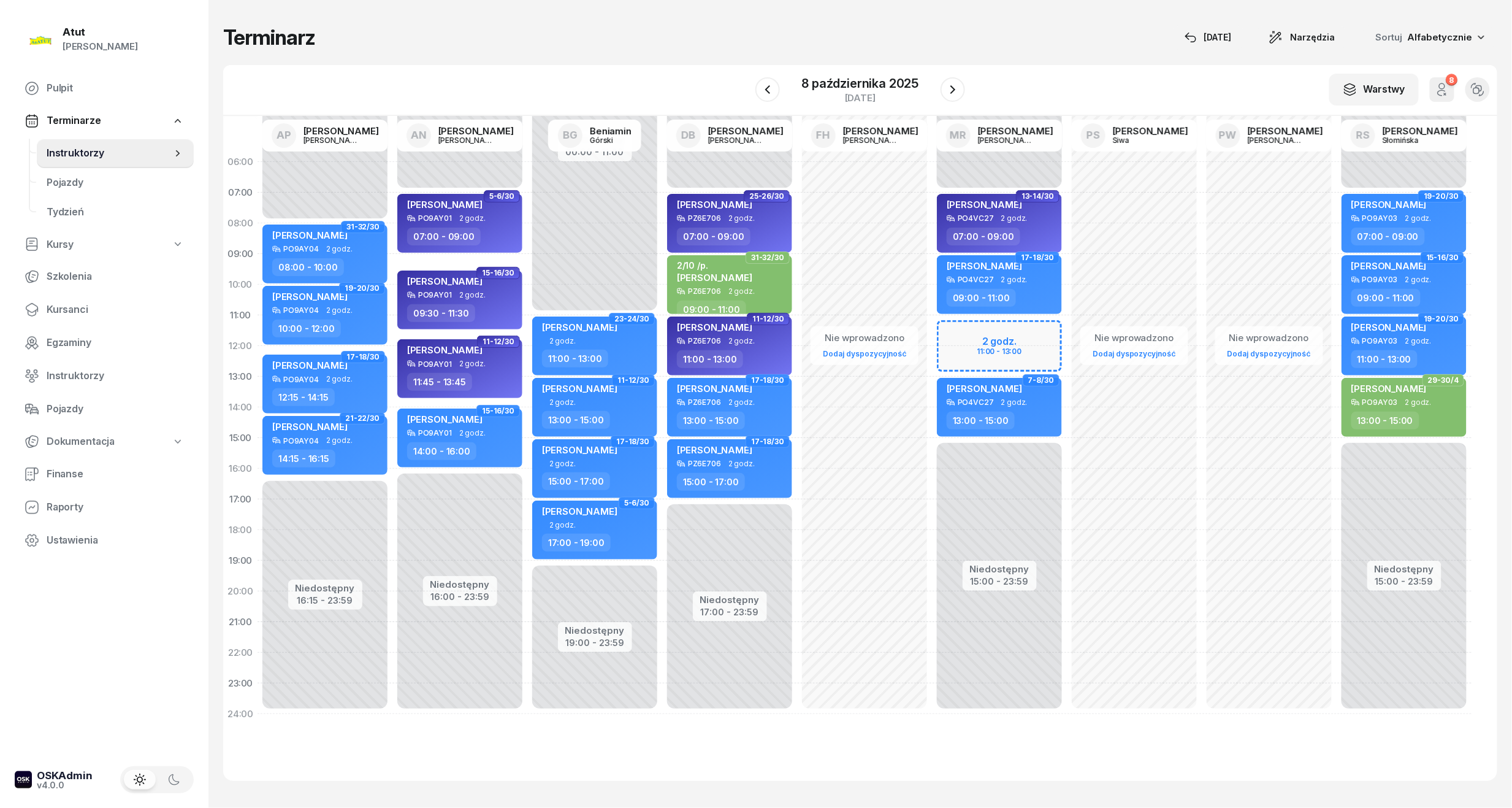
click at [968, 343] on div "Niedostępny 00:00 - 07:00 Niedostępny 15:00 - 23:59 2 godz. 11:00 - 13:00 17-18…" at bounding box center [1000, 438] width 135 height 583
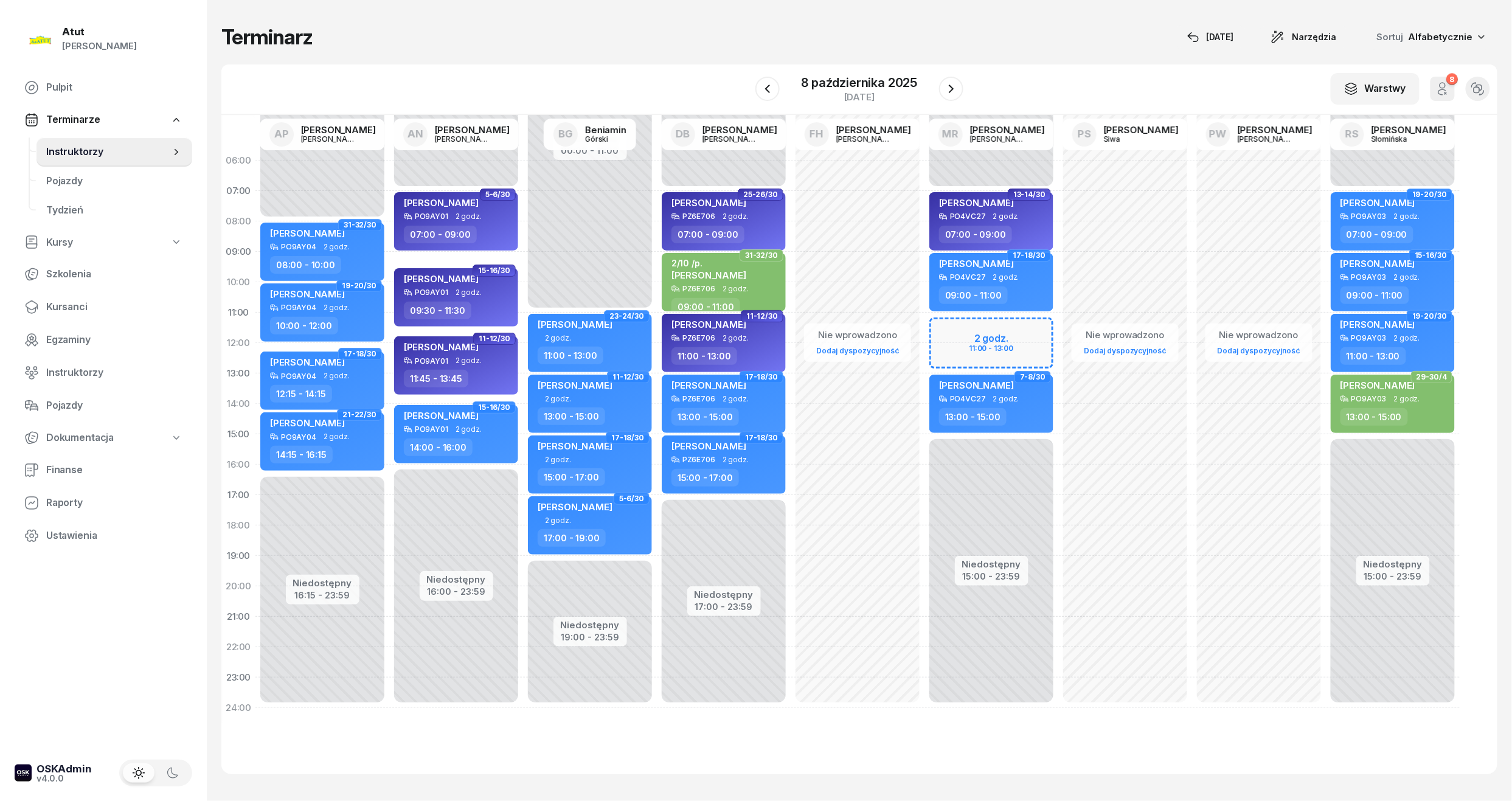
select select "11"
select select "13"
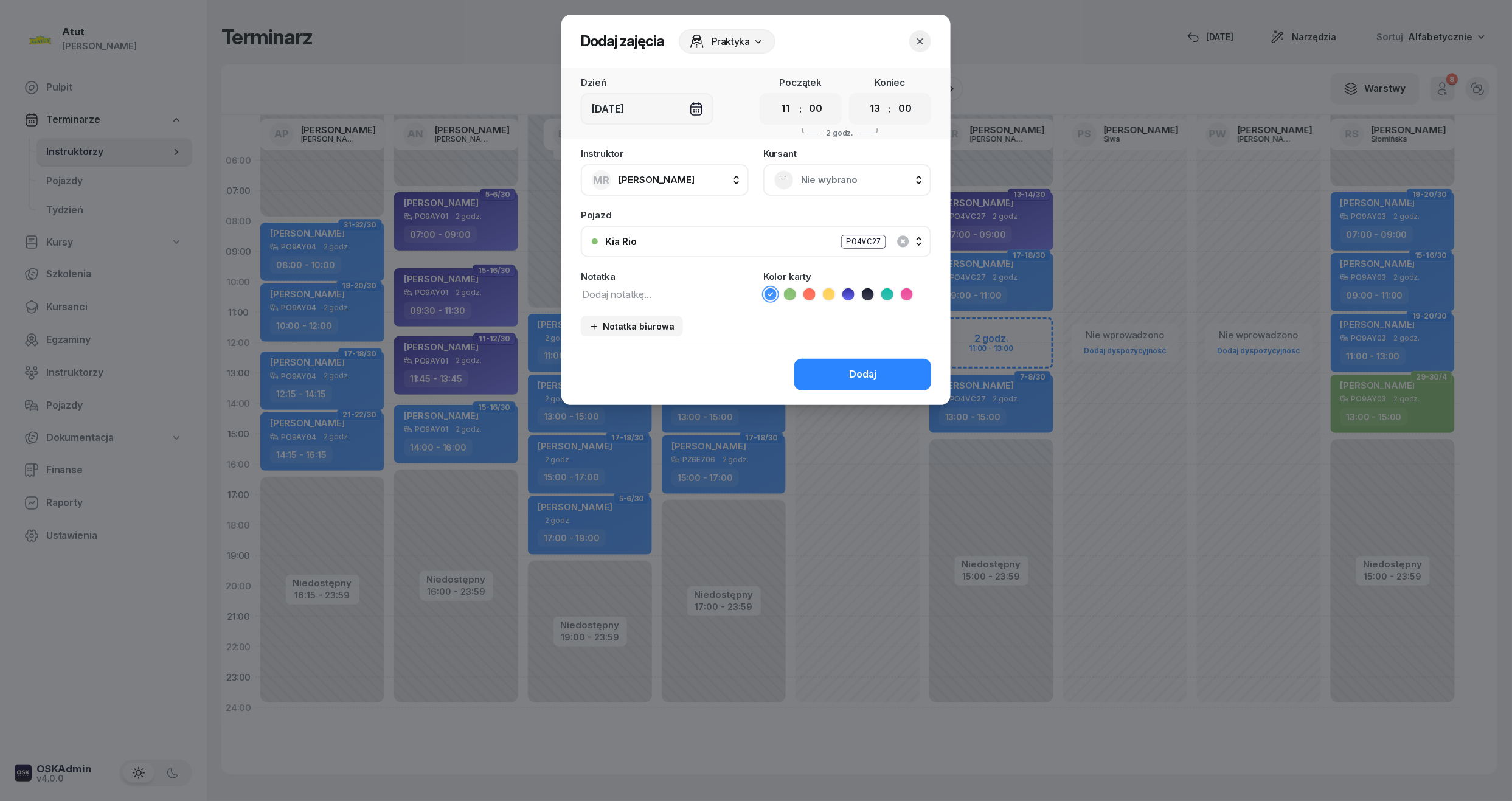
click at [829, 172] on span "Nie wybrano" at bounding box center [861, 180] width 119 height 16
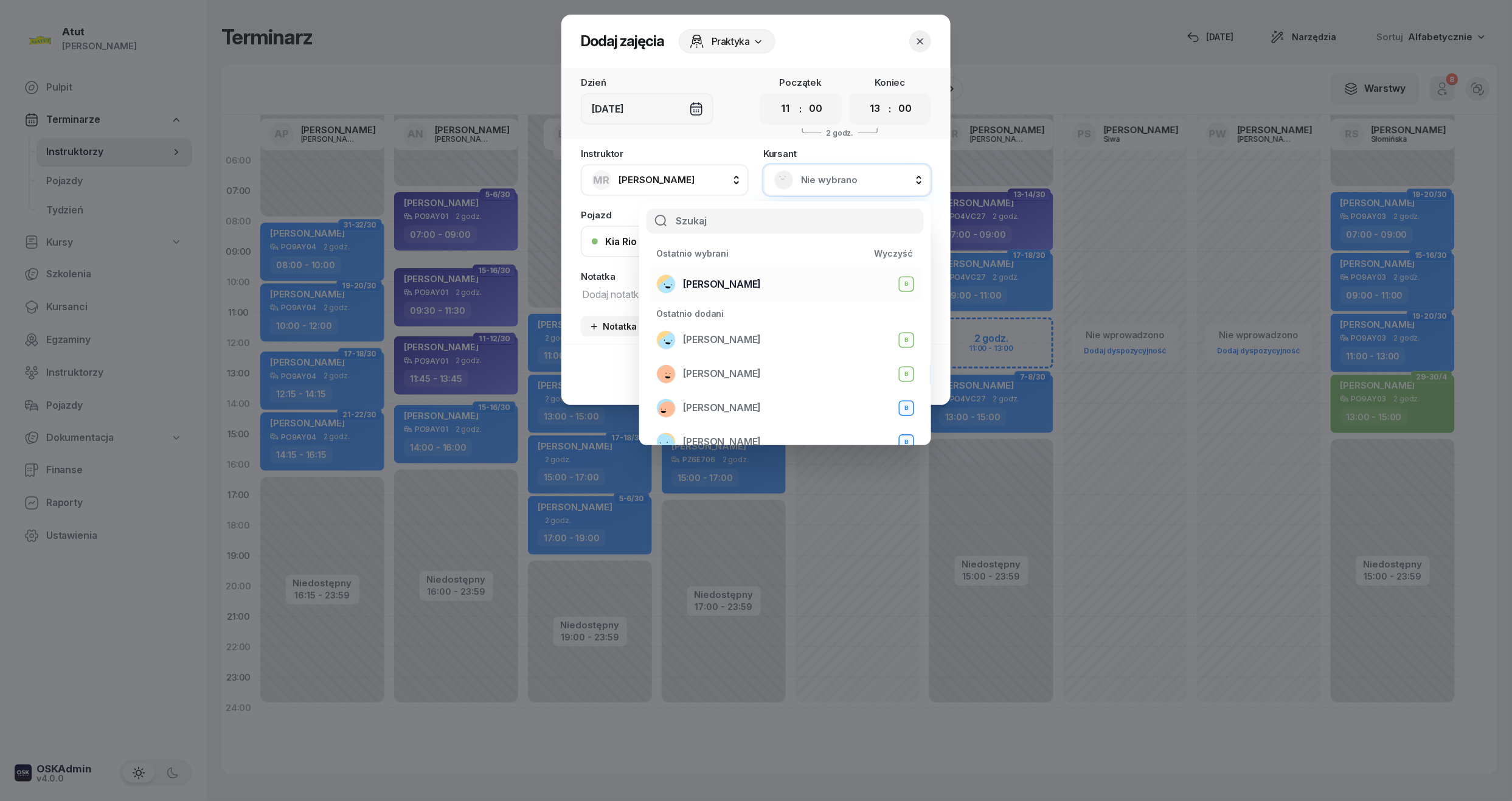
click at [735, 290] on span "Aleksander Okińczyc" at bounding box center [722, 284] width 78 height 16
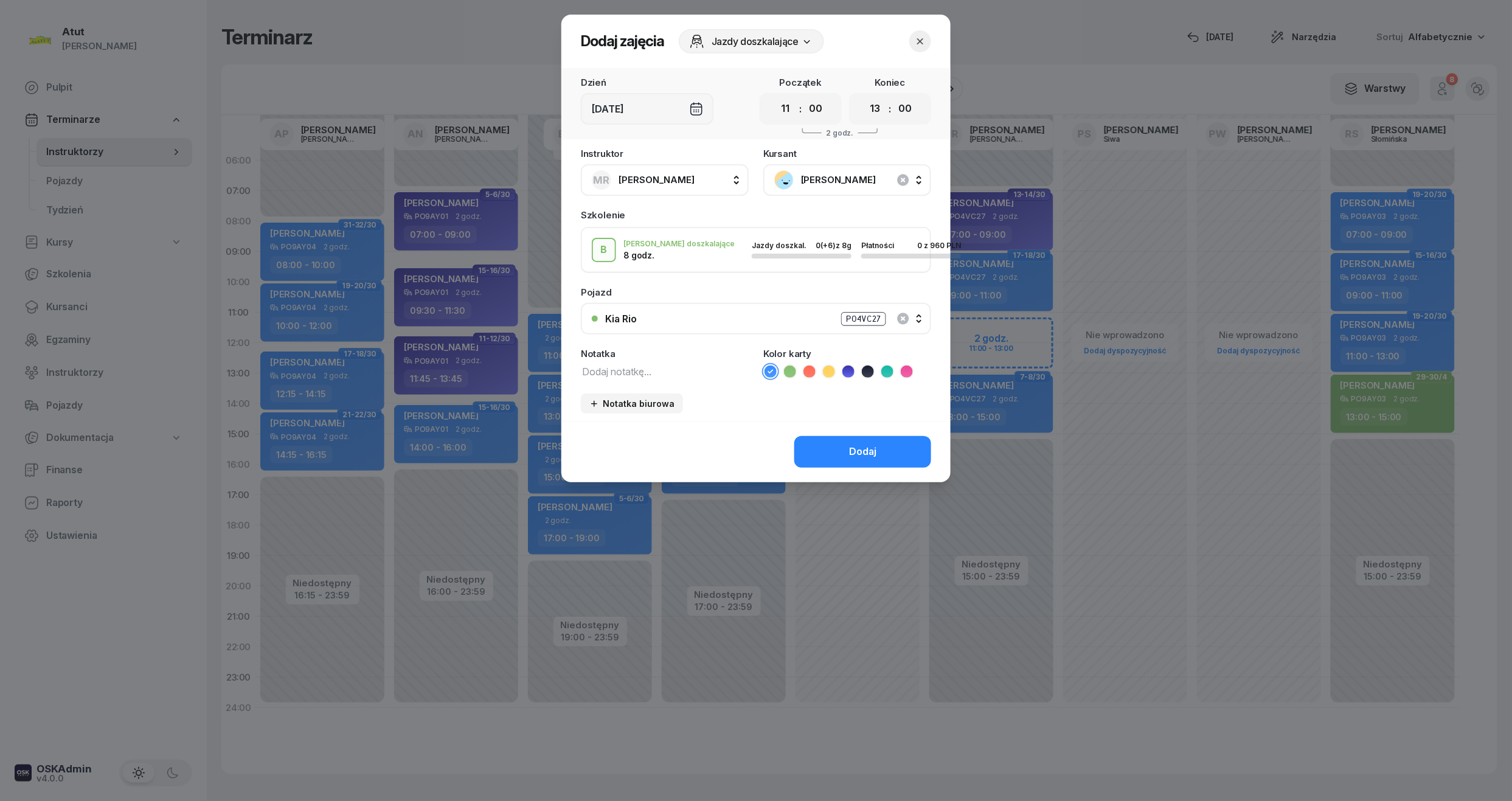
click at [591, 370] on textarea at bounding box center [665, 371] width 168 height 16
type textarea "8/8"
click at [813, 369] on icon at bounding box center [809, 371] width 12 height 12
click at [881, 445] on button "Dodaj" at bounding box center [862, 452] width 137 height 32
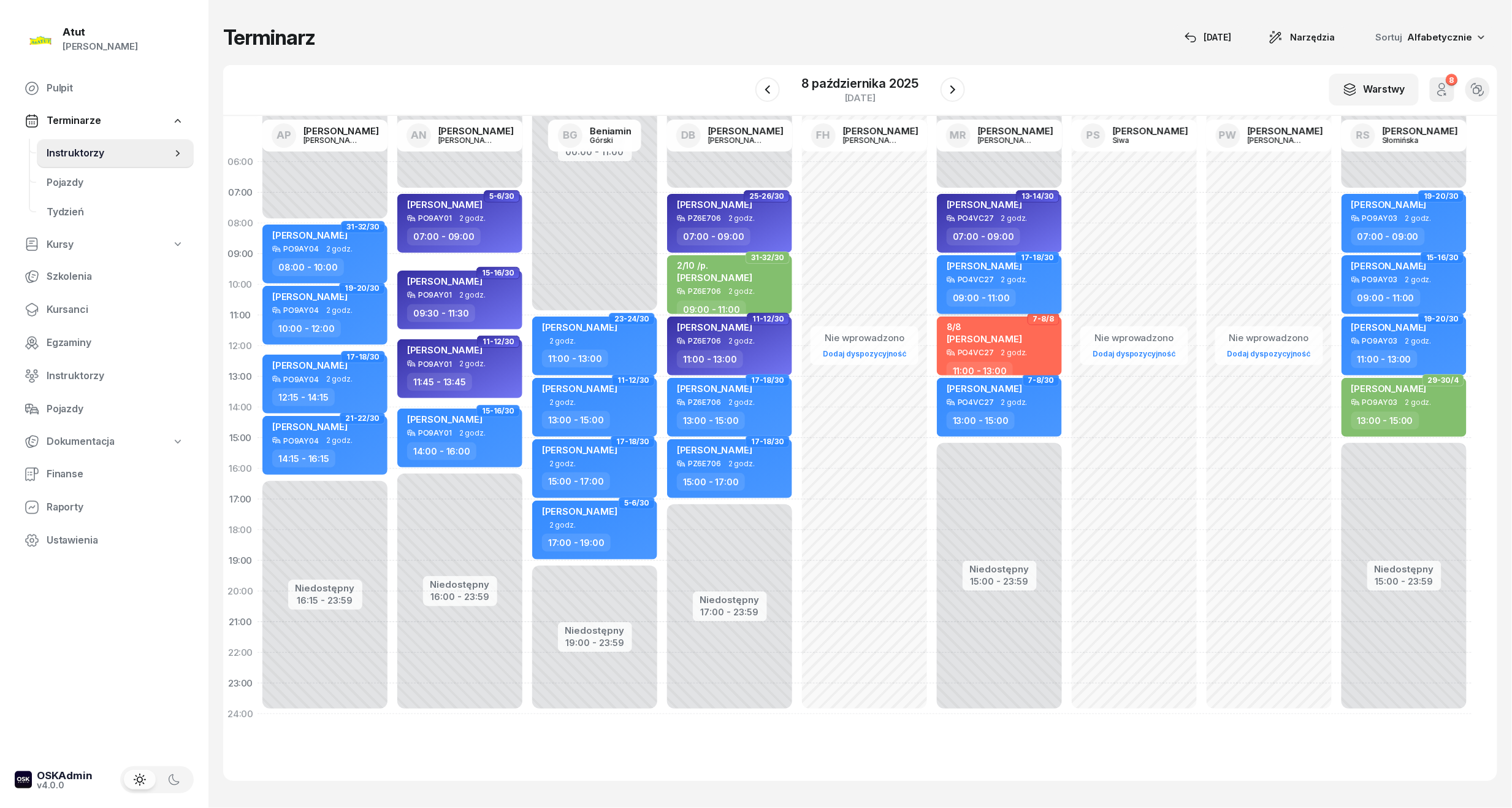
click at [986, 312] on div "Nazir Kozłowski PO4VC27 2 godz. 09:00 - 11:00" at bounding box center [999, 284] width 125 height 59
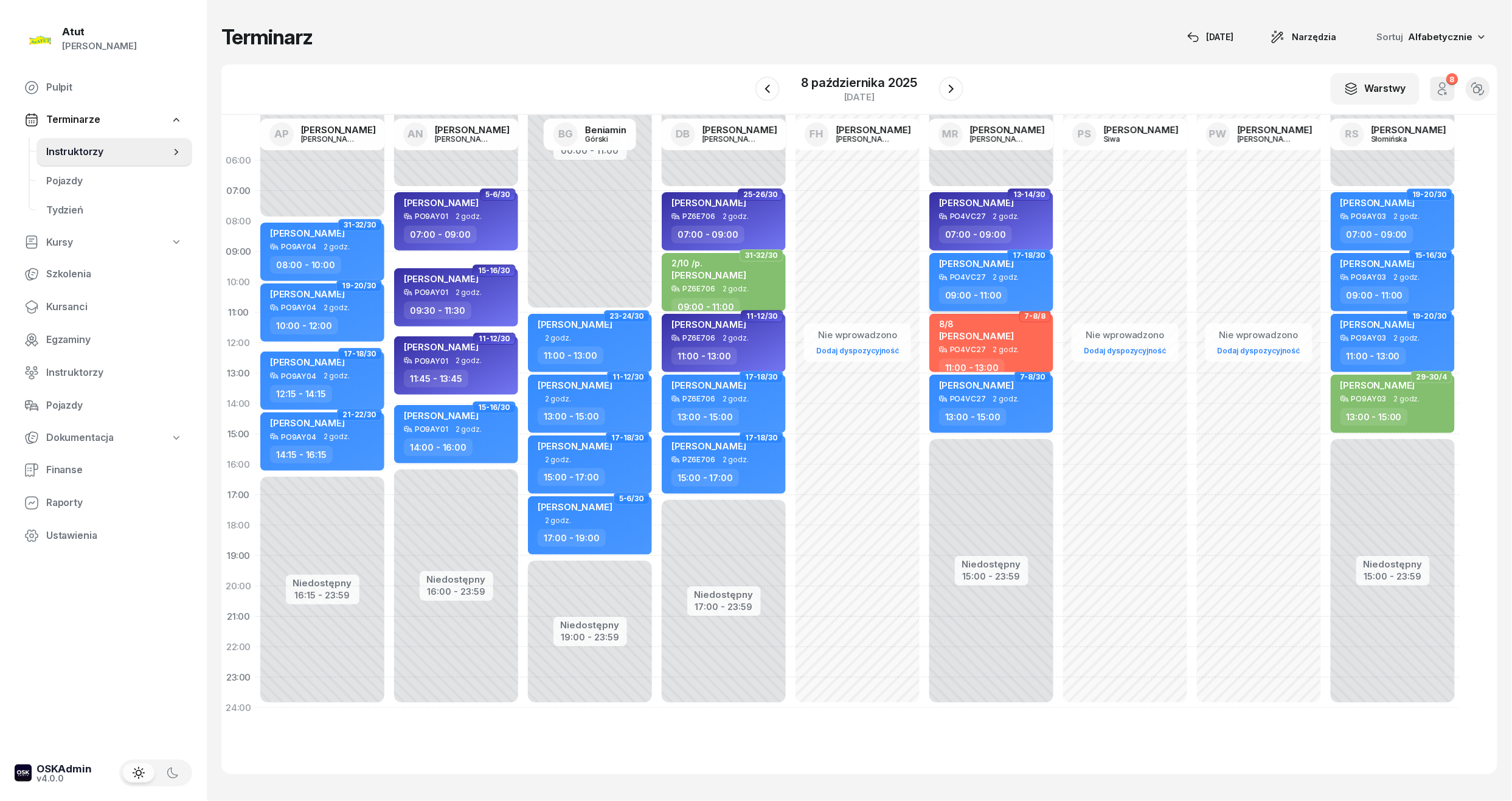
select select "09"
select select "11"
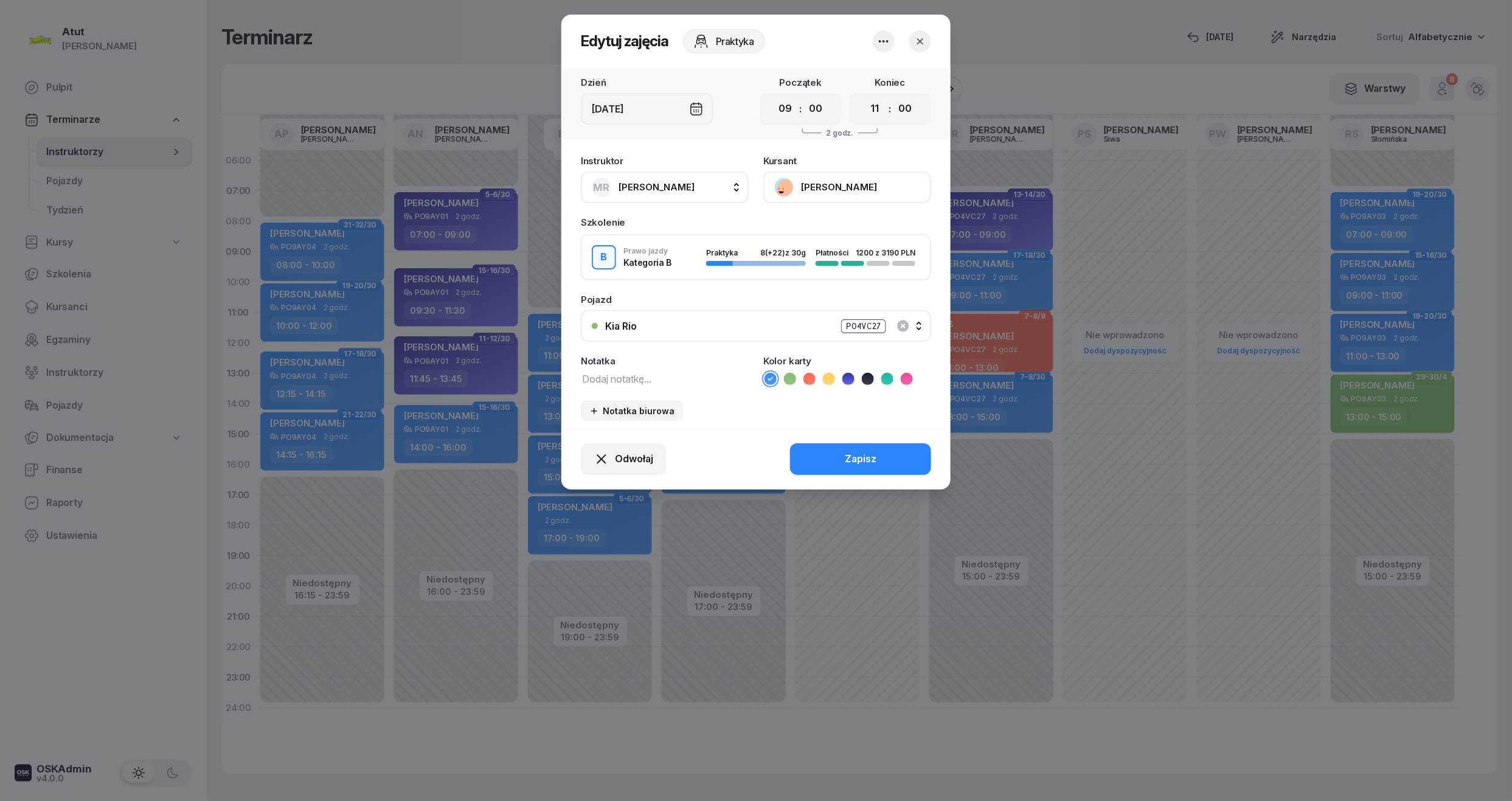
click at [838, 180] on button "Nazir Kozłowski" at bounding box center [847, 187] width 168 height 32
click at [925, 40] on icon "button" at bounding box center [920, 41] width 12 height 12
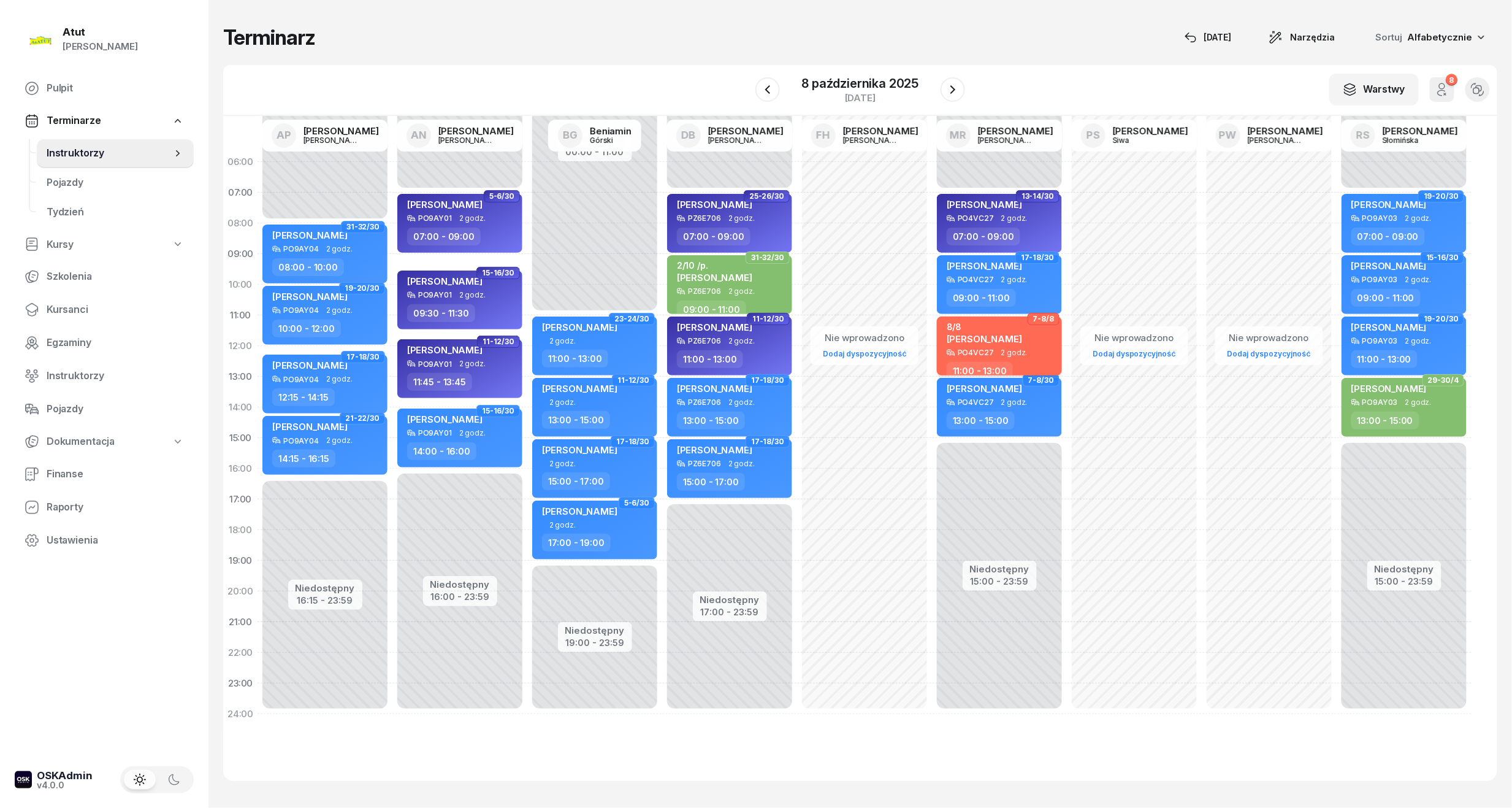
click at [1011, 351] on span "2 godz." at bounding box center [1014, 353] width 26 height 9
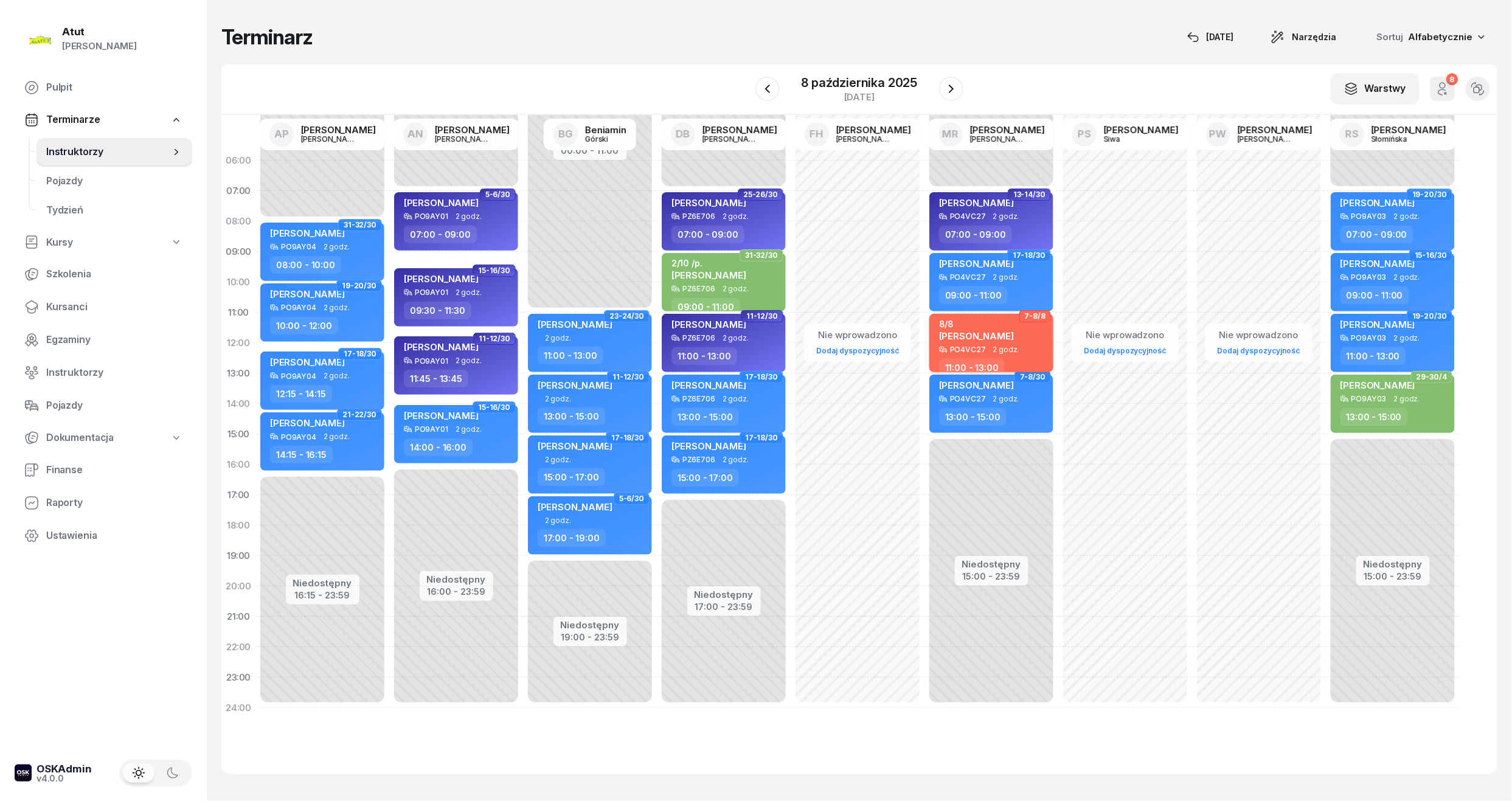
select select "11"
select select "13"
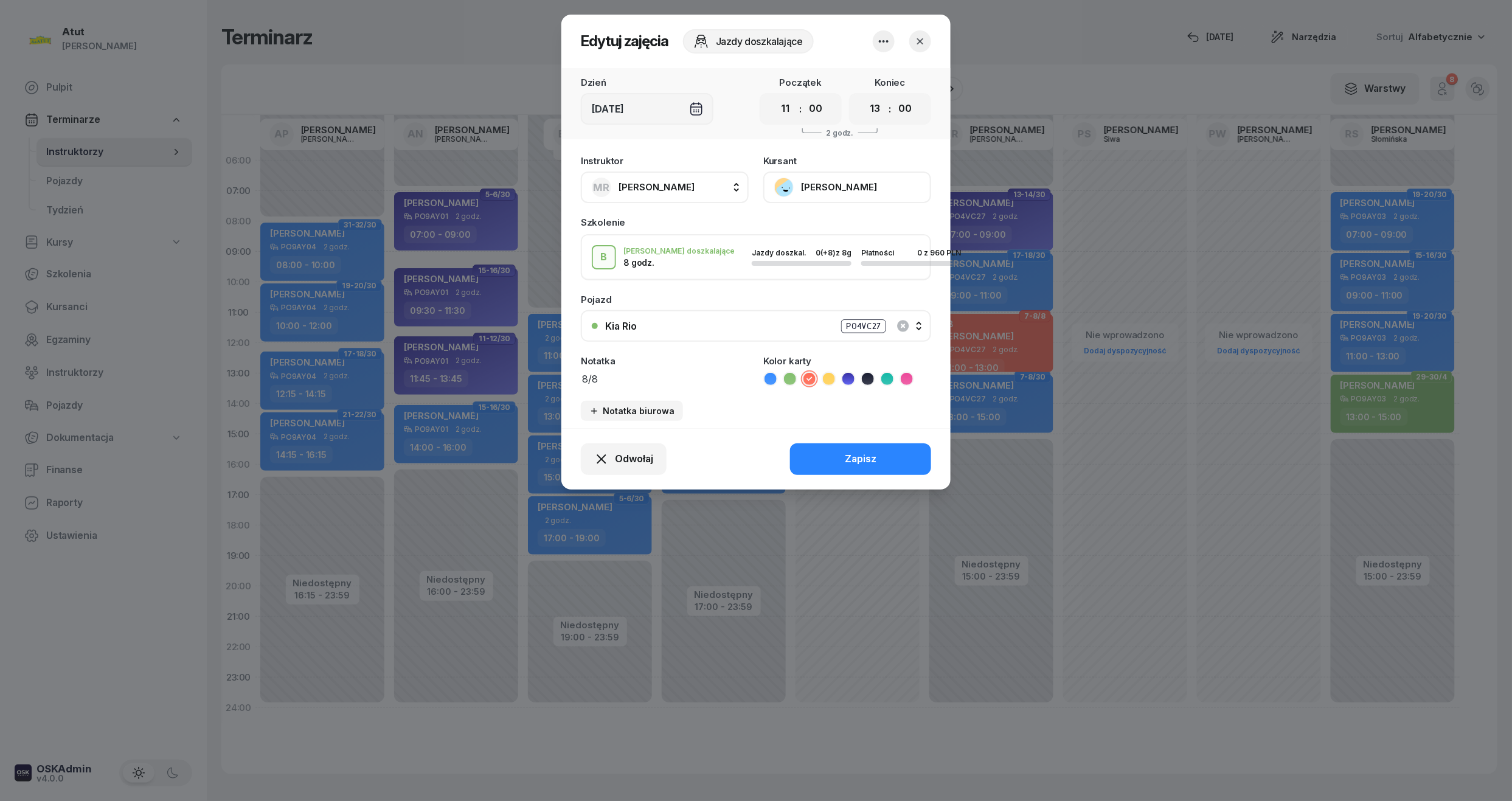
click at [843, 190] on button "Aleksander Okińczyc" at bounding box center [847, 187] width 168 height 32
click at [826, 223] on div "Otwórz profil" at bounding box center [803, 228] width 59 height 16
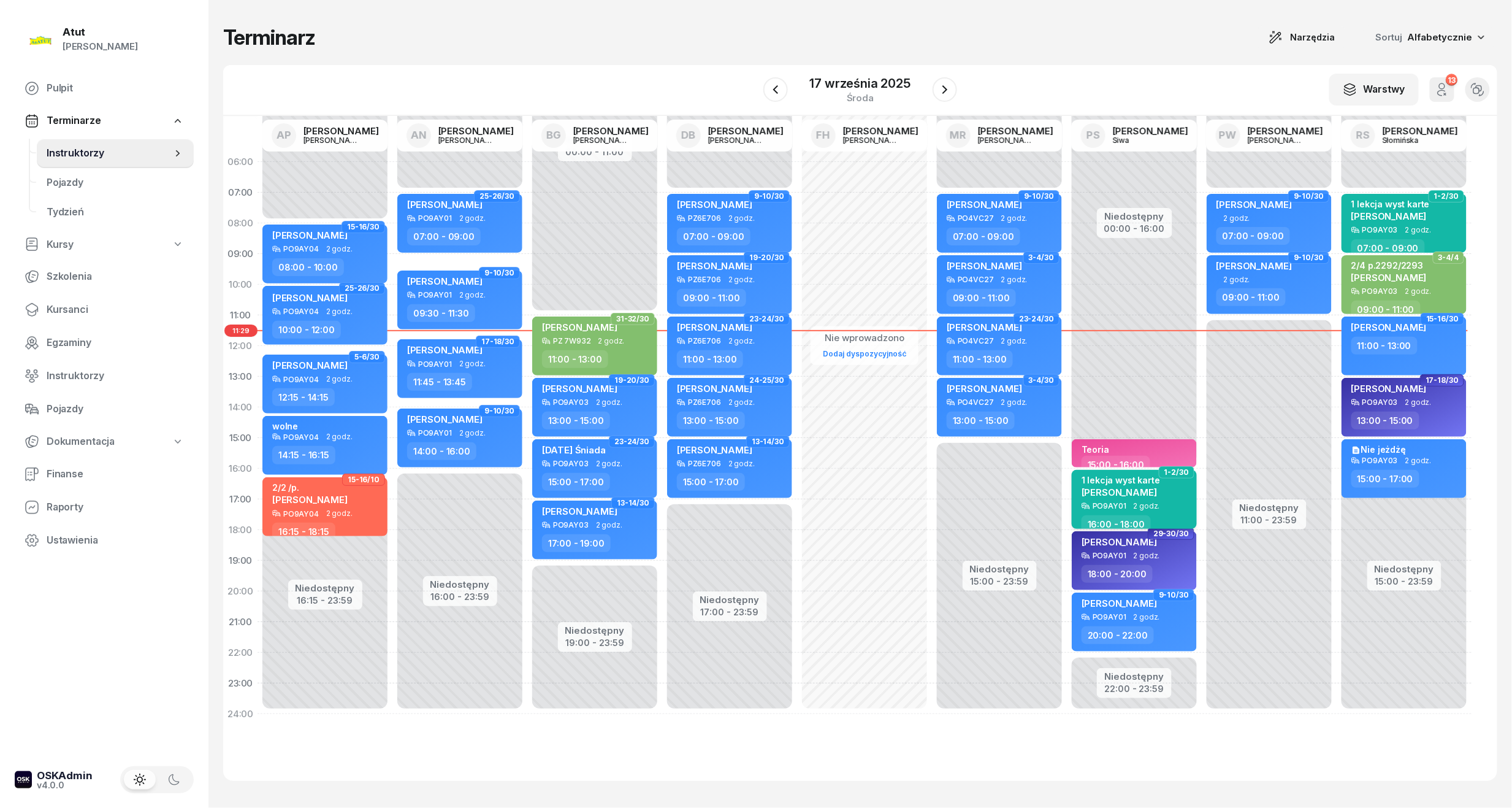
click at [1119, 496] on div "1 lekcja wyst karte [PERSON_NAME]" at bounding box center [1121, 488] width 78 height 27
select select "16"
select select "18"
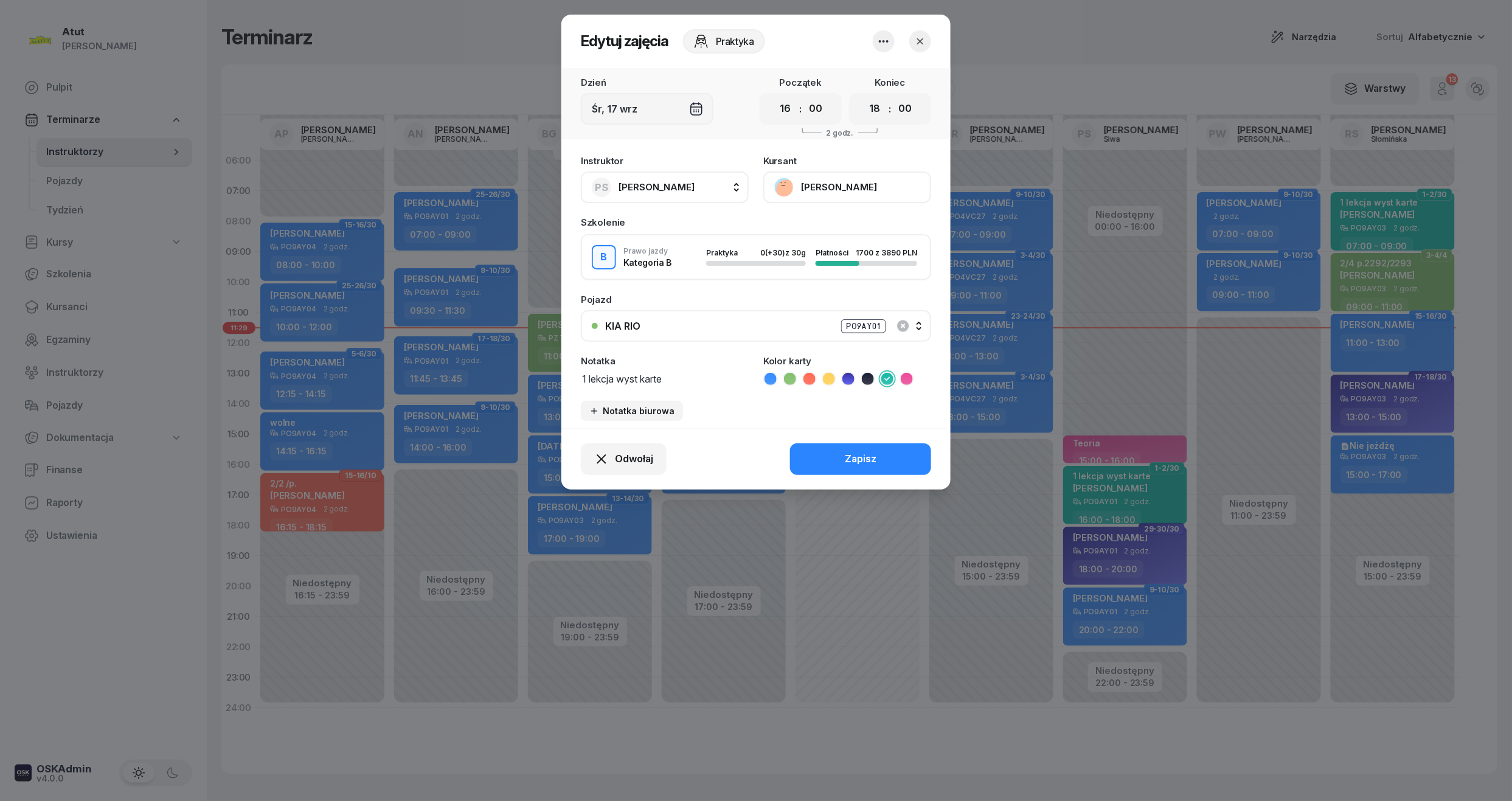
click at [809, 193] on button "[PERSON_NAME]" at bounding box center [847, 187] width 168 height 32
